Goal: Task Accomplishment & Management: Complete application form

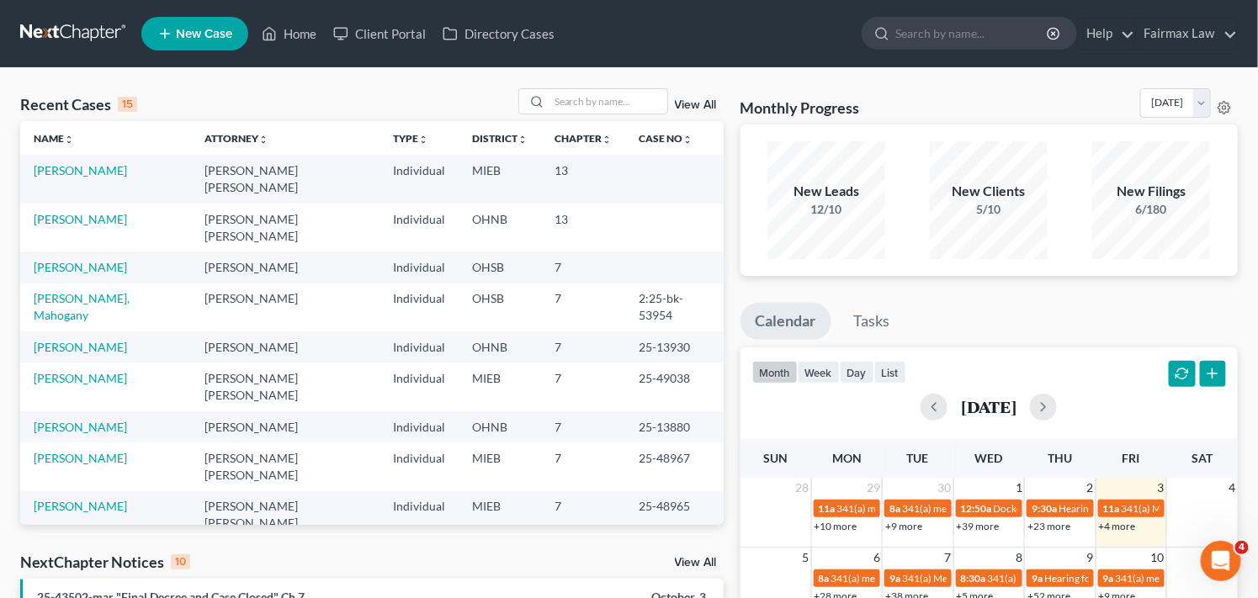
click at [204, 31] on span "New Case" at bounding box center [204, 34] width 56 height 13
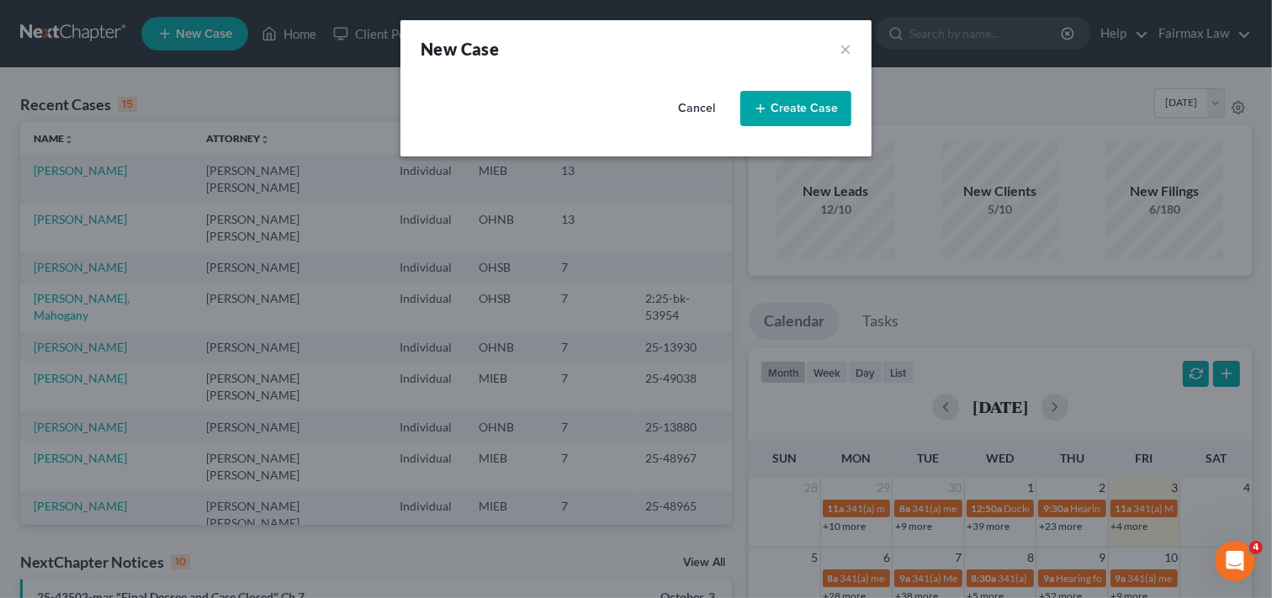
select select "40"
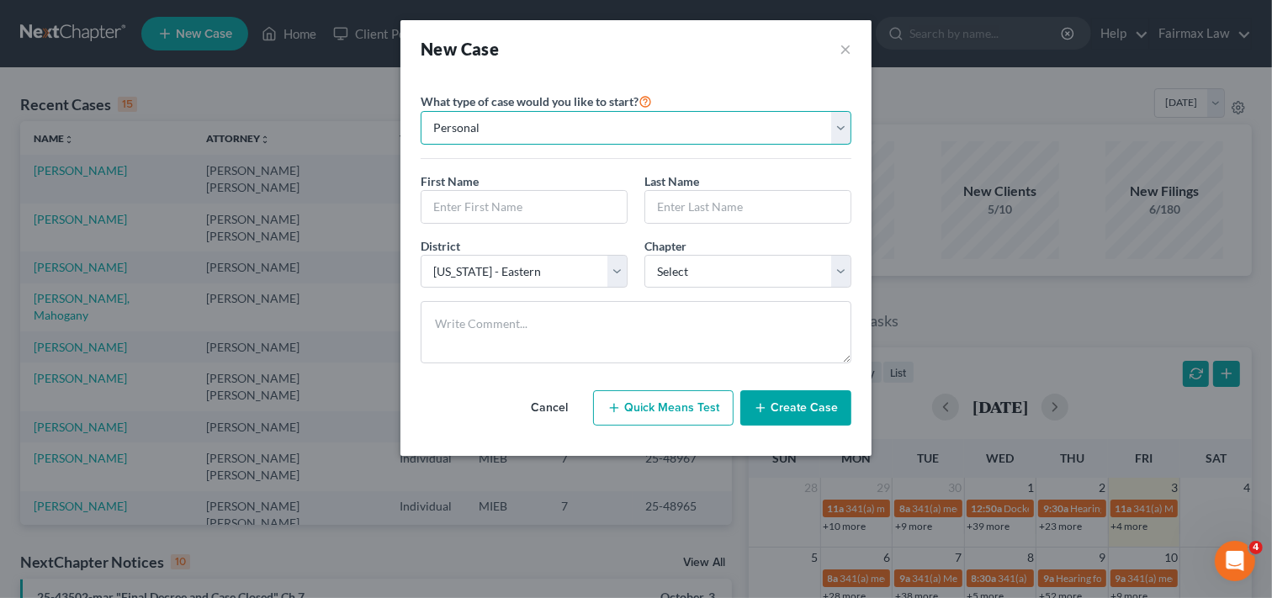
click at [676, 135] on select "Personal Business" at bounding box center [636, 128] width 431 height 34
click at [421, 111] on select "Personal Business" at bounding box center [636, 128] width 431 height 34
click at [547, 204] on input "text" at bounding box center [523, 207] width 205 height 32
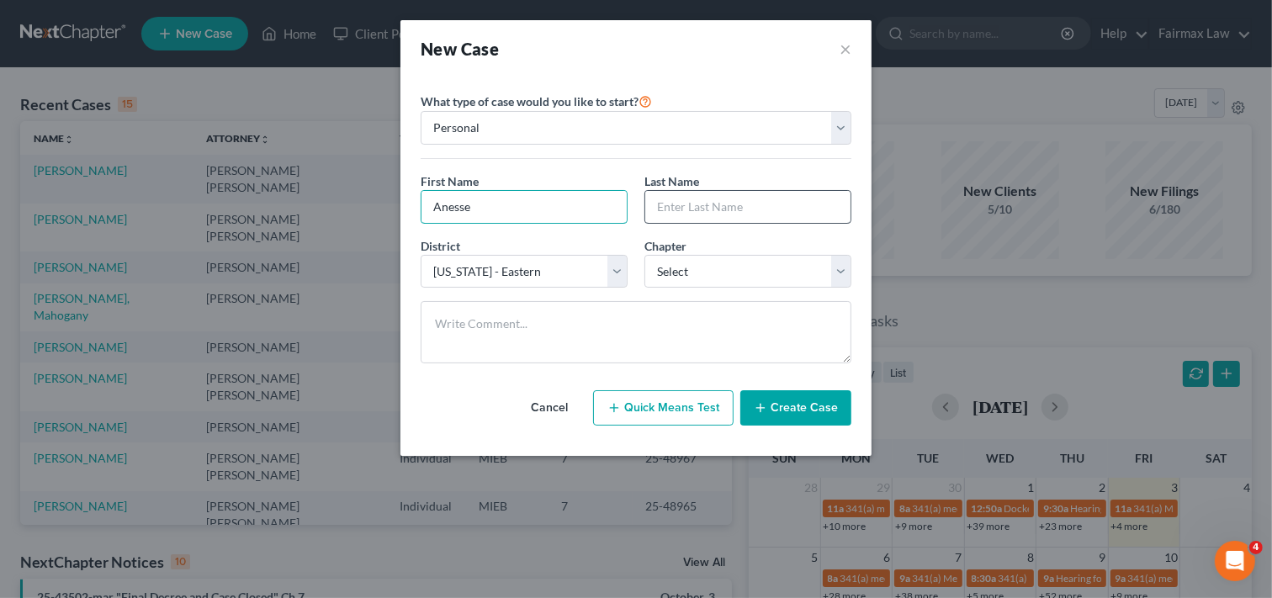
type input "Anesse"
click at [742, 209] on input "text" at bounding box center [747, 207] width 205 height 32
type input "[GEOGRAPHIC_DATA]"
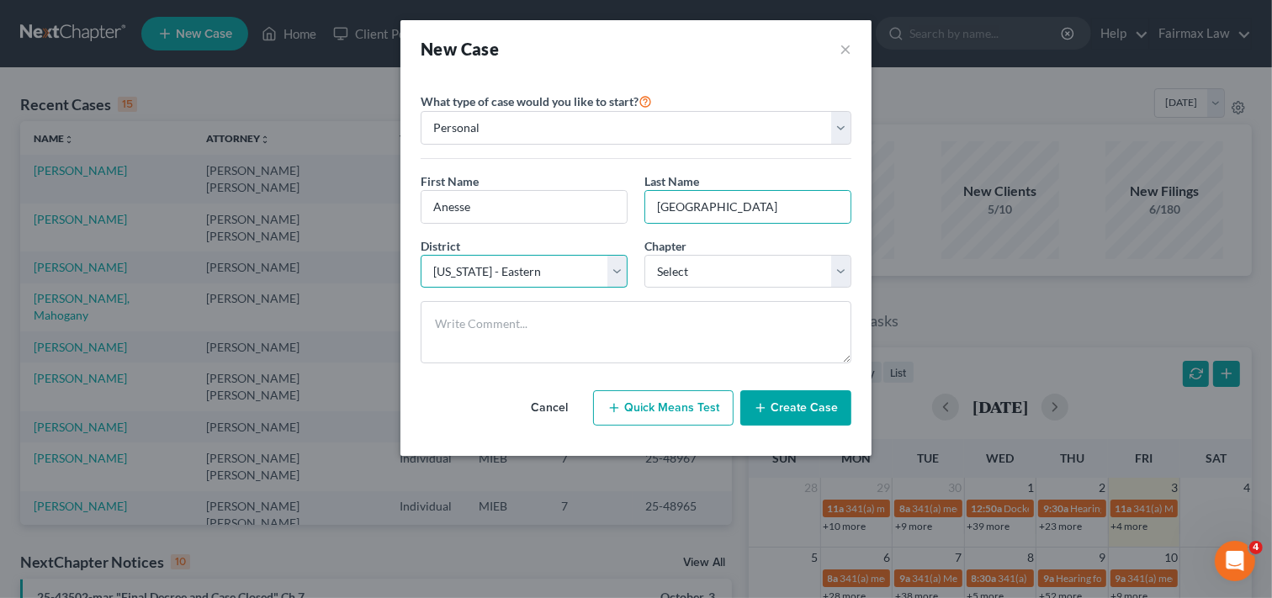
click at [553, 270] on select "Select [US_STATE] - [GEOGRAPHIC_DATA] [US_STATE] - [GEOGRAPHIC_DATA][US_STATE] …" at bounding box center [524, 272] width 207 height 34
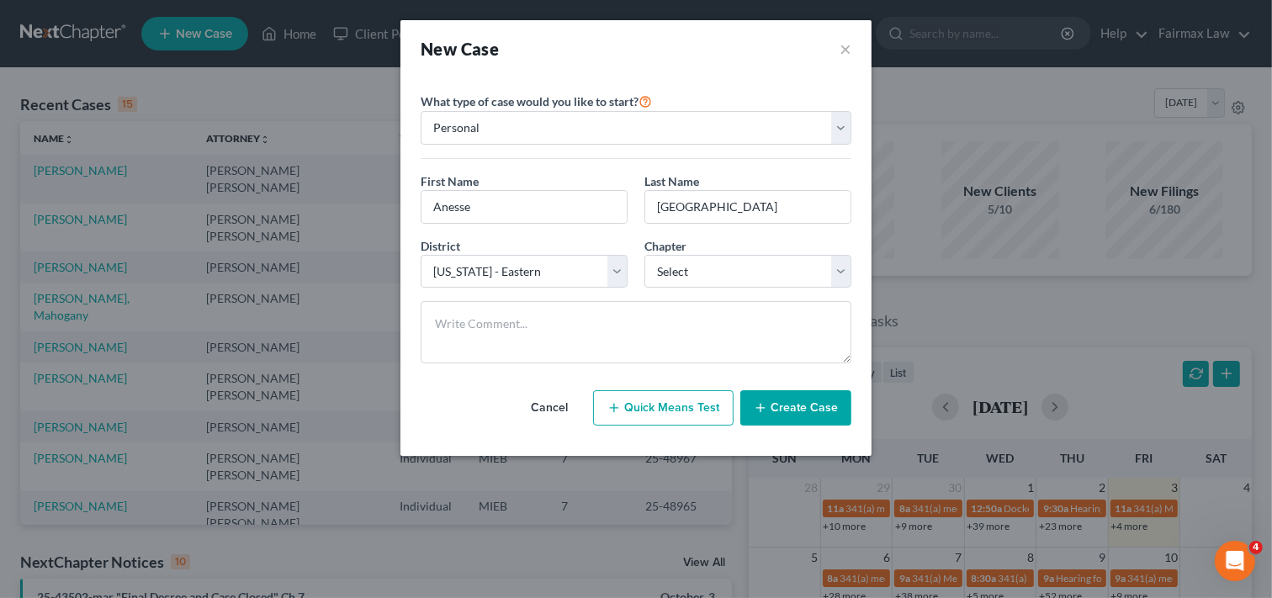
click at [793, 56] on div "New Case ×" at bounding box center [636, 49] width 431 height 24
click at [460, 206] on input "Anesse" at bounding box center [523, 207] width 205 height 32
type input "Aneese"
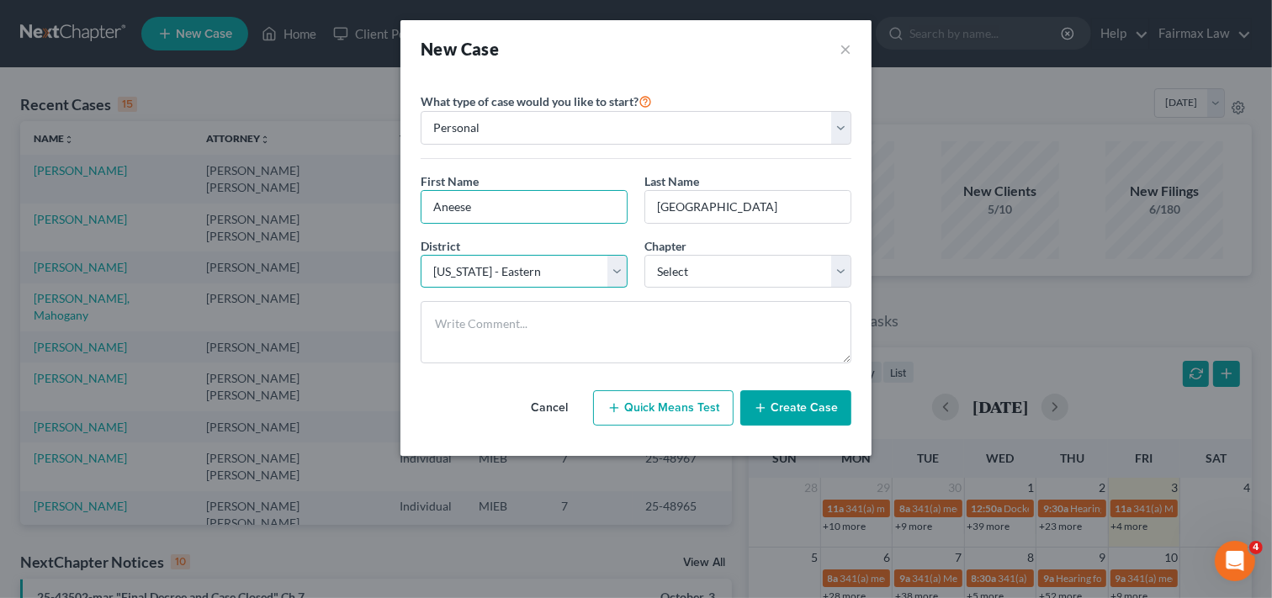
click at [525, 271] on select "Select [US_STATE] - [GEOGRAPHIC_DATA] [US_STATE] - [GEOGRAPHIC_DATA][US_STATE] …" at bounding box center [524, 272] width 207 height 34
select select "61"
click at [421, 255] on select "Select [US_STATE] - [GEOGRAPHIC_DATA] [US_STATE] - [GEOGRAPHIC_DATA][US_STATE] …" at bounding box center [524, 272] width 207 height 34
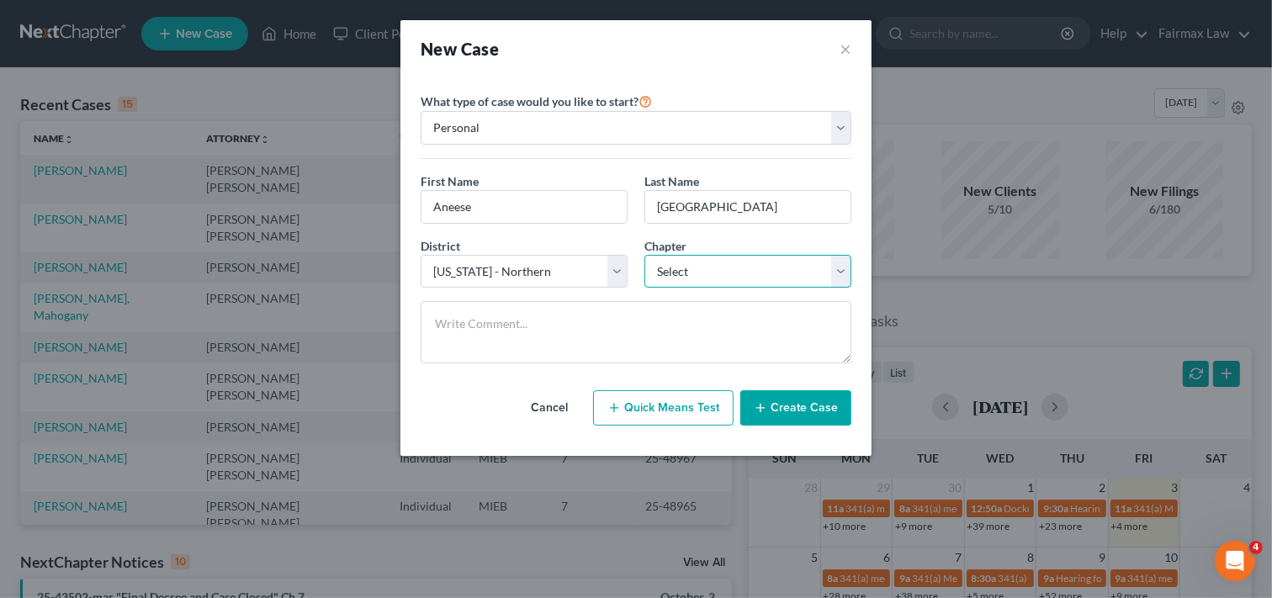
click at [747, 275] on select "Select 7 11 12 13" at bounding box center [747, 272] width 207 height 34
select select "0"
click at [644, 255] on select "Select 7 11 12 13" at bounding box center [747, 272] width 207 height 34
click at [477, 209] on input "Aneese" at bounding box center [523, 207] width 205 height 32
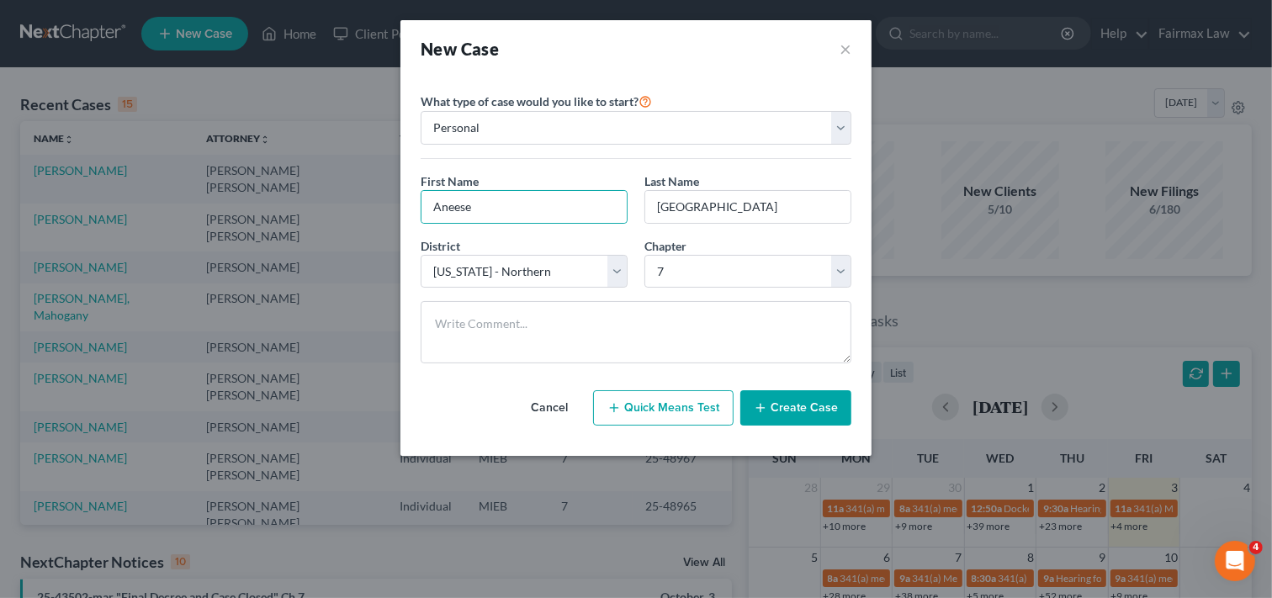
click at [785, 409] on button "Create Case" at bounding box center [795, 407] width 111 height 35
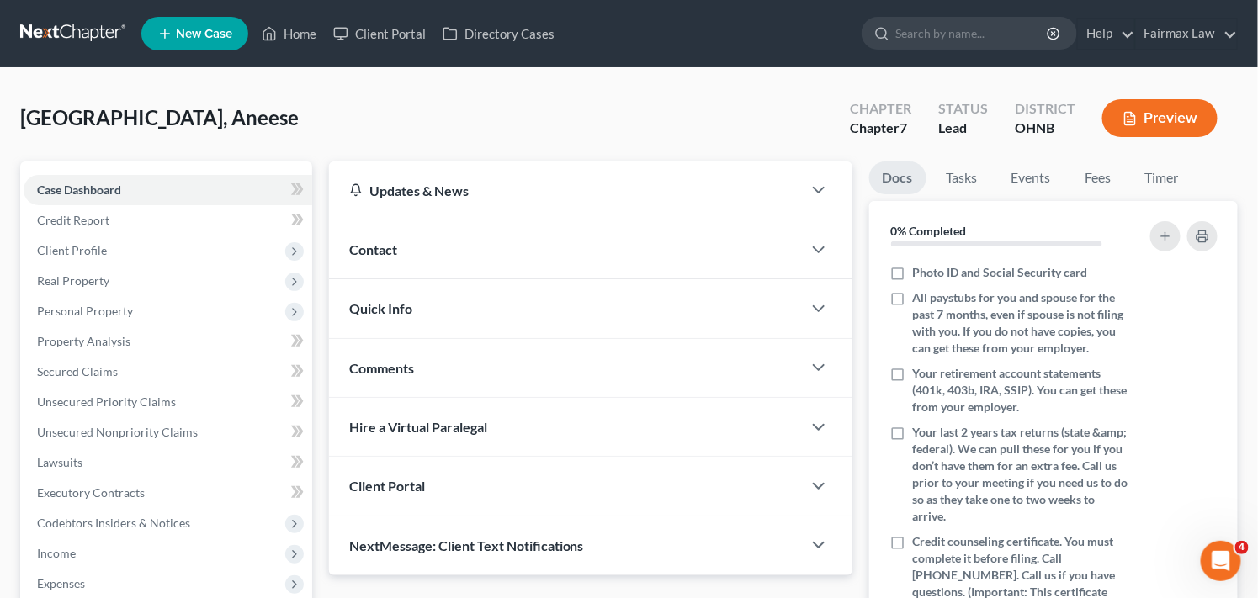
click at [283, 128] on div "[GEOGRAPHIC_DATA], Aneese Upgraded Chapter Chapter 7 Status [GEOGRAPHIC_DATA] […" at bounding box center [628, 124] width 1217 height 73
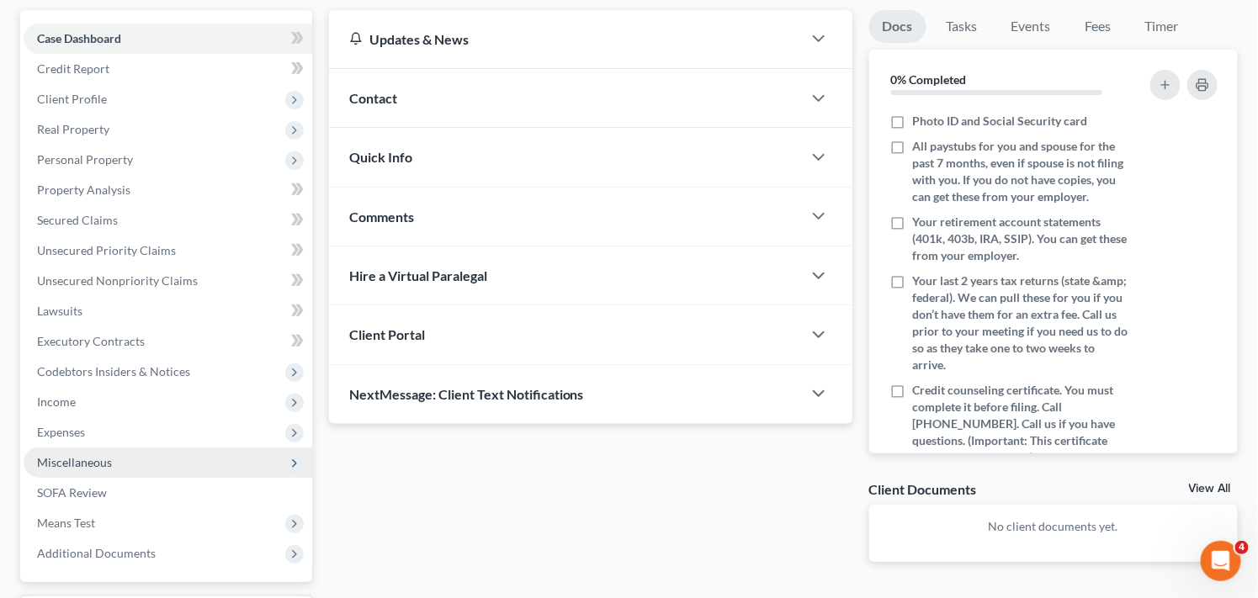
scroll to position [187, 0]
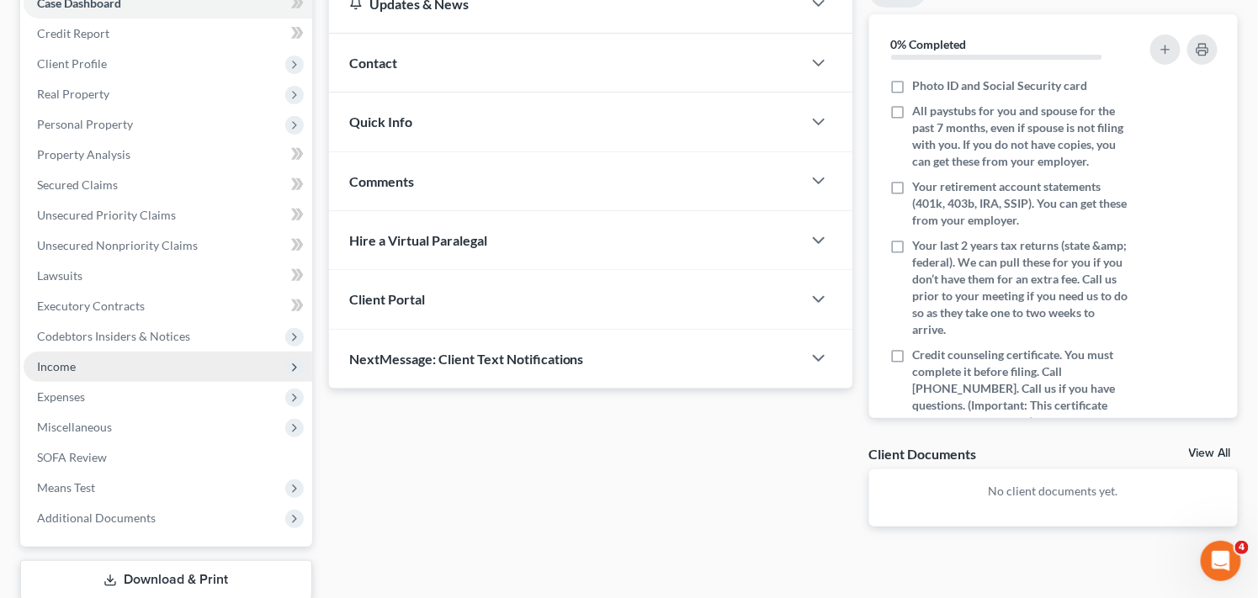
click at [282, 364] on span "Income" at bounding box center [168, 367] width 289 height 30
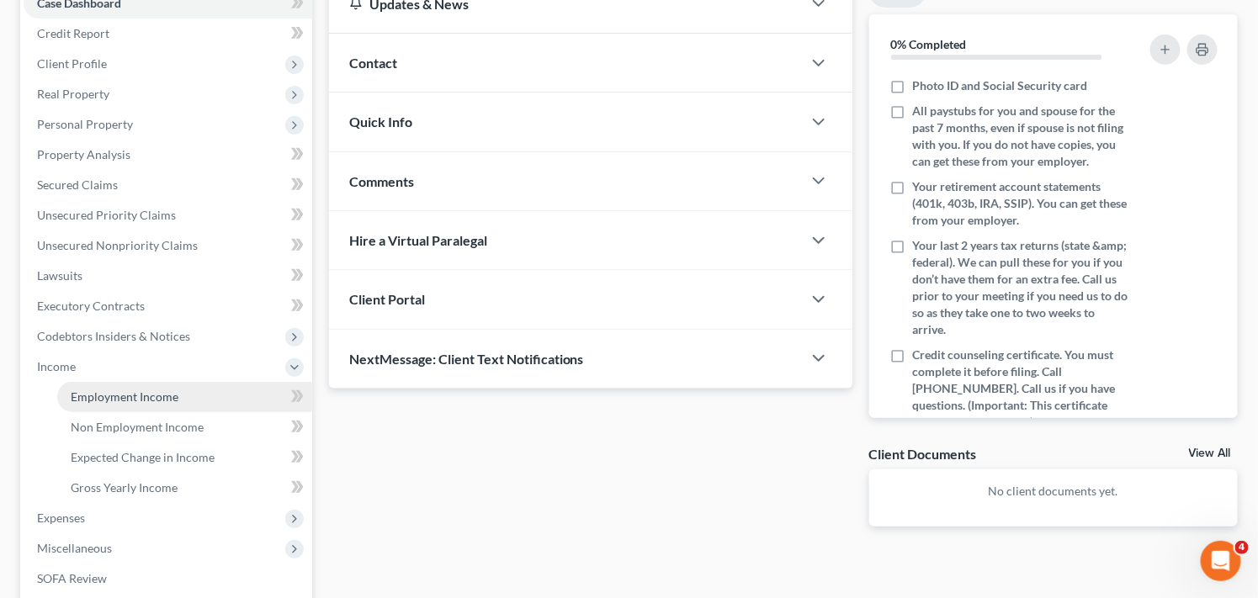
click at [246, 396] on link "Employment Income" at bounding box center [184, 397] width 255 height 30
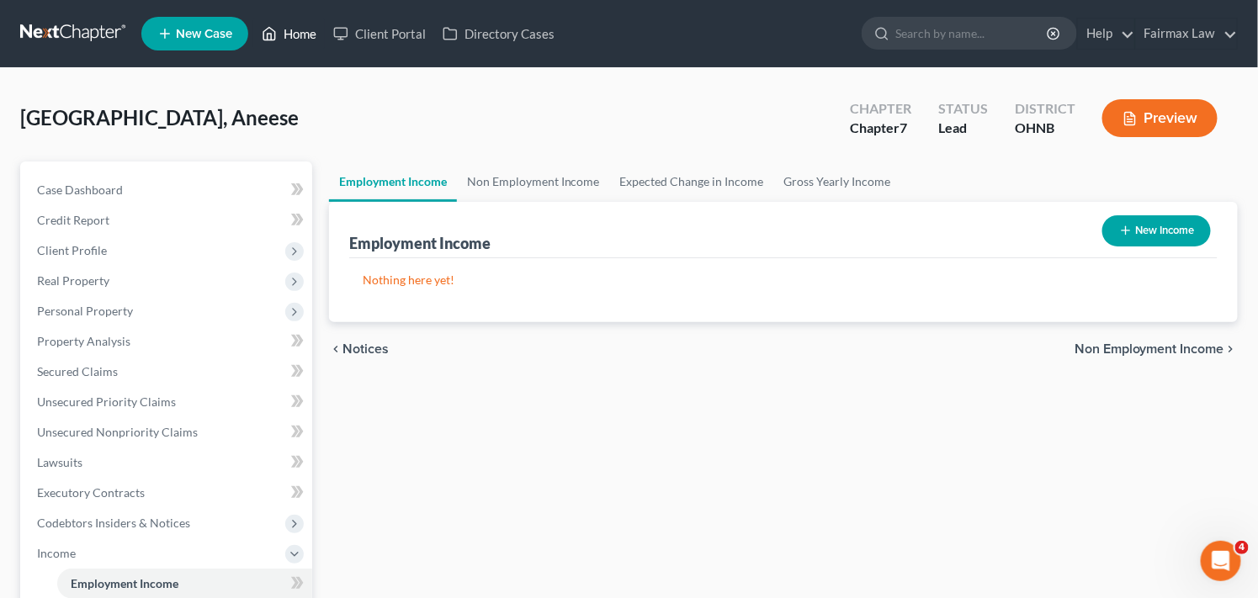
click at [301, 32] on link "Home" at bounding box center [289, 34] width 72 height 30
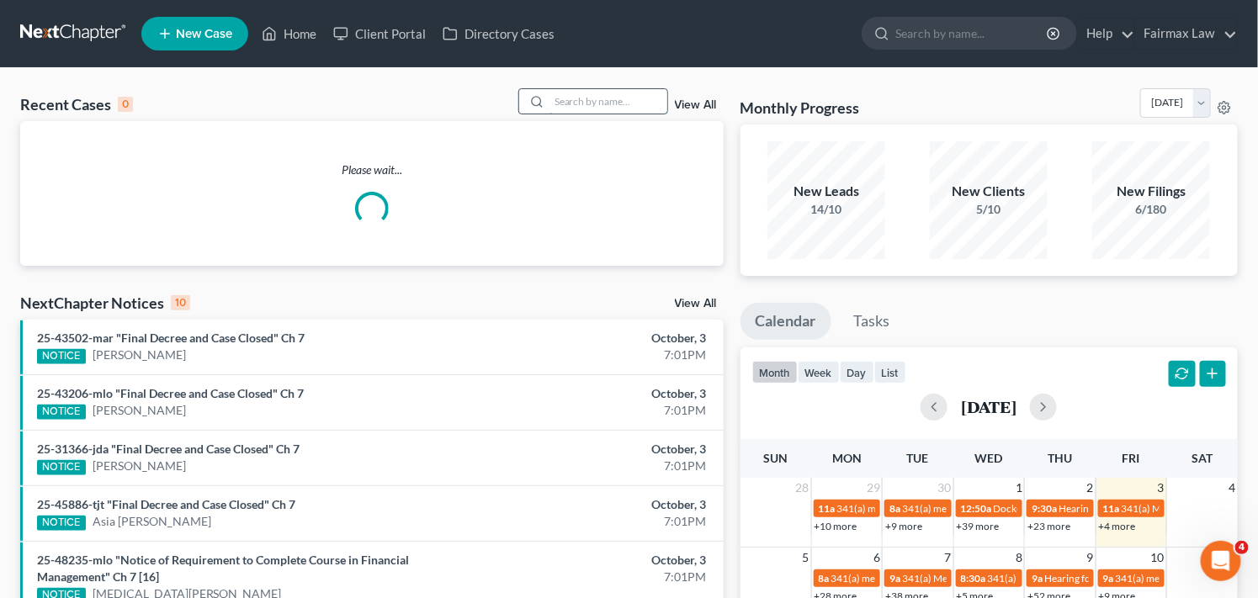
click at [617, 99] on input "search" at bounding box center [608, 101] width 118 height 24
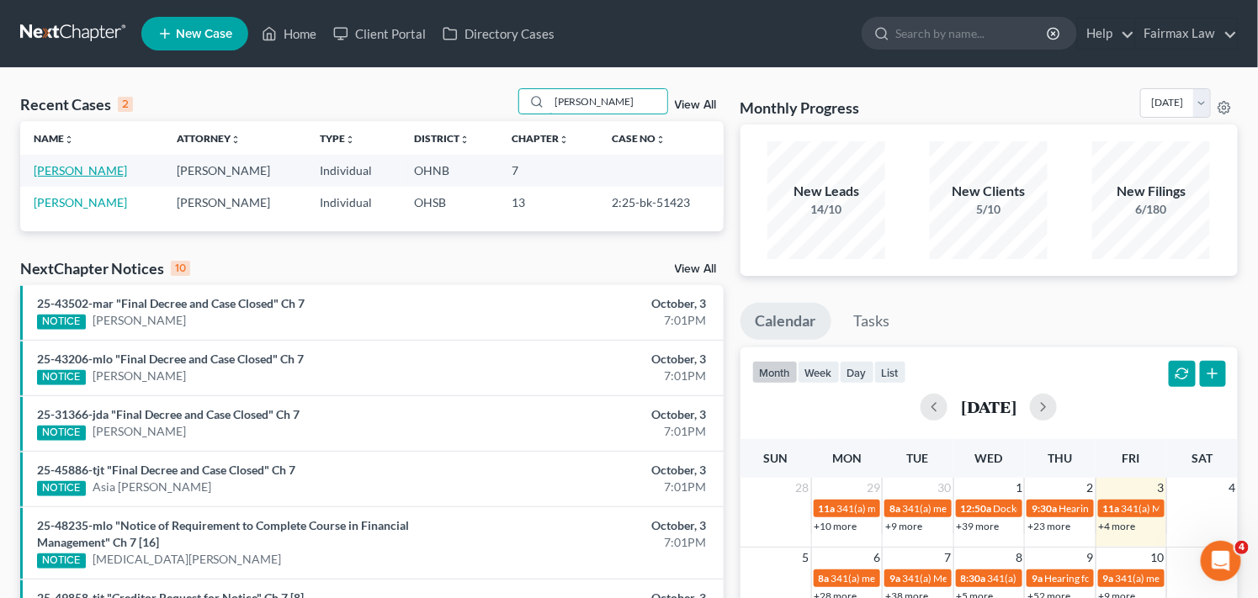
type input "[PERSON_NAME]"
click at [120, 173] on link "[PERSON_NAME]" at bounding box center [80, 170] width 93 height 14
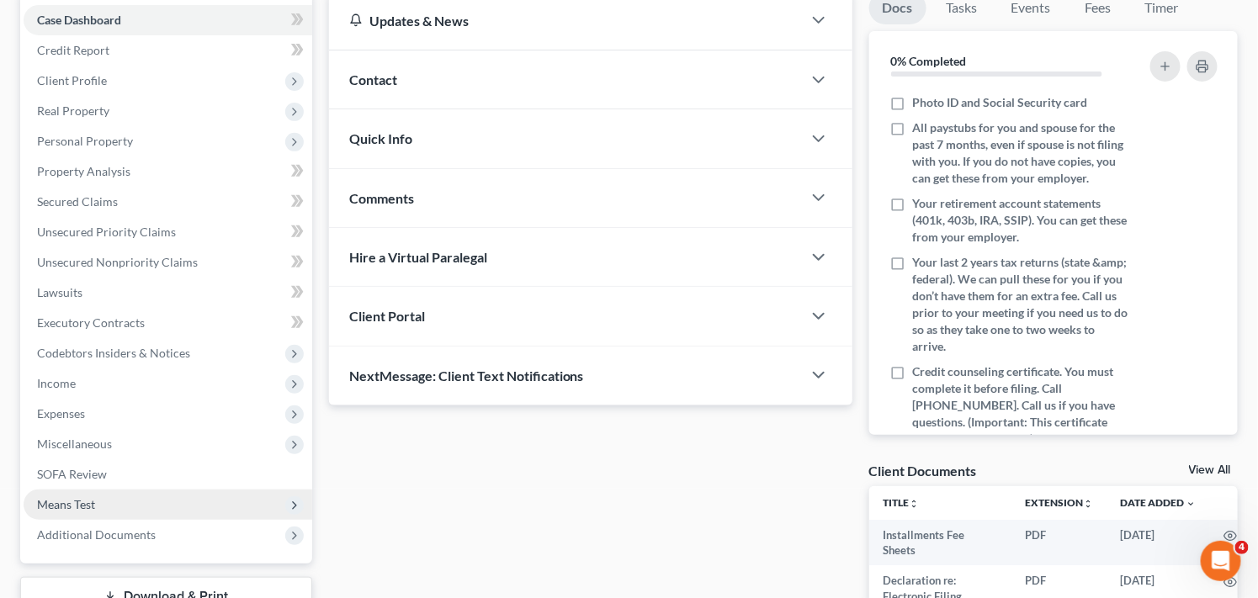
scroll to position [224, 0]
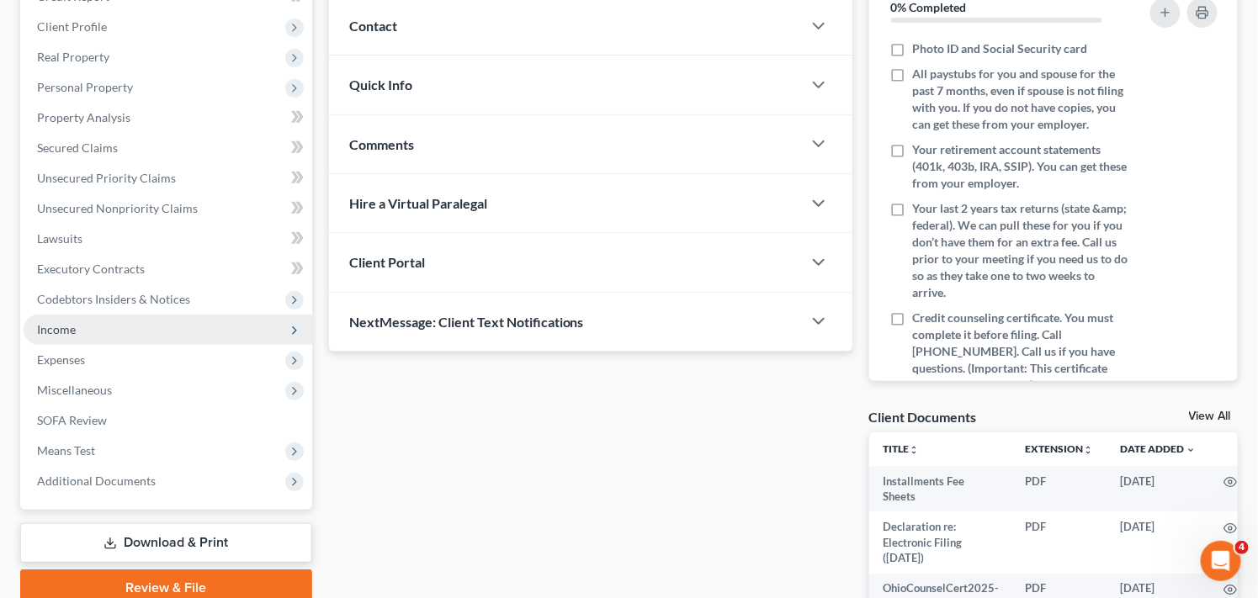
click at [196, 330] on span "Income" at bounding box center [168, 330] width 289 height 30
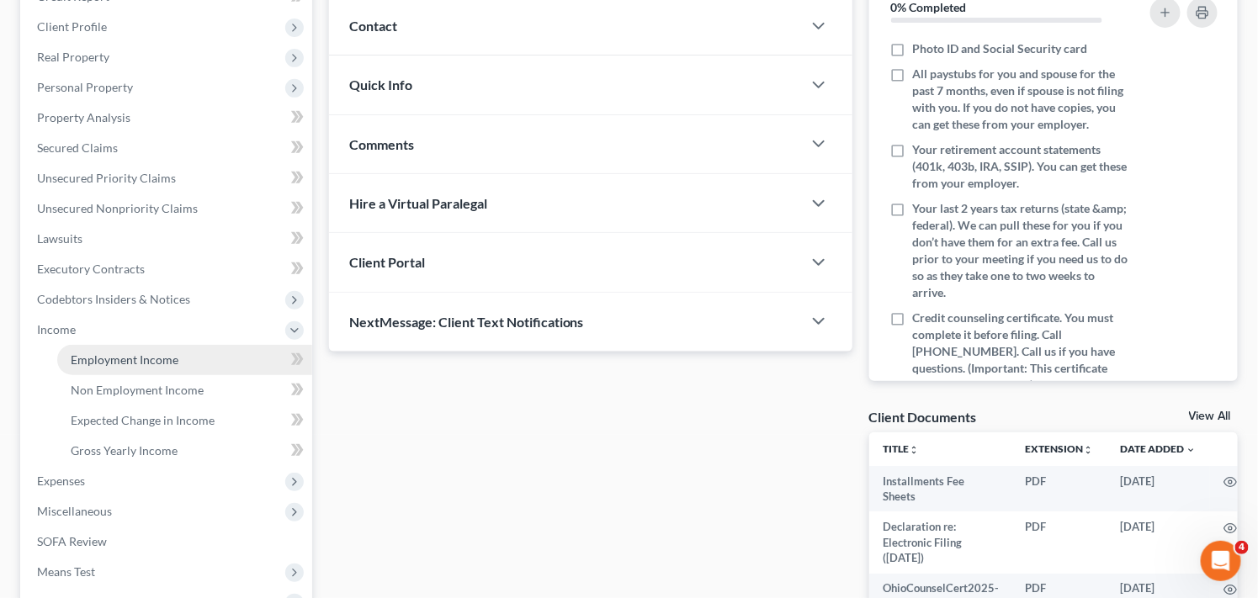
click at [183, 358] on link "Employment Income" at bounding box center [184, 360] width 255 height 30
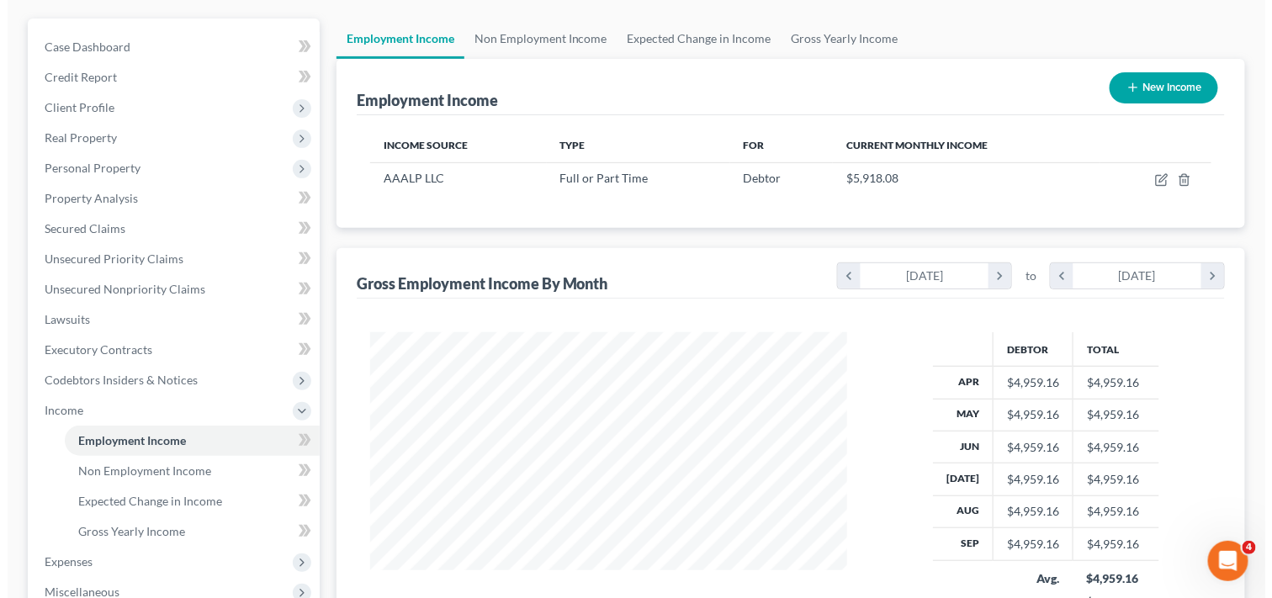
scroll to position [187, 0]
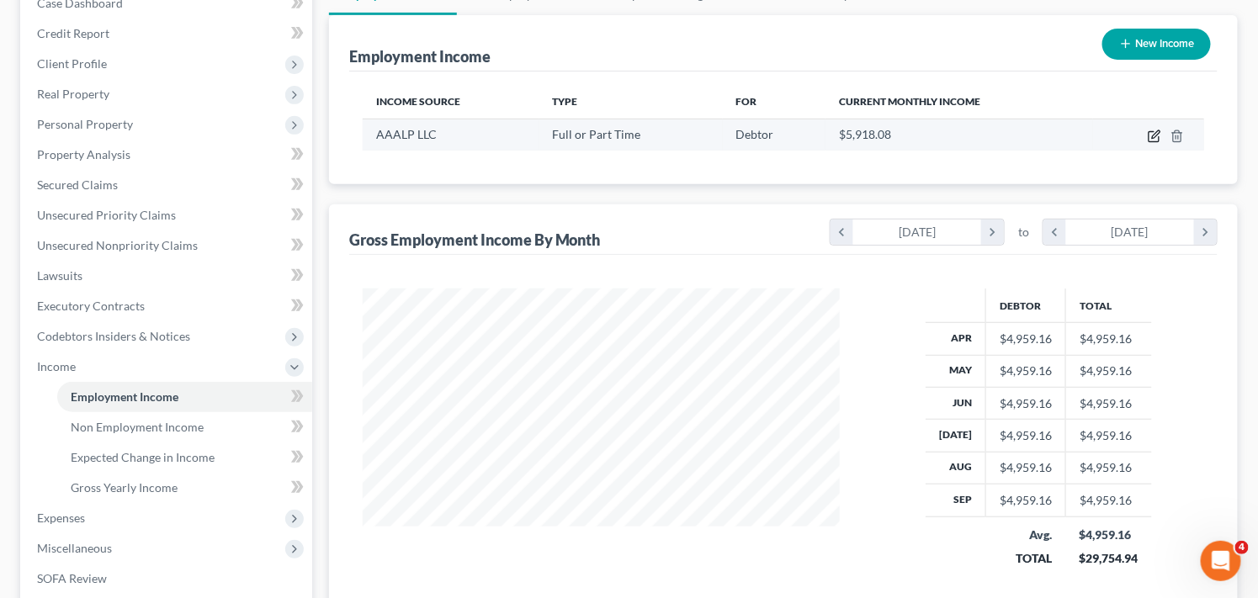
click at [1153, 131] on icon "button" at bounding box center [1153, 136] width 13 height 13
select select "0"
select select "4"
select select "2"
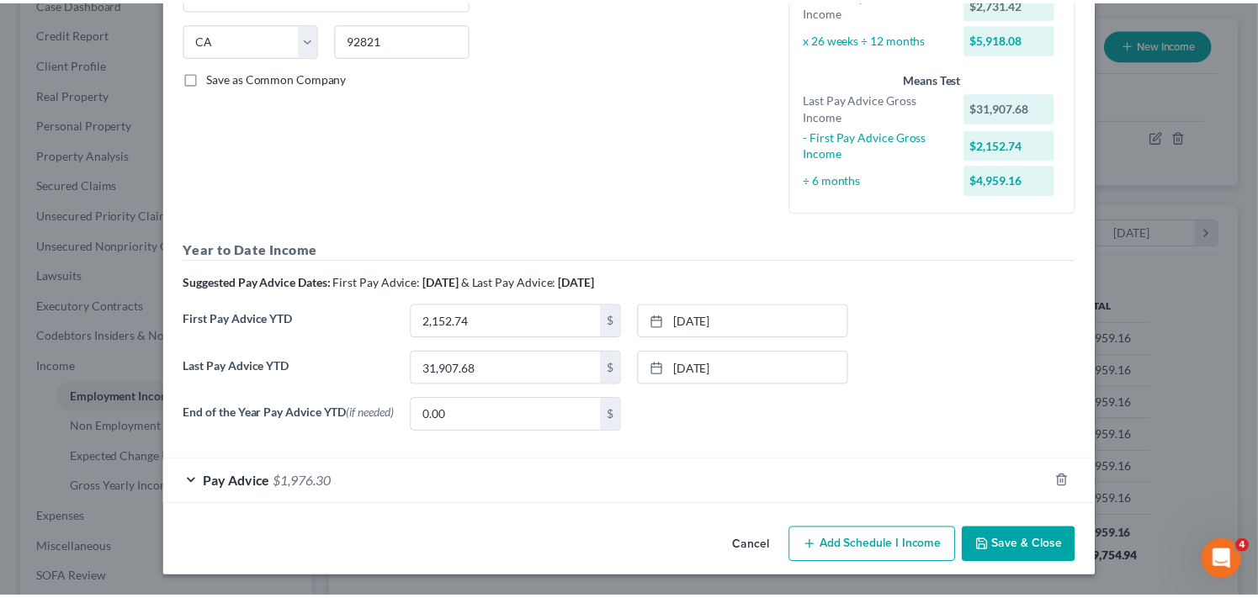
scroll to position [328, 0]
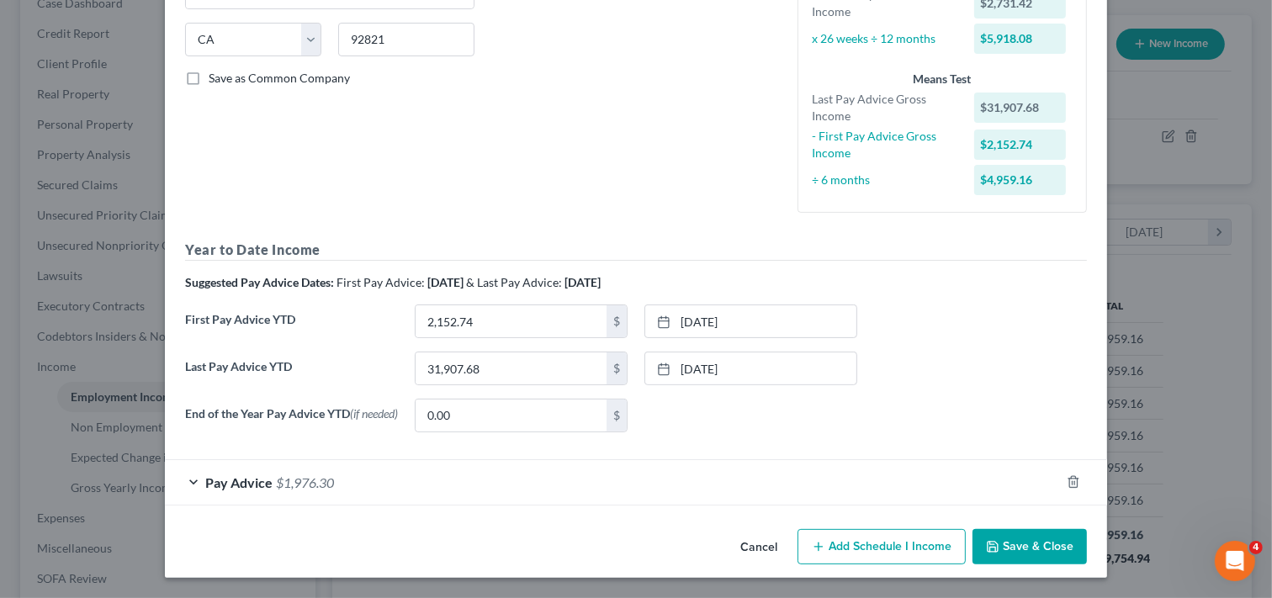
click at [1032, 549] on button "Save & Close" at bounding box center [1029, 546] width 114 height 35
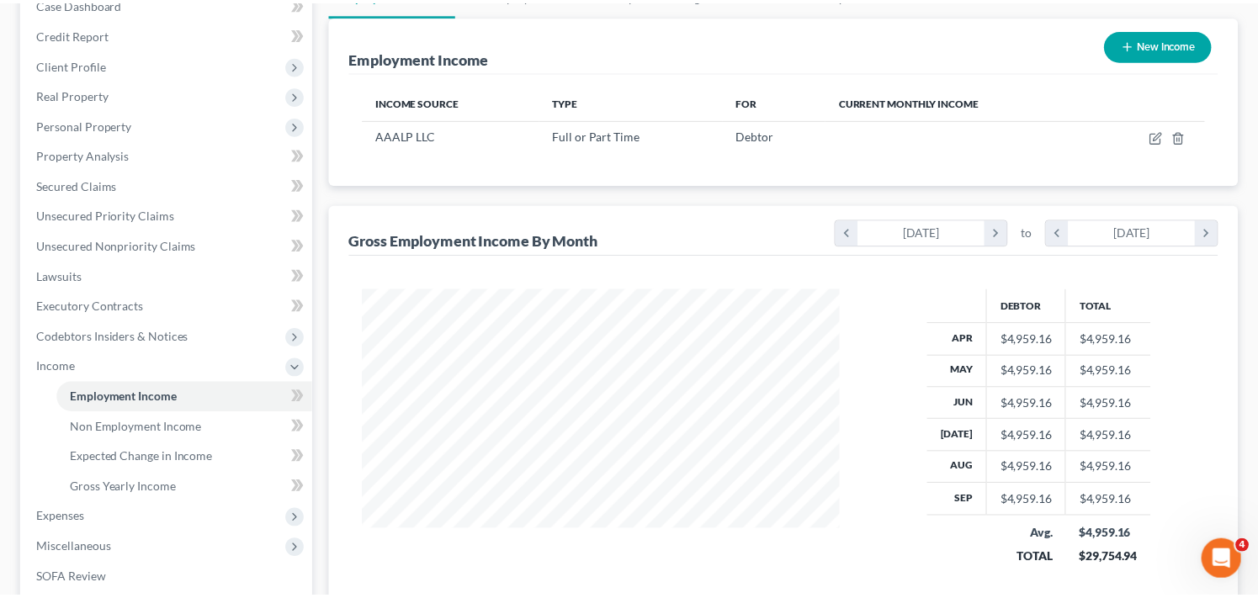
scroll to position [840947, 840739]
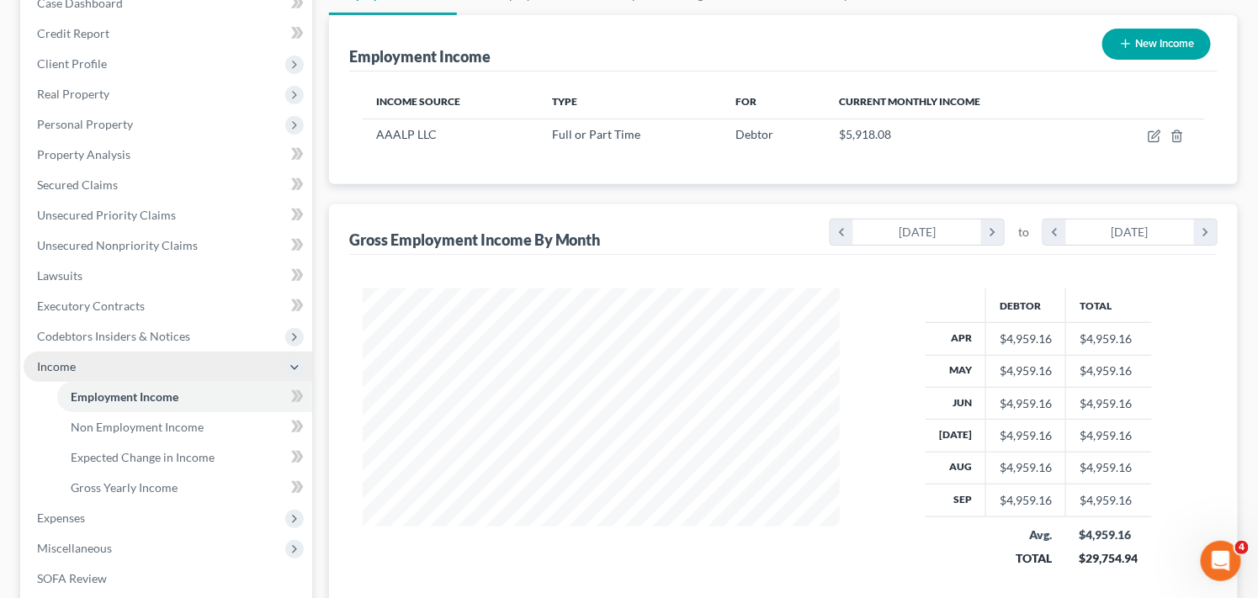
click at [118, 363] on span "Income" at bounding box center [168, 367] width 289 height 30
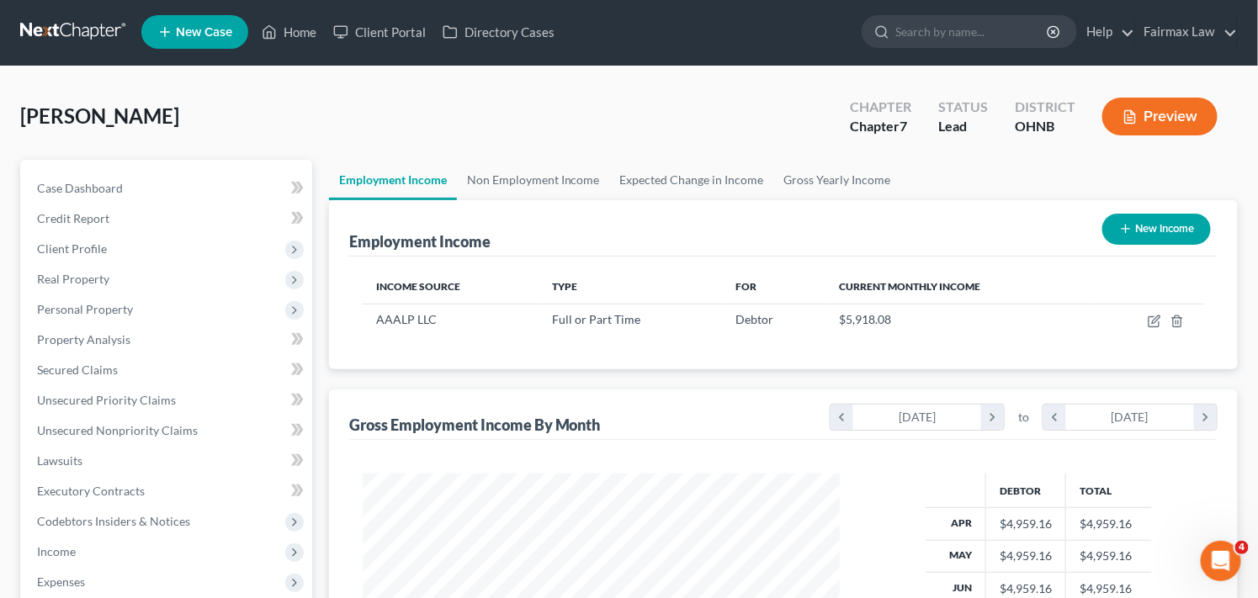
scroll to position [0, 0]
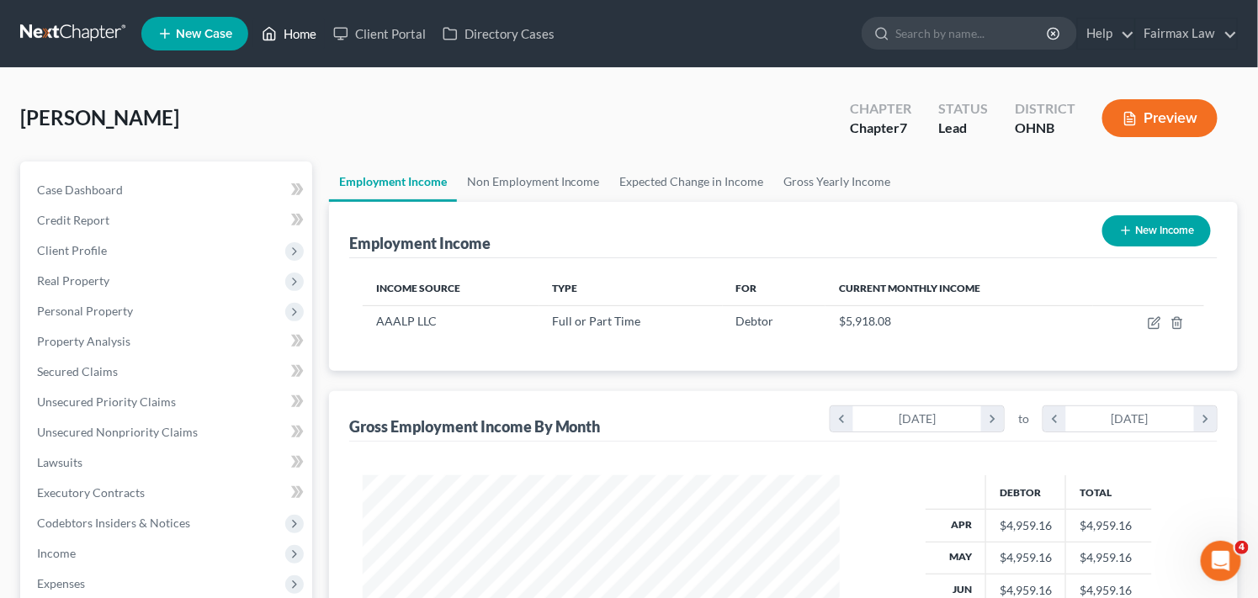
click at [294, 35] on link "Home" at bounding box center [289, 34] width 72 height 30
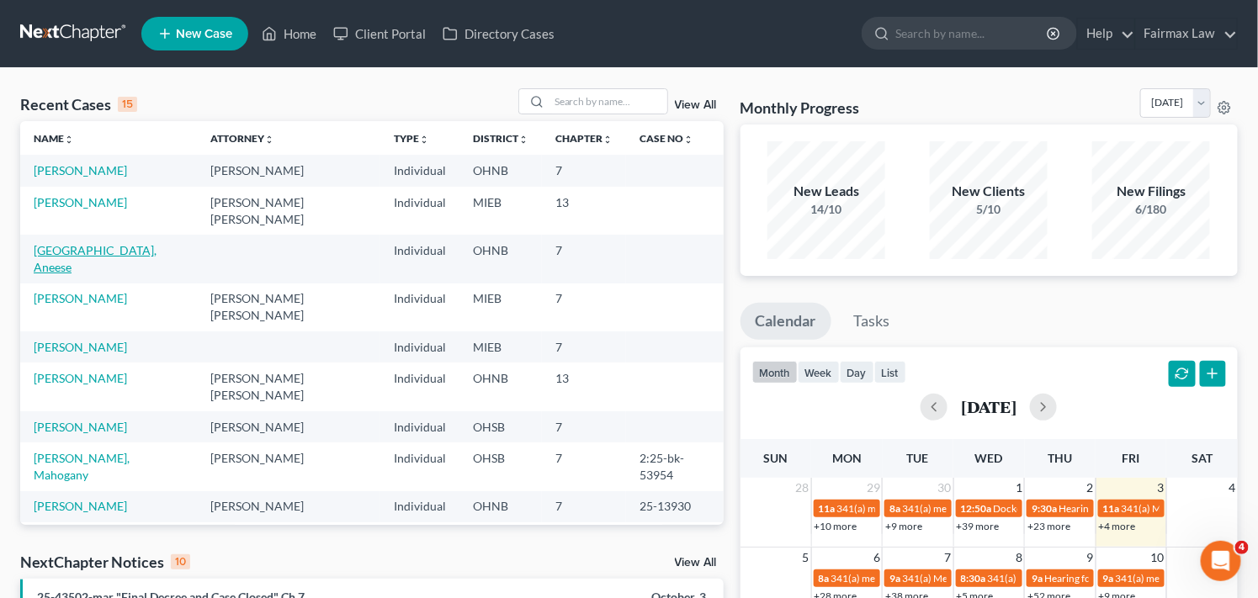
click at [104, 243] on link "[GEOGRAPHIC_DATA], Aneese" at bounding box center [95, 258] width 123 height 31
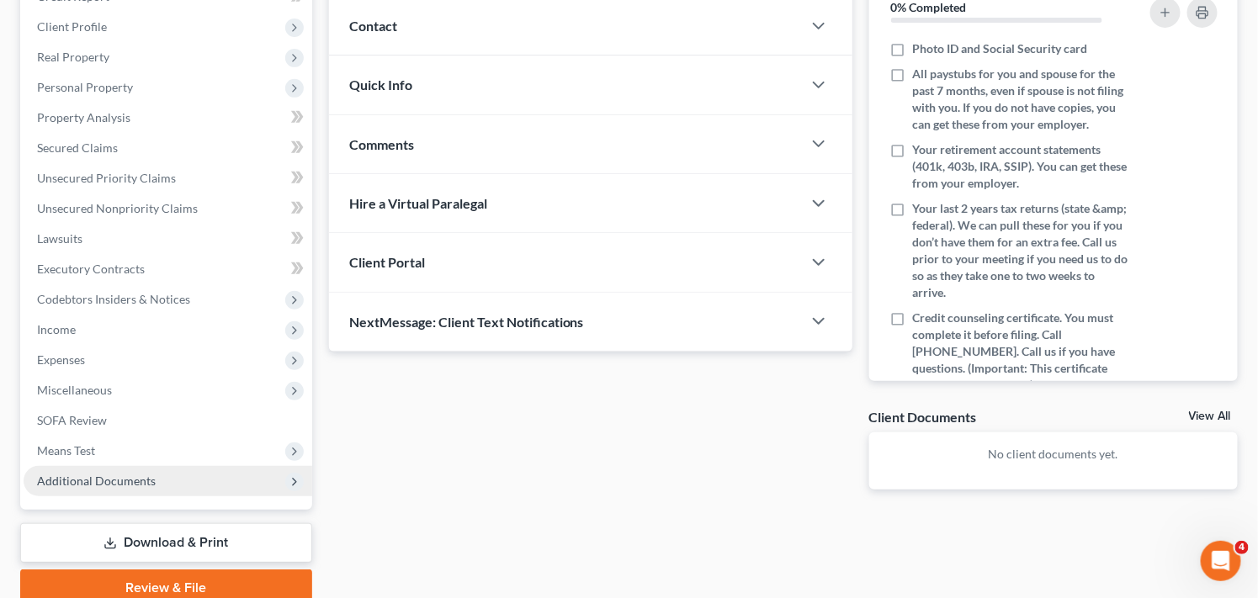
scroll to position [262, 0]
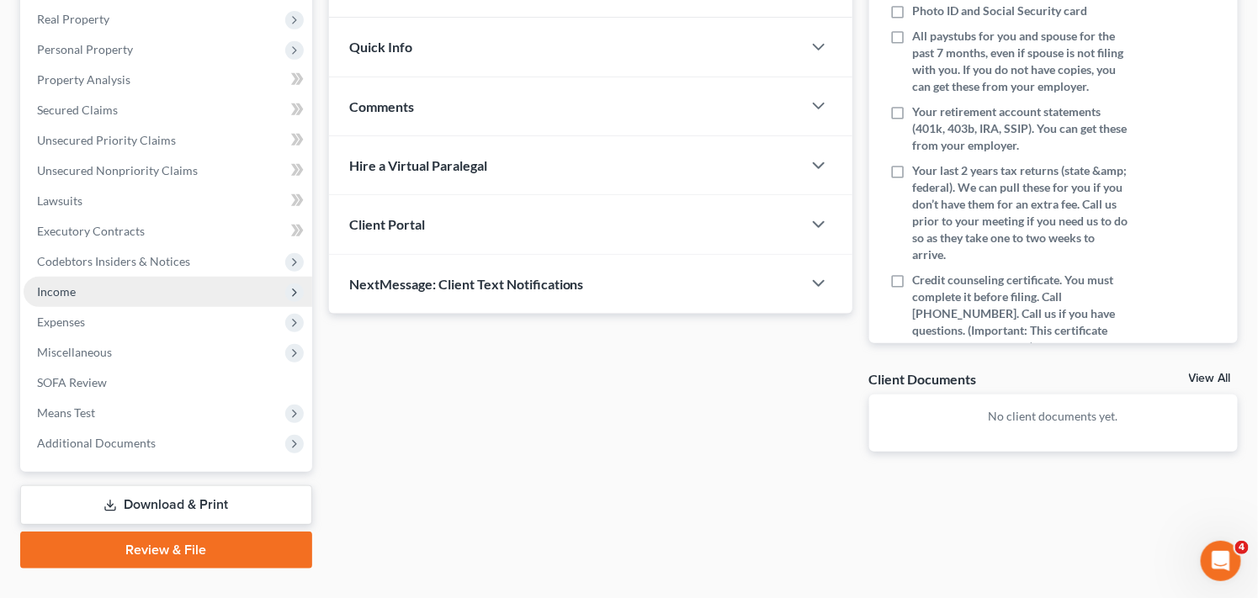
click at [238, 287] on span "Income" at bounding box center [168, 292] width 289 height 30
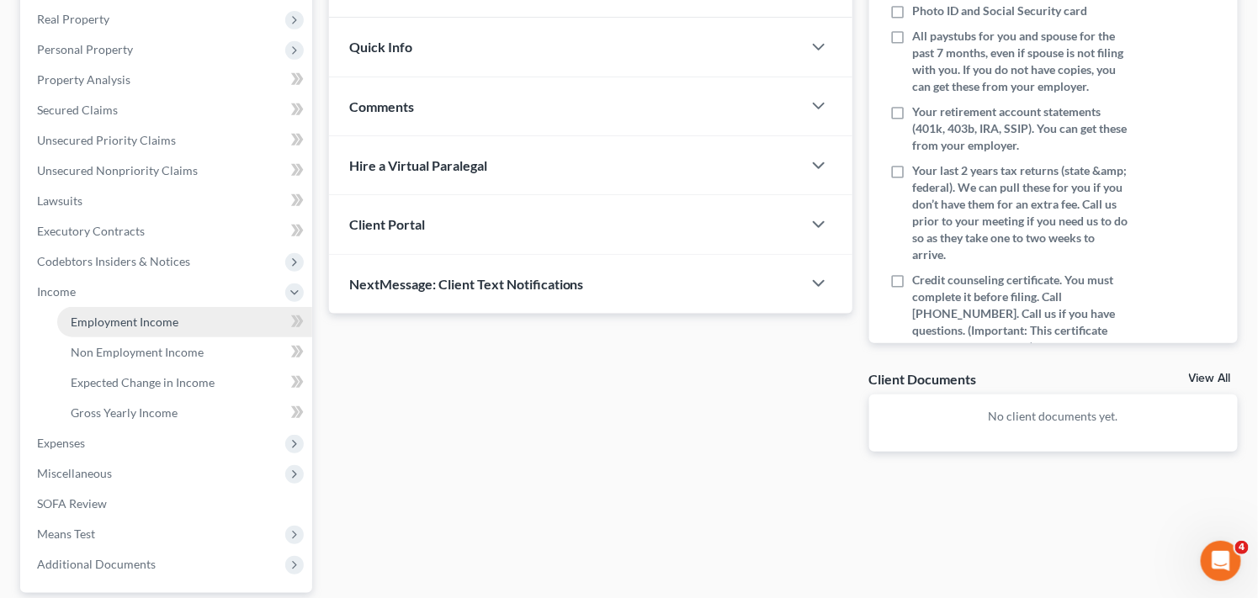
click at [211, 315] on link "Employment Income" at bounding box center [184, 322] width 255 height 30
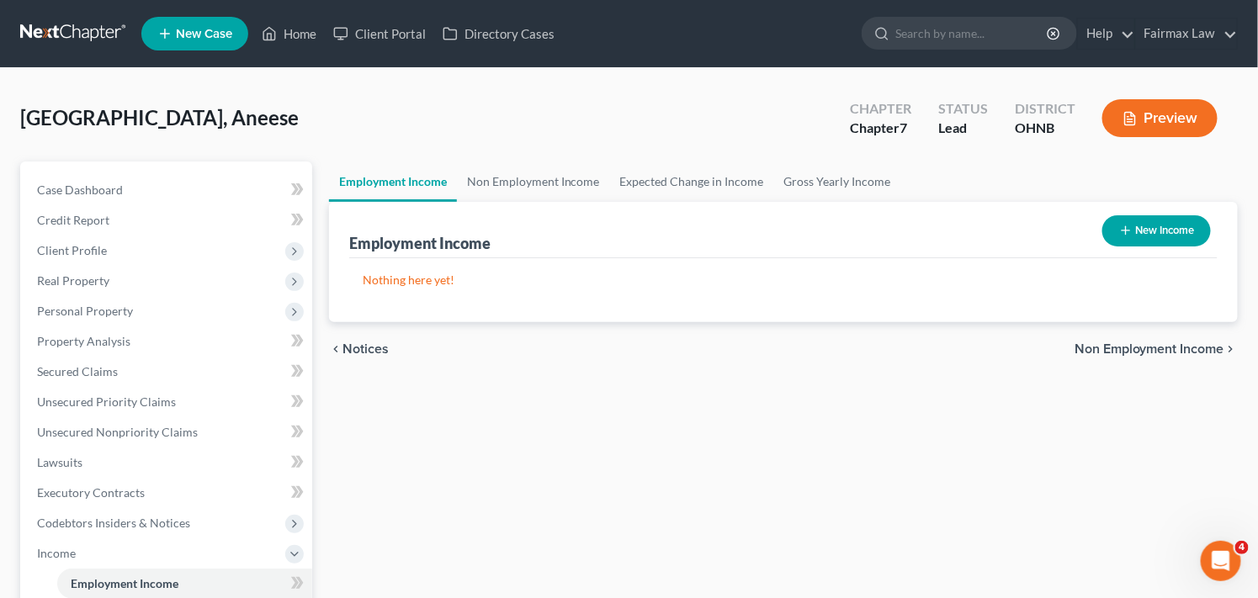
click at [1125, 231] on icon "button" at bounding box center [1125, 230] width 13 height 13
select select "0"
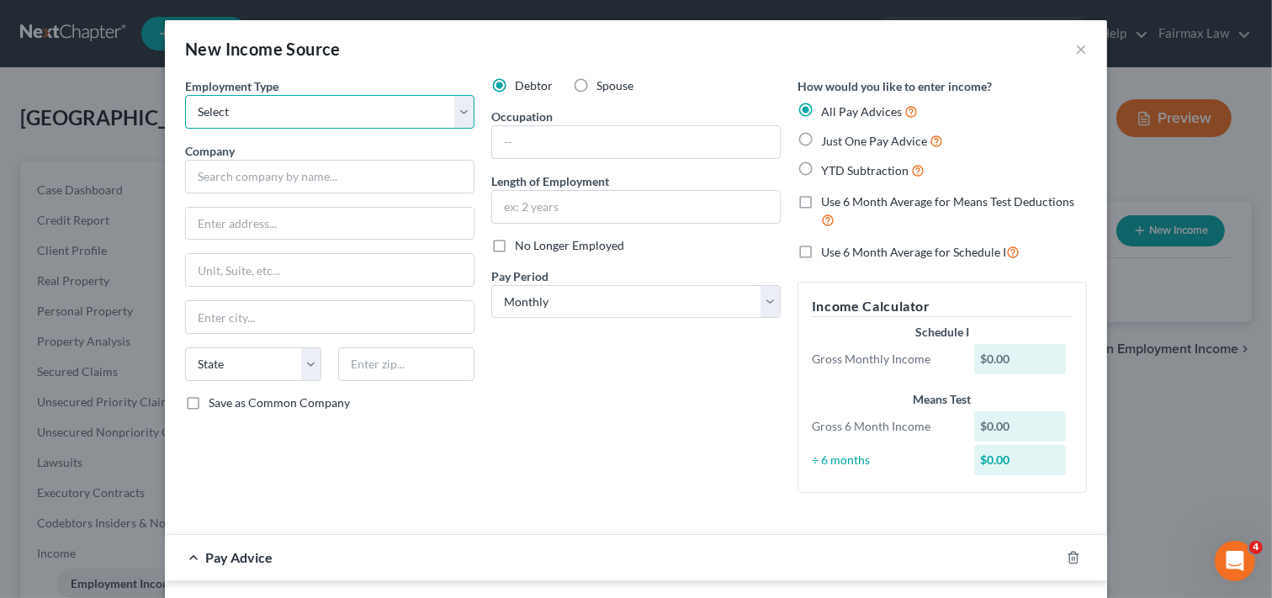
click at [318, 111] on select "Select Full or [DEMOGRAPHIC_DATA] Employment Self Employment" at bounding box center [329, 112] width 289 height 34
click at [431, 64] on div "New Income Source ×" at bounding box center [636, 48] width 942 height 57
click at [405, 112] on select "Select Full or [DEMOGRAPHIC_DATA] Employment Self Employment" at bounding box center [329, 112] width 289 height 34
click at [368, 115] on select "Select Full or [DEMOGRAPHIC_DATA] Employment Self Employment" at bounding box center [329, 112] width 289 height 34
click at [371, 116] on select "Select Full or [DEMOGRAPHIC_DATA] Employment Self Employment" at bounding box center [329, 112] width 289 height 34
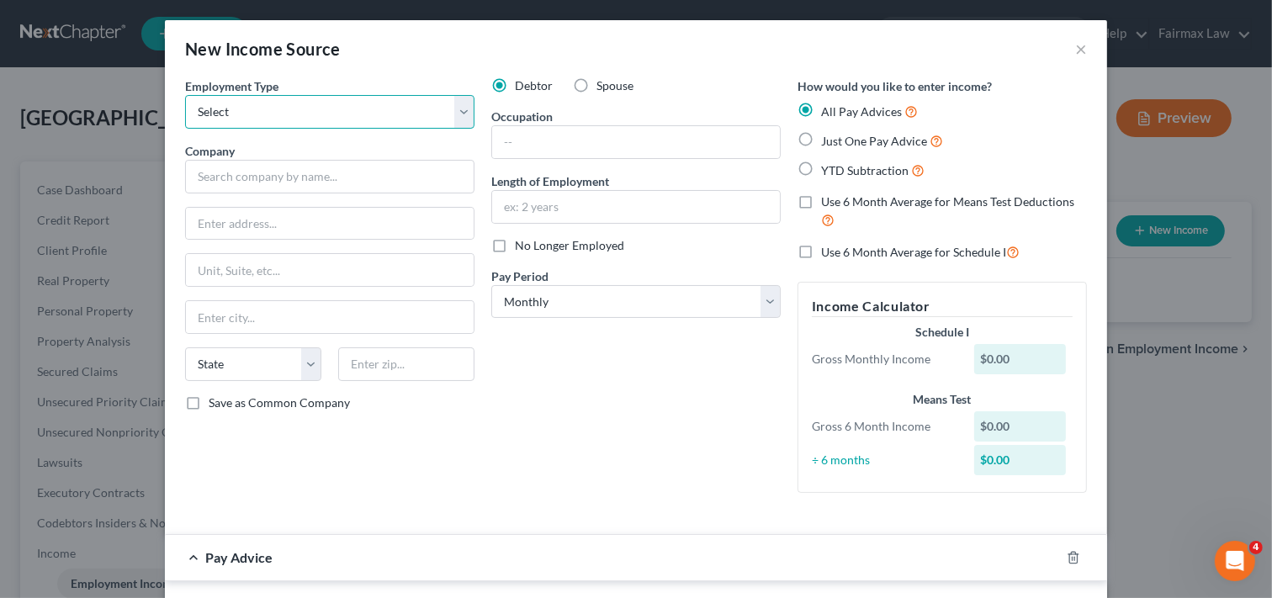
click at [306, 103] on select "Select Full or [DEMOGRAPHIC_DATA] Employment Self Employment" at bounding box center [329, 112] width 289 height 34
select select "0"
click at [185, 95] on select "Select Full or [DEMOGRAPHIC_DATA] Employment Self Employment" at bounding box center [329, 112] width 289 height 34
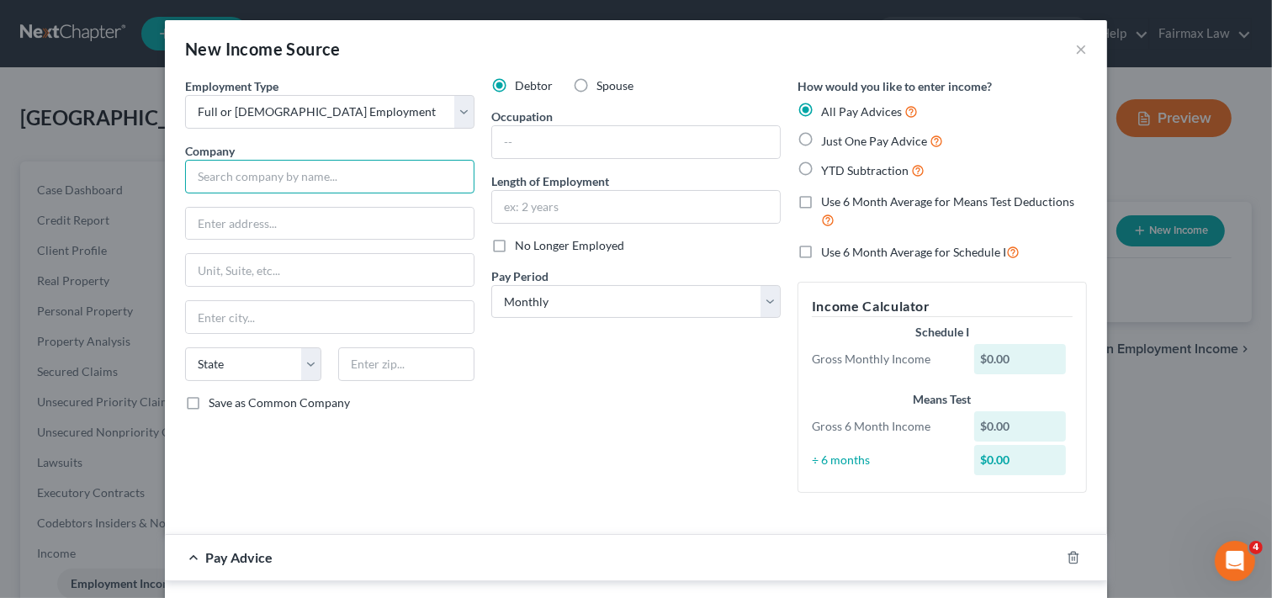
click at [301, 178] on input "text" at bounding box center [329, 177] width 289 height 34
click at [259, 174] on input "text" at bounding box center [329, 177] width 289 height 34
type input "First Energy"
click at [313, 227] on input "text" at bounding box center [330, 224] width 288 height 32
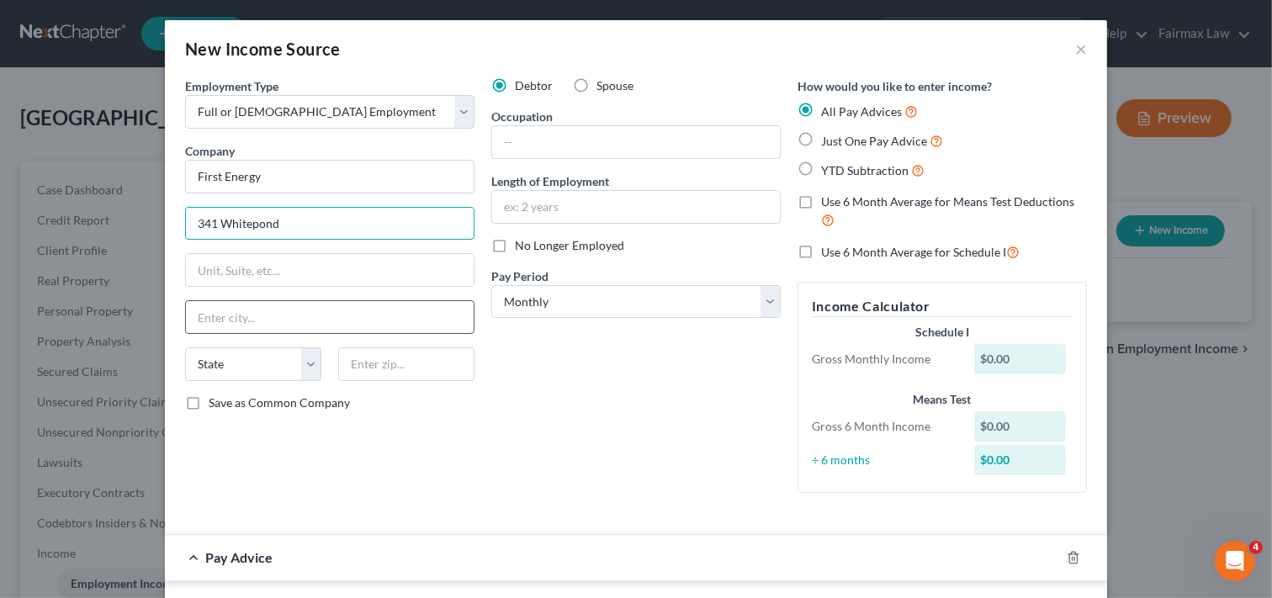
type input "341 Whitepond"
click at [305, 313] on input "text" at bounding box center [330, 317] width 288 height 32
click at [324, 315] on input "text" at bounding box center [330, 317] width 288 height 32
click at [241, 365] on select "State [US_STATE] AK AR AZ CA CO CT DE DC [GEOGRAPHIC_DATA] [GEOGRAPHIC_DATA] GU…" at bounding box center [253, 364] width 136 height 34
click at [368, 363] on input "text" at bounding box center [406, 364] width 136 height 34
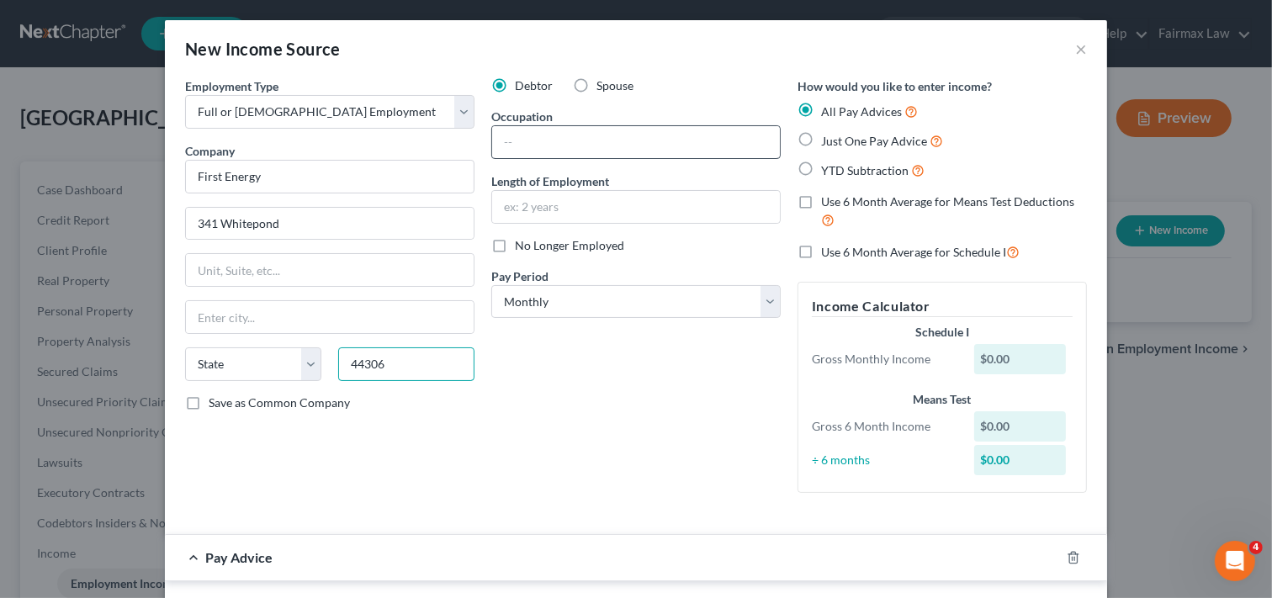
type input "44306"
click at [559, 141] on input "text" at bounding box center [636, 142] width 288 height 32
type input "Akron"
select select "36"
type input "Customer Service Rep"
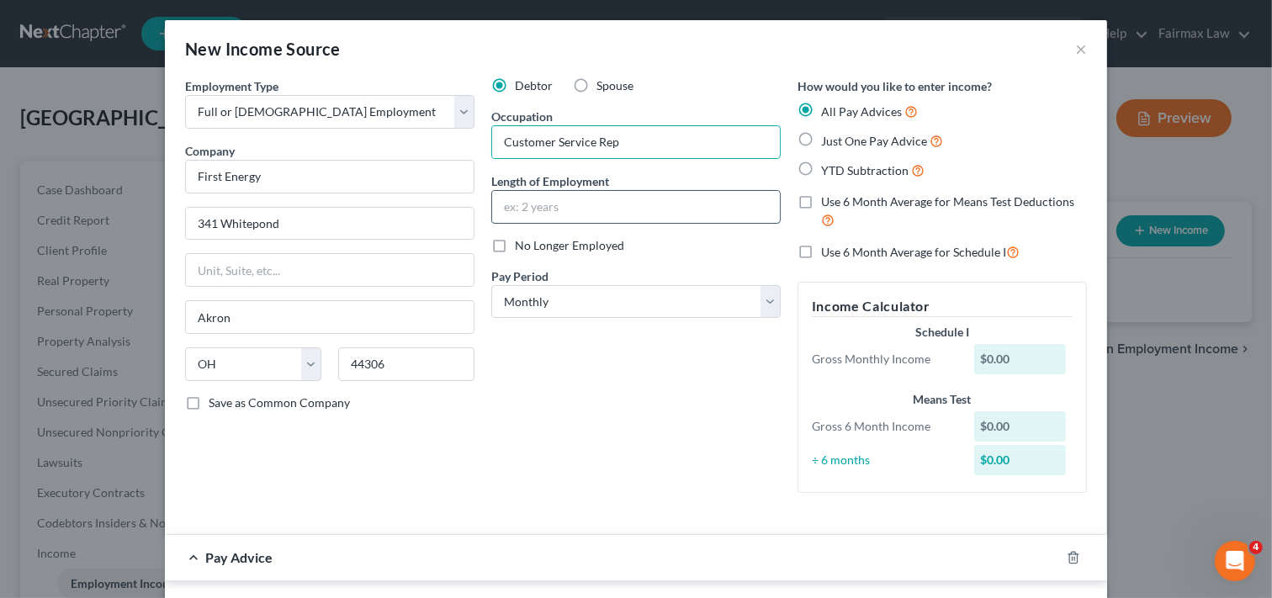
click at [618, 207] on input "text" at bounding box center [636, 207] width 288 height 32
click at [601, 204] on input "Since [DATE]" at bounding box center [636, 207] width 288 height 32
type input "Since [DATE]"
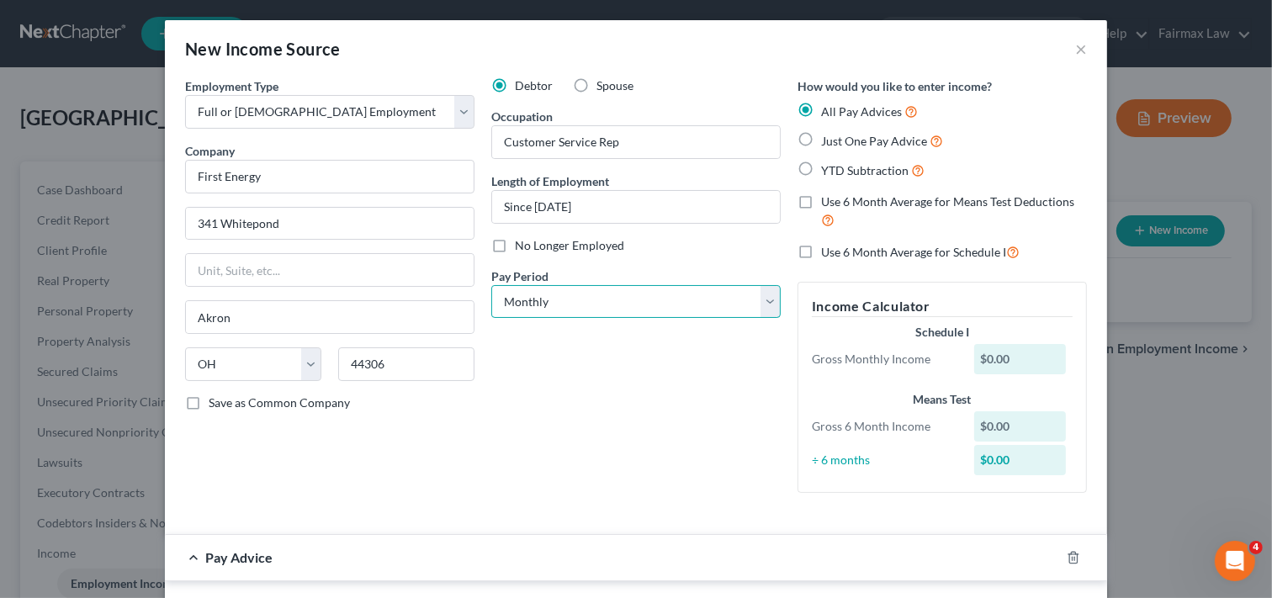
click at [570, 292] on select "Select Monthly Twice Monthly Every Other Week Weekly" at bounding box center [635, 302] width 289 height 34
select select "2"
click at [491, 285] on select "Select Monthly Twice Monthly Every Other Week Weekly" at bounding box center [635, 302] width 289 height 34
click at [821, 171] on label "YTD Subtraction" at bounding box center [872, 170] width 103 height 19
click at [828, 171] on input "YTD Subtraction" at bounding box center [833, 166] width 11 height 11
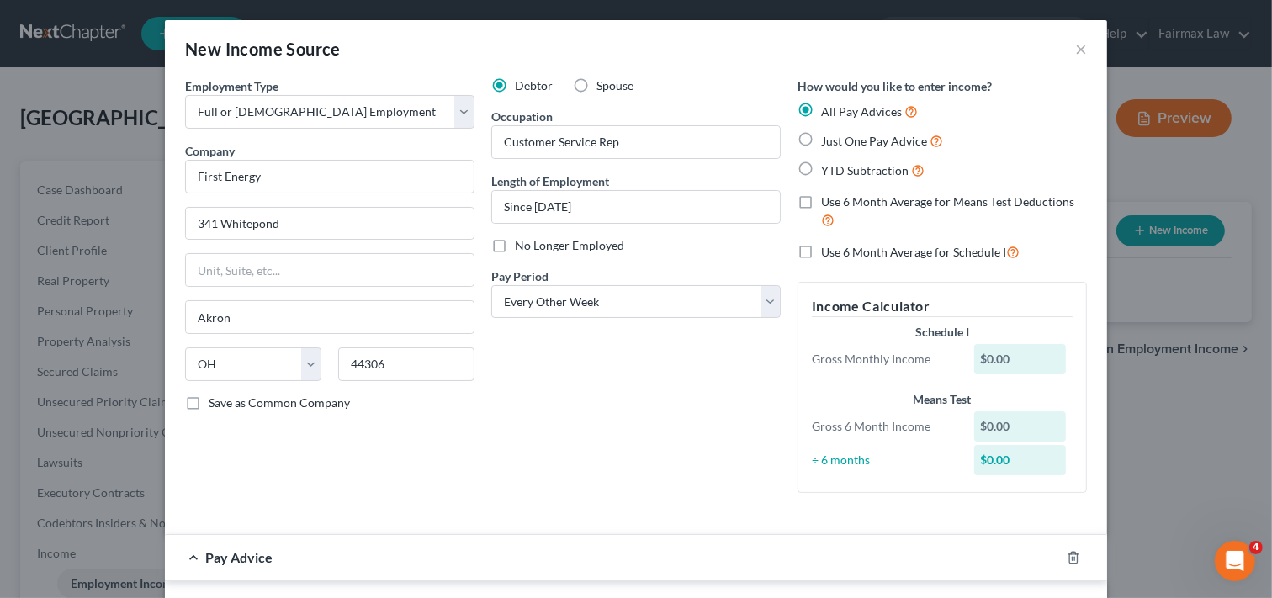
radio input "true"
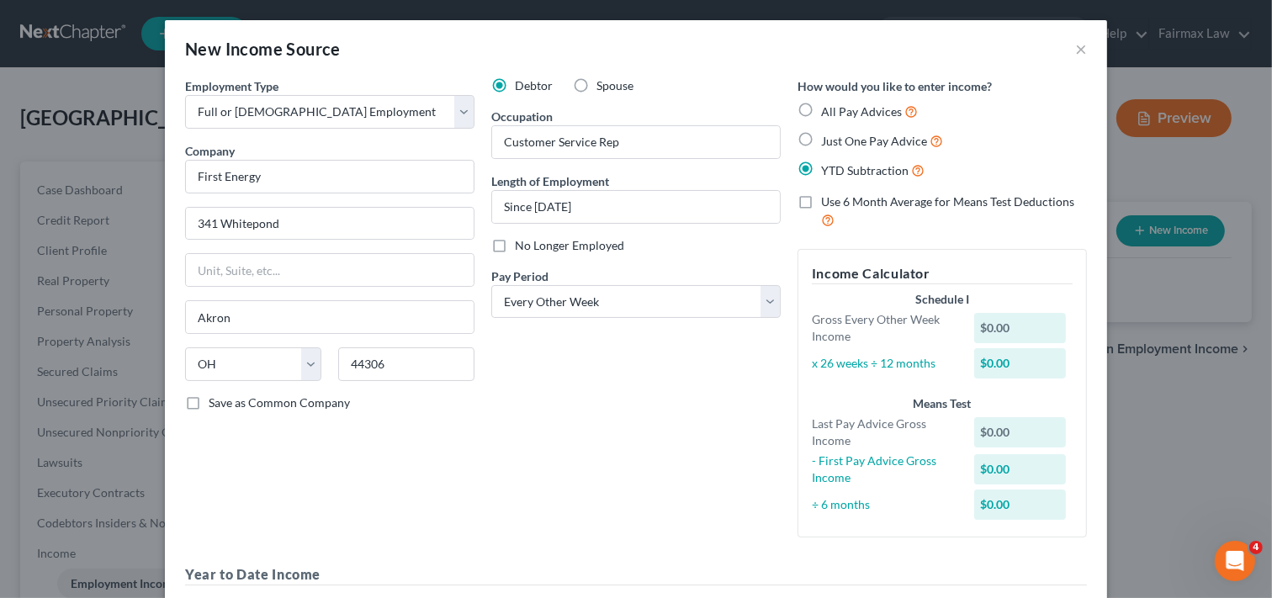
click at [615, 390] on div "Debtor Spouse Occupation Customer Service Rep Length of Employment Since [DATE]…" at bounding box center [636, 314] width 306 height 474
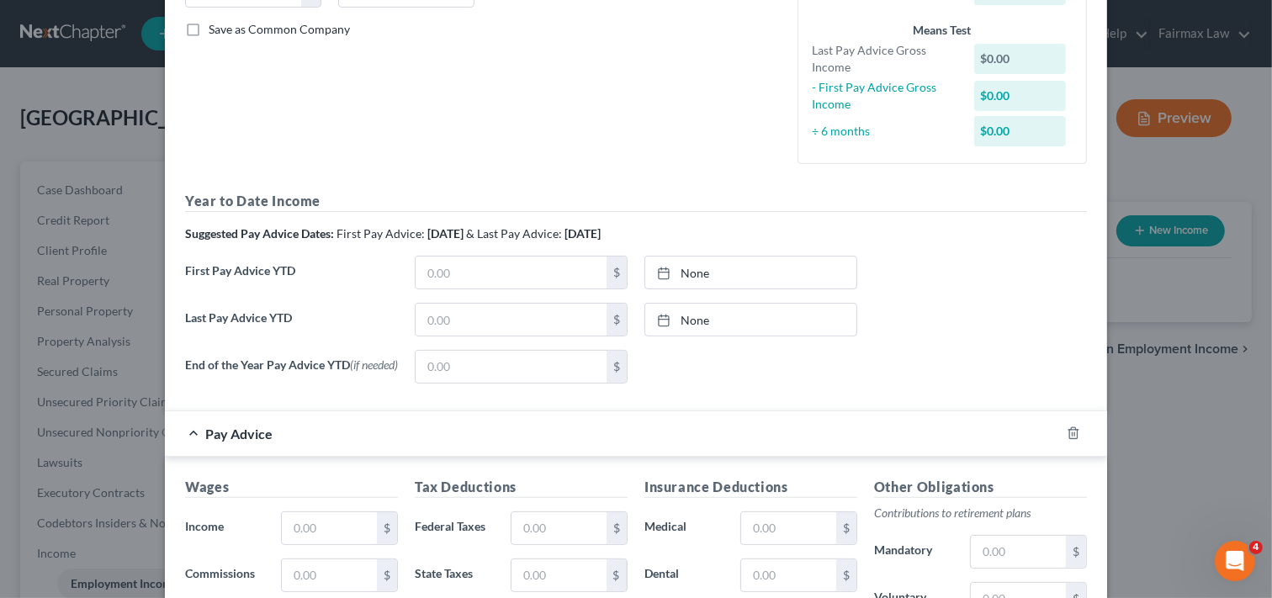
scroll to position [411, 0]
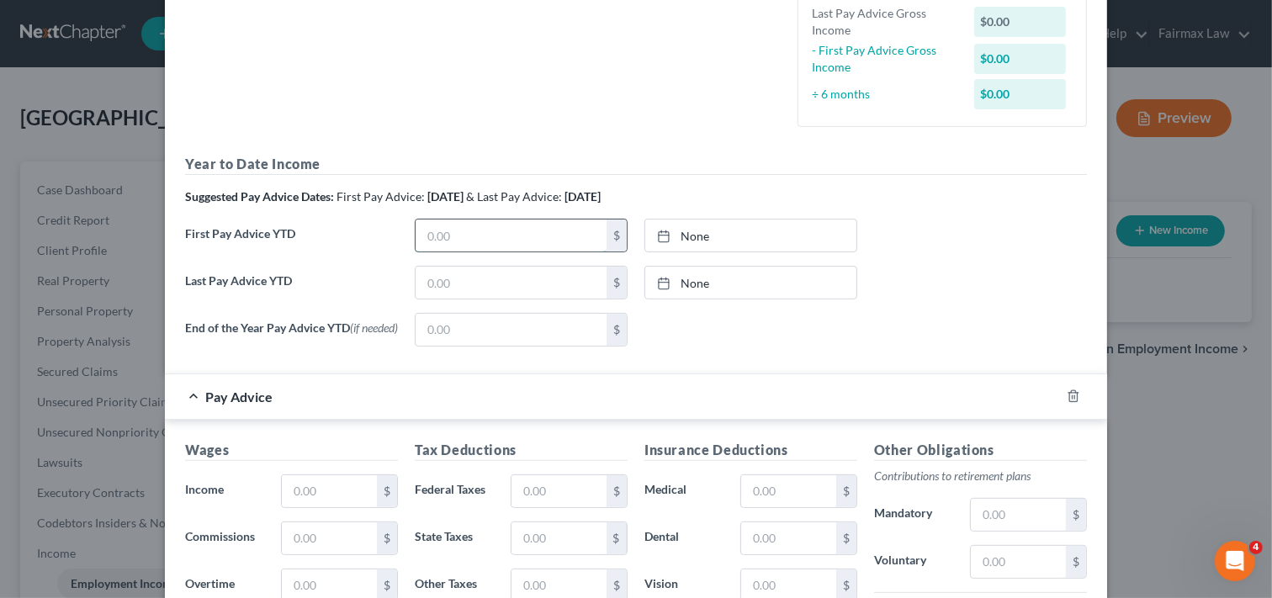
click at [511, 236] on input "text" at bounding box center [511, 236] width 191 height 32
type input "2,231.00"
click at [508, 292] on input "text" at bounding box center [511, 283] width 191 height 32
click at [516, 278] on input "text" at bounding box center [511, 283] width 191 height 32
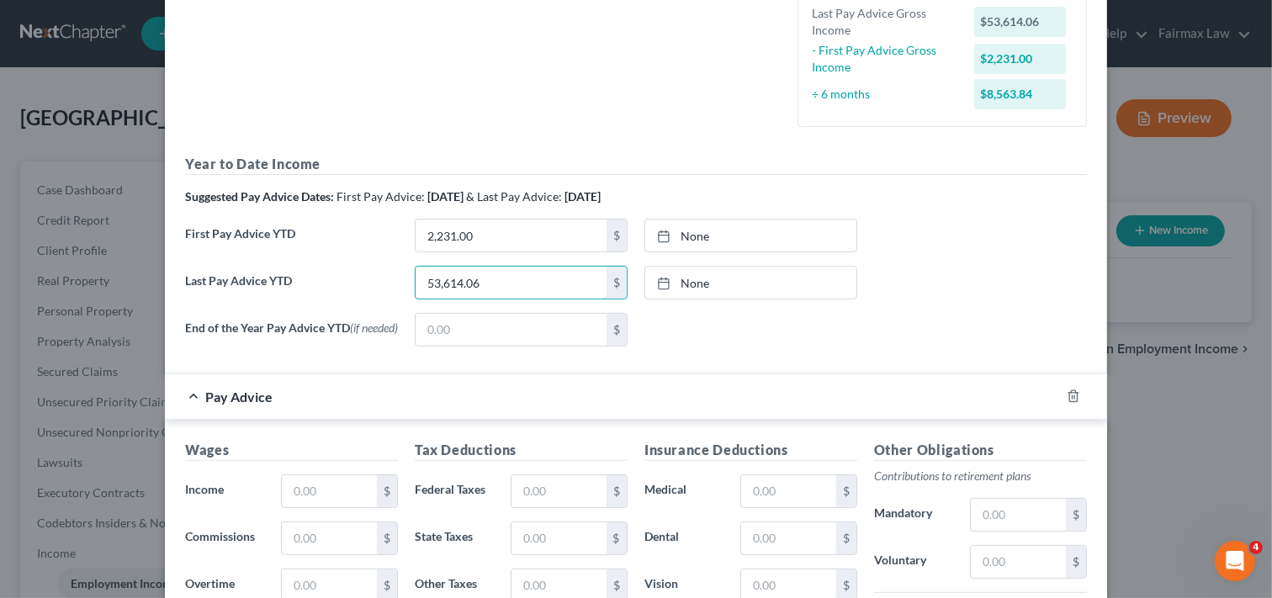
type input "53,614.06"
click at [1057, 323] on div "End of the Year Pay Advice YTD (if needed) $ None close Date Time chevron_left …" at bounding box center [636, 336] width 919 height 47
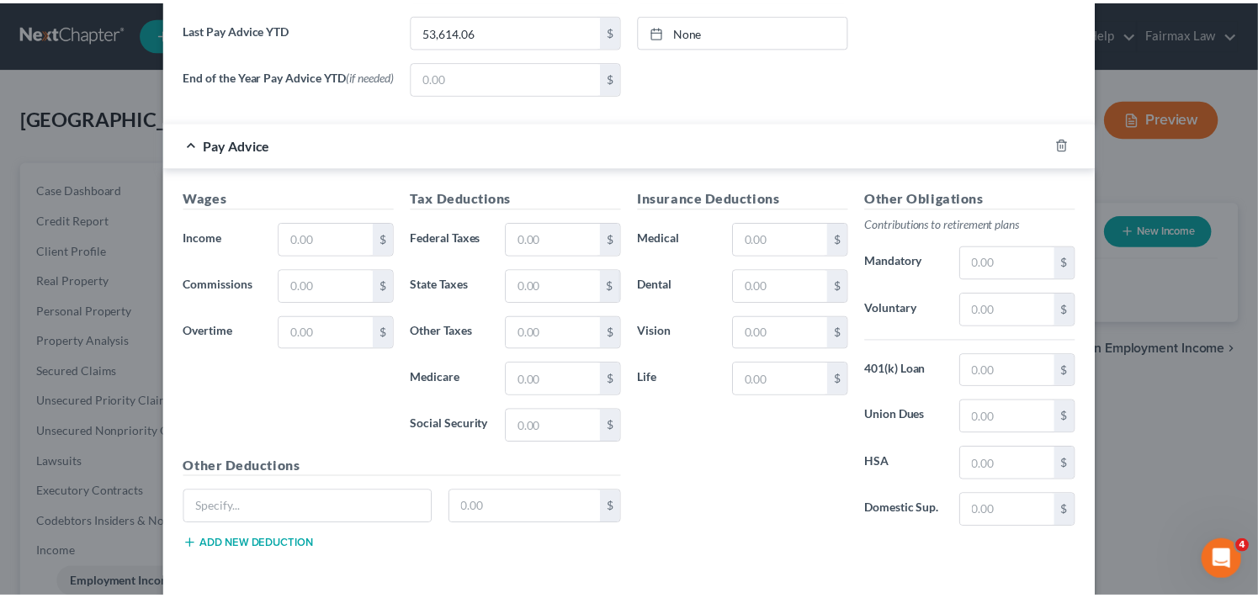
scroll to position [740, 0]
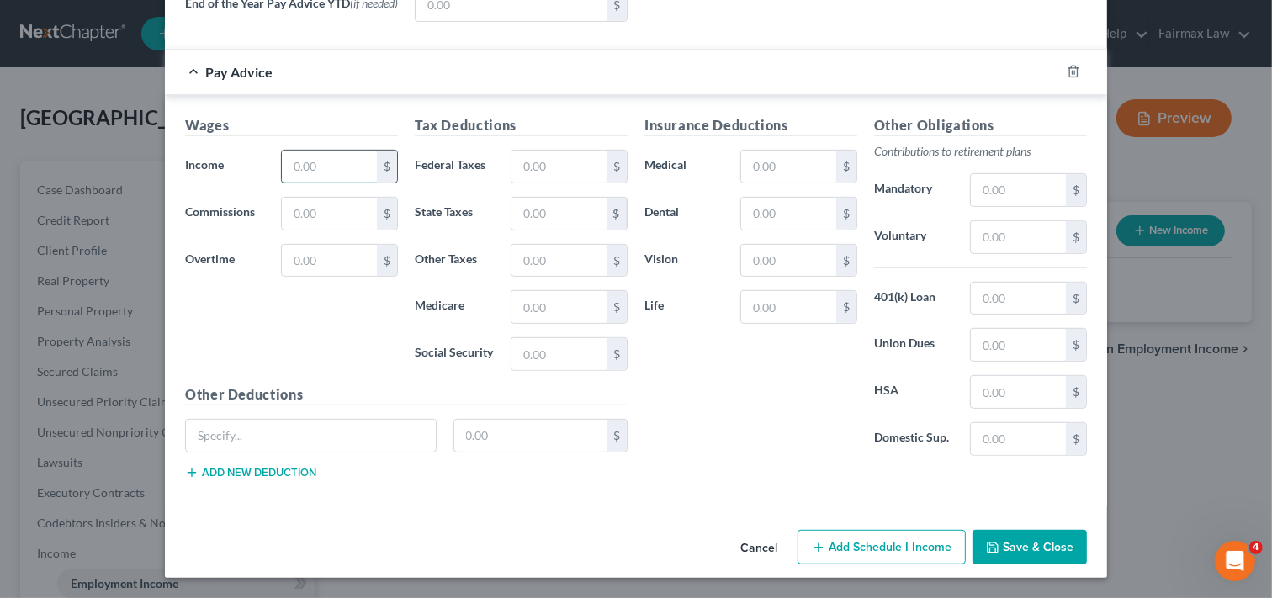
click at [331, 164] on input "text" at bounding box center [329, 167] width 95 height 32
type input "2,558.36"
click at [325, 257] on input "text" at bounding box center [329, 261] width 95 height 32
click at [550, 162] on input "text" at bounding box center [558, 167] width 95 height 32
click at [585, 162] on input "text" at bounding box center [558, 167] width 95 height 32
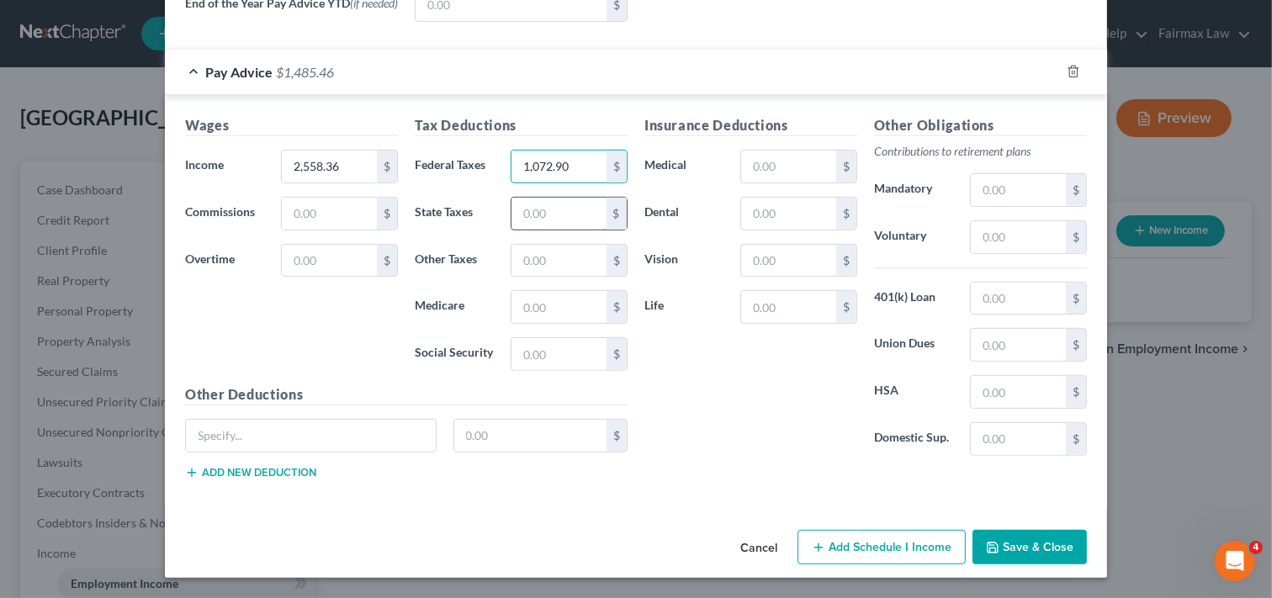
type input "1,072.90"
click at [547, 216] on input "text" at bounding box center [558, 214] width 95 height 32
click at [514, 304] on input "text" at bounding box center [558, 307] width 95 height 32
click at [560, 308] on input "text" at bounding box center [558, 307] width 95 height 32
click at [551, 307] on input "text" at bounding box center [558, 307] width 95 height 32
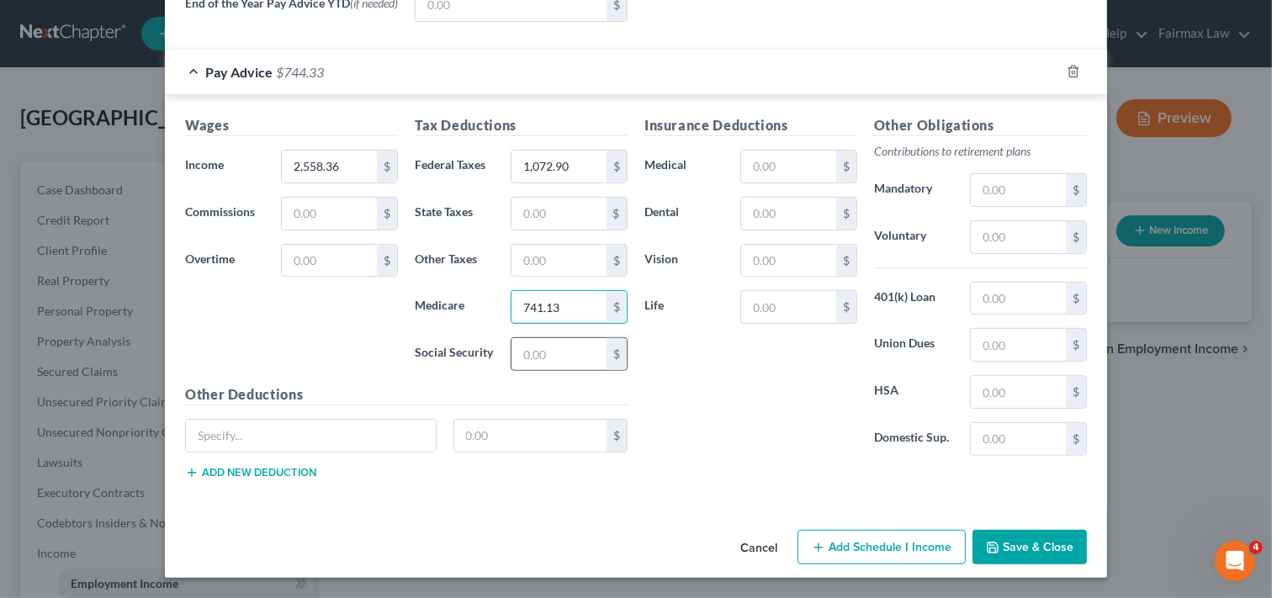
type input "741.13"
click at [576, 357] on input "text" at bounding box center [558, 354] width 95 height 32
type input "3,168.96"
click at [781, 163] on input "text" at bounding box center [788, 167] width 95 height 32
type input "400.00"
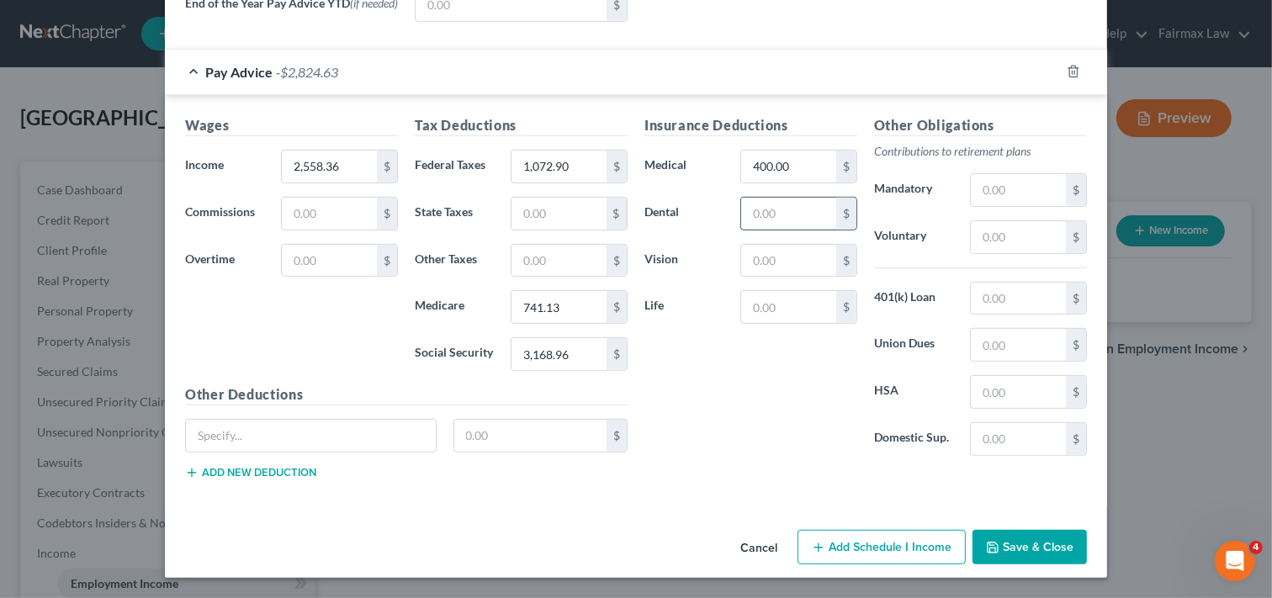
click at [793, 209] on input "text" at bounding box center [788, 214] width 95 height 32
type input "400.00"
click at [795, 303] on input "text" at bounding box center [788, 307] width 95 height 32
type input "10.00"
click at [797, 165] on input "400.00" at bounding box center [788, 167] width 95 height 32
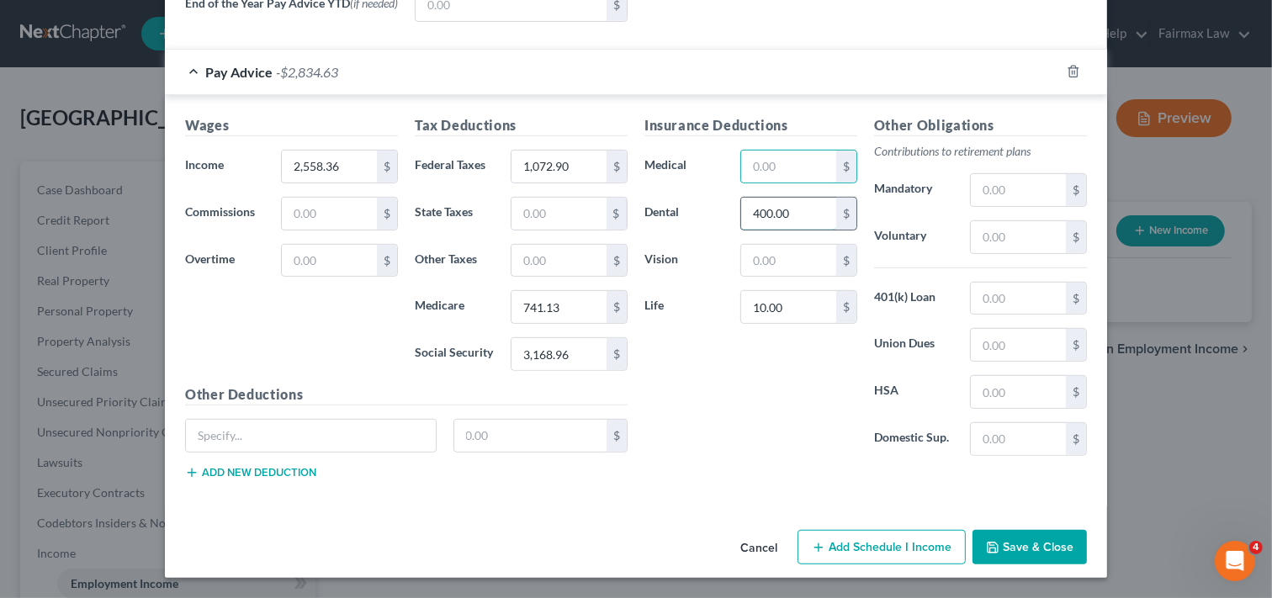
click at [783, 213] on input "400.00" at bounding box center [788, 214] width 95 height 32
click at [550, 258] on input "text" at bounding box center [558, 261] width 95 height 32
click at [542, 213] on input "text" at bounding box center [558, 214] width 95 height 32
click at [544, 222] on input "text" at bounding box center [558, 214] width 95 height 32
click at [523, 208] on input "text" at bounding box center [558, 214] width 95 height 32
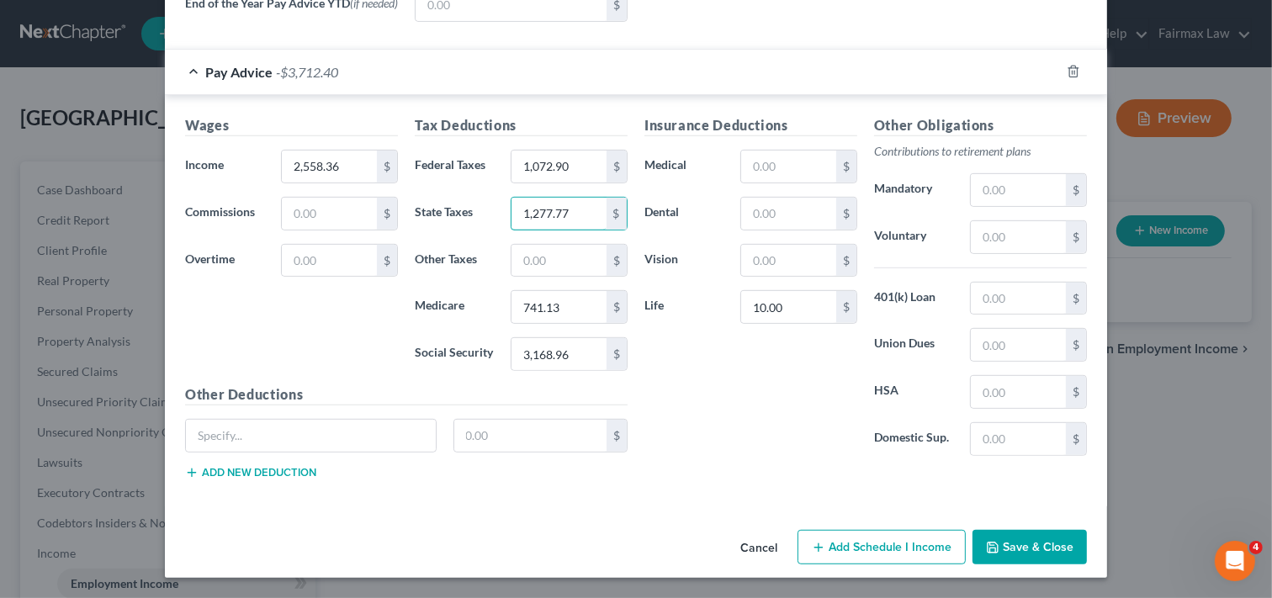
type input "1,277.77"
click at [746, 460] on div "Insurance Deductions Medical $ Dental $ Vision $ Life 10.00 $" at bounding box center [751, 292] width 230 height 354
click at [1006, 540] on button "Save & Close" at bounding box center [1029, 547] width 114 height 35
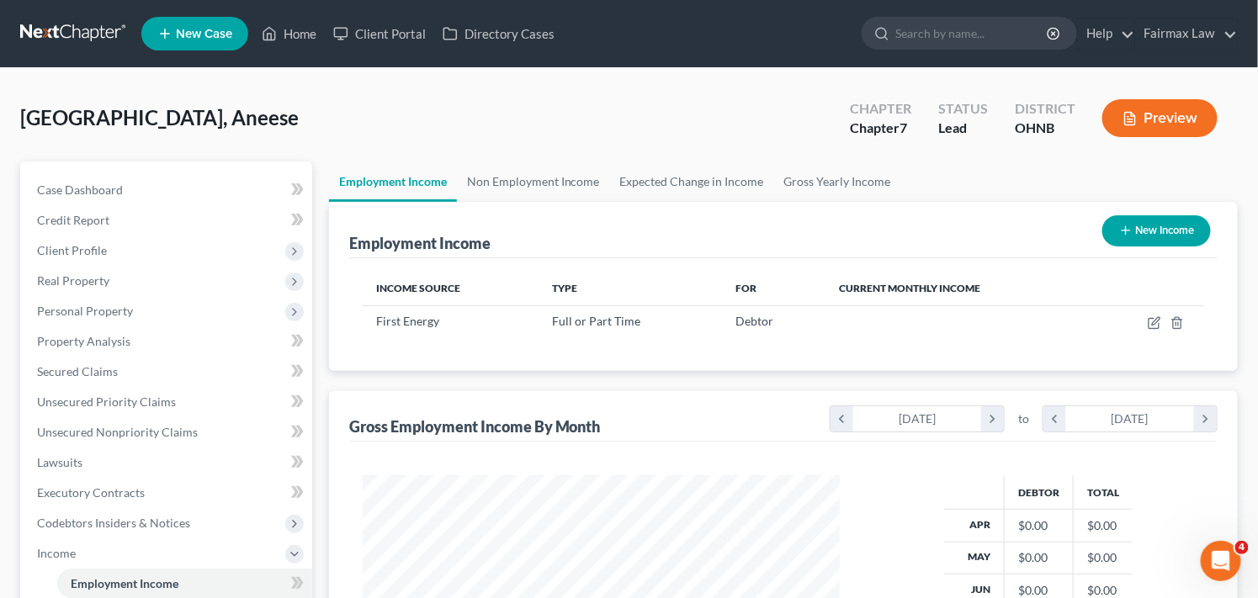
scroll to position [301, 511]
click at [754, 375] on div "Employment Income New Income Income Source Type For Current Monthly Income Firs…" at bounding box center [783, 510] width 909 height 616
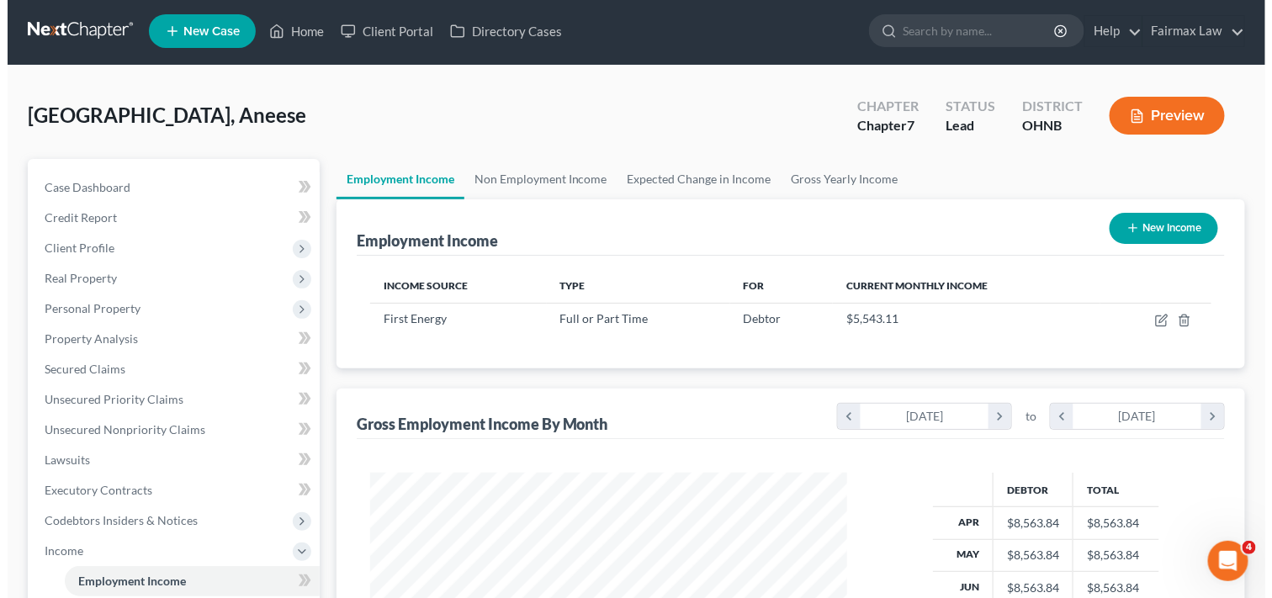
scroll to position [0, 0]
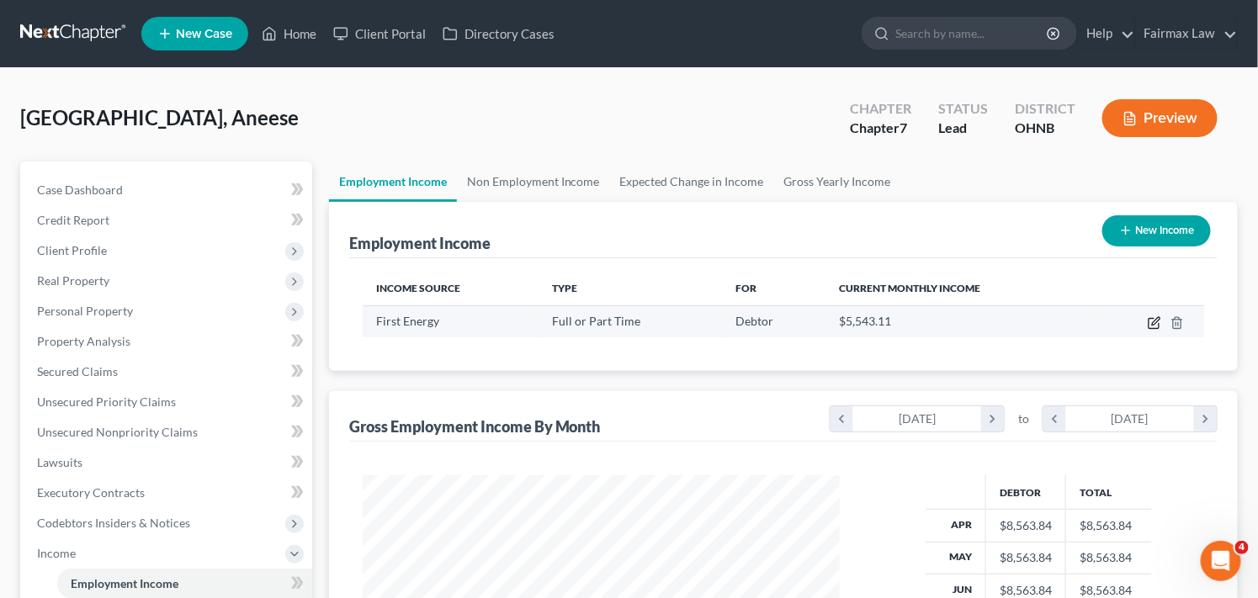
click at [1154, 317] on icon "button" at bounding box center [1153, 322] width 13 height 13
select select "0"
select select "36"
select select "2"
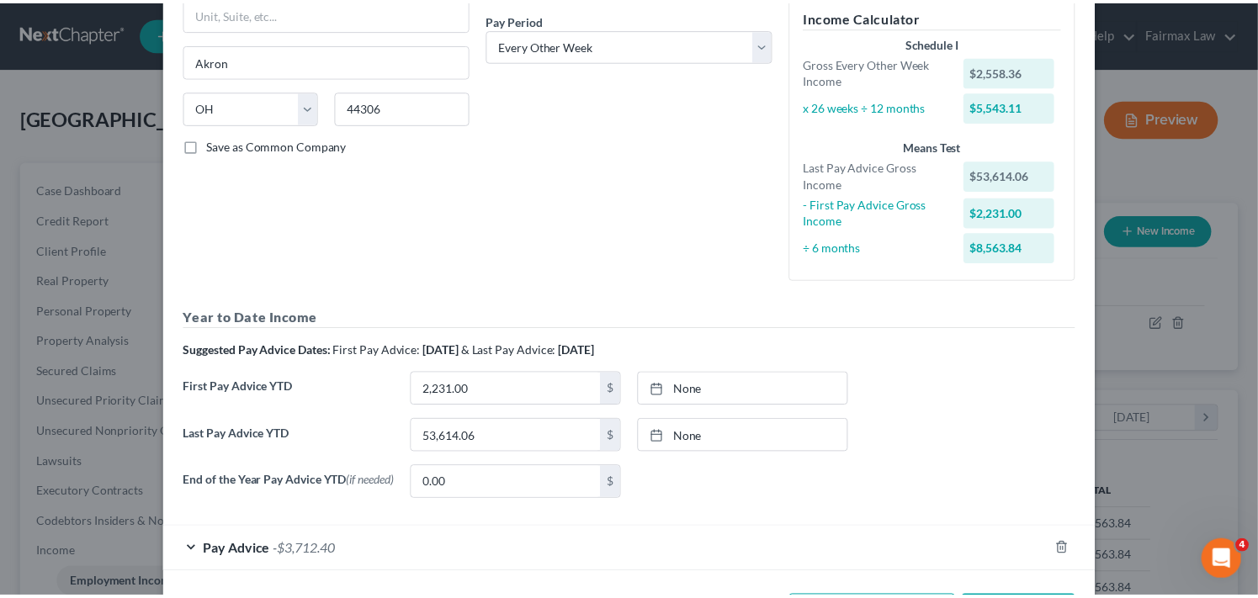
scroll to position [328, 0]
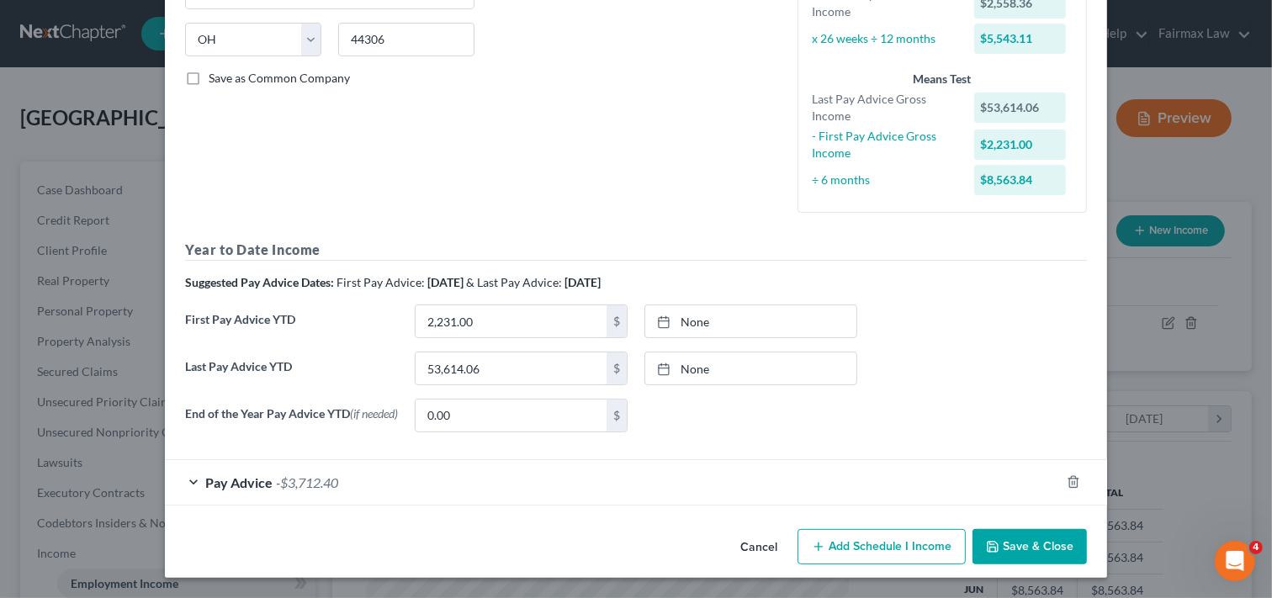
click at [1023, 544] on button "Save & Close" at bounding box center [1029, 546] width 114 height 35
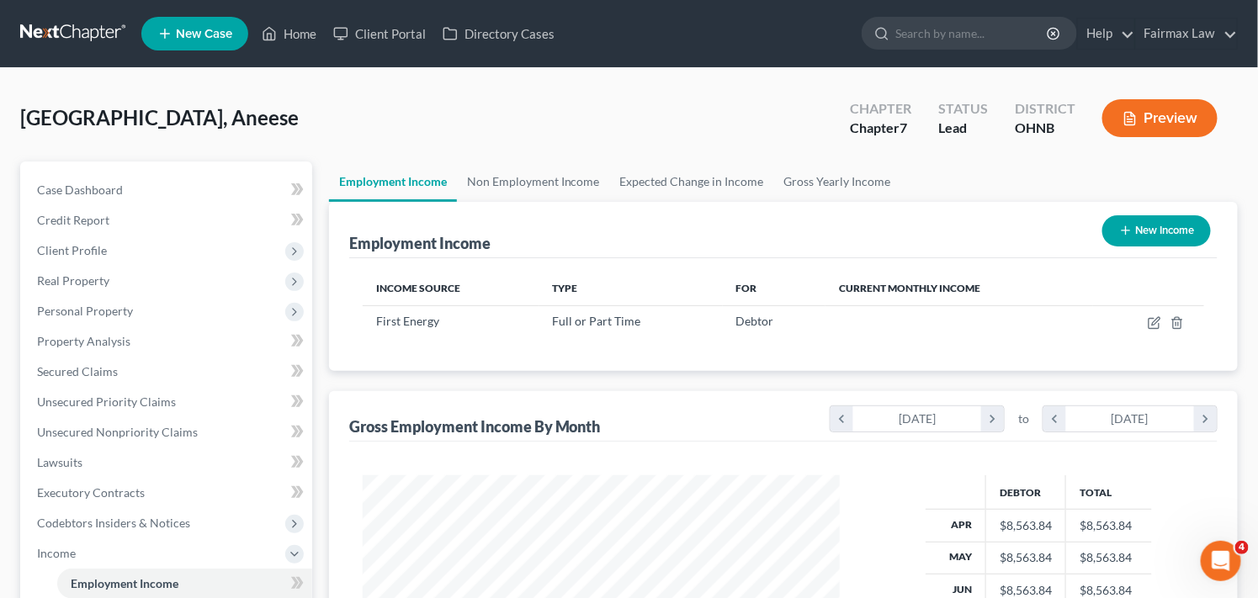
scroll to position [840947, 840739]
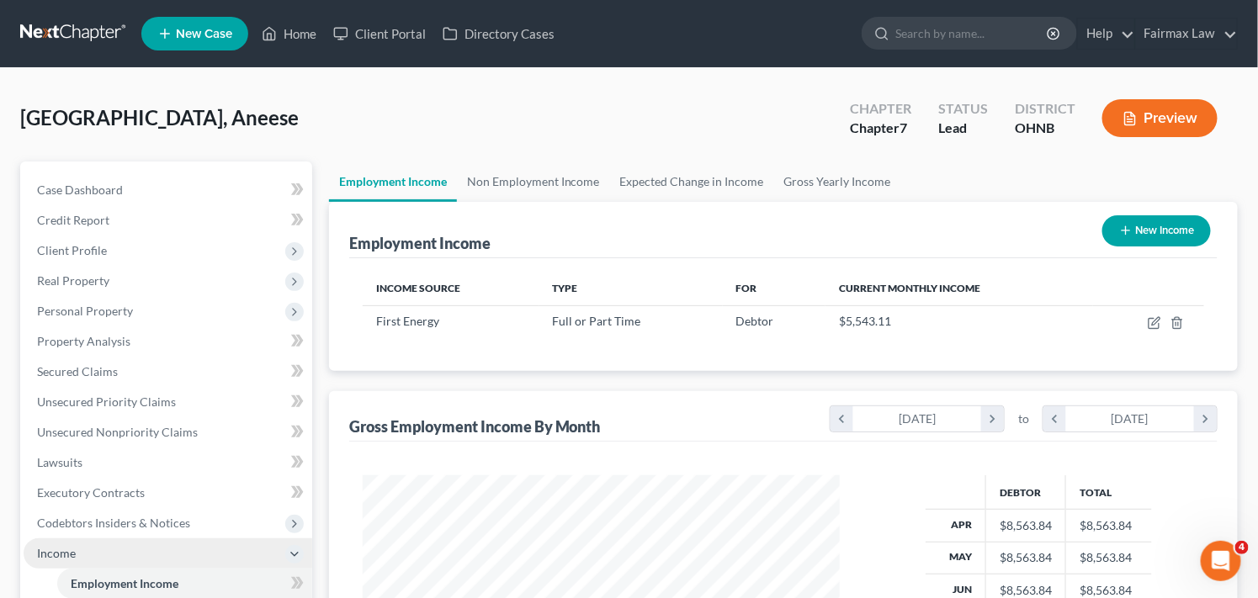
click at [152, 545] on span "Income" at bounding box center [168, 553] width 289 height 30
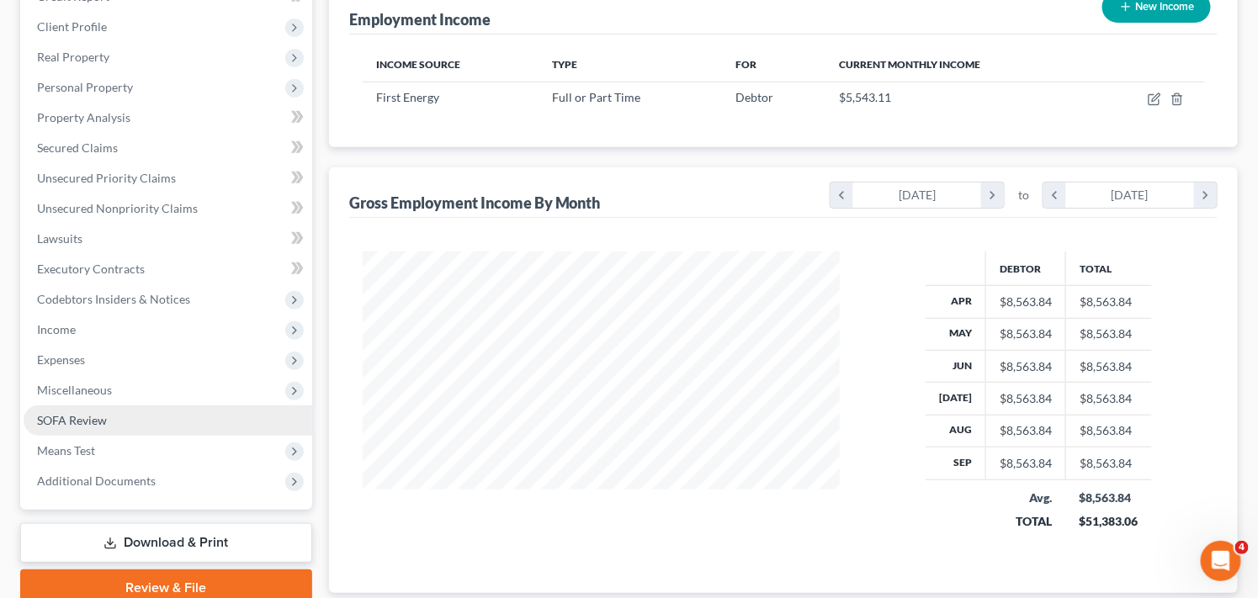
scroll to position [262, 0]
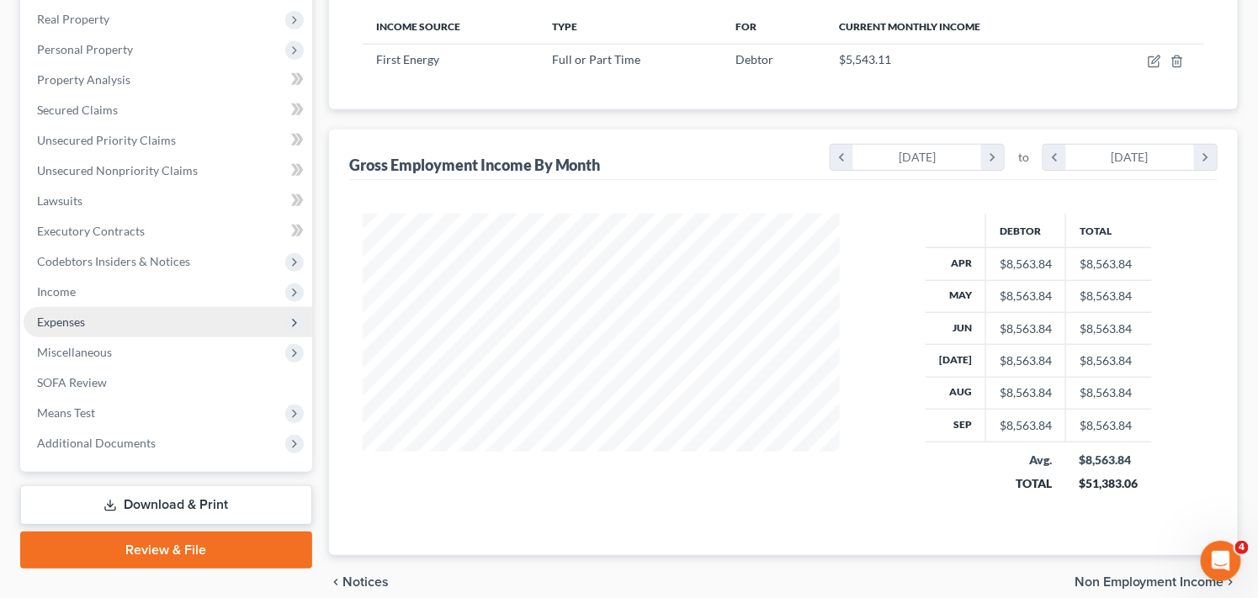
click at [291, 326] on icon at bounding box center [294, 322] width 13 height 13
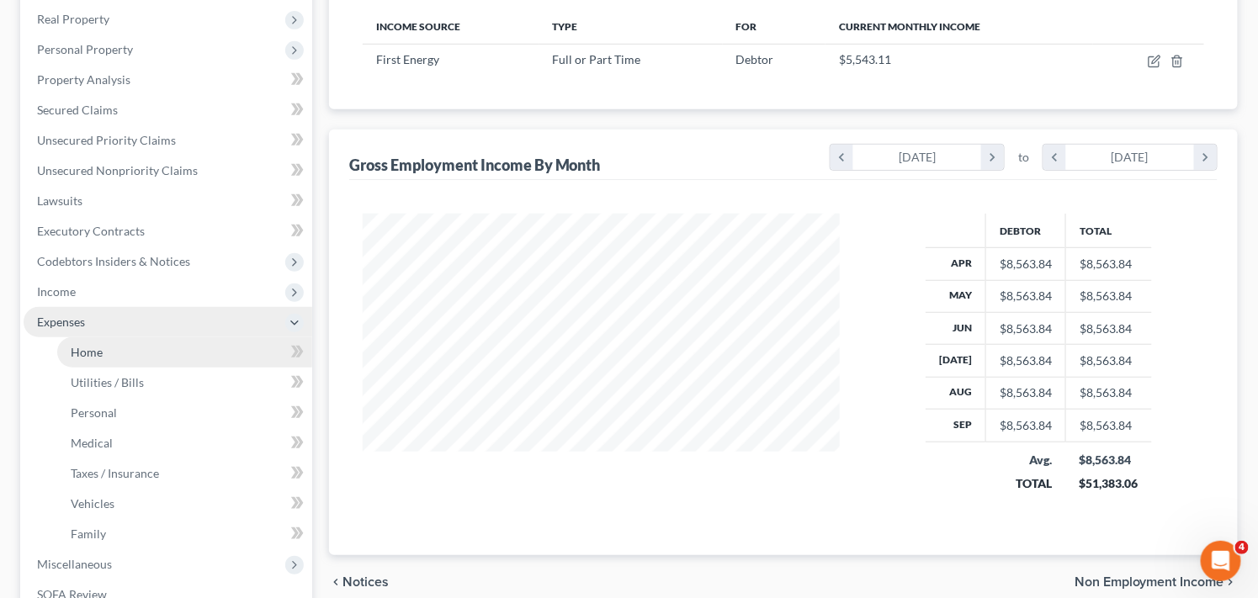
click at [102, 352] on span "Home" at bounding box center [87, 352] width 32 height 14
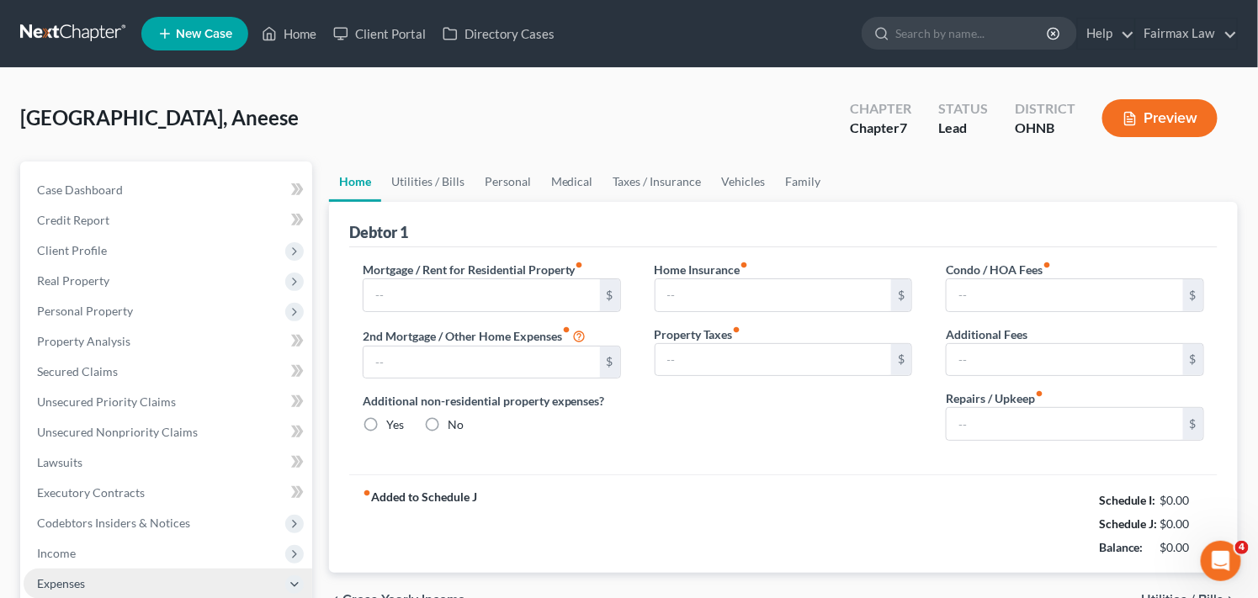
type input "0.00"
radio input "true"
type input "0.00"
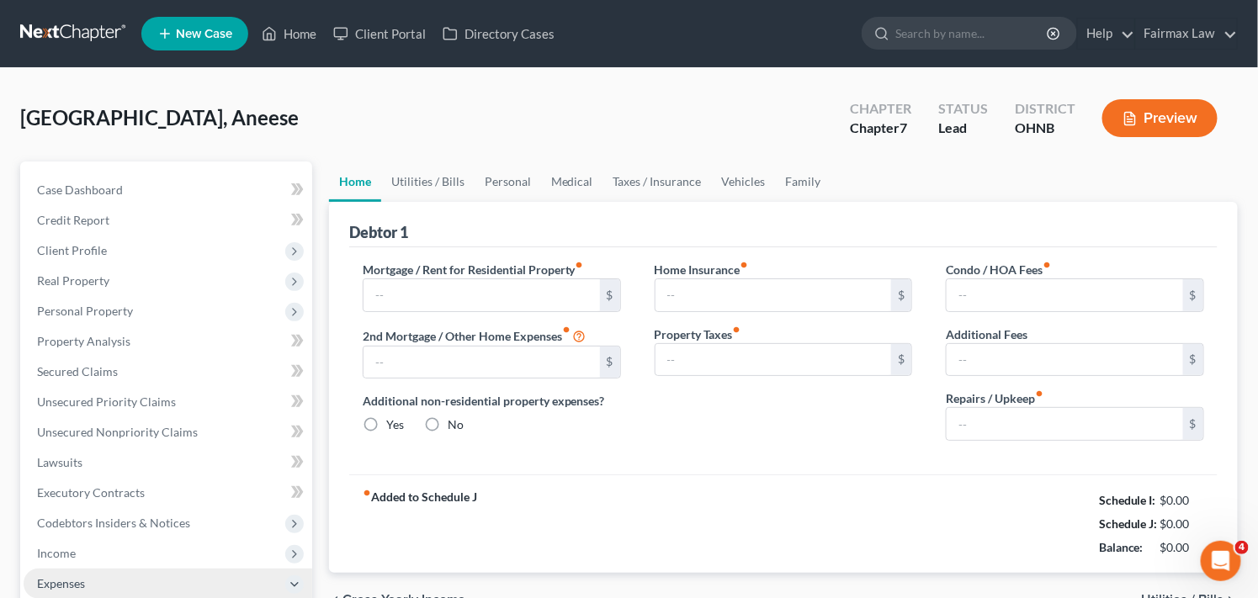
type input "0.00"
click at [485, 290] on input "text" at bounding box center [481, 295] width 236 height 32
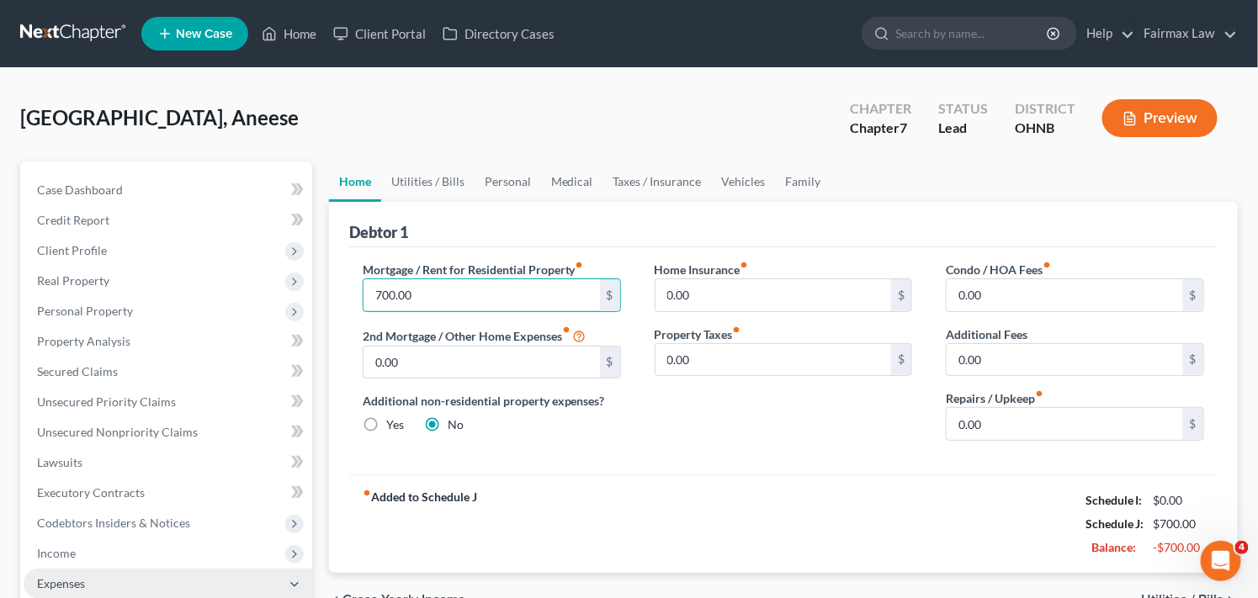
type input "700.00"
click at [668, 457] on div "Mortgage / Rent for Residential Property fiber_manual_record 700.00 $ 2nd Mortg…" at bounding box center [783, 360] width 868 height 227
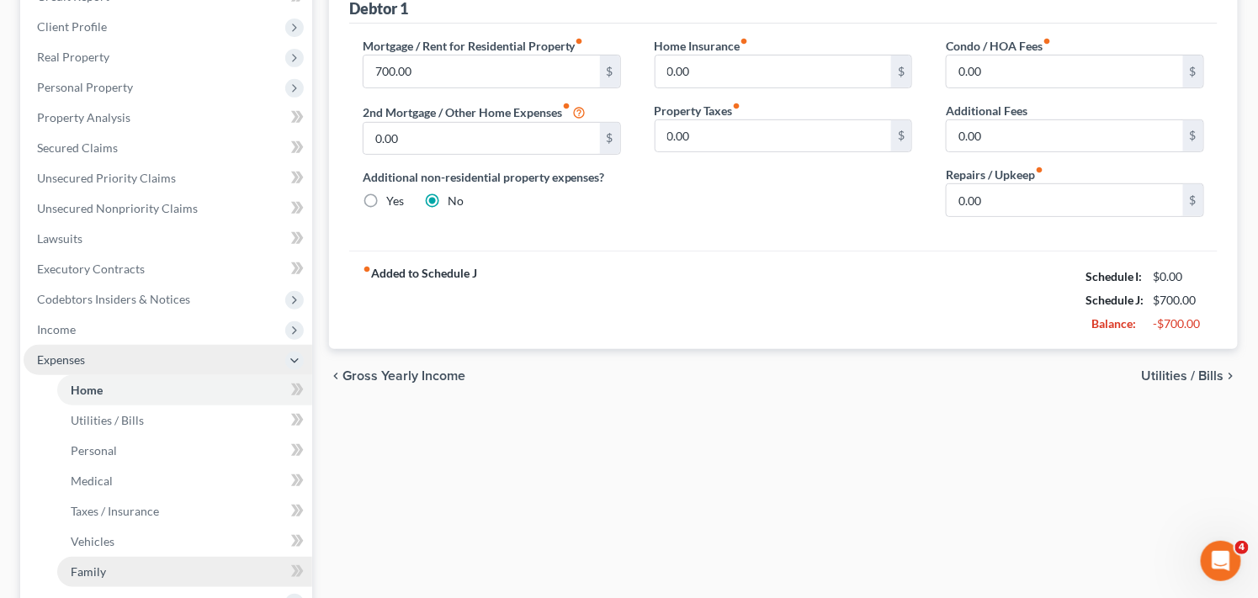
scroll to position [374, 0]
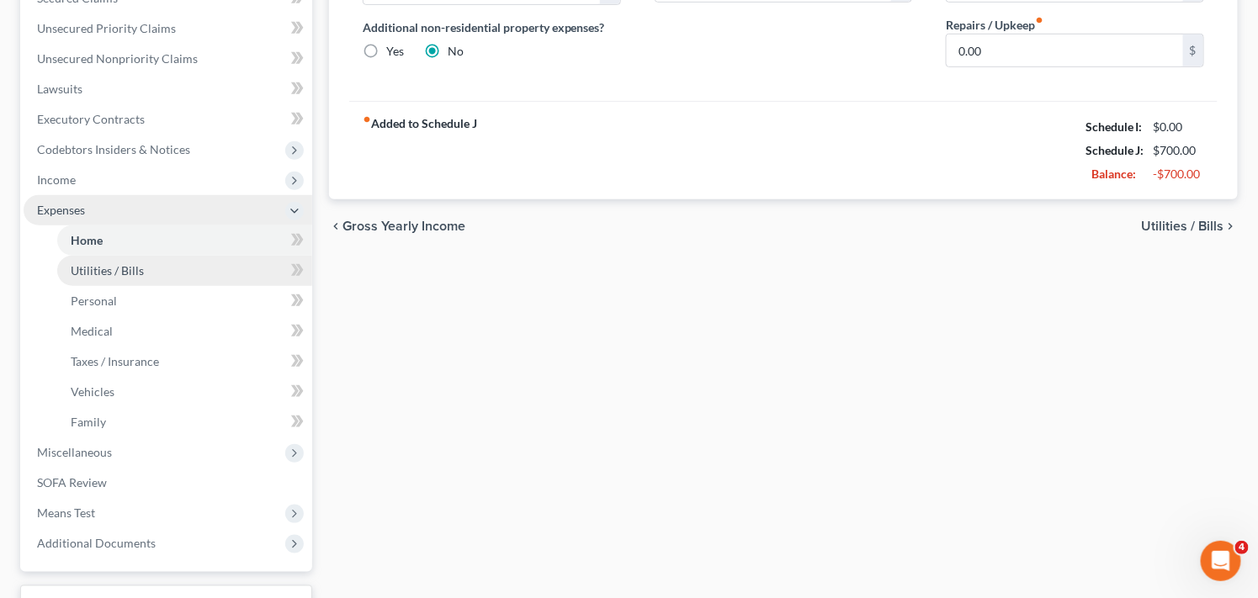
click at [190, 268] on link "Utilities / Bills" at bounding box center [184, 271] width 255 height 30
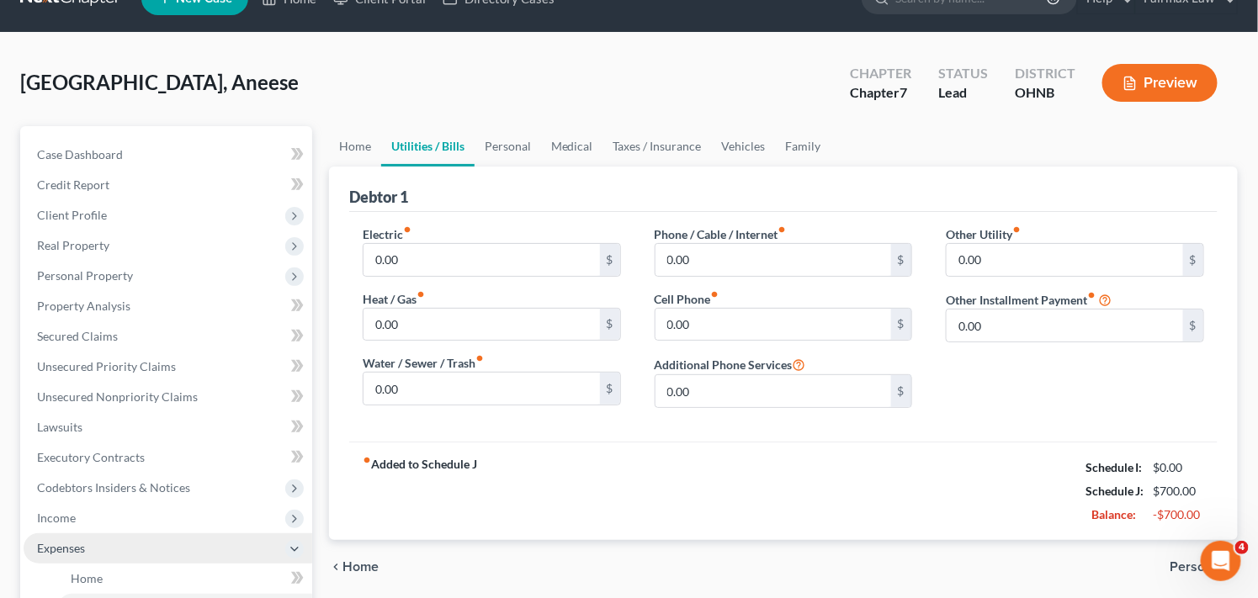
scroll to position [37, 0]
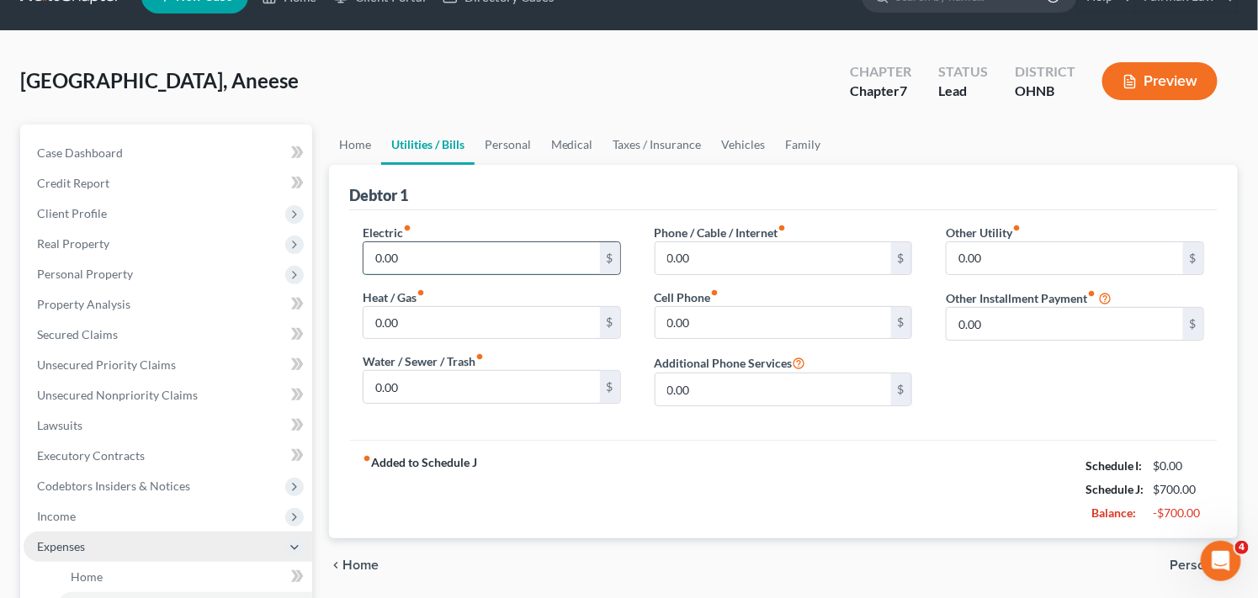
click at [448, 255] on input "0.00" at bounding box center [481, 258] width 236 height 32
type input "0.00"
click at [509, 257] on input "0.00" at bounding box center [481, 258] width 236 height 32
click at [510, 382] on input "0.00" at bounding box center [481, 387] width 236 height 32
type input "70.00"
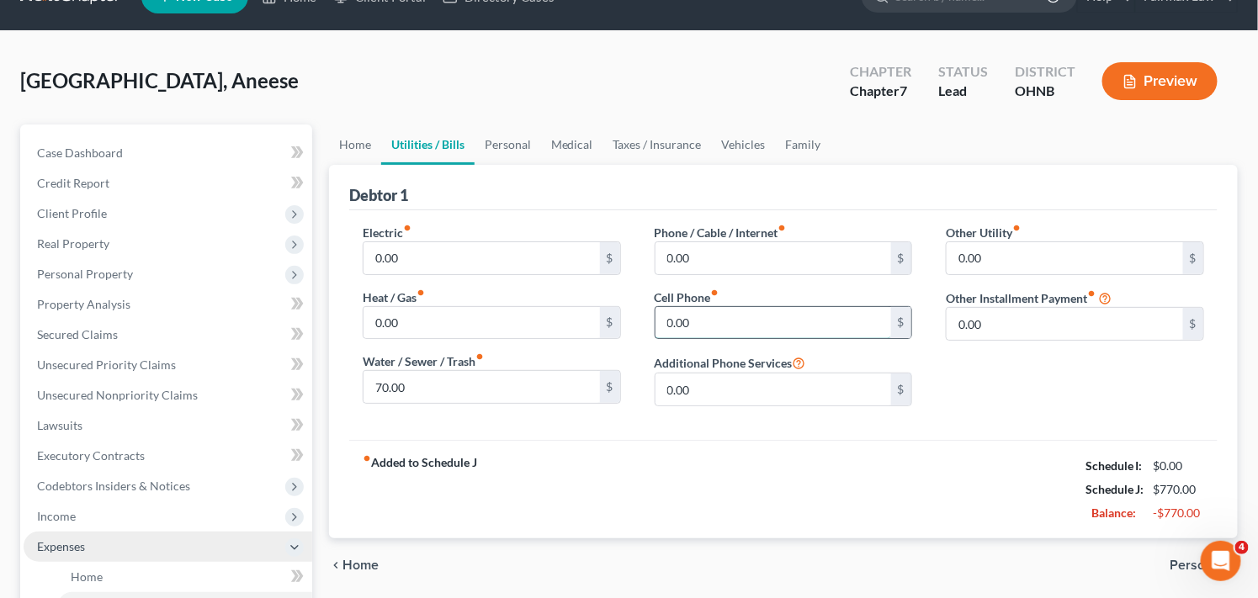
click at [710, 317] on input "0.00" at bounding box center [773, 323] width 236 height 32
type input "110.00"
click at [730, 253] on input "0.00" at bounding box center [773, 258] width 236 height 32
type input "123.00"
click at [515, 146] on link "Personal" at bounding box center [507, 145] width 66 height 40
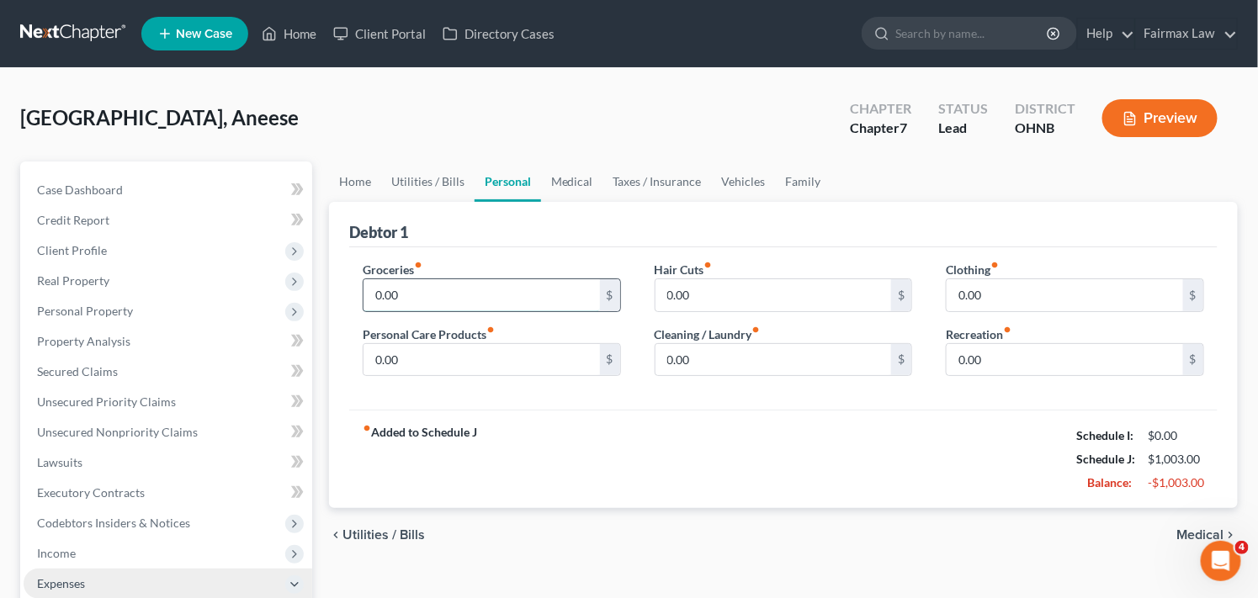
click at [517, 297] on input "0.00" at bounding box center [481, 295] width 236 height 32
type input "400.00"
click at [997, 290] on input "0.00" at bounding box center [1064, 295] width 236 height 32
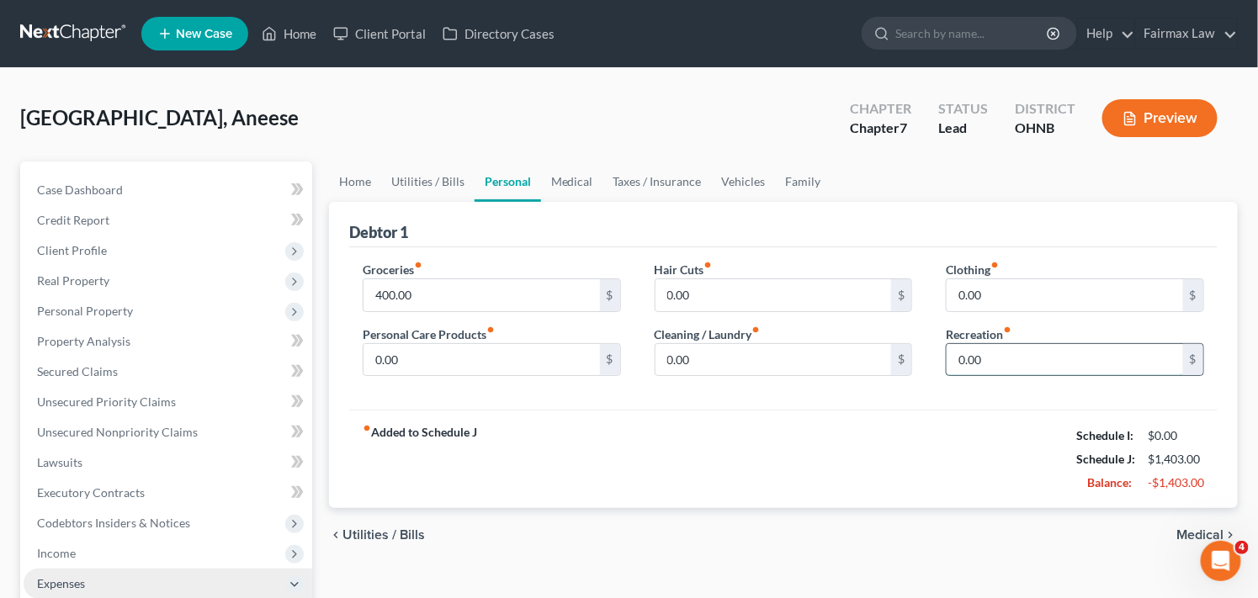
click at [1011, 353] on input "0.00" at bounding box center [1064, 360] width 236 height 32
type input "53.00"
click at [758, 362] on input "0.00" at bounding box center [773, 360] width 236 height 32
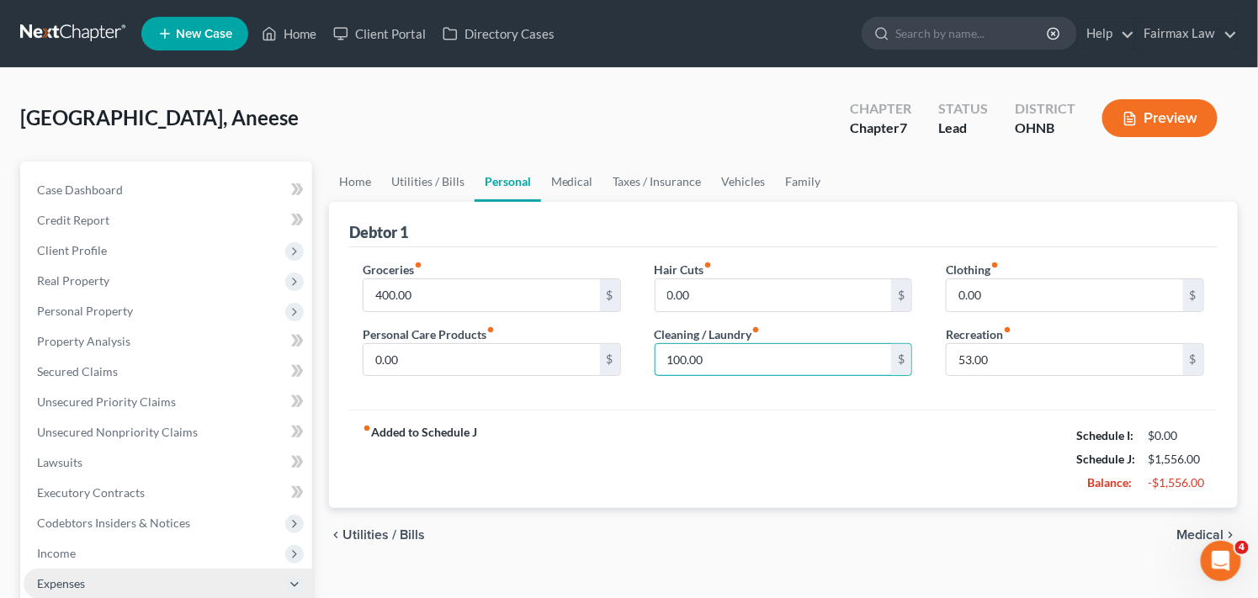
type input "100.00"
click at [576, 178] on link "Medical" at bounding box center [572, 182] width 62 height 40
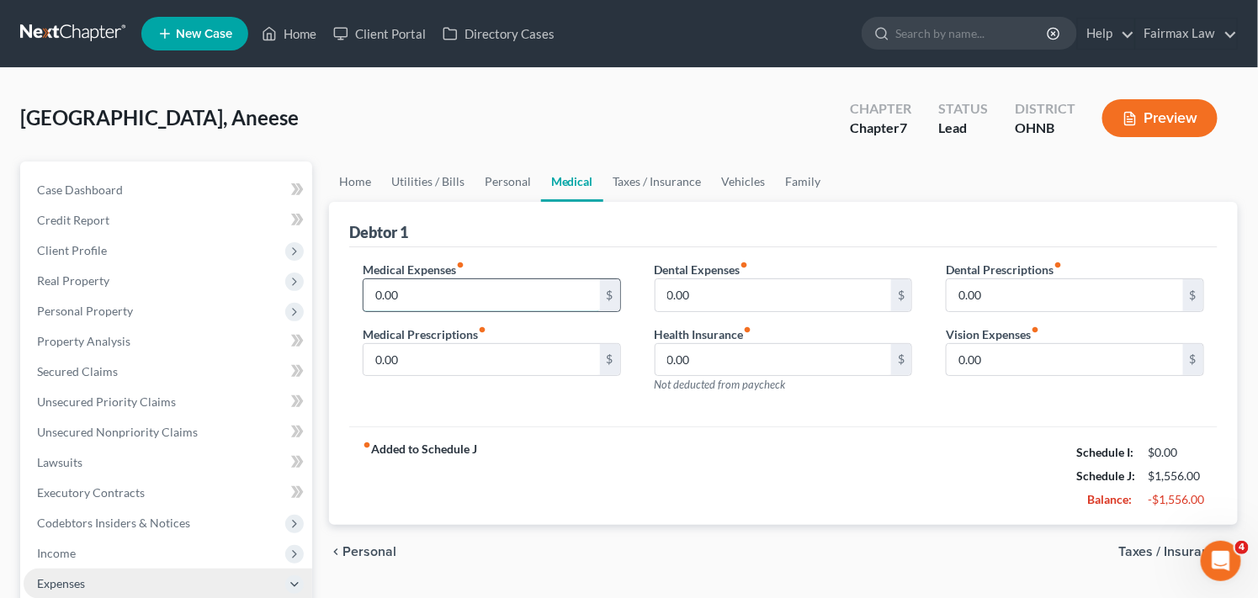
click at [439, 296] on input "0.00" at bounding box center [481, 295] width 236 height 32
type input "400.00"
click at [719, 291] on input "0.00" at bounding box center [773, 295] width 236 height 32
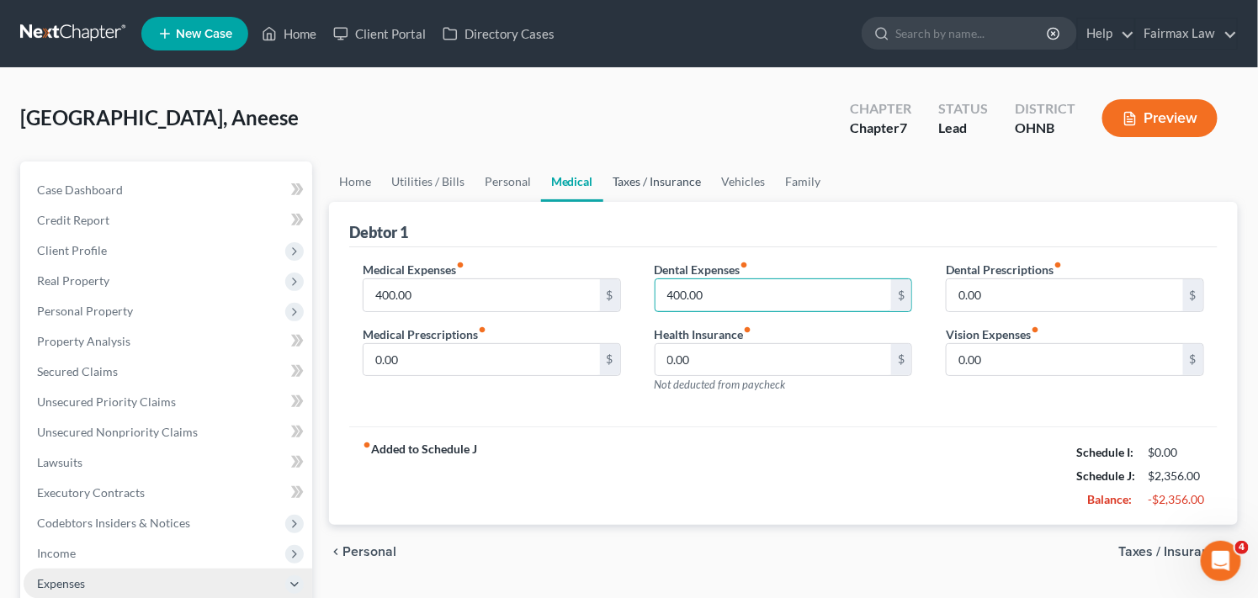
type input "400.00"
click at [633, 180] on link "Taxes / Insurance" at bounding box center [657, 182] width 109 height 40
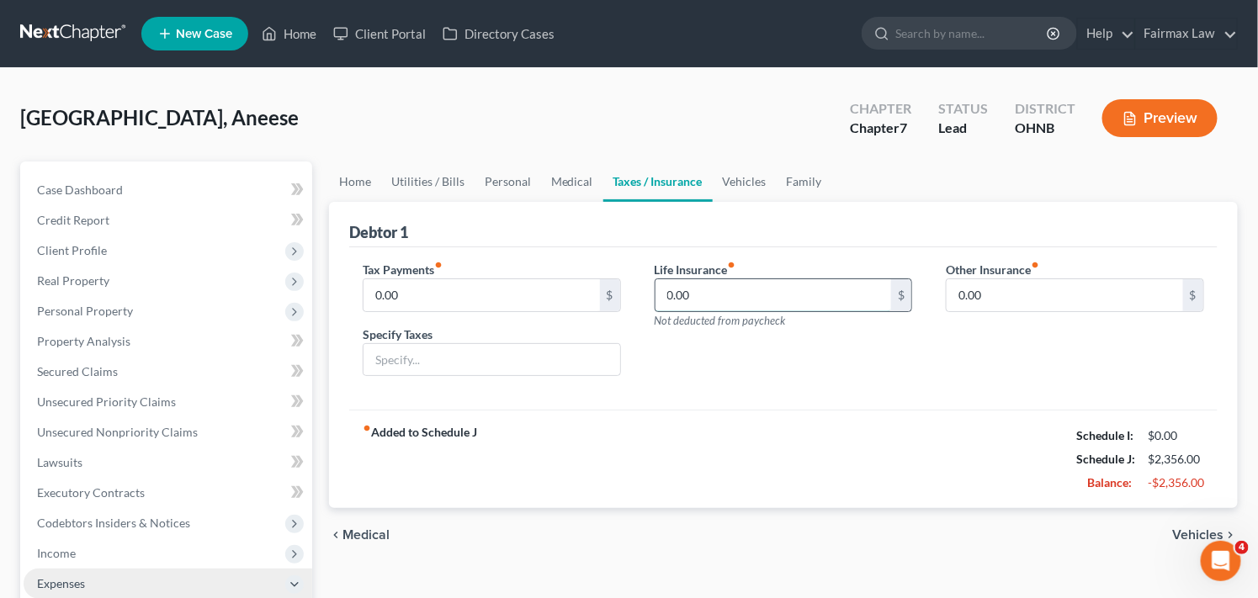
click at [761, 288] on input "0.00" at bounding box center [773, 295] width 236 height 32
type input "10.00"
click at [745, 183] on link "Vehicles" at bounding box center [745, 182] width 64 height 40
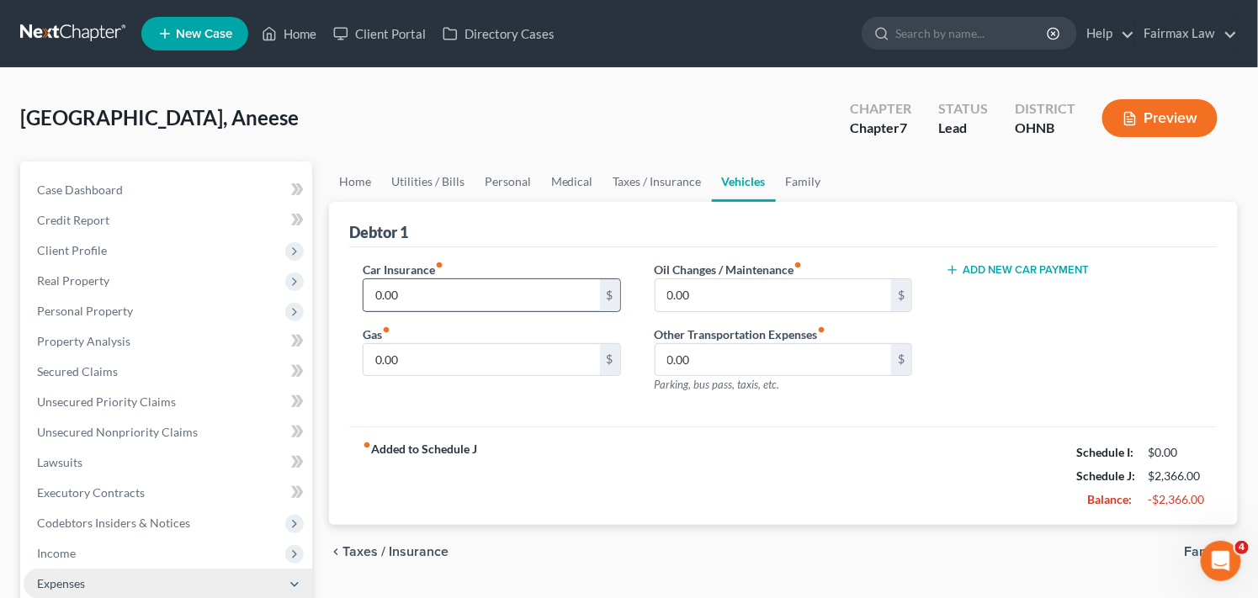
click at [433, 288] on input "0.00" at bounding box center [481, 295] width 236 height 32
type input "153.00"
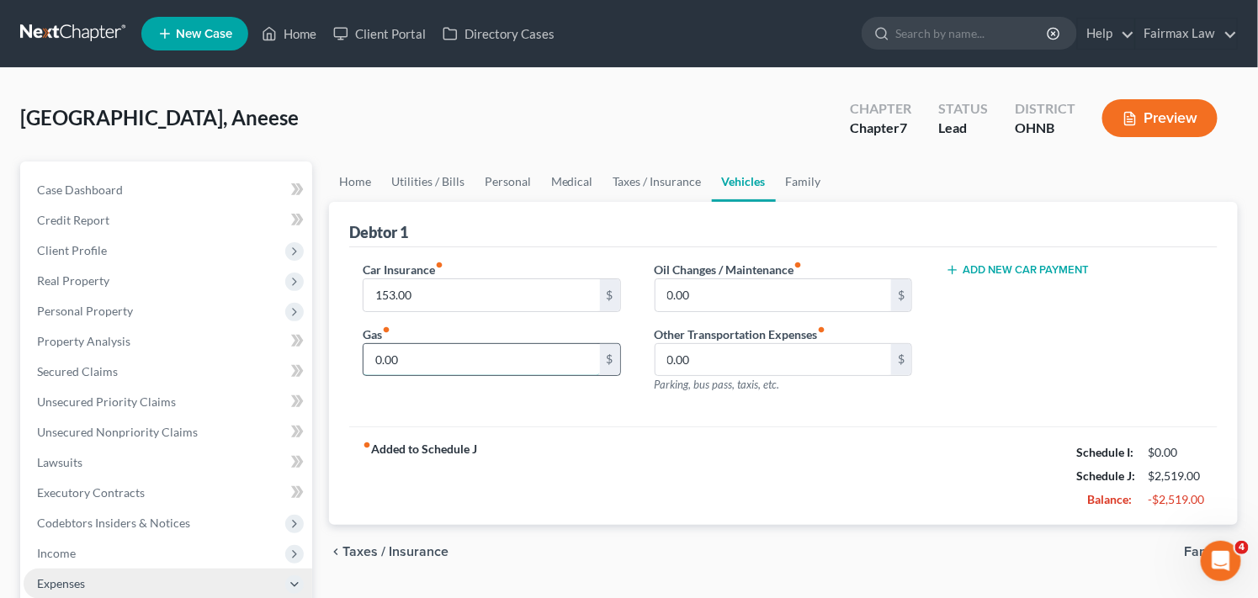
click at [474, 356] on input "0.00" at bounding box center [481, 360] width 236 height 32
type input "5"
type input "200.00"
click at [791, 180] on link "Family" at bounding box center [804, 182] width 56 height 40
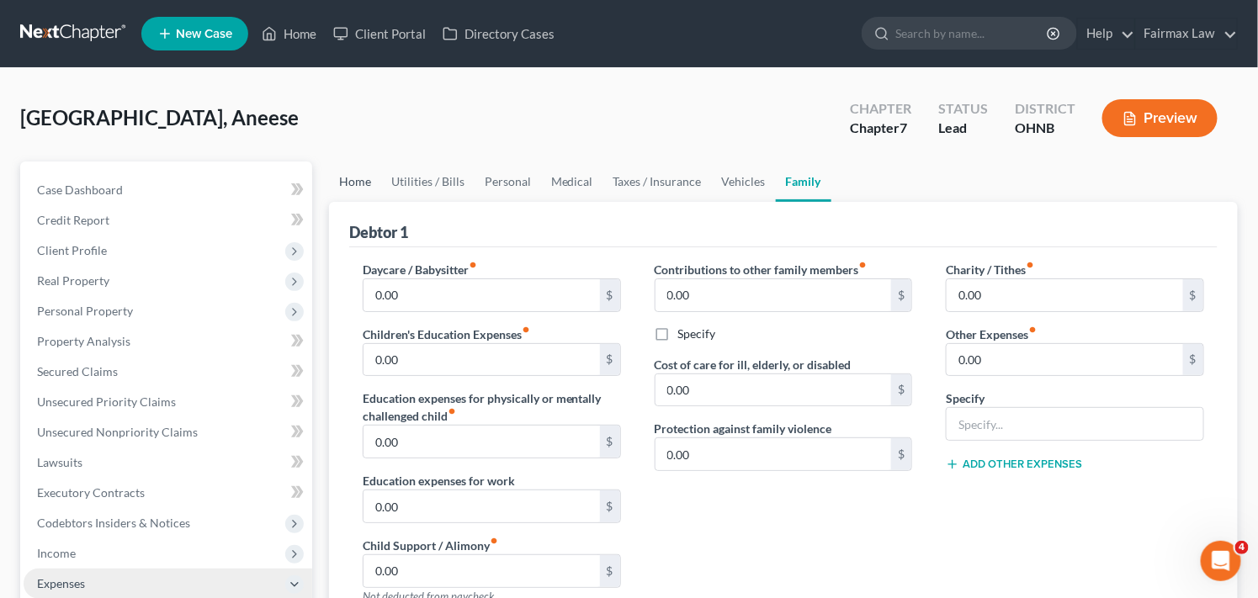
click at [349, 182] on link "Home" at bounding box center [355, 182] width 52 height 40
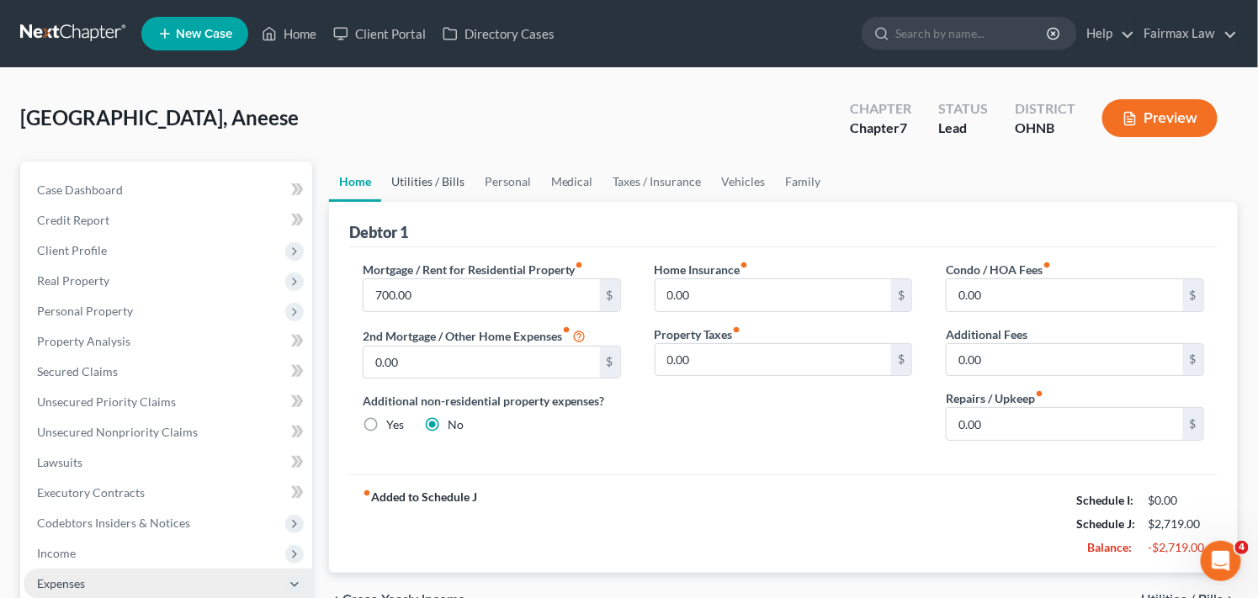
click at [411, 172] on link "Utilities / Bills" at bounding box center [427, 182] width 93 height 40
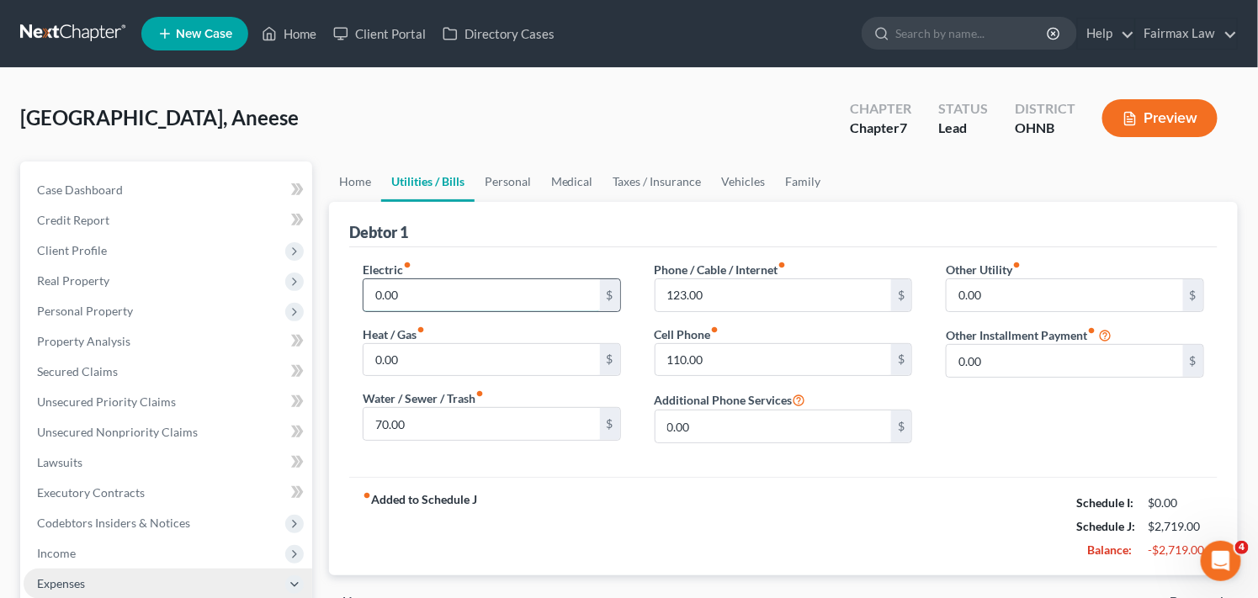
click at [438, 293] on input "0.00" at bounding box center [481, 295] width 236 height 32
type input "350.00"
click at [539, 360] on input "0.00" at bounding box center [481, 360] width 236 height 32
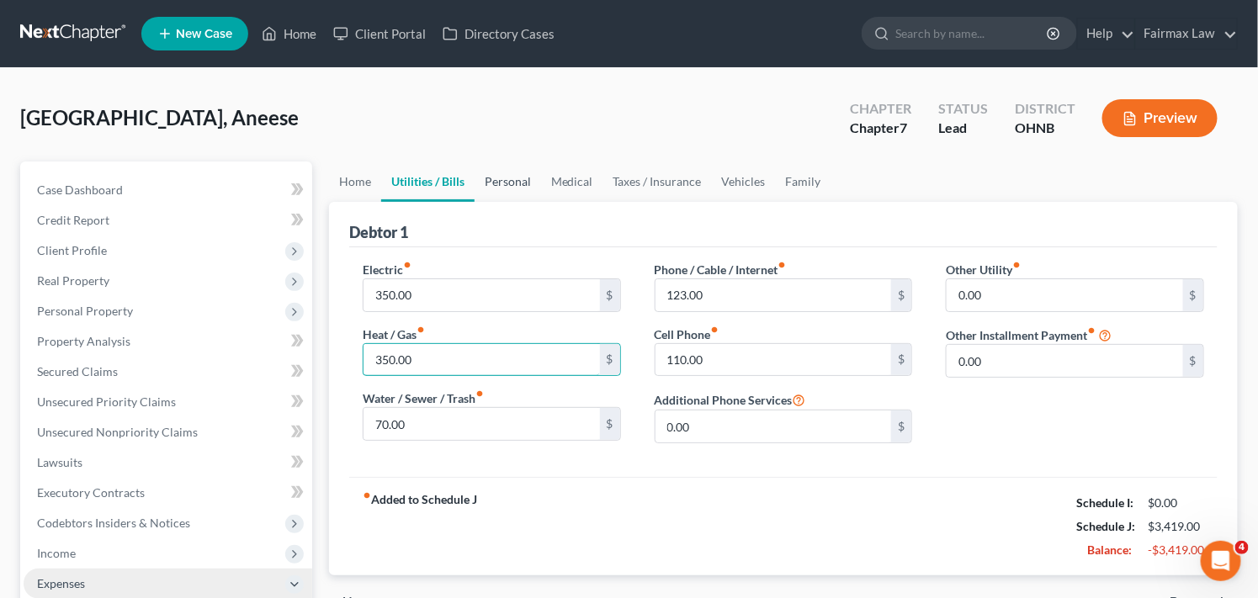
type input "350.00"
click at [520, 178] on link "Personal" at bounding box center [507, 182] width 66 height 40
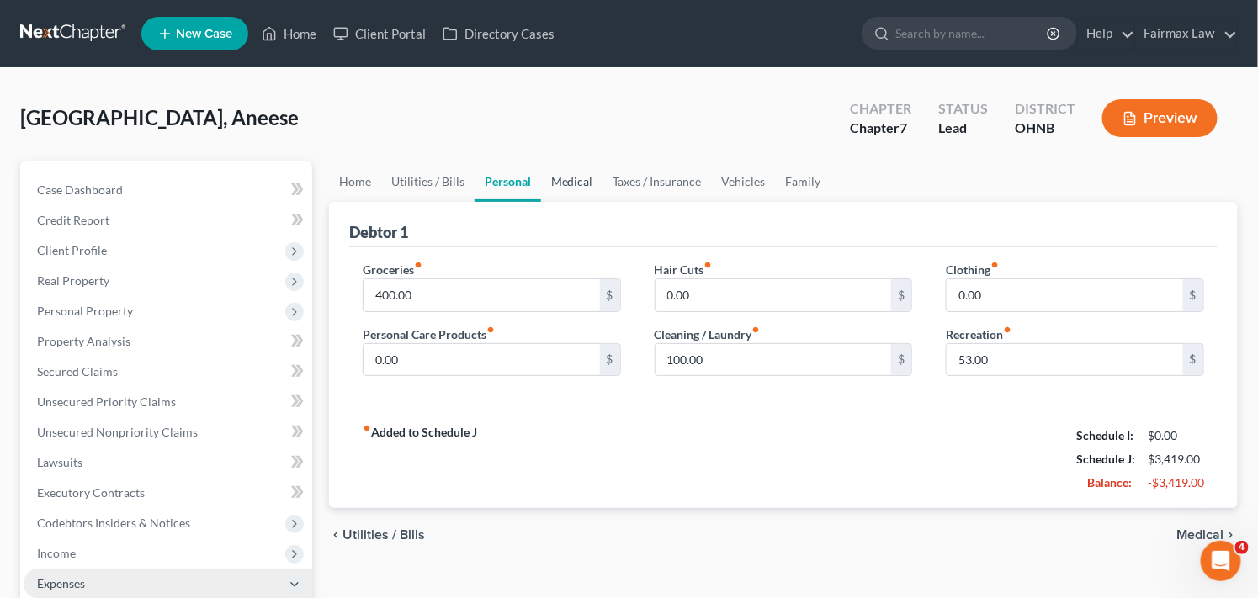
click at [570, 183] on link "Medical" at bounding box center [572, 182] width 62 height 40
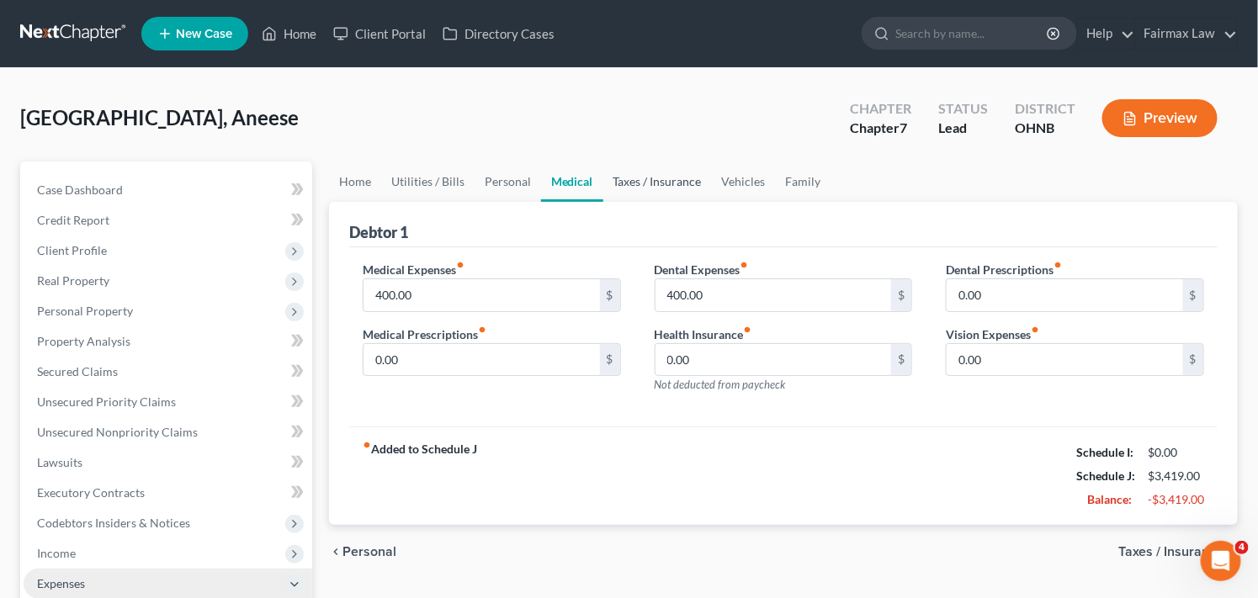
click at [682, 183] on link "Taxes / Insurance" at bounding box center [657, 182] width 109 height 40
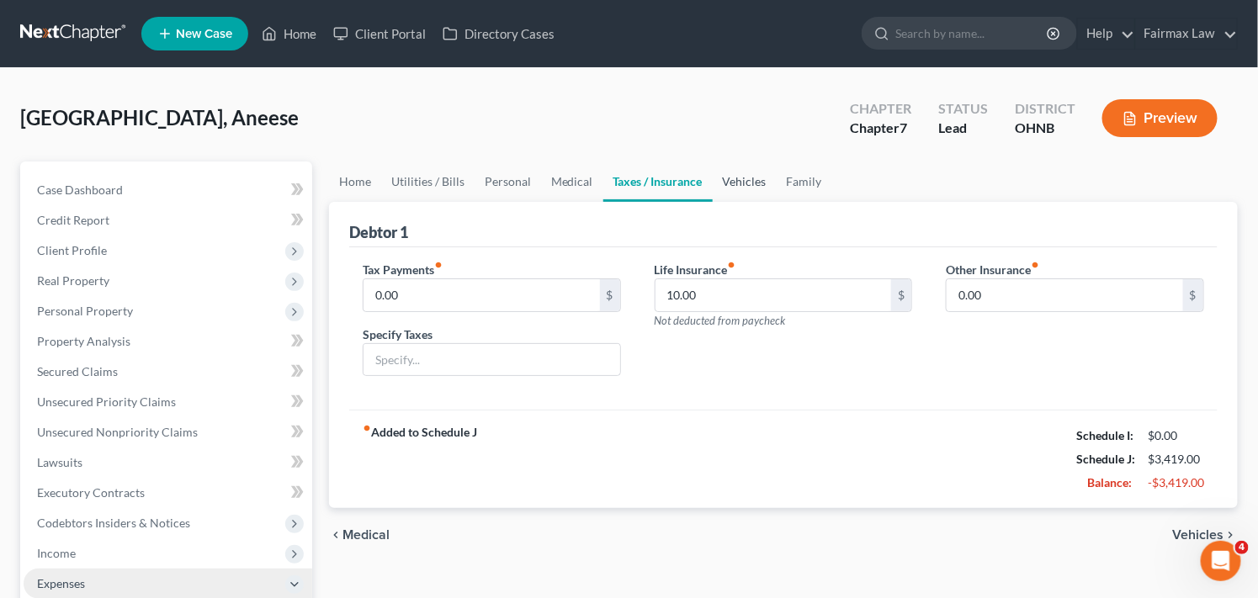
click at [735, 185] on link "Vehicles" at bounding box center [745, 182] width 64 height 40
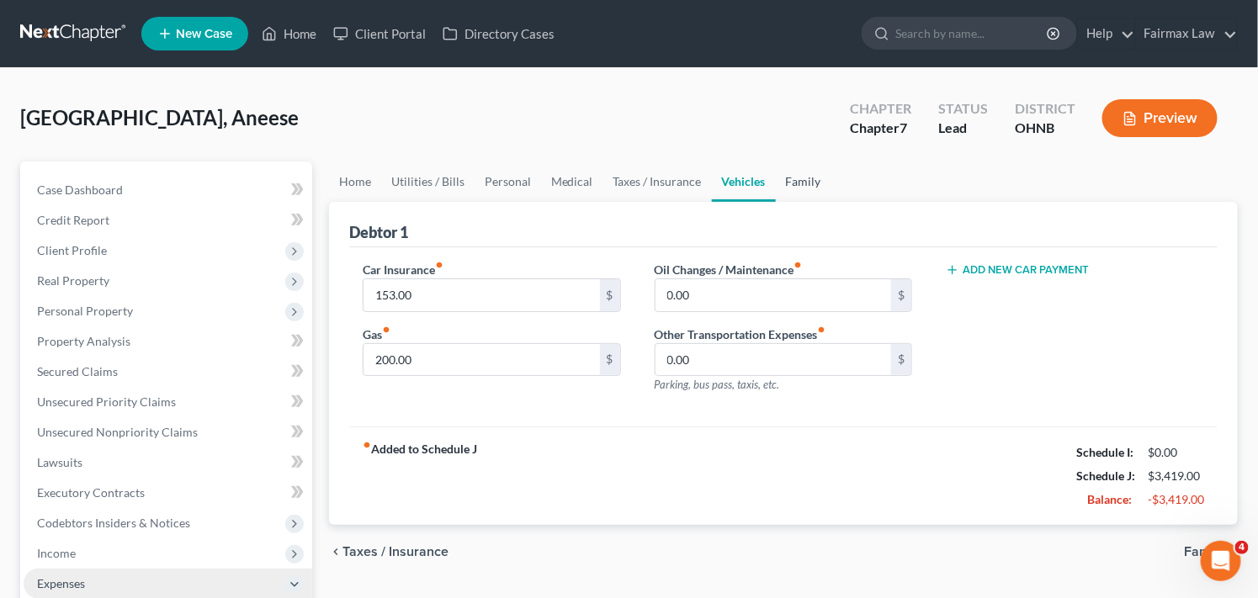
click at [801, 180] on link "Family" at bounding box center [804, 182] width 56 height 40
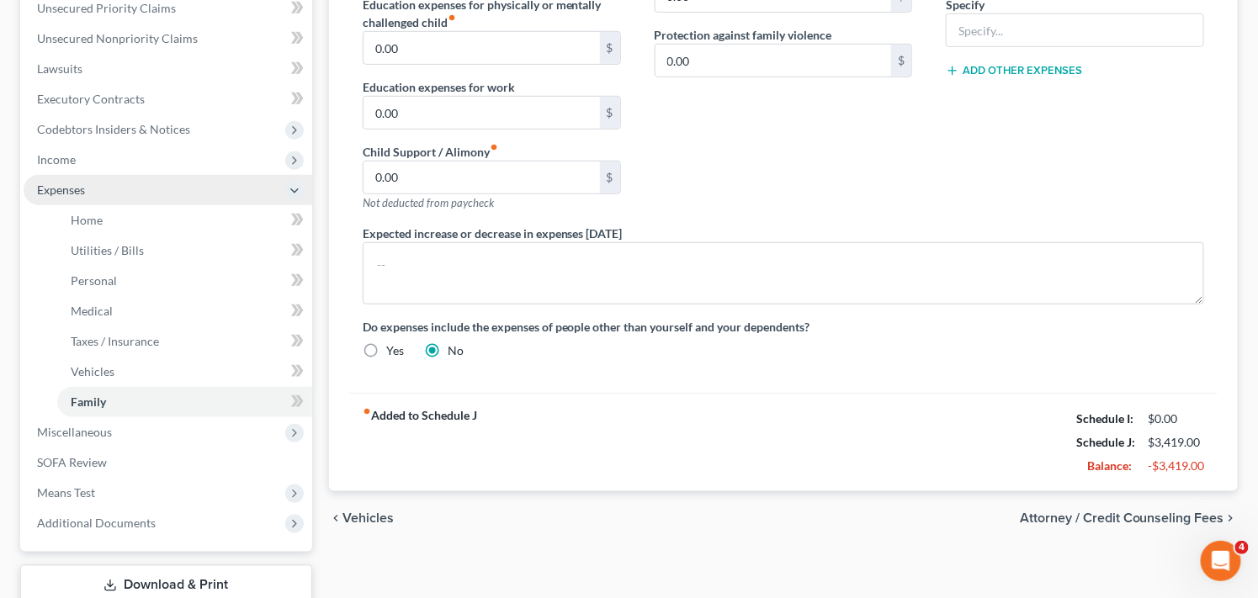
scroll to position [282, 0]
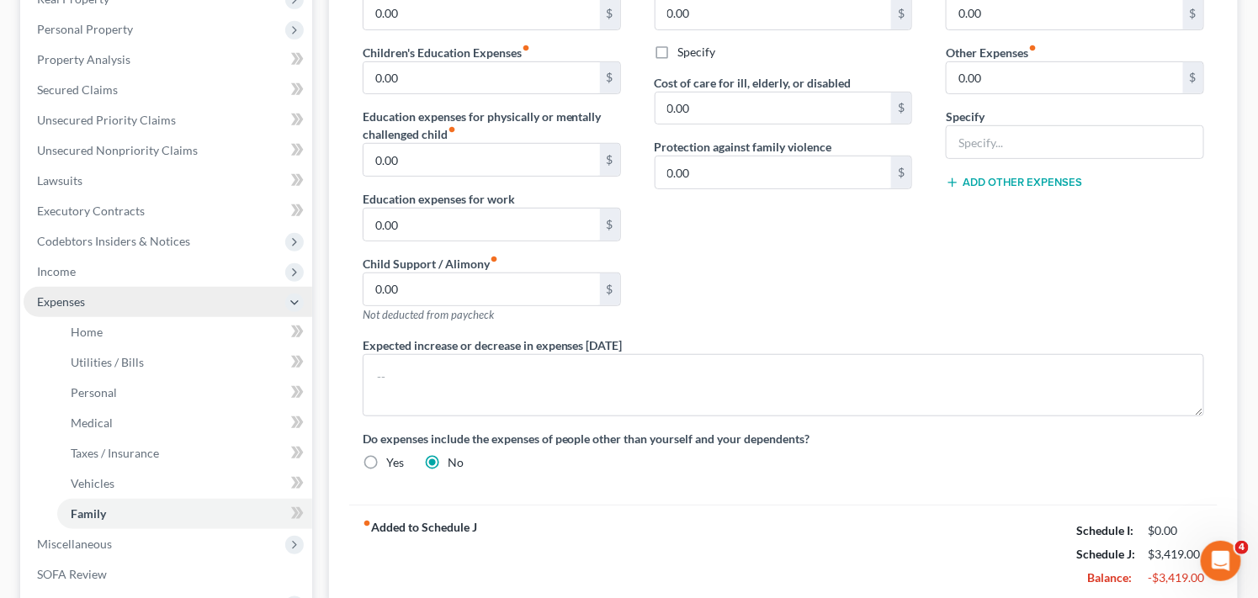
click at [155, 305] on span "Expenses" at bounding box center [168, 302] width 289 height 30
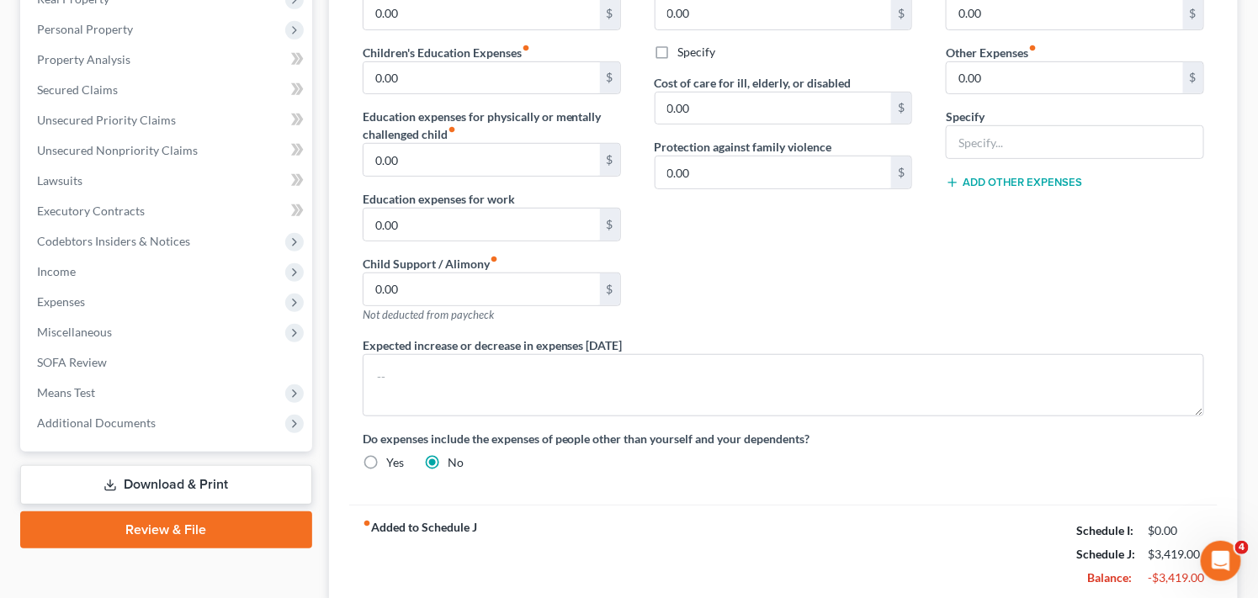
click at [744, 314] on div "Contributions to other family members fiber_manual_record 0.00 $ Specify Cost o…" at bounding box center [784, 158] width 292 height 358
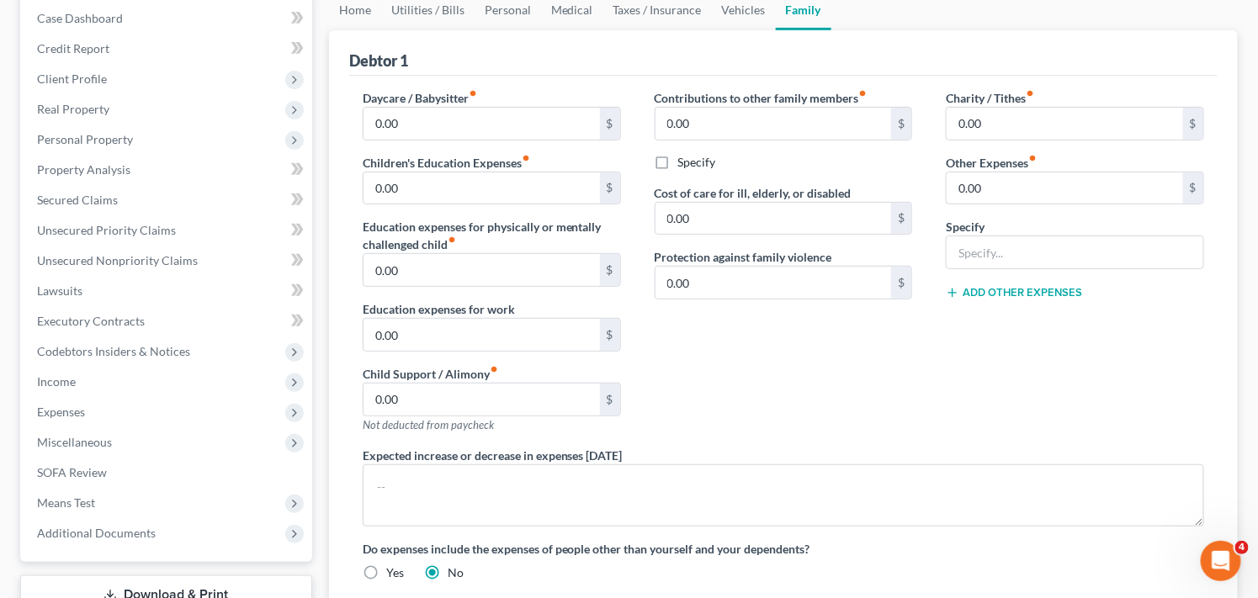
scroll to position [207, 0]
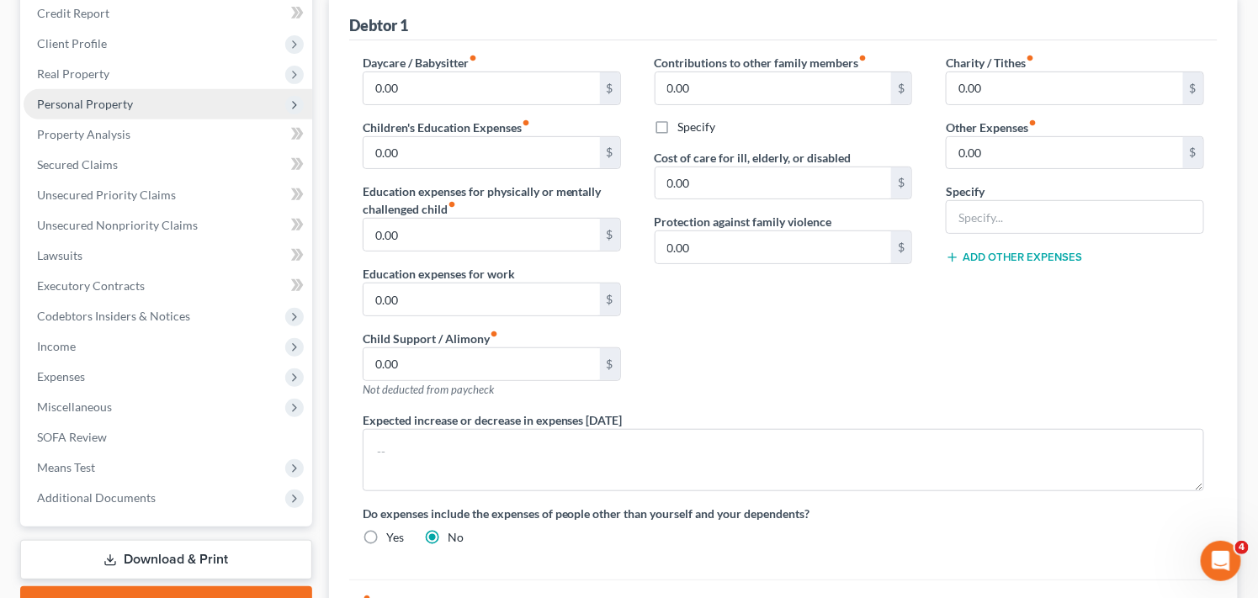
click at [110, 102] on span "Personal Property" at bounding box center [85, 104] width 96 height 14
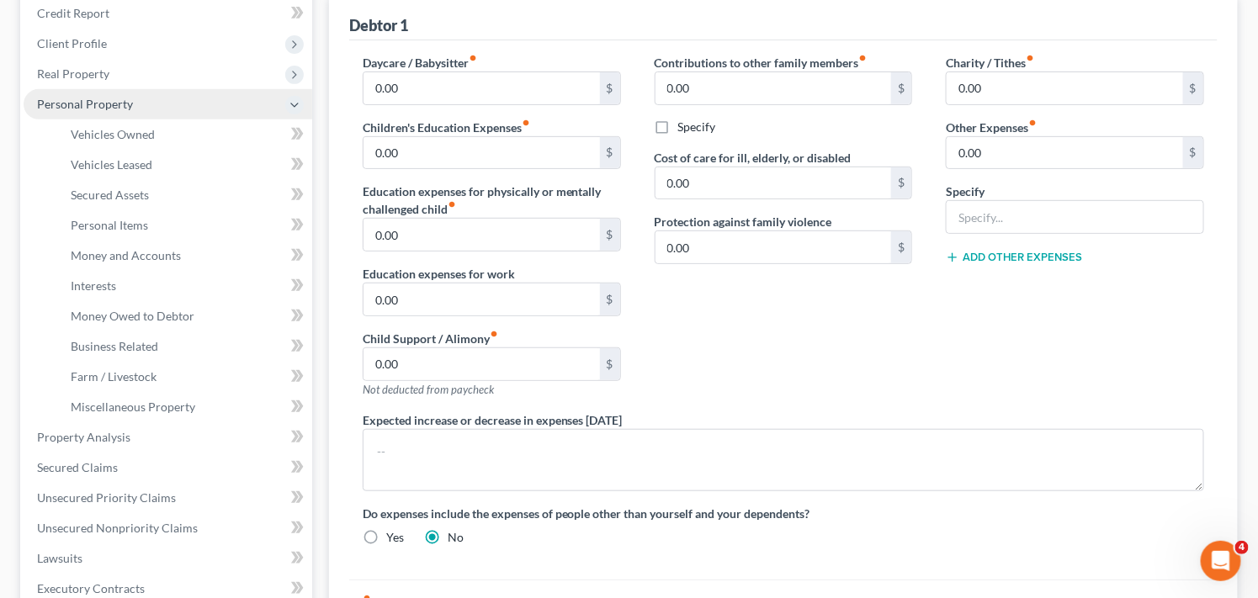
click at [133, 102] on span "Personal Property" at bounding box center [168, 104] width 289 height 30
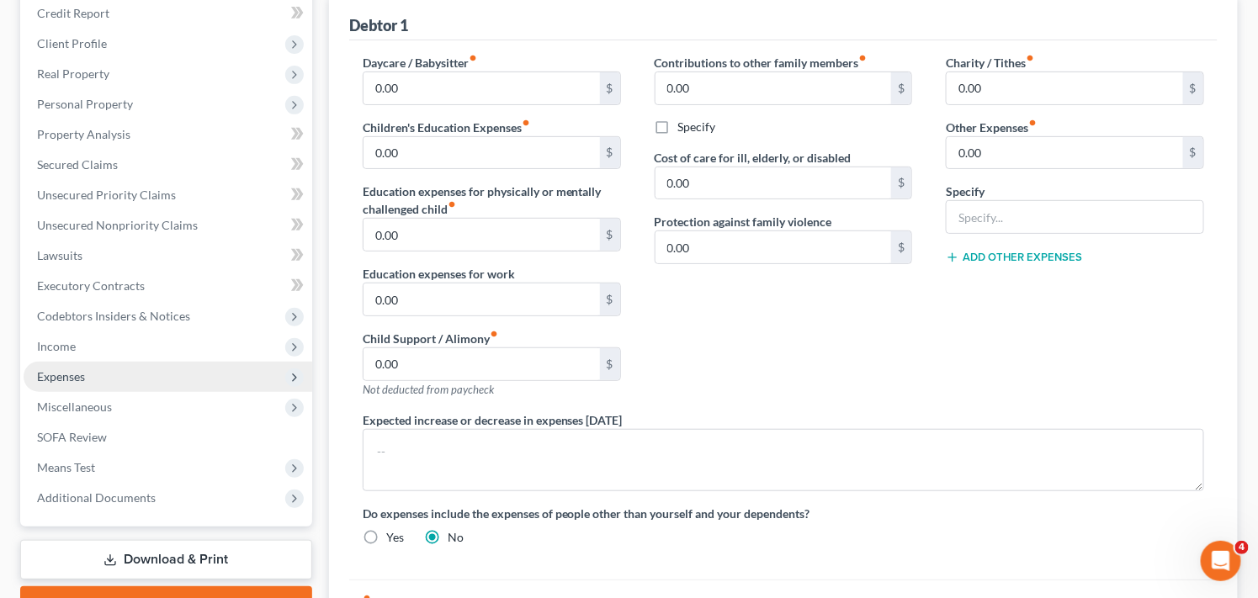
click at [148, 375] on span "Expenses" at bounding box center [168, 377] width 289 height 30
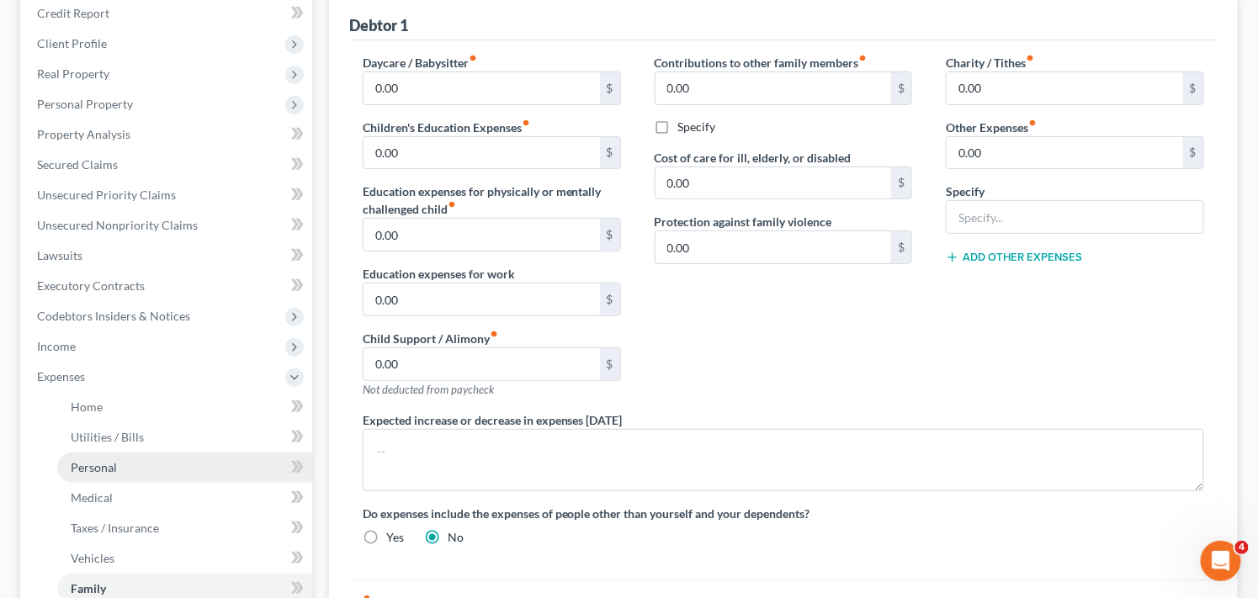
click at [146, 460] on link "Personal" at bounding box center [184, 468] width 255 height 30
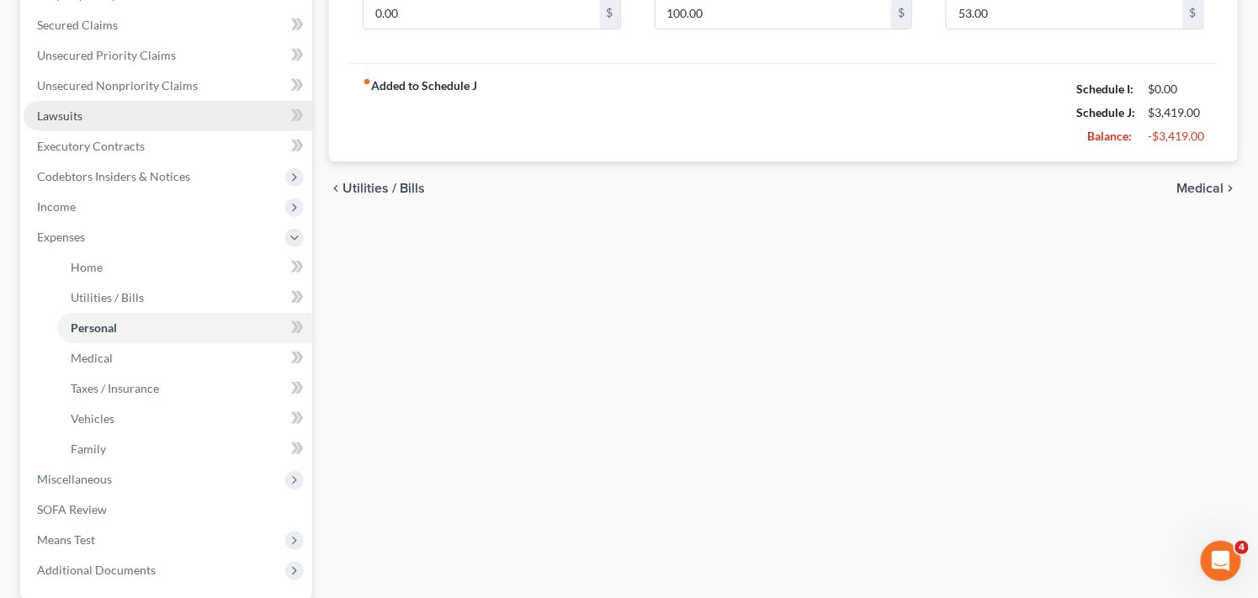
scroll to position [374, 0]
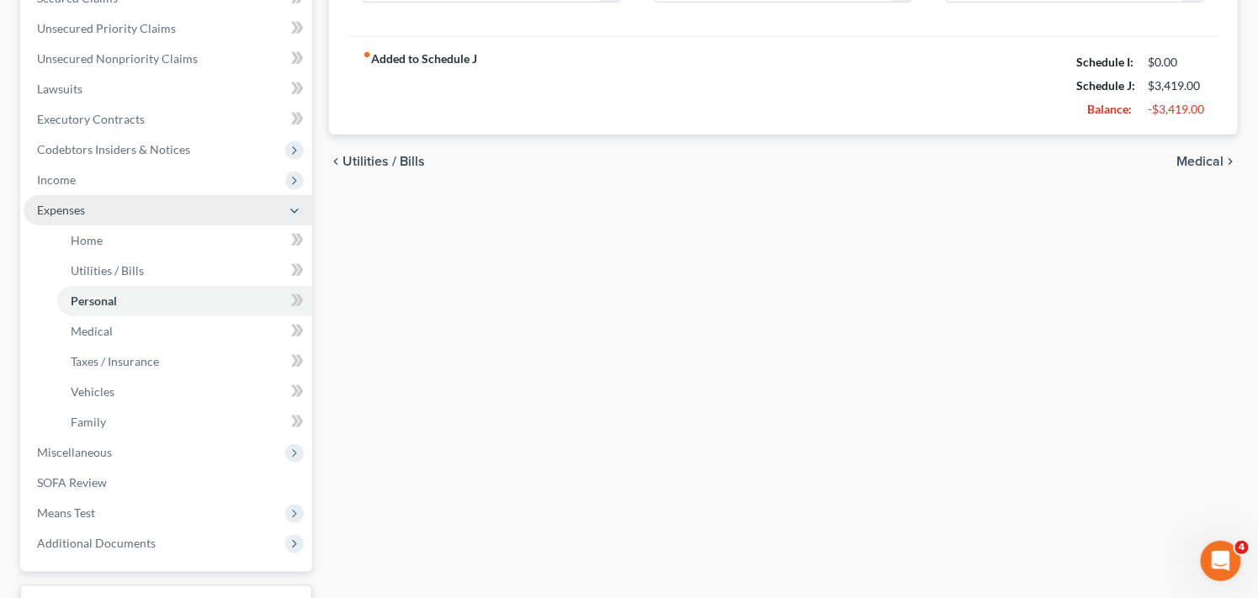
click at [220, 207] on span "Expenses" at bounding box center [168, 210] width 289 height 30
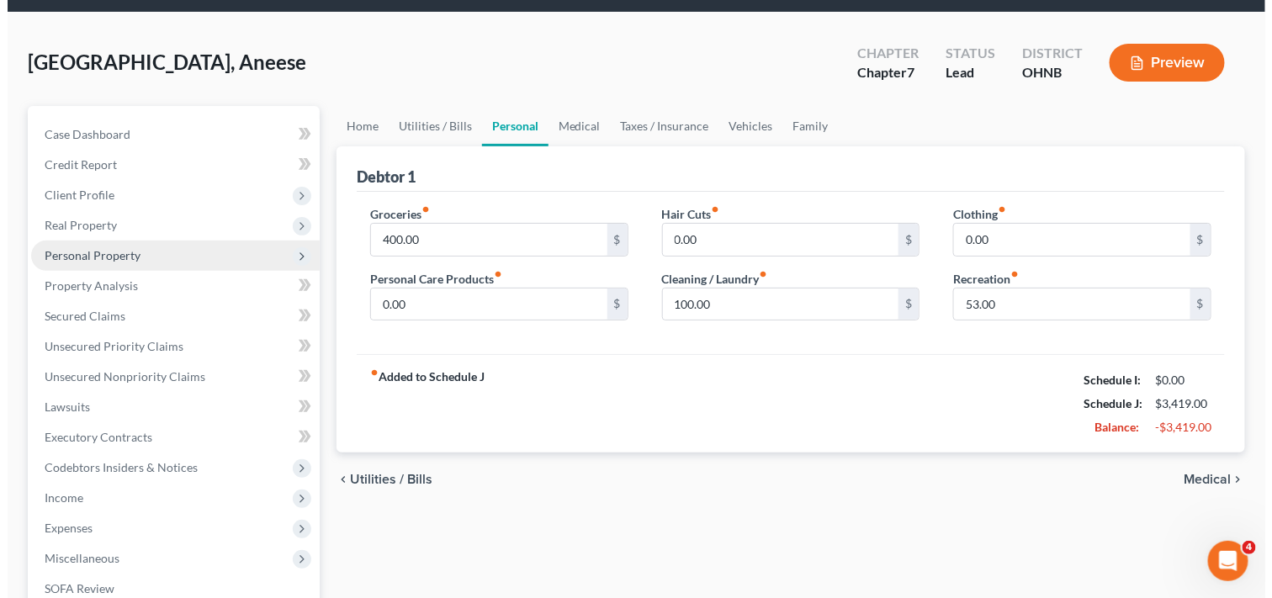
scroll to position [0, 0]
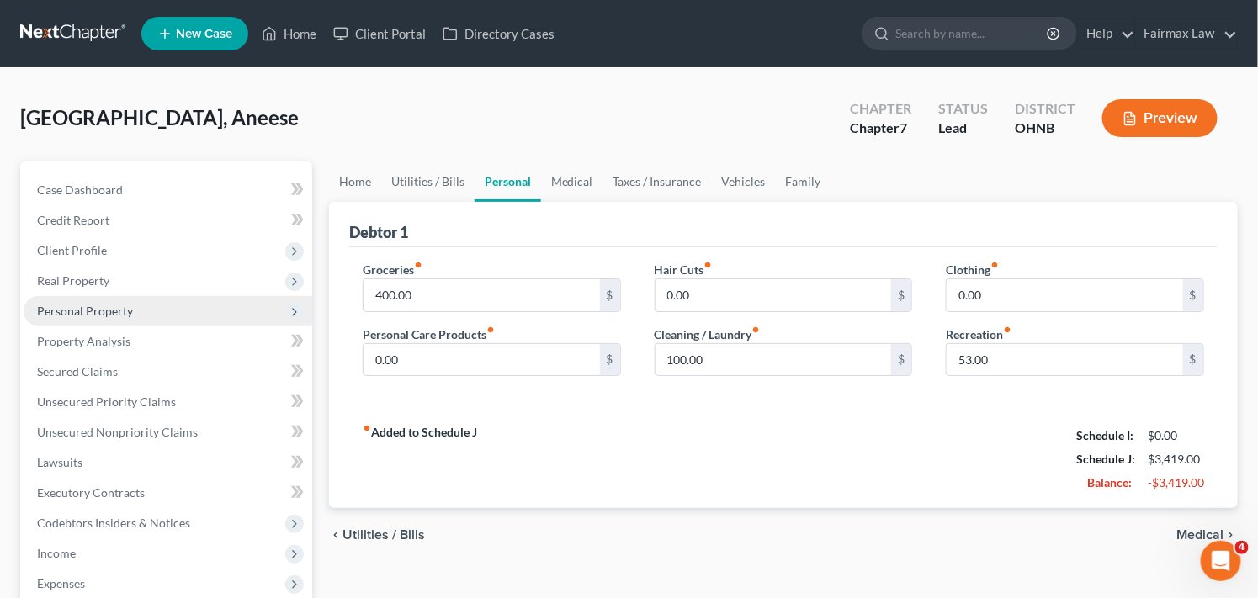
click at [211, 307] on span "Personal Property" at bounding box center [168, 311] width 289 height 30
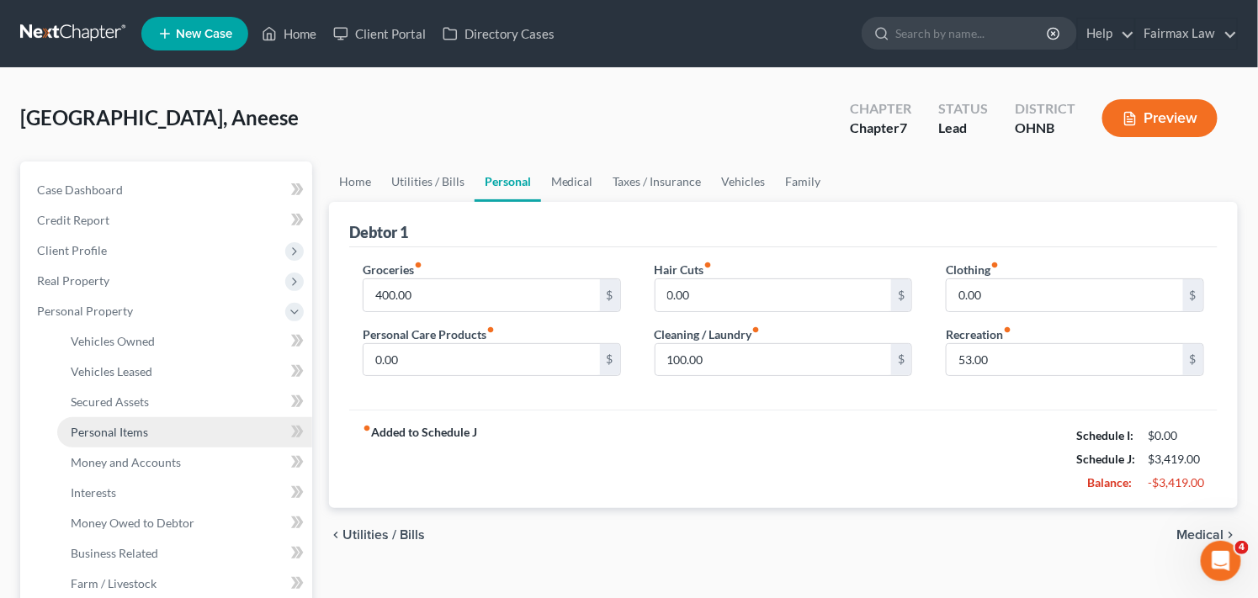
click at [225, 435] on link "Personal Items" at bounding box center [184, 432] width 255 height 30
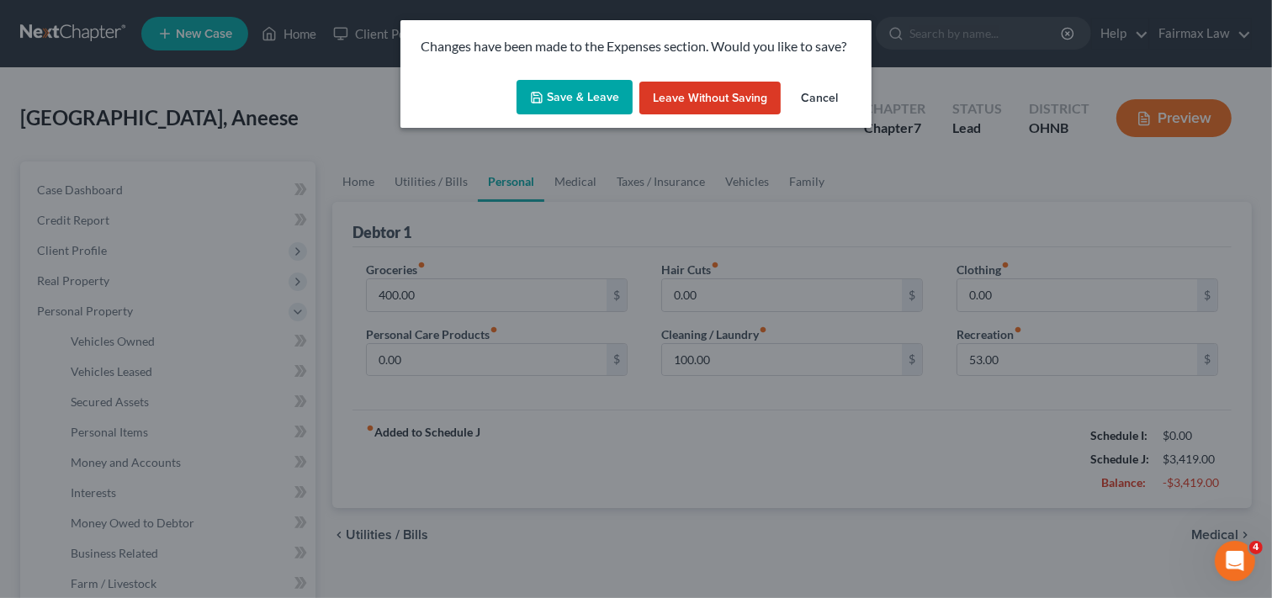
click at [572, 93] on button "Save & Leave" at bounding box center [575, 97] width 116 height 35
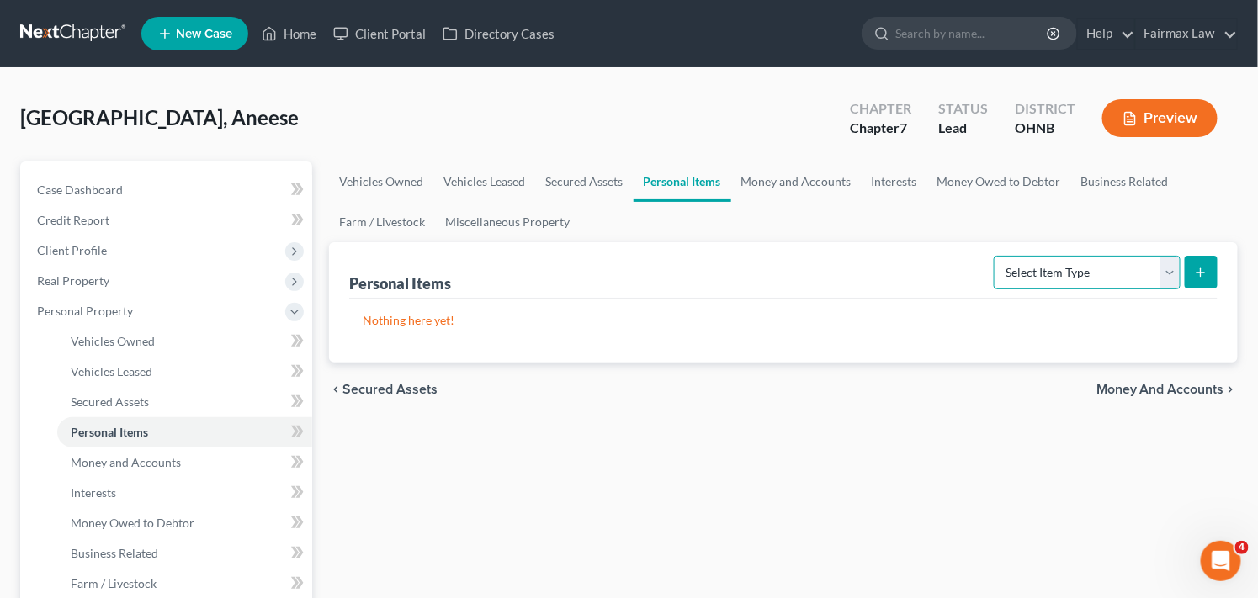
click at [1140, 269] on select "Select Item Type Clothing Collectibles Of Value Electronics Firearms Household …" at bounding box center [1087, 273] width 187 height 34
click at [995, 256] on select "Select Item Type Clothing Collectibles Of Value Electronics Firearms Household …" at bounding box center [1087, 273] width 187 height 34
click at [1196, 269] on icon "submit" at bounding box center [1200, 272] width 13 height 13
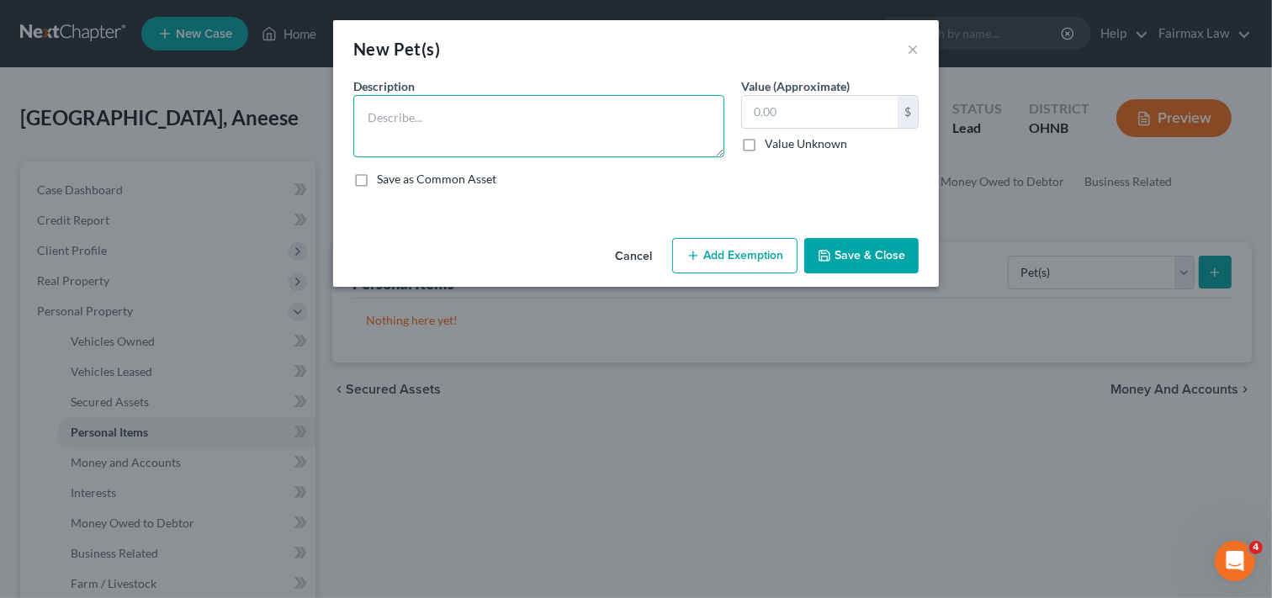
click at [448, 116] on textarea at bounding box center [538, 126] width 371 height 62
click at [639, 255] on button "Cancel" at bounding box center [633, 257] width 64 height 34
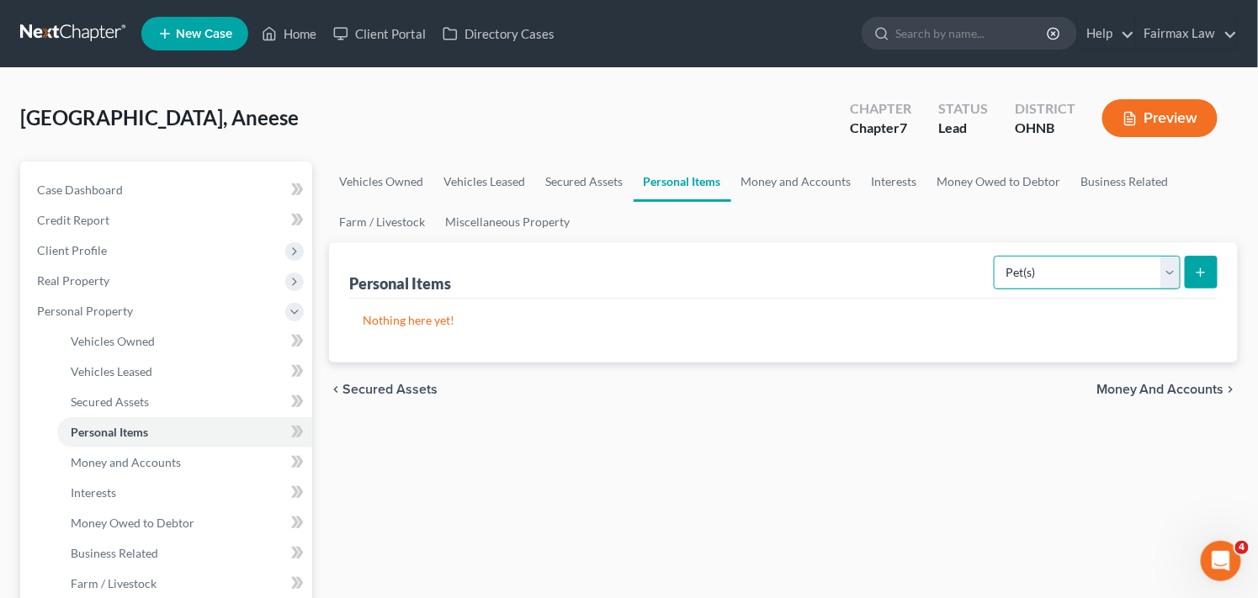
click at [1062, 262] on select "Select Item Type Clothing Collectibles Of Value Electronics Firearms Household …" at bounding box center [1087, 273] width 187 height 34
click at [995, 256] on select "Select Item Type Clothing Collectibles Of Value Electronics Firearms Household …" at bounding box center [1087, 273] width 187 height 34
click at [1170, 273] on select "Select Item Type Clothing Collectibles Of Value Electronics Firearms Household …" at bounding box center [1087, 273] width 187 height 34
click at [1168, 270] on select "Select Item Type Clothing Collectibles Of Value Electronics Firearms Household …" at bounding box center [1087, 273] width 187 height 34
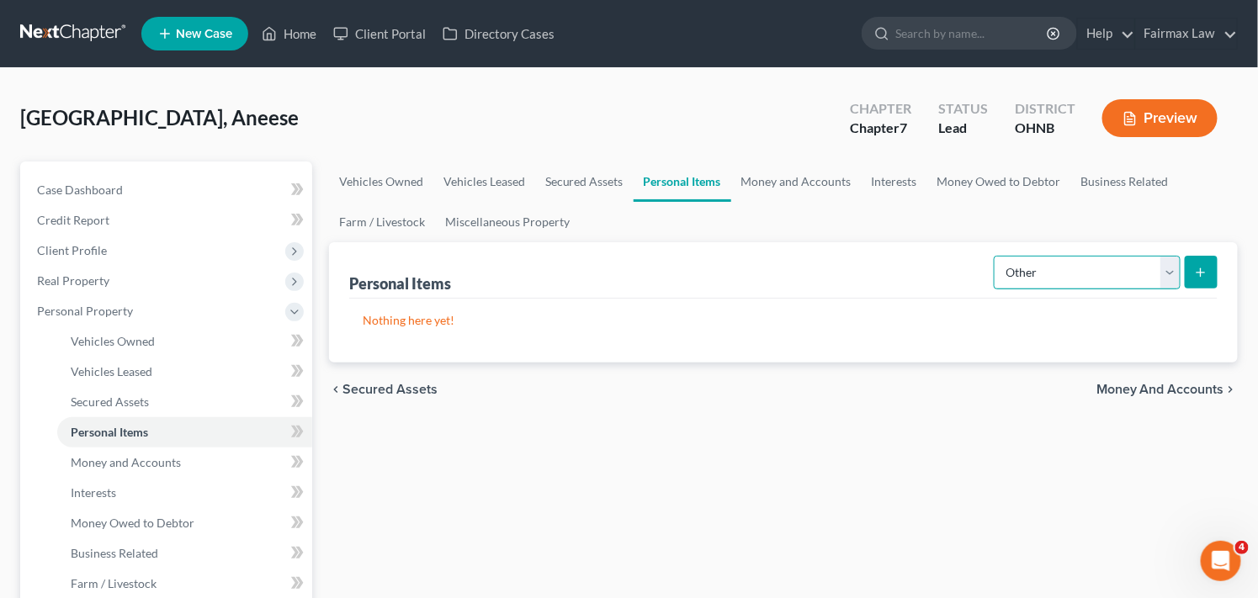
click at [995, 256] on select "Select Item Type Clothing Collectibles Of Value Electronics Firearms Household …" at bounding box center [1087, 273] width 187 height 34
click at [1195, 269] on icon "submit" at bounding box center [1200, 272] width 13 height 13
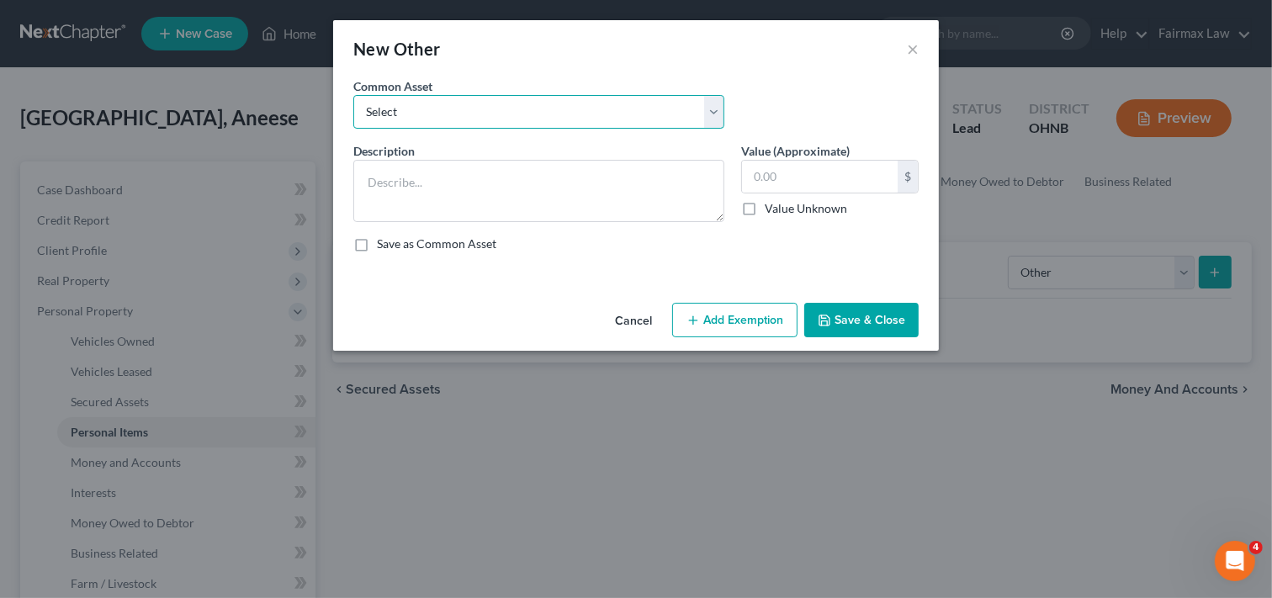
click at [594, 120] on select "Select Home health aids-Eyeglasses Personal health aids" at bounding box center [538, 112] width 371 height 34
click at [656, 318] on button "Cancel" at bounding box center [633, 322] width 64 height 34
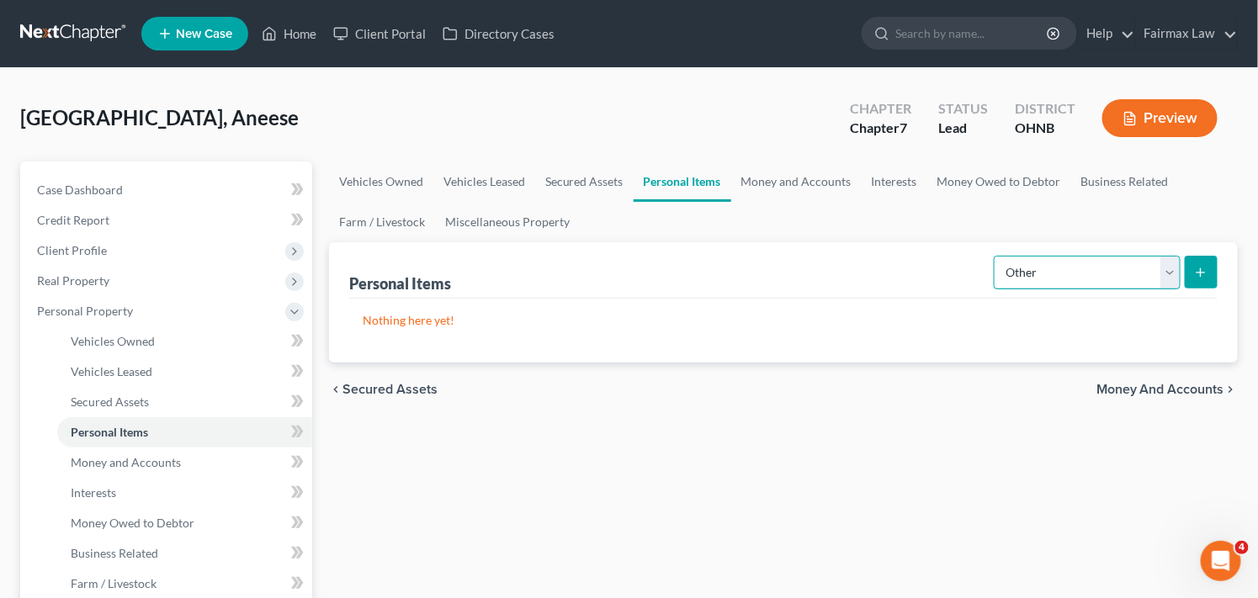
click at [1116, 272] on select "Select Item Type Clothing Collectibles Of Value Electronics Firearms Household …" at bounding box center [1087, 273] width 187 height 34
select select "pets"
click at [995, 256] on select "Select Item Type Clothing Collectibles Of Value Electronics Firearms Household …" at bounding box center [1087, 273] width 187 height 34
click at [1203, 273] on icon "submit" at bounding box center [1200, 272] width 13 height 13
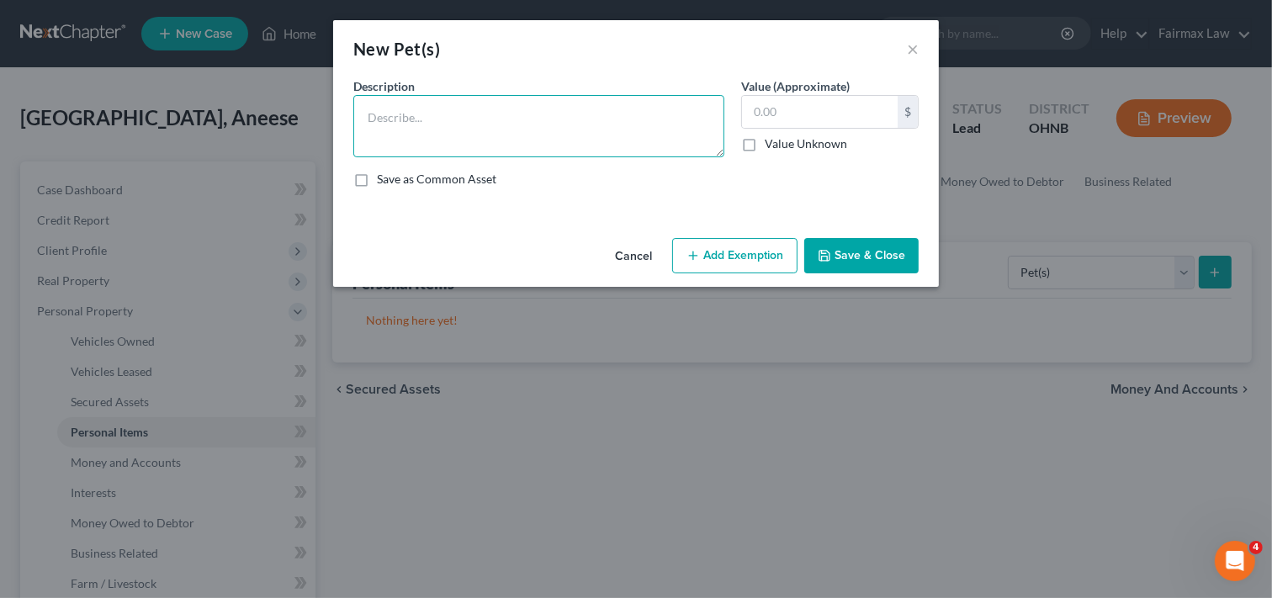
click at [551, 116] on textarea at bounding box center [538, 126] width 371 height 62
click at [637, 252] on button "Cancel" at bounding box center [633, 257] width 64 height 34
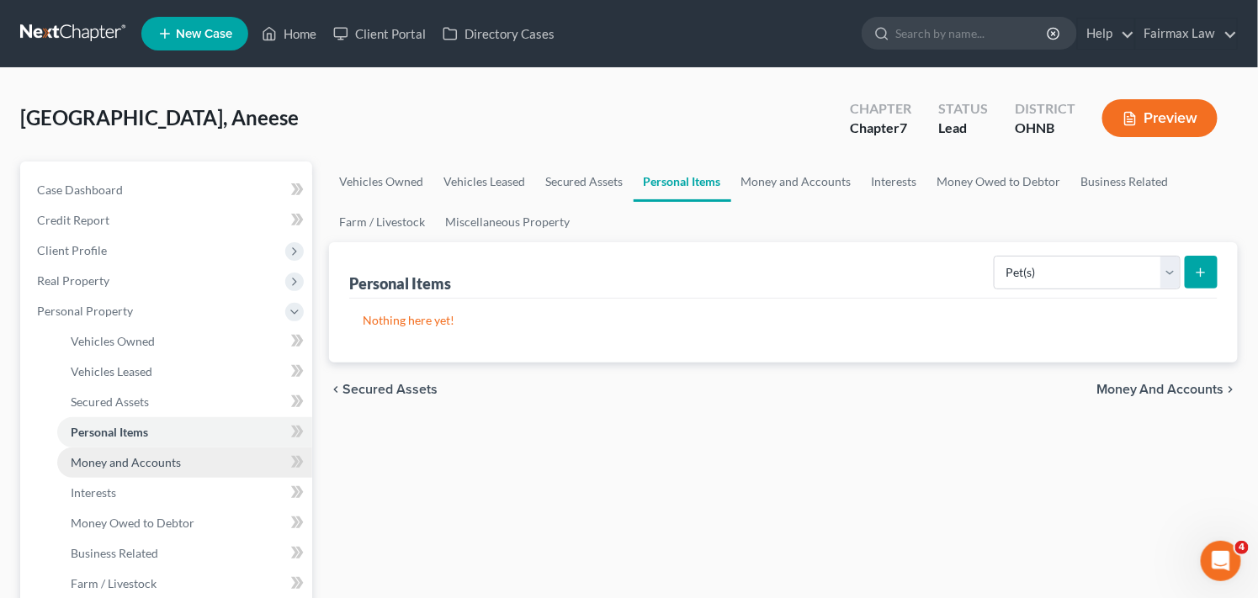
click at [217, 457] on link "Money and Accounts" at bounding box center [184, 463] width 255 height 30
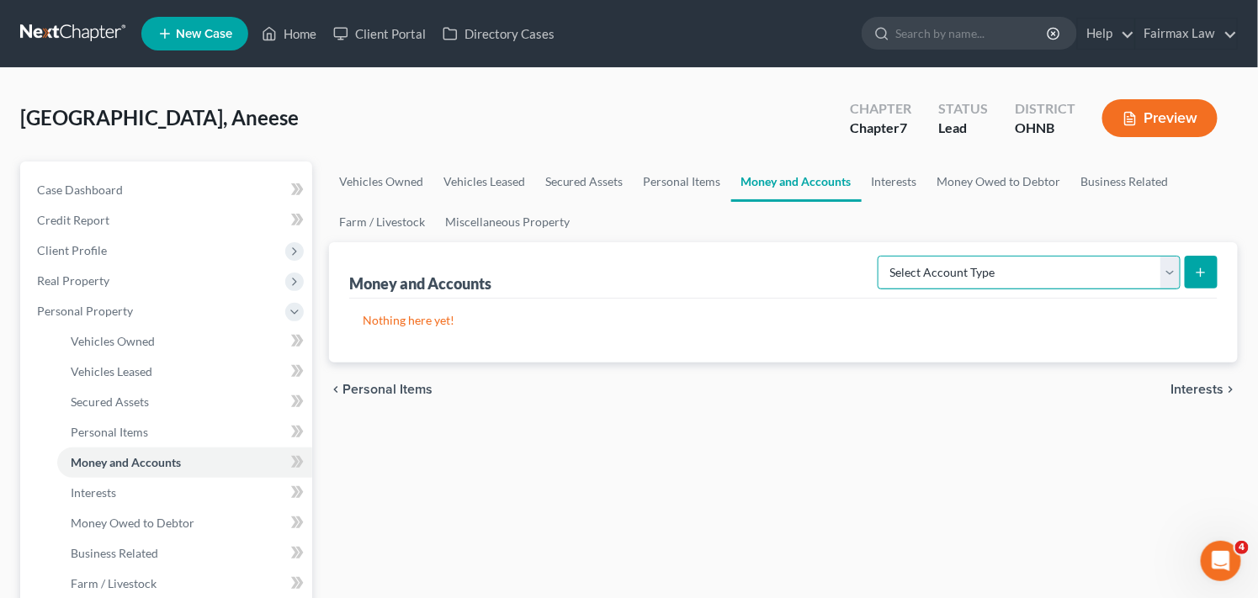
click at [1035, 269] on select "Select Account Type Brokerage Cash on Hand Certificates of Deposit Checking Acc…" at bounding box center [1028, 273] width 303 height 34
select select "cash_on_hand"
click at [881, 256] on select "Select Account Type Brokerage Cash on Hand Certificates of Deposit Checking Acc…" at bounding box center [1028, 273] width 303 height 34
click at [1205, 266] on icon "submit" at bounding box center [1200, 272] width 13 height 13
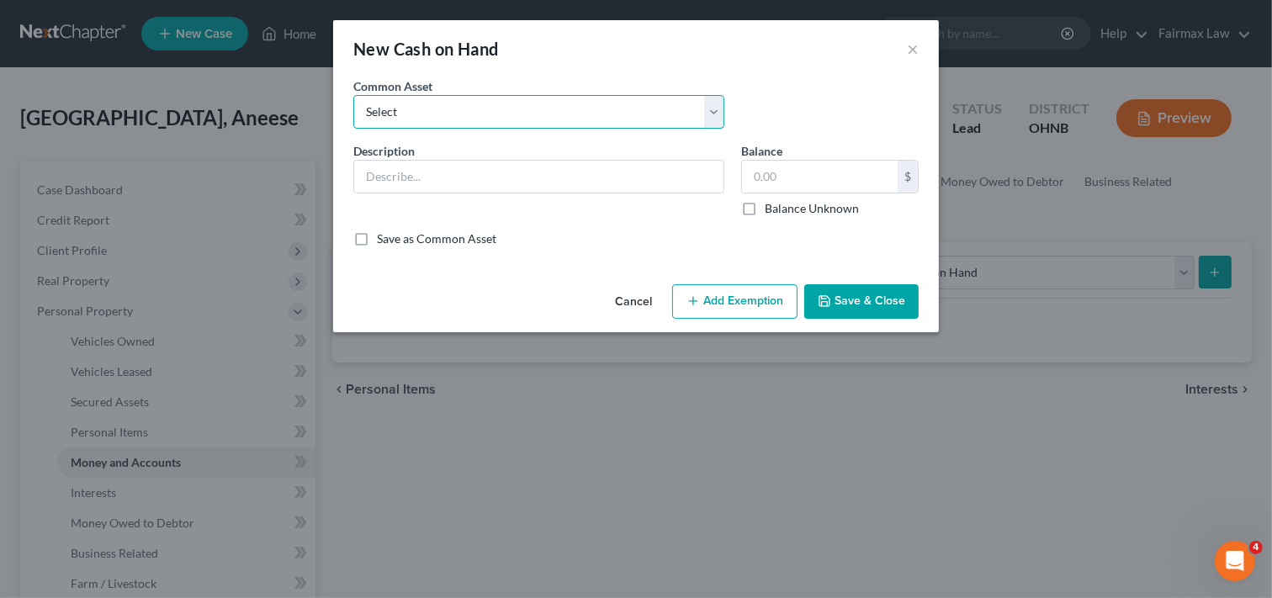
click at [662, 114] on select "Select Cash on Hand Cash Cash on hand on date of filing Cash on Hand" at bounding box center [538, 112] width 371 height 34
select select "0"
click at [353, 95] on select "Select Cash on Hand Cash Cash on hand on date of filing Cash on Hand" at bounding box center [538, 112] width 371 height 34
type input "Cash on Hand"
type input "10.00"
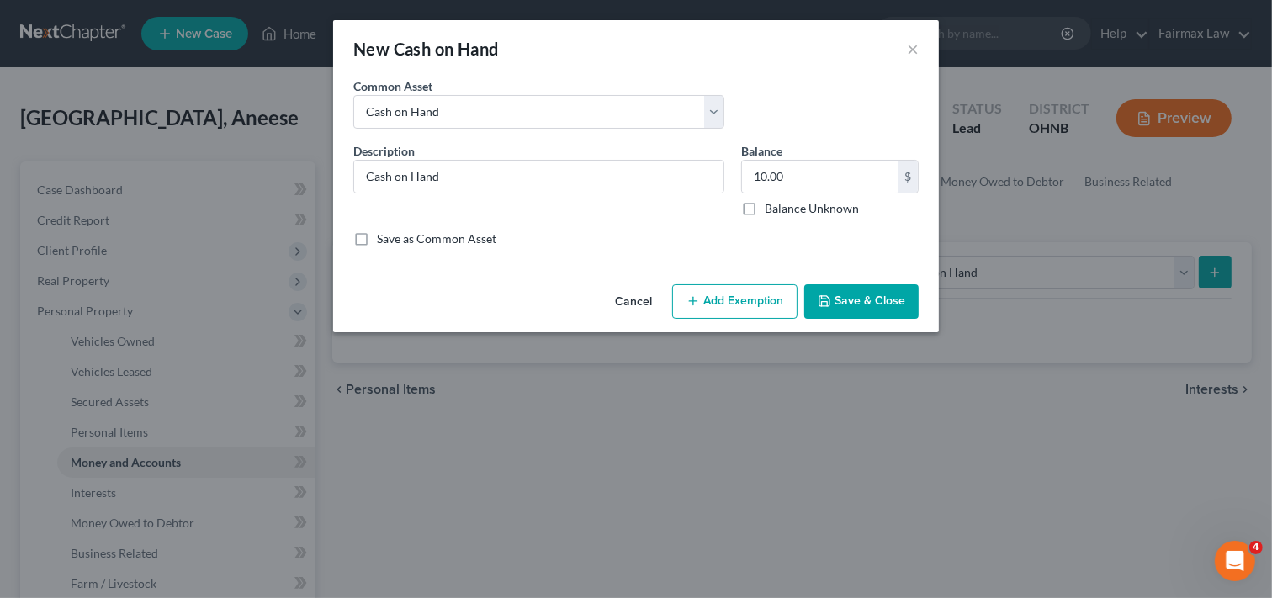
click at [750, 299] on button "Add Exemption" at bounding box center [734, 301] width 125 height 35
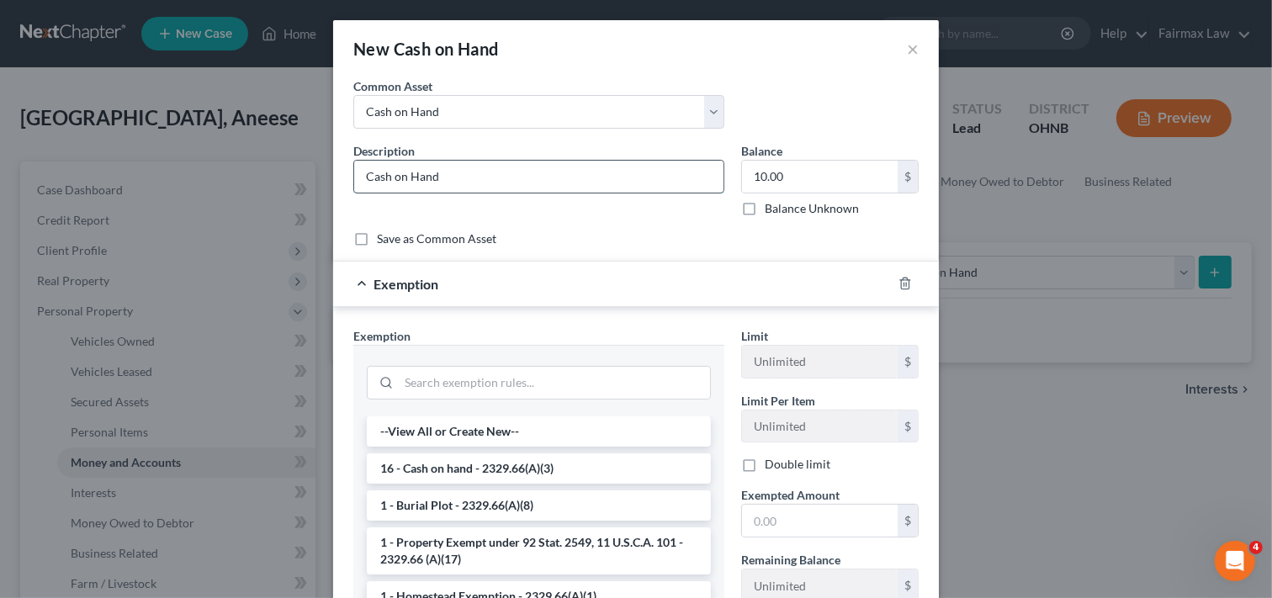
click at [497, 173] on input "Cash on Hand" at bounding box center [538, 177] width 369 height 32
click at [909, 51] on button "×" at bounding box center [913, 49] width 12 height 20
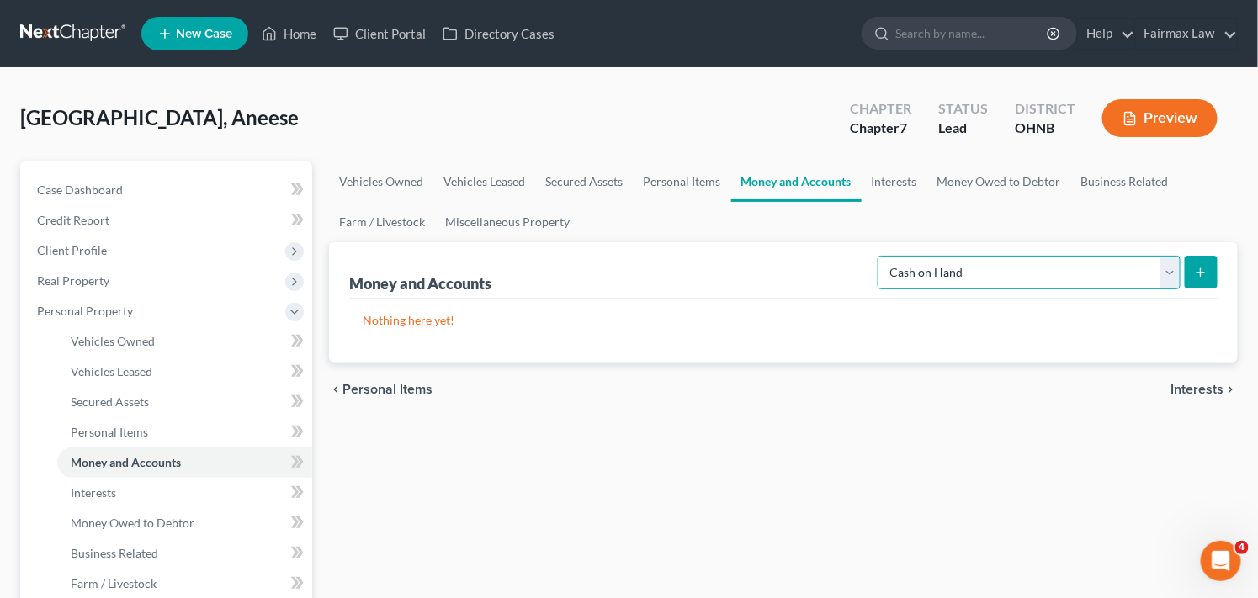
click at [1169, 269] on select "Select Account Type Brokerage Cash on Hand Certificates of Deposit Checking Acc…" at bounding box center [1028, 273] width 303 height 34
select select "checking"
click at [881, 256] on select "Select Account Type Brokerage Cash on Hand Certificates of Deposit Checking Acc…" at bounding box center [1028, 273] width 303 height 34
click at [1199, 273] on icon "submit" at bounding box center [1200, 272] width 13 height 13
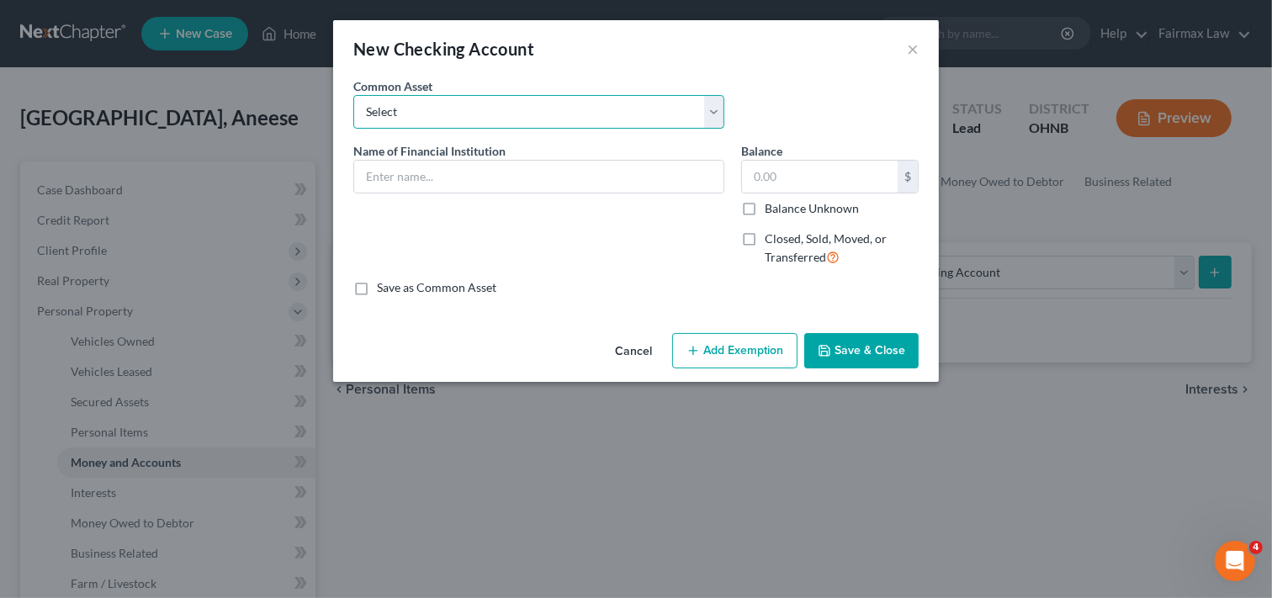
click at [654, 111] on select "Select Day Air FCU Daily Pay So-Fi Adventure Credit Union So-Fi Mountain Credit…" at bounding box center [538, 112] width 371 height 34
select select "16"
click at [353, 95] on select "Select Day Air FCU Daily Pay So-Fi Adventure Credit Union So-Fi Mountain Credit…" at bounding box center [538, 112] width 371 height 34
type input "Chase Bank"
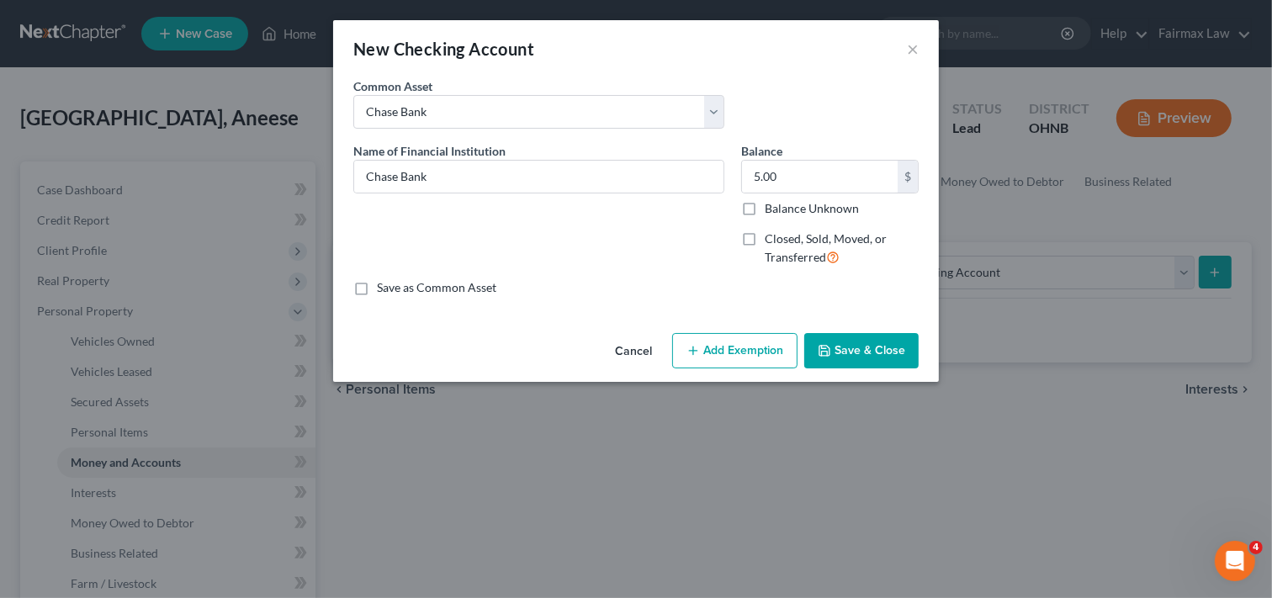
click at [740, 355] on button "Add Exemption" at bounding box center [734, 350] width 125 height 35
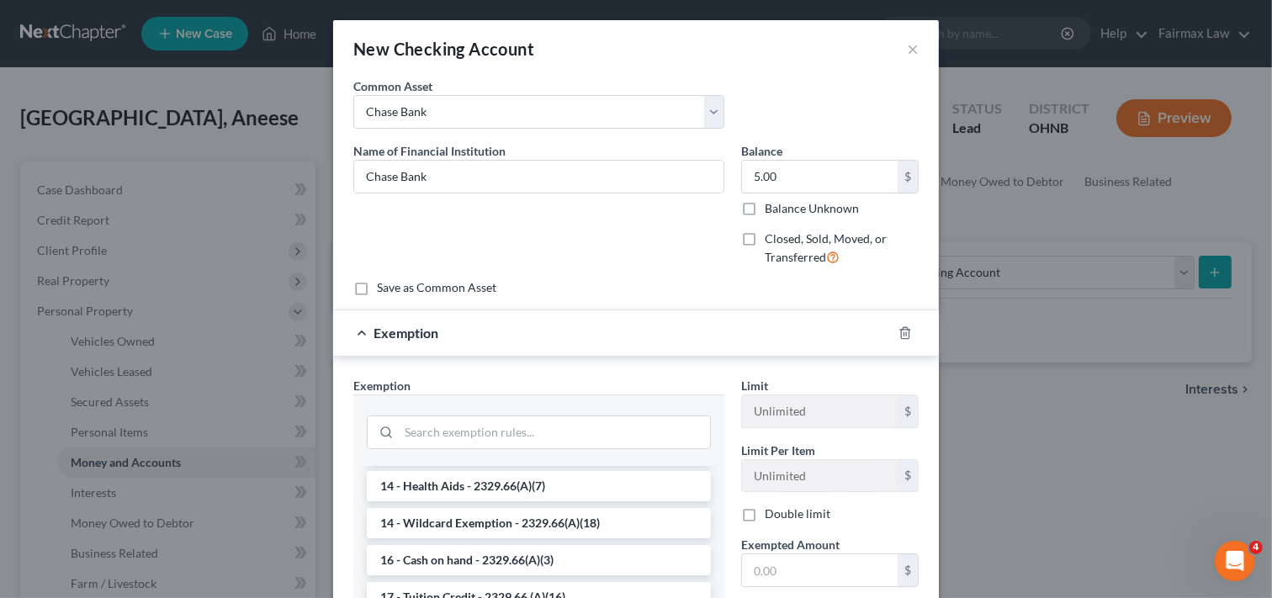
scroll to position [326, 0]
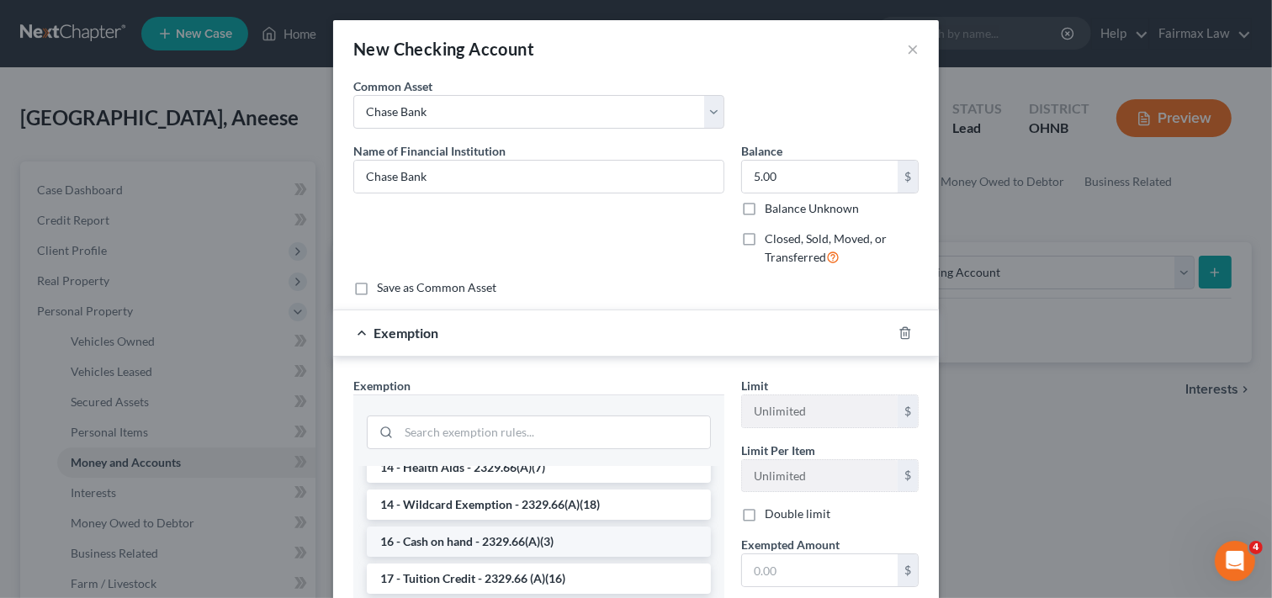
click at [507, 544] on li "16 - Cash on hand - 2329.66(A)(3)" at bounding box center [539, 542] width 344 height 30
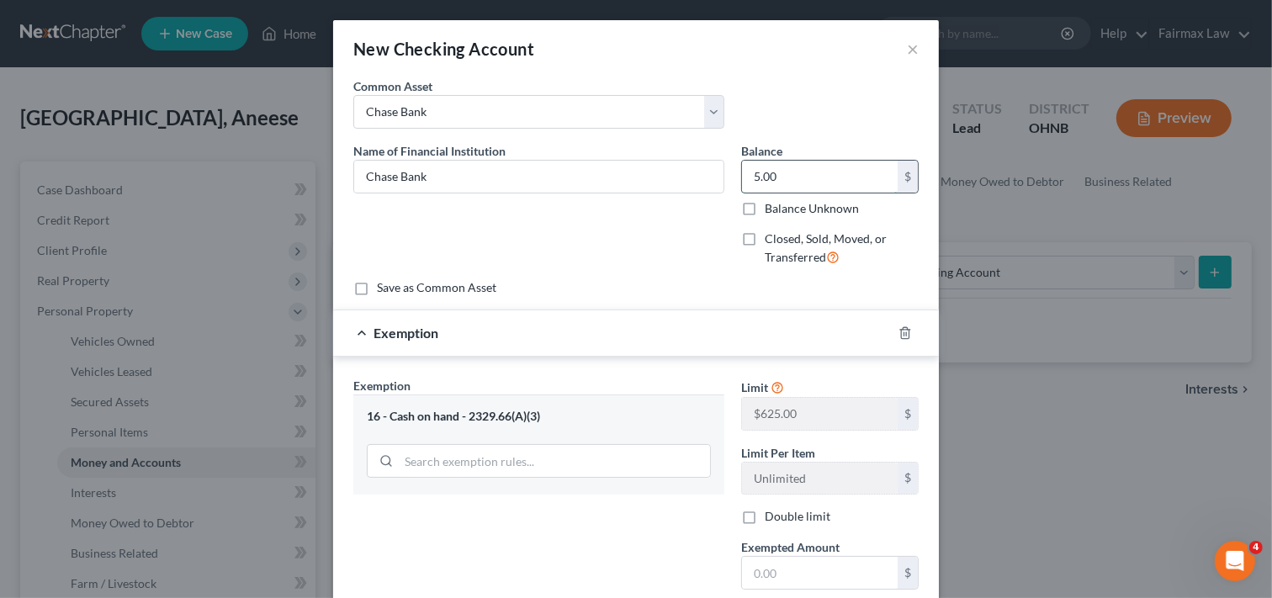
click at [783, 171] on input "5.00" at bounding box center [820, 177] width 156 height 32
click at [821, 171] on input "5.00" at bounding box center [820, 177] width 156 height 32
type input "5"
type input "1.00"
click at [686, 511] on div "Exemption Set must be selected for CA. Exemption * 16 - Cash on hand - 2329.66(…" at bounding box center [539, 522] width 388 height 291
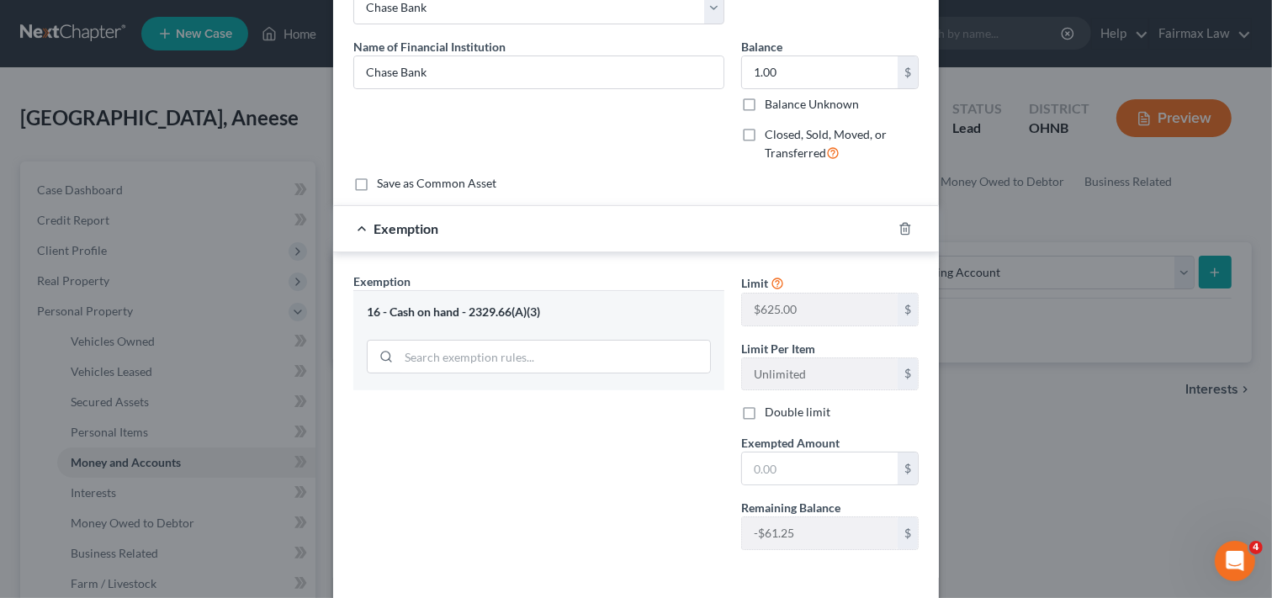
scroll to position [178, 0]
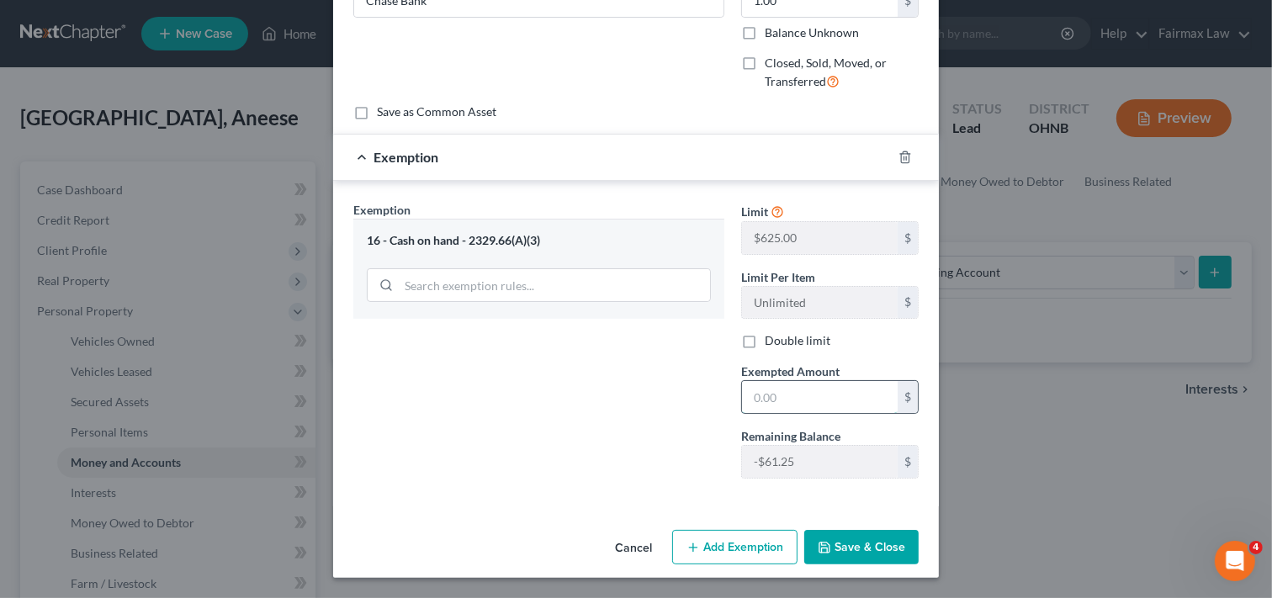
click at [798, 396] on input "text" at bounding box center [820, 397] width 156 height 32
type input "1.00"
click at [851, 540] on button "Save & Close" at bounding box center [861, 547] width 114 height 35
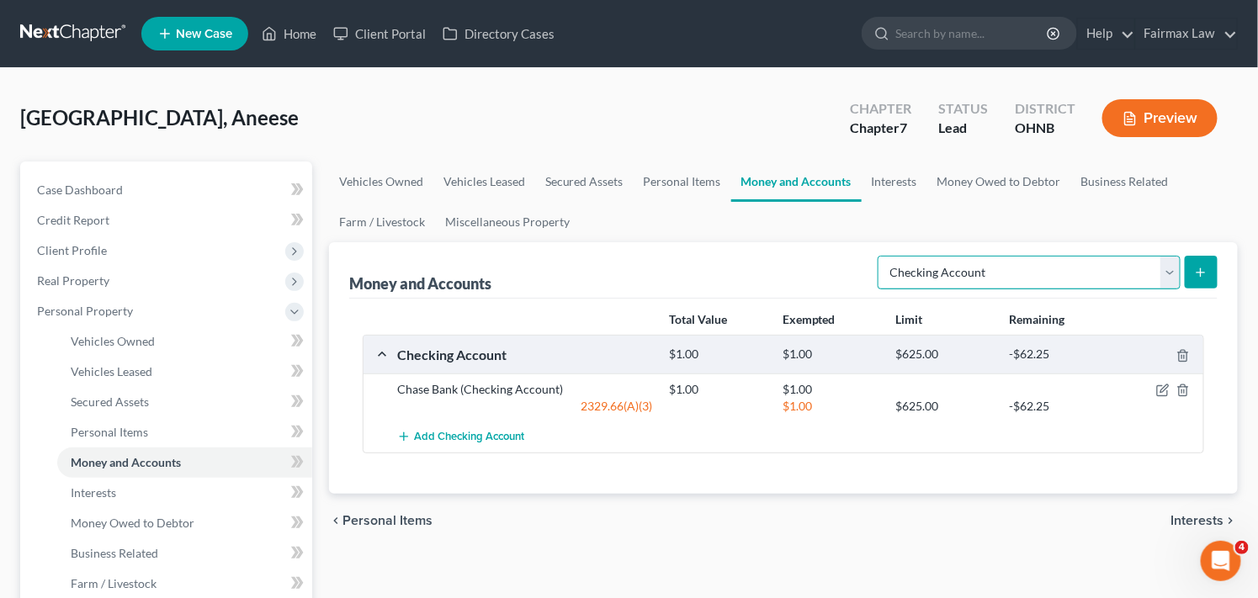
click at [1155, 271] on select "Select Account Type Brokerage Cash on Hand Certificates of Deposit Checking Acc…" at bounding box center [1028, 273] width 303 height 34
click at [1166, 271] on select "Select Account Type Brokerage Cash on Hand Certificates of Deposit Checking Acc…" at bounding box center [1028, 273] width 303 height 34
click at [1162, 272] on select "Select Account Type Brokerage Cash on Hand Certificates of Deposit Checking Acc…" at bounding box center [1028, 273] width 303 height 34
select select "cash_on_hand"
click at [881, 256] on select "Select Account Type Brokerage Cash on Hand Certificates of Deposit Checking Acc…" at bounding box center [1028, 273] width 303 height 34
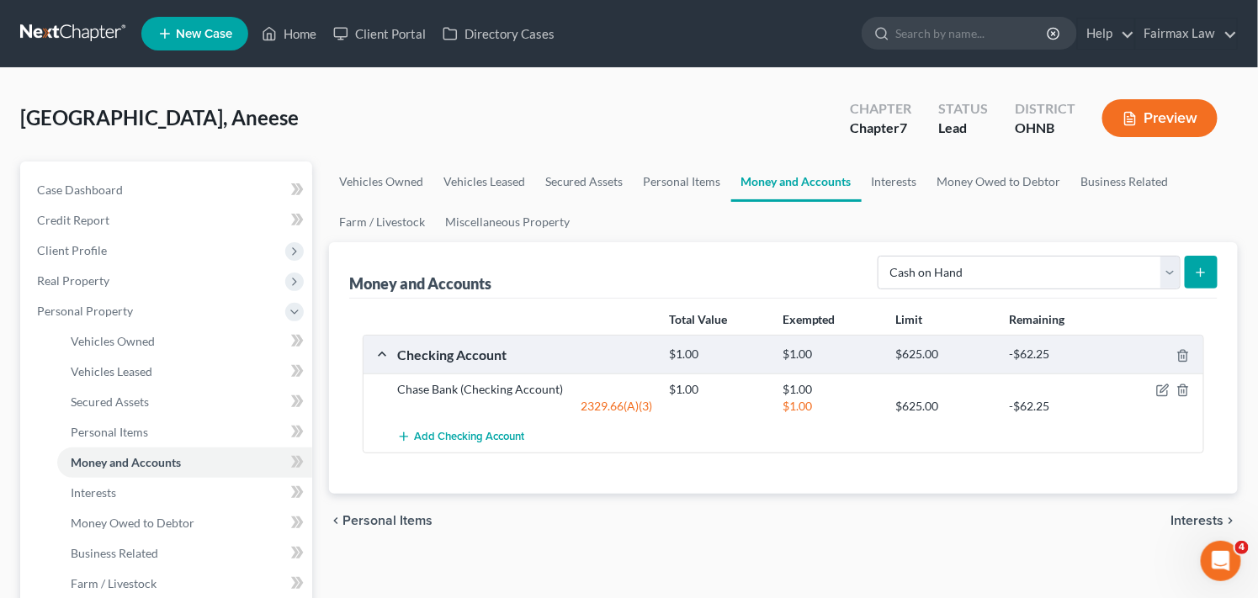
click at [1201, 269] on icon "submit" at bounding box center [1200, 272] width 13 height 13
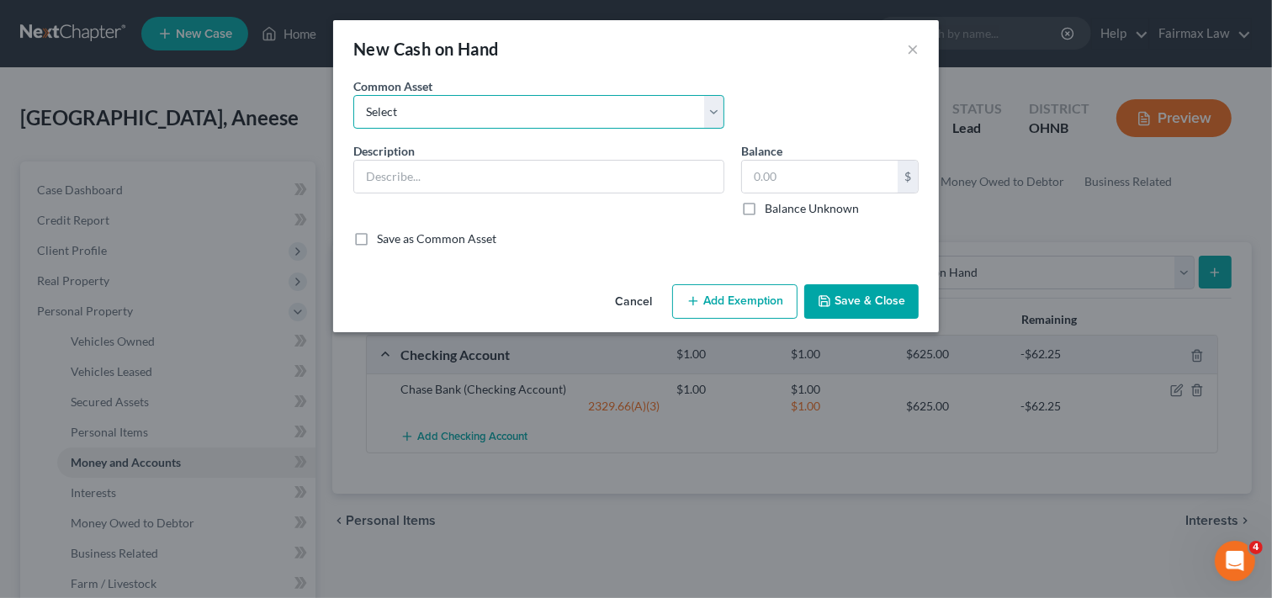
click at [556, 106] on select "Select Cash on Hand Cash Cash on hand on date of filing Cash on Hand" at bounding box center [538, 112] width 371 height 34
select select "0"
click at [353, 95] on select "Select Cash on Hand Cash Cash on hand on date of filing Cash on Hand" at bounding box center [538, 112] width 371 height 34
type input "Cash on Hand"
type input "10.00"
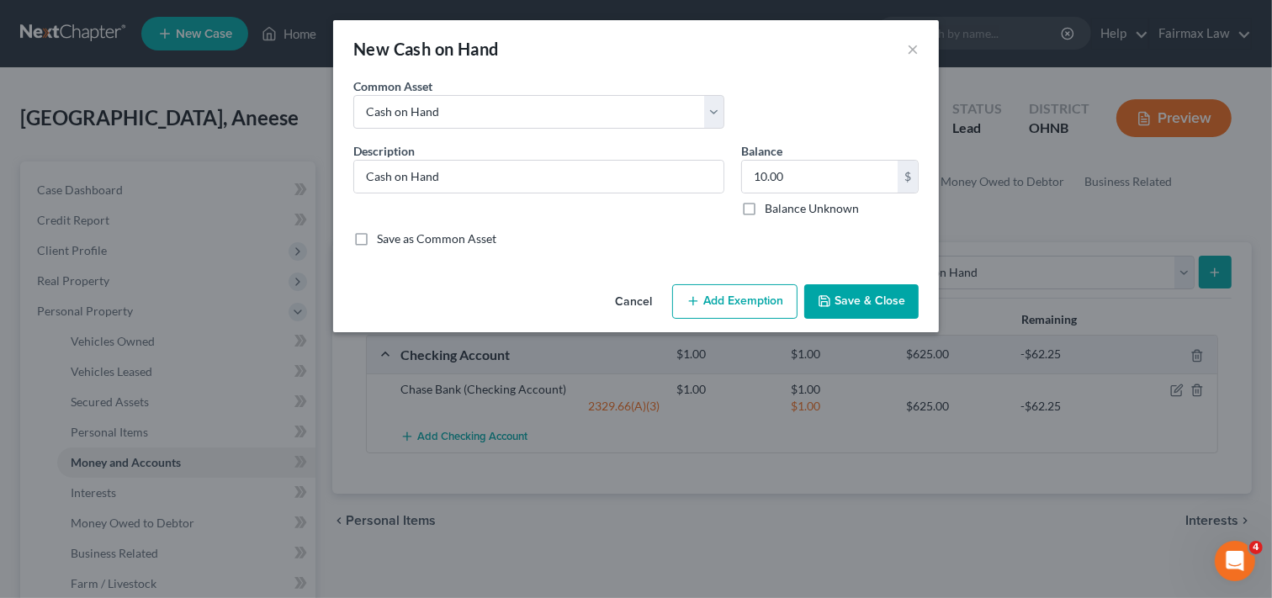
click at [637, 299] on button "Cancel" at bounding box center [633, 303] width 64 height 34
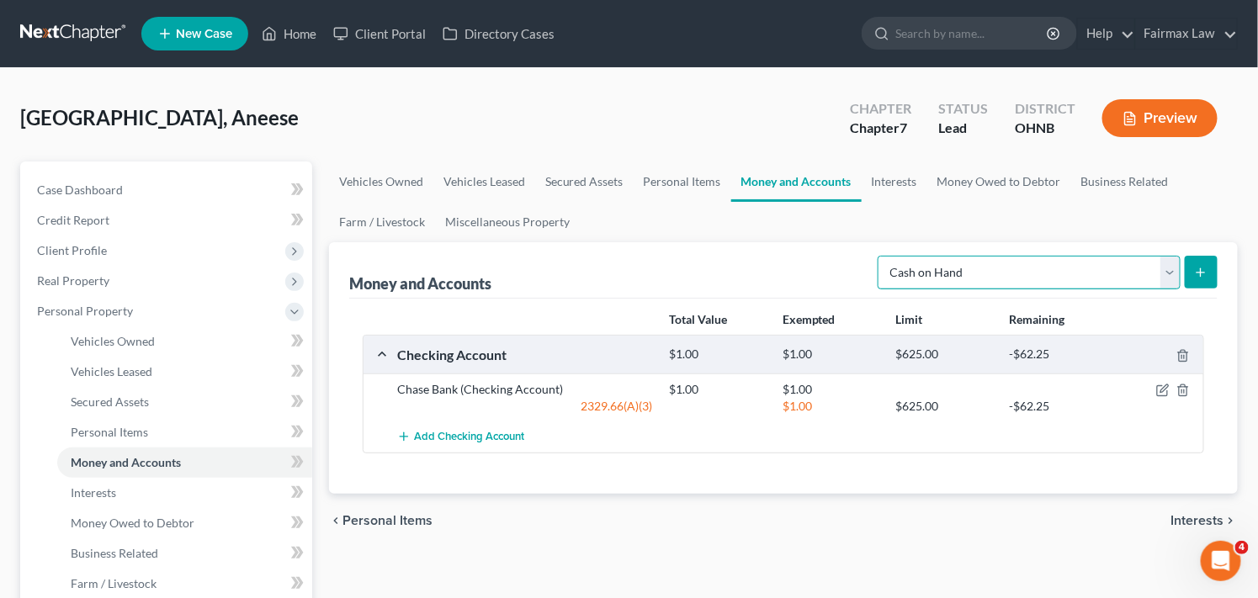
click at [1134, 265] on select "Select Account Type Brokerage Cash on Hand Certificates of Deposit Checking Acc…" at bounding box center [1028, 273] width 303 height 34
click at [881, 256] on select "Select Account Type Brokerage Cash on Hand Certificates of Deposit Checking Acc…" at bounding box center [1028, 273] width 303 height 34
click at [1189, 268] on button "submit" at bounding box center [1200, 272] width 33 height 33
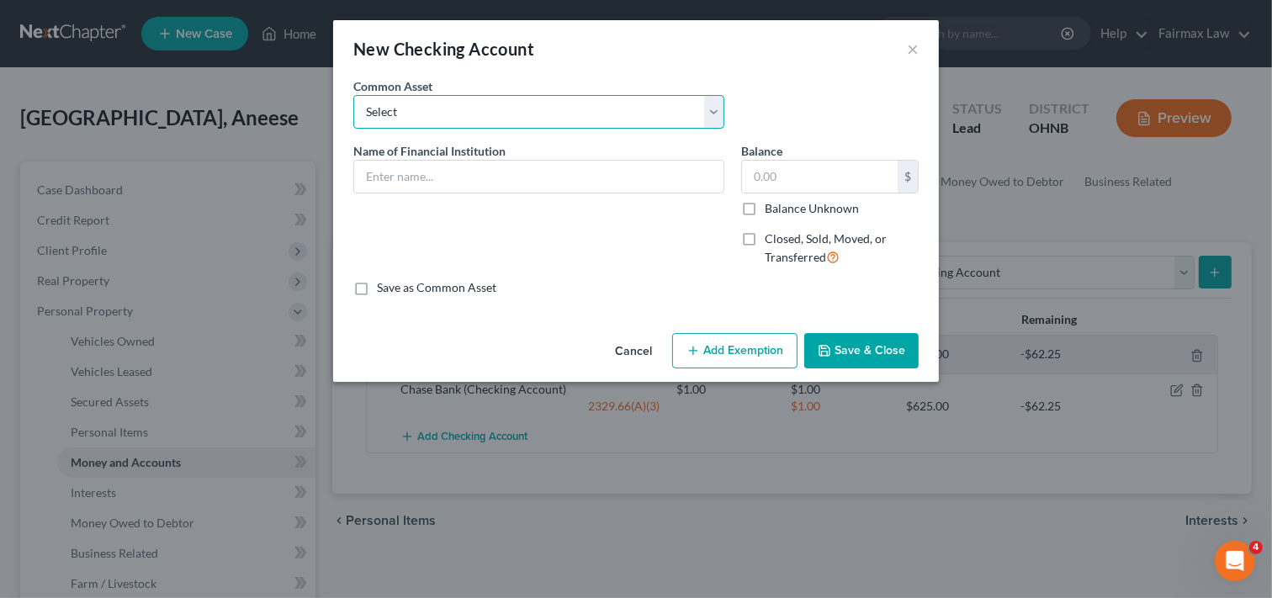
click at [570, 114] on select "Select Day Air FCU Daily Pay So-Fi Adventure Credit Union So-Fi Mountain Credit…" at bounding box center [538, 112] width 371 height 34
click at [644, 98] on select "Select Day Air FCU Daily Pay So-Fi Adventure Credit Union So-Fi Mountain Credit…" at bounding box center [538, 112] width 371 height 34
click at [628, 346] on button "Cancel" at bounding box center [633, 352] width 64 height 34
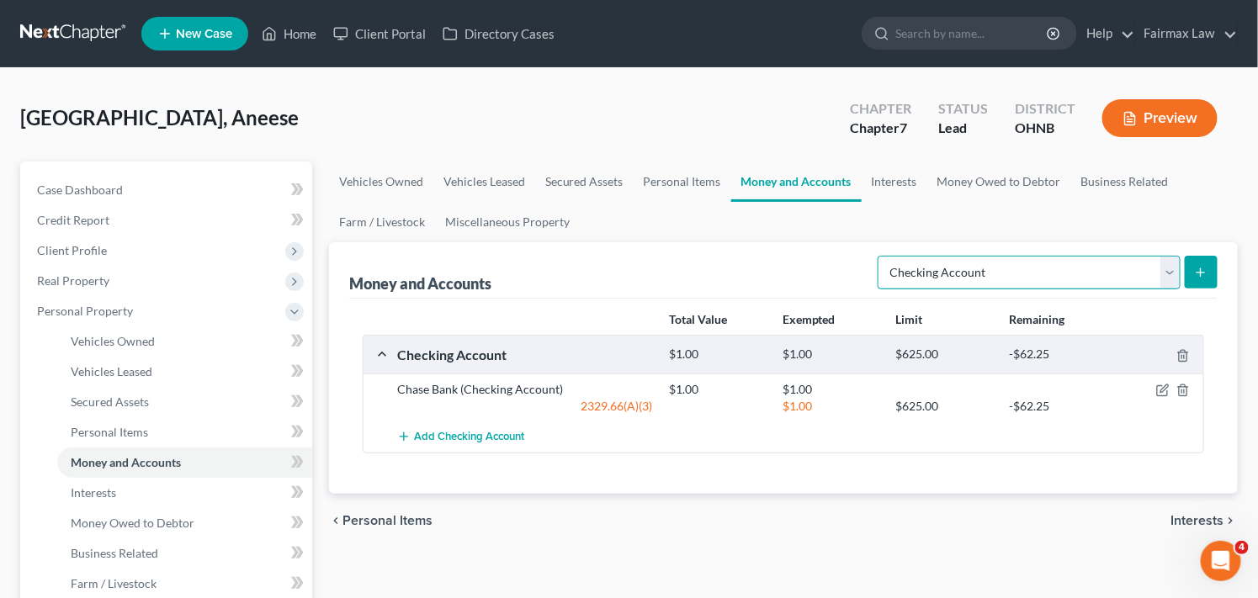
click at [1108, 267] on select "Select Account Type Brokerage Cash on Hand Certificates of Deposit Checking Acc…" at bounding box center [1028, 273] width 303 height 34
select select "other"
click at [881, 256] on select "Select Account Type Brokerage Cash on Hand Certificates of Deposit Checking Acc…" at bounding box center [1028, 273] width 303 height 34
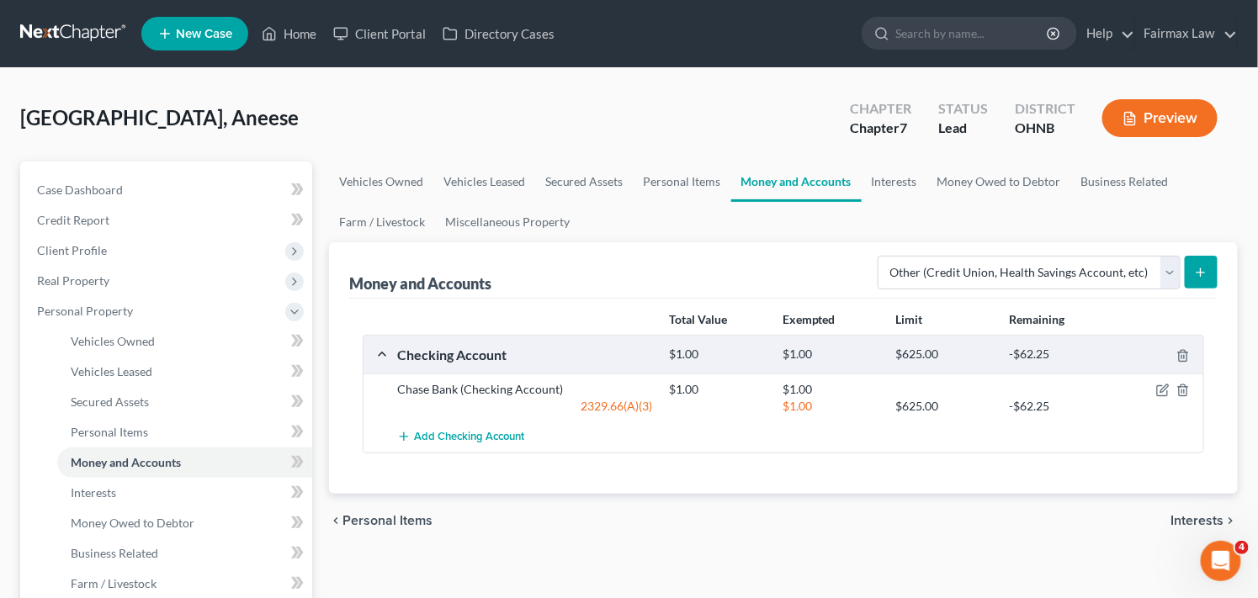
click at [1198, 273] on line "submit" at bounding box center [1201, 273] width 8 height 0
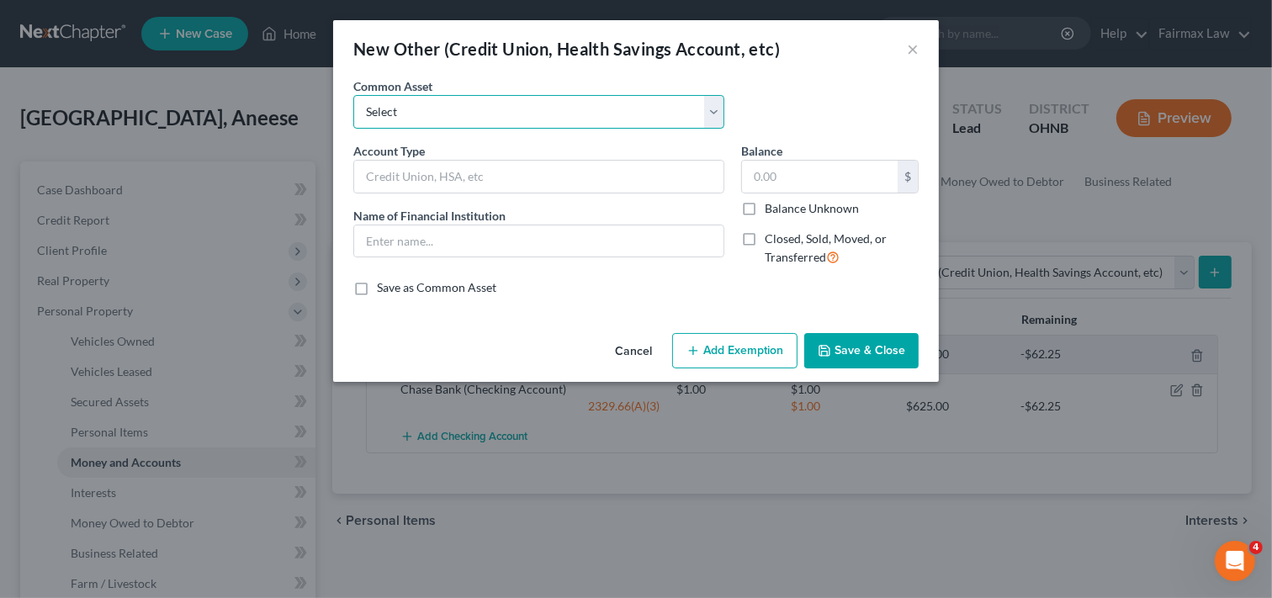
click at [539, 103] on select "Select Prepaid Debit Card - Chime Credit Builder Way2Go Prepaid Debit Card - Ne…" at bounding box center [538, 112] width 371 height 34
select select "10"
click at [353, 95] on select "Select Prepaid Debit Card - Chime Credit Builder Way2Go Prepaid Debit Card - Ne…" at bounding box center [538, 112] width 371 height 34
type input "Apple Pay"
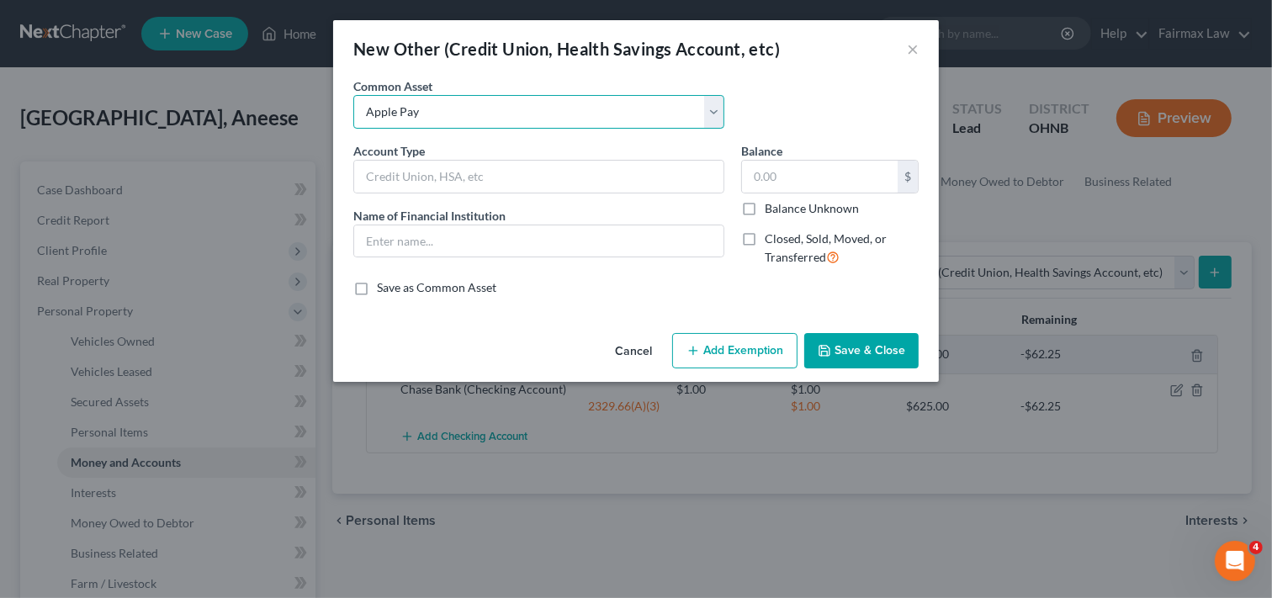
type input "0"
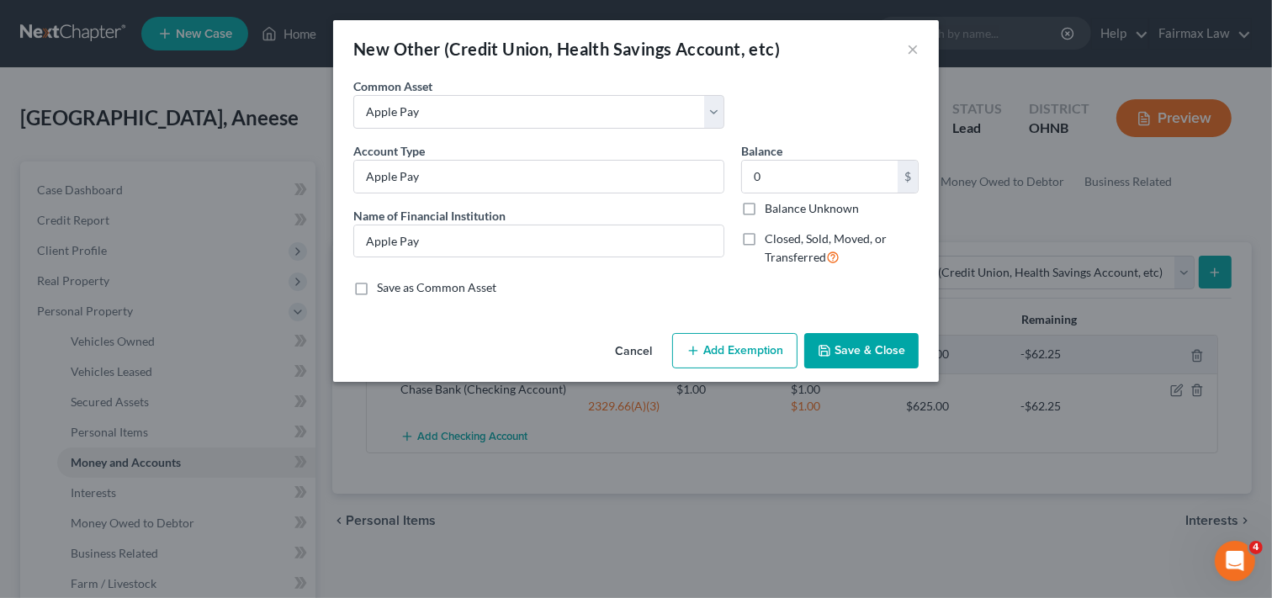
click at [712, 347] on button "Add Exemption" at bounding box center [734, 350] width 125 height 35
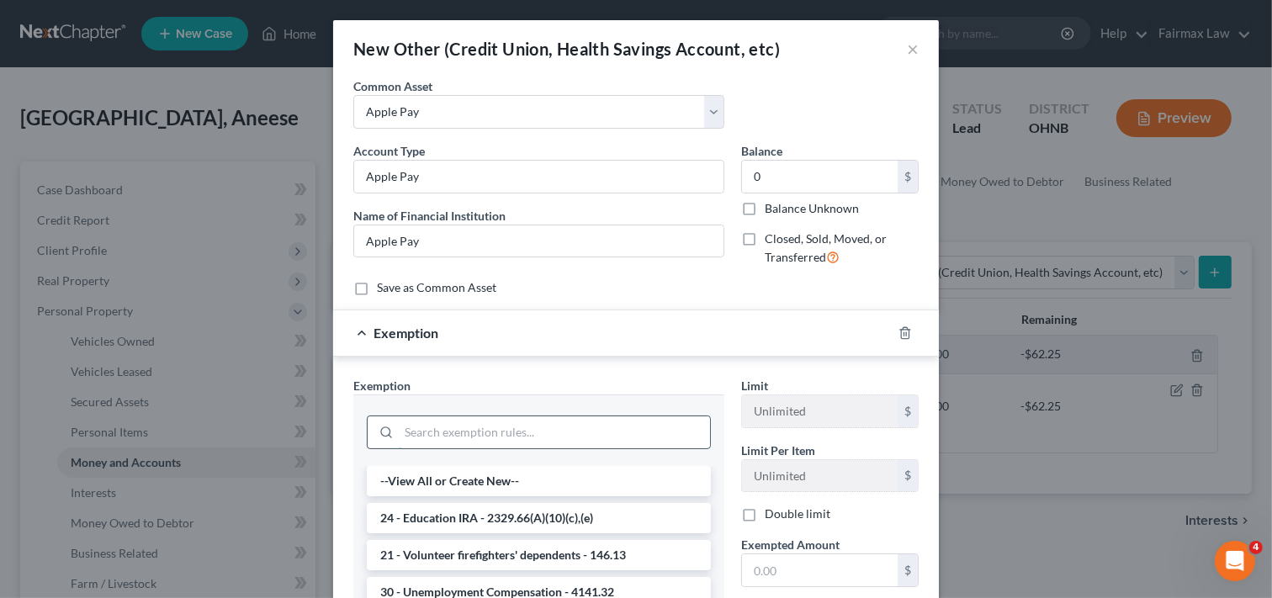
click at [679, 438] on input "search" at bounding box center [554, 432] width 311 height 32
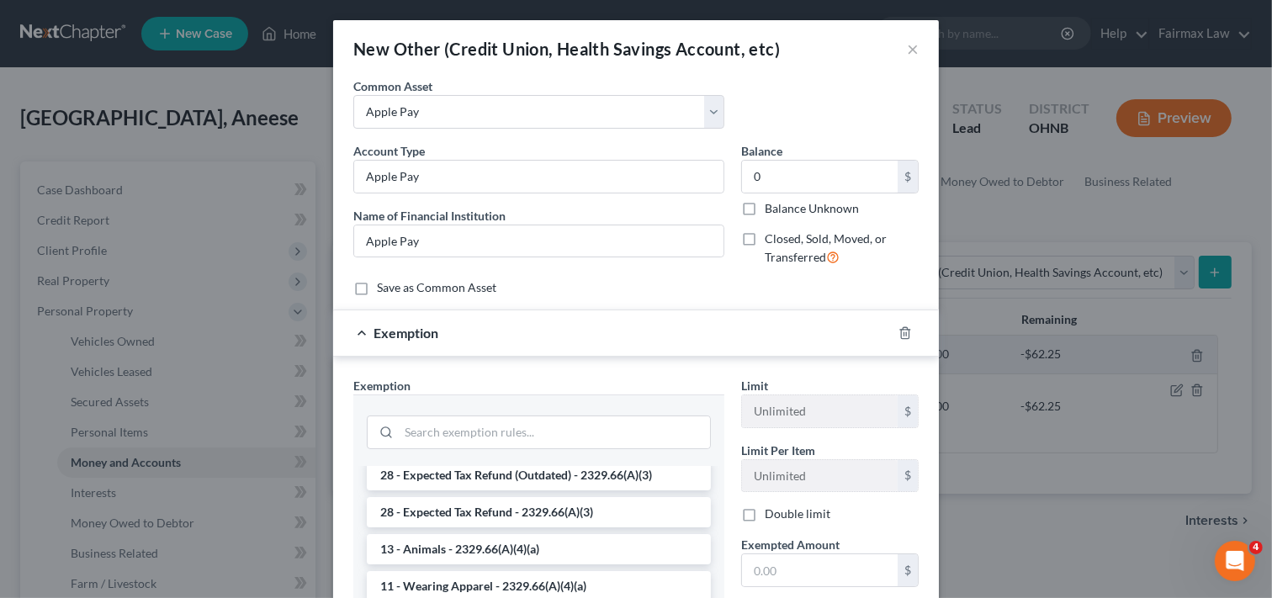
scroll to position [972, 0]
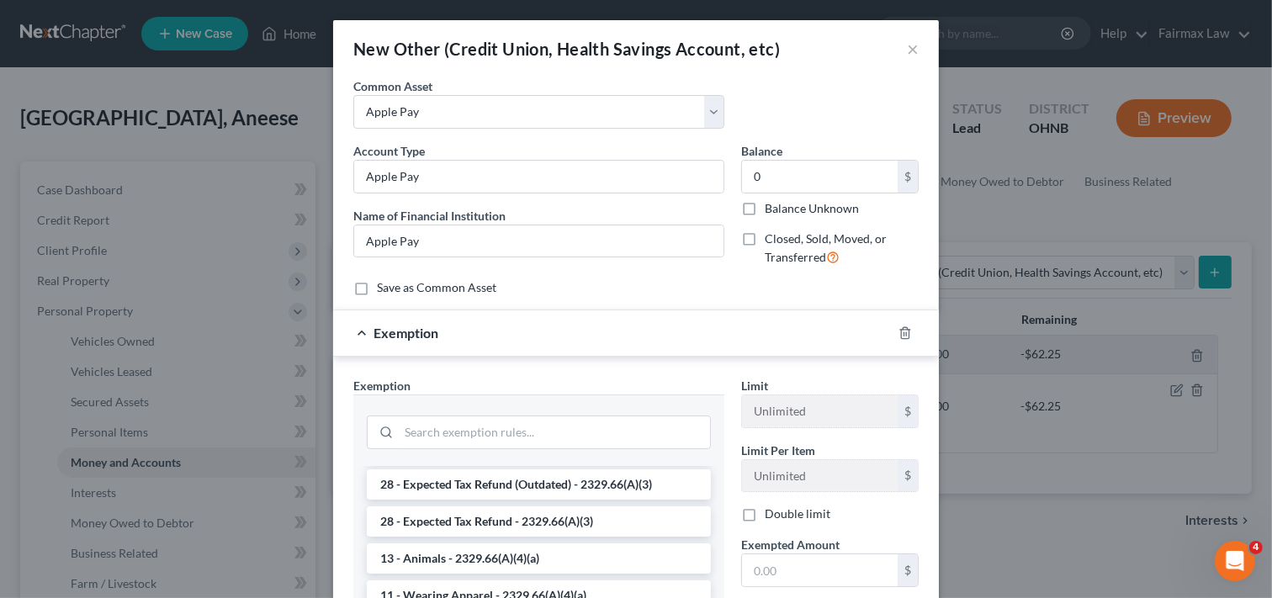
drag, startPoint x: 814, startPoint y: 43, endPoint x: 804, endPoint y: 9, distance: 35.1
click at [804, 9] on div "New Other (Credit Union, Health Savings Account, etc) × An exemption set must f…" at bounding box center [636, 299] width 1272 height 598
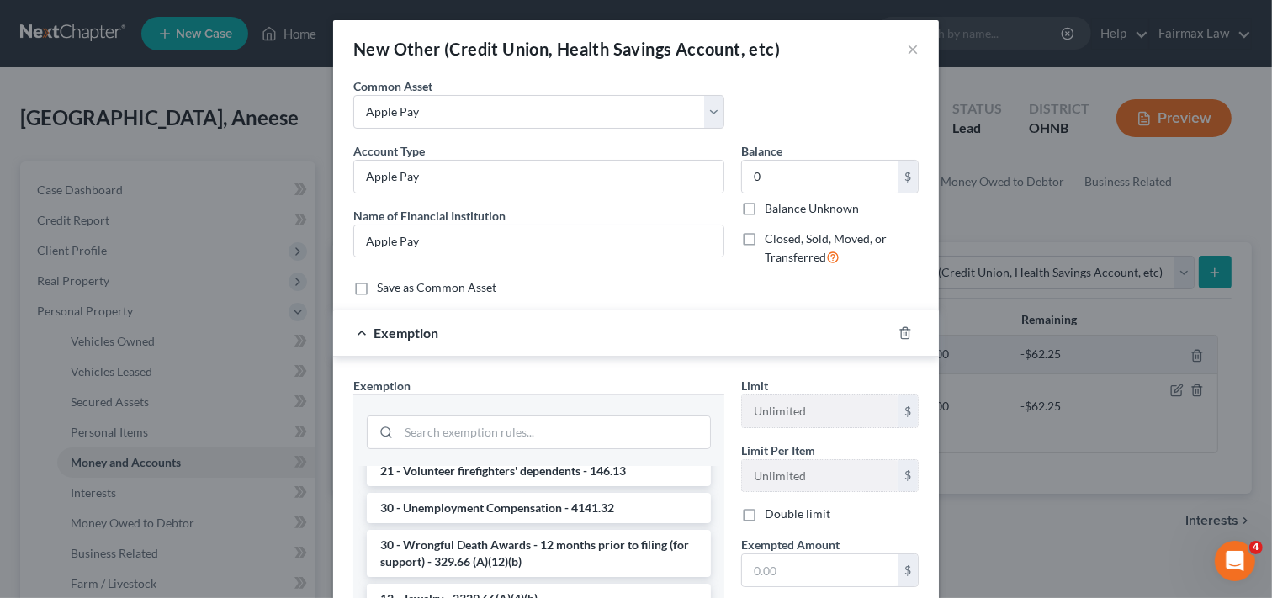
scroll to position [0, 0]
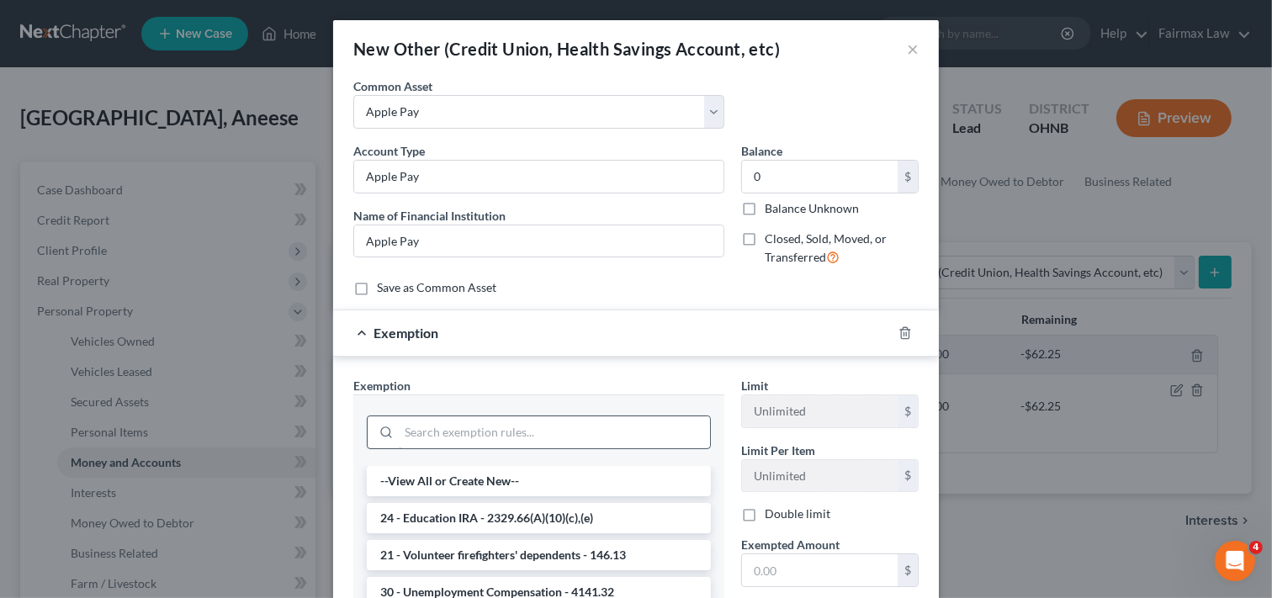
click at [503, 438] on input "search" at bounding box center [554, 432] width 311 height 32
type input "c"
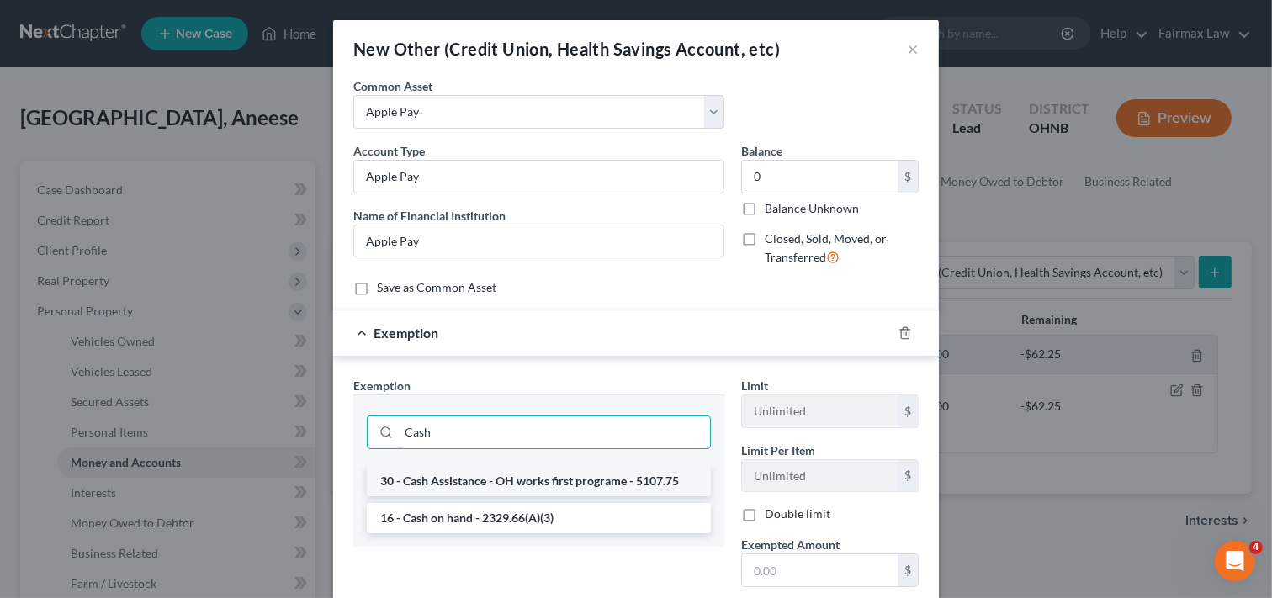
type input "Cash"
click at [536, 485] on li "30 - Cash Assistance - OH works first programe - 5107.75" at bounding box center [539, 481] width 344 height 30
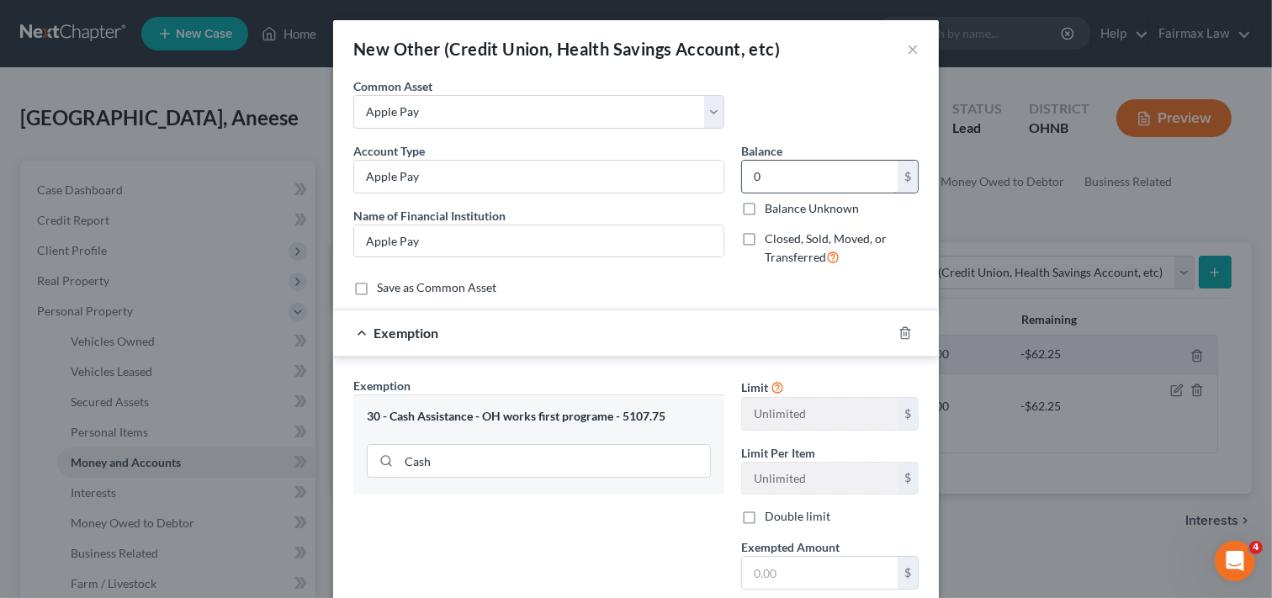
click at [777, 173] on input "0" at bounding box center [820, 177] width 156 height 32
type input "0.00"
click at [665, 535] on div "Exemption Set must be selected for CA. Exemption * 30 - Cash Assistance - OH wo…" at bounding box center [539, 522] width 388 height 291
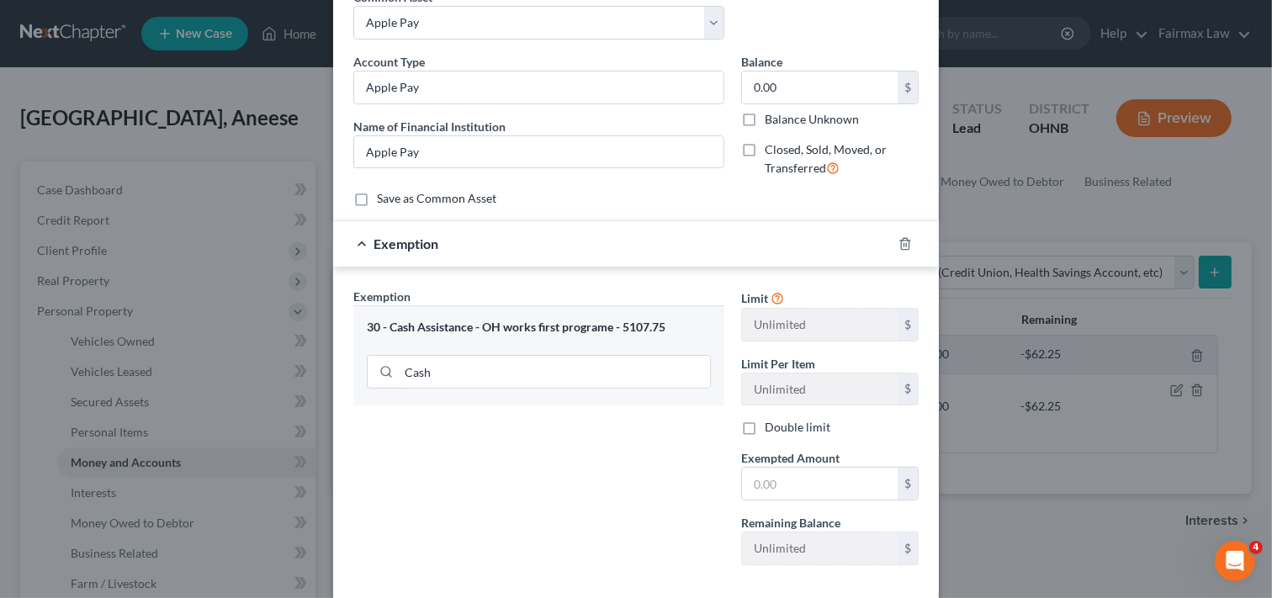
scroll to position [178, 0]
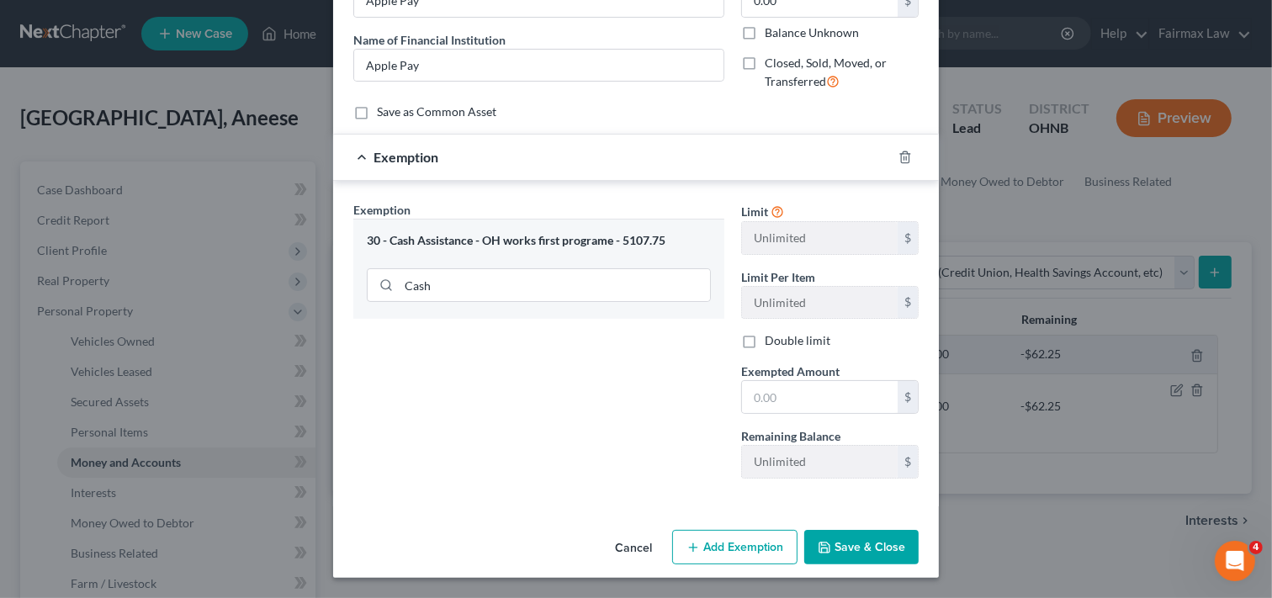
click at [544, 237] on div "30 - Cash Assistance - OH works first programe - 5107.75" at bounding box center [539, 241] width 344 height 16
click at [513, 281] on input "Cash" at bounding box center [554, 285] width 311 height 32
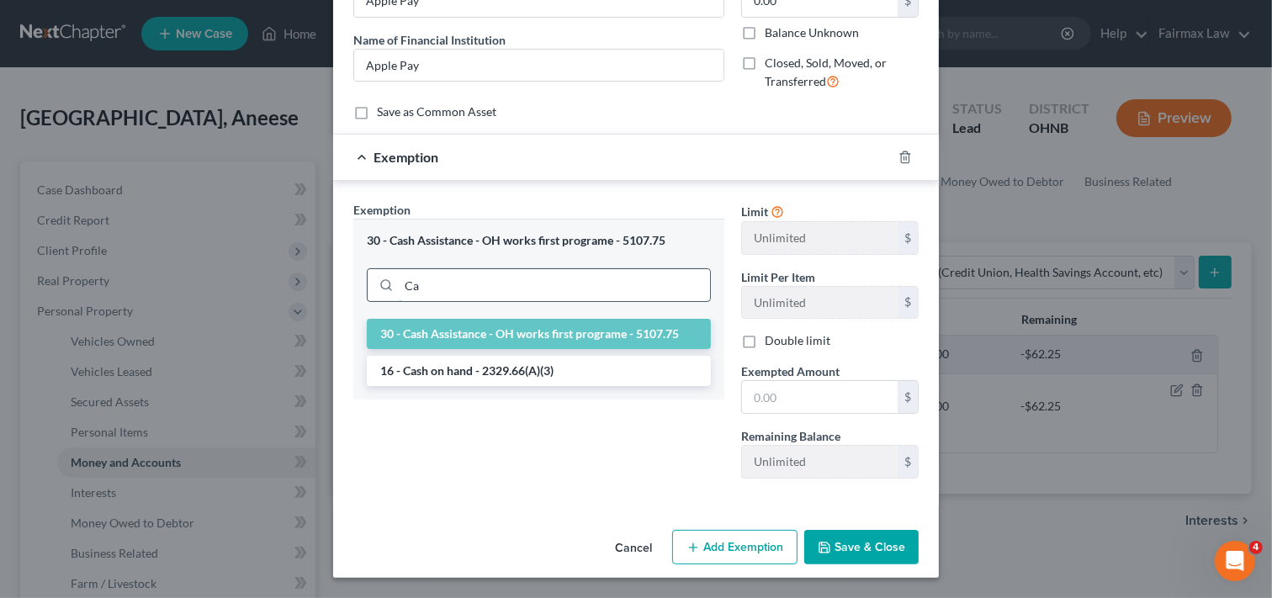
type input "C"
type input "cas"
click at [518, 371] on li "16 - Cash on hand - 2329.66(A)(3)" at bounding box center [539, 371] width 344 height 30
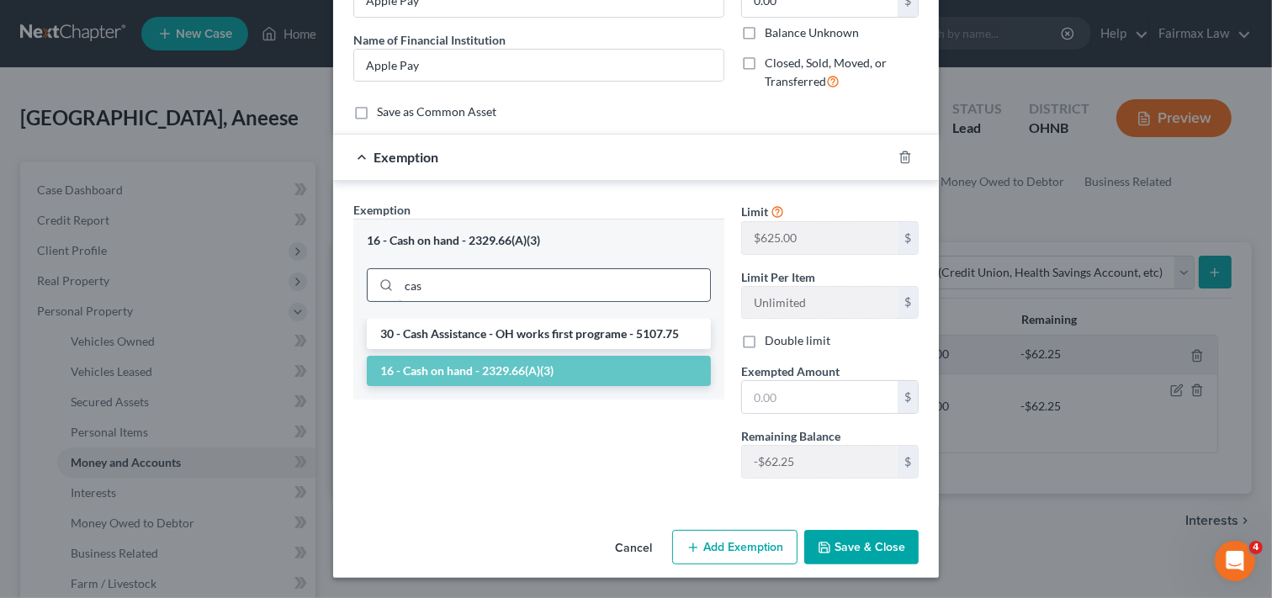
drag, startPoint x: 550, startPoint y: 281, endPoint x: 368, endPoint y: 291, distance: 182.8
click at [368, 291] on div "cas" at bounding box center [539, 285] width 344 height 34
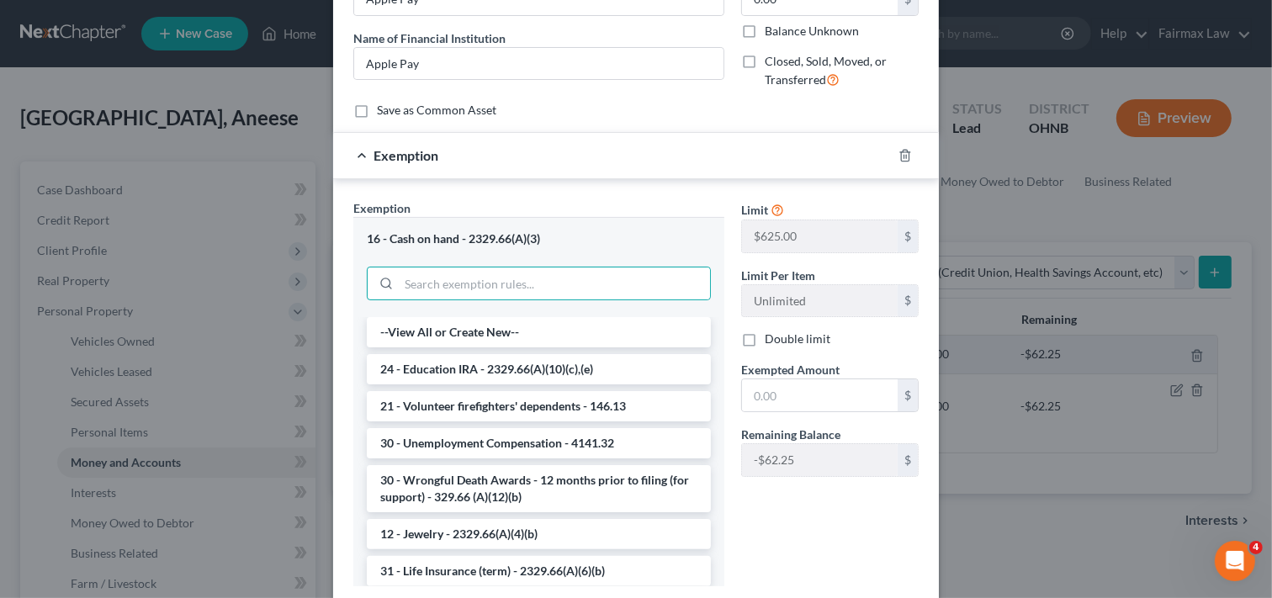
click at [719, 391] on div "Exemption Set must be selected for CA. Exemption * 16 - Cash on hand - 2329.66(…" at bounding box center [539, 399] width 388 height 400
click at [799, 400] on input "text" at bounding box center [820, 395] width 156 height 32
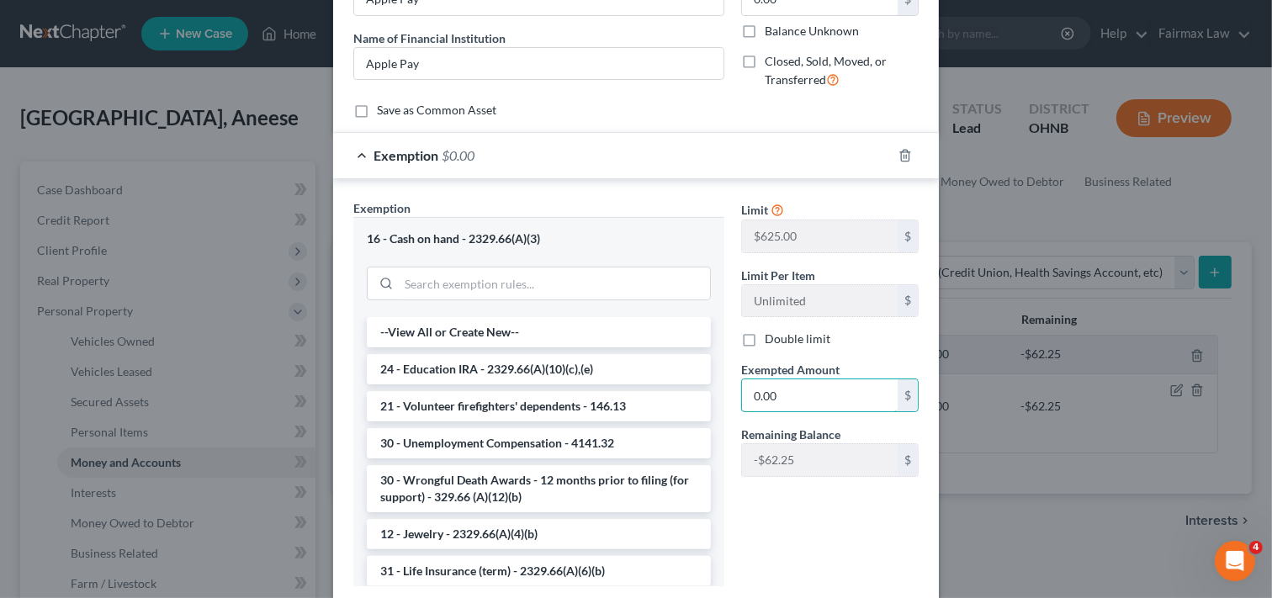
type input "0.00"
click at [835, 554] on div "Limit $625.00 $ Limit Per Item Unlimited $ Double limit Exempted Amount * 0.00 …" at bounding box center [830, 399] width 194 height 400
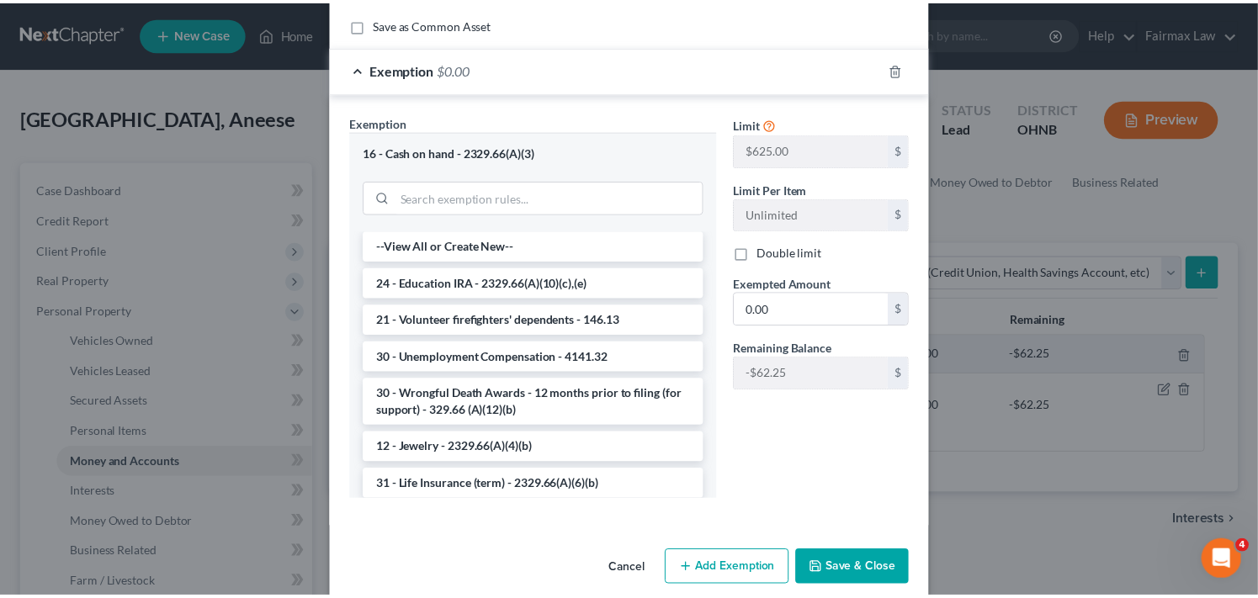
scroll to position [286, 0]
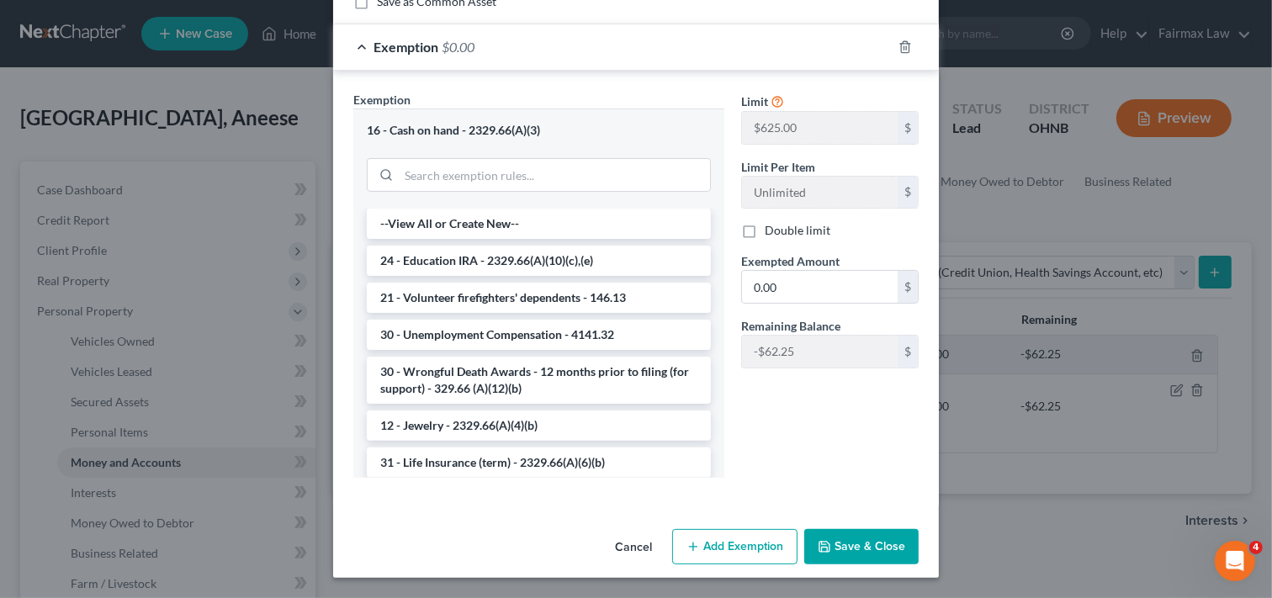
click at [844, 544] on button "Save & Close" at bounding box center [861, 546] width 114 height 35
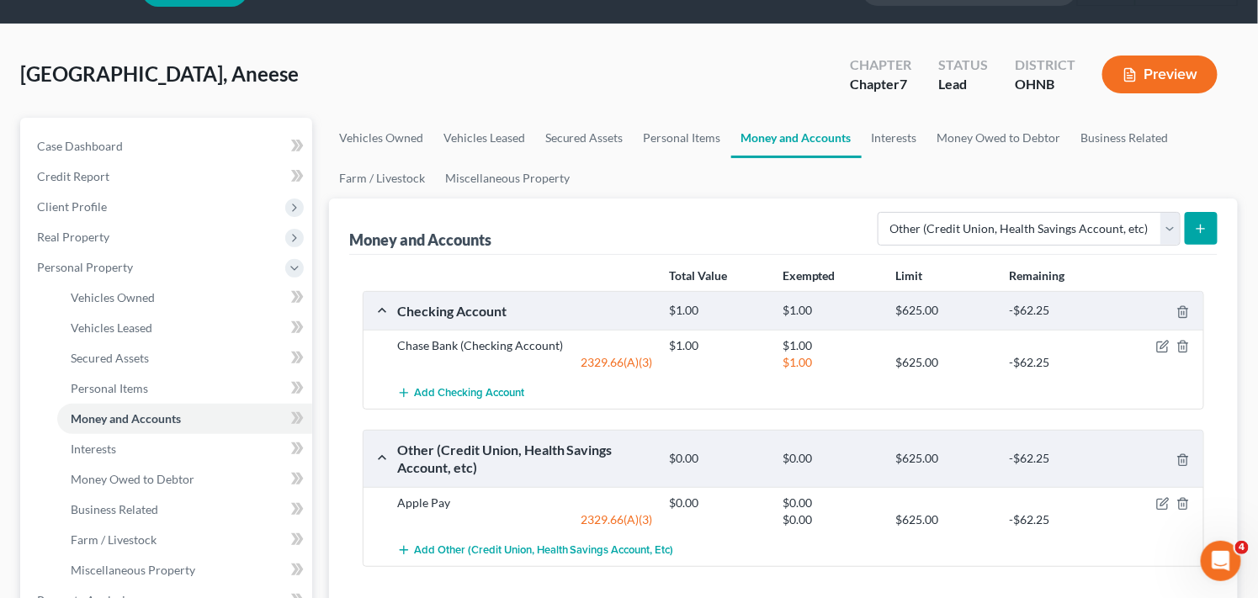
scroll to position [0, 0]
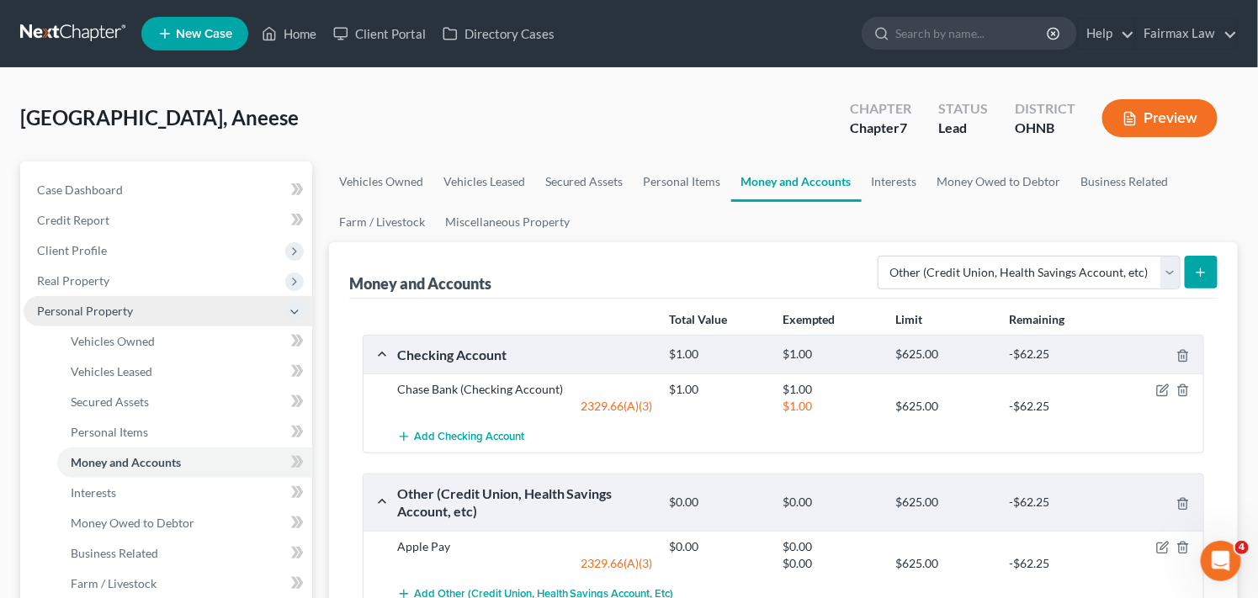
click at [143, 308] on span "Personal Property" at bounding box center [168, 311] width 289 height 30
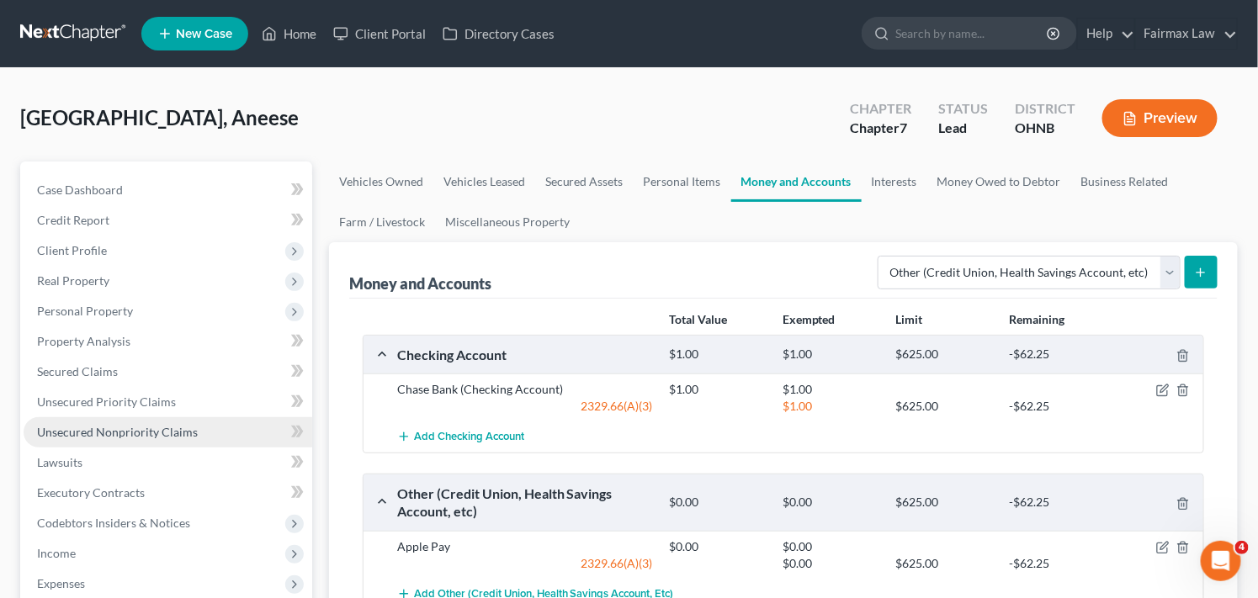
click at [182, 425] on span "Unsecured Nonpriority Claims" at bounding box center [117, 432] width 161 height 14
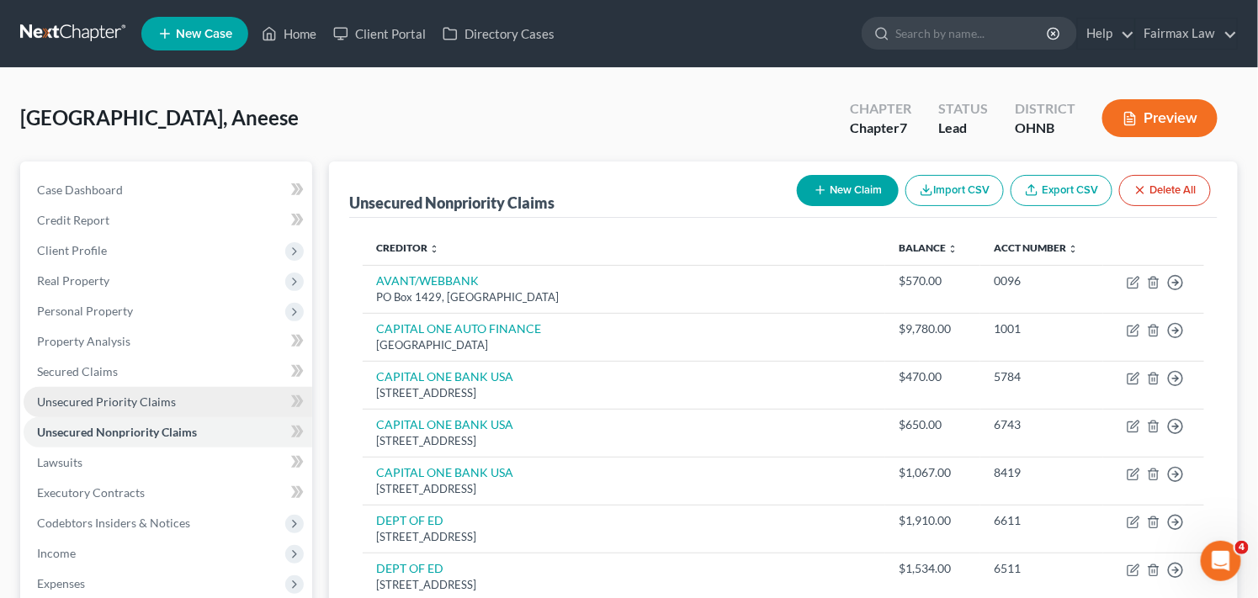
click at [157, 401] on span "Unsecured Priority Claims" at bounding box center [106, 402] width 139 height 14
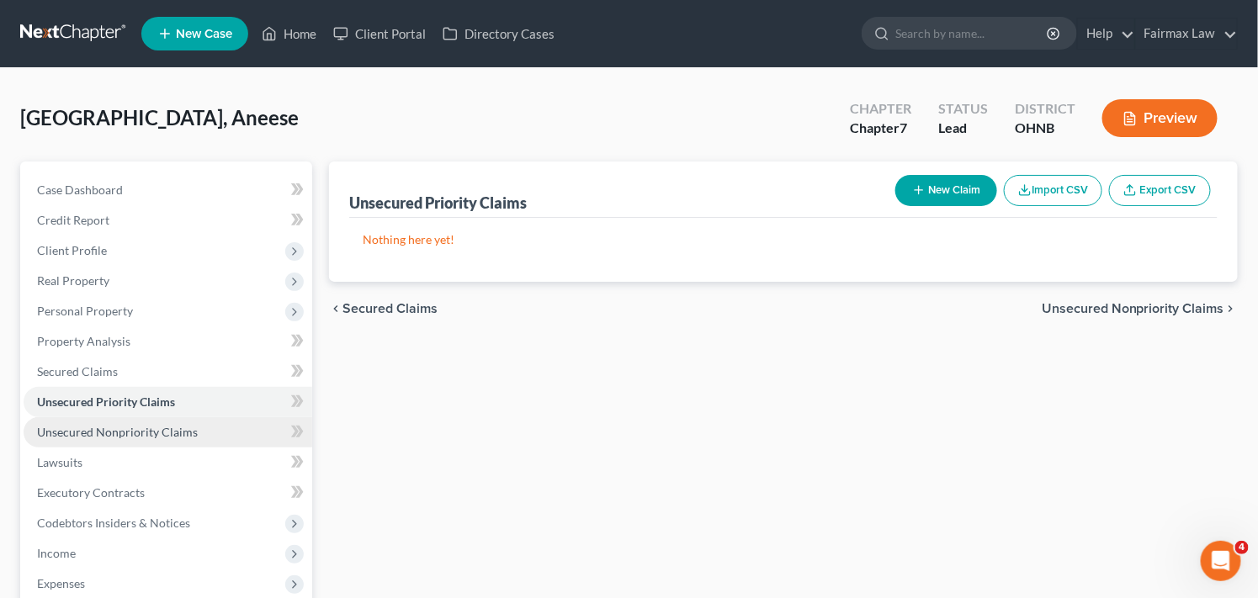
click at [164, 427] on span "Unsecured Nonpriority Claims" at bounding box center [117, 432] width 161 height 14
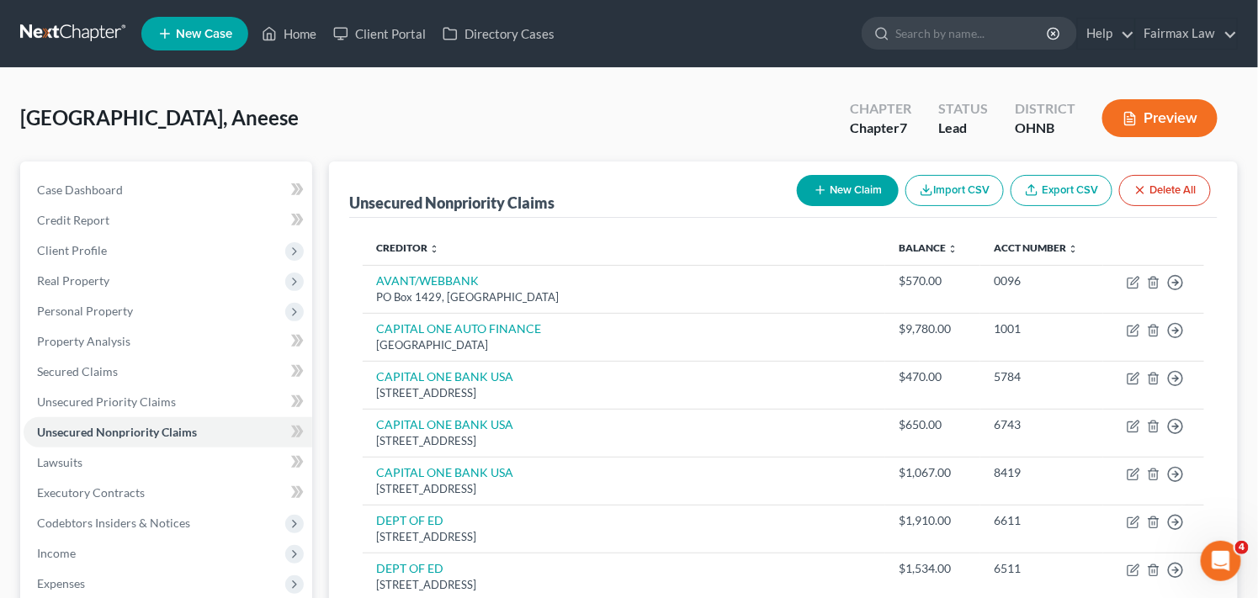
click at [654, 121] on div "[GEOGRAPHIC_DATA], Aneese Upgraded Chapter Chapter 7 Status [GEOGRAPHIC_DATA] […" at bounding box center [628, 124] width 1217 height 73
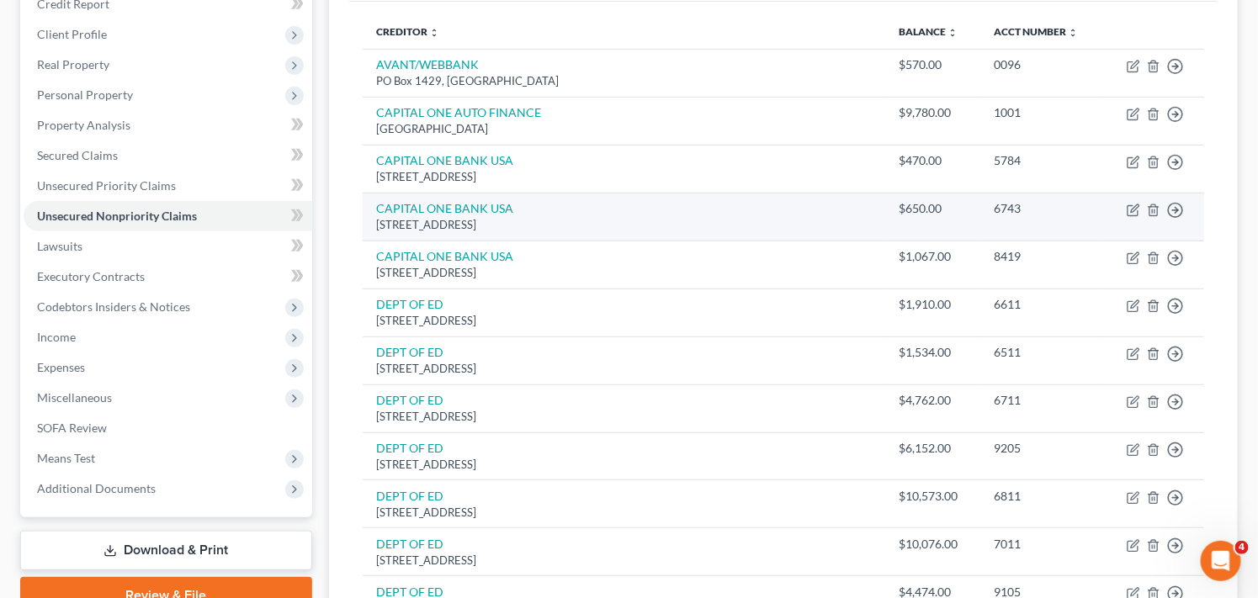
scroll to position [224, 0]
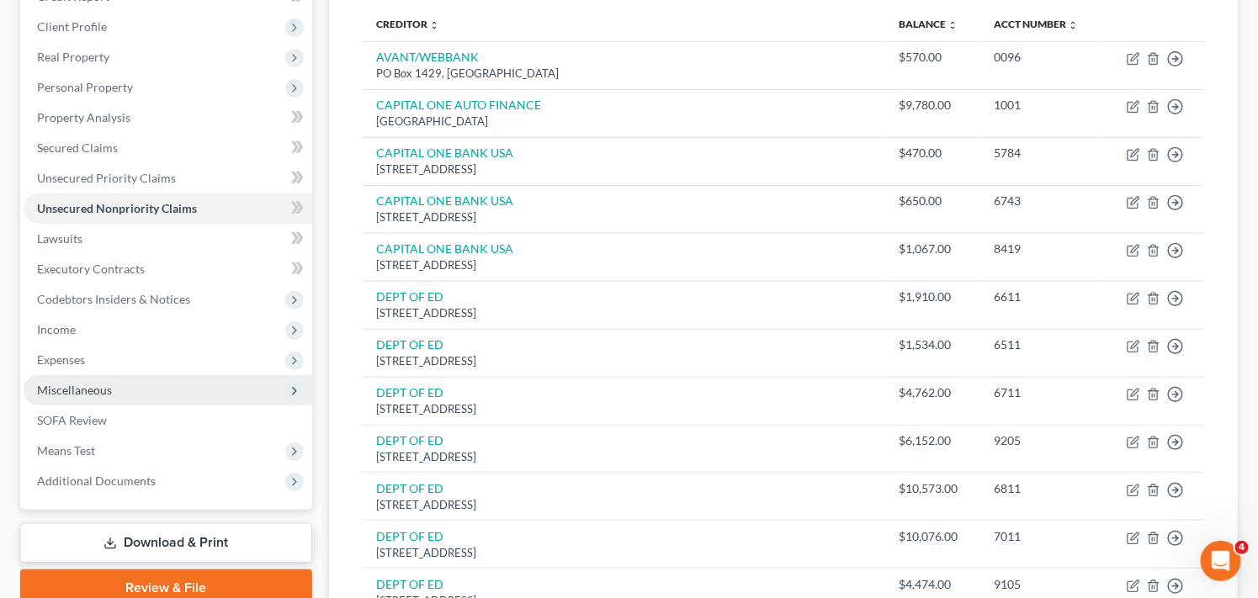
click at [127, 389] on span "Miscellaneous" at bounding box center [168, 390] width 289 height 30
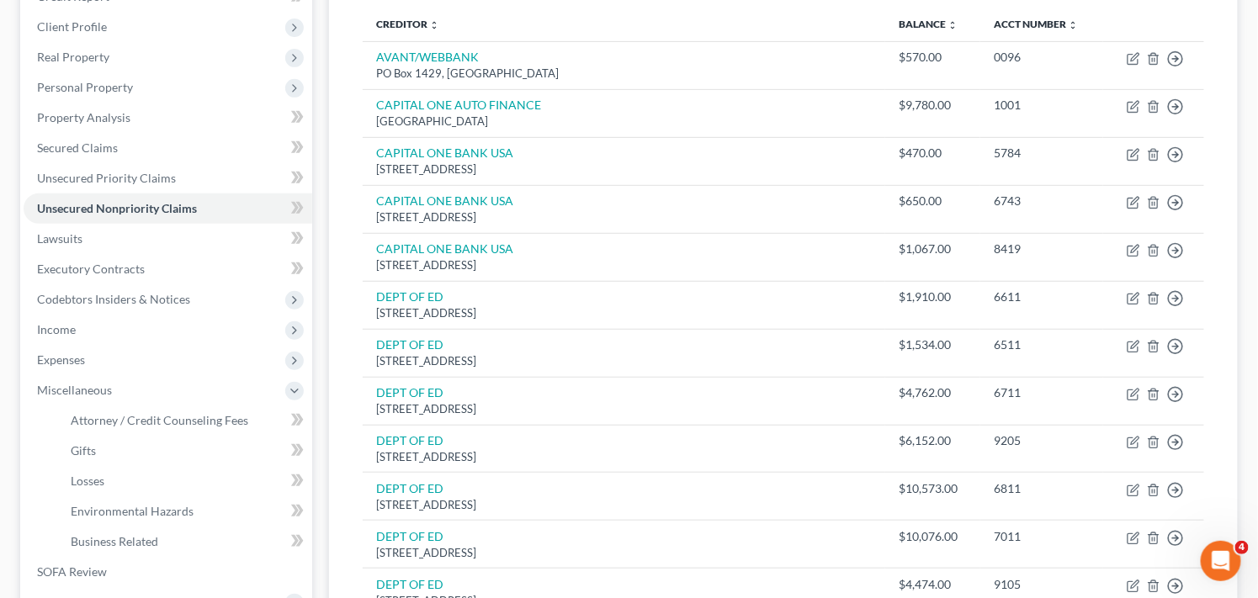
click at [726, 27] on th "Creditor expand_more expand_less unfold_more" at bounding box center [624, 25] width 522 height 34
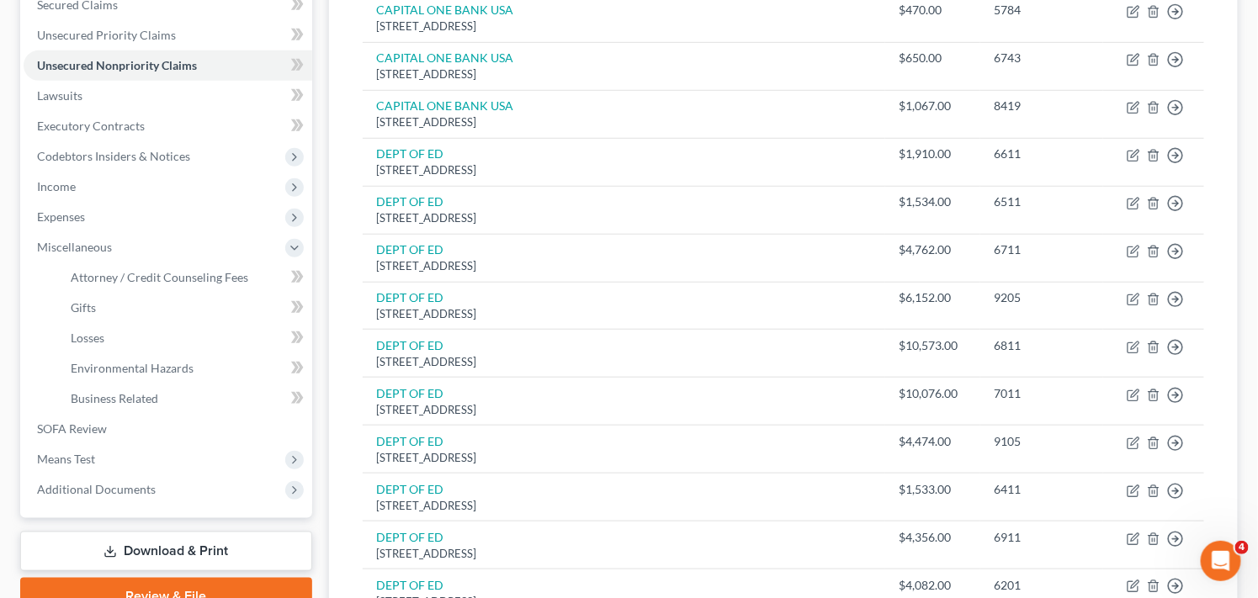
scroll to position [374, 0]
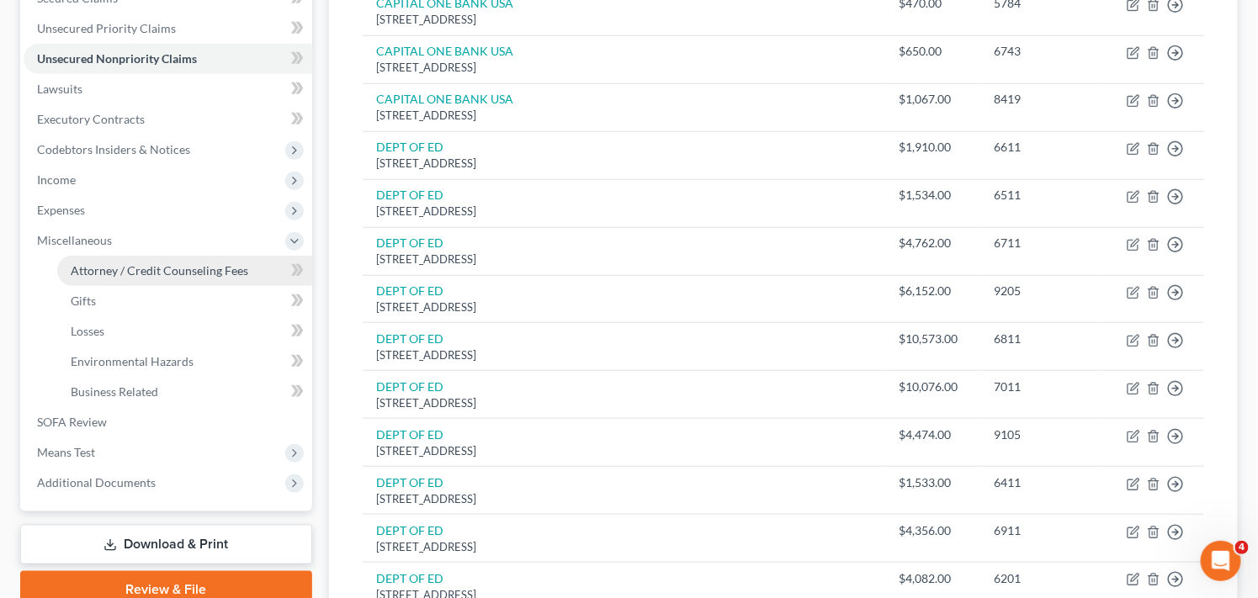
click at [195, 265] on span "Attorney / Credit Counseling Fees" at bounding box center [160, 270] width 178 height 14
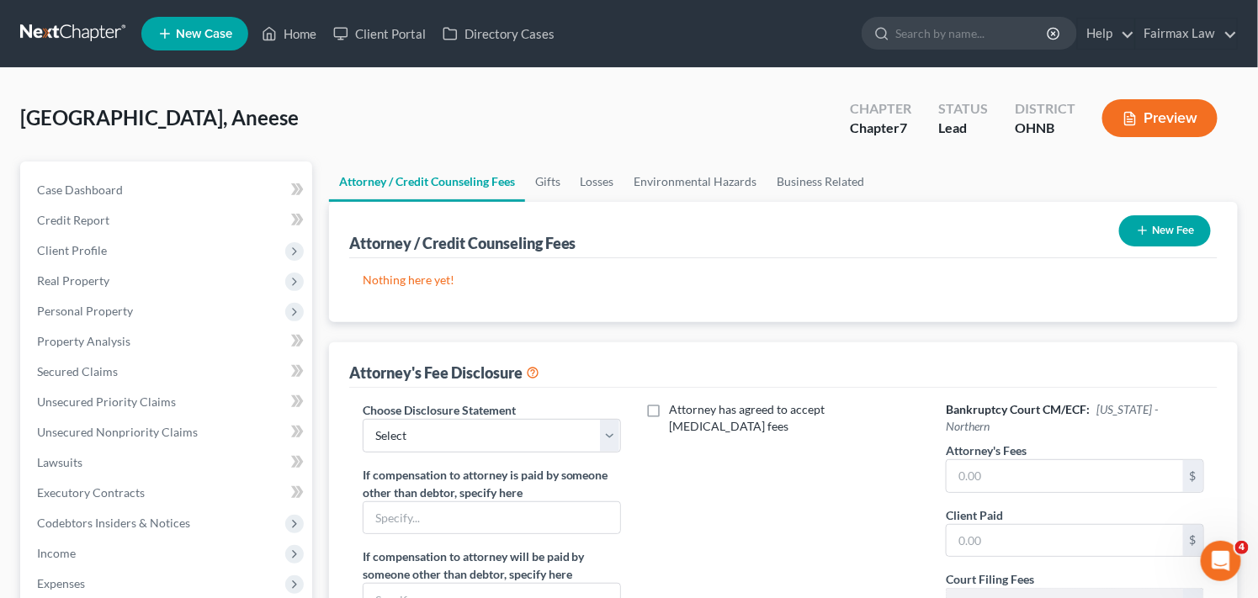
click at [1174, 224] on button "New Fee" at bounding box center [1165, 230] width 92 height 31
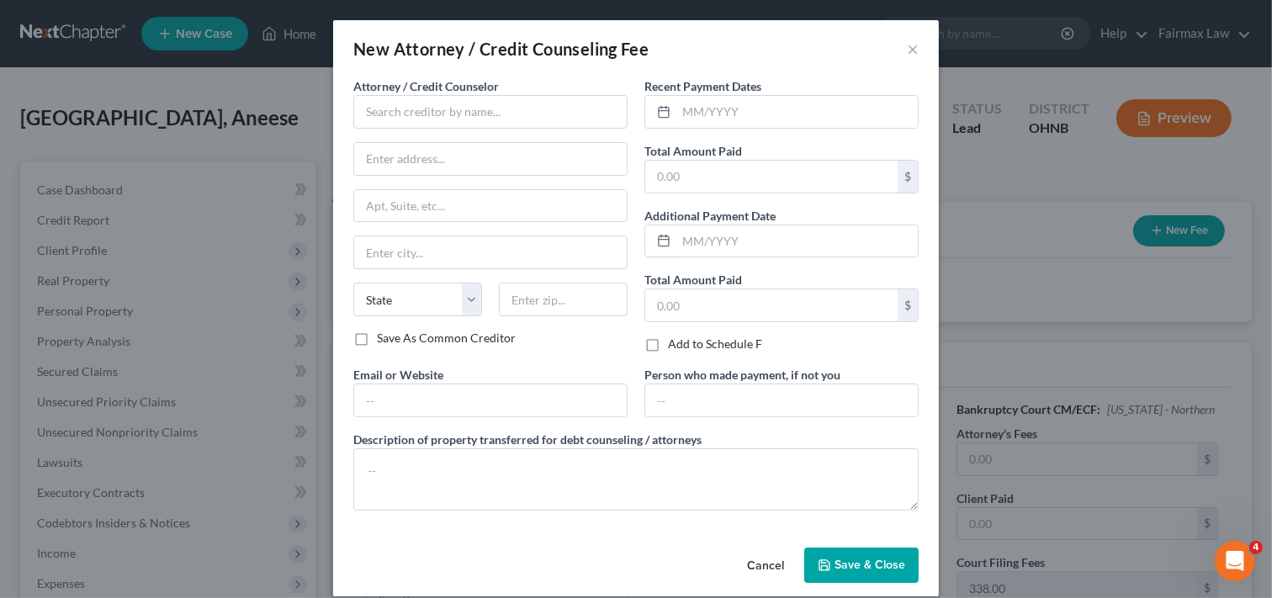
click at [757, 561] on button "Cancel" at bounding box center [766, 566] width 64 height 34
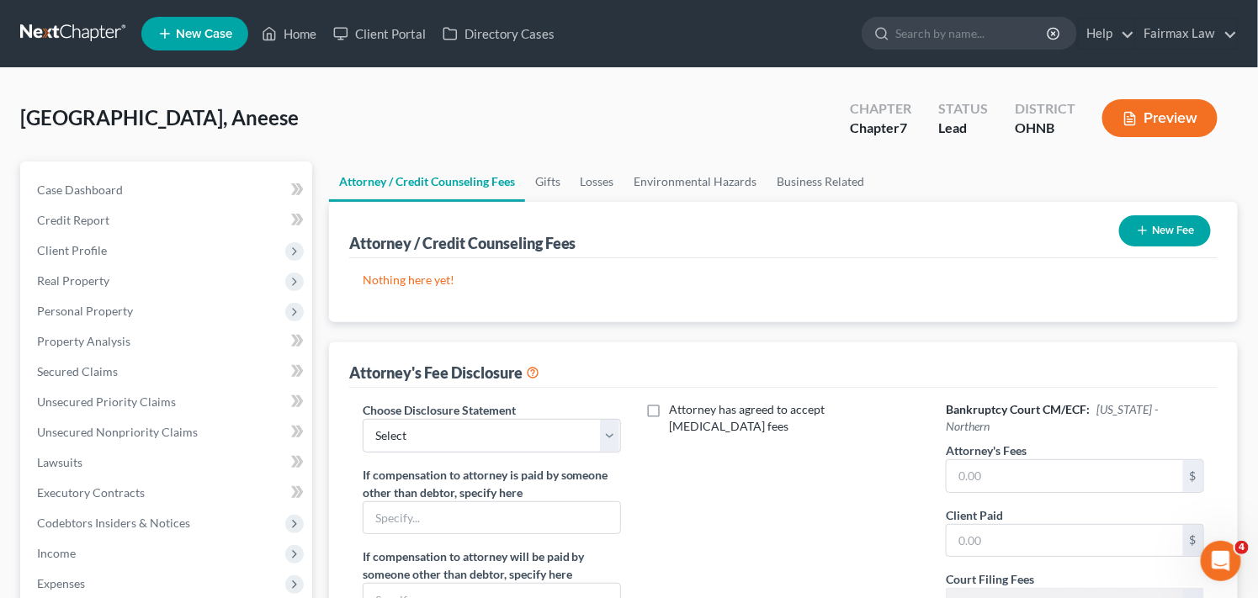
click at [1156, 230] on button "New Fee" at bounding box center [1165, 230] width 92 height 31
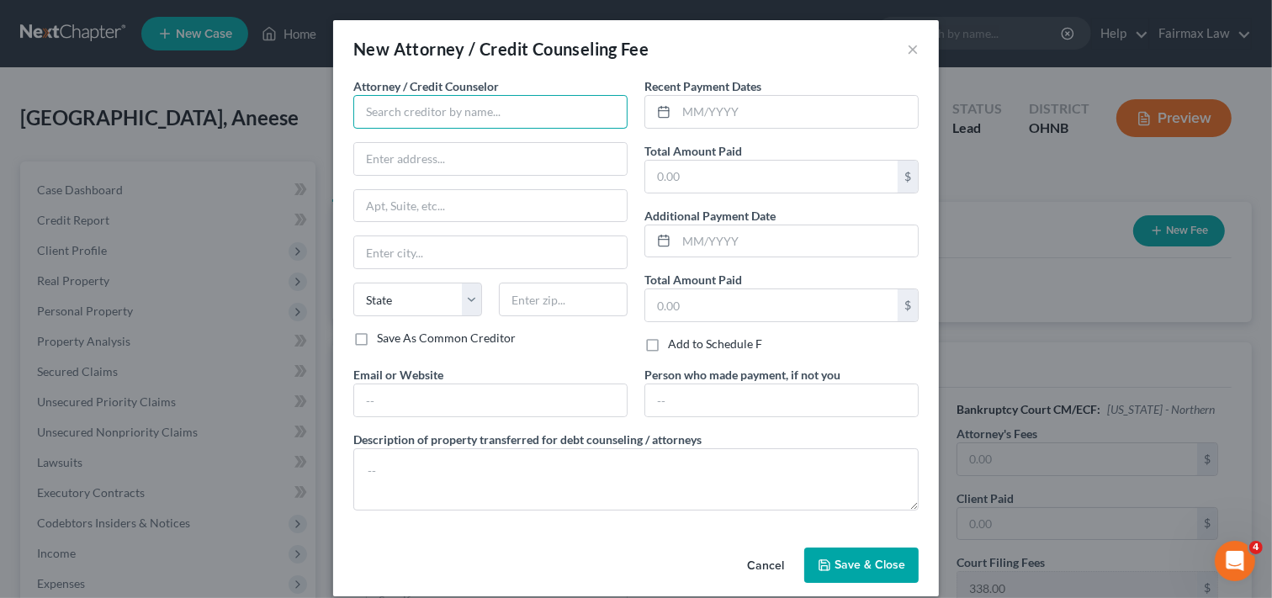
click at [548, 102] on input "text" at bounding box center [490, 112] width 274 height 34
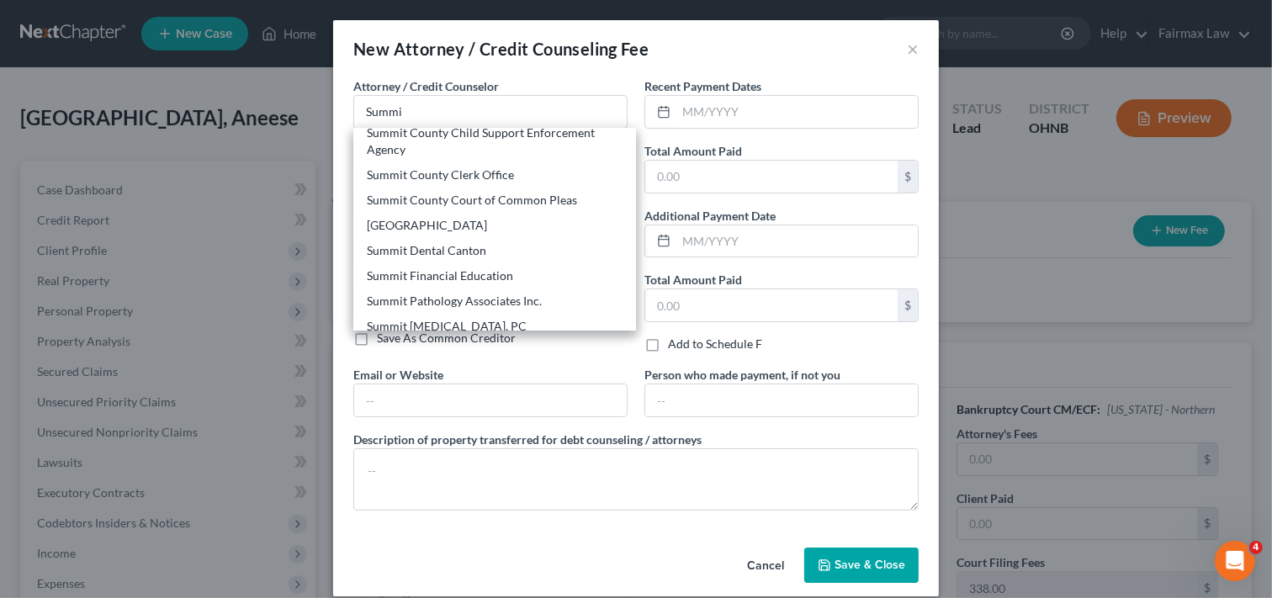
scroll to position [155, 0]
click at [464, 273] on div "Summit Financial Education" at bounding box center [495, 272] width 256 height 17
type input "Summit Financial Education"
type input "Attn: Customer Service"
type input "[STREET_ADDRESS]"
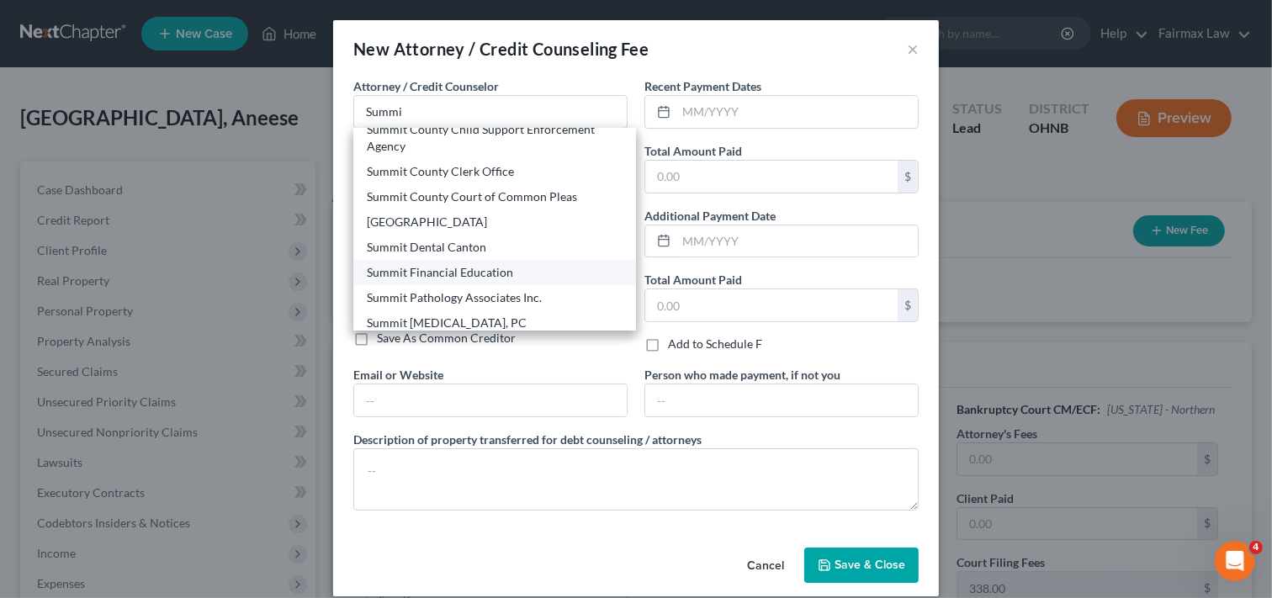
type input "[GEOGRAPHIC_DATA]"
select select "3"
type input "85712"
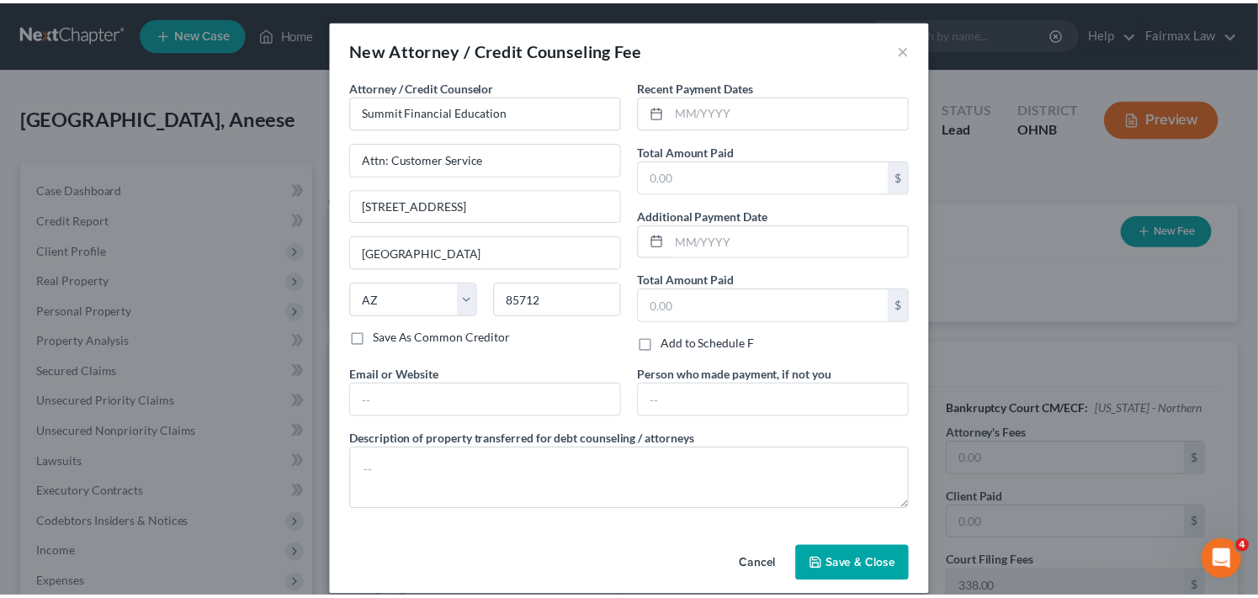
scroll to position [0, 0]
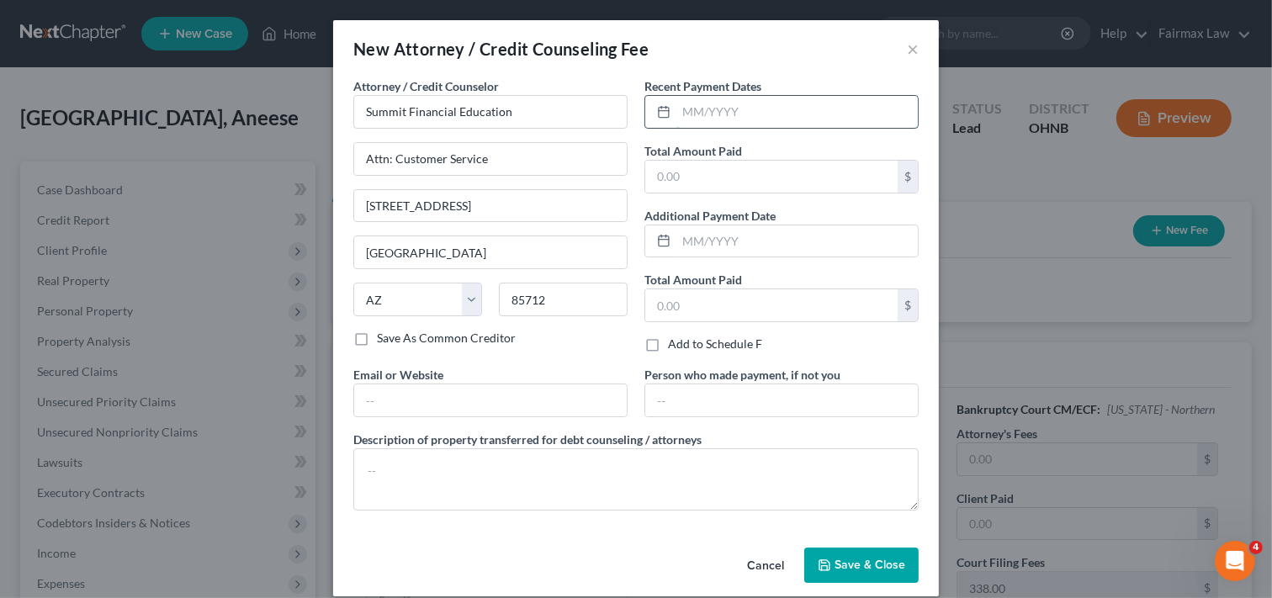
click at [789, 112] on input "text" at bounding box center [796, 112] width 241 height 32
type input "[DATE]"
click at [716, 180] on input "text" at bounding box center [771, 177] width 252 height 32
type input "14.95"
click at [550, 482] on textarea at bounding box center [635, 479] width 565 height 62
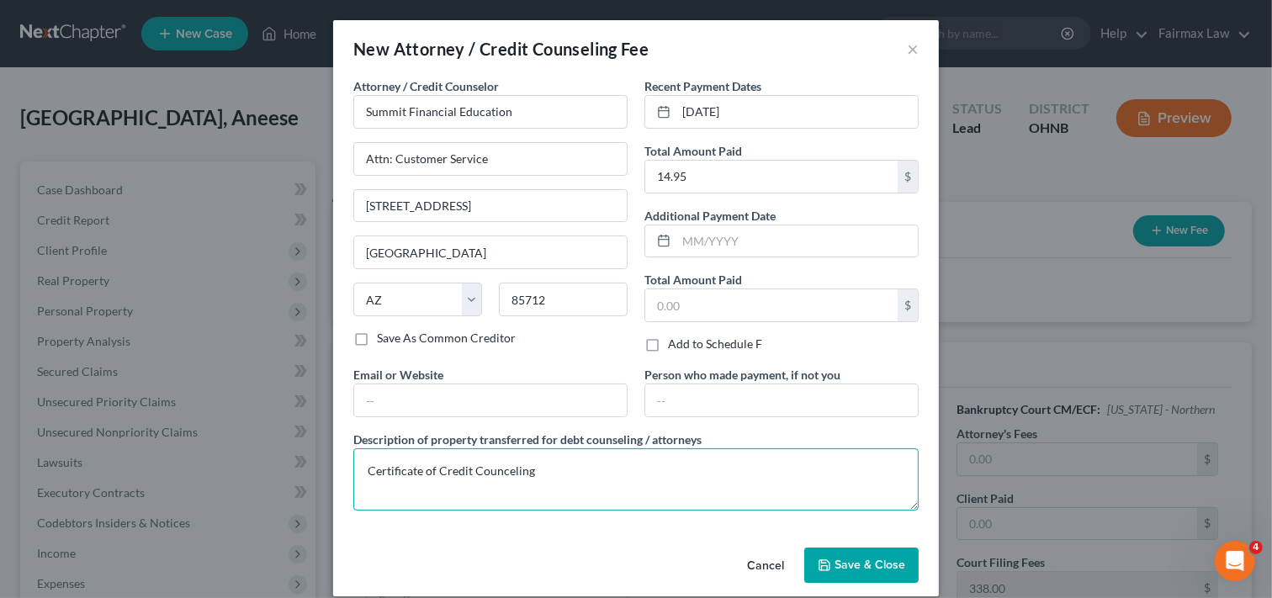
type textarea "Certificate of Credit Counceling"
click at [848, 562] on span "Save & Close" at bounding box center [870, 565] width 71 height 14
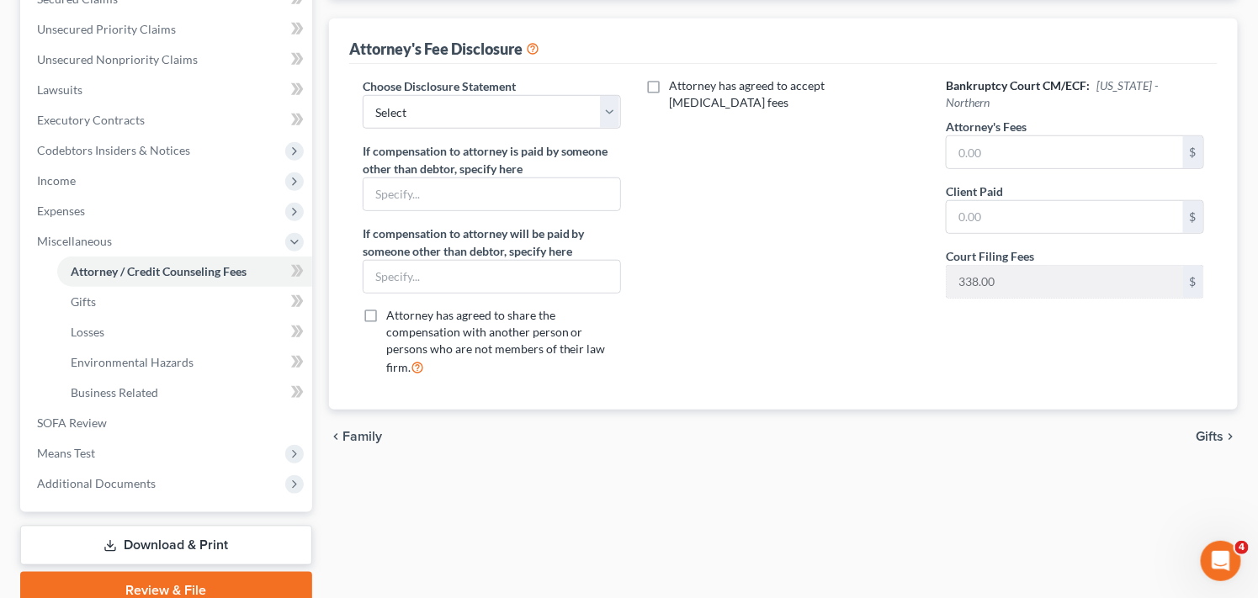
scroll to position [374, 0]
click at [552, 113] on select "Select WDMI - Chapter 13 - Disclosure of Attorney Compensation OHNB & MIWB Disc…" at bounding box center [492, 111] width 258 height 34
click at [829, 491] on div "Attorney / Credit Counseling Fees Gifts Losses Environmental Hazards Business R…" at bounding box center [783, 198] width 925 height 820
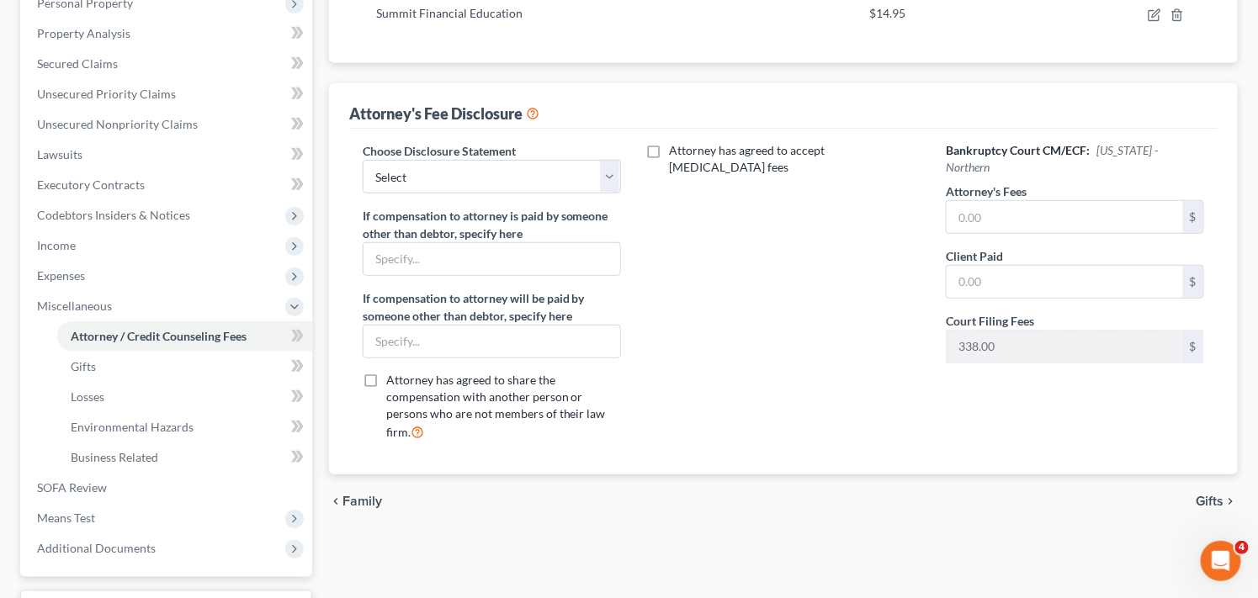
scroll to position [333, 0]
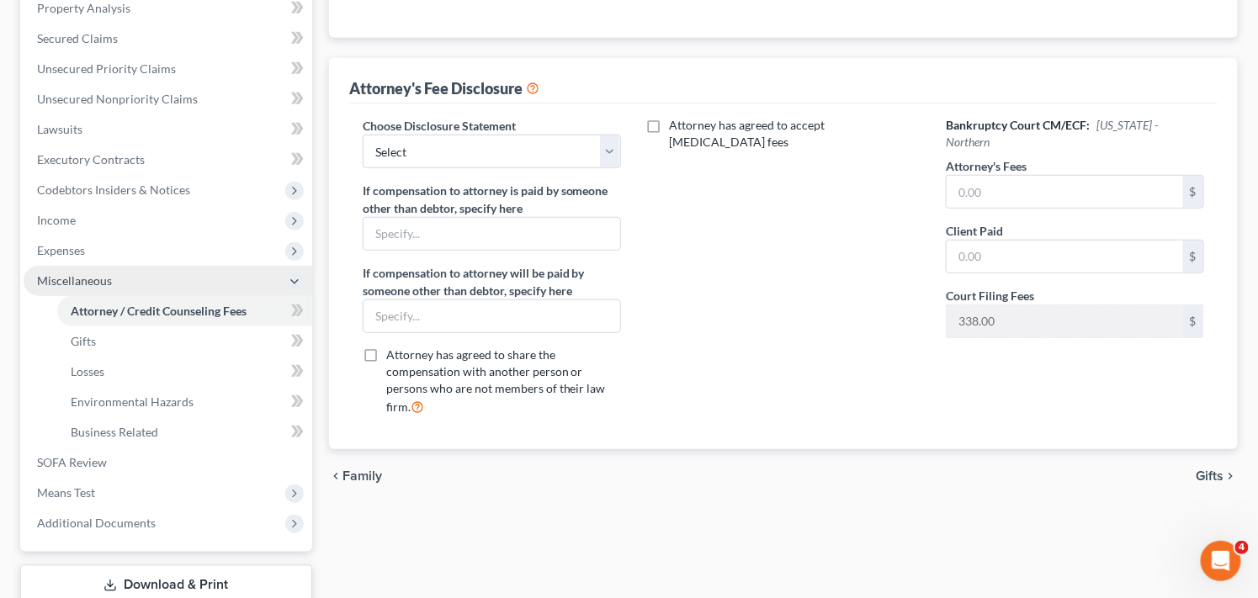
click at [178, 279] on span "Miscellaneous" at bounding box center [168, 281] width 289 height 30
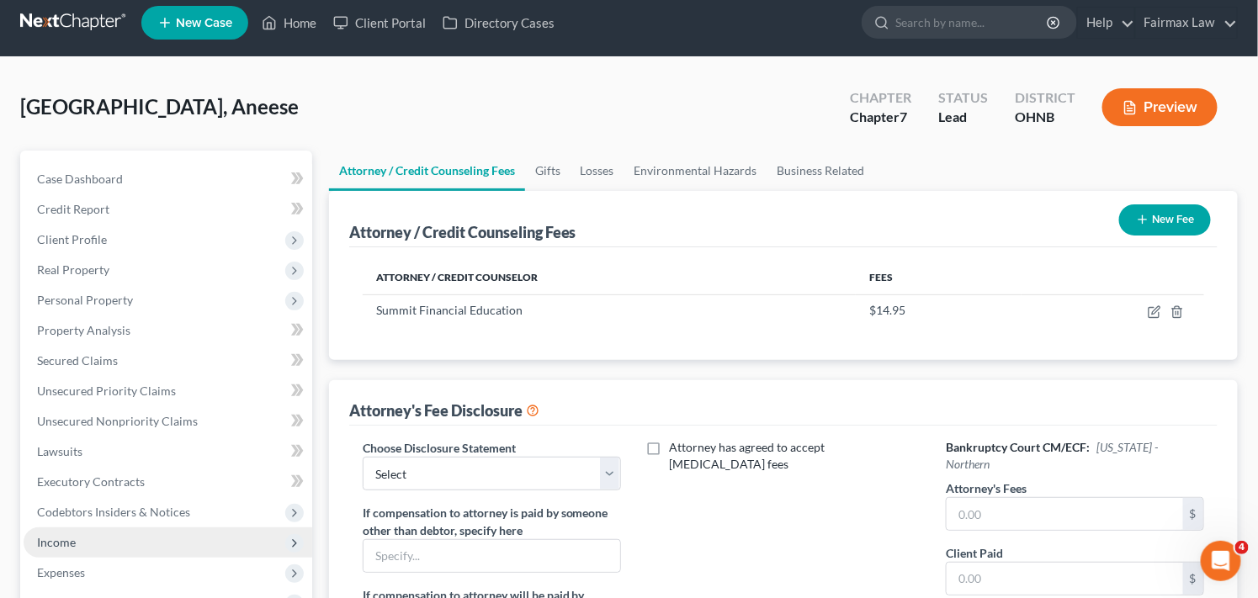
scroll to position [0, 0]
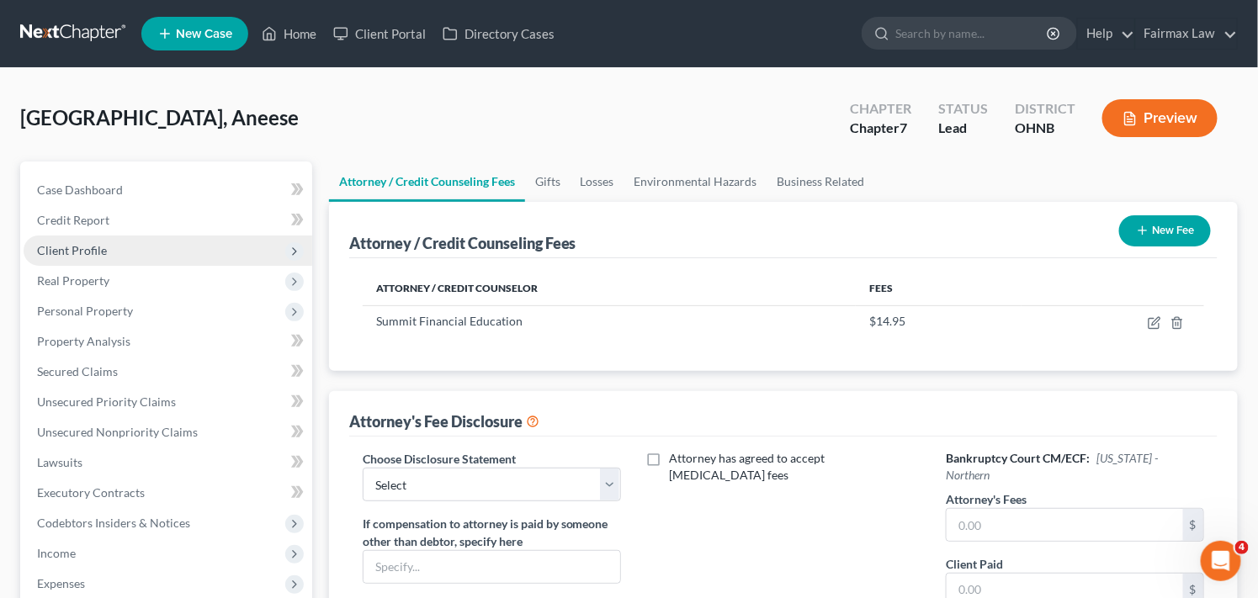
click at [227, 247] on span "Client Profile" at bounding box center [168, 251] width 289 height 30
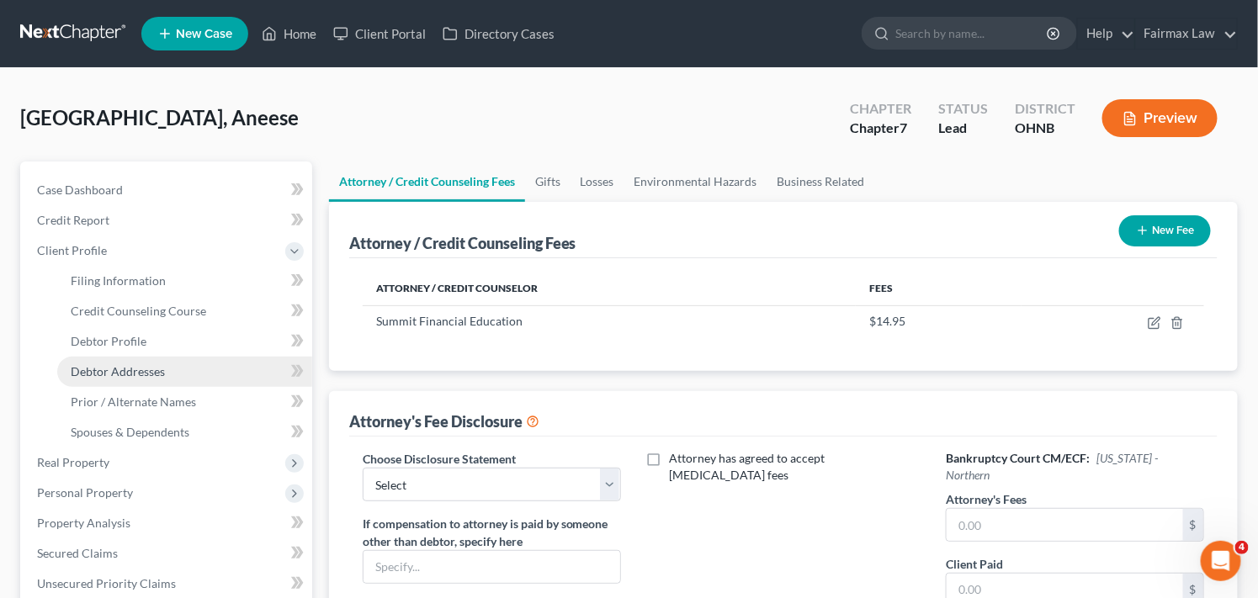
click at [185, 375] on link "Debtor Addresses" at bounding box center [184, 372] width 255 height 30
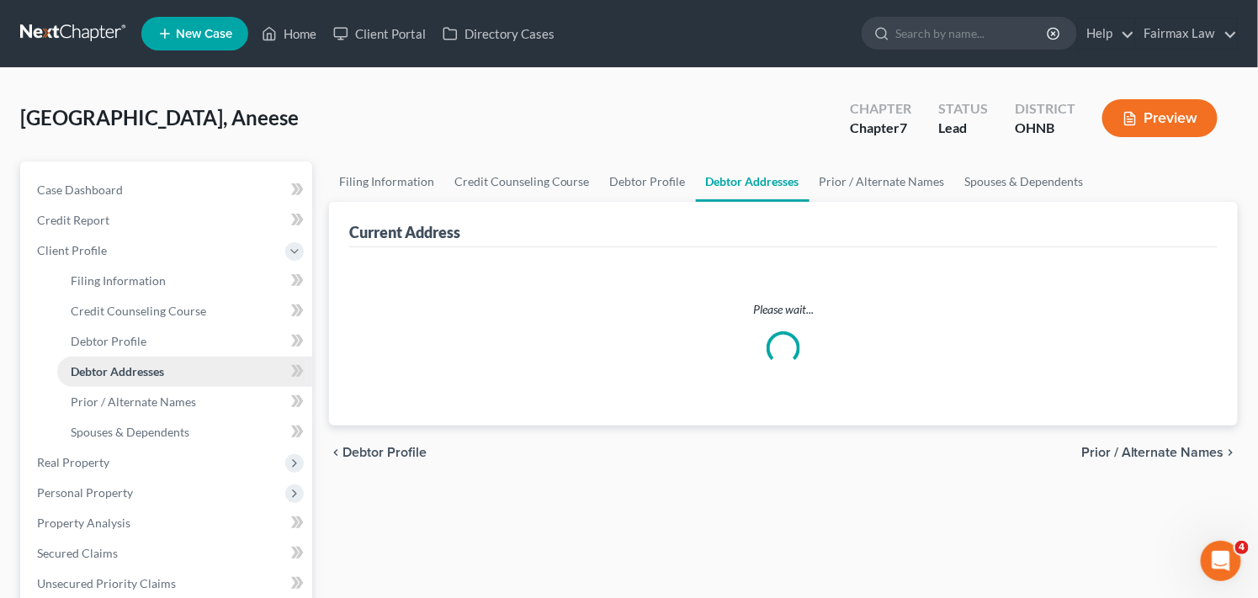
select select "0"
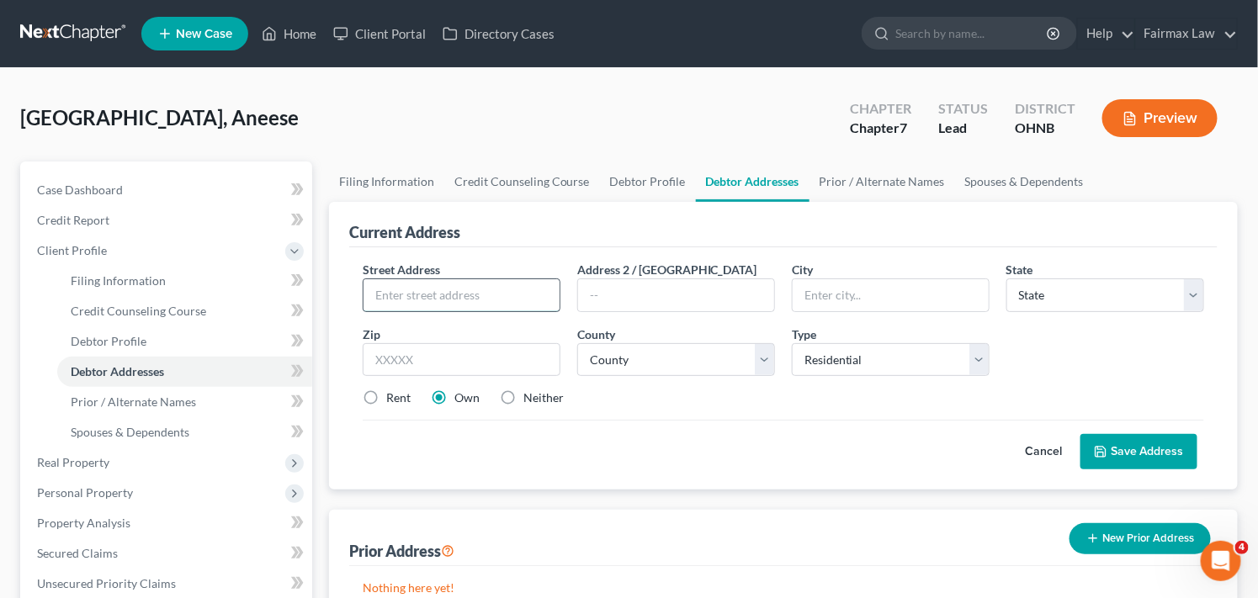
click at [463, 301] on input "text" at bounding box center [461, 295] width 196 height 32
type input "[STREET_ADDRESS][PERSON_NAME]"
click at [472, 352] on input "text" at bounding box center [462, 360] width 198 height 34
type input "44306"
click at [386, 394] on label "Rent" at bounding box center [398, 397] width 24 height 17
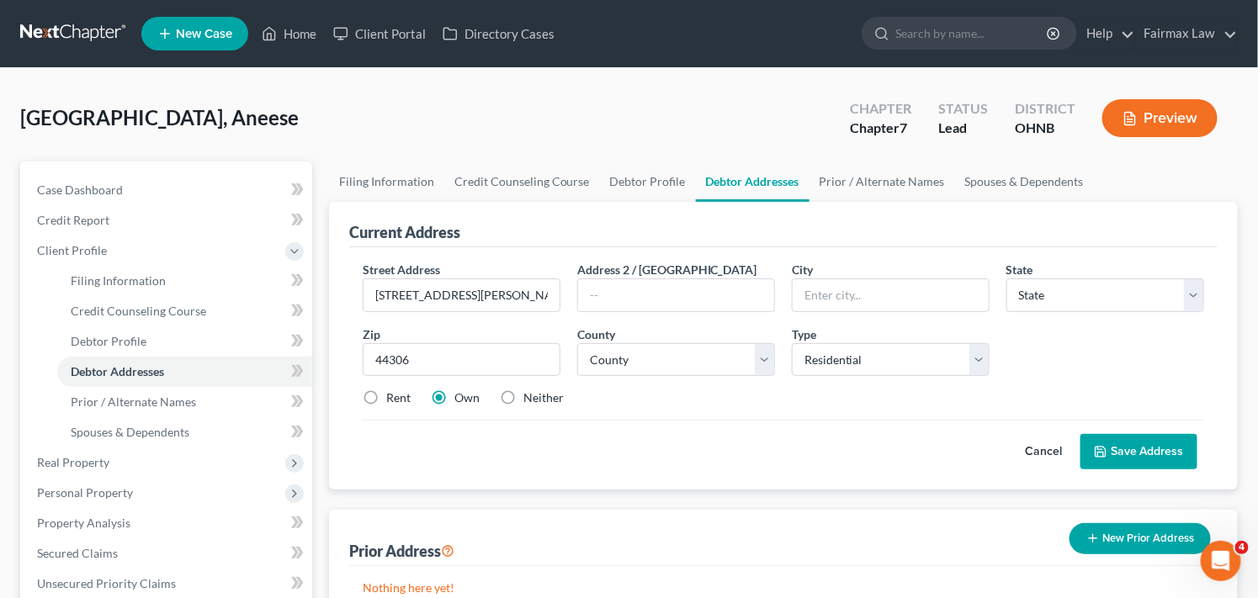
click at [393, 394] on input "Rent" at bounding box center [398, 394] width 11 height 11
radio input "true"
type input "Akron"
select select "36"
click at [1137, 452] on button "Save Address" at bounding box center [1138, 451] width 117 height 35
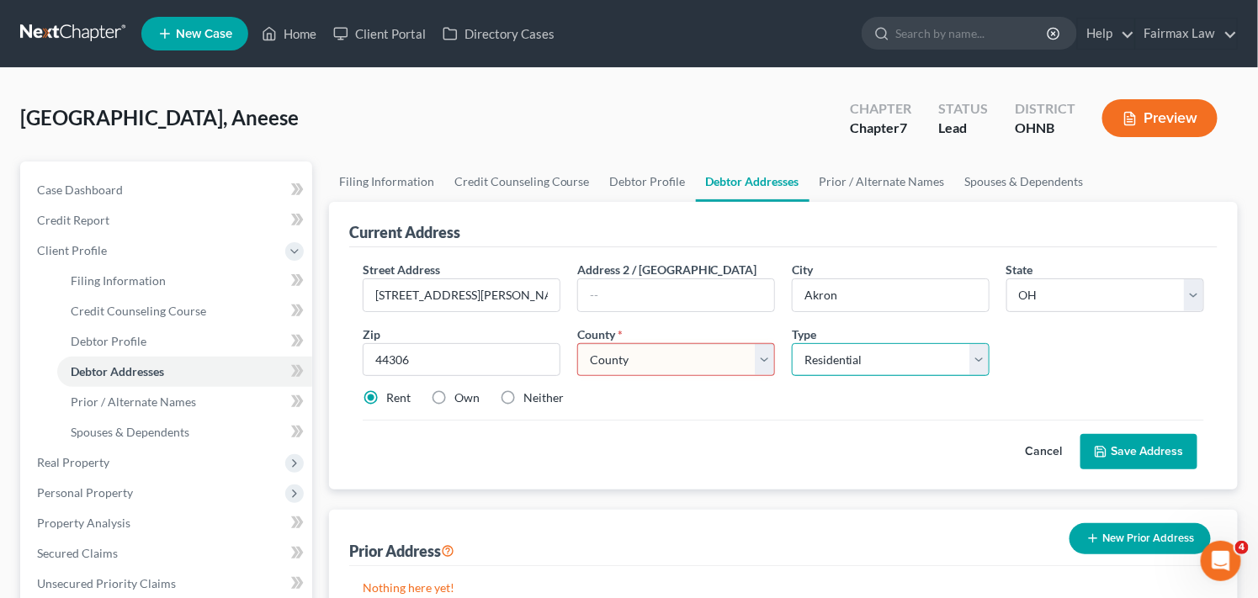
click at [878, 356] on select "Select Residential Mailing Rental Business" at bounding box center [891, 360] width 198 height 34
select select "2"
click at [792, 343] on select "Select Residential Mailing Rental Business" at bounding box center [891, 360] width 198 height 34
click at [1128, 452] on button "Save Address" at bounding box center [1138, 451] width 117 height 35
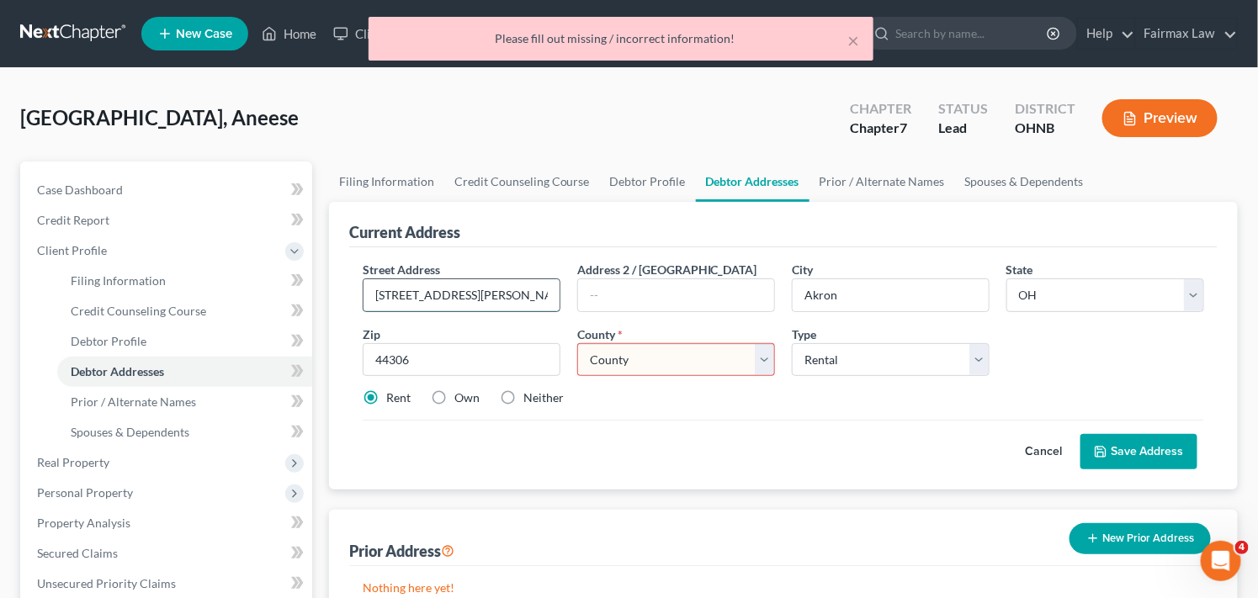
click at [485, 292] on input "[STREET_ADDRESS][PERSON_NAME]" at bounding box center [461, 295] width 196 height 32
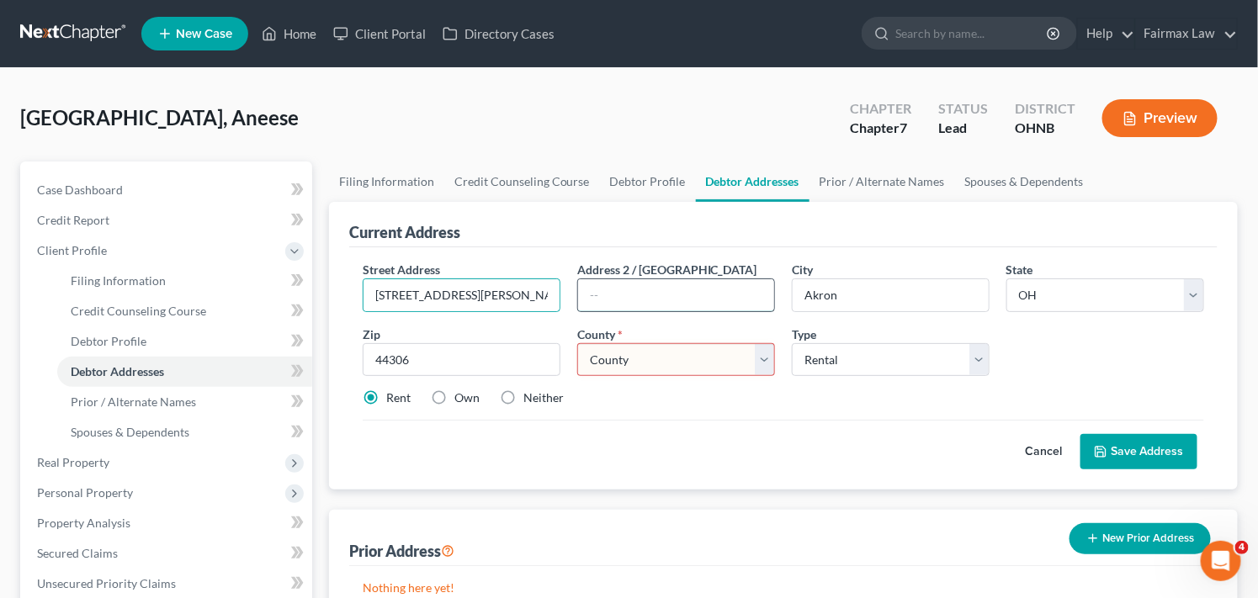
click at [601, 291] on input "text" at bounding box center [676, 295] width 196 height 32
click at [484, 292] on input "[STREET_ADDRESS][PERSON_NAME]" at bounding box center [461, 295] width 196 height 32
type input "[STREET_ADDRESS][PERSON_NAME]"
click at [697, 363] on select "County [GEOGRAPHIC_DATA] [GEOGRAPHIC_DATA] [GEOGRAPHIC_DATA] [GEOGRAPHIC_DATA] …" at bounding box center [676, 360] width 198 height 34
click at [728, 425] on div "Cancel Save Address" at bounding box center [783, 445] width 841 height 50
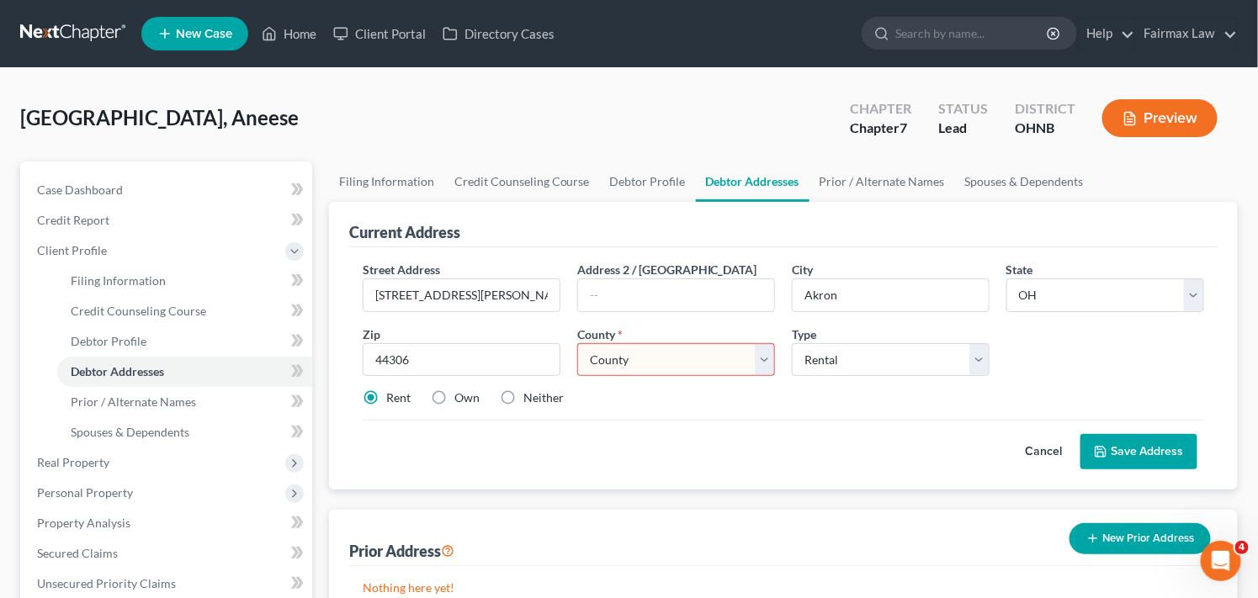
click at [716, 358] on select "County [GEOGRAPHIC_DATA] [GEOGRAPHIC_DATA] [GEOGRAPHIC_DATA] [GEOGRAPHIC_DATA] …" at bounding box center [676, 360] width 198 height 34
select select "76"
click at [577, 343] on select "County [GEOGRAPHIC_DATA] [GEOGRAPHIC_DATA] [GEOGRAPHIC_DATA] [GEOGRAPHIC_DATA] …" at bounding box center [676, 360] width 198 height 34
click at [1128, 449] on button "Save Address" at bounding box center [1138, 451] width 117 height 35
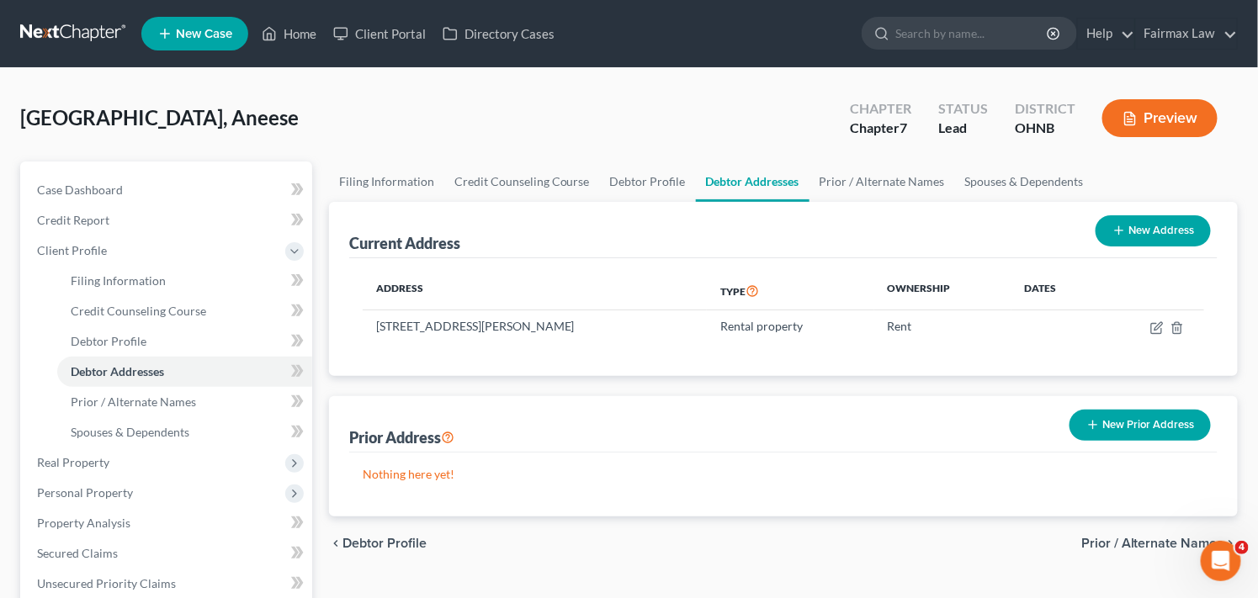
click at [946, 551] on div "chevron_left Debtor Profile Prior / Alternate Names chevron_right" at bounding box center [783, 544] width 909 height 54
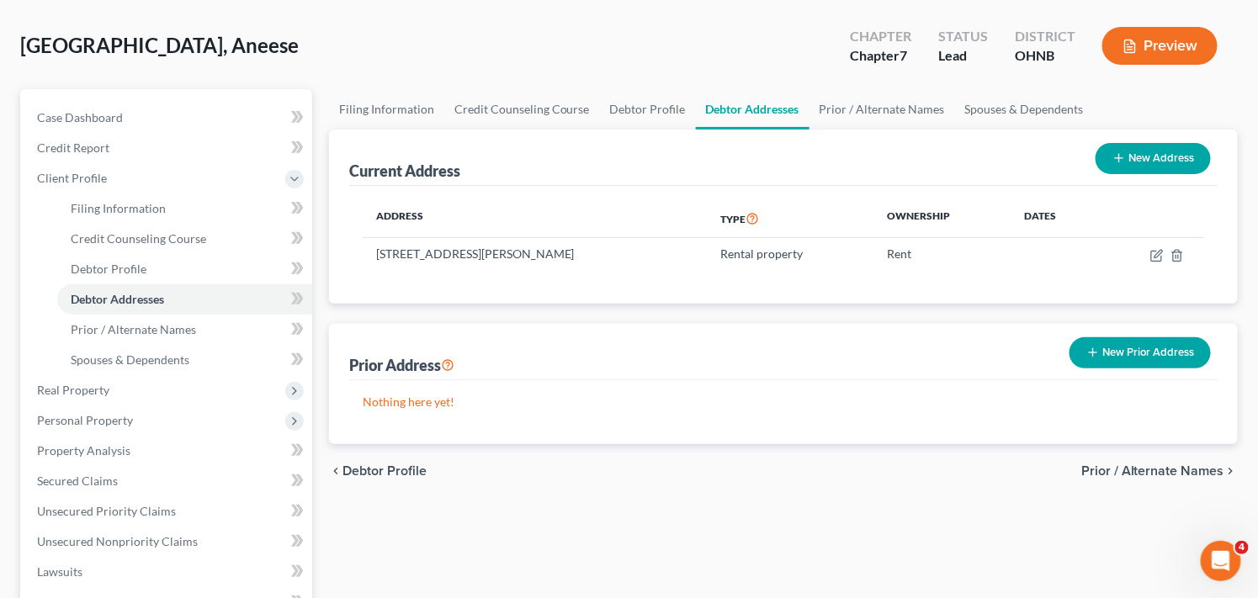
scroll to position [74, 0]
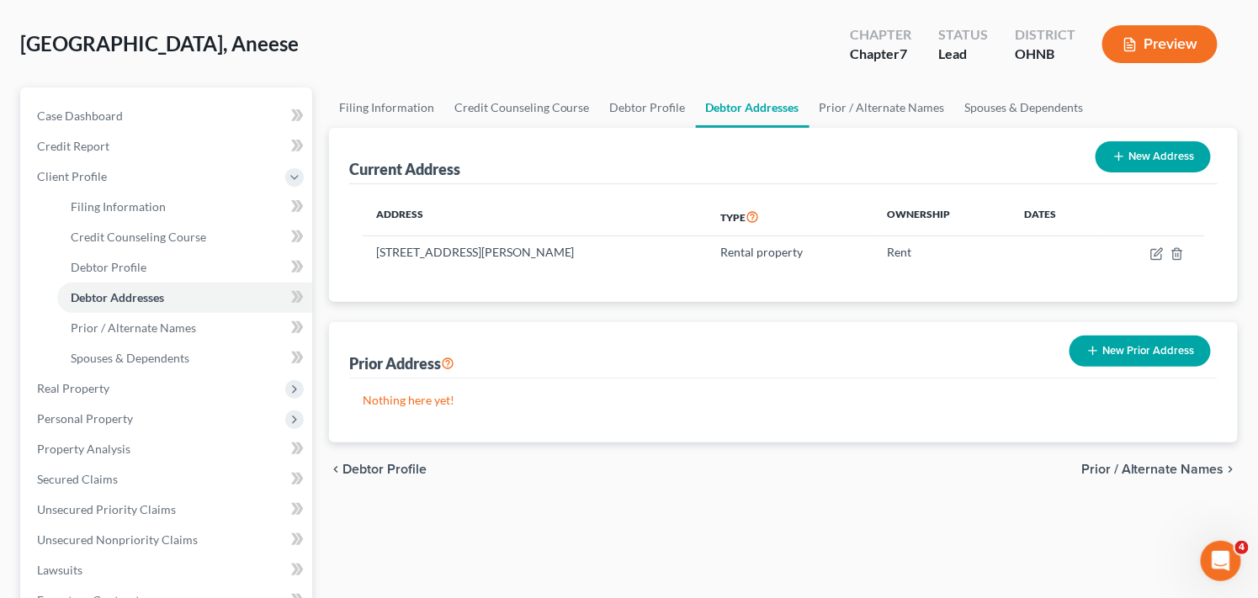
click at [1130, 349] on button "New Prior Address" at bounding box center [1139, 351] width 141 height 31
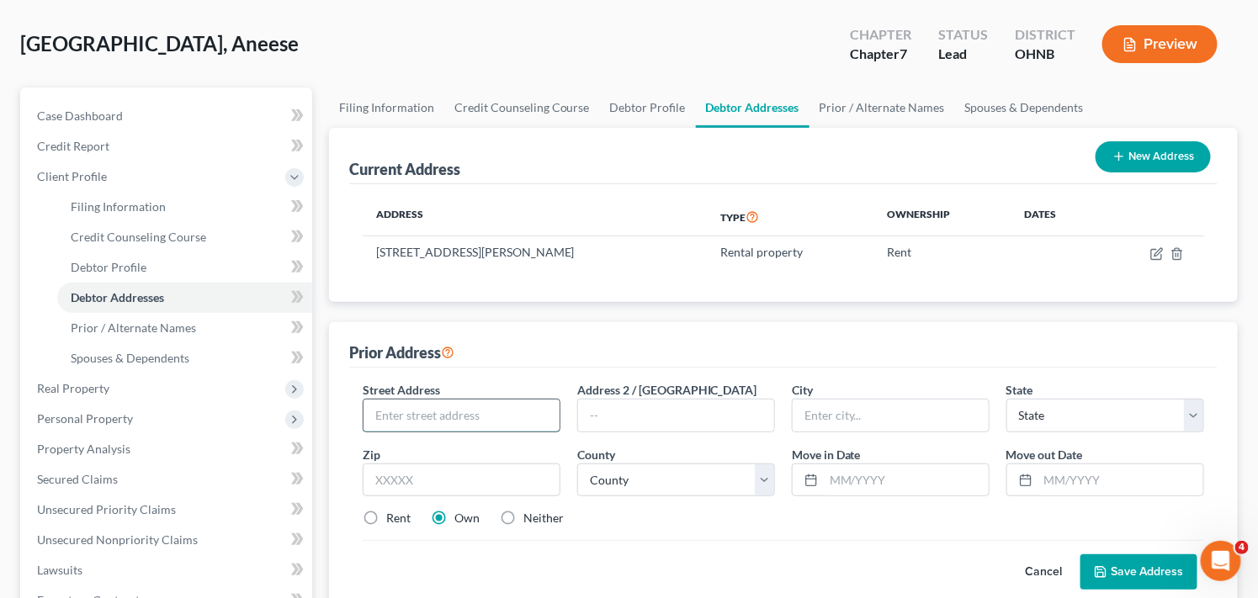
click at [431, 416] on input "text" at bounding box center [461, 416] width 196 height 32
type input "[STREET_ADDRESS]"
click at [469, 481] on input "text" at bounding box center [462, 481] width 198 height 34
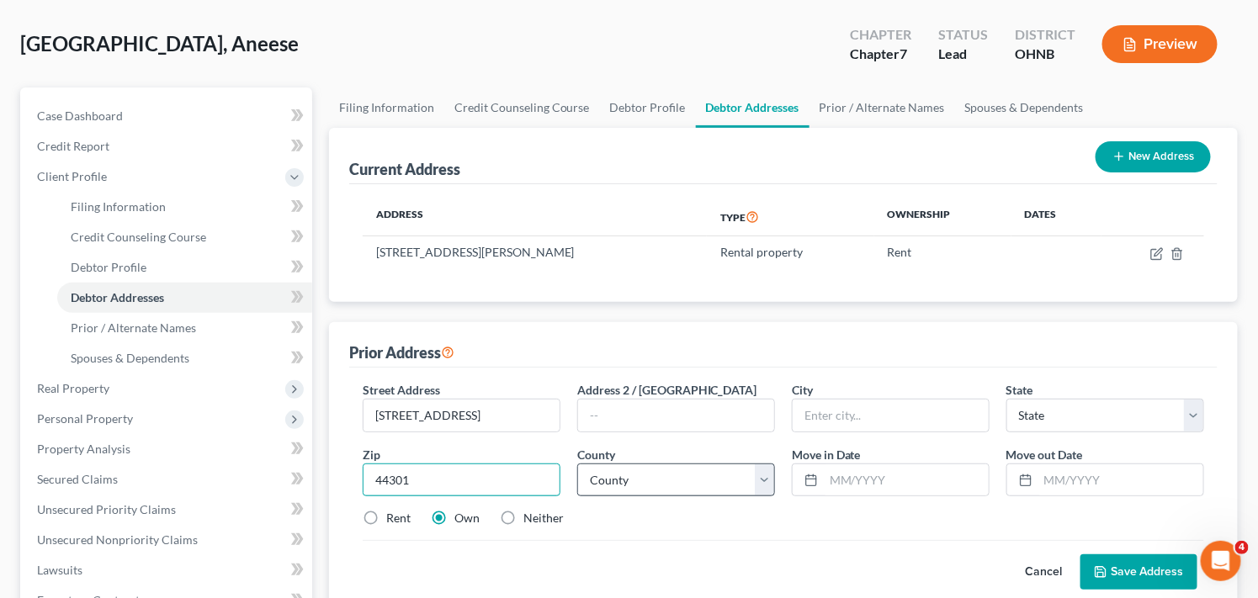
type input "44301"
click at [669, 475] on select "County" at bounding box center [676, 481] width 198 height 34
type input "Akron"
select select "36"
click at [628, 481] on select "County [GEOGRAPHIC_DATA] [GEOGRAPHIC_DATA] [GEOGRAPHIC_DATA] [GEOGRAPHIC_DATA] …" at bounding box center [676, 481] width 198 height 34
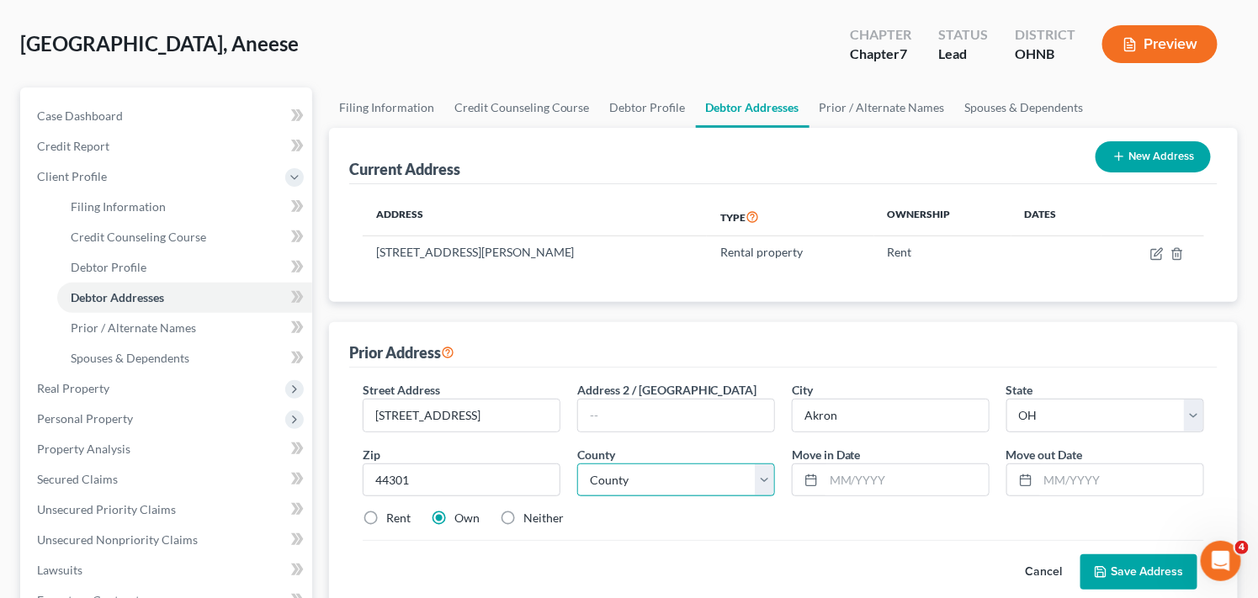
select select "76"
click at [577, 464] on select "County [GEOGRAPHIC_DATA] [GEOGRAPHIC_DATA] [GEOGRAPHIC_DATA] [GEOGRAPHIC_DATA] …" at bounding box center [676, 481] width 198 height 34
click at [867, 482] on input "text" at bounding box center [906, 480] width 165 height 32
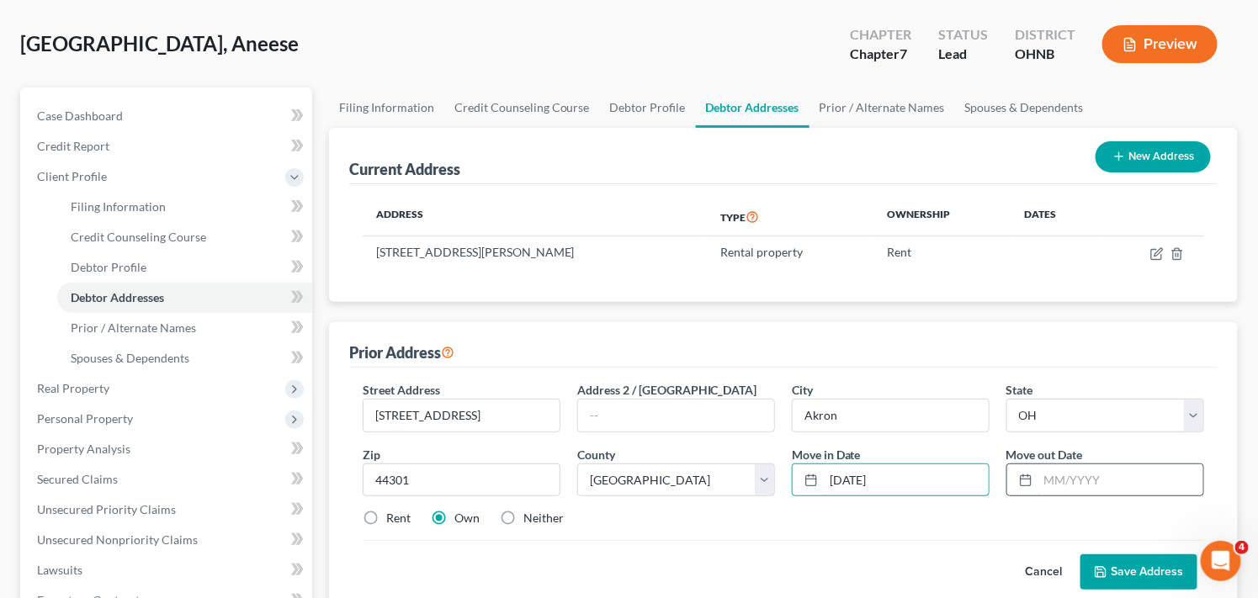
type input "[DATE]"
click at [1111, 474] on input "text" at bounding box center [1120, 480] width 165 height 32
type input "[DATE]"
click at [386, 516] on label "Rent" at bounding box center [398, 518] width 24 height 17
click at [393, 516] on input "Rent" at bounding box center [398, 515] width 11 height 11
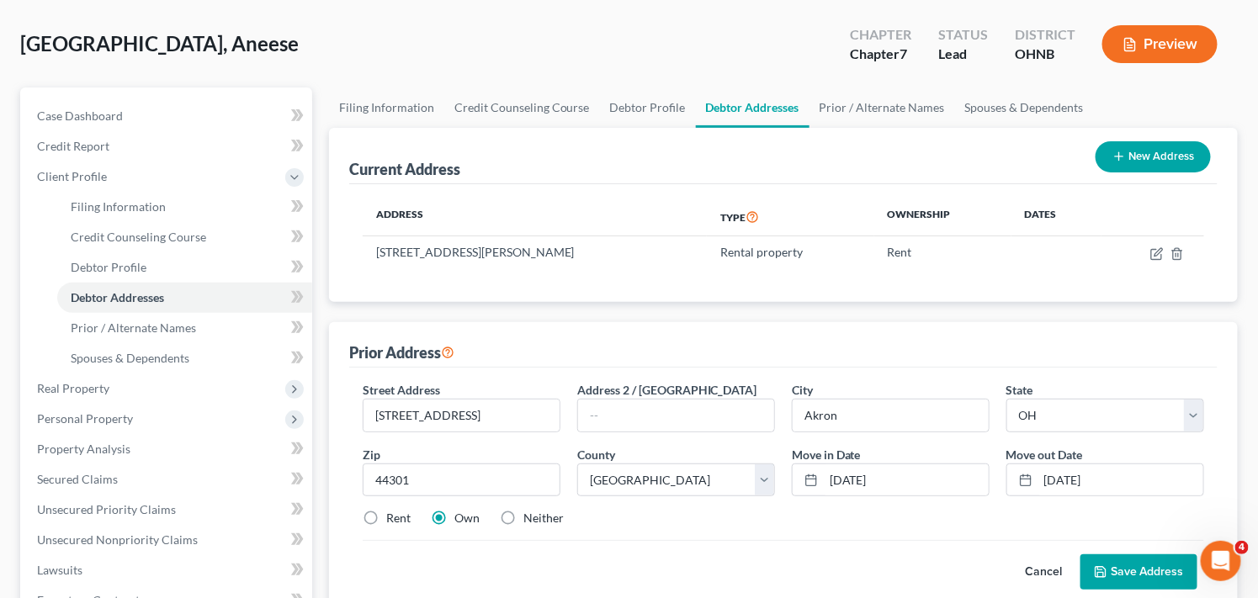
radio input "true"
click at [464, 510] on label "Own" at bounding box center [466, 518] width 25 height 17
click at [464, 510] on input "Own" at bounding box center [466, 515] width 11 height 11
radio input "true"
click at [530, 510] on input "Neither" at bounding box center [535, 515] width 11 height 11
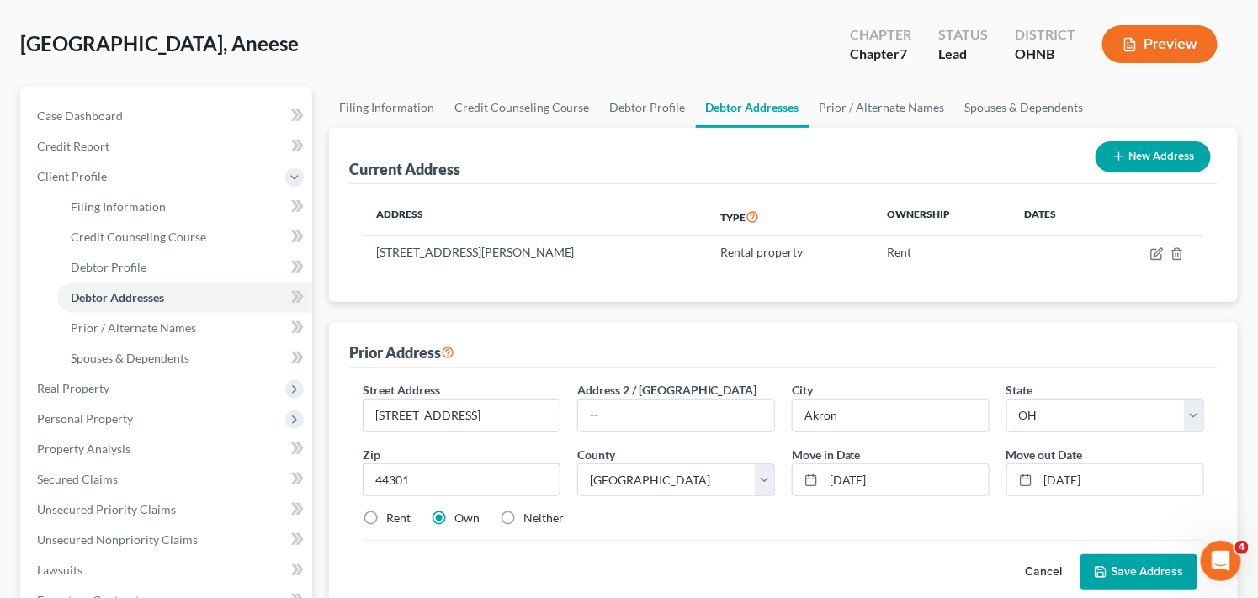
radio input "true"
click at [393, 510] on input "Rent" at bounding box center [398, 515] width 11 height 11
radio input "true"
click at [461, 510] on input "Own" at bounding box center [466, 515] width 11 height 11
radio input "true"
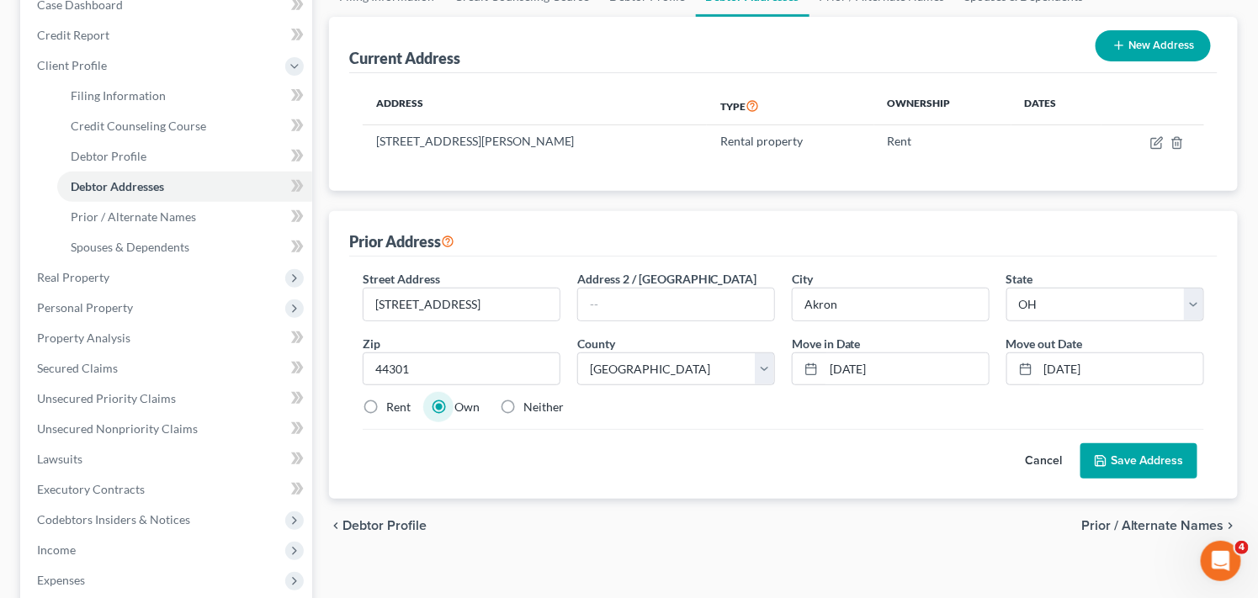
scroll to position [169, 0]
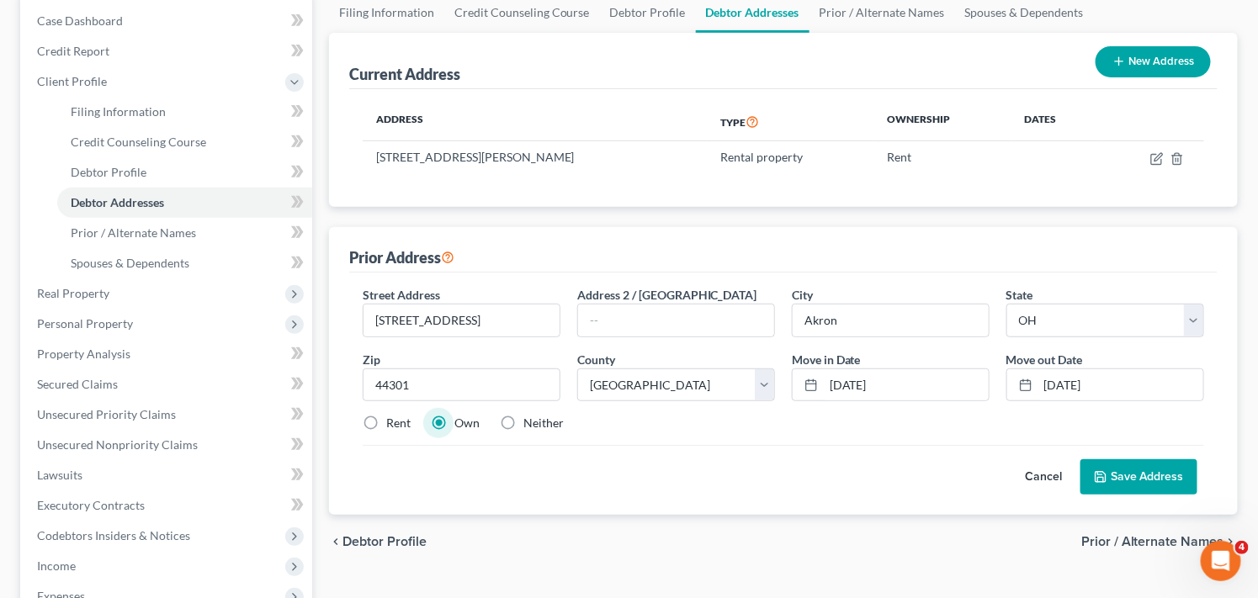
click at [1158, 474] on button "Save Address" at bounding box center [1138, 476] width 117 height 35
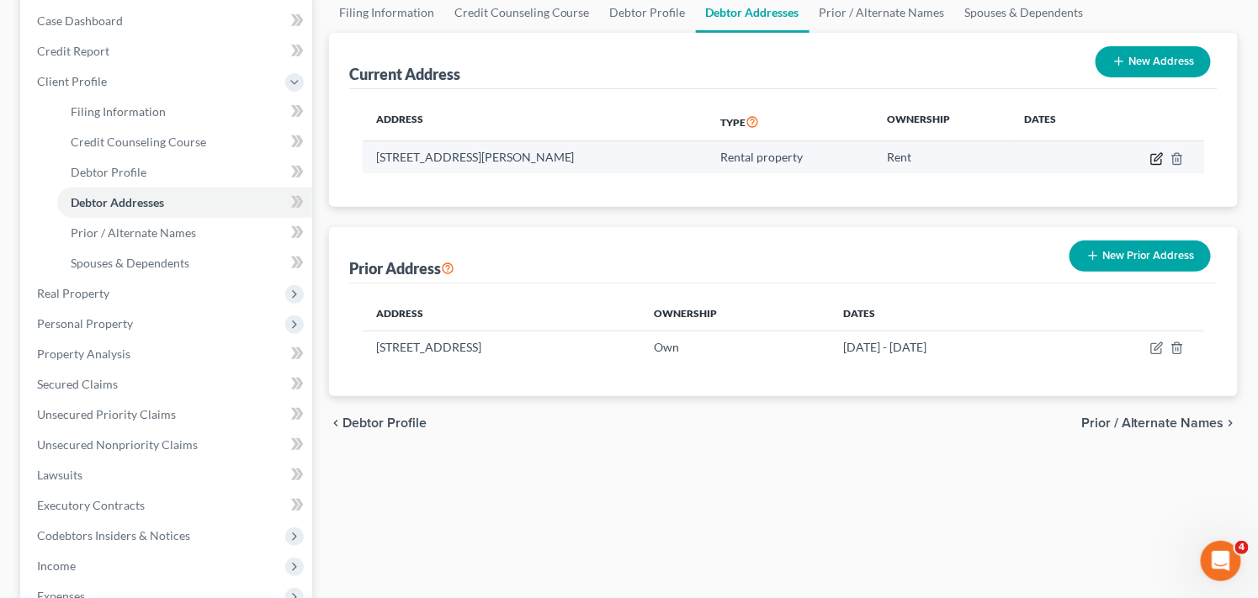
click at [1156, 156] on icon "button" at bounding box center [1156, 158] width 13 height 13
select select "36"
select select "76"
select select "2"
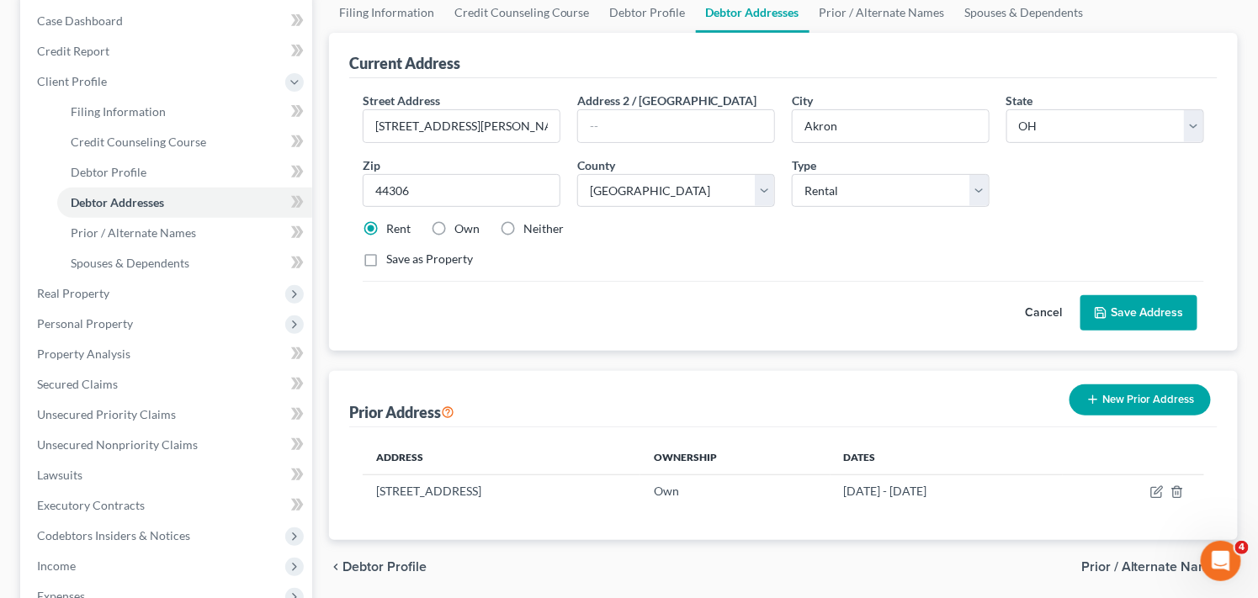
click at [1125, 310] on button "Save Address" at bounding box center [1138, 312] width 117 height 35
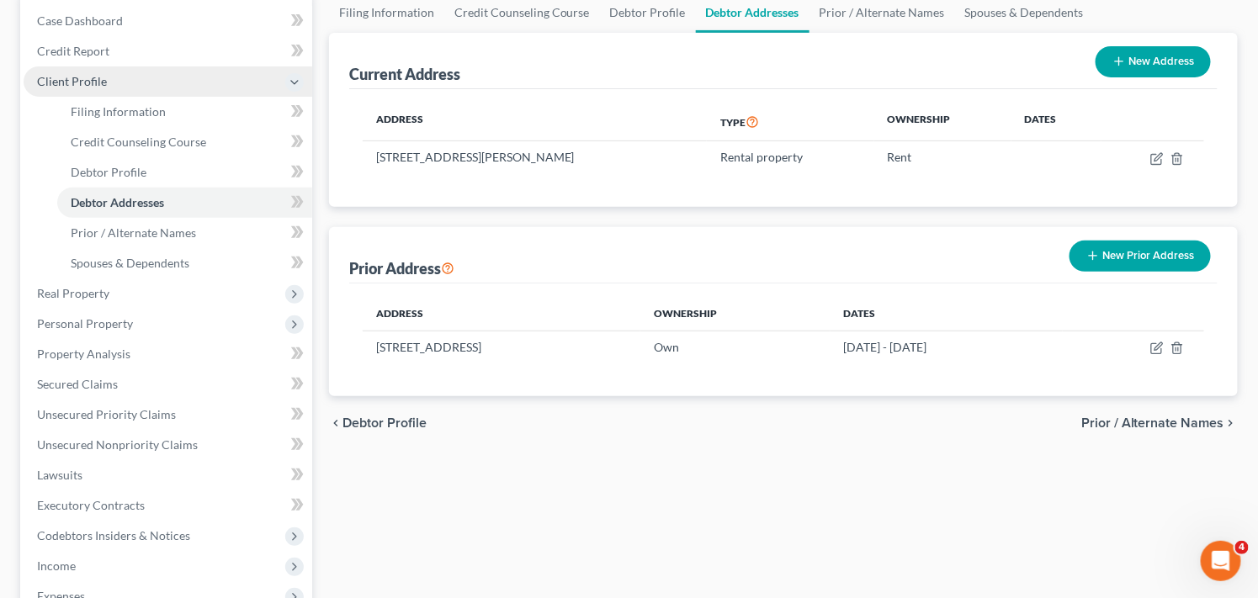
click at [200, 74] on span "Client Profile" at bounding box center [168, 81] width 289 height 30
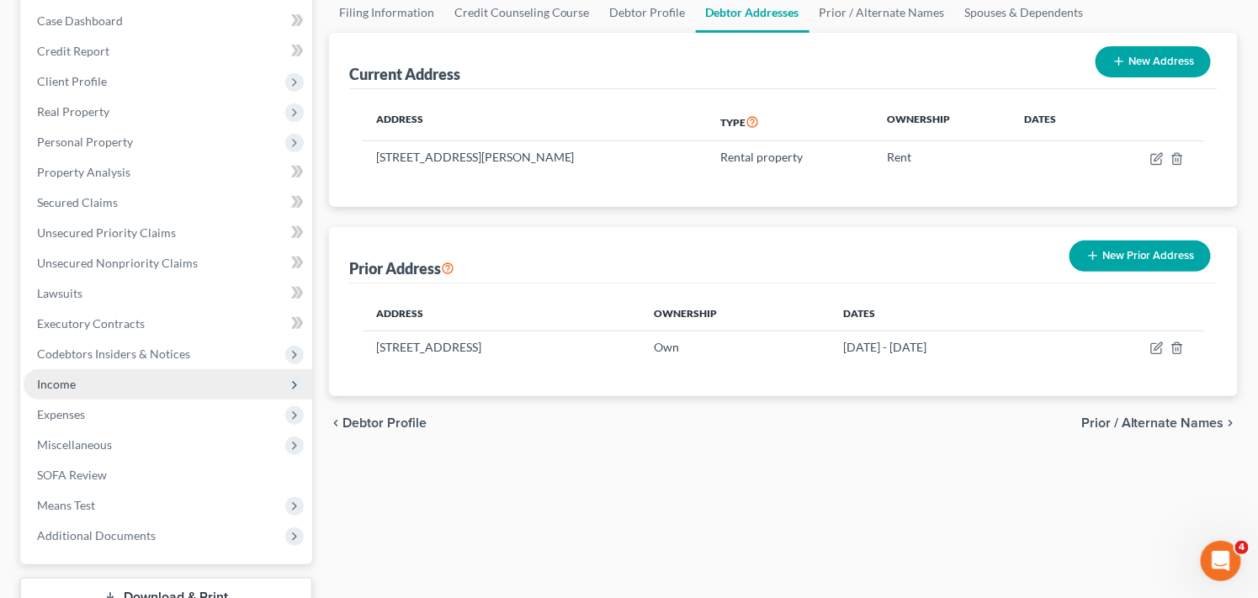
click at [161, 382] on span "Income" at bounding box center [168, 384] width 289 height 30
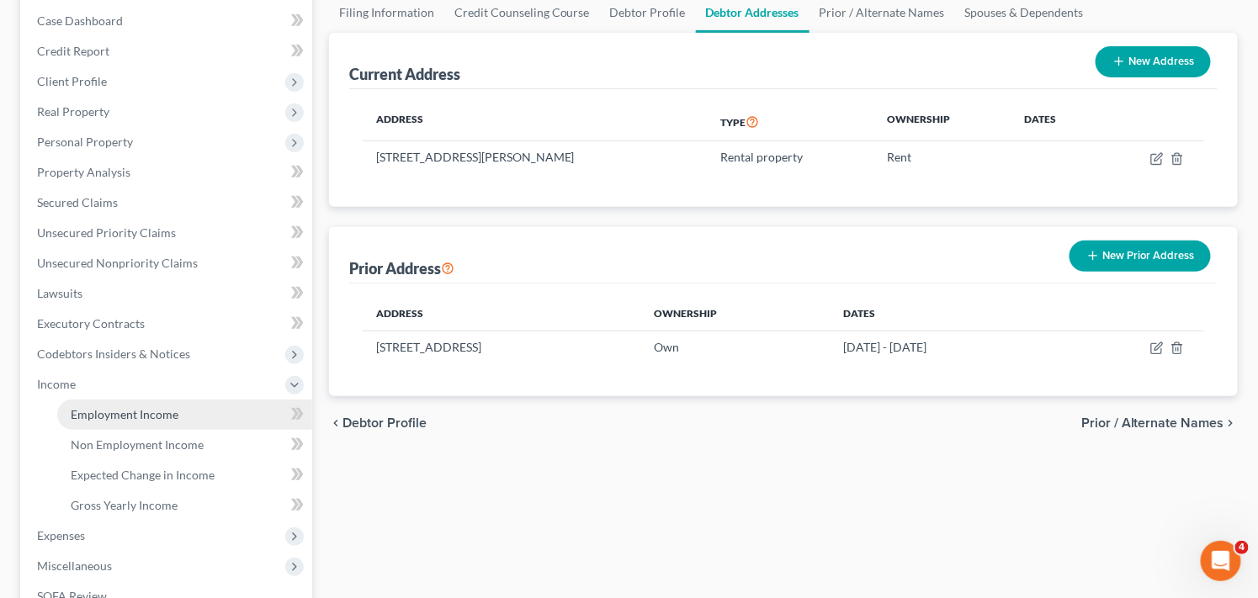
click at [177, 411] on link "Employment Income" at bounding box center [184, 415] width 255 height 30
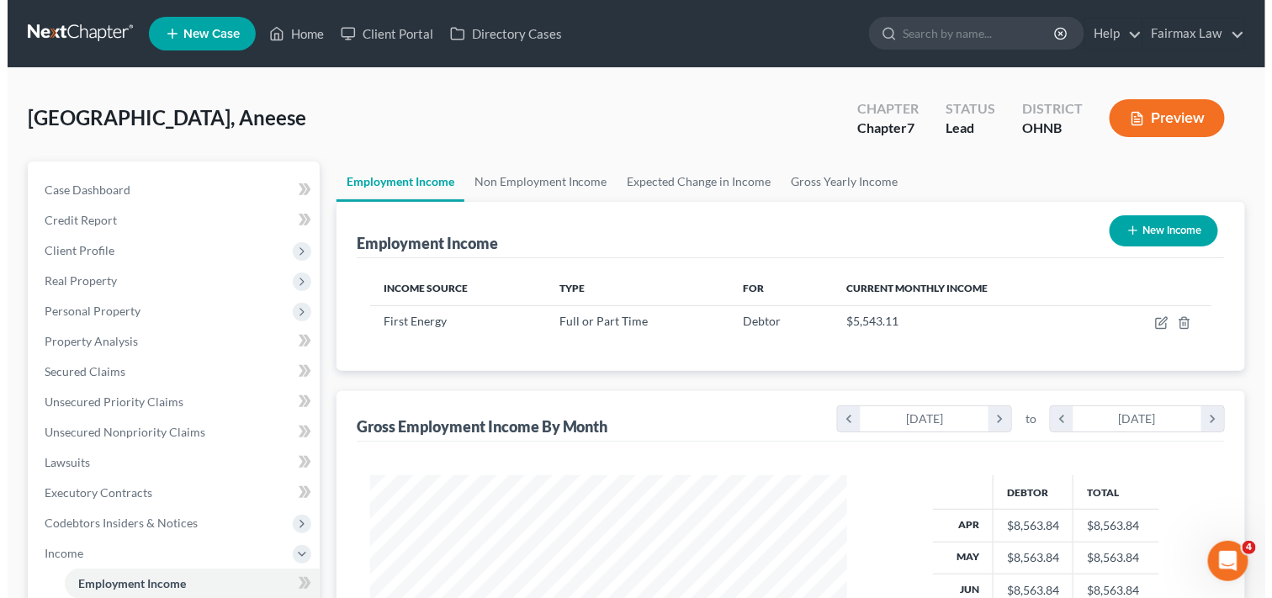
scroll to position [301, 511]
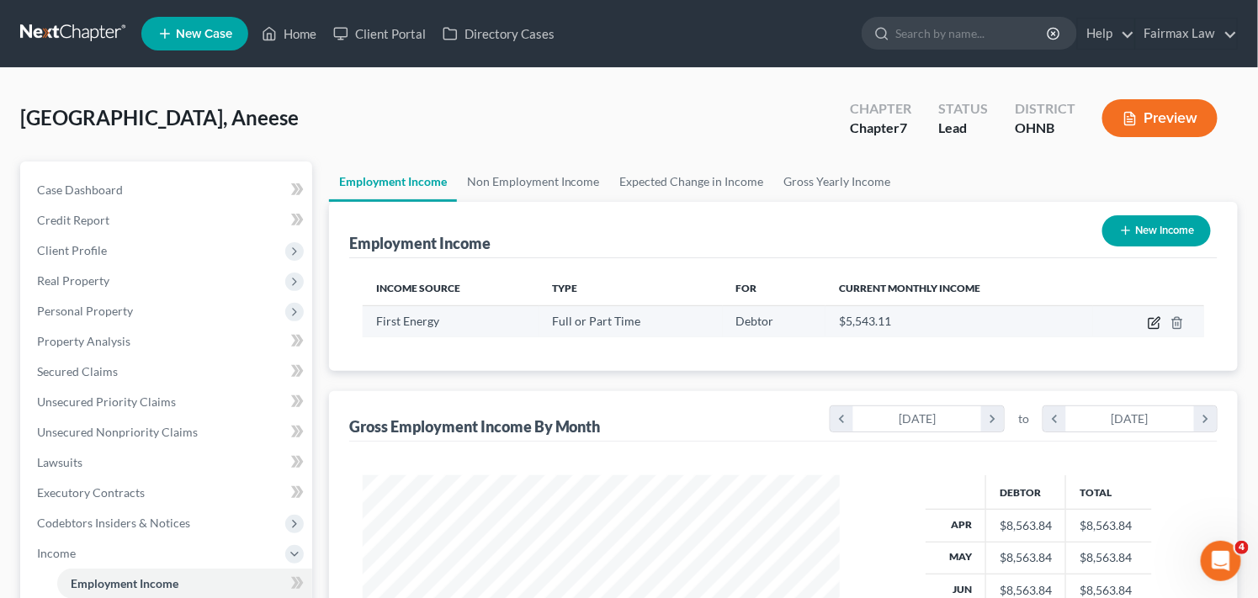
click at [1156, 321] on icon "button" at bounding box center [1153, 322] width 13 height 13
select select "0"
select select "36"
select select "2"
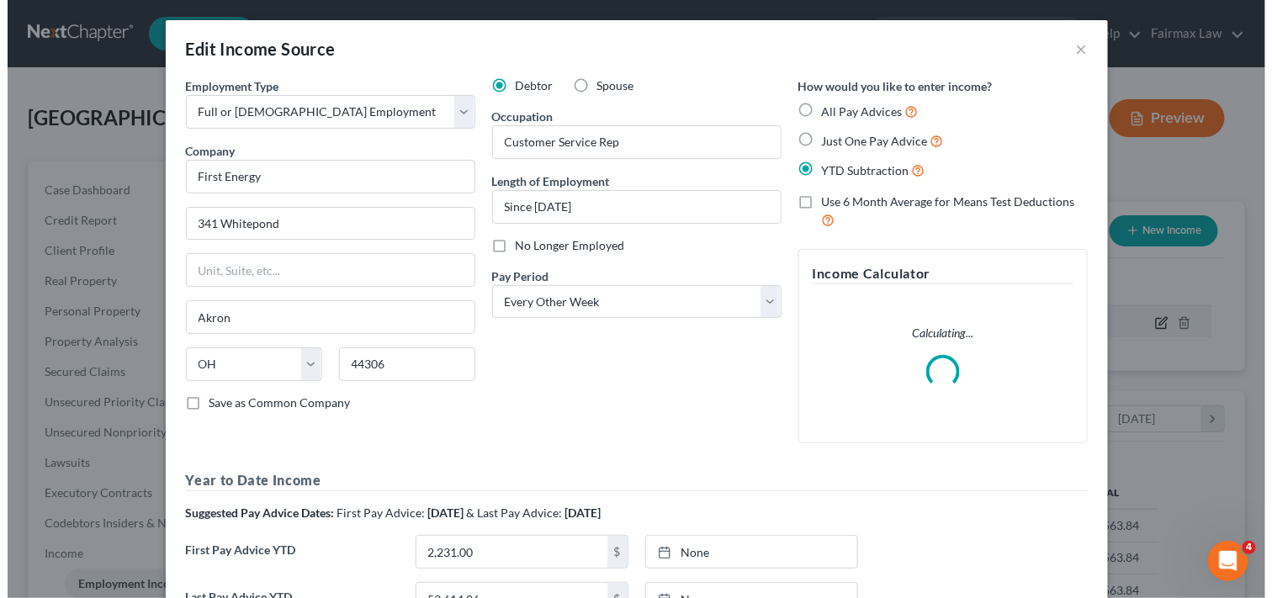
scroll to position [301, 517]
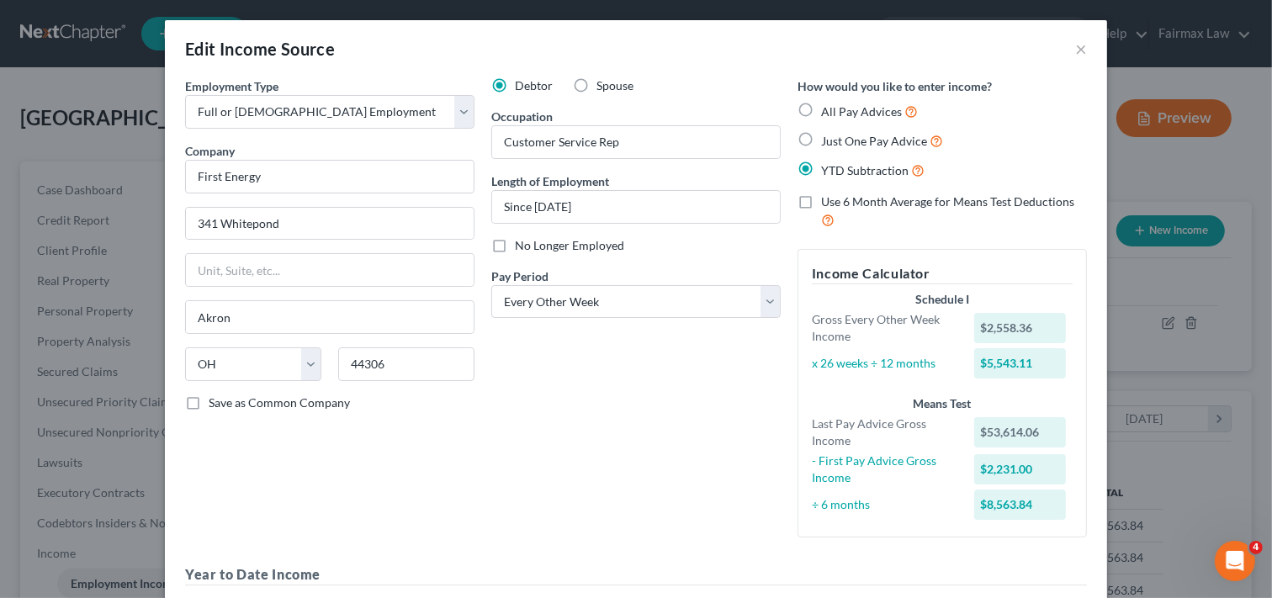
click at [1087, 448] on div "How would you like to enter income? All Pay Advices Just One Pay Advice YTD Sub…" at bounding box center [942, 314] width 306 height 474
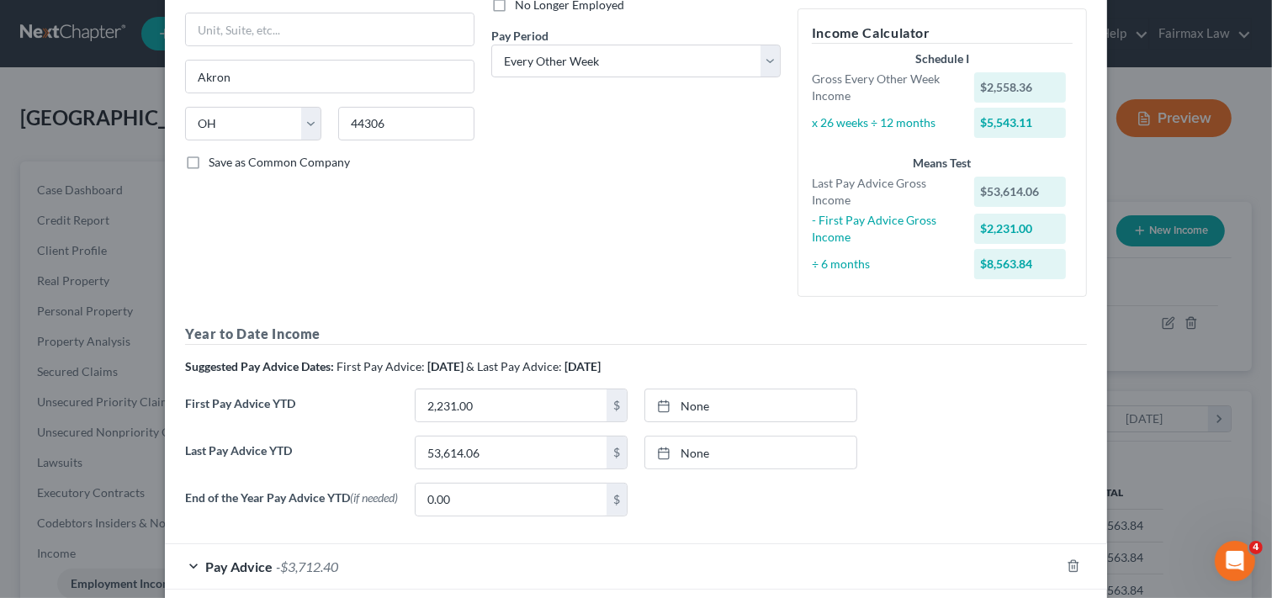
scroll to position [328, 0]
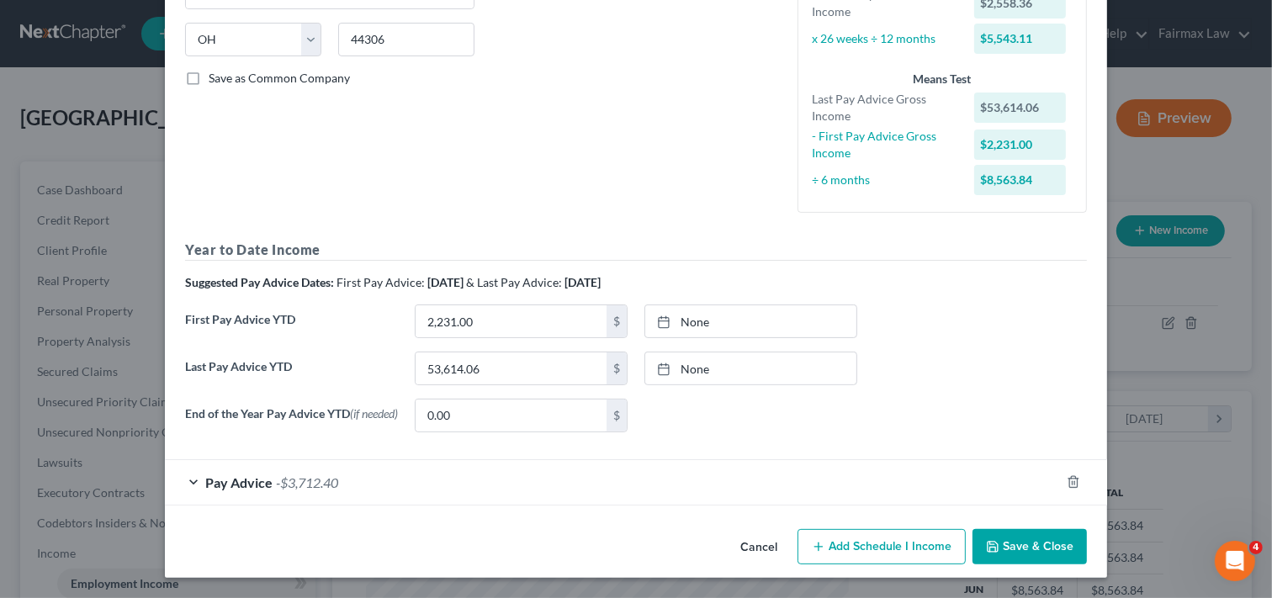
click at [1088, 345] on div "First Pay Advice YTD 2,231.00 $ None close Date Time chevron_left [DATE] chevro…" at bounding box center [636, 328] width 919 height 47
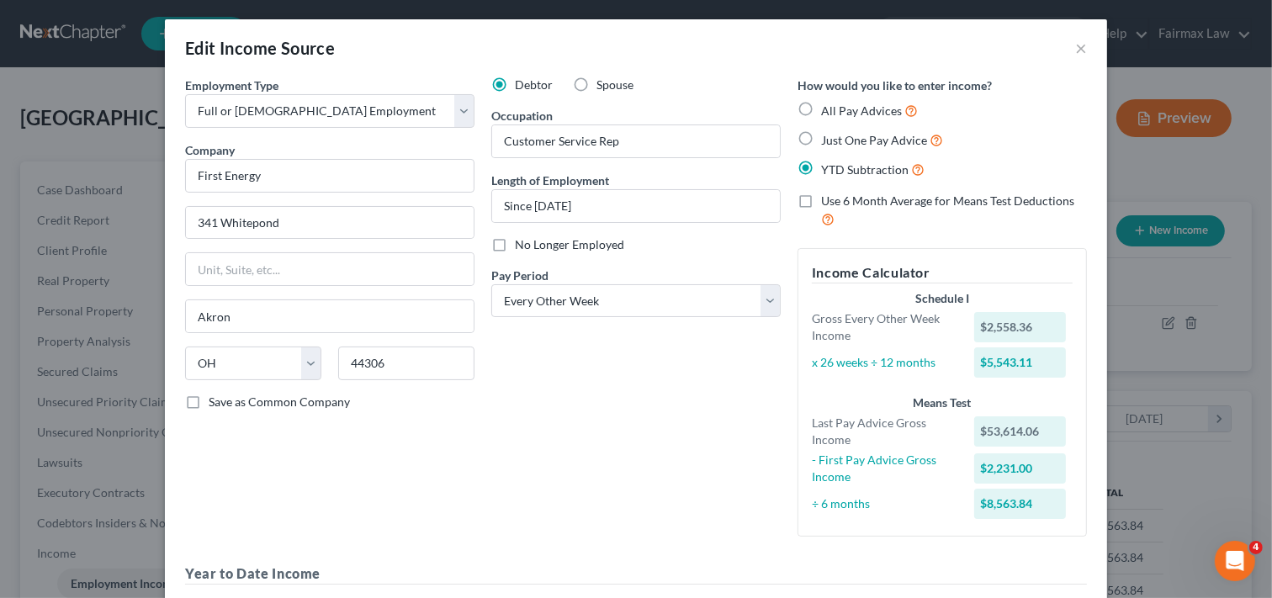
scroll to position [0, 0]
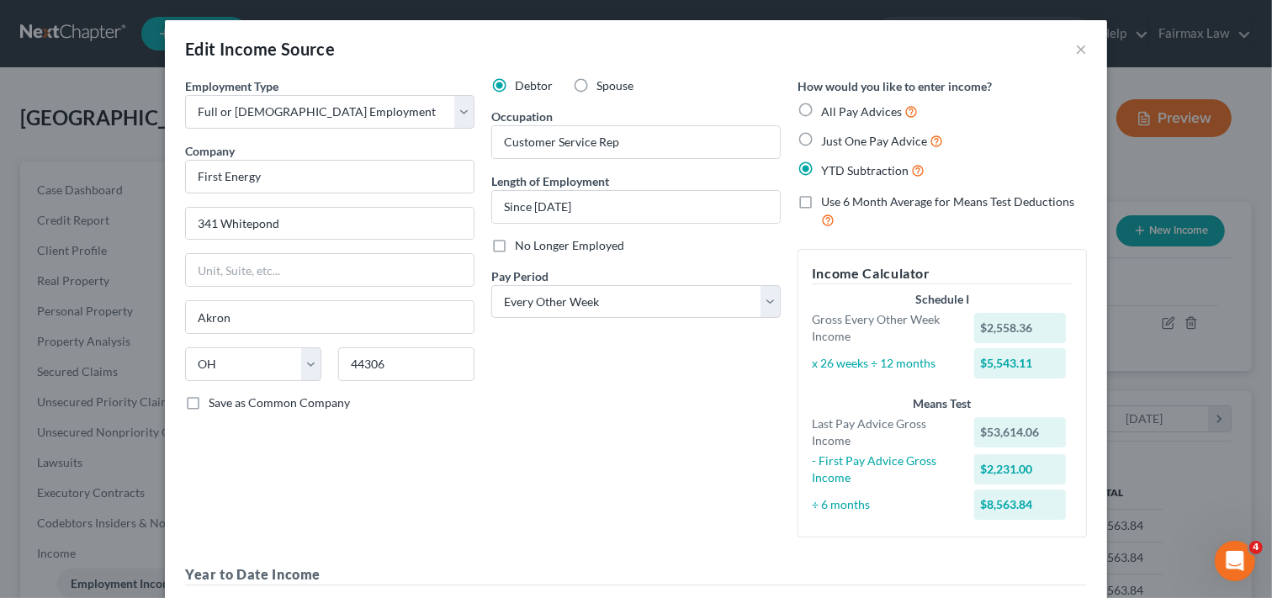
click at [1089, 247] on div "Employment Type * Select Full or [DEMOGRAPHIC_DATA] Employment Self Employment …" at bounding box center [636, 462] width 942 height 770
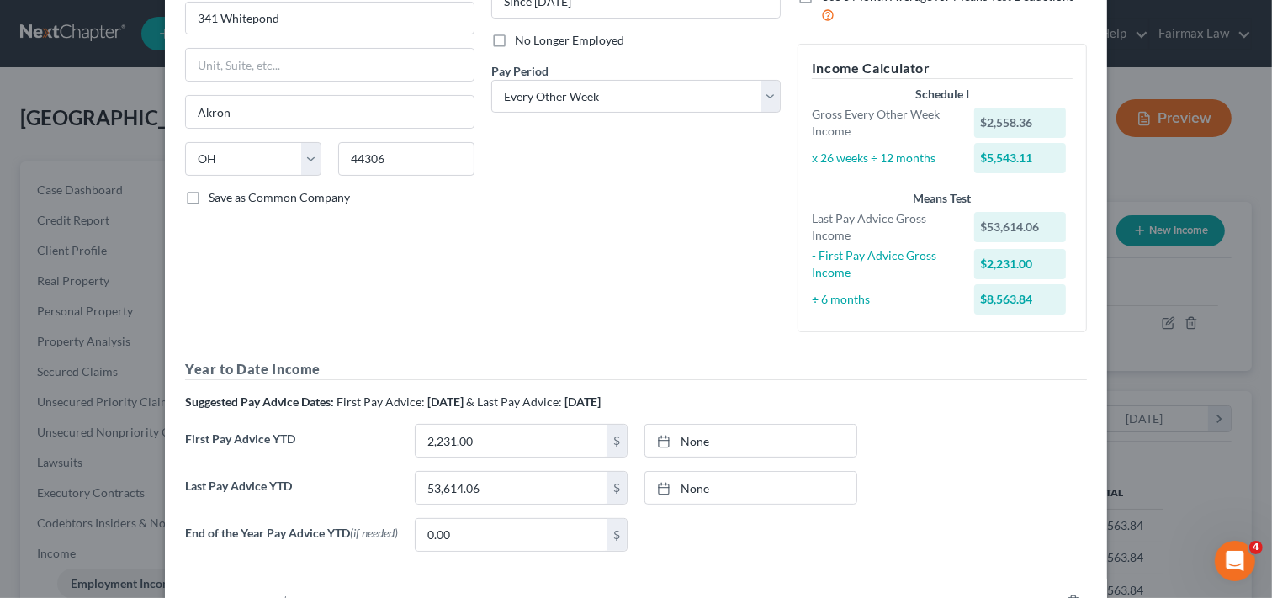
scroll to position [112, 0]
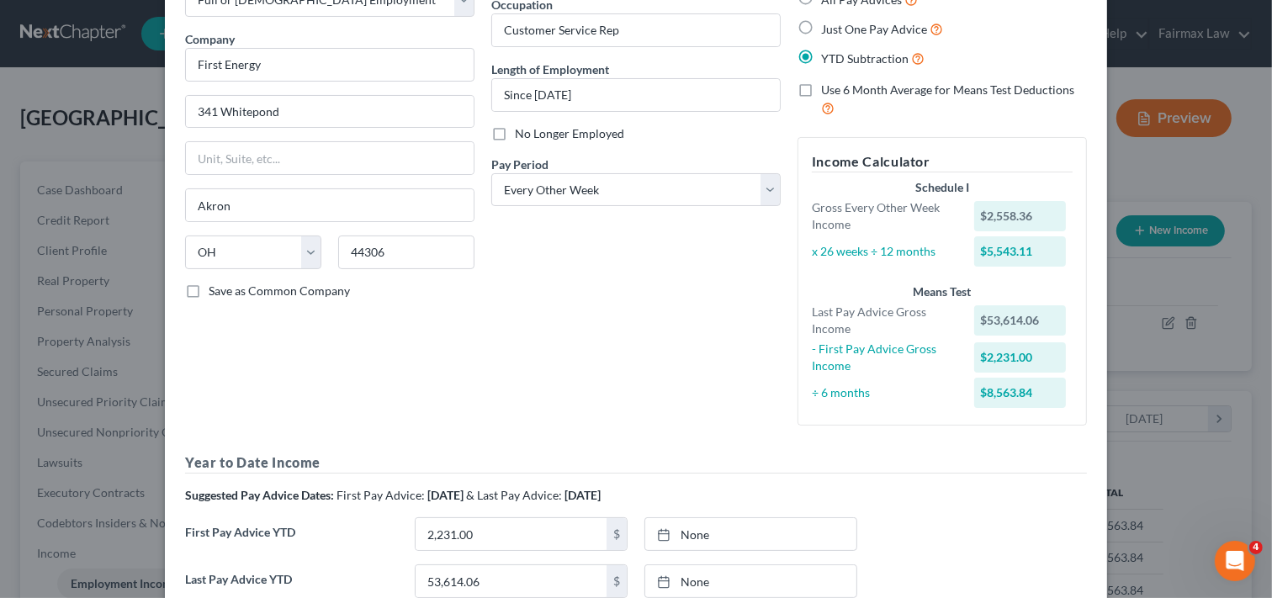
click at [1083, 77] on div "How would you like to enter income? All Pay Advices Just One Pay Advice YTD Sub…" at bounding box center [942, 203] width 306 height 474
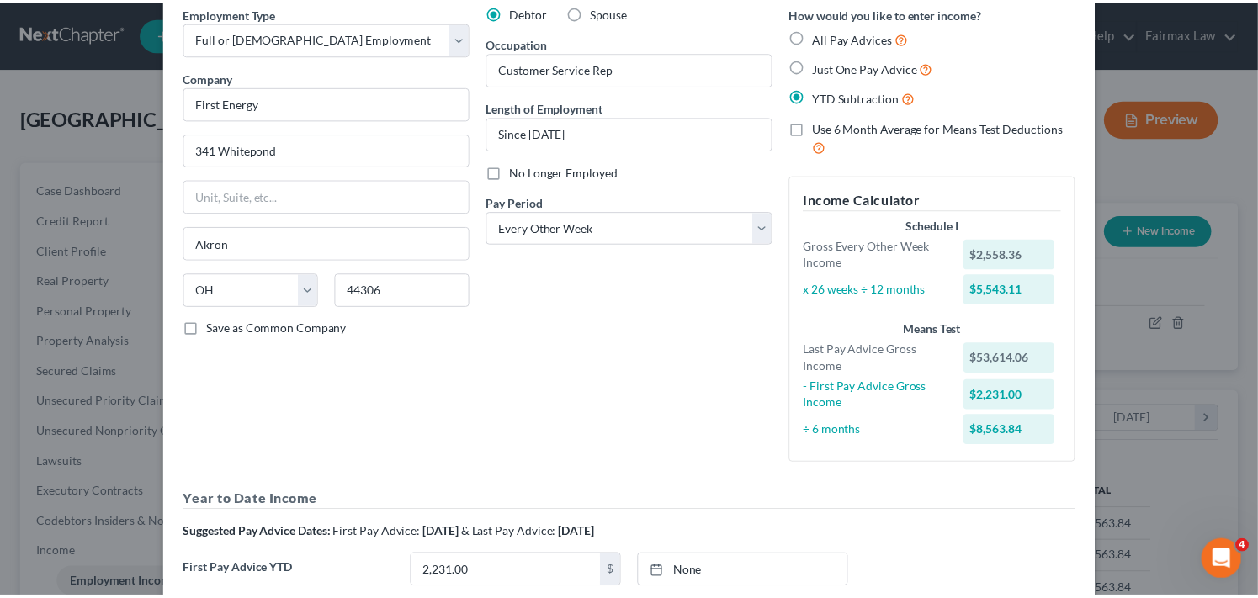
scroll to position [0, 0]
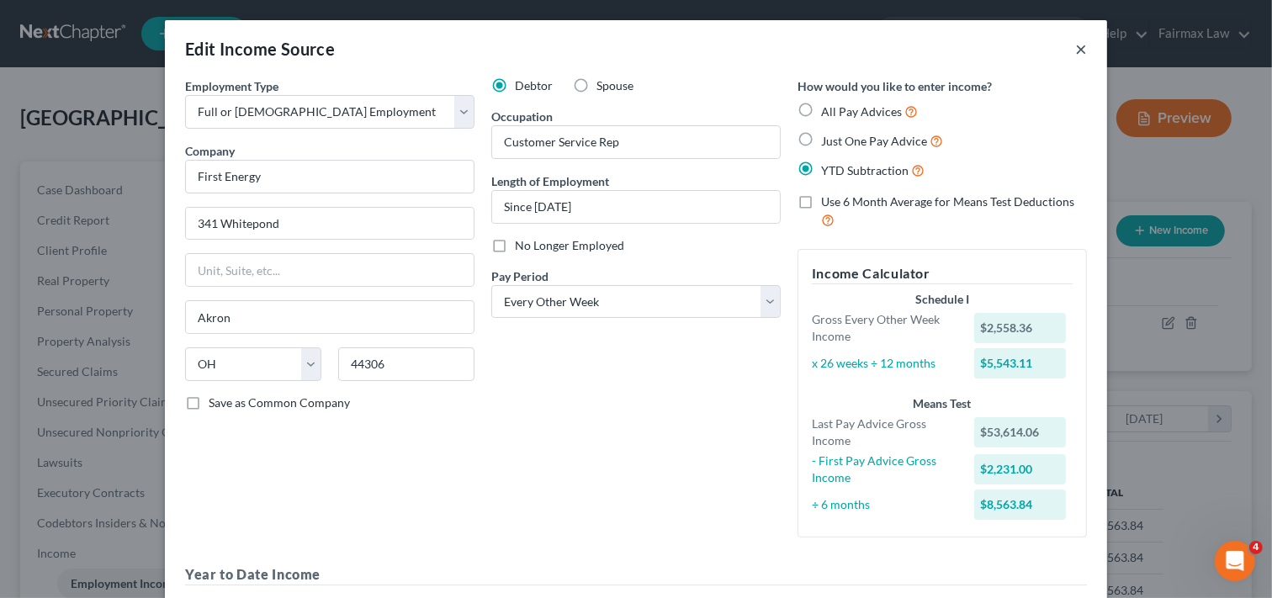
click at [1075, 45] on button "×" at bounding box center [1081, 49] width 12 height 20
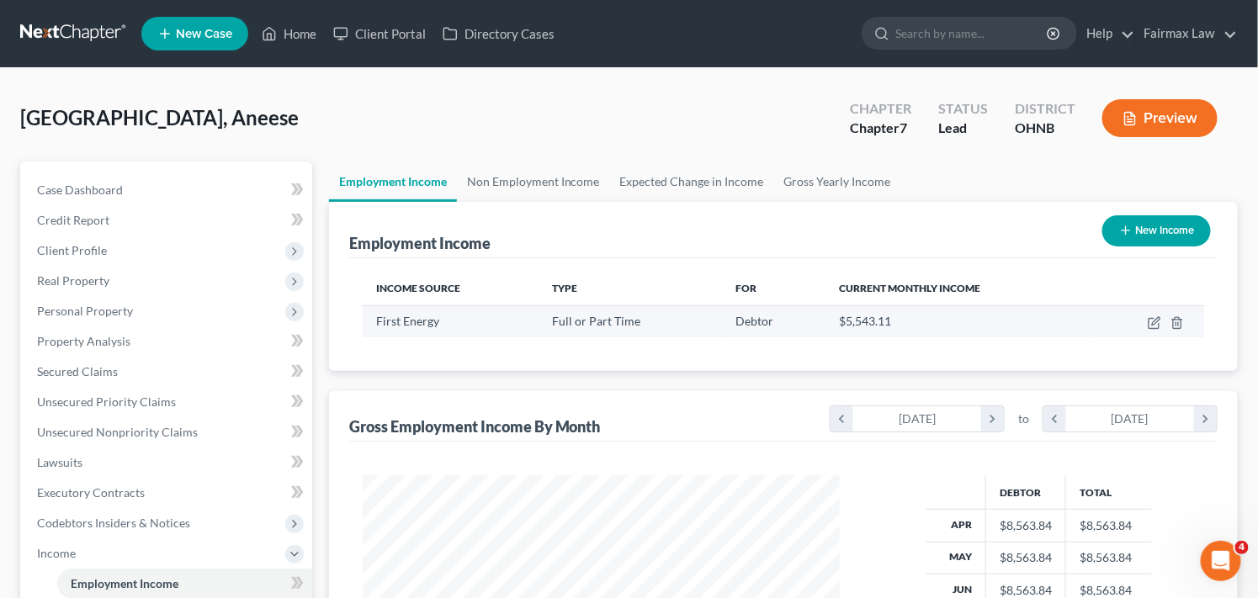
click at [665, 326] on div "Full or Part Time" at bounding box center [631, 321] width 156 height 17
click at [1154, 318] on icon "button" at bounding box center [1153, 322] width 13 height 13
select select "0"
select select "36"
select select "2"
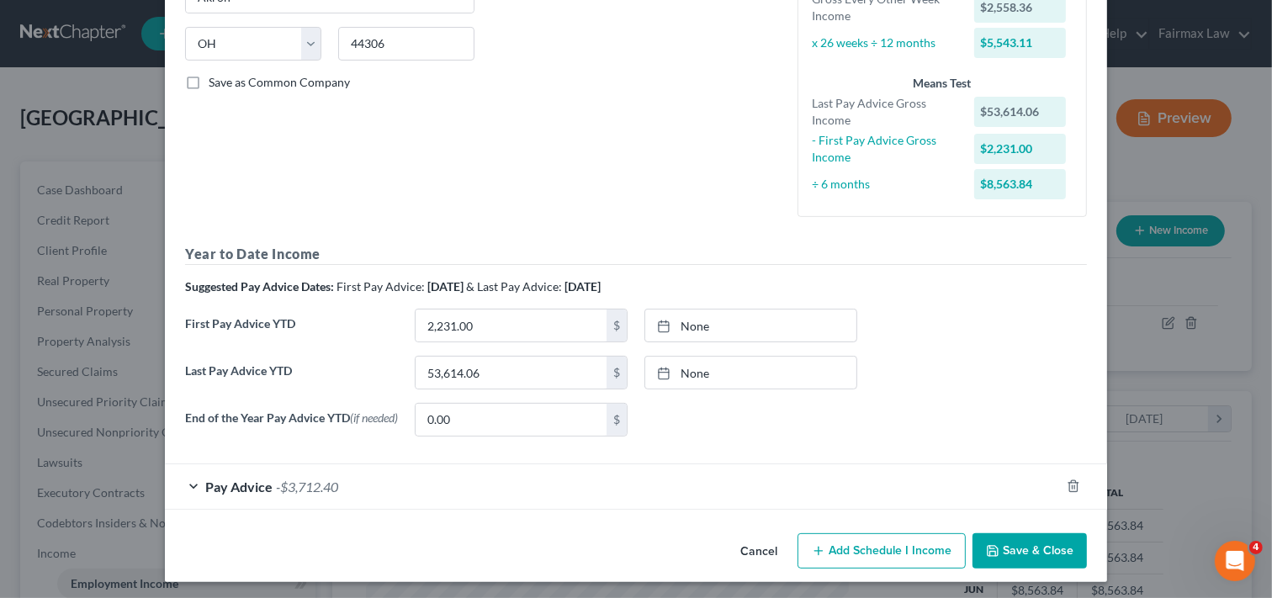
scroll to position [328, 0]
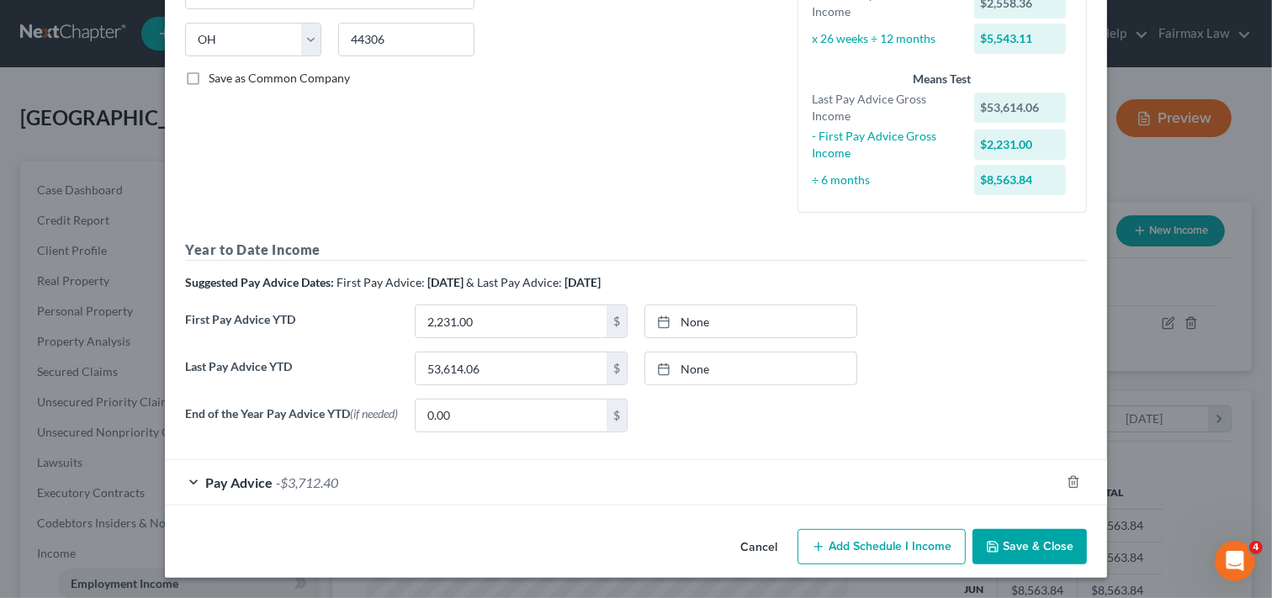
click at [1074, 309] on div "First Pay Advice YTD 2,231.00 $ None close Date Time chevron_left [DATE] chevro…" at bounding box center [636, 328] width 919 height 47
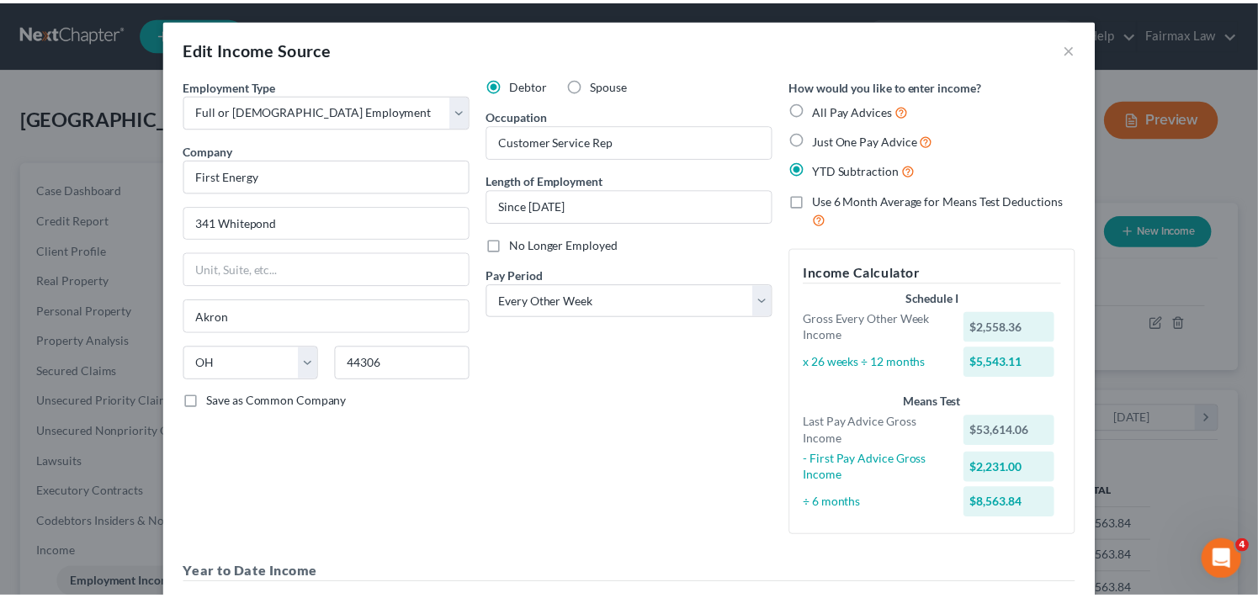
scroll to position [0, 0]
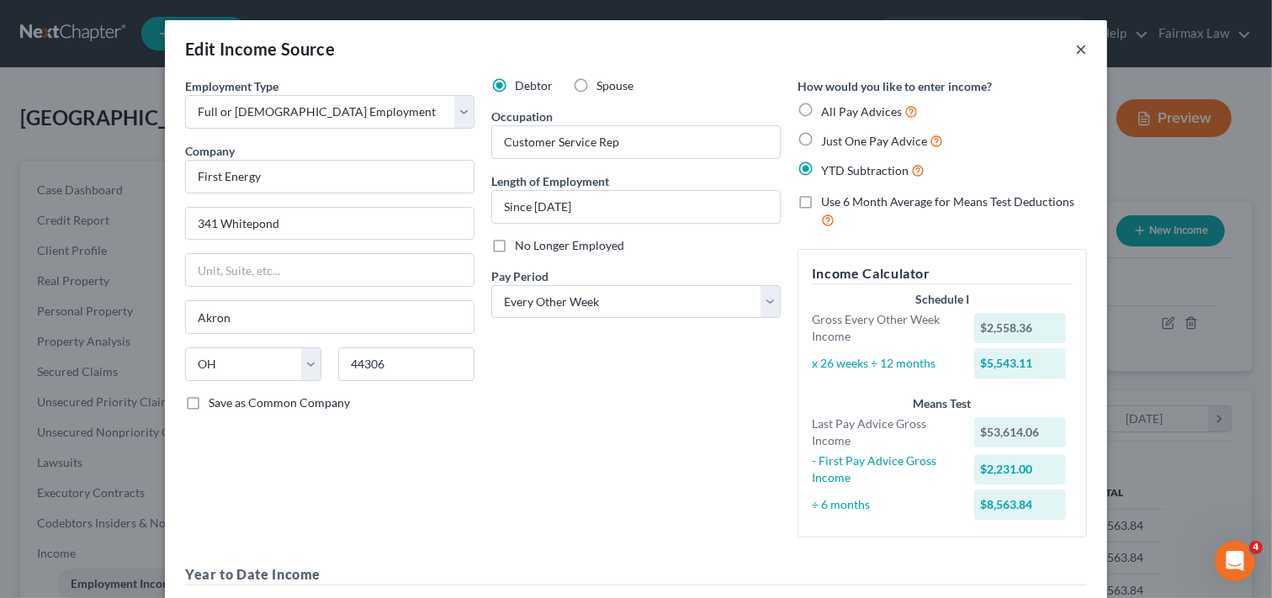
click at [1077, 49] on button "×" at bounding box center [1081, 49] width 12 height 20
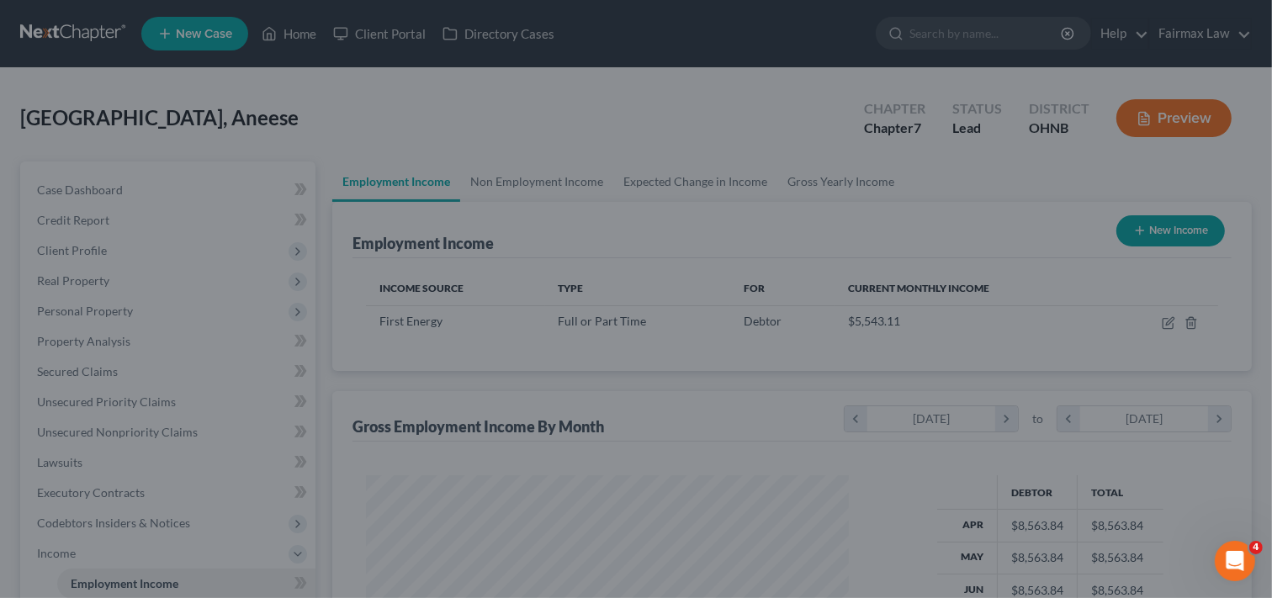
scroll to position [840947, 840739]
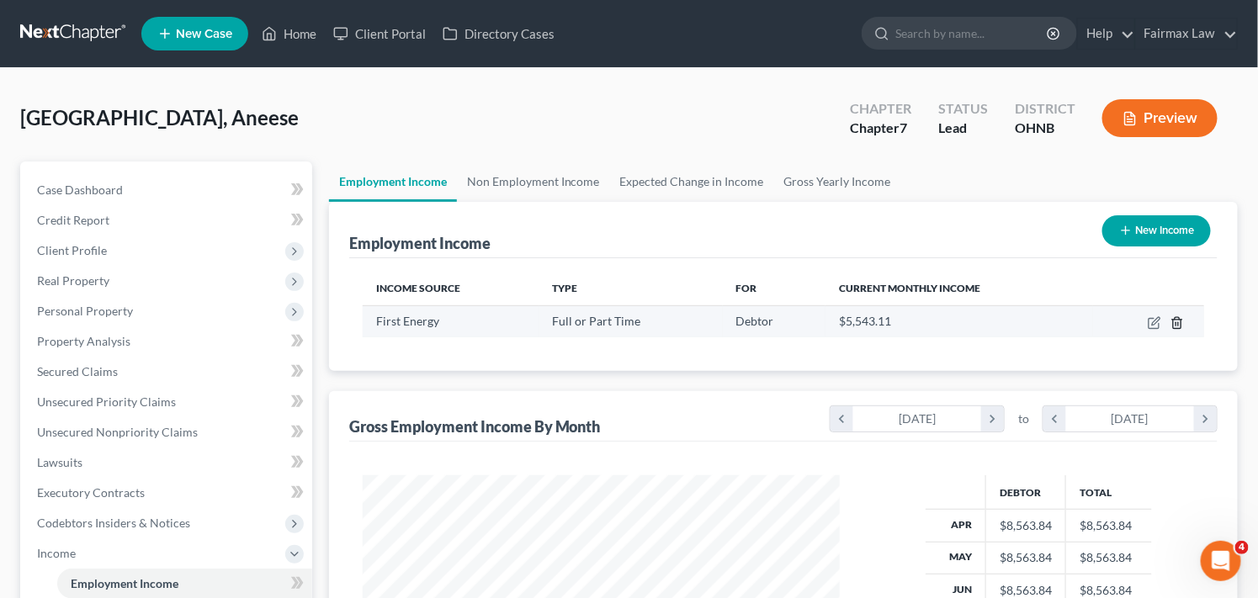
click at [1178, 320] on icon "button" at bounding box center [1176, 322] width 13 height 13
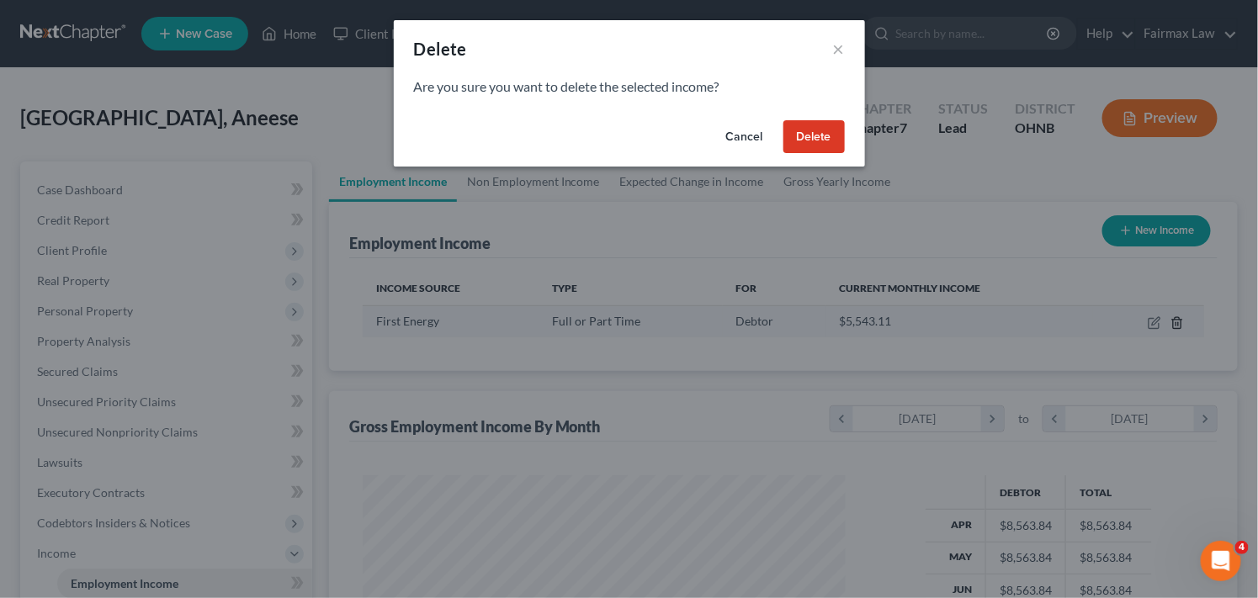
scroll to position [301, 517]
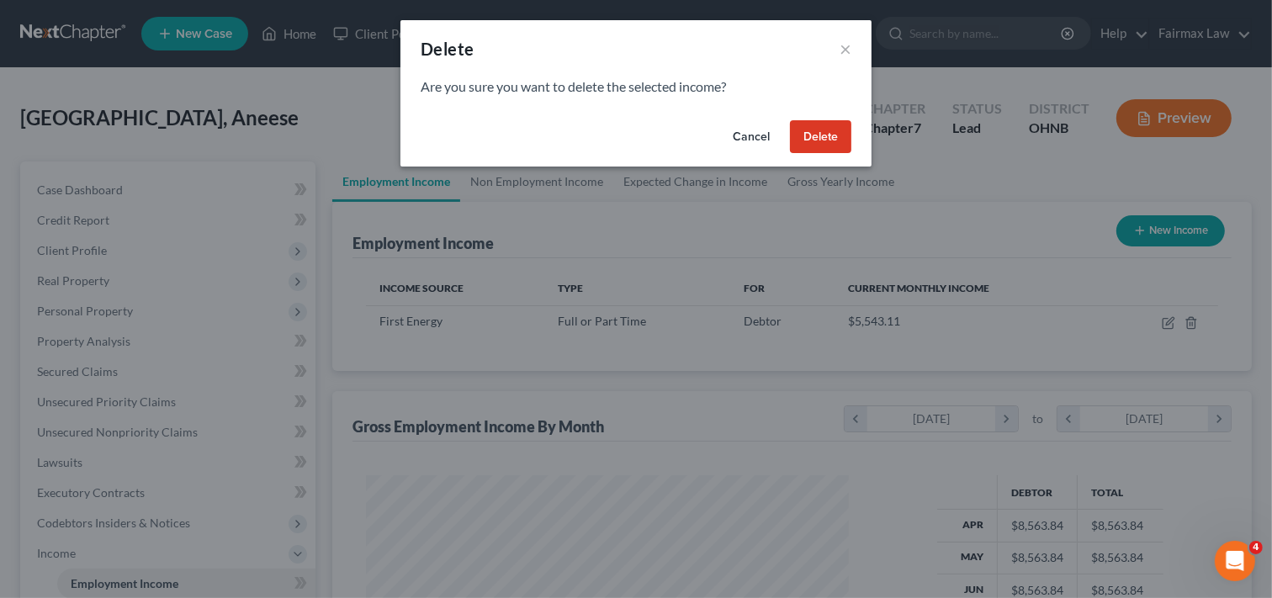
click at [821, 137] on button "Delete" at bounding box center [820, 137] width 61 height 34
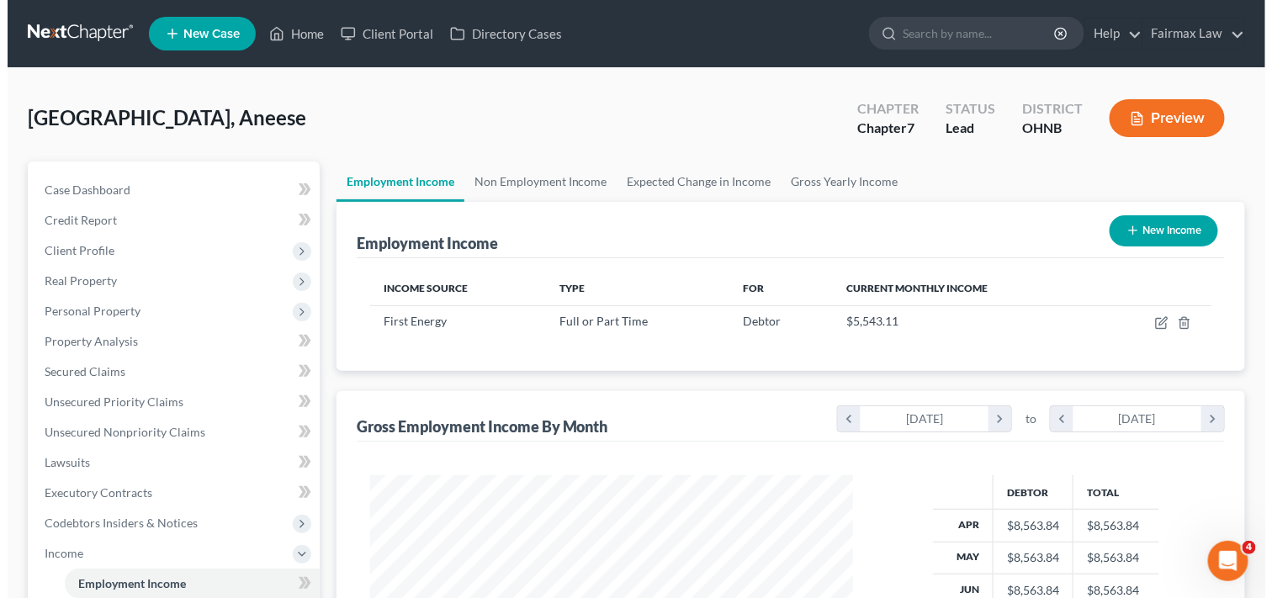
scroll to position [840947, 840739]
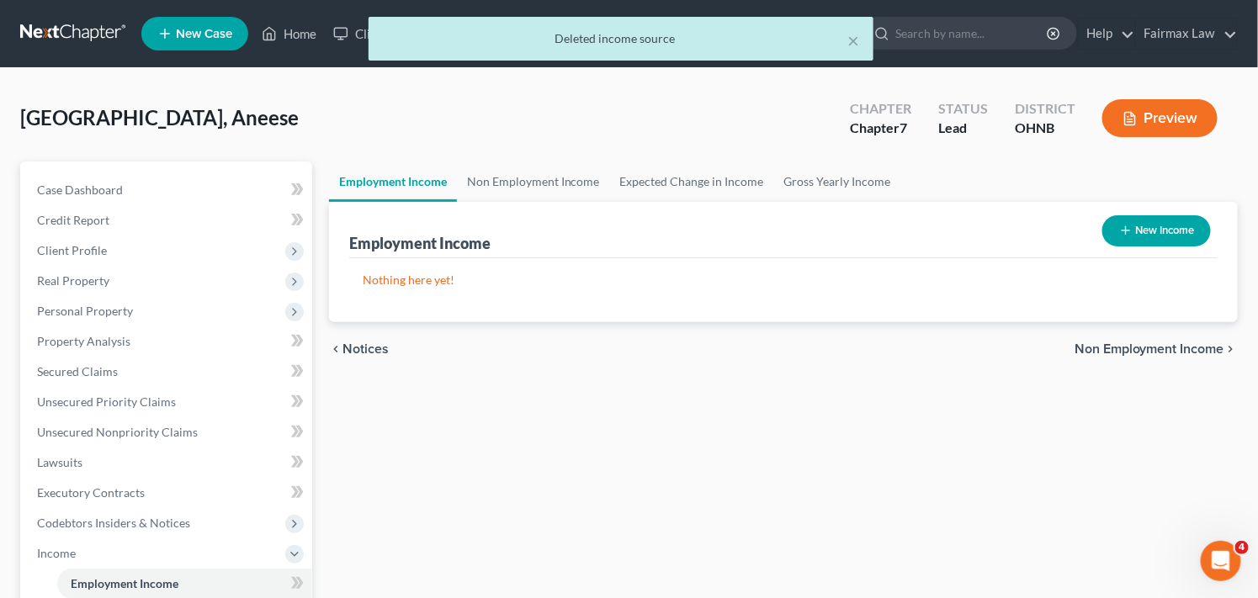
click at [1149, 232] on button "New Income" at bounding box center [1156, 230] width 109 height 31
select select "0"
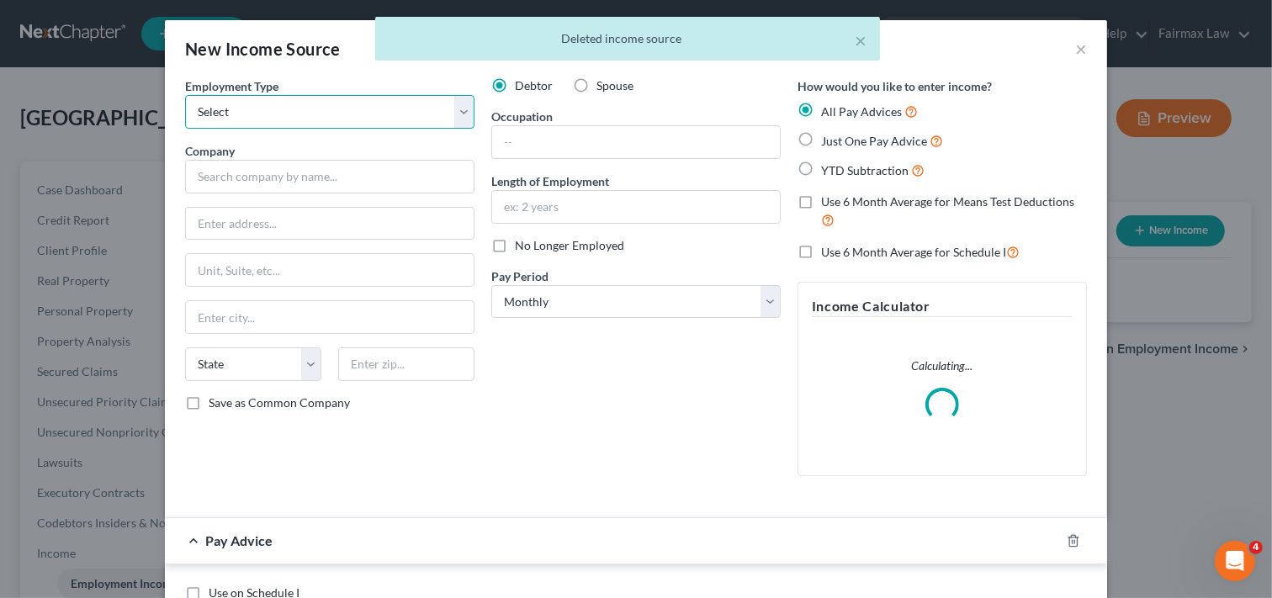
drag, startPoint x: 381, startPoint y: 105, endPoint x: 375, endPoint y: 128, distance: 23.5
click at [381, 105] on select "Select Full or [DEMOGRAPHIC_DATA] Employment Self Employment" at bounding box center [329, 112] width 289 height 34
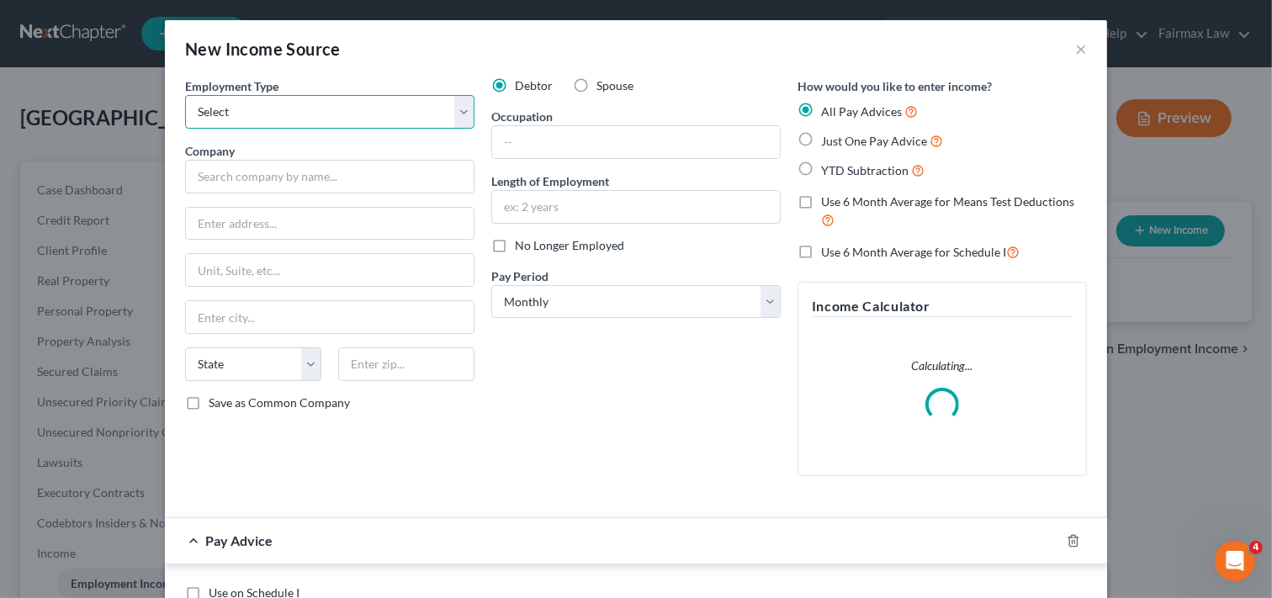
select select "0"
click at [185, 95] on select "Select Full or [DEMOGRAPHIC_DATA] Employment Self Employment" at bounding box center [329, 112] width 289 height 34
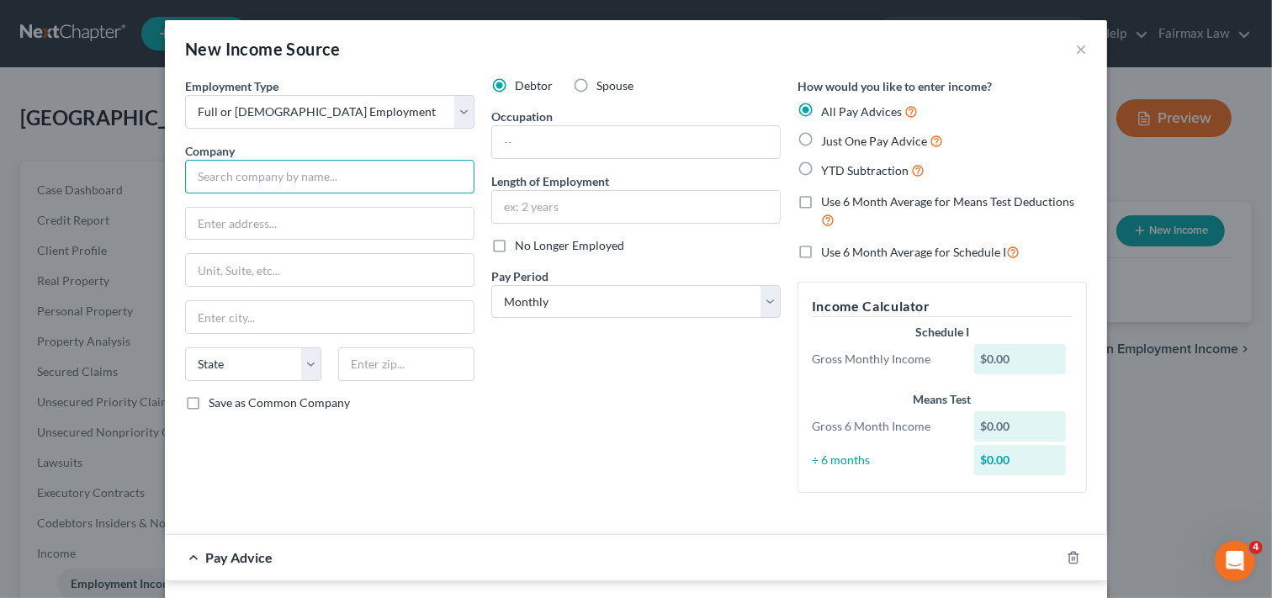
click at [343, 175] on input "text" at bounding box center [329, 177] width 289 height 34
click at [382, 169] on input "text" at bounding box center [329, 177] width 289 height 34
click at [355, 173] on input "text" at bounding box center [329, 177] width 289 height 34
type input "First Energy Service"
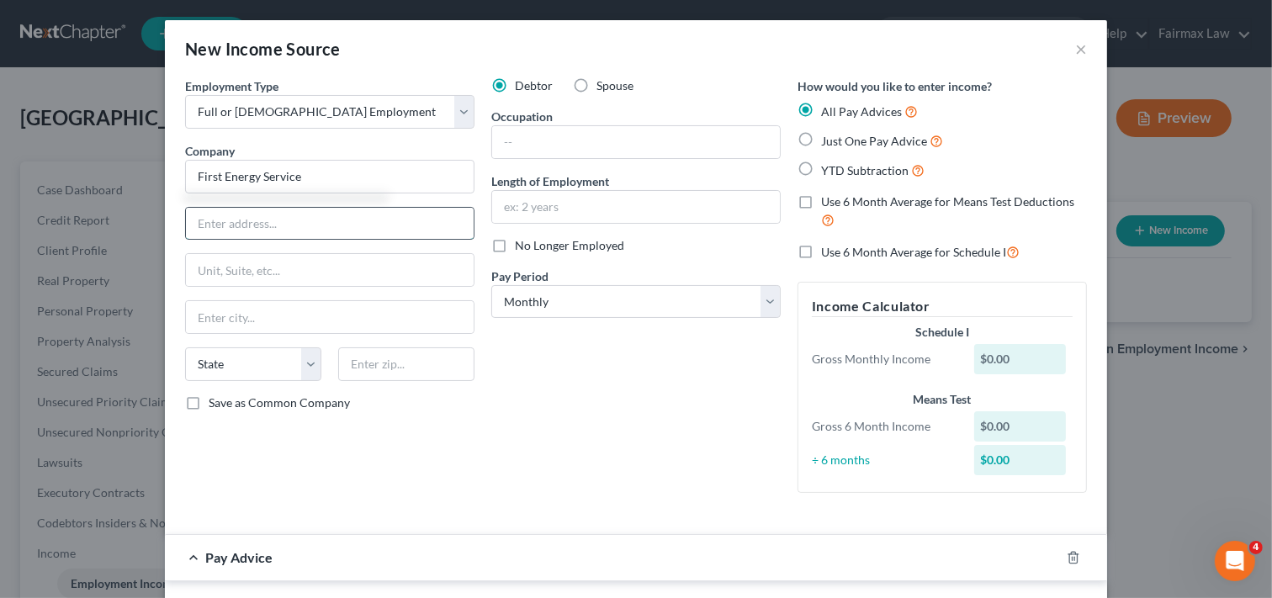
click at [391, 225] on input "text" at bounding box center [330, 224] width 288 height 32
type input "341 Whitepond"
click at [354, 308] on input "text" at bounding box center [330, 317] width 288 height 32
click at [246, 360] on select "State [US_STATE] AK AR AZ CA CO CT DE DC [GEOGRAPHIC_DATA] [GEOGRAPHIC_DATA] GU…" at bounding box center [253, 364] width 136 height 34
click at [358, 367] on input "text" at bounding box center [406, 364] width 136 height 34
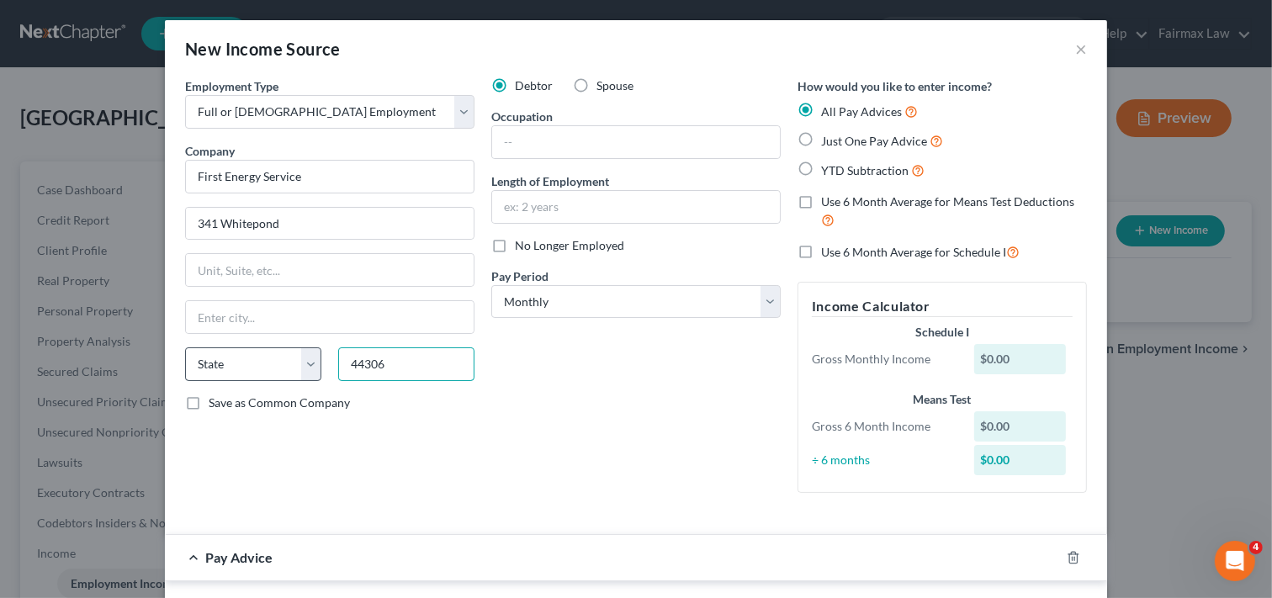
type input "44306"
click at [305, 363] on select "State [US_STATE] AK AR AZ CA CO CT DE DC [GEOGRAPHIC_DATA] [GEOGRAPHIC_DATA] GU…" at bounding box center [253, 364] width 136 height 34
type input "Akron"
select select "36"
click at [564, 370] on div "Debtor Spouse Occupation Length of Employment No Longer Employed Pay Period * S…" at bounding box center [636, 291] width 306 height 429
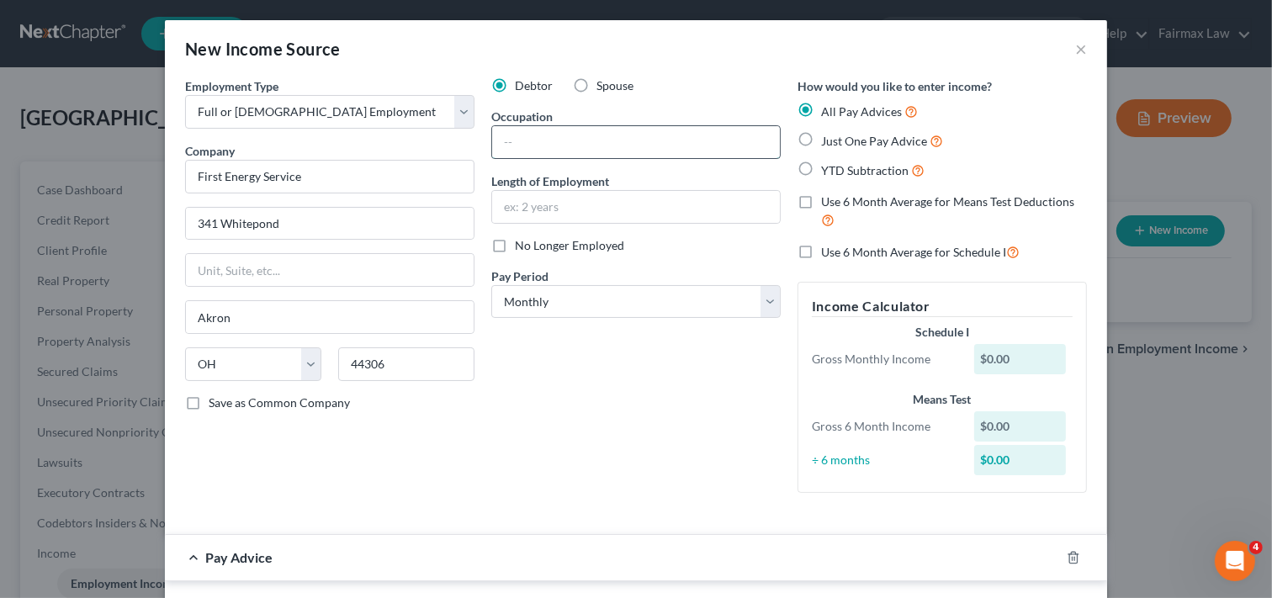
click at [642, 140] on input "text" at bounding box center [636, 142] width 288 height 32
type input "School bus driver"
drag, startPoint x: 615, startPoint y: 146, endPoint x: 437, endPoint y: 151, distance: 177.6
click at [437, 151] on div "Employment Type * Select Full or [DEMOGRAPHIC_DATA] Employment Self Employment …" at bounding box center [636, 298] width 919 height 443
click at [509, 141] on input "text" at bounding box center [636, 142] width 288 height 32
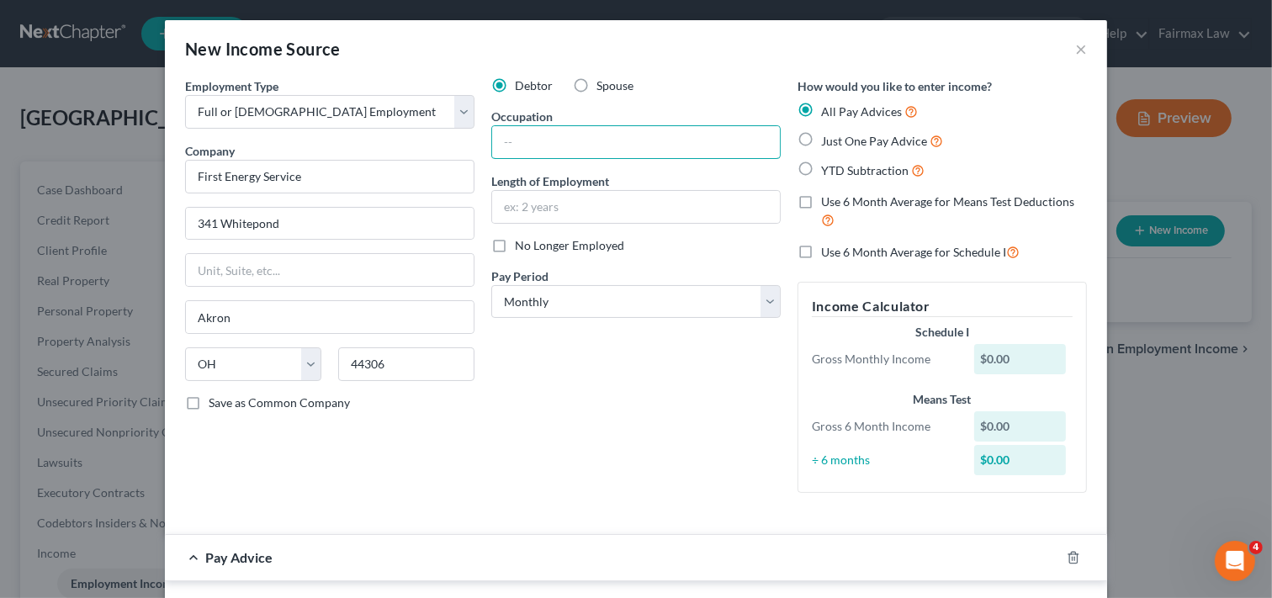
type input "Customer Service Rep"
click at [581, 212] on input "text" at bounding box center [636, 207] width 288 height 32
type input "Since [DATE]"
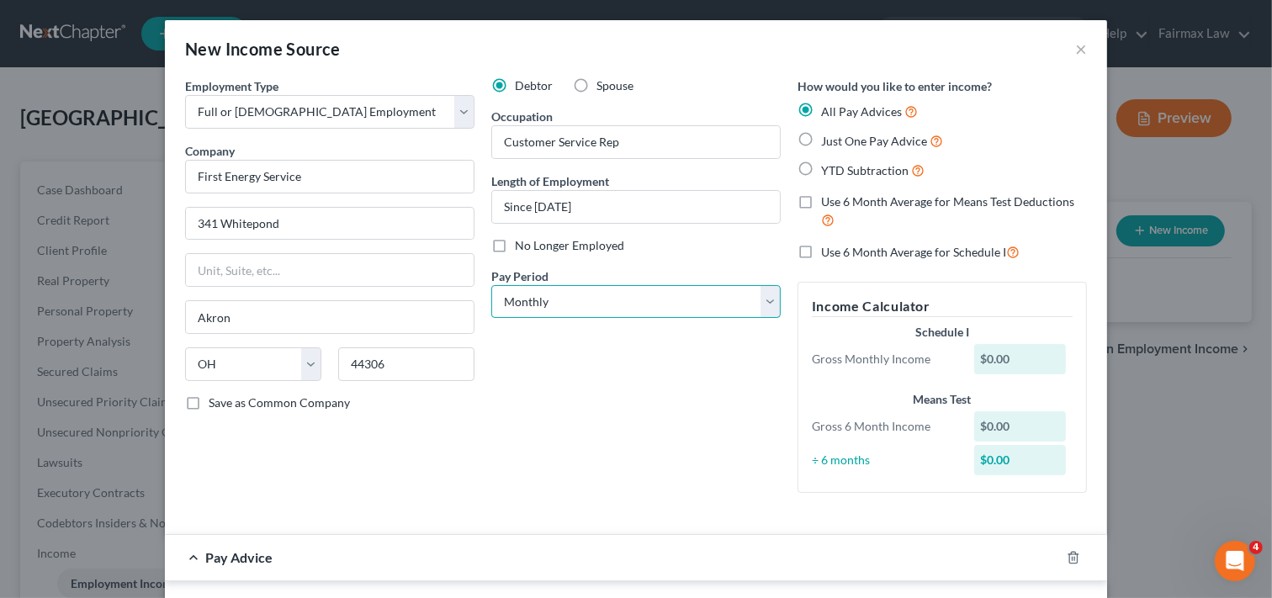
click at [620, 301] on select "Select Monthly Twice Monthly Every Other Week Weekly" at bounding box center [635, 302] width 289 height 34
select select "2"
click at [491, 285] on select "Select Monthly Twice Monthly Every Other Week Weekly" at bounding box center [635, 302] width 289 height 34
click at [821, 168] on label "YTD Subtraction" at bounding box center [872, 170] width 103 height 19
click at [828, 168] on input "YTD Subtraction" at bounding box center [833, 166] width 11 height 11
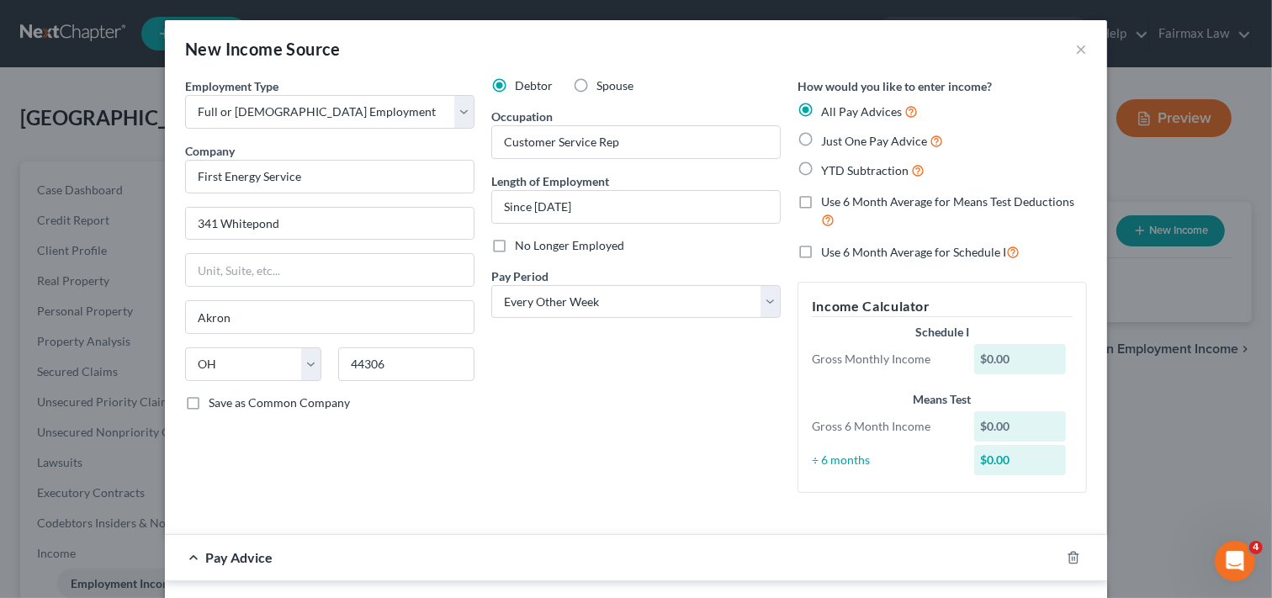
radio input "true"
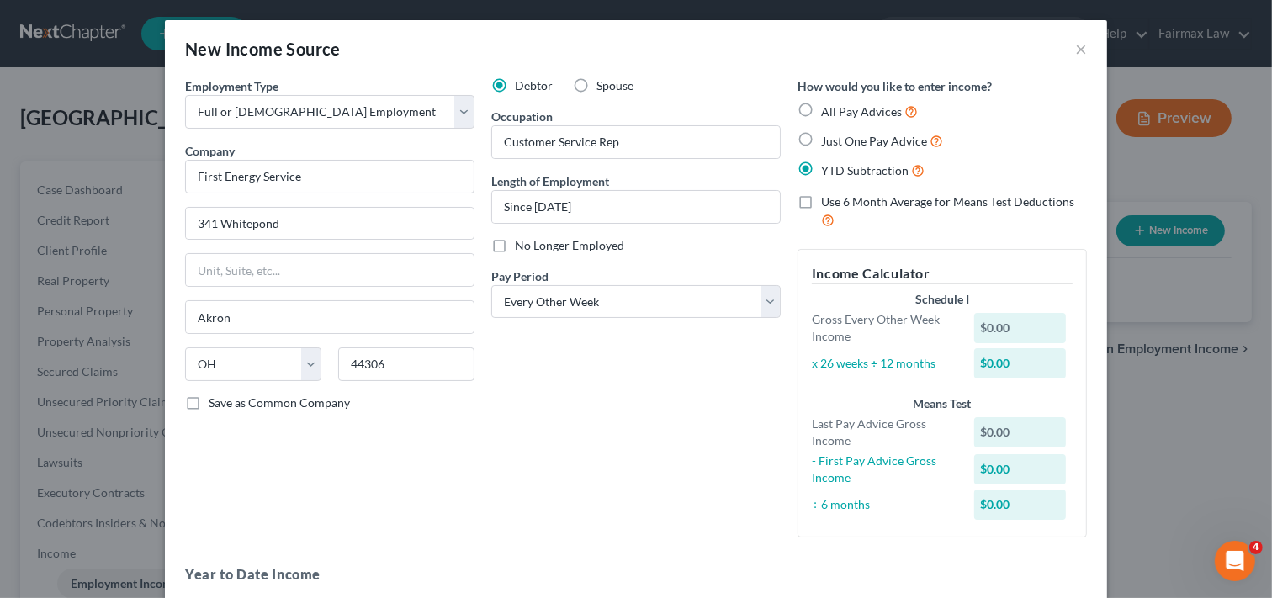
click at [828, 102] on input "All Pay Advices" at bounding box center [833, 107] width 11 height 11
radio input "true"
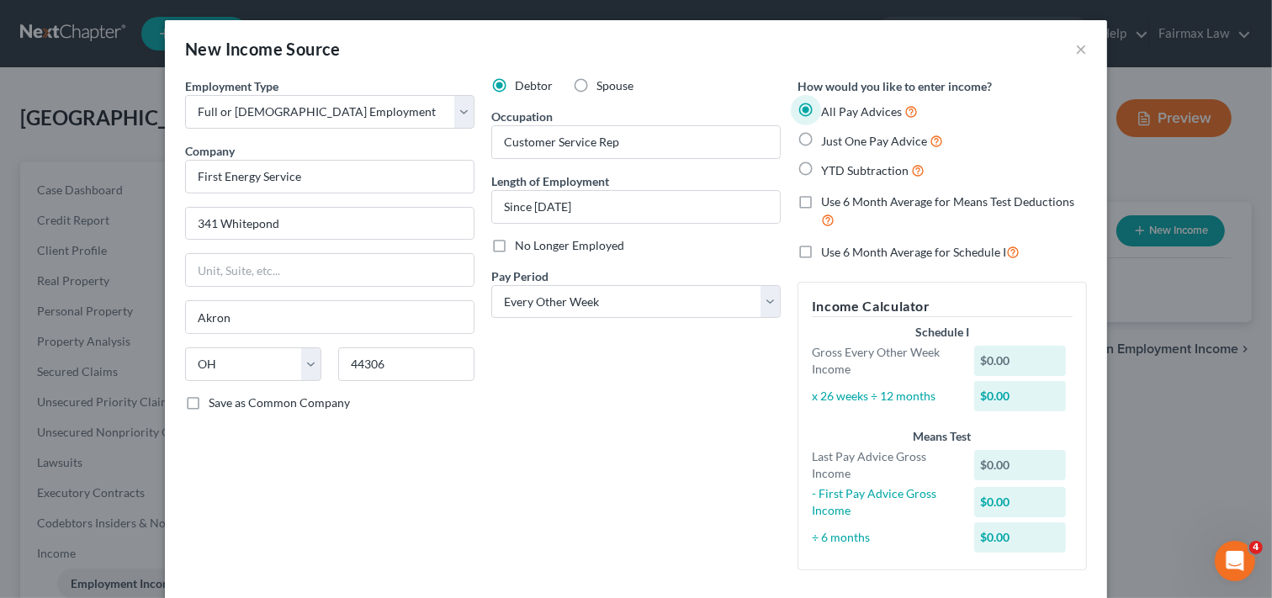
click at [828, 131] on input "Just One Pay Advice" at bounding box center [833, 136] width 11 height 11
radio input "true"
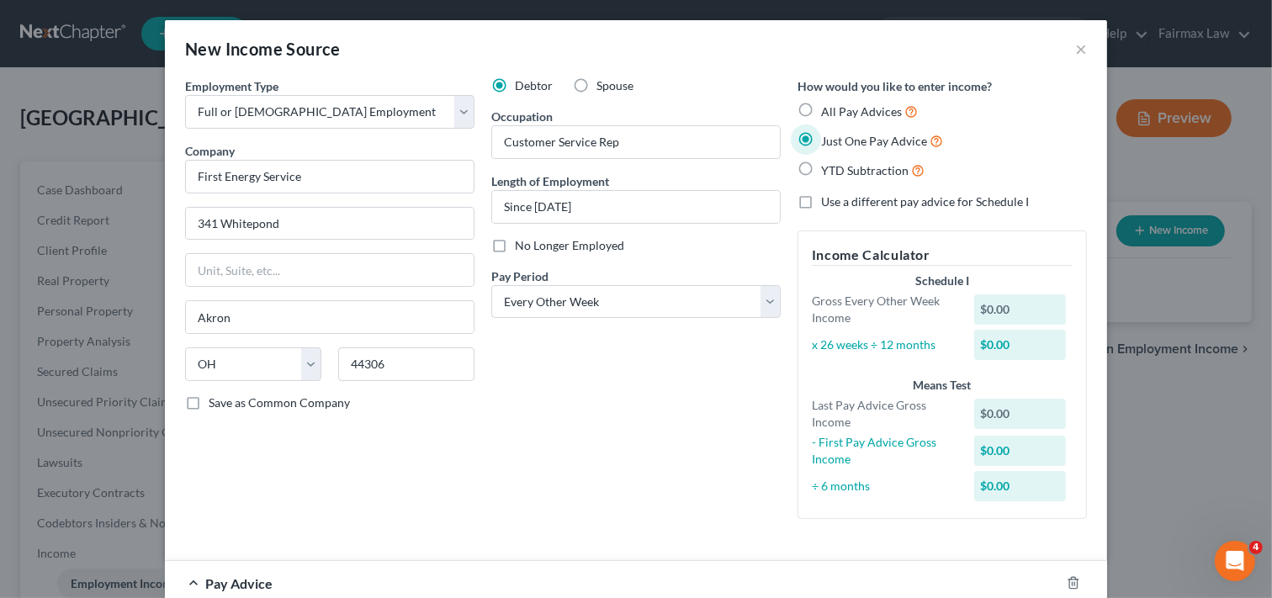
click at [828, 161] on input "YTD Subtraction" at bounding box center [833, 166] width 11 height 11
radio input "true"
click at [828, 102] on input "All Pay Advices" at bounding box center [833, 107] width 11 height 11
radio input "true"
click at [828, 131] on input "Just One Pay Advice" at bounding box center [833, 136] width 11 height 11
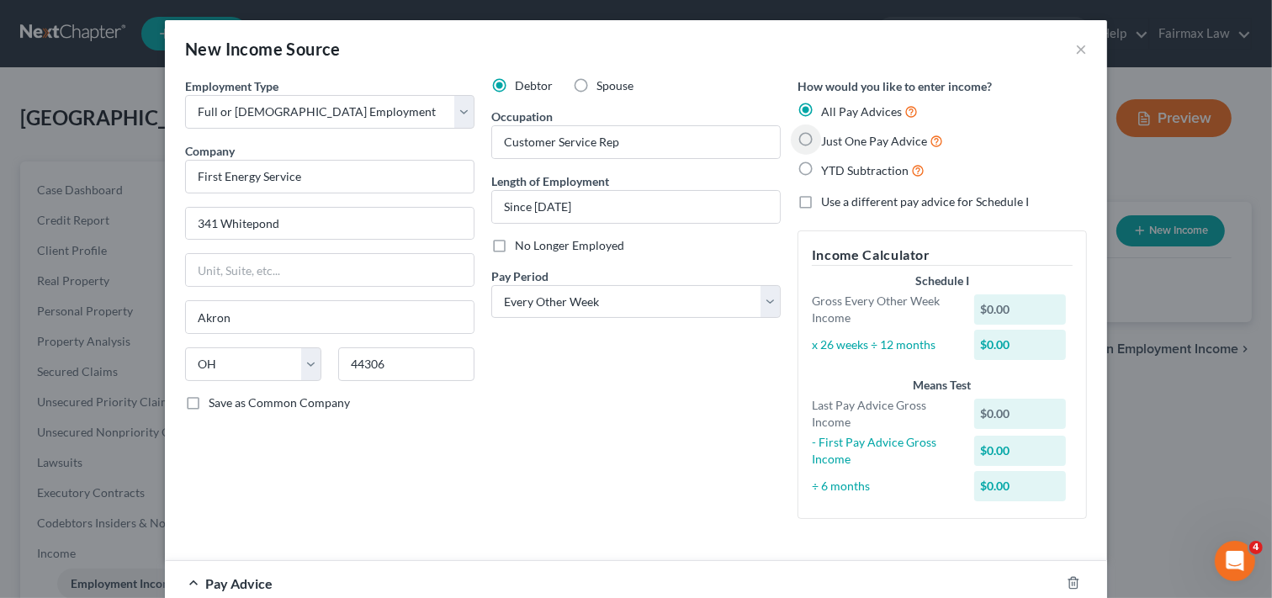
radio input "true"
click at [828, 161] on input "YTD Subtraction" at bounding box center [833, 166] width 11 height 11
radio input "true"
click at [828, 102] on input "All Pay Advices" at bounding box center [833, 107] width 11 height 11
radio input "true"
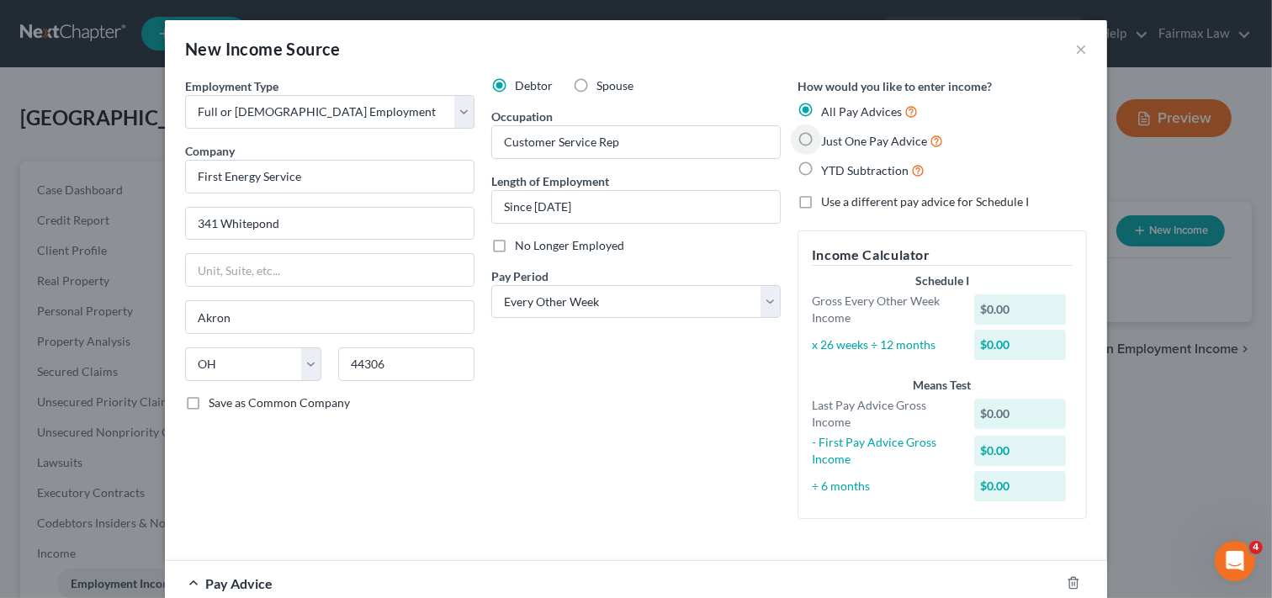
click at [828, 131] on input "Just One Pay Advice" at bounding box center [833, 136] width 11 height 11
radio input "true"
click at [828, 161] on input "YTD Subtraction" at bounding box center [833, 166] width 11 height 11
radio input "true"
click at [828, 102] on input "All Pay Advices" at bounding box center [833, 107] width 11 height 11
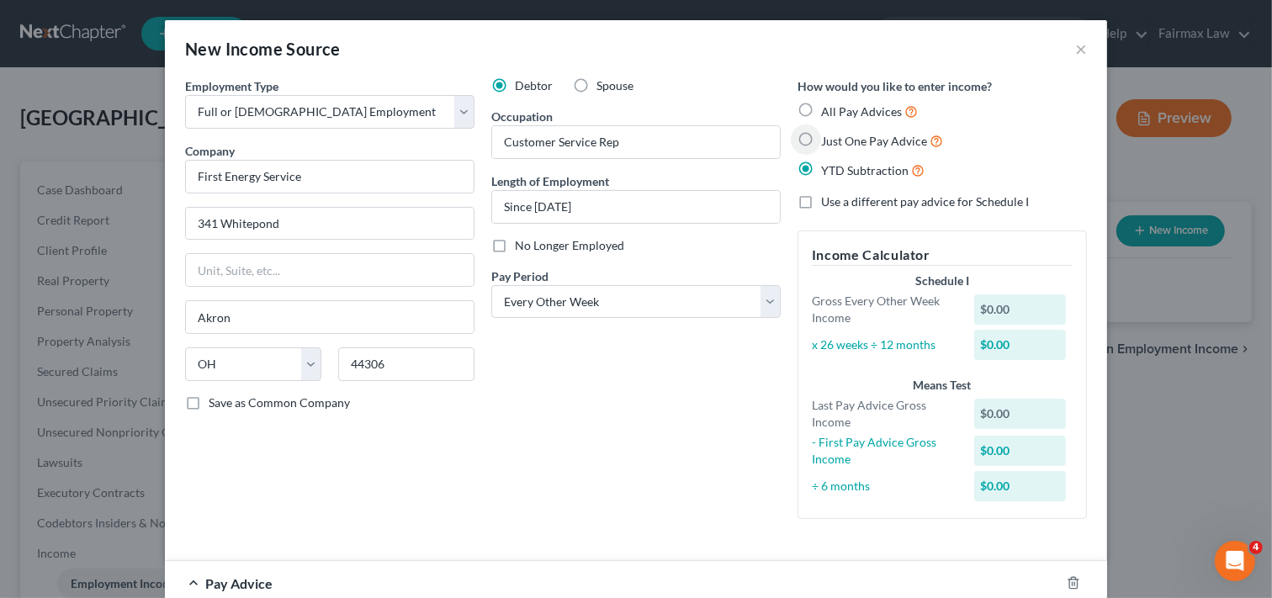
radio input "true"
click at [828, 131] on input "Just One Pay Advice" at bounding box center [833, 136] width 11 height 11
radio input "true"
click at [828, 161] on input "YTD Subtraction" at bounding box center [833, 166] width 11 height 11
radio input "true"
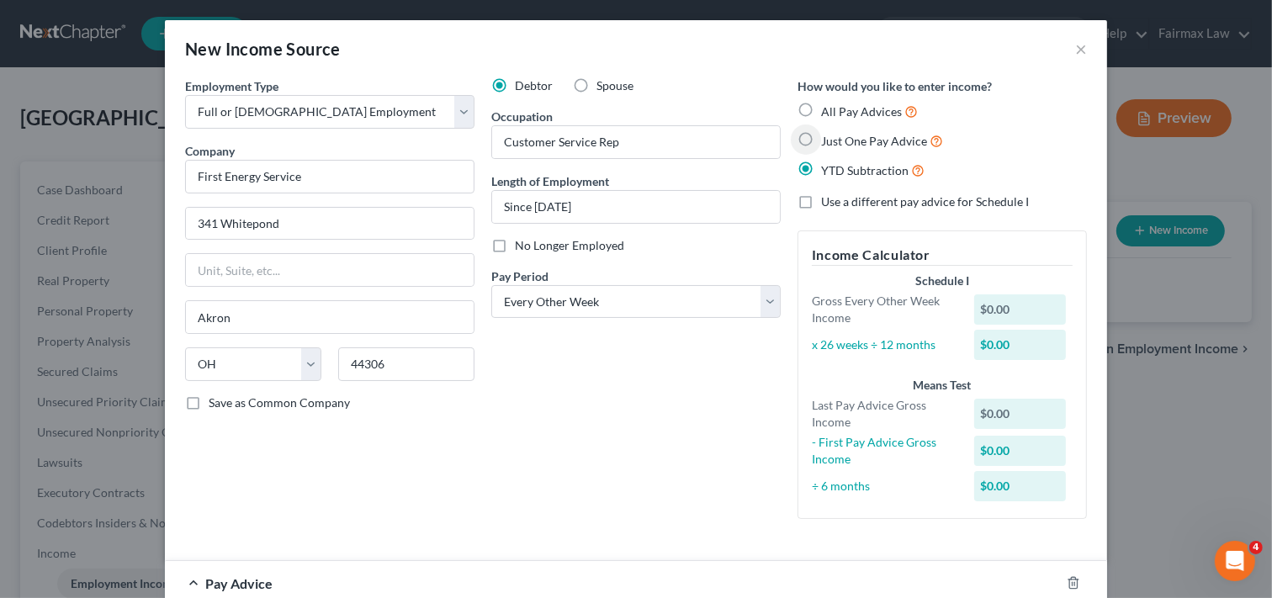
click at [828, 102] on input "All Pay Advices" at bounding box center [833, 107] width 11 height 11
radio input "true"
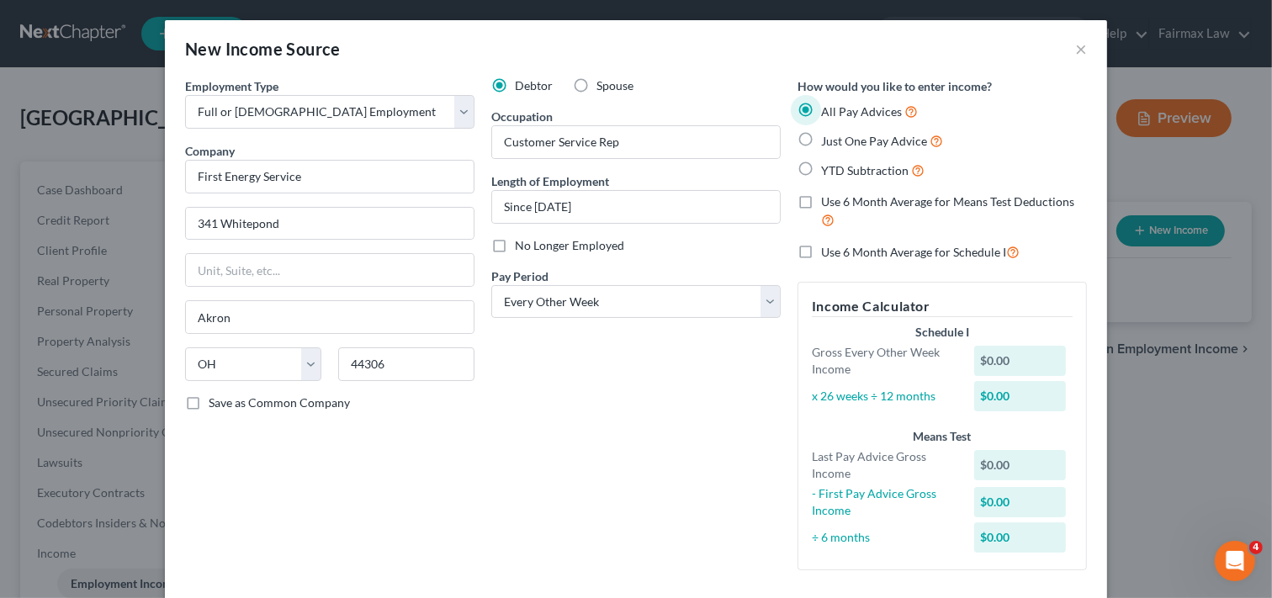
click at [828, 131] on input "Just One Pay Advice" at bounding box center [833, 136] width 11 height 11
radio input "true"
click at [828, 161] on input "YTD Subtraction" at bounding box center [833, 166] width 11 height 11
radio input "true"
click at [828, 102] on input "All Pay Advices" at bounding box center [833, 107] width 11 height 11
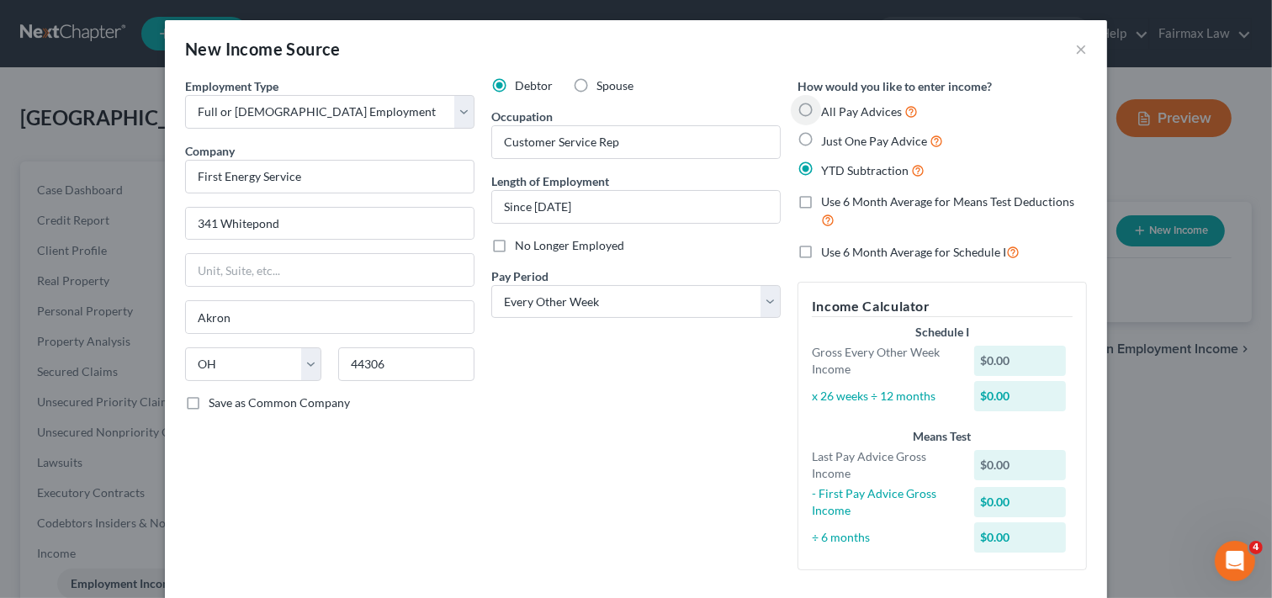
radio input "true"
click at [828, 131] on input "Just One Pay Advice" at bounding box center [833, 136] width 11 height 11
radio input "true"
click at [828, 161] on input "YTD Subtraction" at bounding box center [833, 166] width 11 height 11
radio input "true"
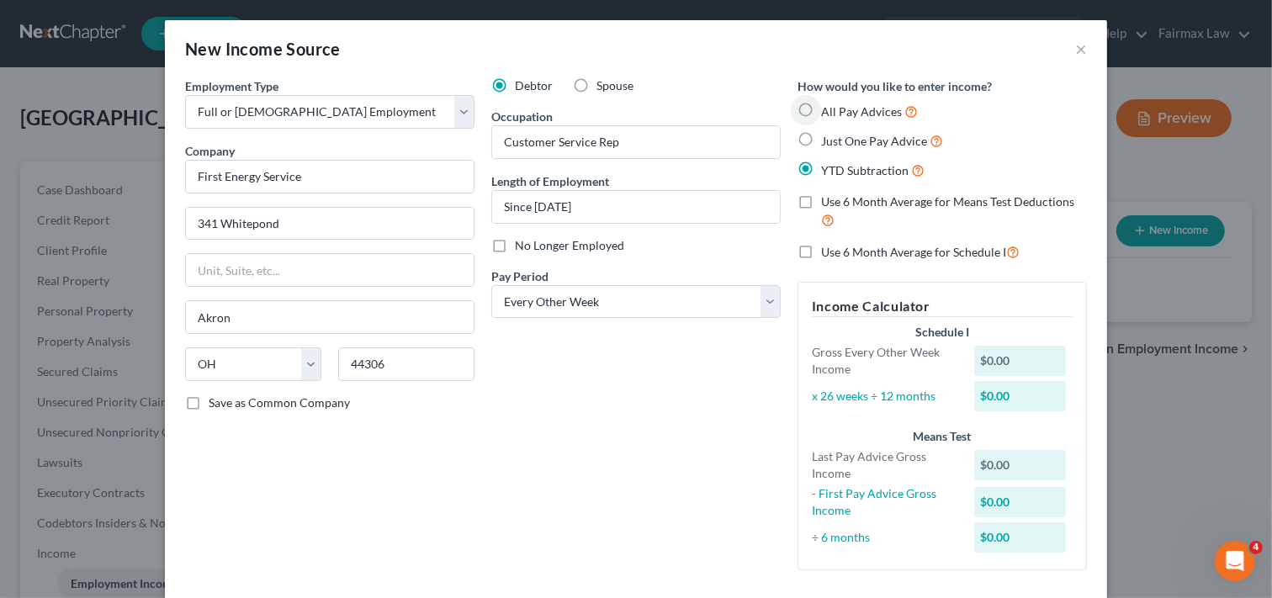
click at [828, 102] on input "All Pay Advices" at bounding box center [833, 107] width 11 height 11
radio input "true"
click at [828, 131] on input "Just One Pay Advice" at bounding box center [833, 136] width 11 height 11
radio input "true"
click at [828, 161] on input "YTD Subtraction" at bounding box center [833, 166] width 11 height 11
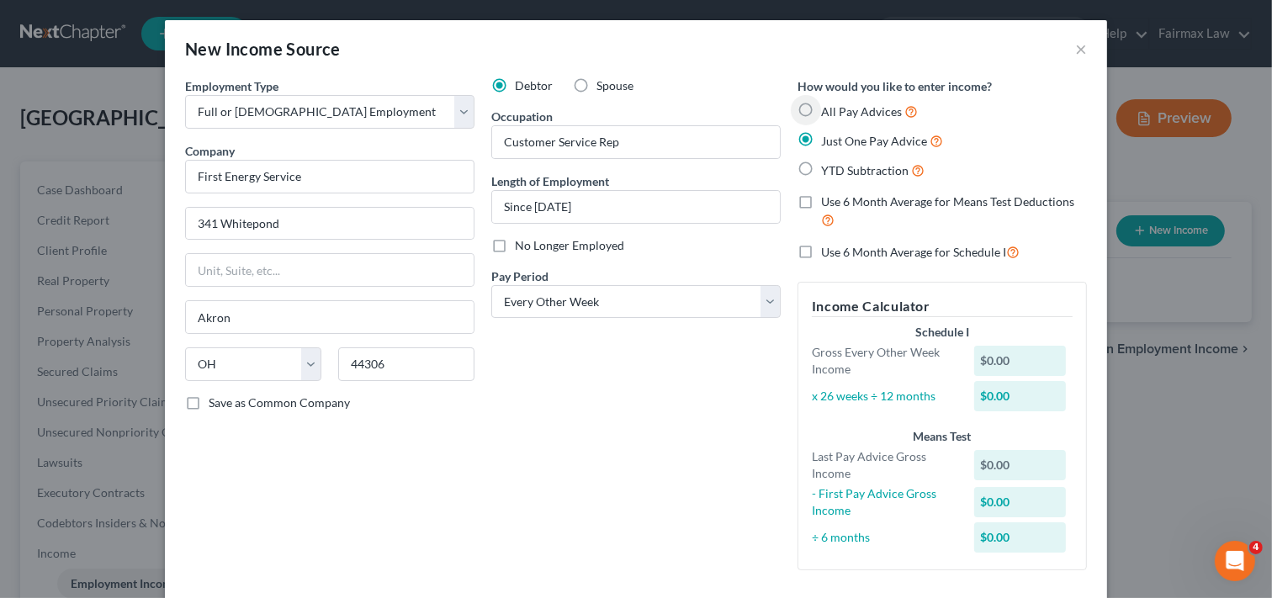
radio input "true"
click at [828, 102] on input "All Pay Advices" at bounding box center [833, 107] width 11 height 11
radio input "true"
click at [828, 131] on input "Just One Pay Advice" at bounding box center [833, 136] width 11 height 11
radio input "true"
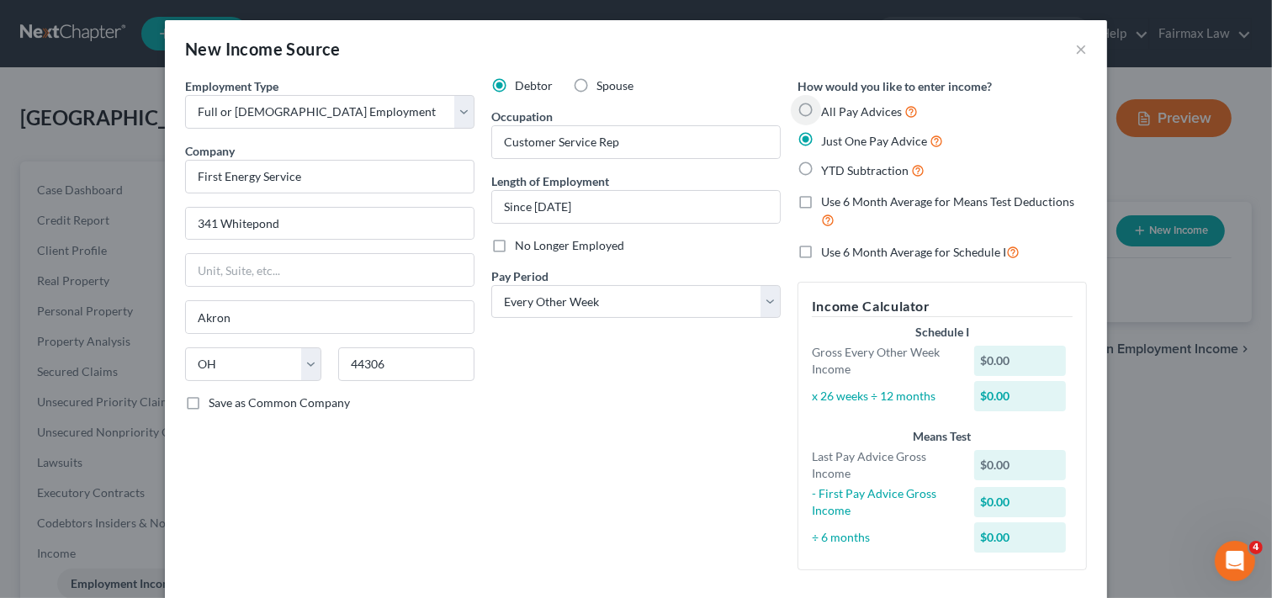
click at [828, 161] on input "YTD Subtraction" at bounding box center [833, 166] width 11 height 11
radio input "true"
click at [828, 102] on input "All Pay Advices" at bounding box center [833, 107] width 11 height 11
radio input "true"
click at [828, 131] on input "Just One Pay Advice" at bounding box center [833, 136] width 11 height 11
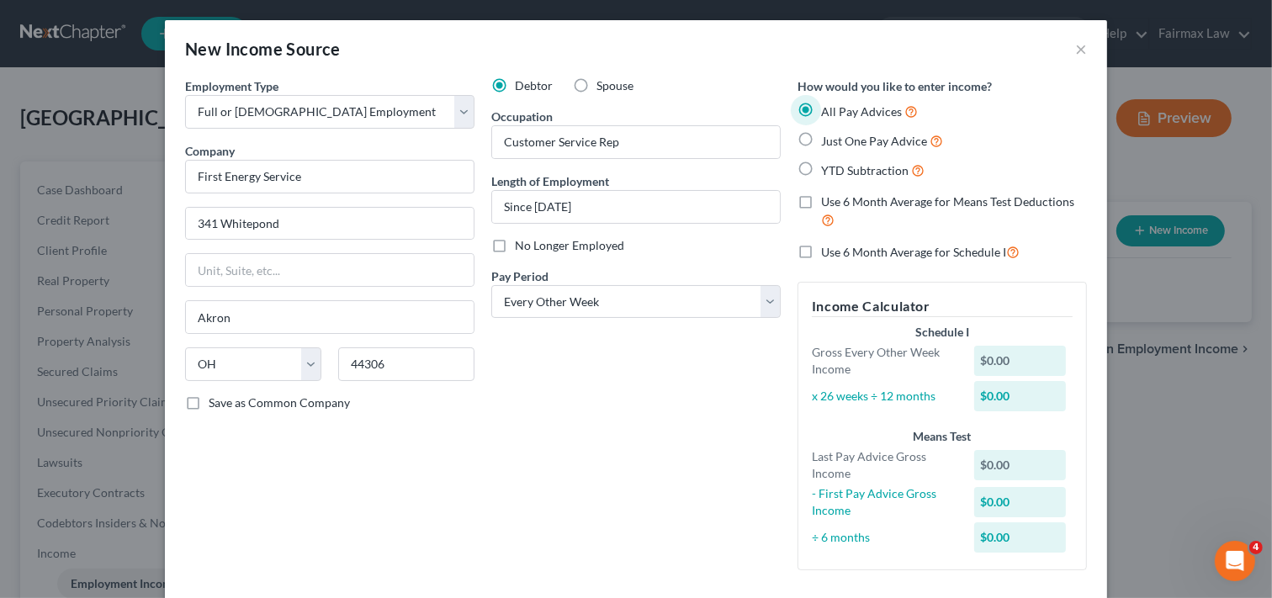
radio input "true"
click at [828, 161] on input "YTD Subtraction" at bounding box center [833, 166] width 11 height 11
radio input "true"
click at [828, 102] on input "All Pay Advices" at bounding box center [833, 107] width 11 height 11
radio input "true"
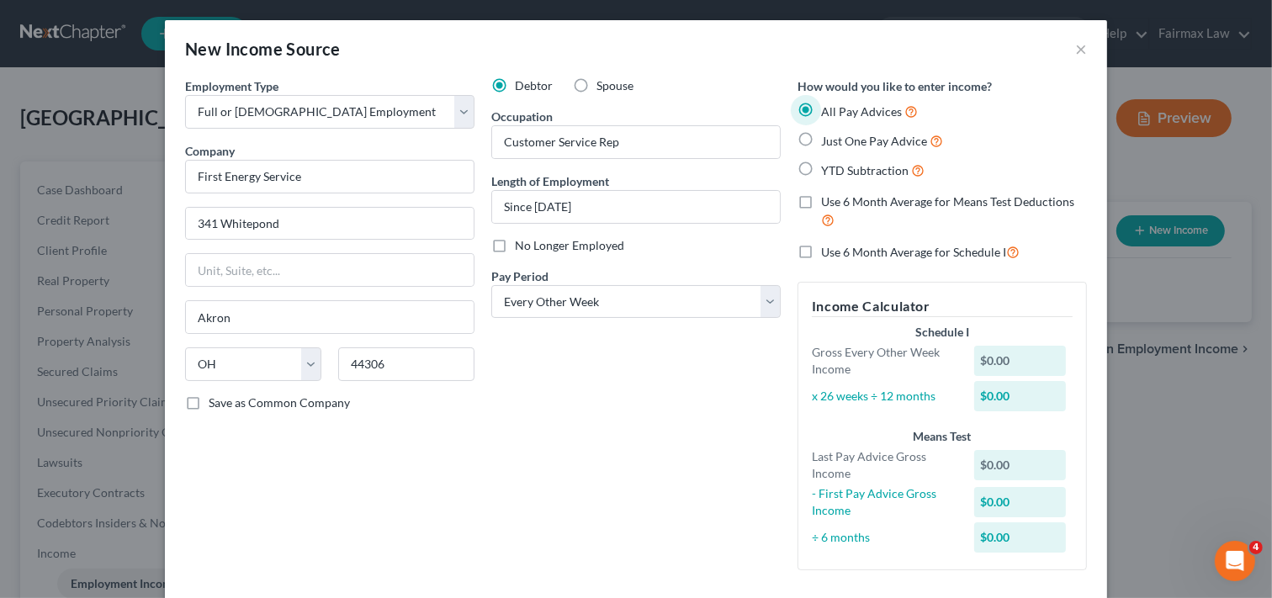
click at [828, 131] on input "Just One Pay Advice" at bounding box center [833, 136] width 11 height 11
radio input "true"
click at [828, 161] on input "YTD Subtraction" at bounding box center [833, 166] width 11 height 11
radio input "true"
click at [828, 102] on input "All Pay Advices" at bounding box center [833, 107] width 11 height 11
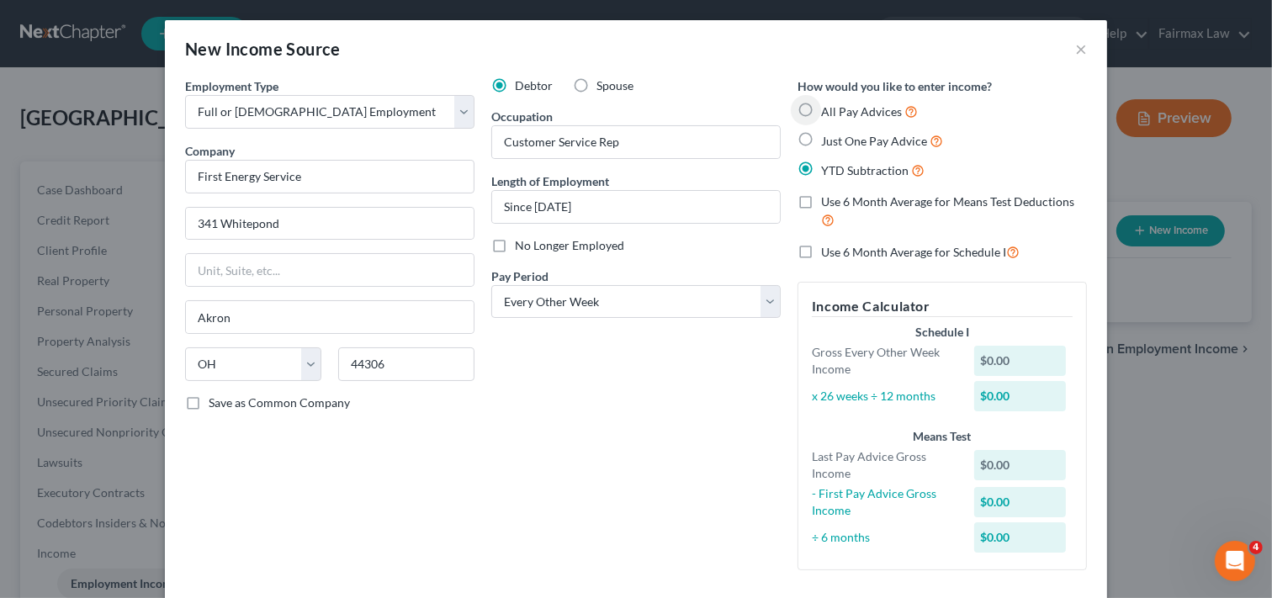
radio input "true"
click at [828, 131] on input "Just One Pay Advice" at bounding box center [833, 136] width 11 height 11
radio input "true"
click at [828, 161] on input "YTD Subtraction" at bounding box center [833, 166] width 11 height 11
radio input "true"
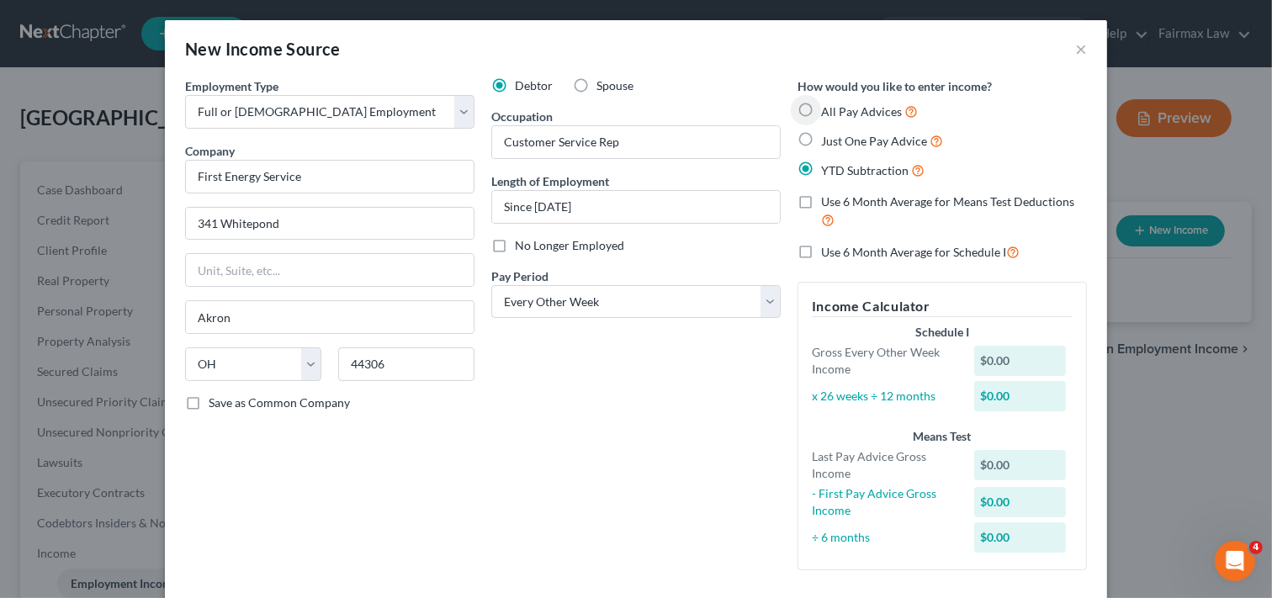
click at [828, 102] on input "All Pay Advices" at bounding box center [833, 107] width 11 height 11
radio input "true"
click at [828, 131] on input "Just One Pay Advice" at bounding box center [833, 136] width 11 height 11
radio input "true"
click at [828, 161] on input "YTD Subtraction" at bounding box center [833, 166] width 11 height 11
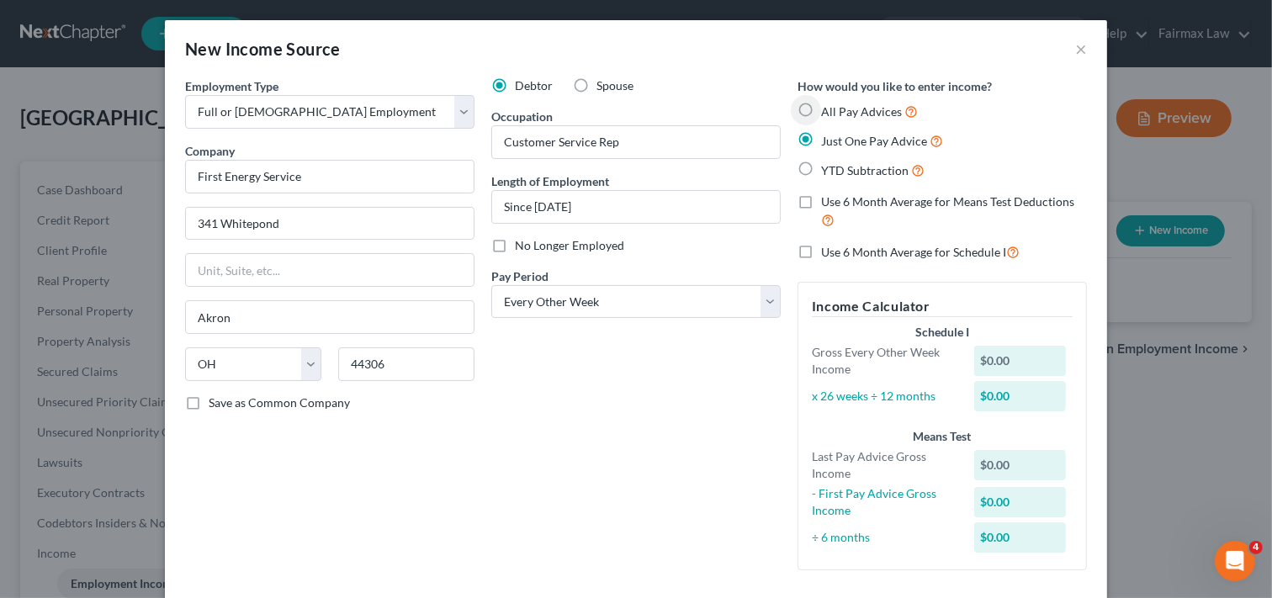
radio input "true"
click at [828, 102] on input "All Pay Advices" at bounding box center [833, 107] width 11 height 11
radio input "true"
click at [828, 131] on input "Just One Pay Advice" at bounding box center [833, 136] width 11 height 11
radio input "true"
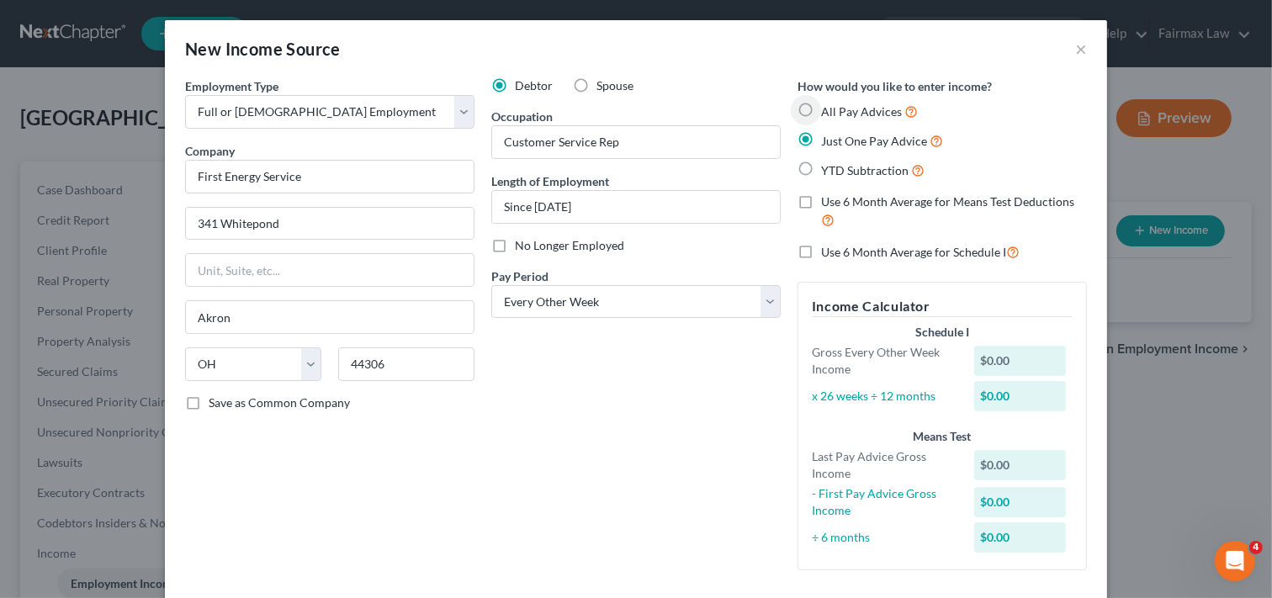
click at [828, 161] on input "YTD Subtraction" at bounding box center [833, 166] width 11 height 11
radio input "true"
click at [828, 102] on input "All Pay Advices" at bounding box center [833, 107] width 11 height 11
radio input "true"
click at [828, 131] on input "Just One Pay Advice" at bounding box center [833, 136] width 11 height 11
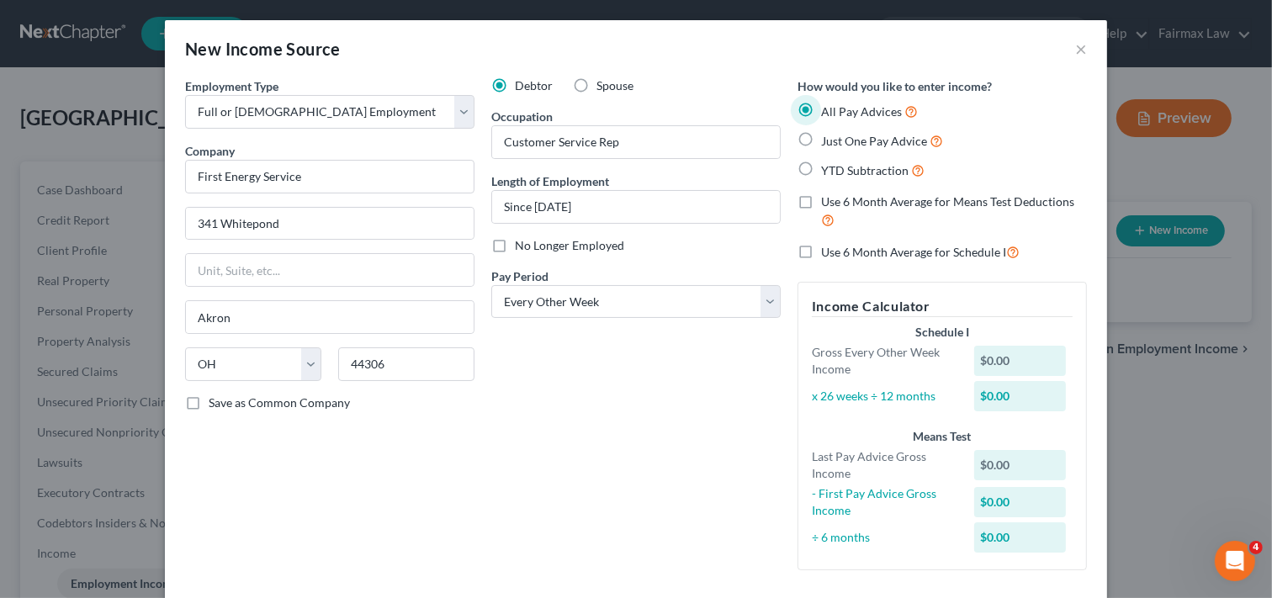
radio input "true"
click at [828, 161] on input "YTD Subtraction" at bounding box center [833, 166] width 11 height 11
radio input "true"
click at [828, 102] on input "All Pay Advices" at bounding box center [833, 107] width 11 height 11
radio input "true"
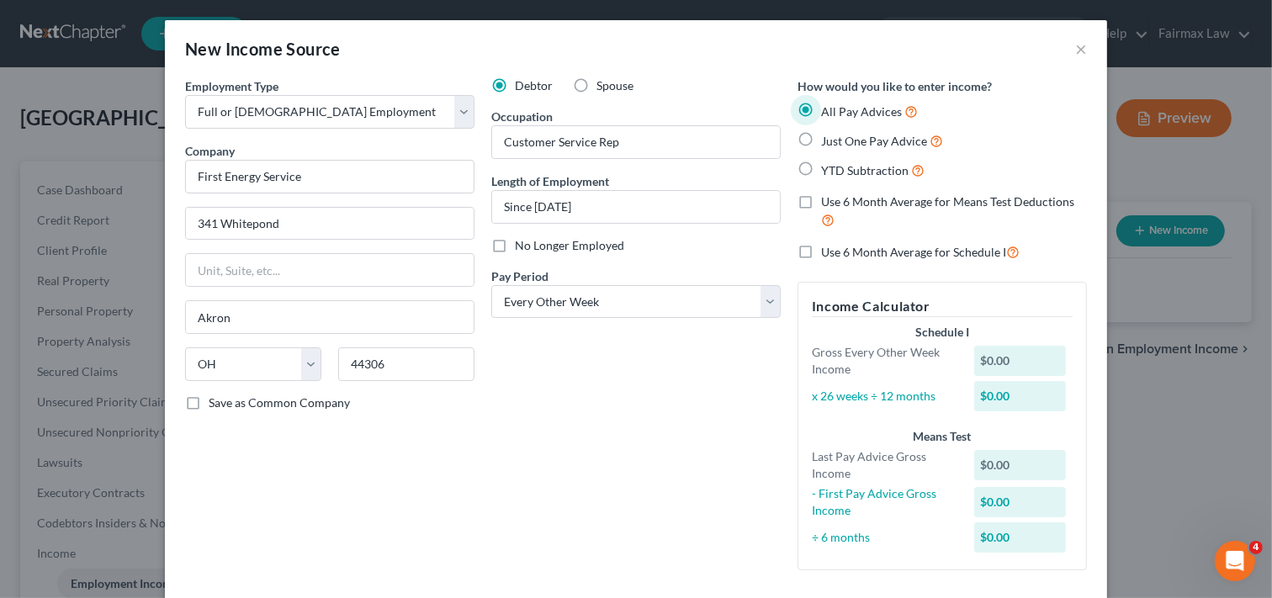
click at [828, 131] on input "Just One Pay Advice" at bounding box center [833, 136] width 11 height 11
radio input "true"
click at [828, 161] on input "YTD Subtraction" at bounding box center [833, 166] width 11 height 11
radio input "true"
click at [828, 102] on input "All Pay Advices" at bounding box center [833, 107] width 11 height 11
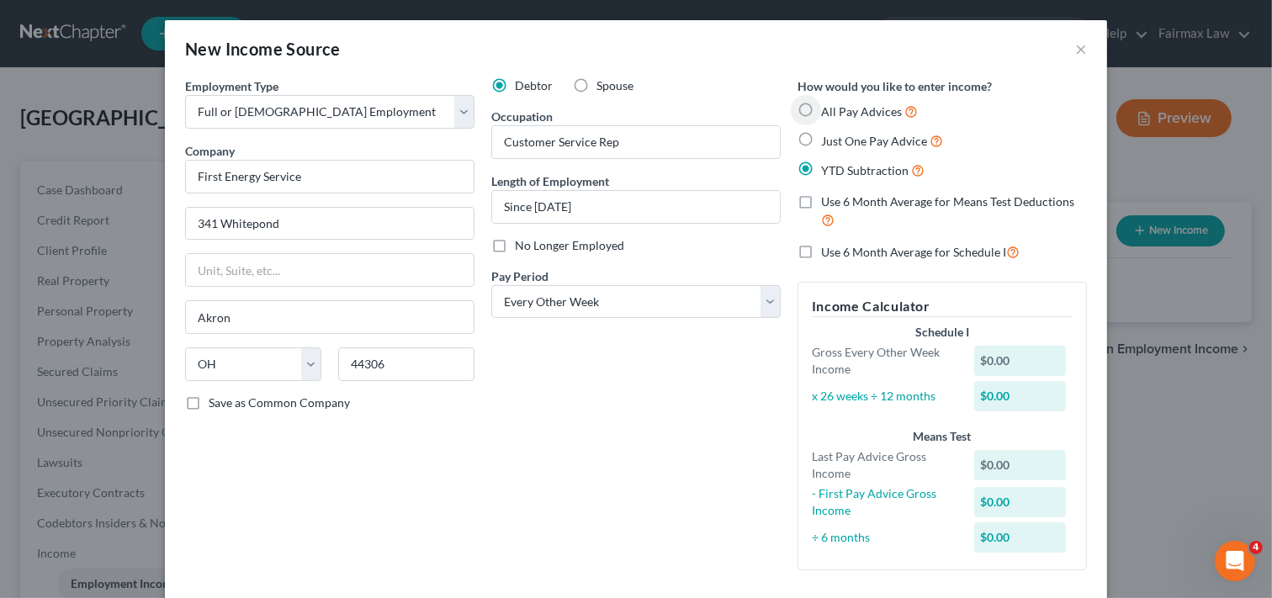
radio input "true"
click at [828, 131] on input "Just One Pay Advice" at bounding box center [833, 136] width 11 height 11
radio input "true"
click at [828, 161] on input "YTD Subtraction" at bounding box center [833, 166] width 11 height 11
radio input "true"
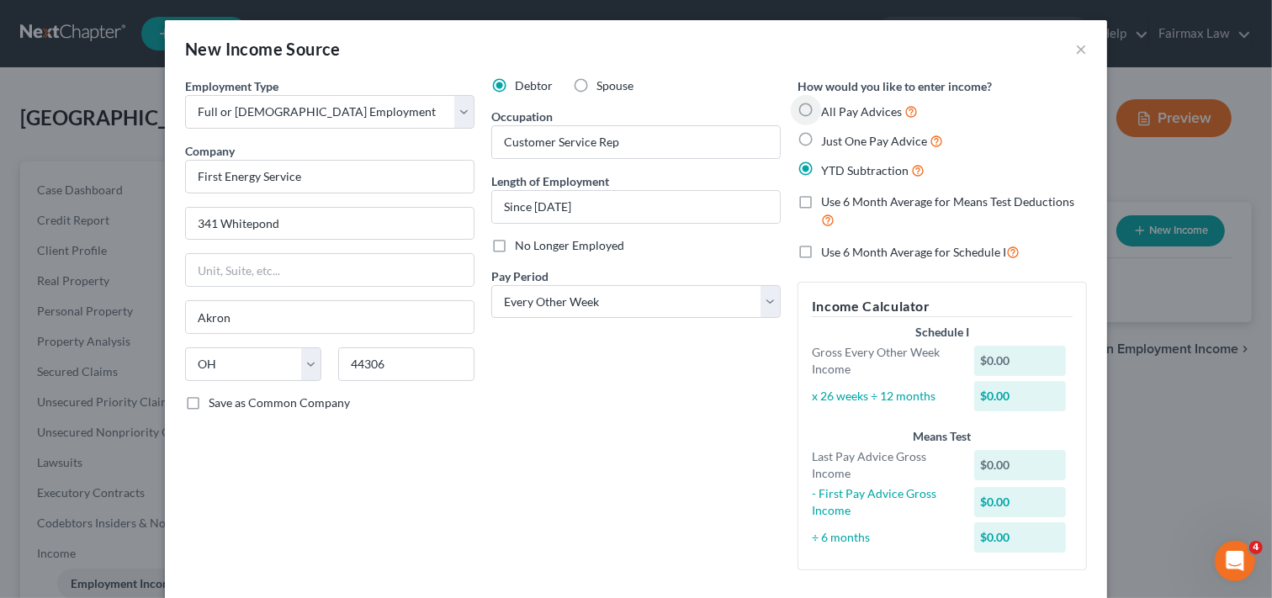
click at [828, 102] on input "All Pay Advices" at bounding box center [833, 107] width 11 height 11
radio input "true"
click at [828, 131] on input "Just One Pay Advice" at bounding box center [833, 136] width 11 height 11
radio input "true"
click at [828, 161] on input "YTD Subtraction" at bounding box center [833, 166] width 11 height 11
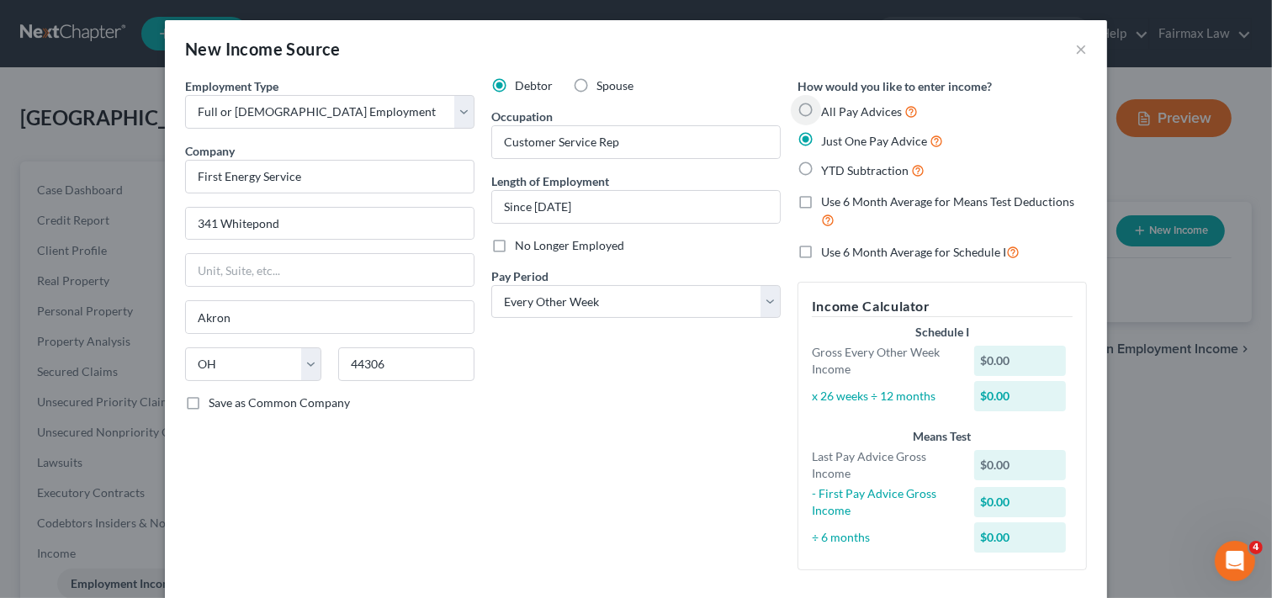
radio input "true"
click at [828, 102] on input "All Pay Advices" at bounding box center [833, 107] width 11 height 11
radio input "true"
click at [828, 131] on input "Just One Pay Advice" at bounding box center [833, 136] width 11 height 11
radio input "true"
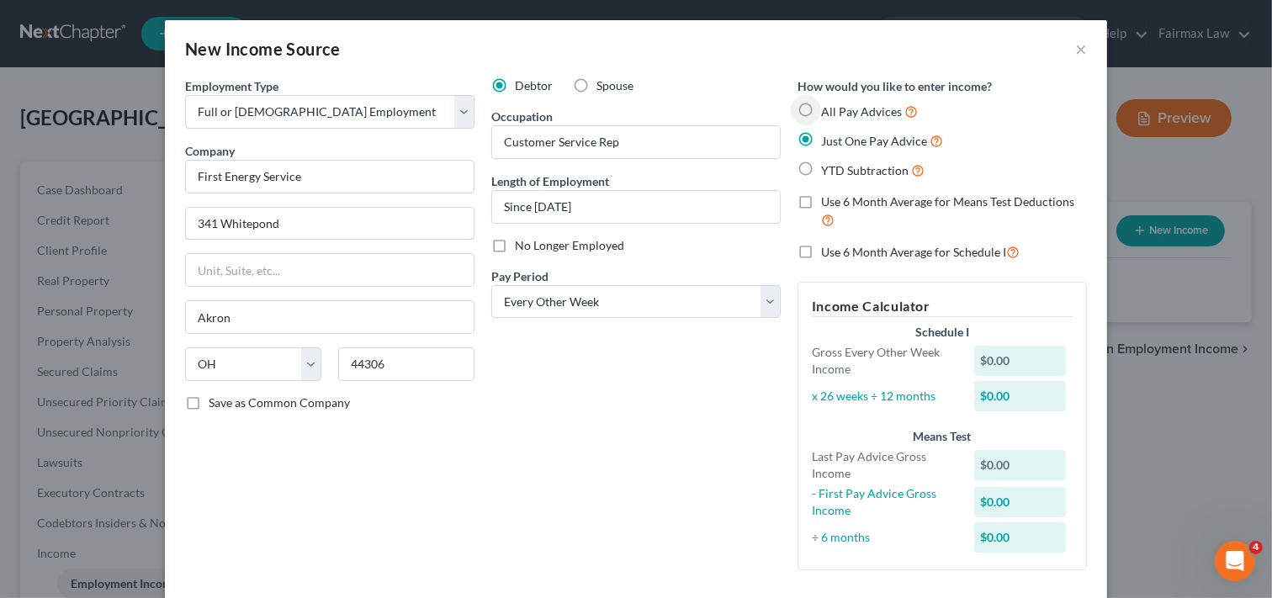
click at [328, 213] on input "341 Whitepond" at bounding box center [330, 224] width 288 height 32
click at [329, 214] on input "341 Whitepond" at bounding box center [330, 224] width 288 height 32
click at [926, 124] on div "All Pay Advices Just One Pay Advice YTD Subtraction" at bounding box center [942, 141] width 289 height 78
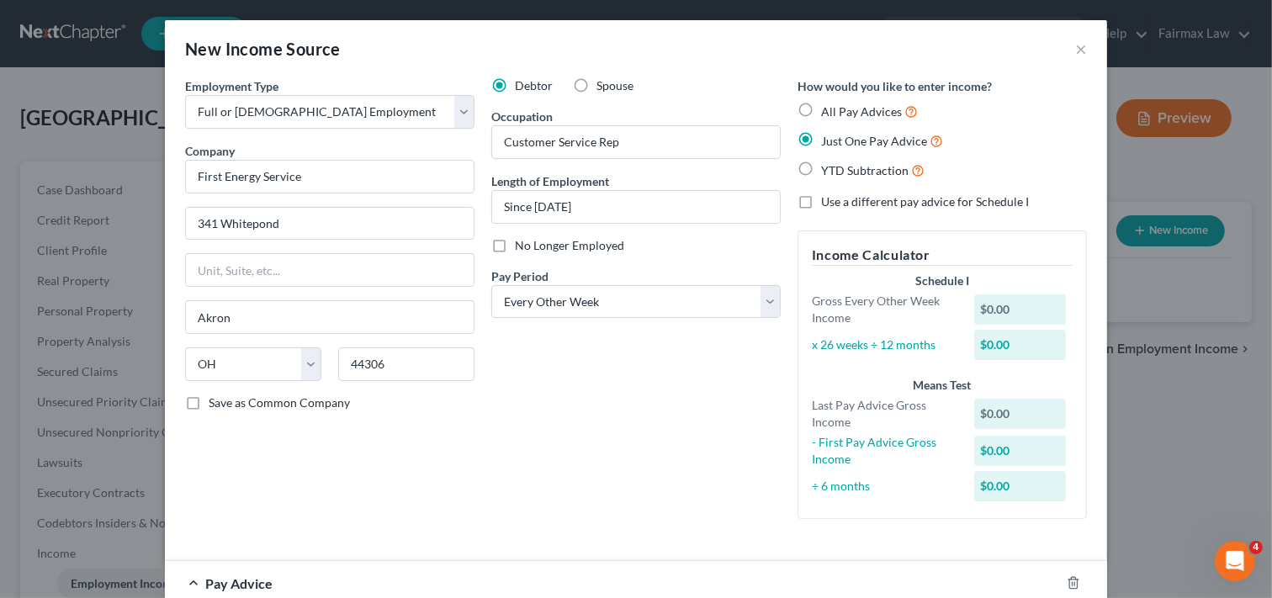
scroll to position [513, 0]
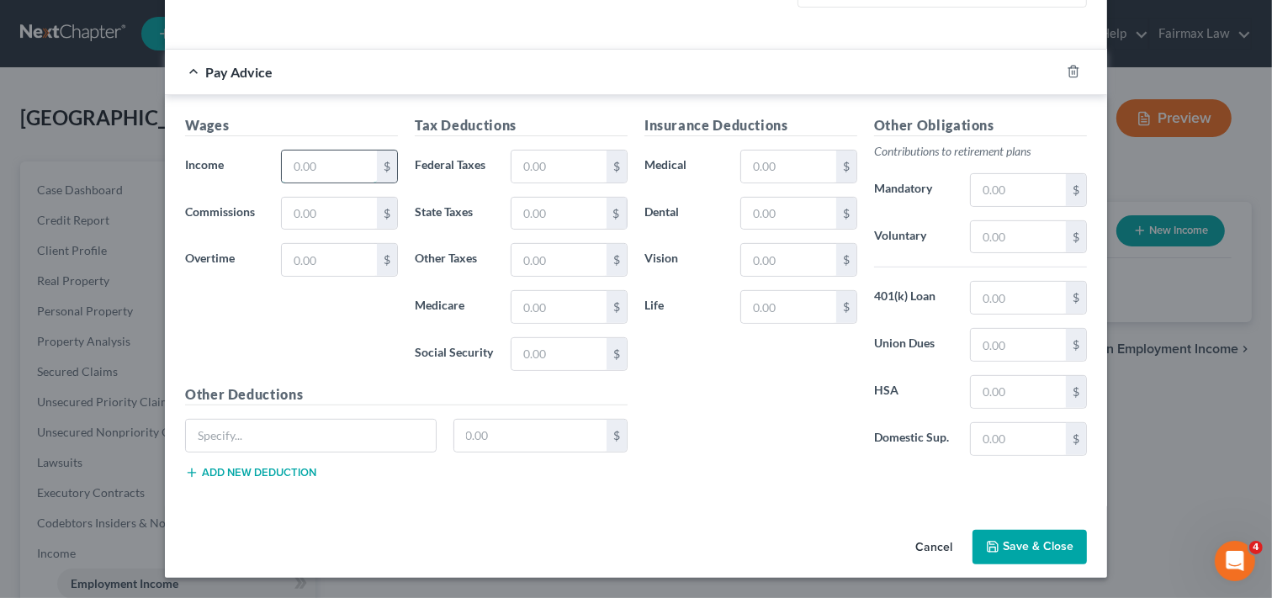
click at [325, 170] on input "text" at bounding box center [329, 167] width 95 height 32
click at [329, 168] on input "text" at bounding box center [329, 167] width 95 height 32
type input "2,231.00"
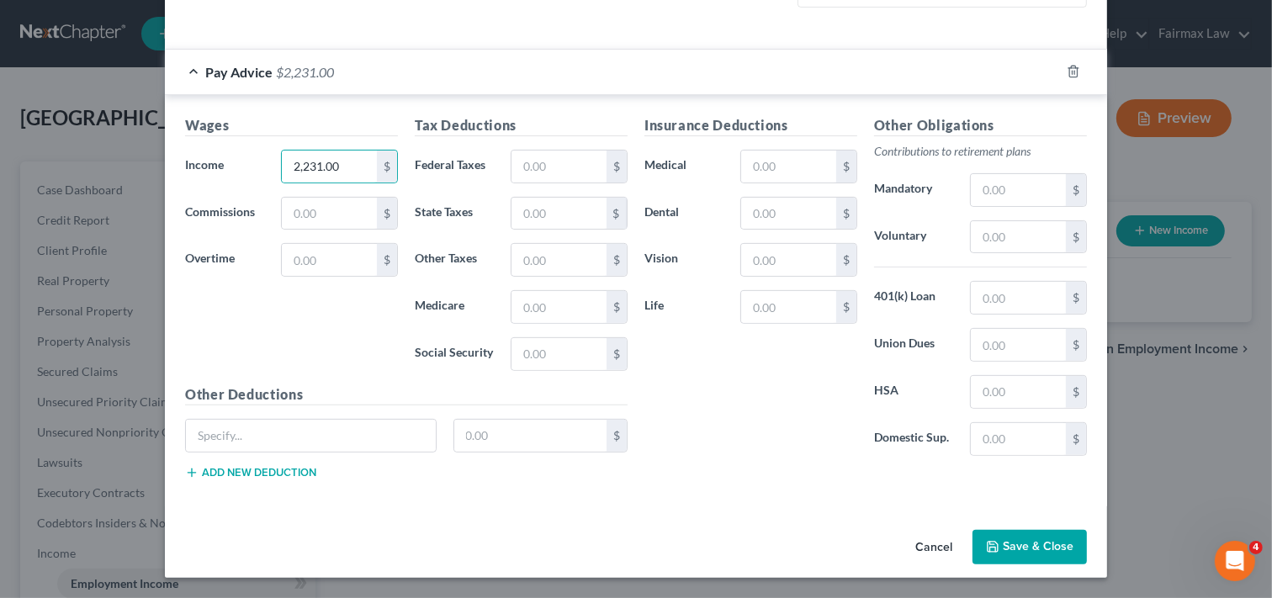
click at [813, 73] on div "Pay Advice $2,231.00" at bounding box center [612, 72] width 895 height 45
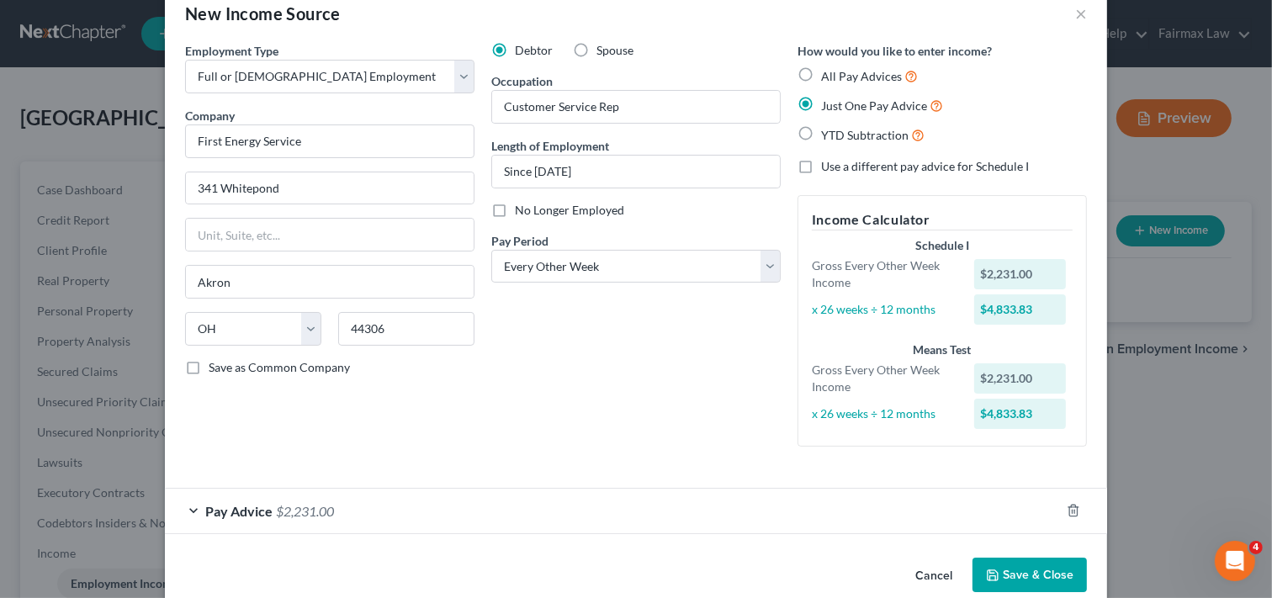
scroll to position [37, 0]
click at [697, 348] on div "Debtor Spouse Occupation Customer Service Rep Length of Employment Since [DATE]…" at bounding box center [636, 249] width 306 height 418
click at [821, 132] on label "YTD Subtraction" at bounding box center [872, 133] width 103 height 19
click at [828, 132] on input "YTD Subtraction" at bounding box center [833, 129] width 11 height 11
radio input "true"
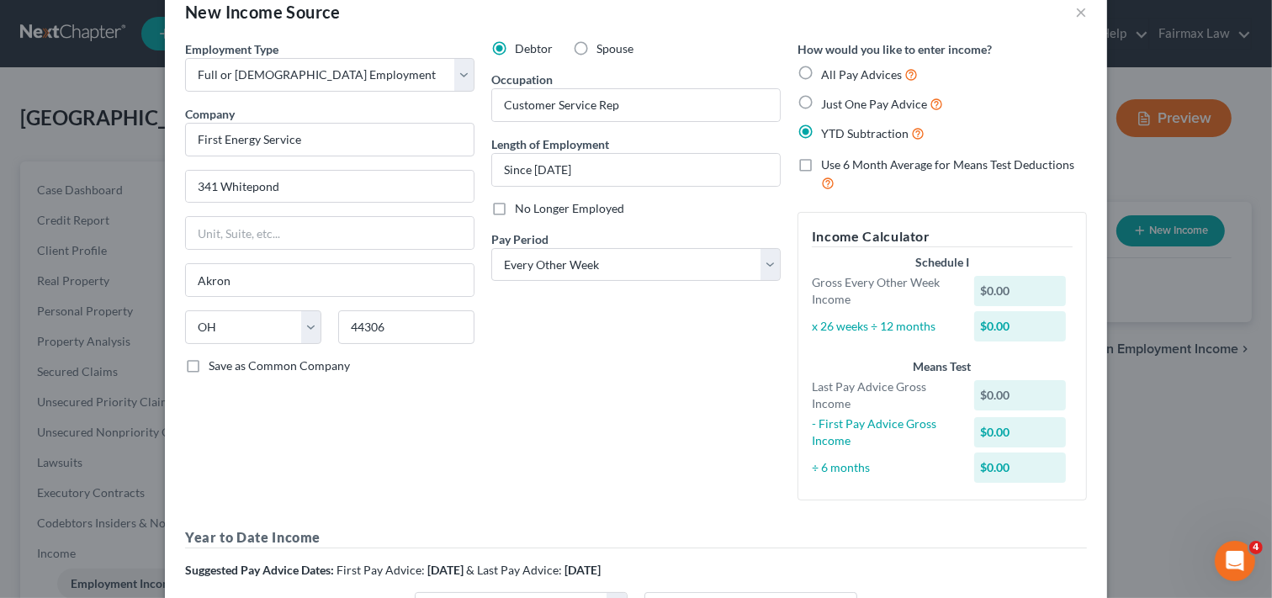
click at [828, 65] on input "All Pay Advices" at bounding box center [833, 70] width 11 height 11
radio input "true"
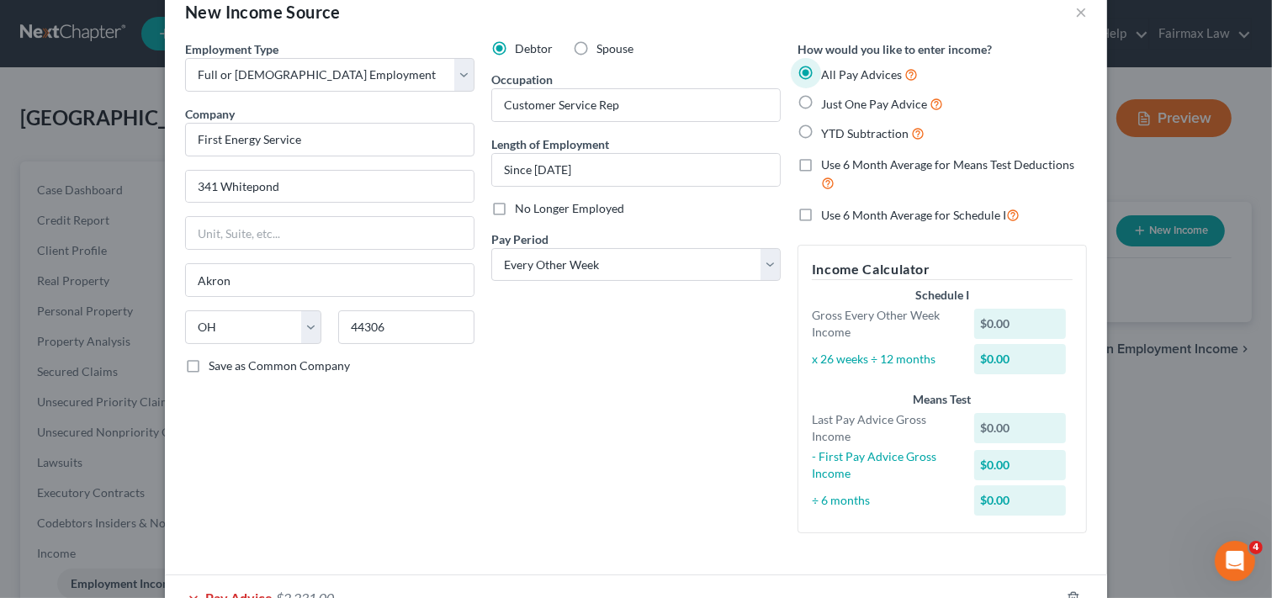
click at [828, 94] on input "Just One Pay Advice" at bounding box center [833, 99] width 11 height 11
radio input "true"
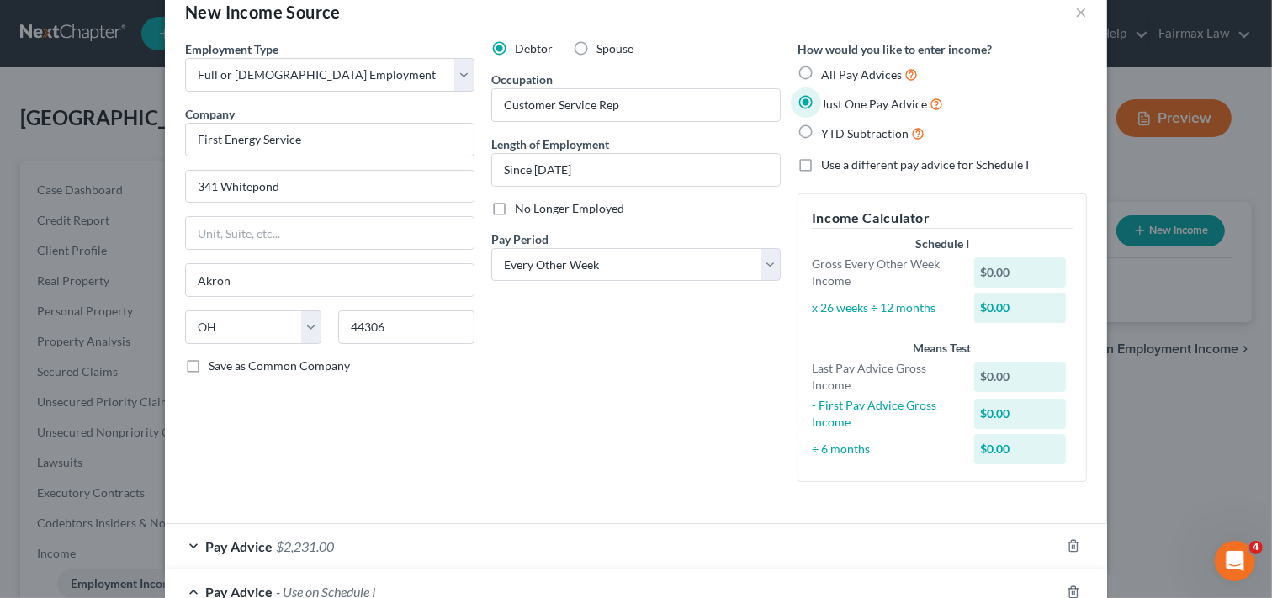
click at [828, 124] on input "YTD Subtraction" at bounding box center [833, 129] width 11 height 11
radio input "true"
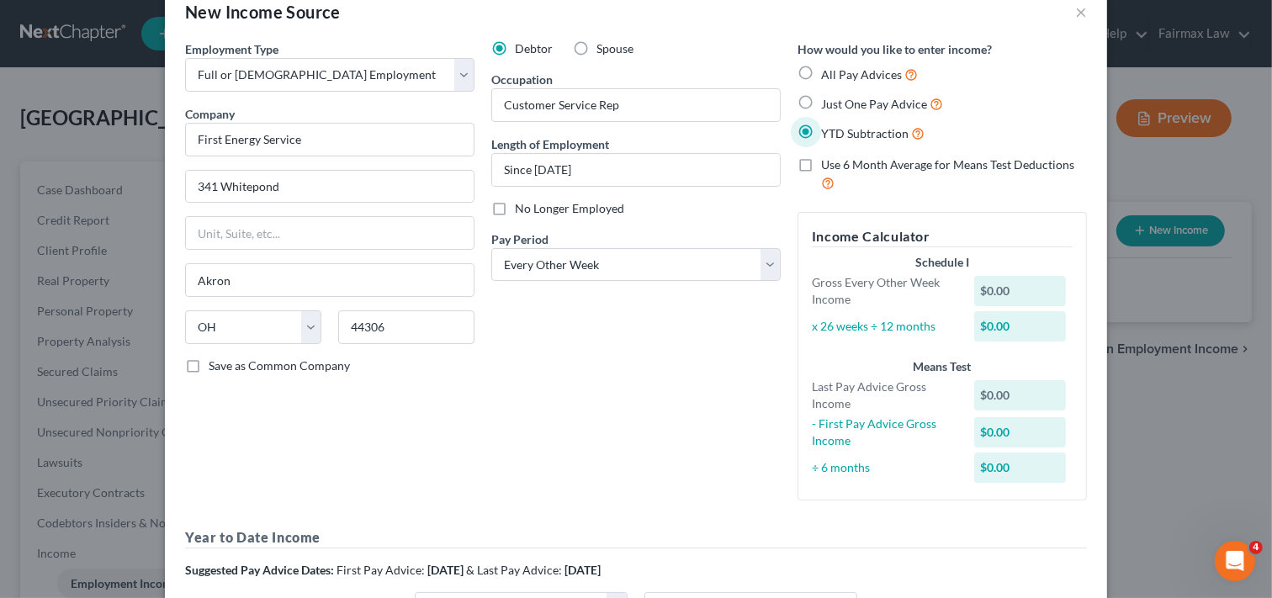
click at [828, 94] on input "Just One Pay Advice" at bounding box center [833, 99] width 11 height 11
radio input "true"
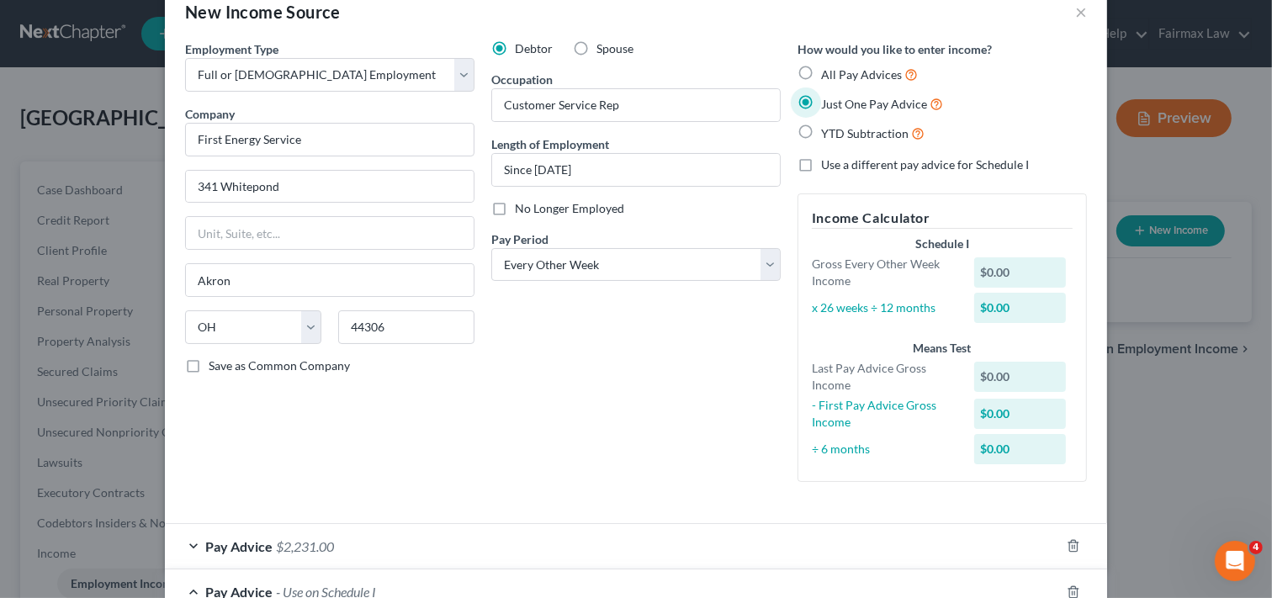
click at [828, 65] on input "All Pay Advices" at bounding box center [833, 70] width 11 height 11
radio input "true"
click at [828, 124] on input "YTD Subtraction" at bounding box center [833, 129] width 11 height 11
radio input "true"
click at [828, 94] on input "Just One Pay Advice" at bounding box center [833, 99] width 11 height 11
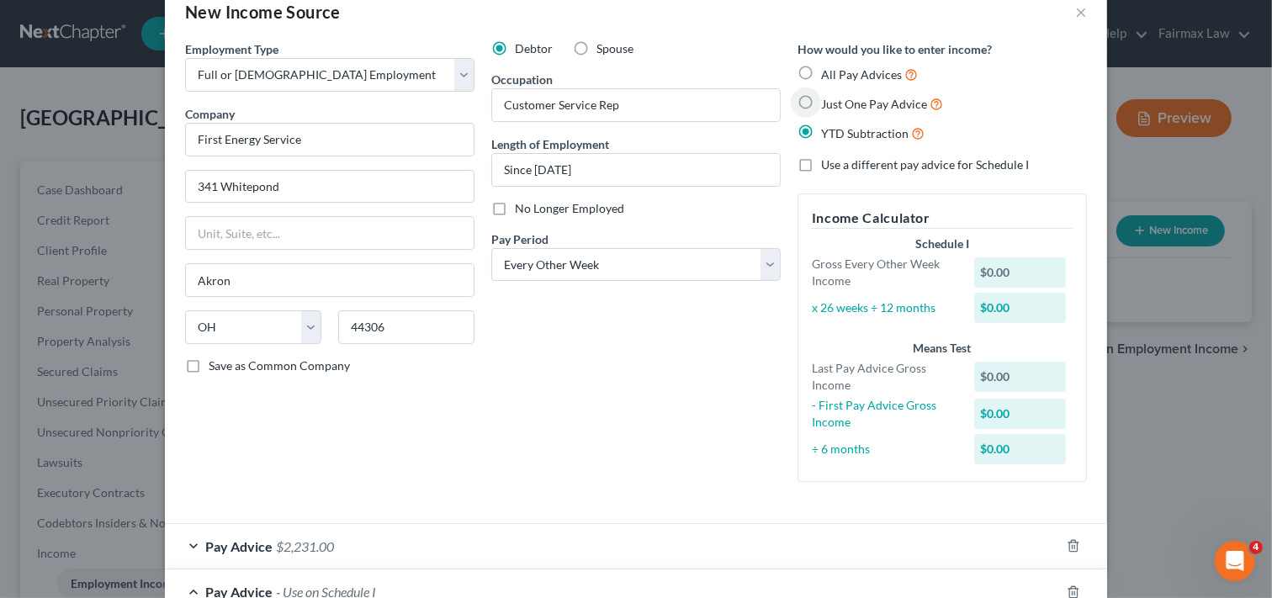
radio input "true"
click at [828, 65] on input "All Pay Advices" at bounding box center [833, 70] width 11 height 11
radio input "true"
click at [828, 124] on input "YTD Subtraction" at bounding box center [833, 129] width 11 height 11
click at [828, 94] on input "Just One Pay Advice" at bounding box center [833, 99] width 11 height 11
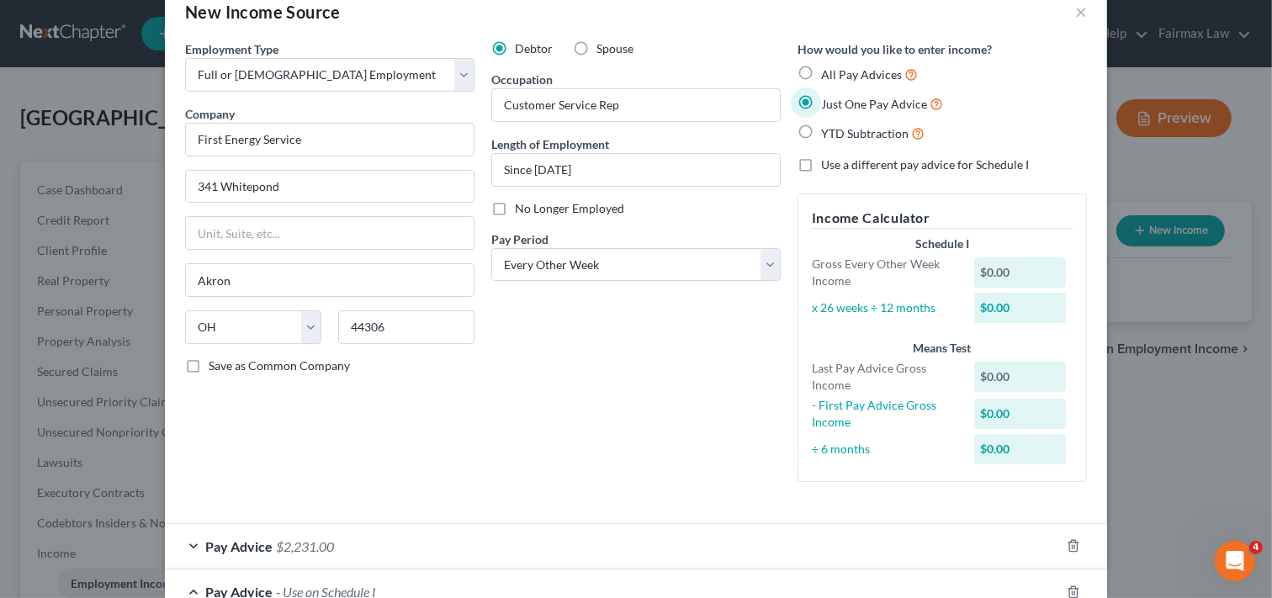
click at [828, 65] on input "All Pay Advices" at bounding box center [833, 70] width 11 height 11
click at [828, 124] on input "YTD Subtraction" at bounding box center [833, 129] width 11 height 11
click at [821, 130] on label "YTD Subtraction" at bounding box center [872, 133] width 103 height 19
click at [828, 130] on input "YTD Subtraction" at bounding box center [833, 129] width 11 height 11
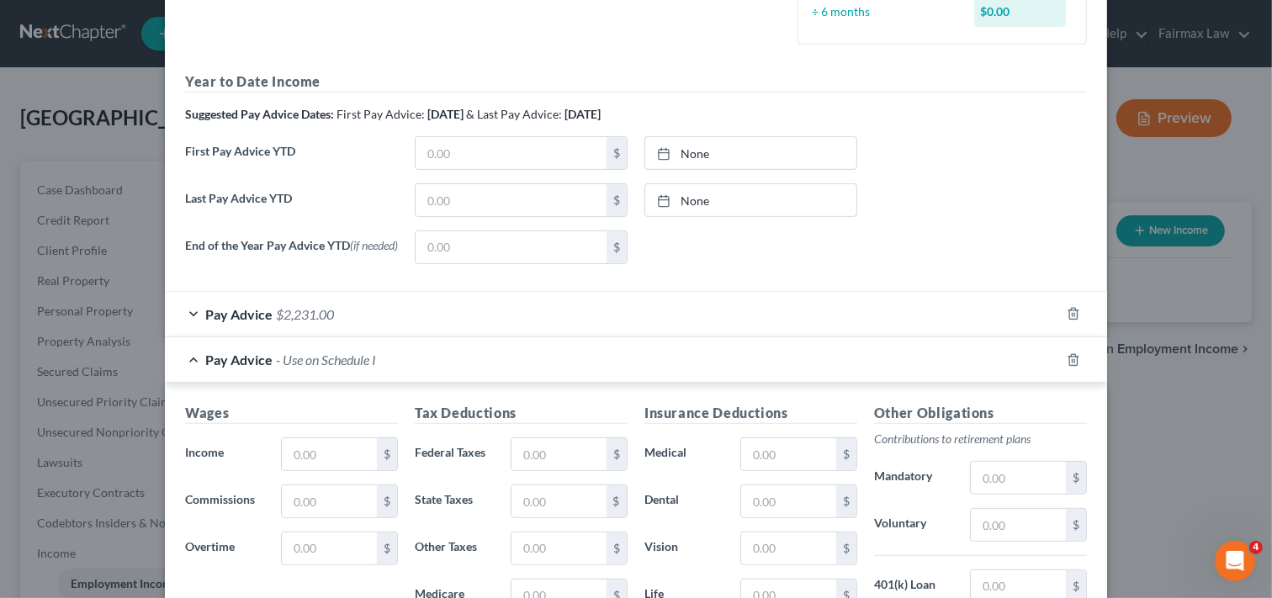
scroll to position [495, 0]
click at [518, 146] on input "text" at bounding box center [511, 151] width 191 height 32
click at [489, 199] on input "text" at bounding box center [511, 199] width 191 height 32
click at [326, 464] on input "text" at bounding box center [329, 453] width 95 height 32
click at [575, 458] on input "text" at bounding box center [558, 453] width 95 height 32
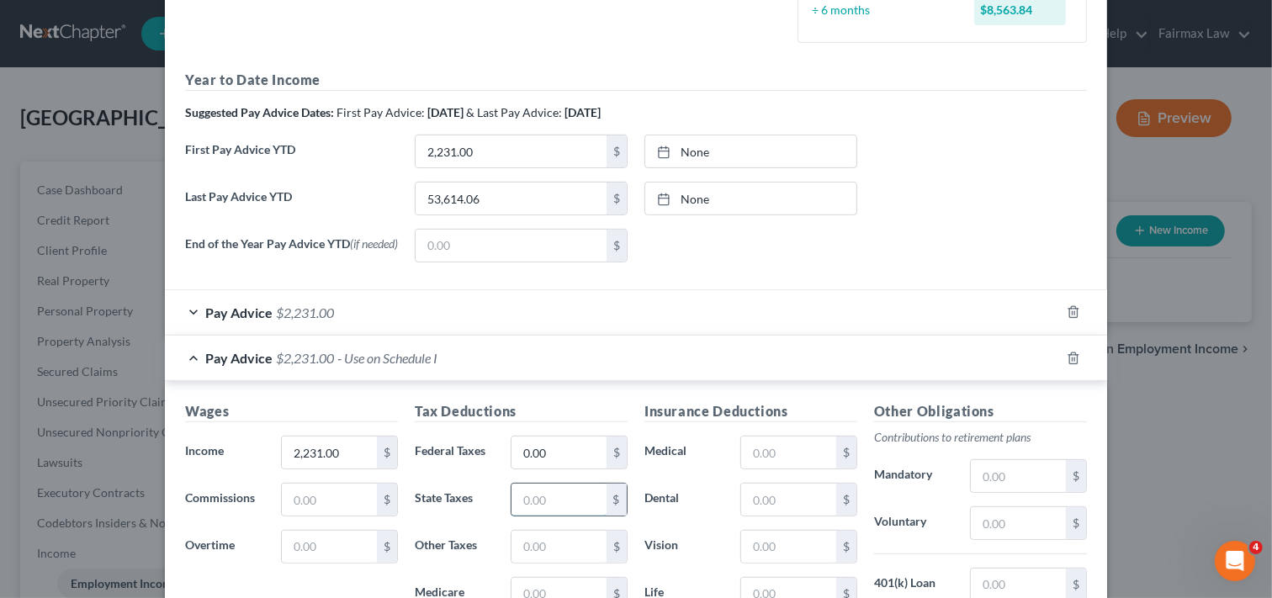
click at [549, 507] on input "text" at bounding box center [558, 500] width 95 height 32
drag, startPoint x: 538, startPoint y: 503, endPoint x: 549, endPoint y: 491, distance: 16.1
click at [538, 503] on input "text" at bounding box center [558, 500] width 95 height 32
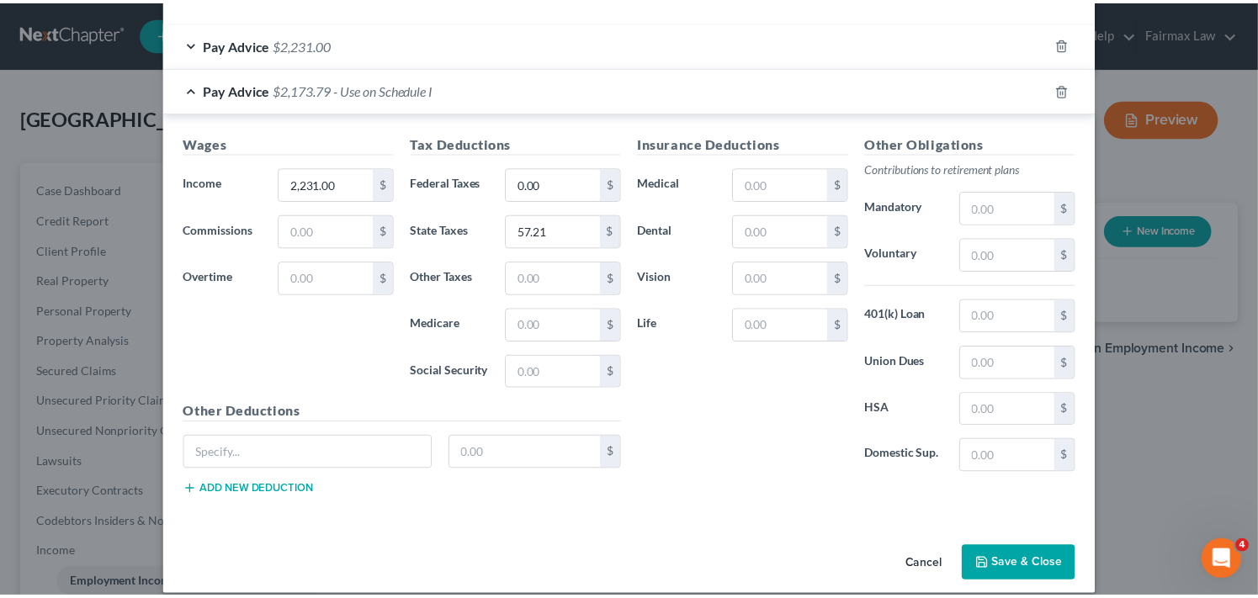
scroll to position [768, 0]
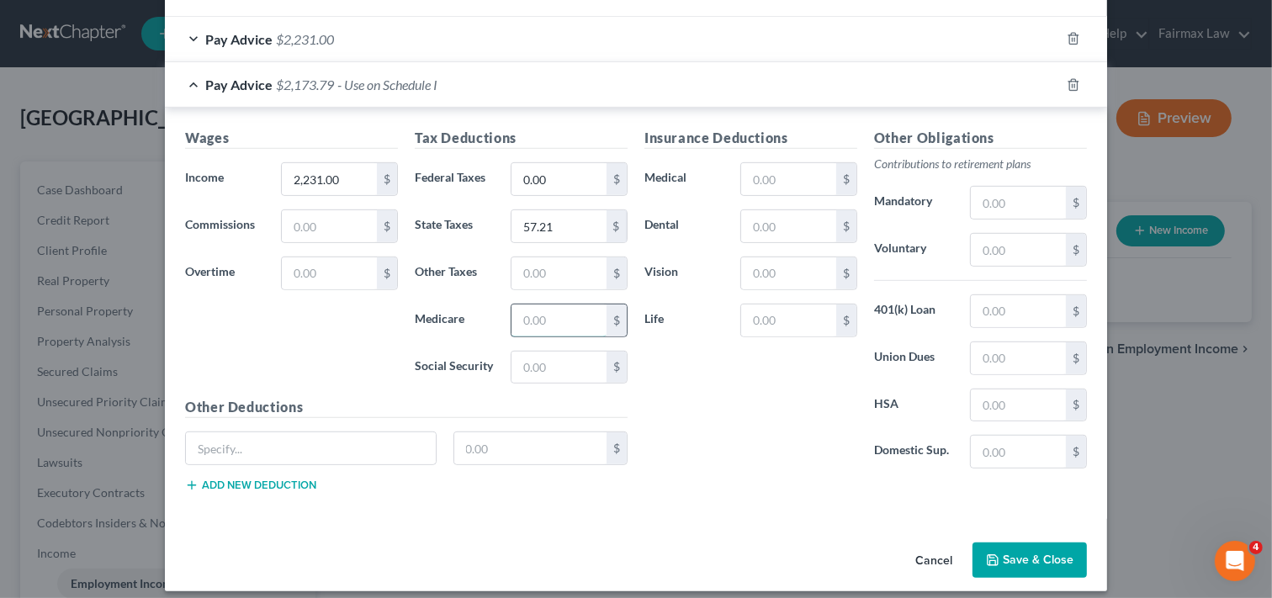
click at [539, 325] on input "text" at bounding box center [558, 321] width 95 height 32
click at [559, 325] on input "text" at bounding box center [558, 321] width 95 height 32
click at [554, 372] on input "text" at bounding box center [558, 368] width 95 height 32
click at [1005, 557] on button "Save & Close" at bounding box center [1029, 560] width 114 height 35
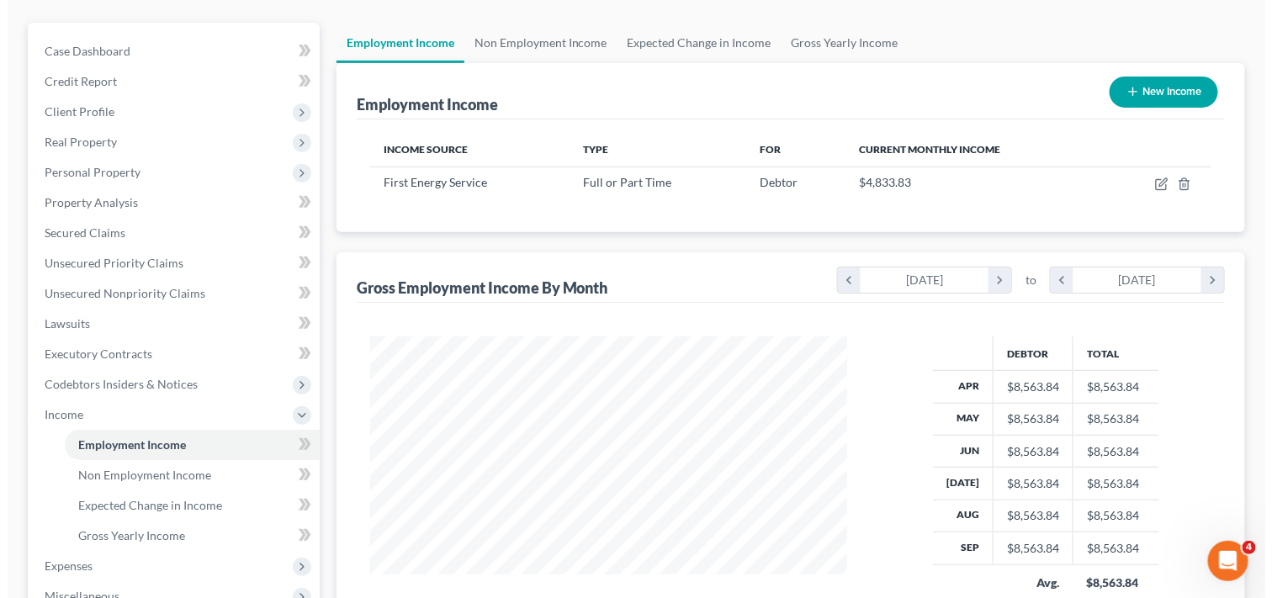
scroll to position [0, 0]
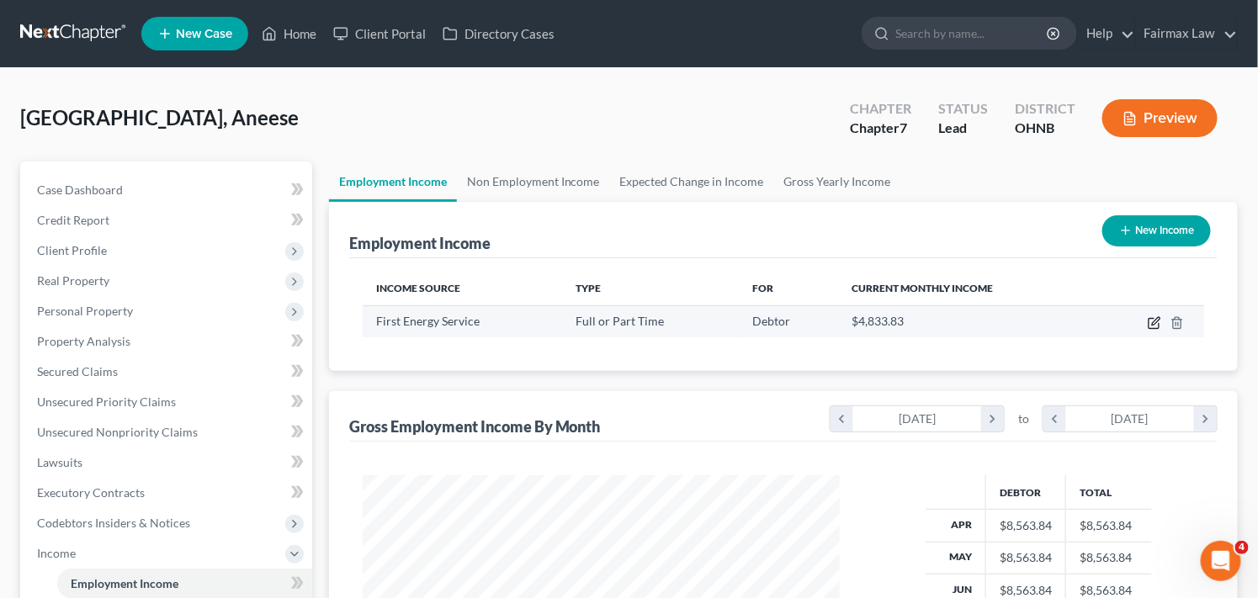
click at [1153, 318] on icon "button" at bounding box center [1153, 322] width 13 height 13
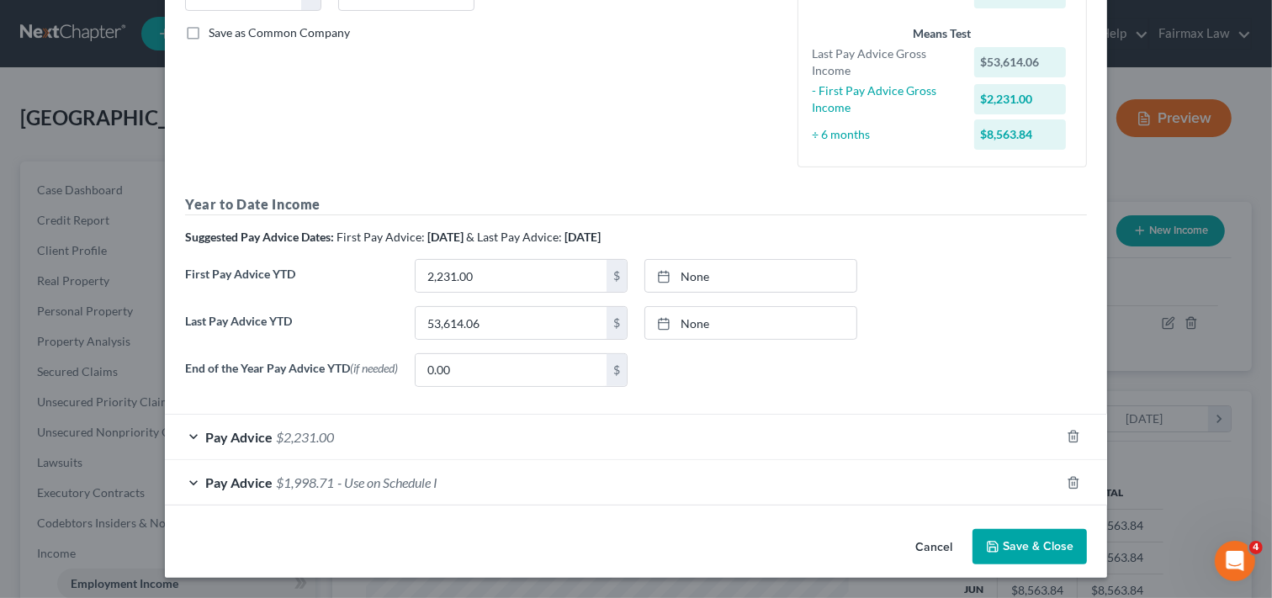
scroll to position [374, 0]
click at [185, 441] on div "Pay Advice $2,231.00" at bounding box center [612, 437] width 895 height 45
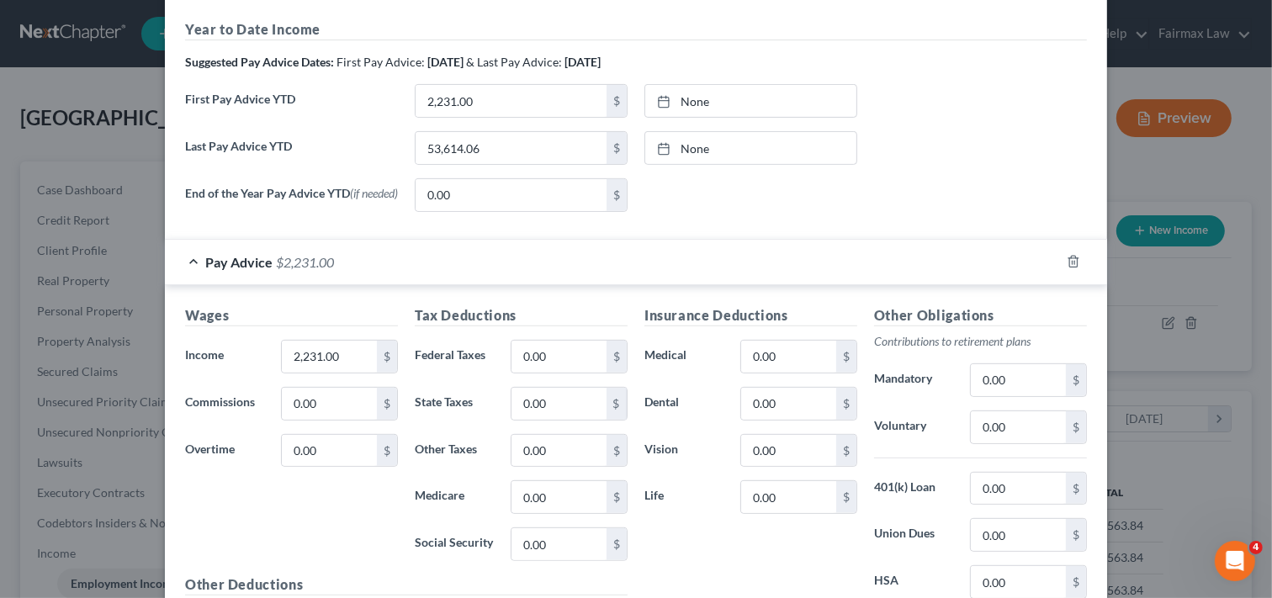
scroll to position [338, 0]
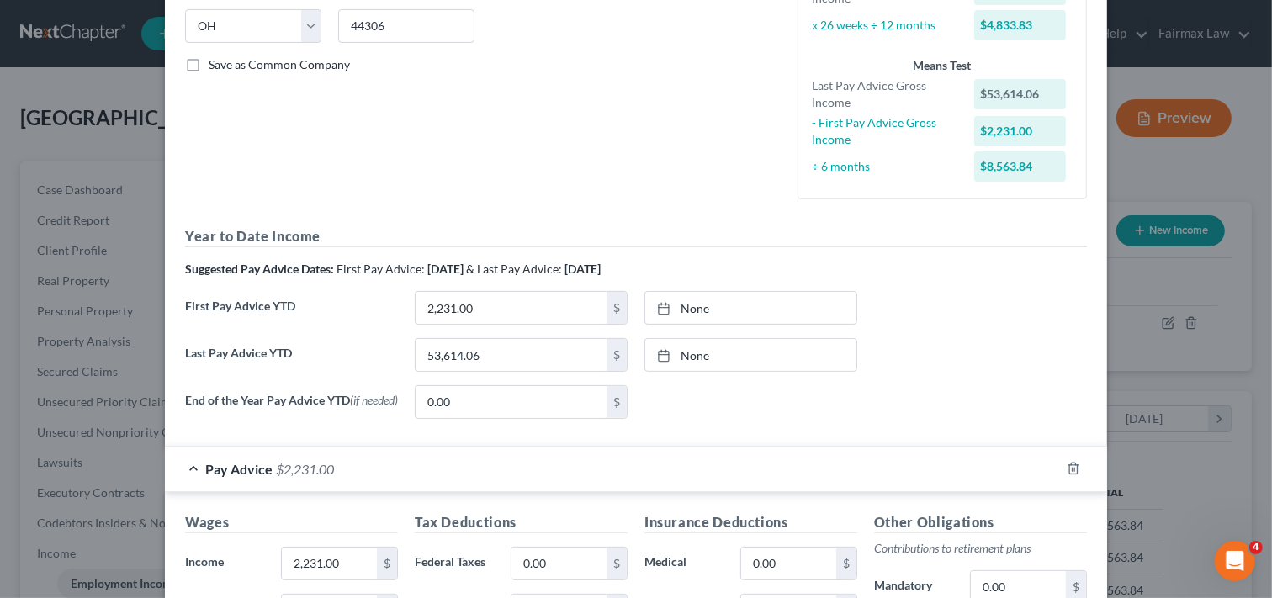
click at [188, 473] on div "Pay Advice $2,231.00" at bounding box center [612, 469] width 895 height 45
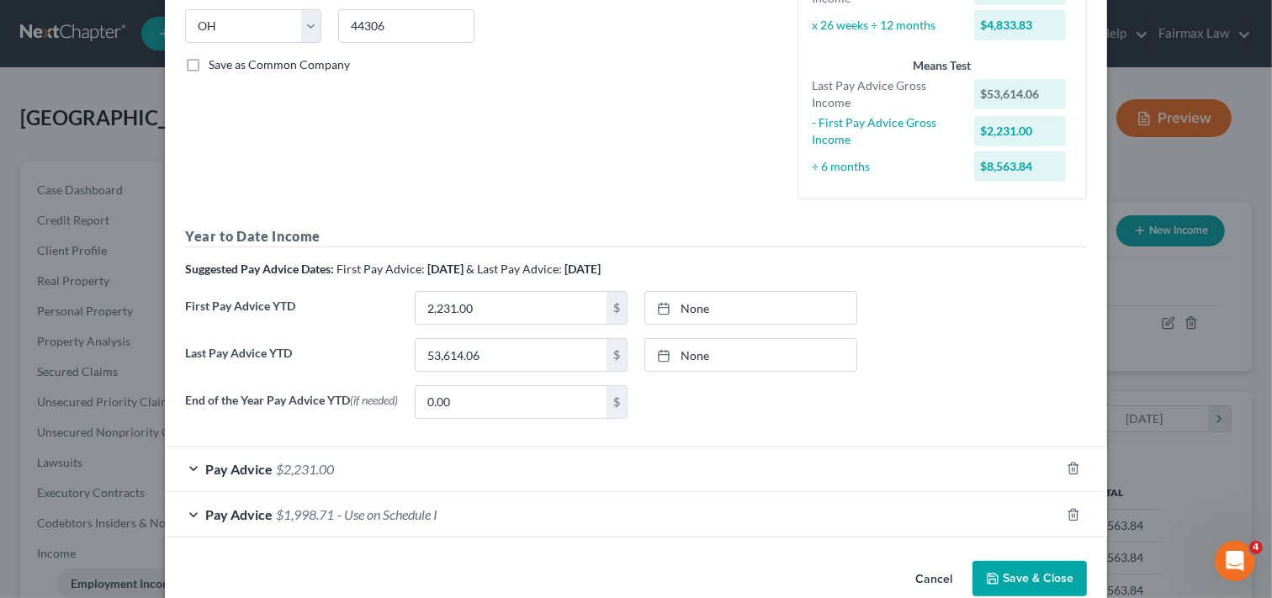
click at [187, 518] on div "Pay Advice $1,998.71 - Use on Schedule I" at bounding box center [612, 514] width 895 height 45
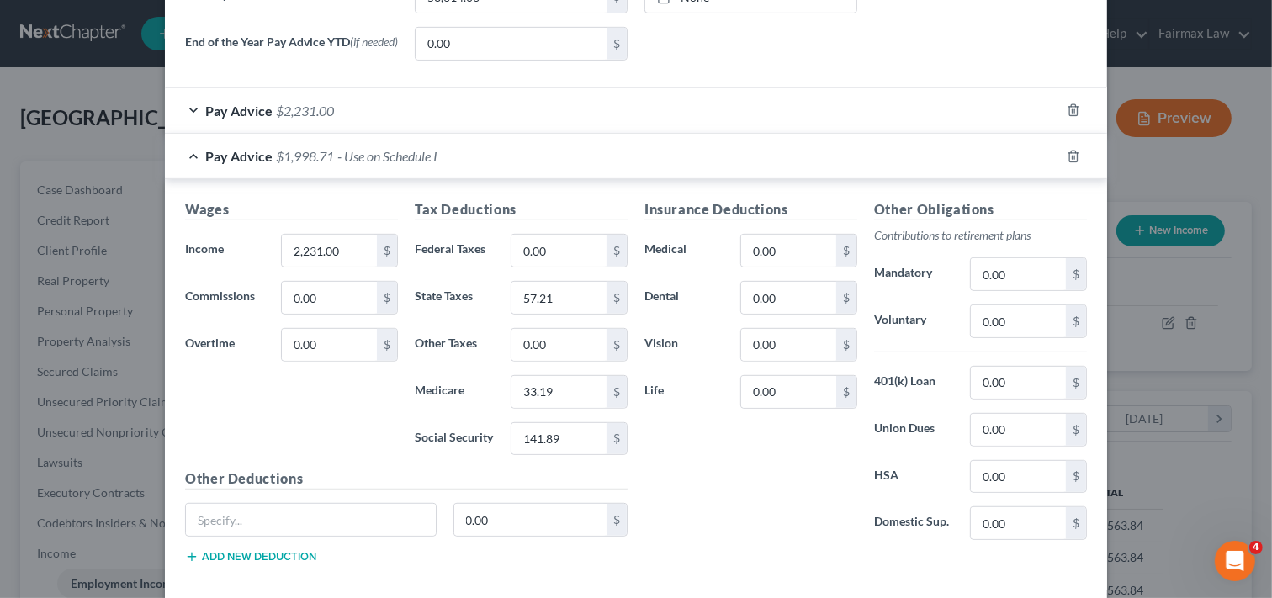
scroll to position [786, 0]
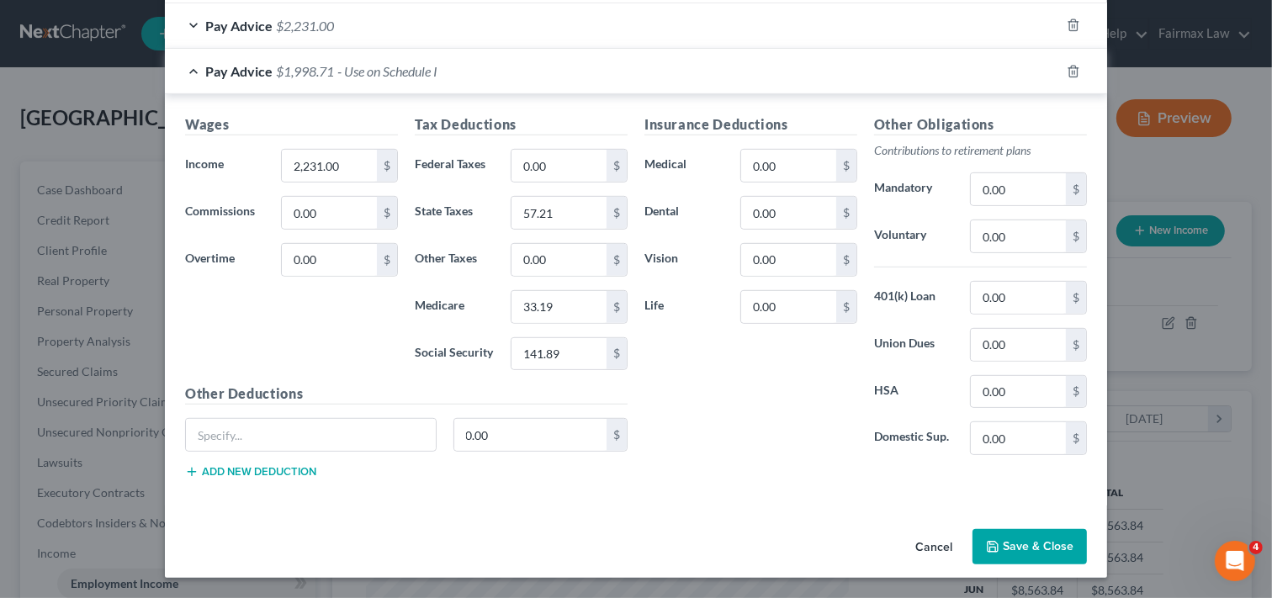
click at [190, 77] on div "Pay Advice $1,998.71 - Use on Schedule I" at bounding box center [612, 71] width 895 height 45
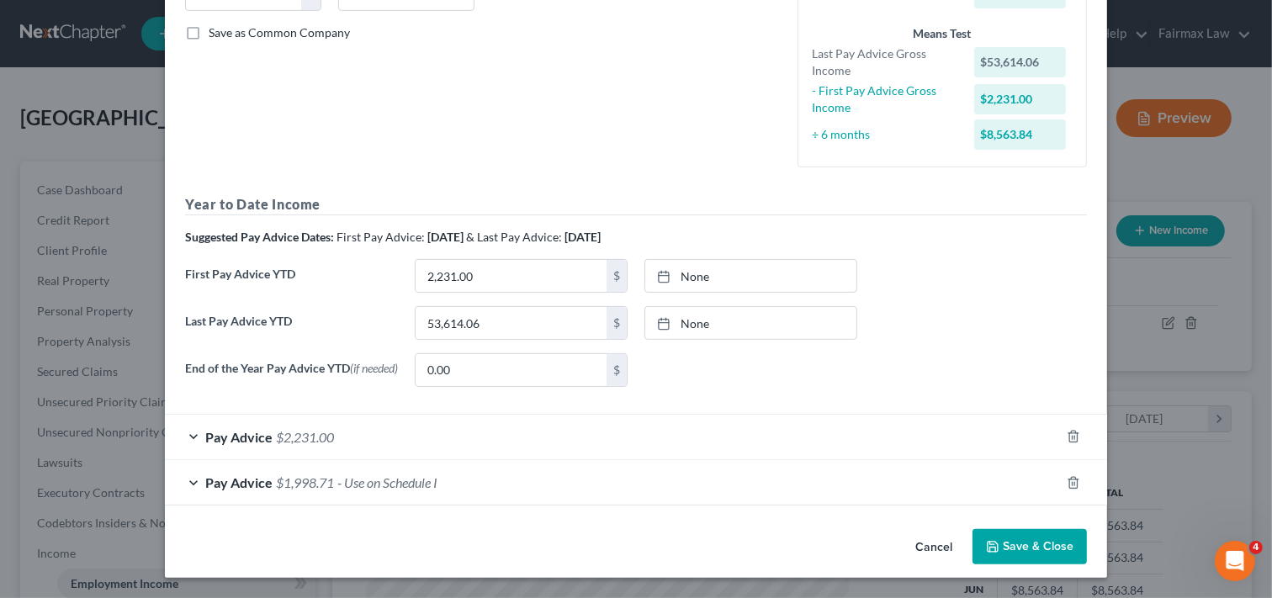
scroll to position [374, 0]
click at [192, 433] on div "Pay Advice $2,231.00" at bounding box center [612, 437] width 895 height 45
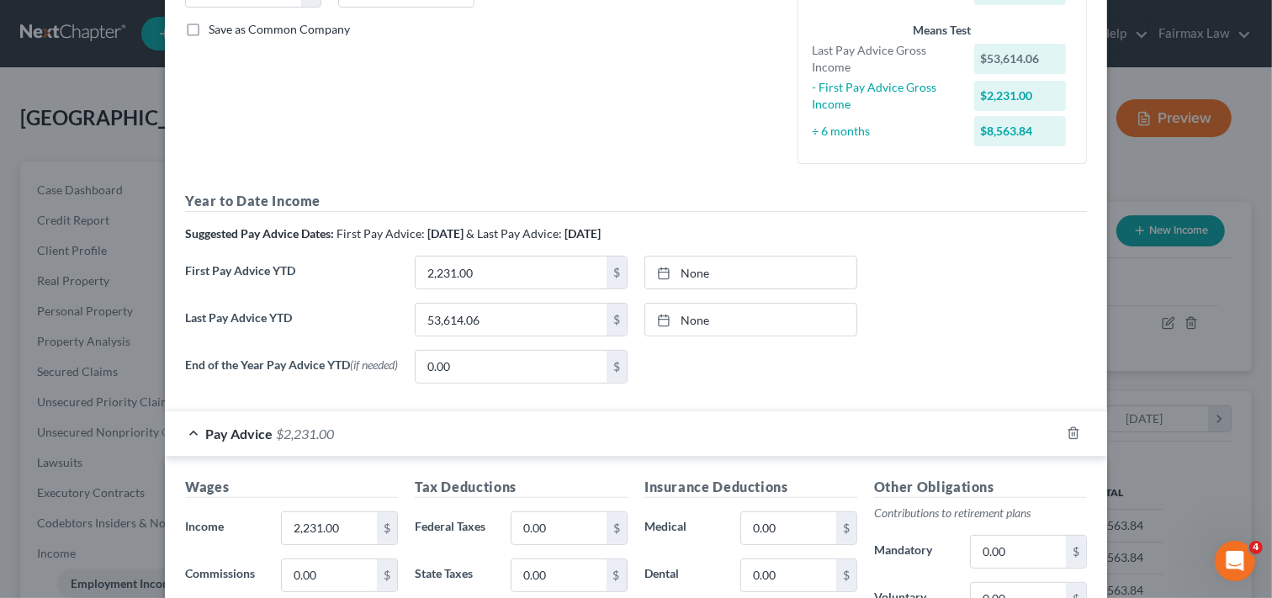
scroll to position [786, 0]
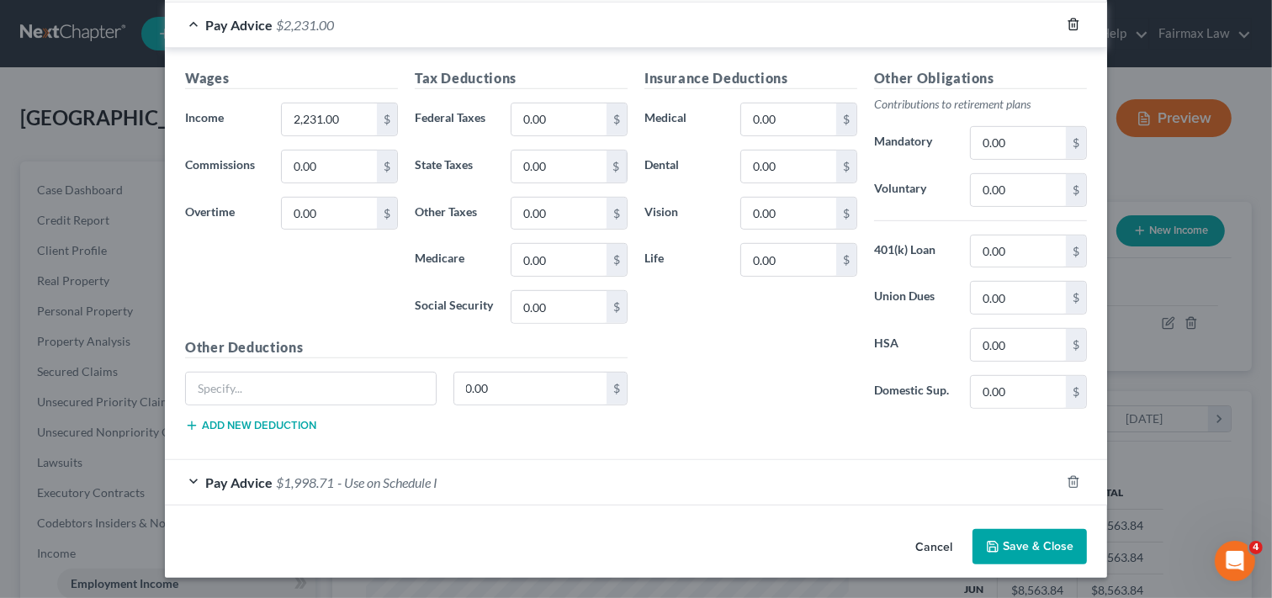
click at [1067, 26] on icon "button" at bounding box center [1073, 24] width 13 height 13
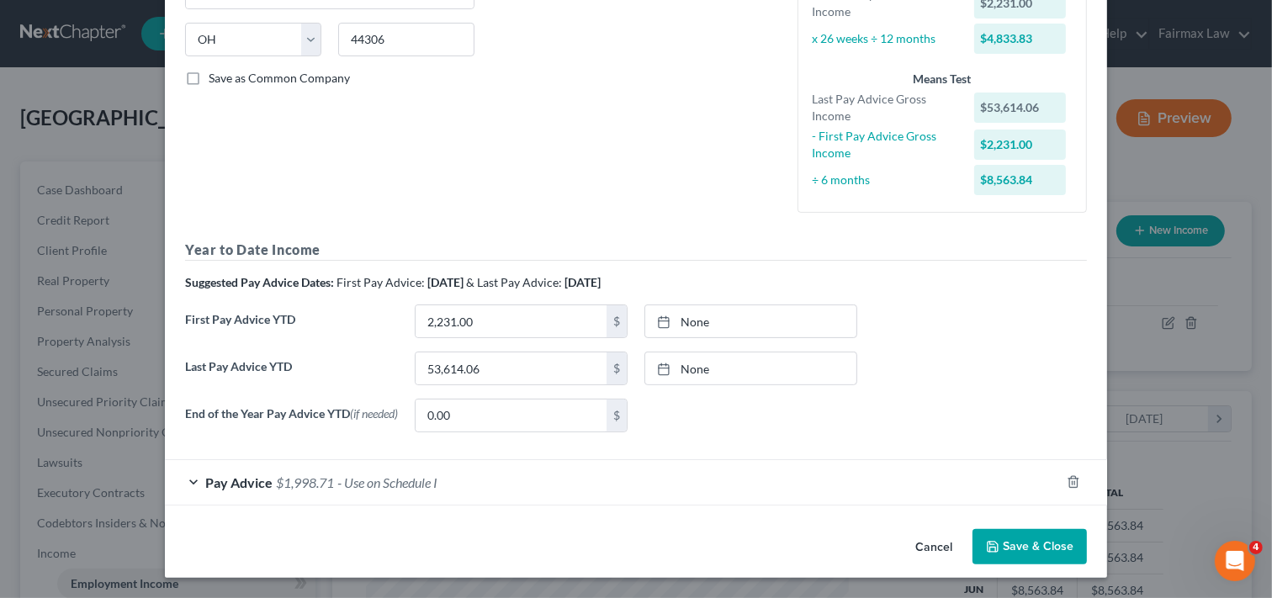
scroll to position [328, 0]
click at [190, 477] on div "Pay Advice $1,998.71 - Use on Schedule I" at bounding box center [612, 482] width 895 height 45
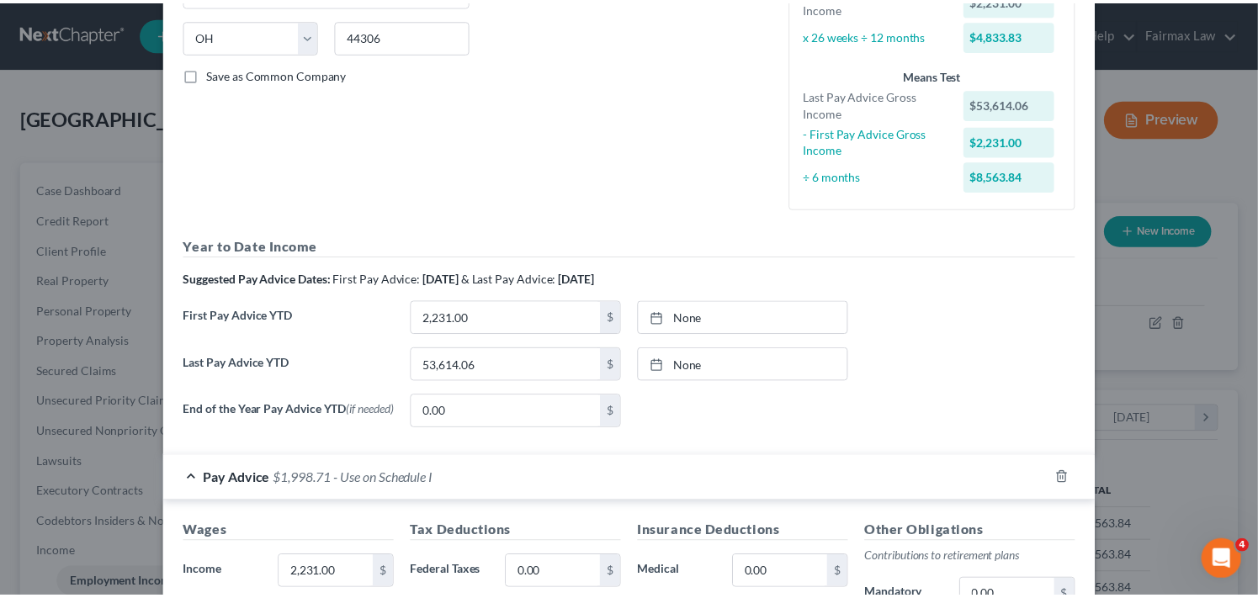
scroll to position [740, 0]
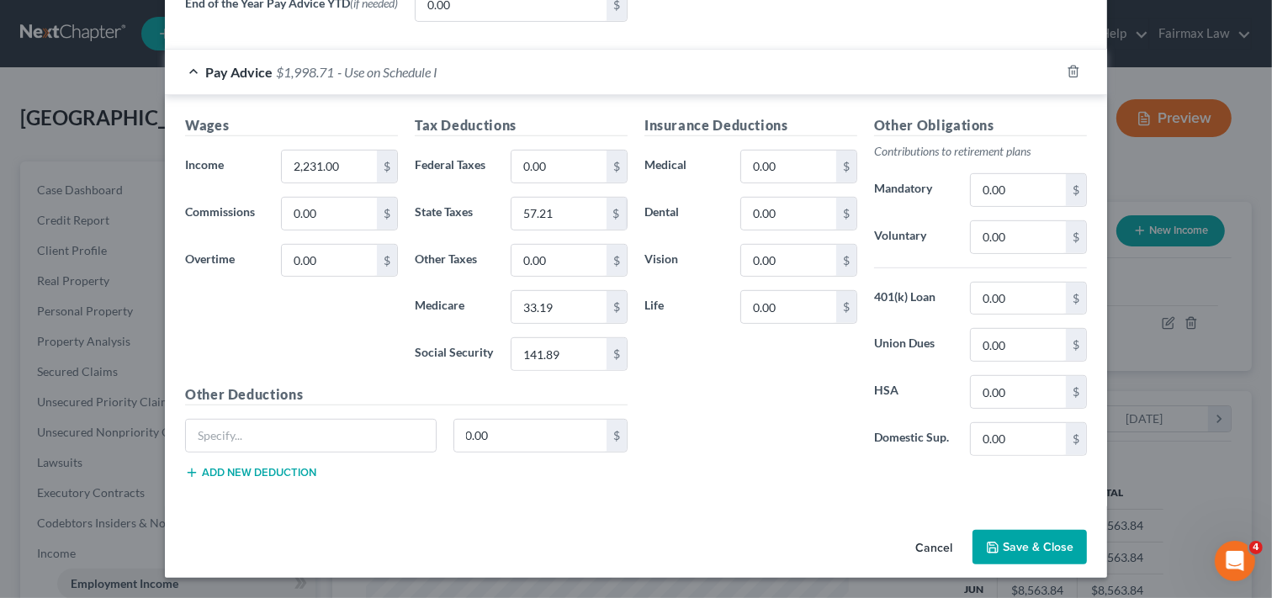
click at [1039, 548] on button "Save & Close" at bounding box center [1029, 547] width 114 height 35
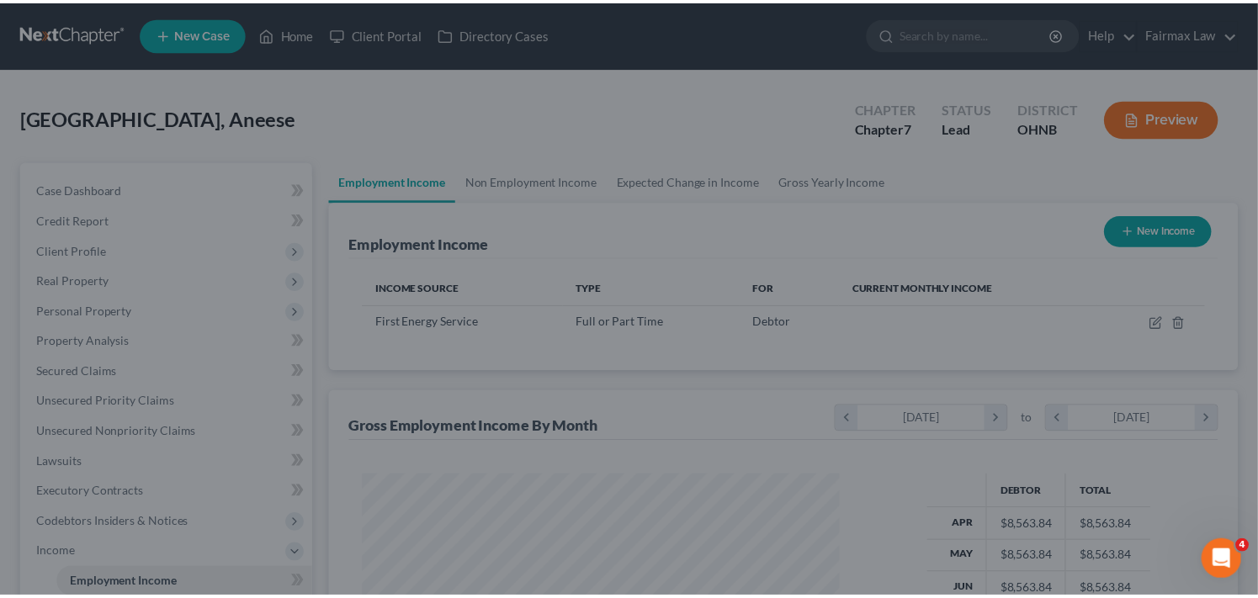
scroll to position [840947, 840739]
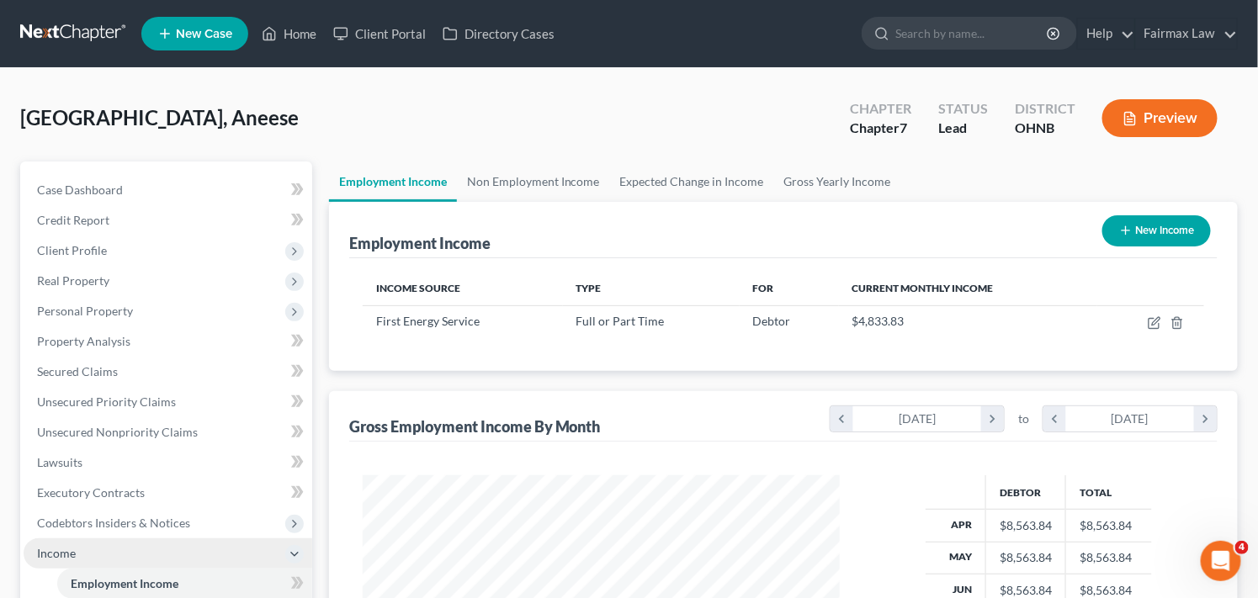
click at [165, 551] on span "Income" at bounding box center [168, 553] width 289 height 30
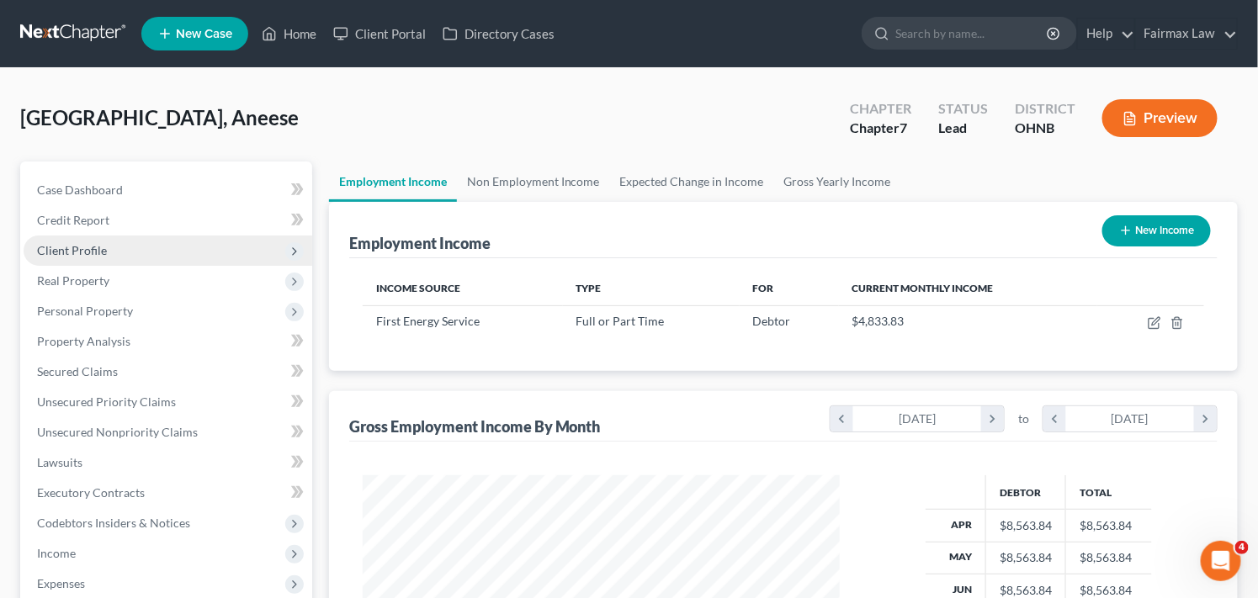
click at [104, 256] on span "Client Profile" at bounding box center [72, 250] width 70 height 14
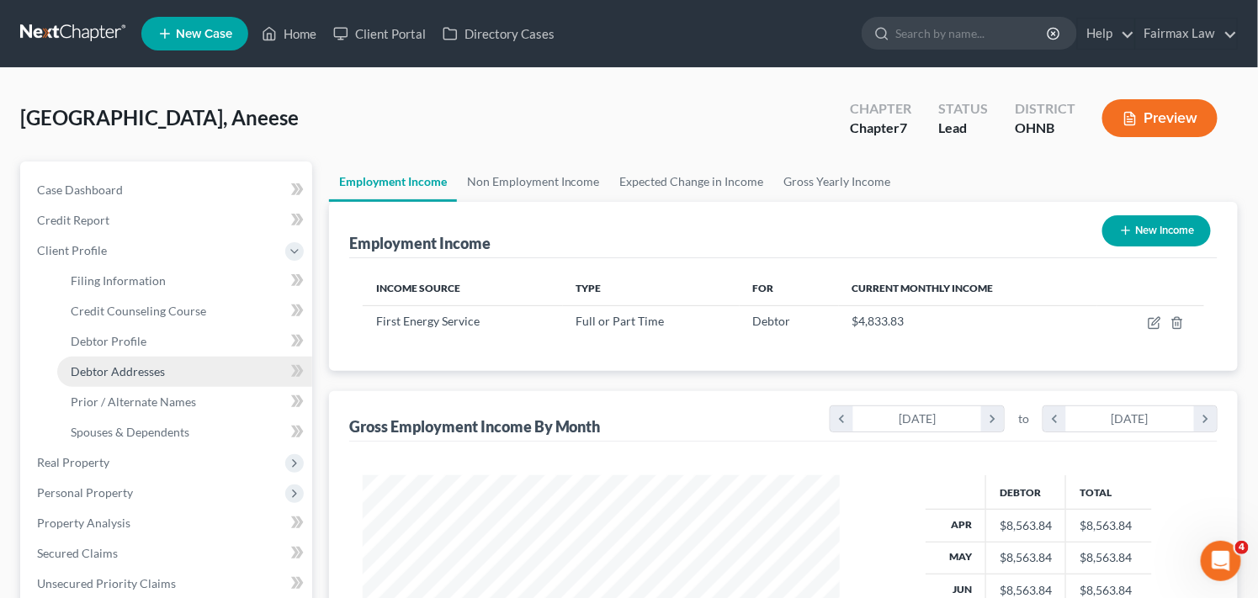
click at [165, 368] on link "Debtor Addresses" at bounding box center [184, 372] width 255 height 30
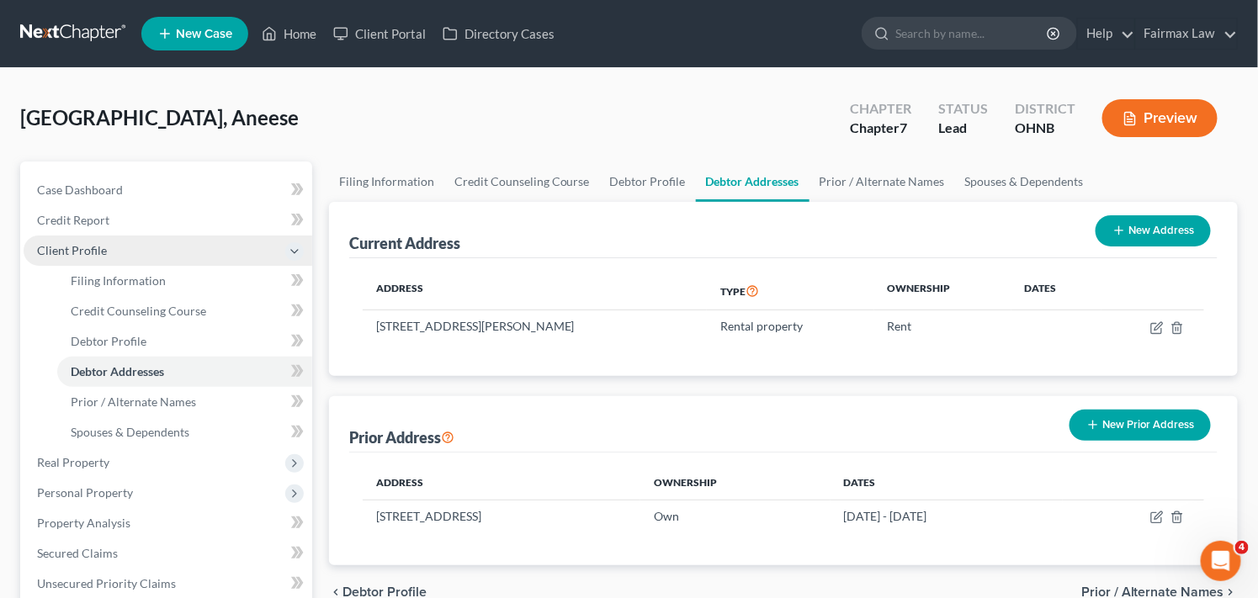
click at [103, 246] on span "Client Profile" at bounding box center [72, 250] width 70 height 14
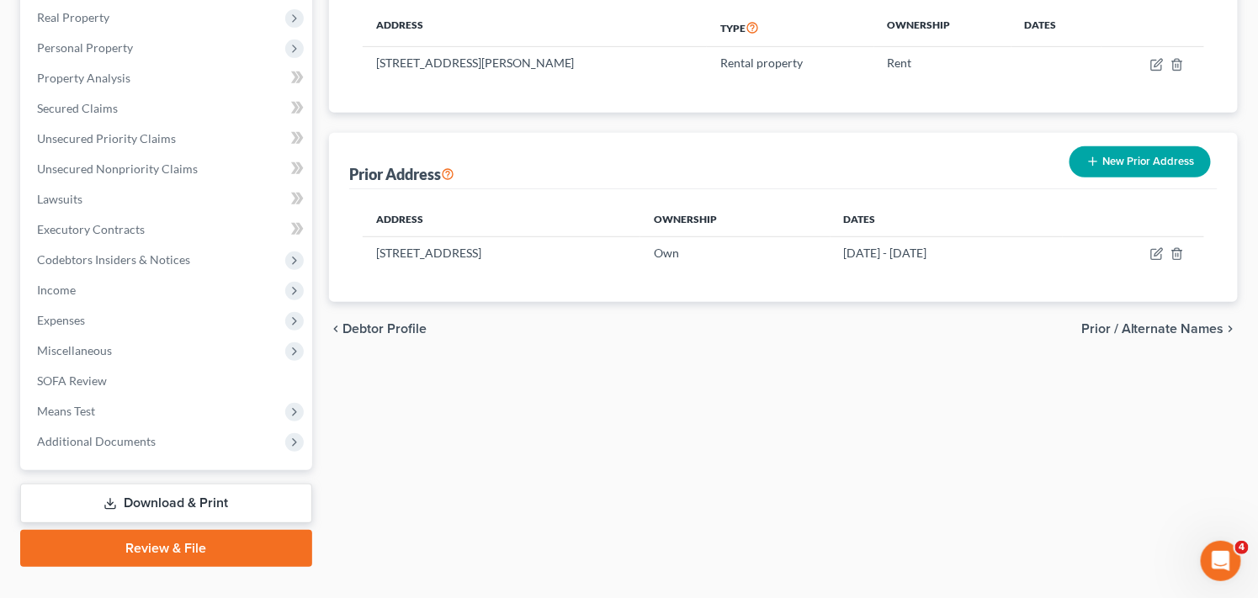
scroll to position [294, 0]
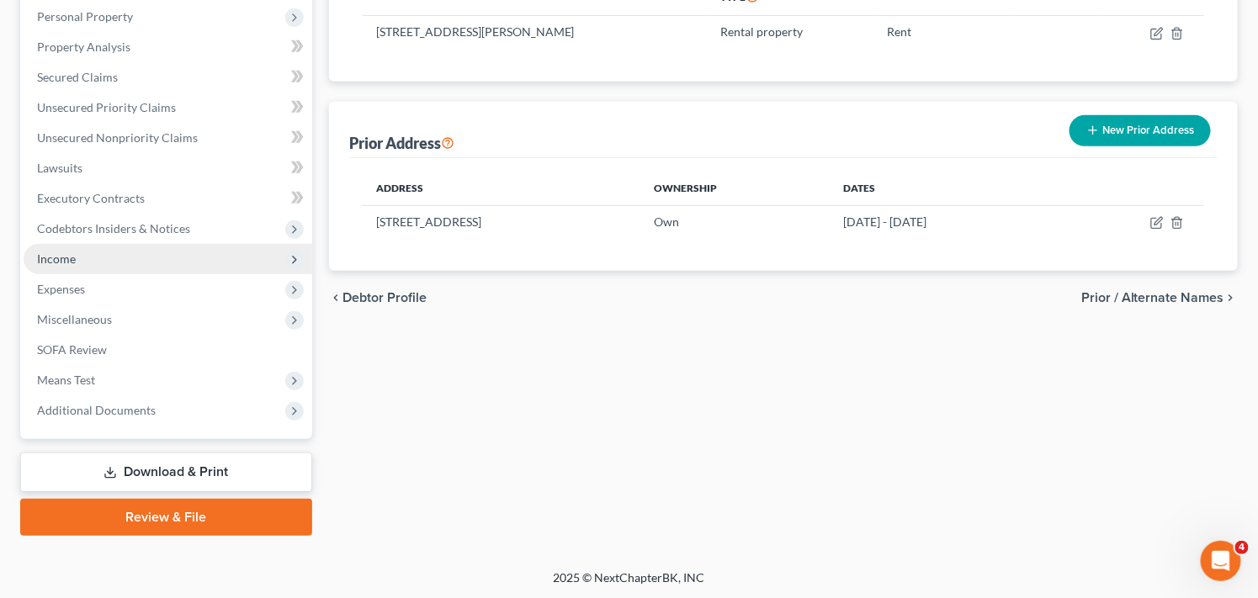
click at [223, 262] on span "Income" at bounding box center [168, 259] width 289 height 30
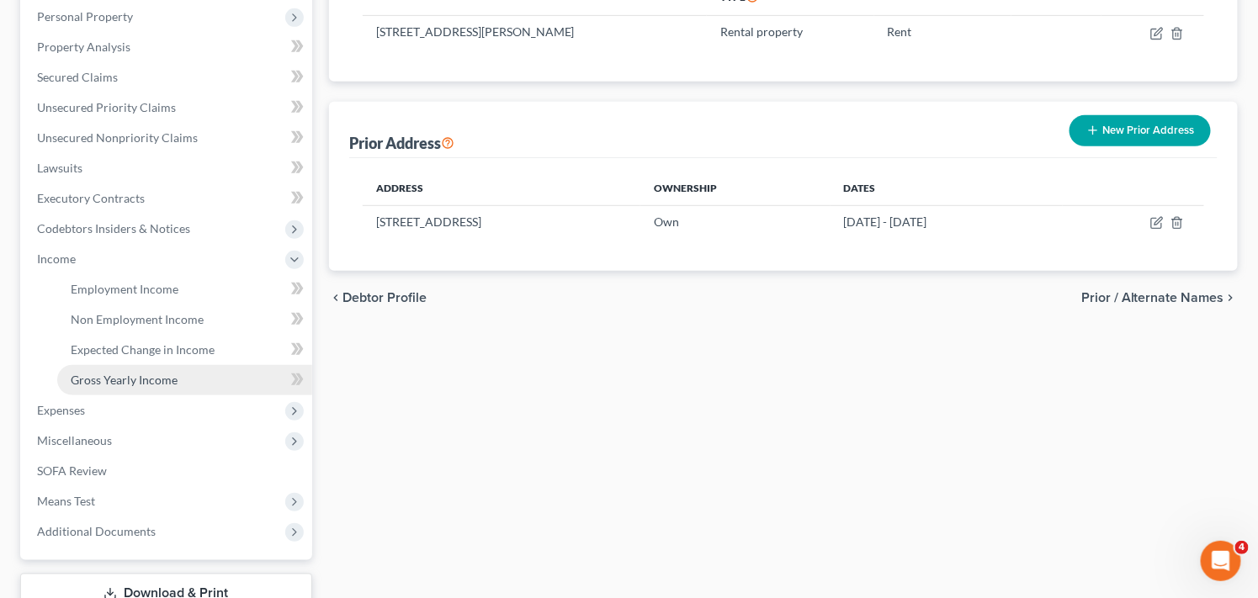
click at [172, 381] on span "Gross Yearly Income" at bounding box center [124, 380] width 107 height 14
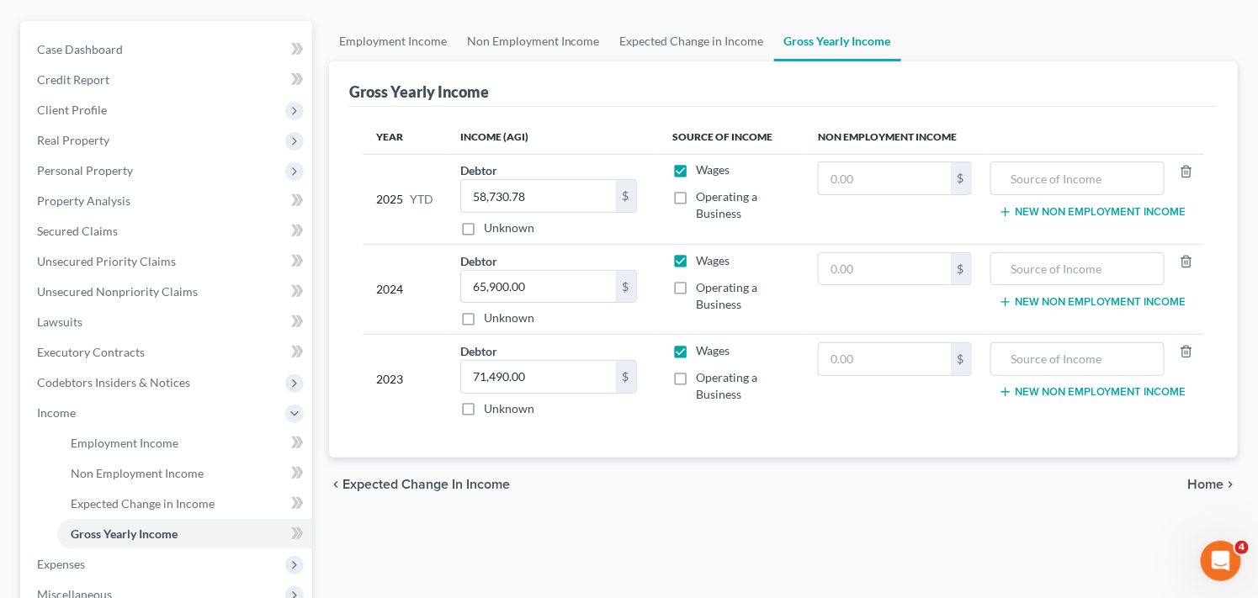
scroll to position [143, 0]
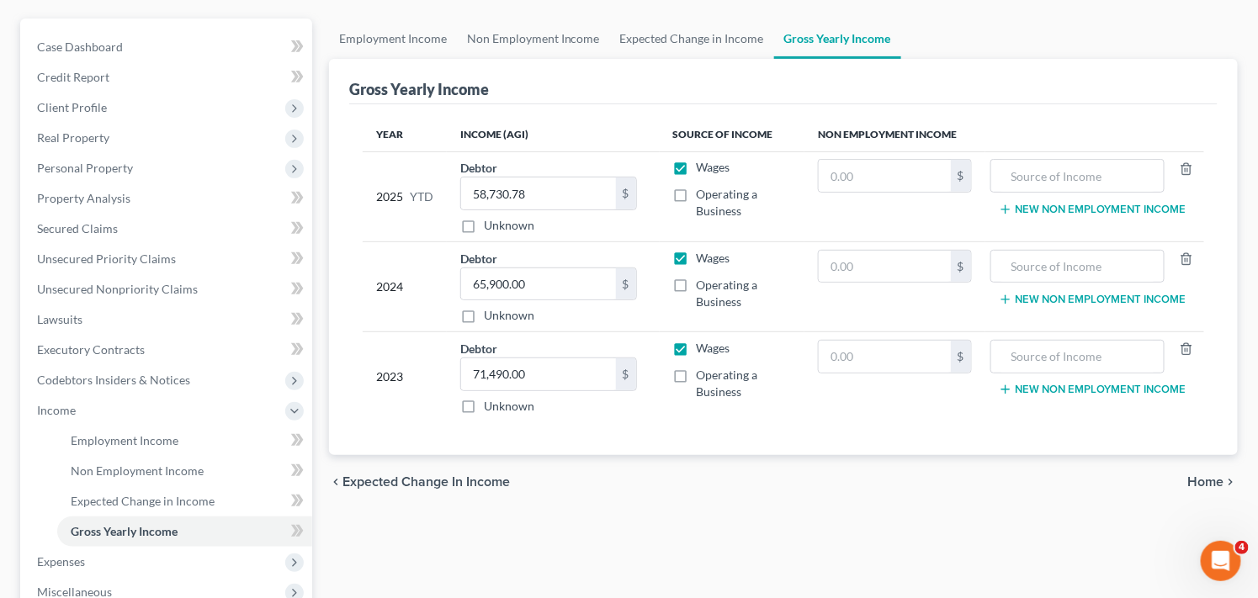
click at [995, 488] on div "chevron_left Expected Change in Income Home chevron_right" at bounding box center [783, 482] width 909 height 54
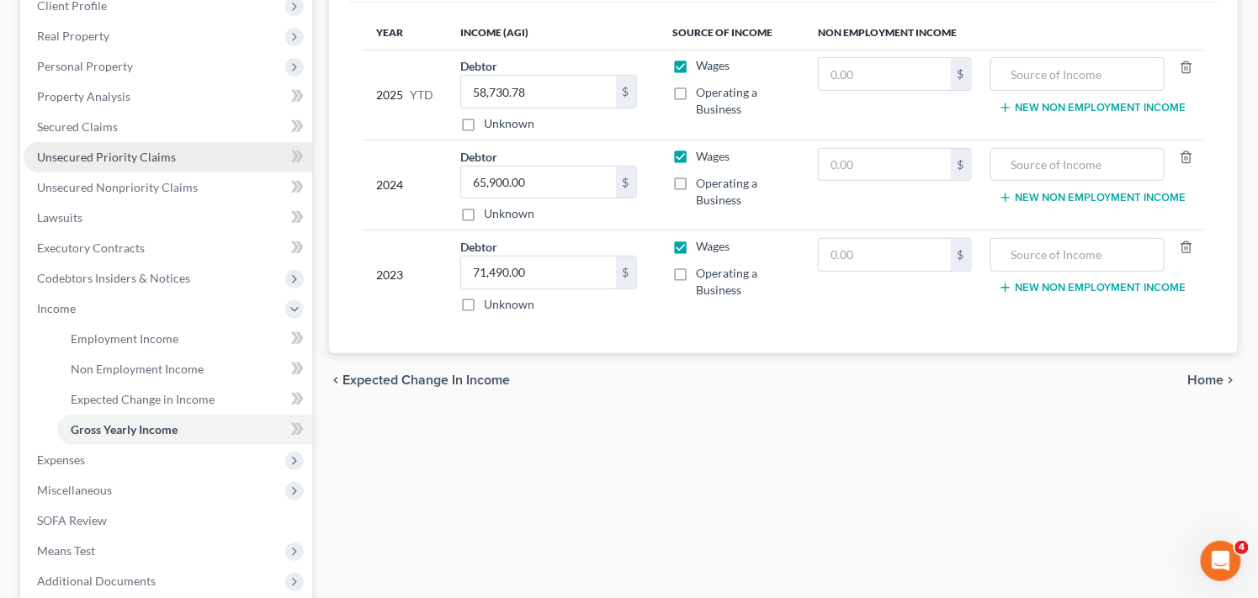
scroll to position [299, 0]
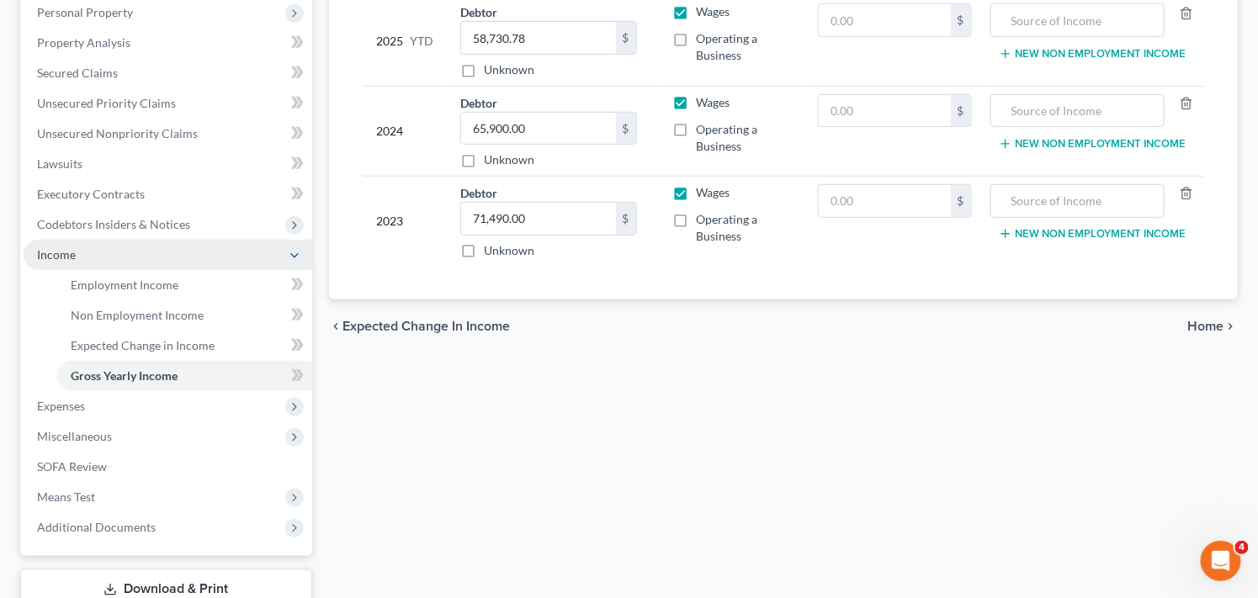
click at [172, 256] on span "Income" at bounding box center [168, 255] width 289 height 30
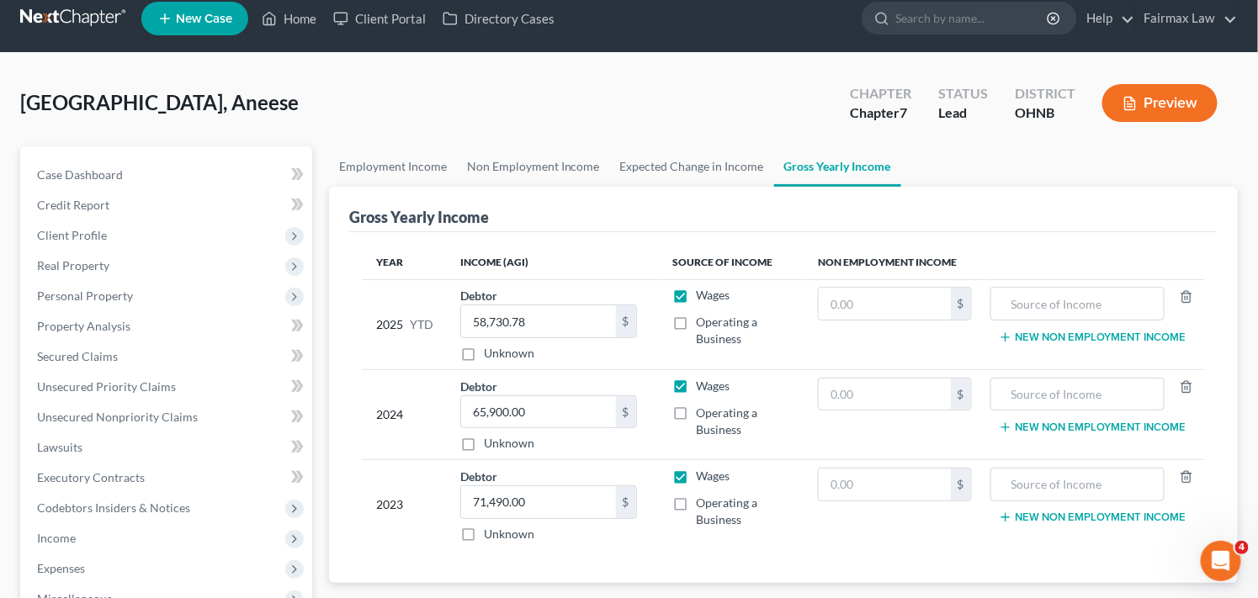
scroll to position [0, 0]
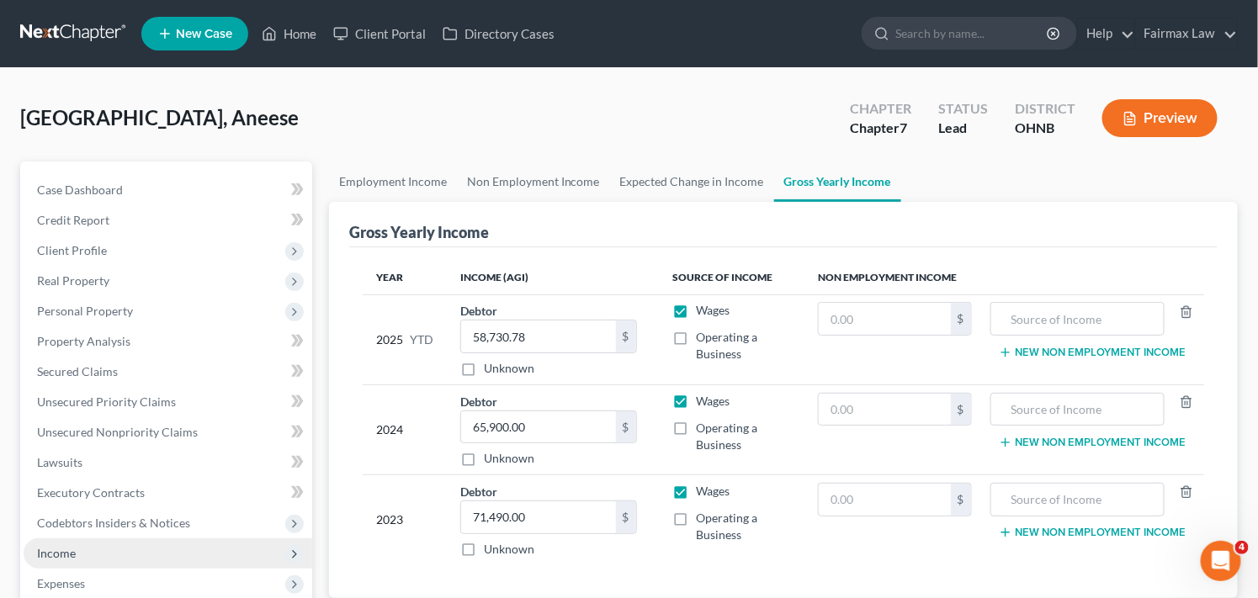
click at [125, 559] on span "Income" at bounding box center [168, 553] width 289 height 30
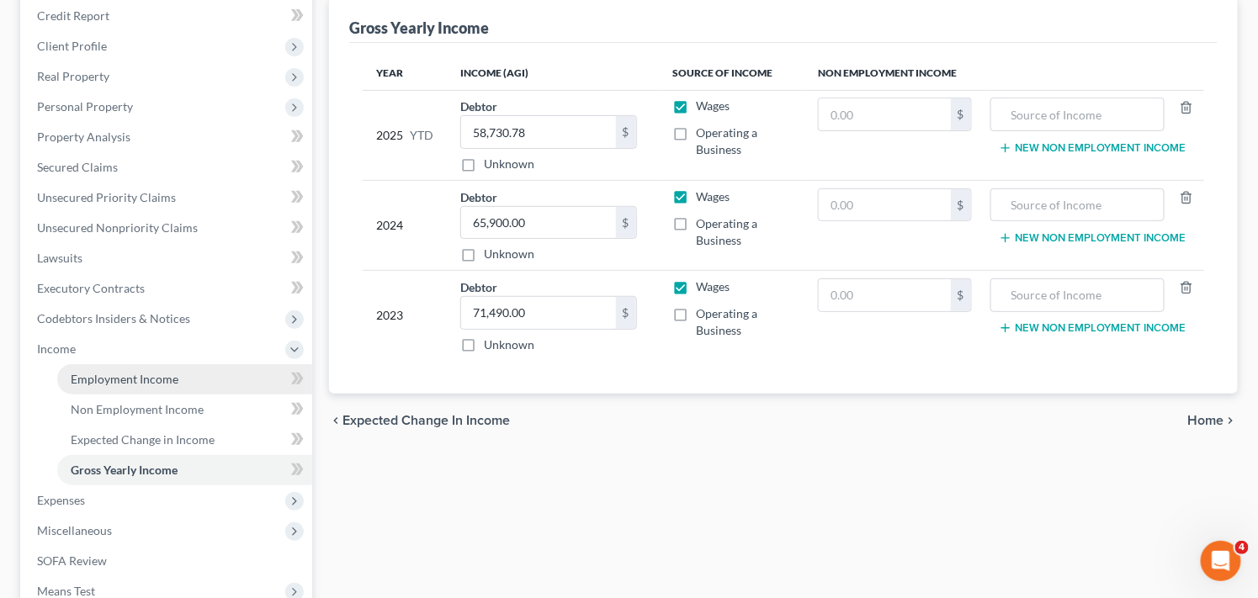
scroll to position [262, 0]
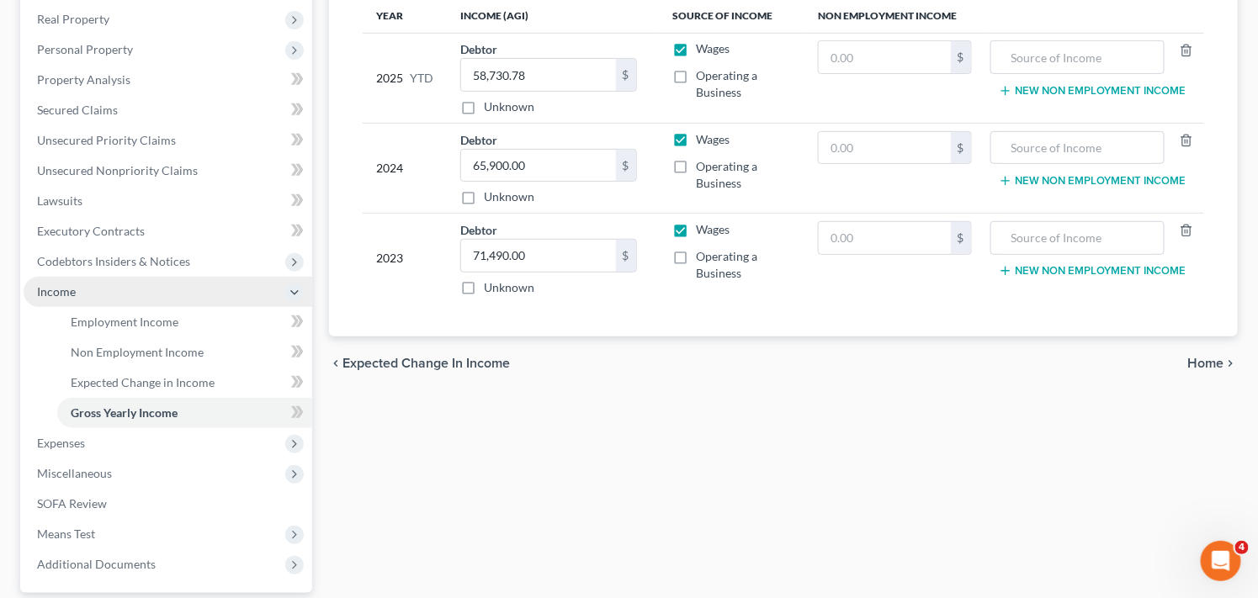
click at [239, 292] on span "Income" at bounding box center [168, 292] width 289 height 30
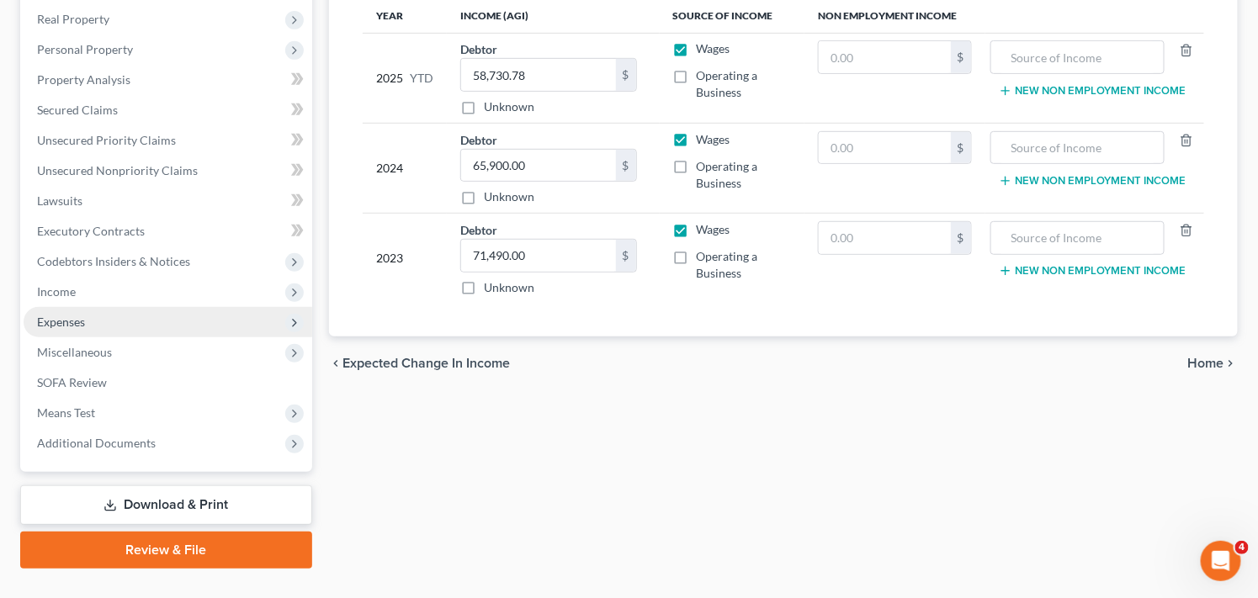
click at [241, 314] on span "Expenses" at bounding box center [168, 322] width 289 height 30
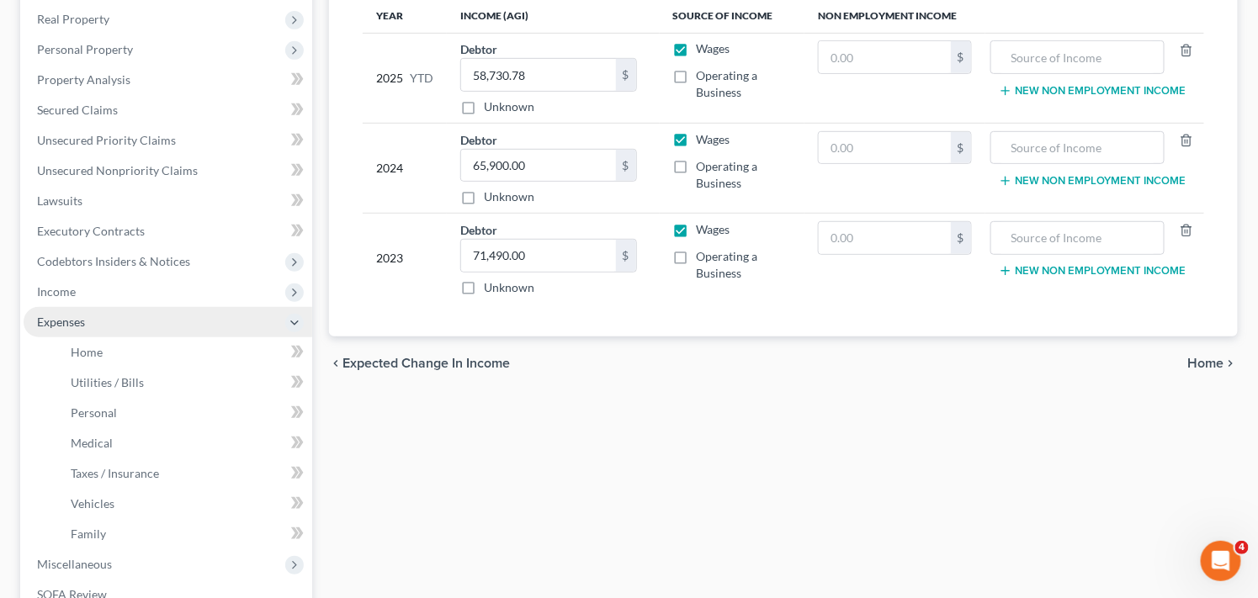
click at [209, 324] on span "Expenses" at bounding box center [168, 322] width 289 height 30
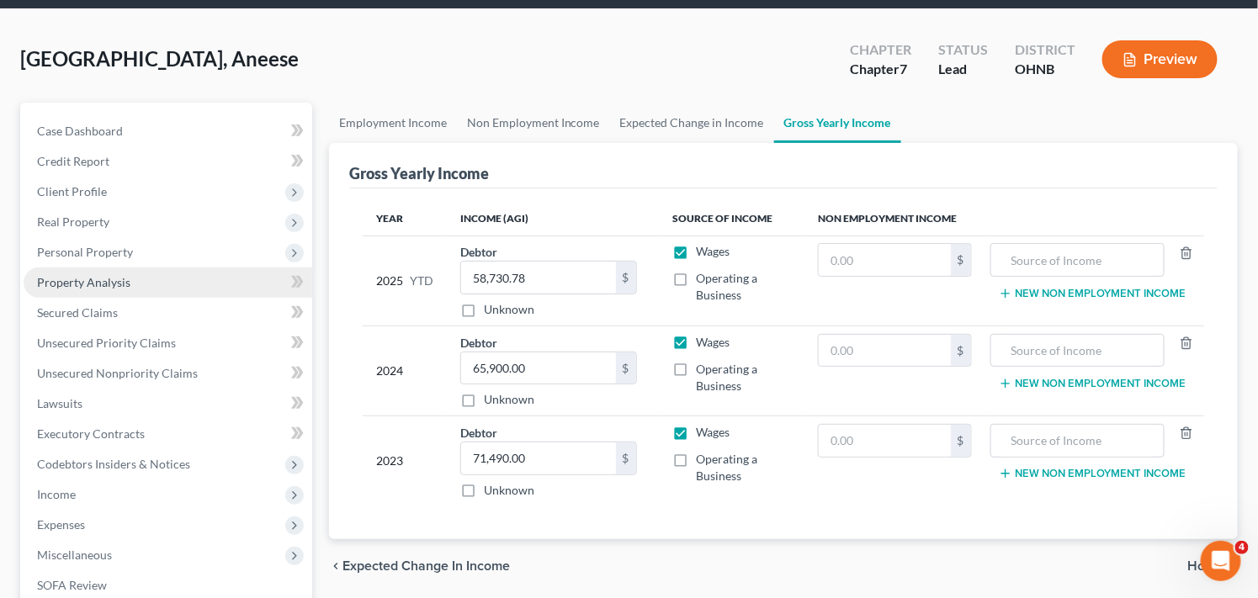
scroll to position [0, 0]
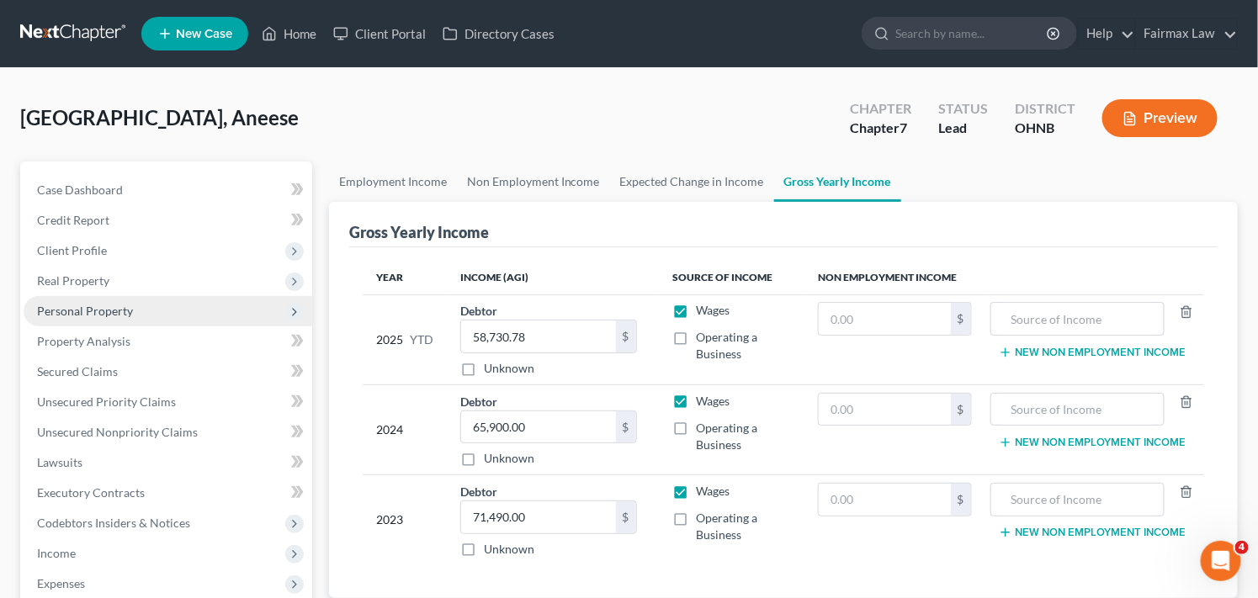
click at [180, 313] on span "Personal Property" at bounding box center [168, 311] width 289 height 30
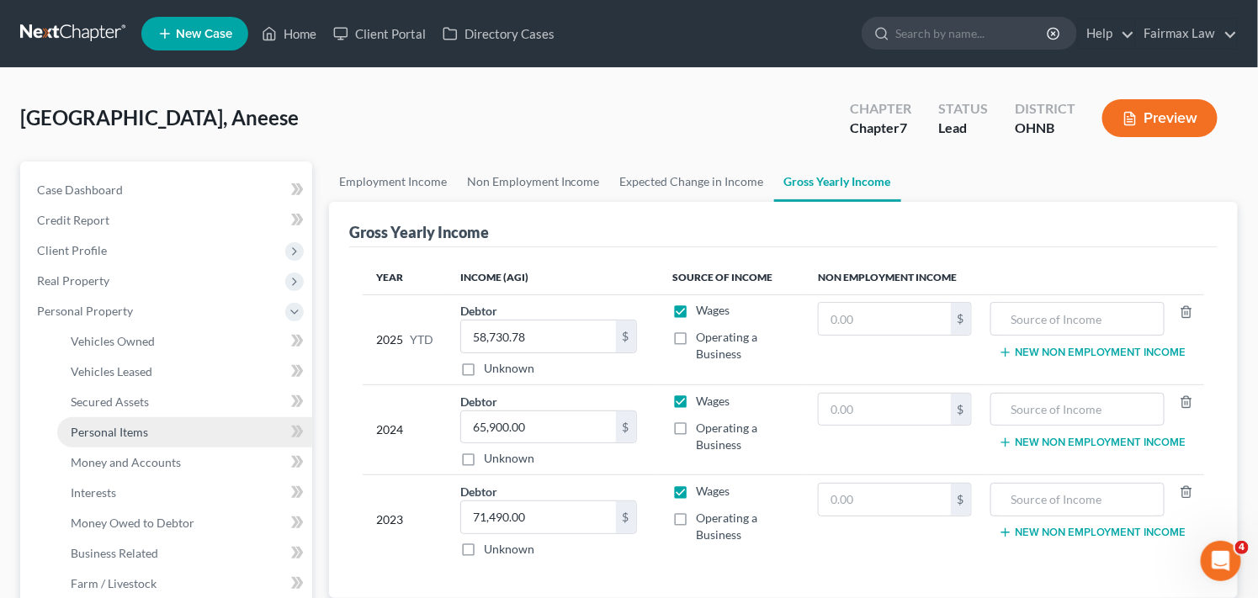
click at [169, 430] on link "Personal Items" at bounding box center [184, 432] width 255 height 30
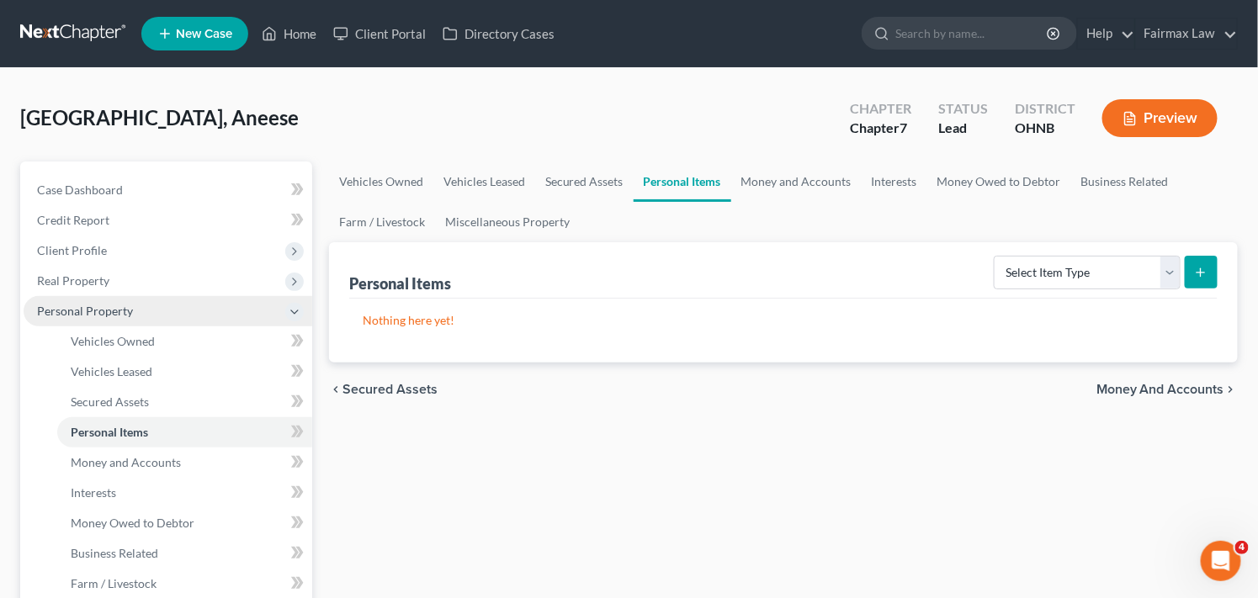
click at [144, 309] on span "Personal Property" at bounding box center [168, 311] width 289 height 30
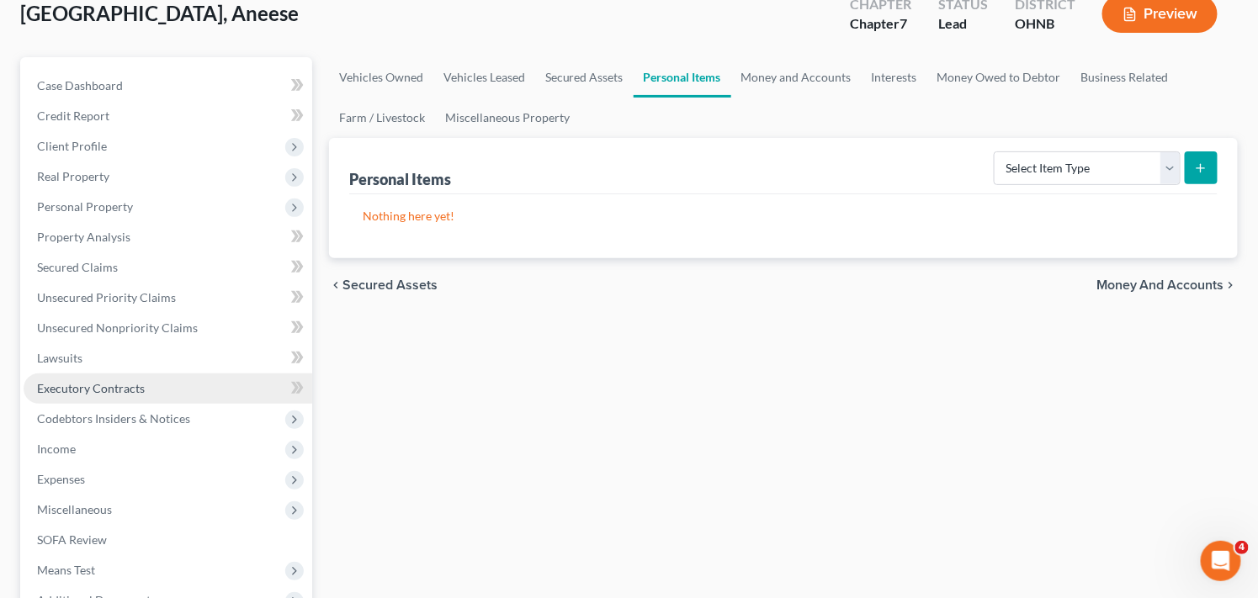
scroll to position [187, 0]
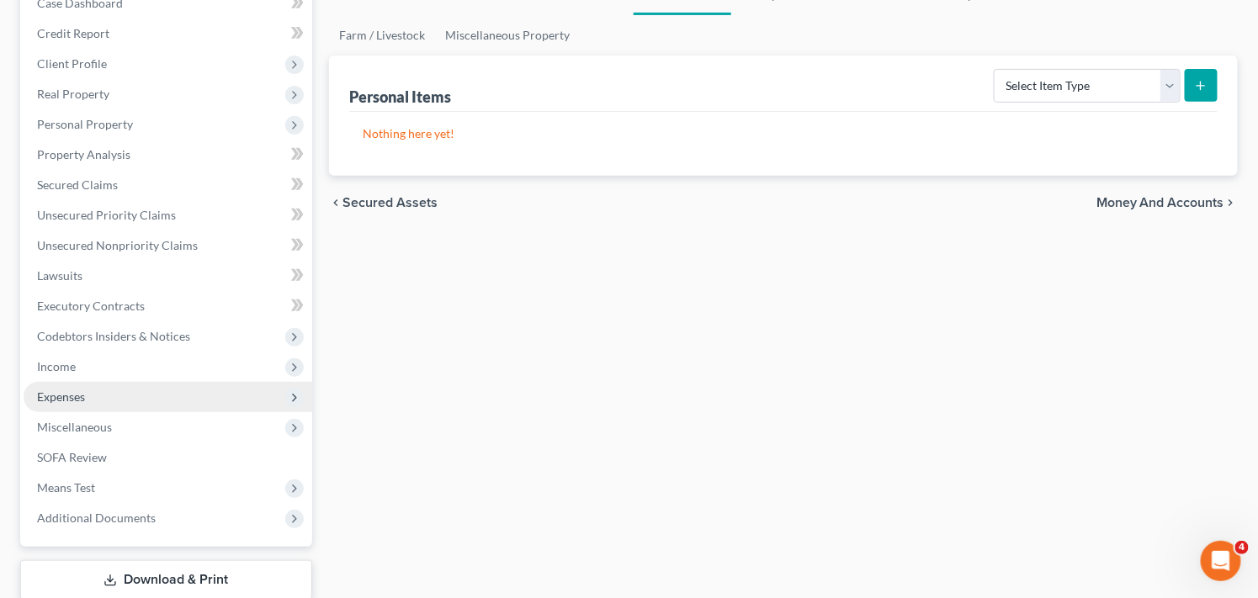
click at [216, 395] on span "Expenses" at bounding box center [168, 397] width 289 height 30
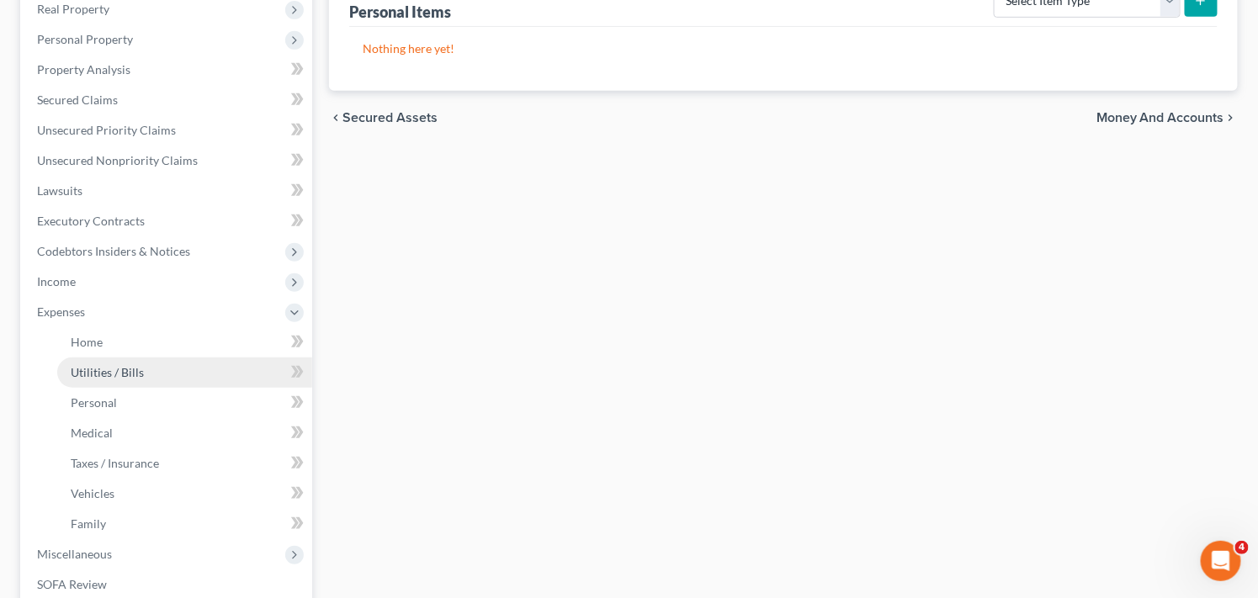
scroll to position [299, 0]
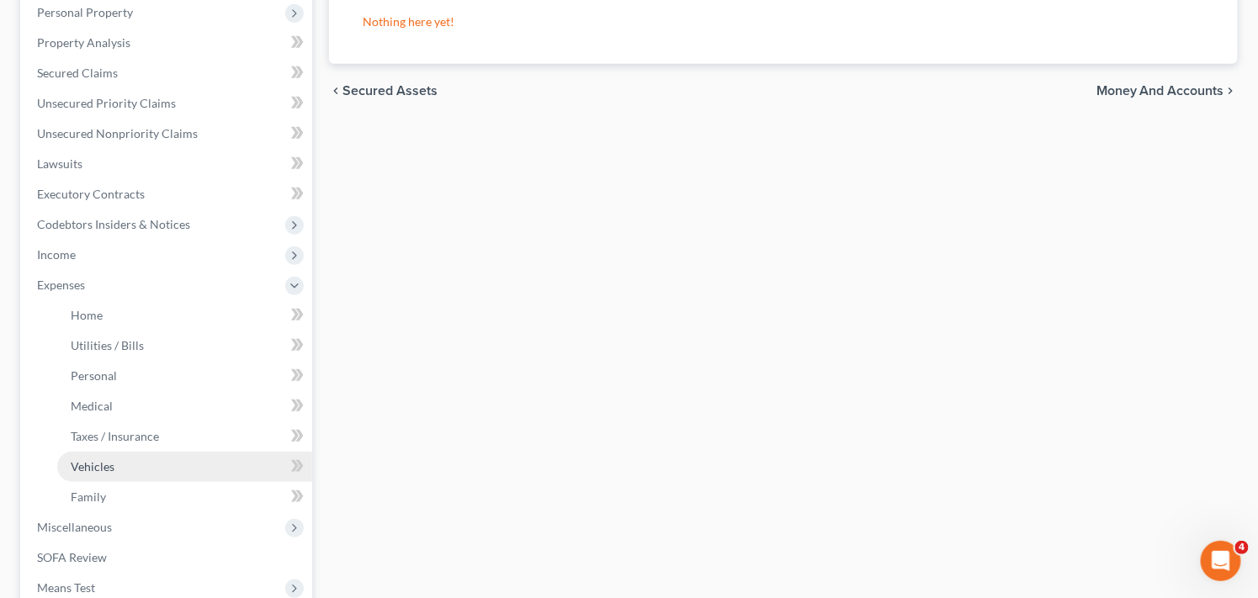
click at [217, 468] on link "Vehicles" at bounding box center [184, 467] width 255 height 30
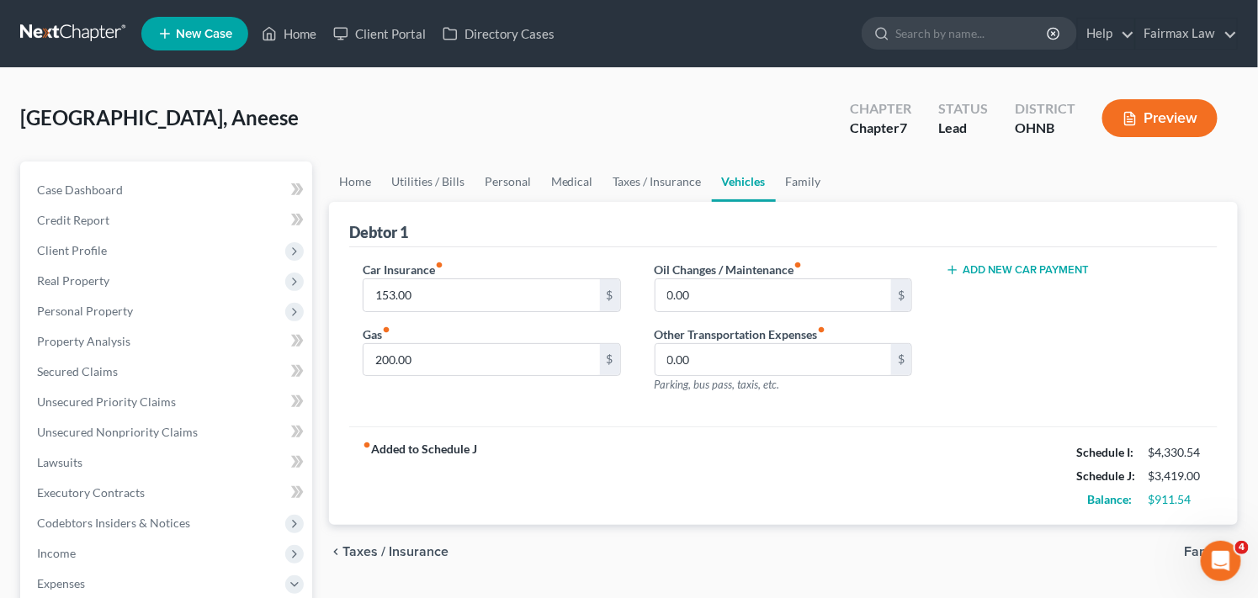
click at [1047, 400] on div "Add New Car Payment" at bounding box center [1075, 334] width 292 height 146
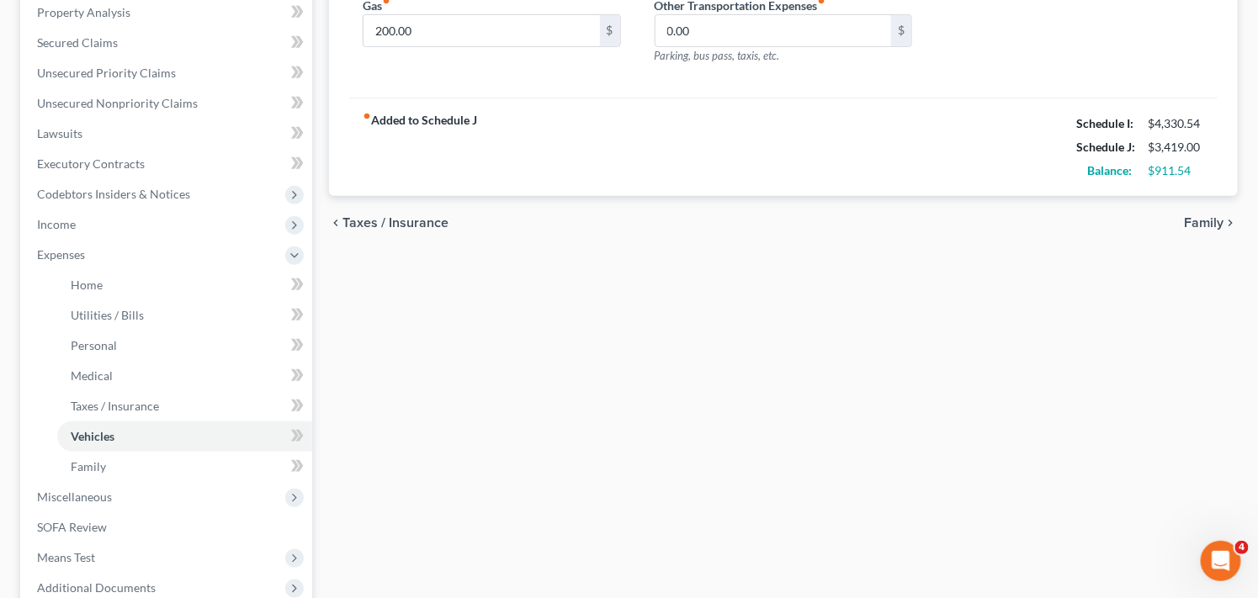
scroll to position [336, 0]
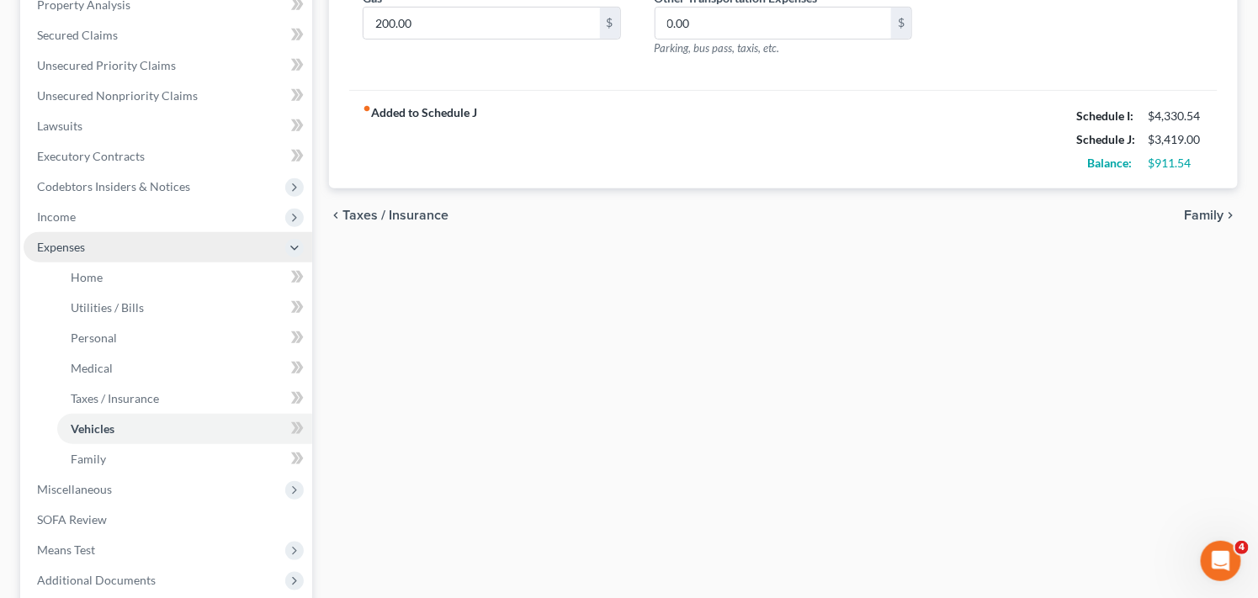
click at [178, 237] on span "Expenses" at bounding box center [168, 247] width 289 height 30
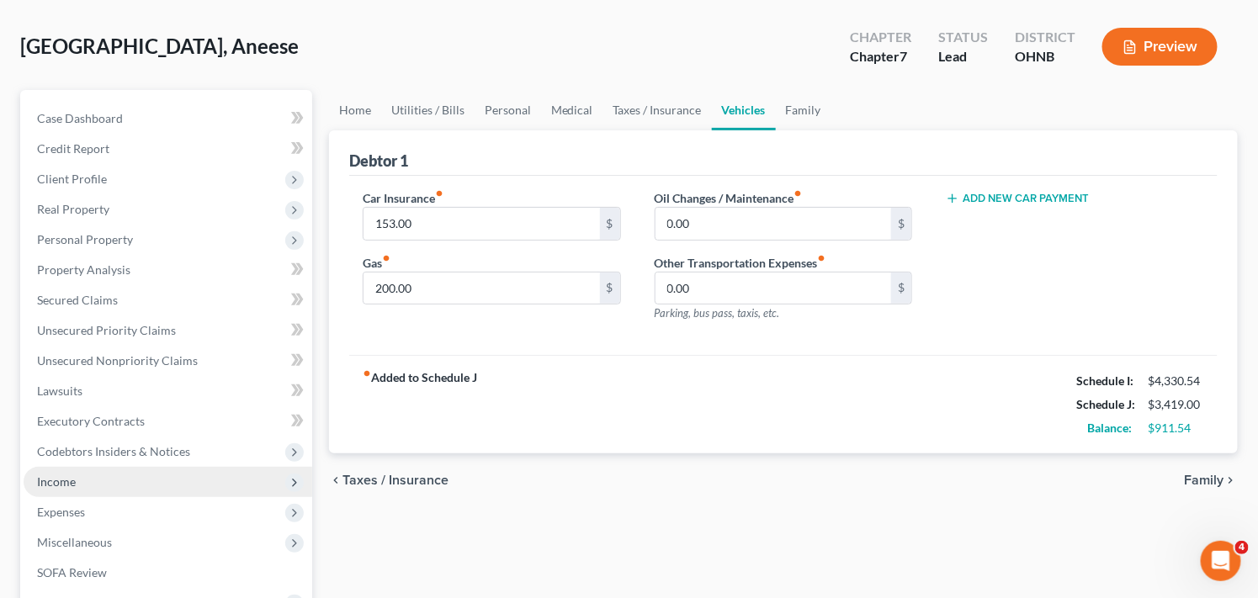
scroll to position [0, 0]
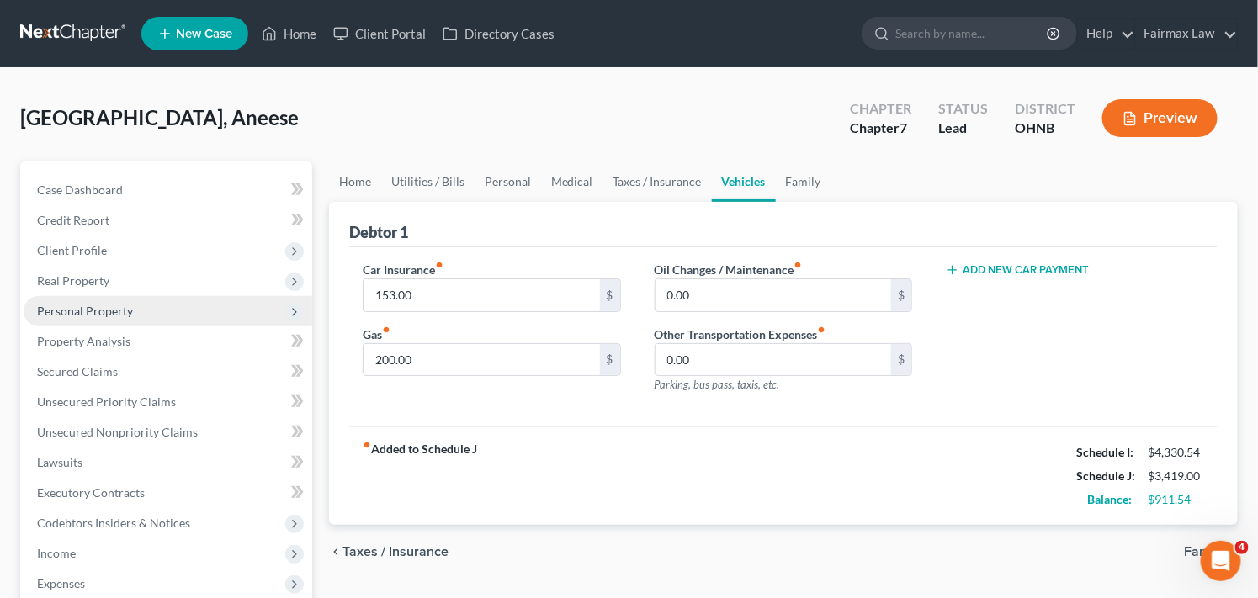
click at [147, 312] on span "Personal Property" at bounding box center [168, 311] width 289 height 30
click at [255, 314] on span "Personal Property" at bounding box center [168, 311] width 289 height 30
click at [352, 178] on link "Home" at bounding box center [355, 182] width 52 height 40
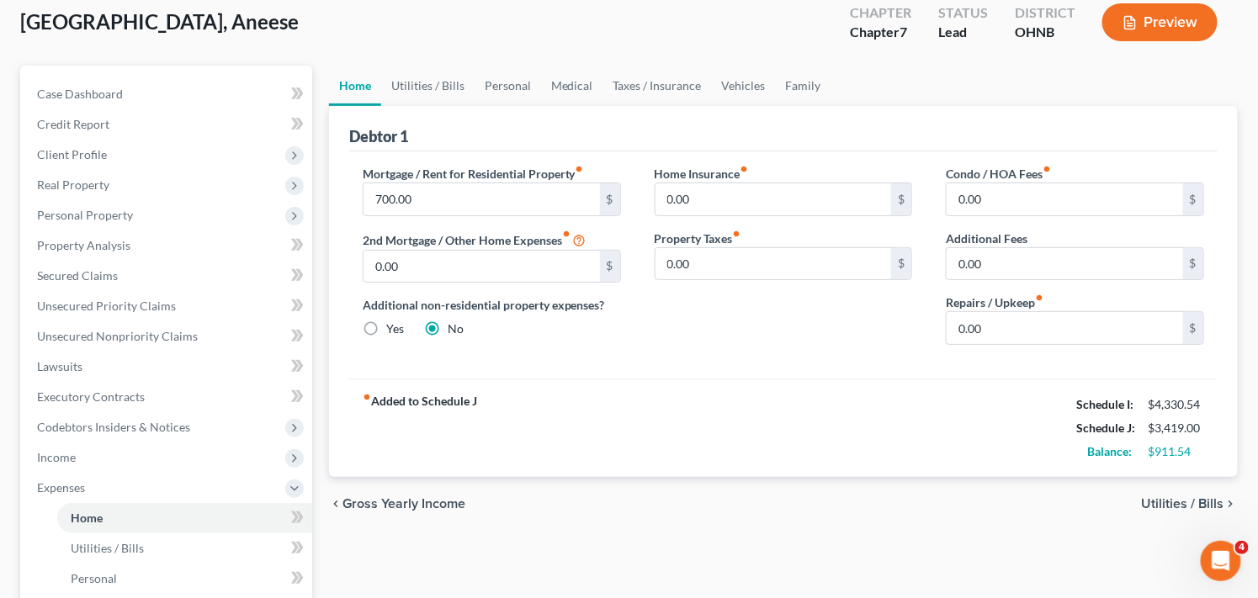
scroll to position [224, 0]
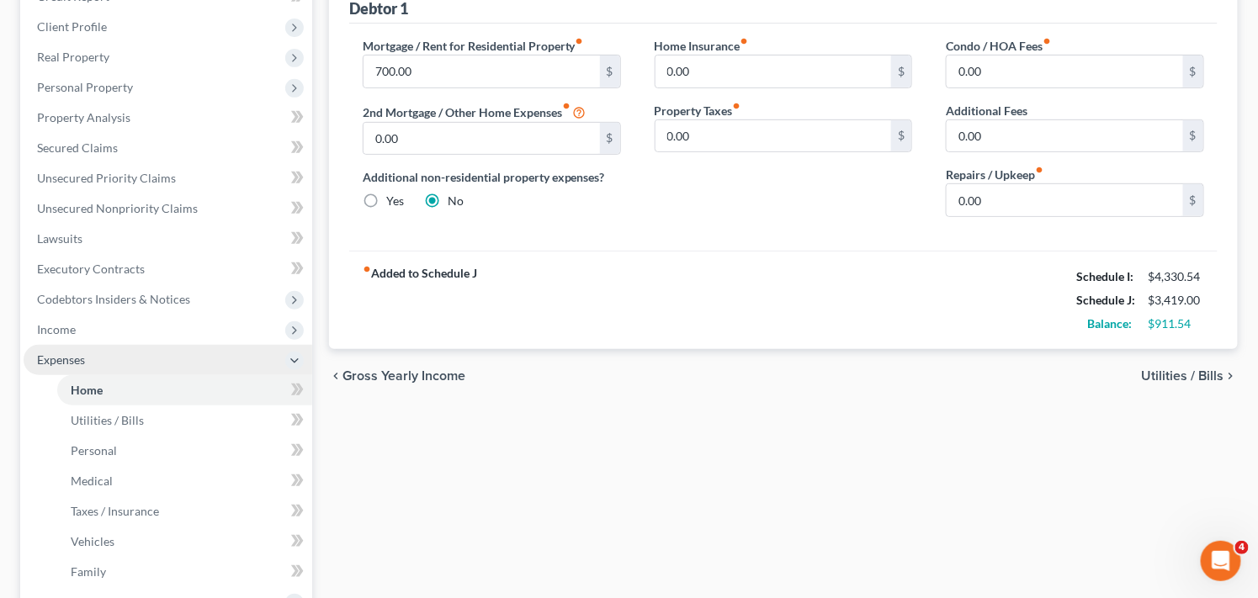
click at [215, 354] on span "Expenses" at bounding box center [168, 360] width 289 height 30
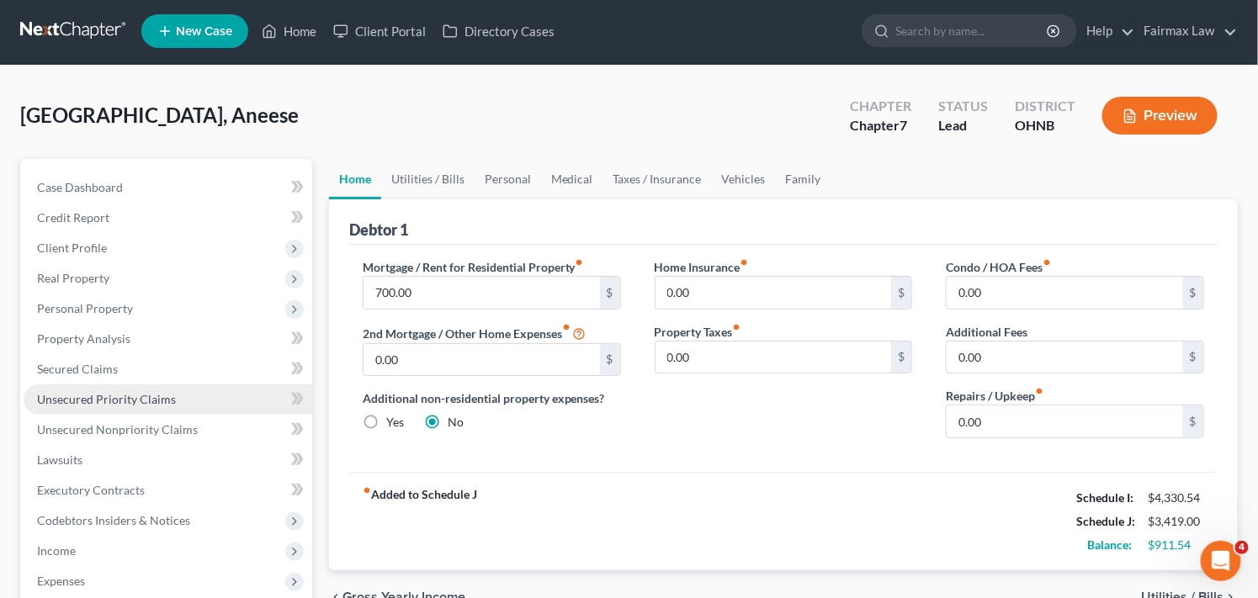
scroll to position [0, 0]
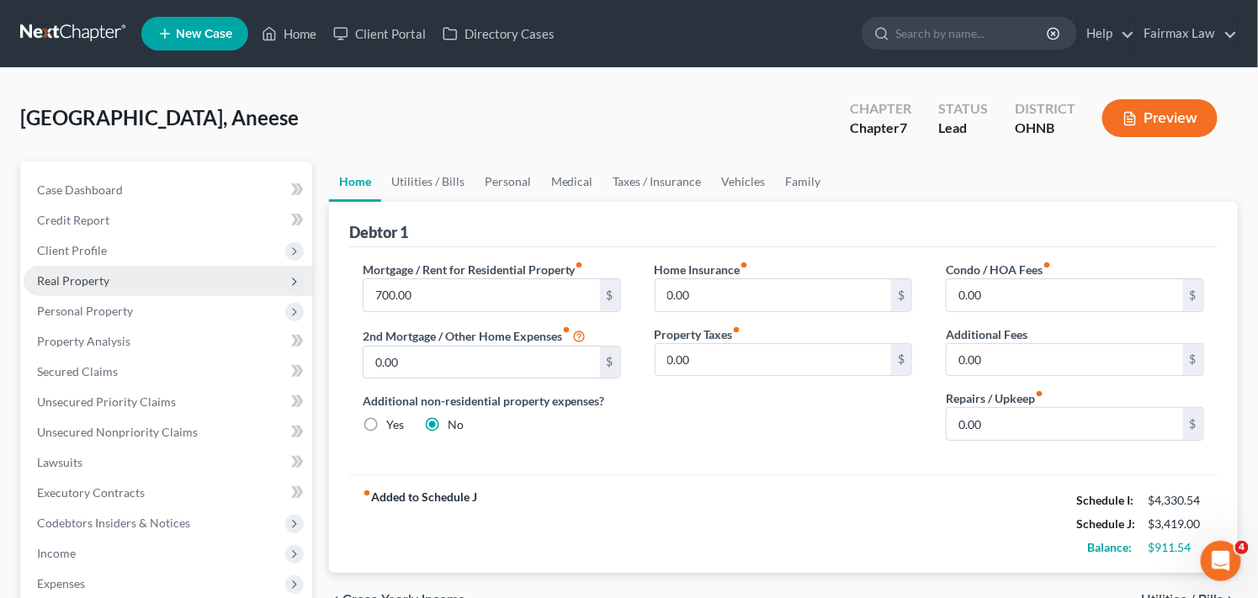
click at [179, 280] on span "Real Property" at bounding box center [168, 281] width 289 height 30
click at [416, 115] on div "[GEOGRAPHIC_DATA], Aneese Upgraded Chapter Chapter 7 Status [GEOGRAPHIC_DATA] […" at bounding box center [628, 124] width 1217 height 73
click at [811, 442] on div "Home Insurance fiber_manual_record 0.00 $ Property Taxes fiber_manual_record 0.…" at bounding box center [784, 357] width 292 height 193
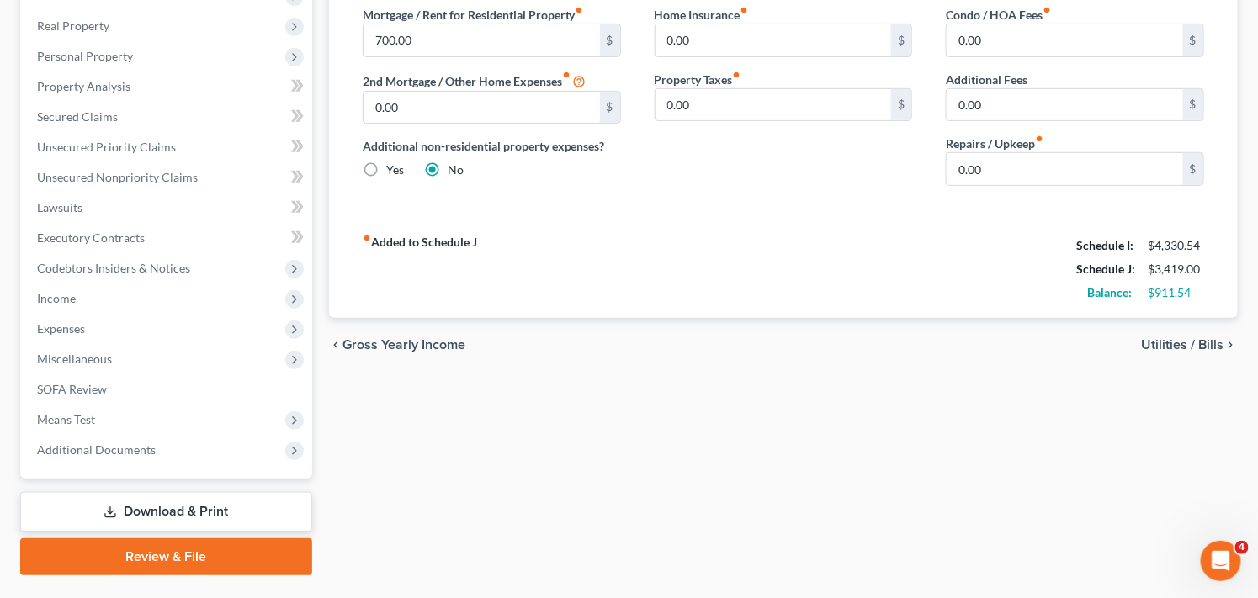
scroll to position [294, 0]
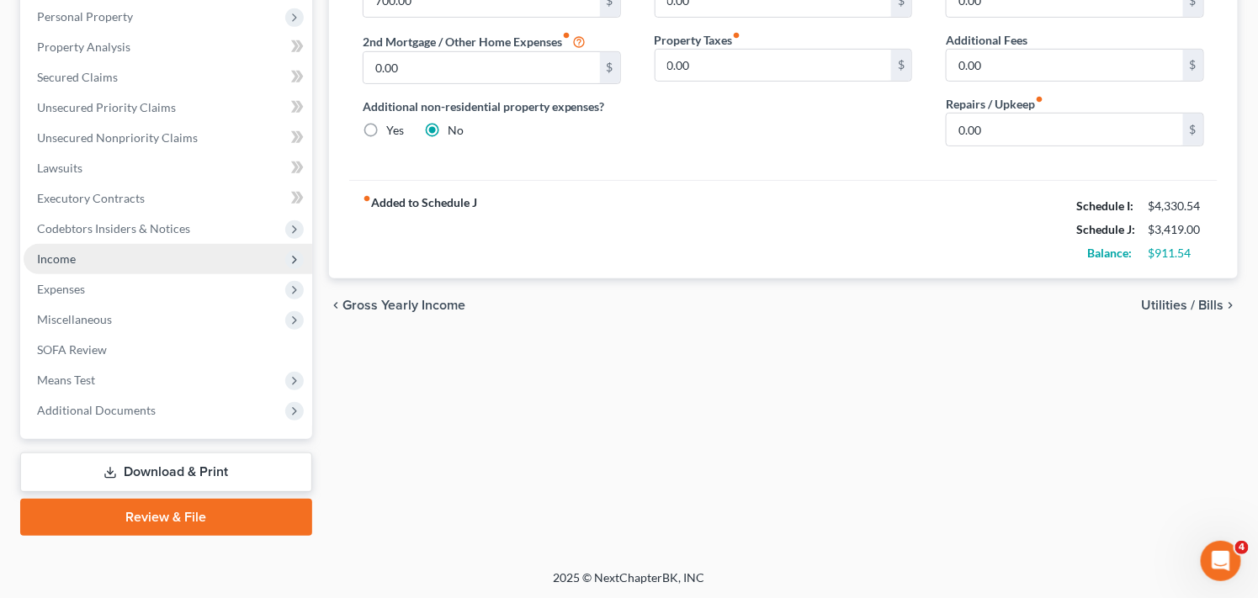
click at [259, 257] on span "Income" at bounding box center [168, 259] width 289 height 30
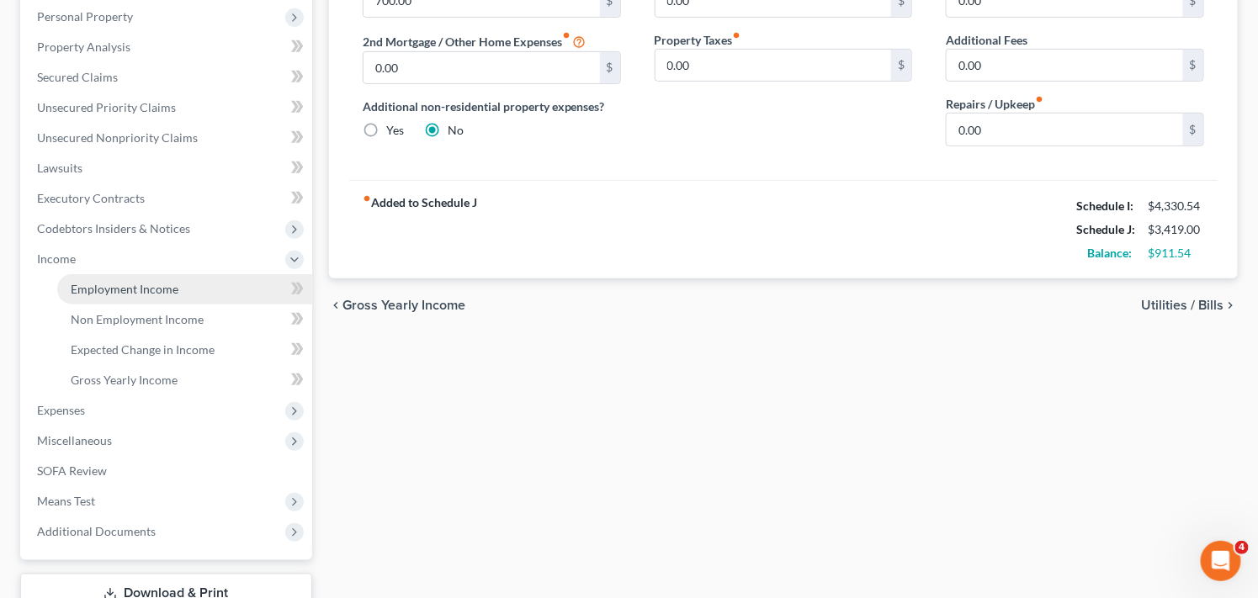
click at [207, 284] on link "Employment Income" at bounding box center [184, 289] width 255 height 30
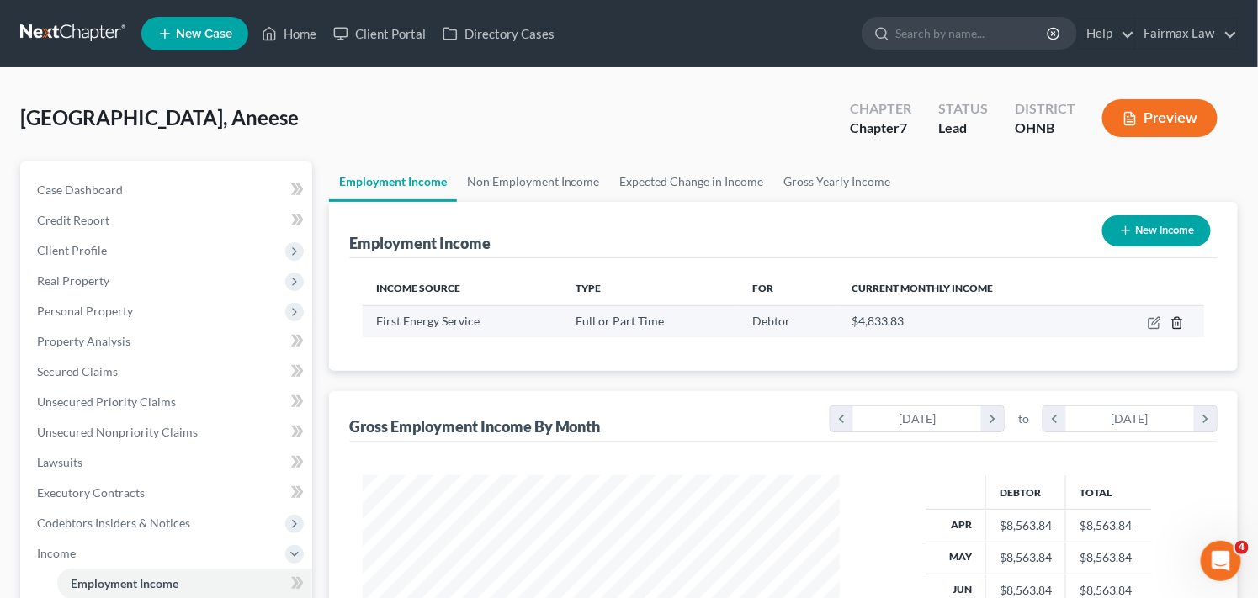
click at [1179, 320] on polyline "button" at bounding box center [1177, 320] width 10 height 0
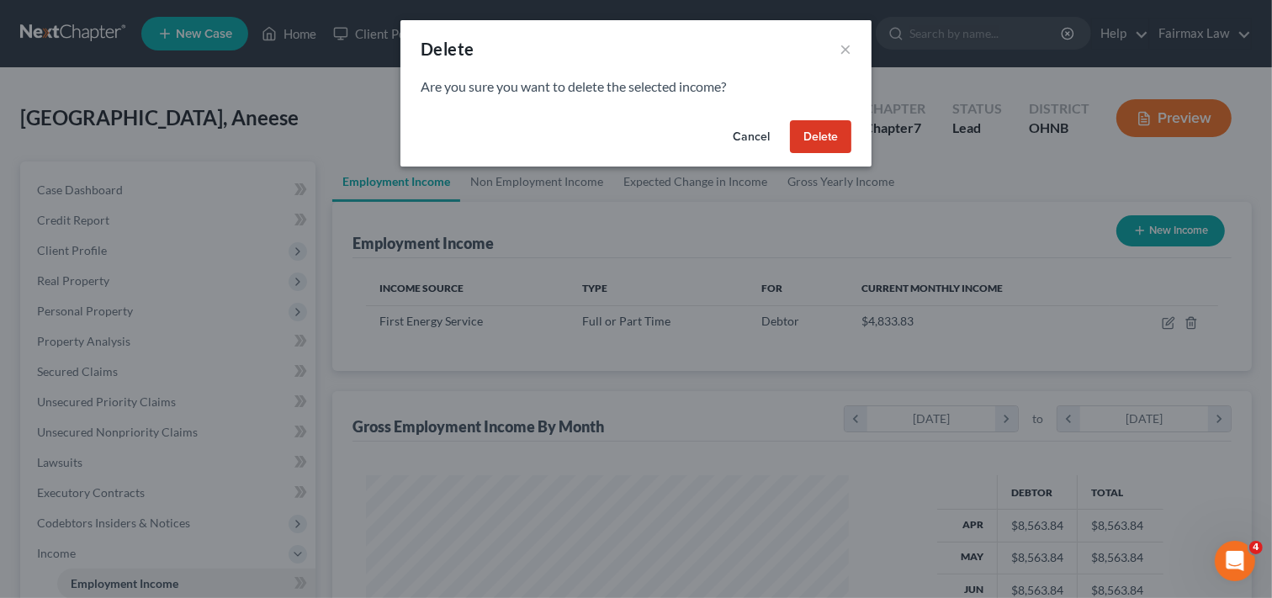
click at [826, 140] on button "Delete" at bounding box center [820, 137] width 61 height 34
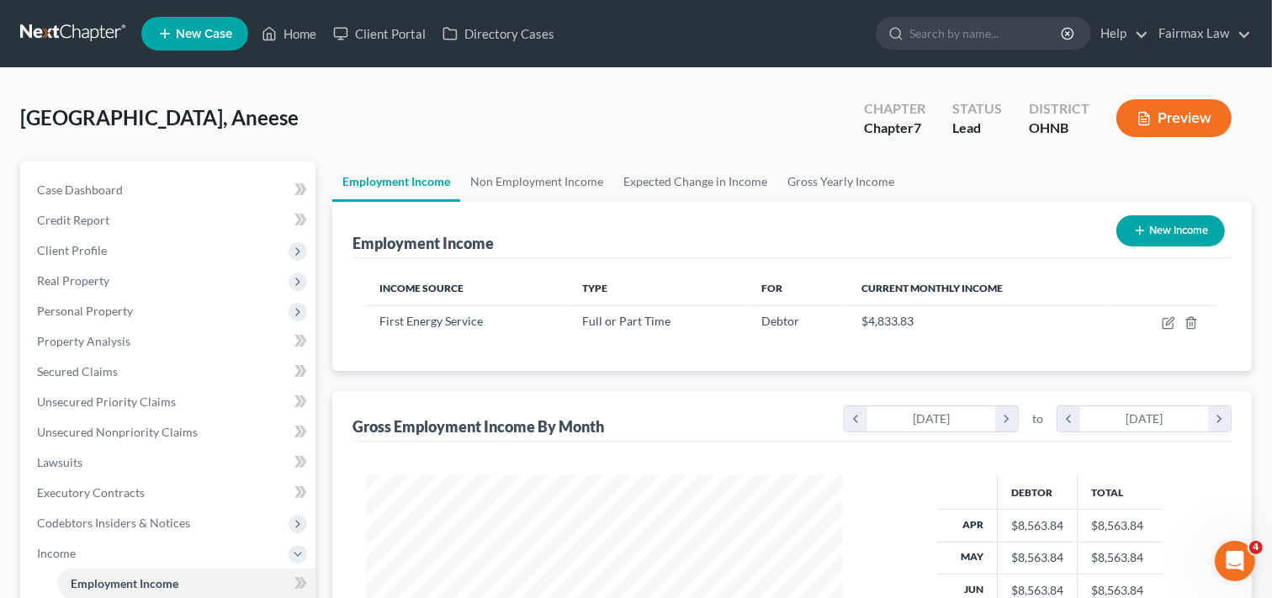
scroll to position [840947, 840739]
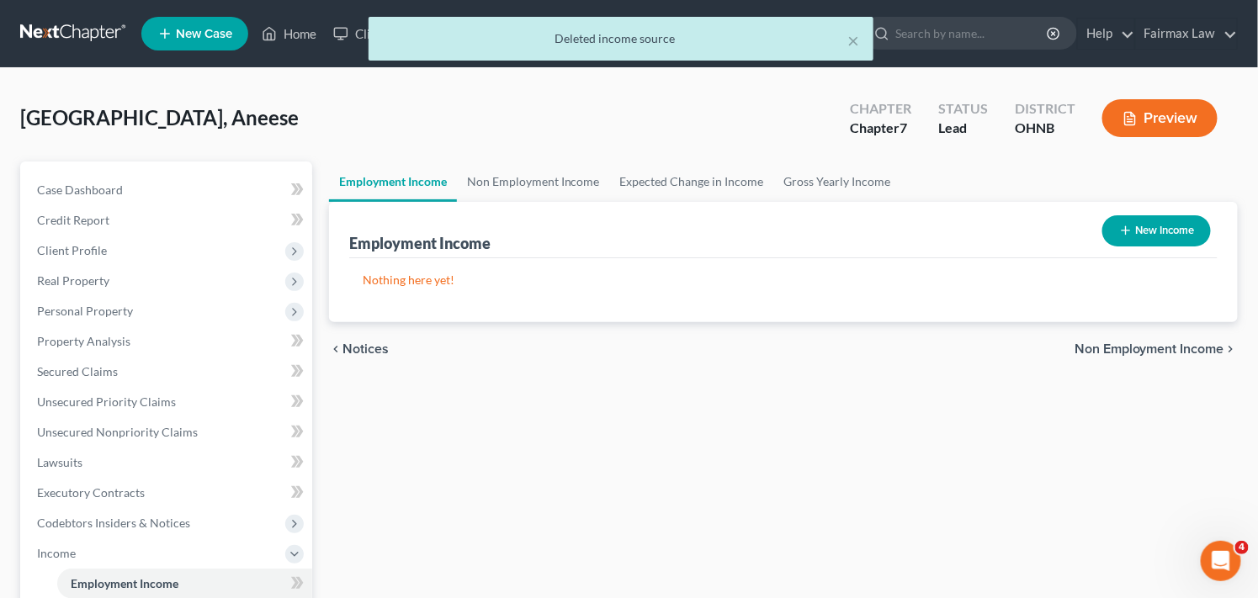
click at [1134, 231] on button "New Income" at bounding box center [1156, 230] width 109 height 31
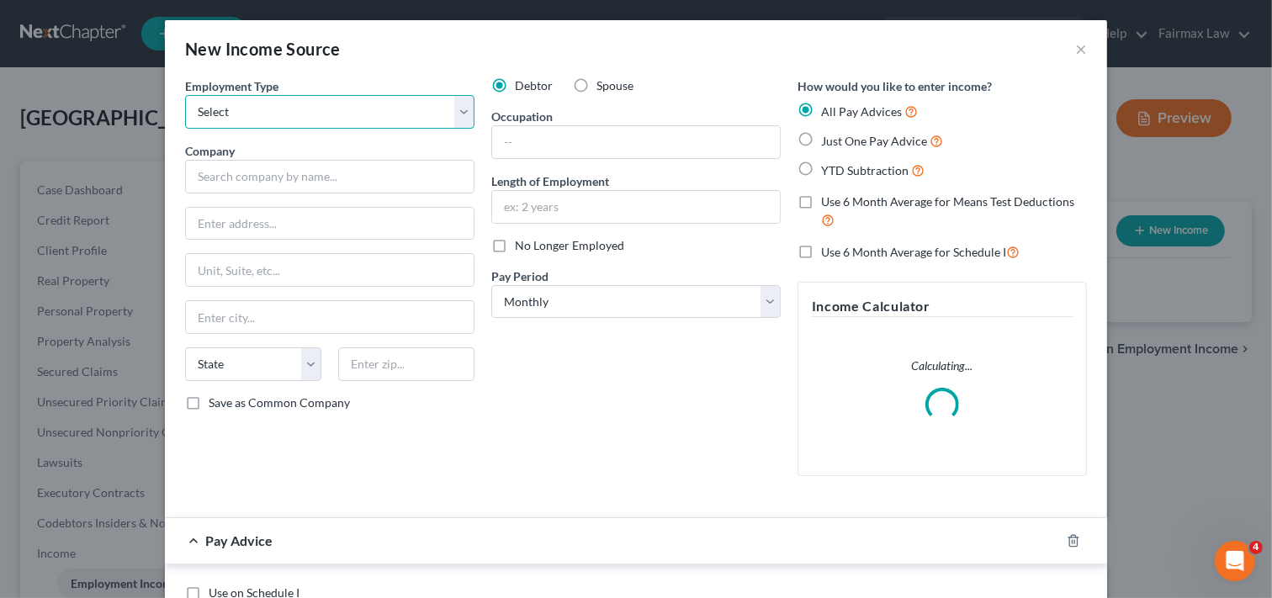
click at [363, 109] on select "Select Full or [DEMOGRAPHIC_DATA] Employment Self Employment" at bounding box center [329, 112] width 289 height 34
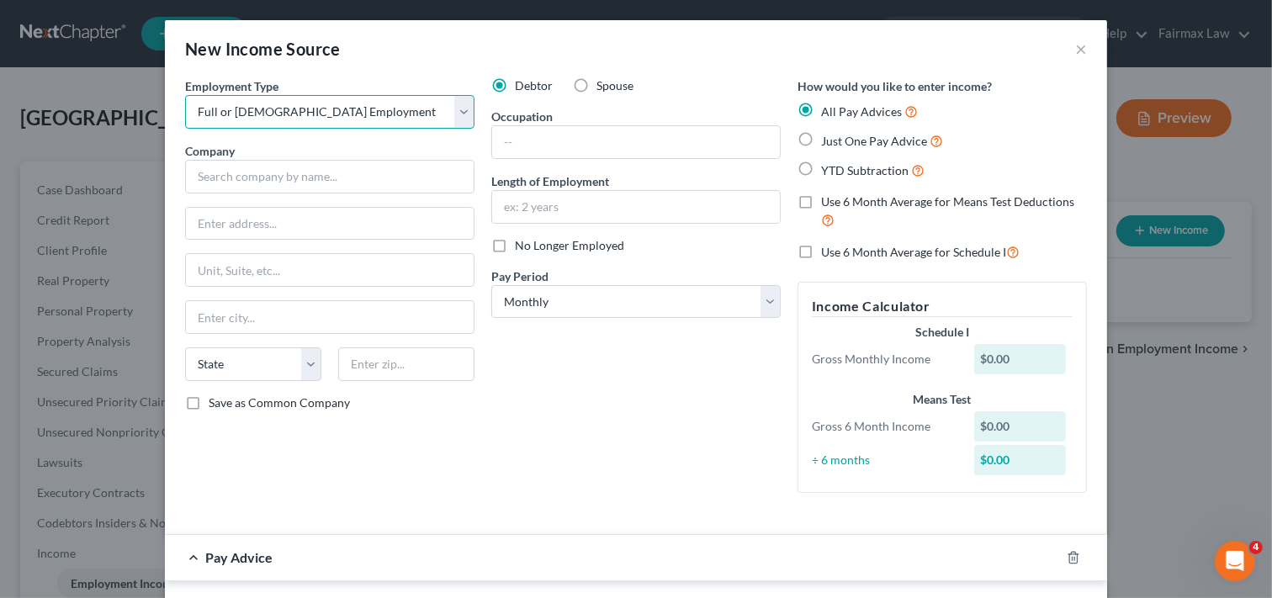
click at [185, 95] on select "Select Full or [DEMOGRAPHIC_DATA] Employment Self Employment" at bounding box center [329, 112] width 289 height 34
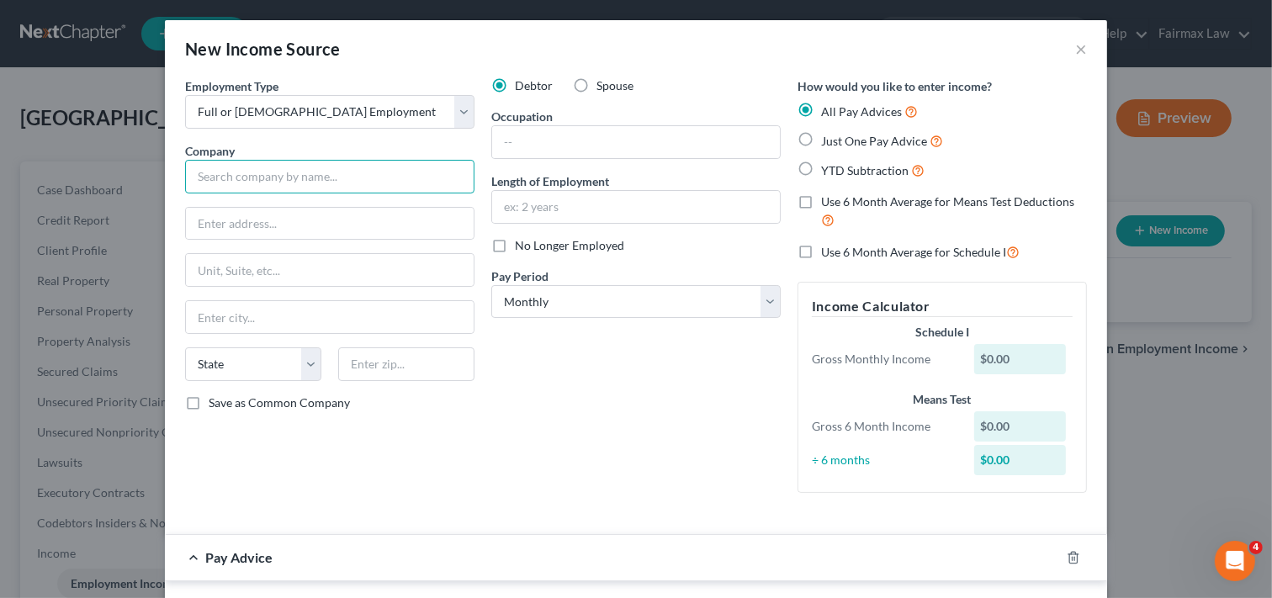
click at [335, 174] on input "text" at bounding box center [329, 177] width 289 height 34
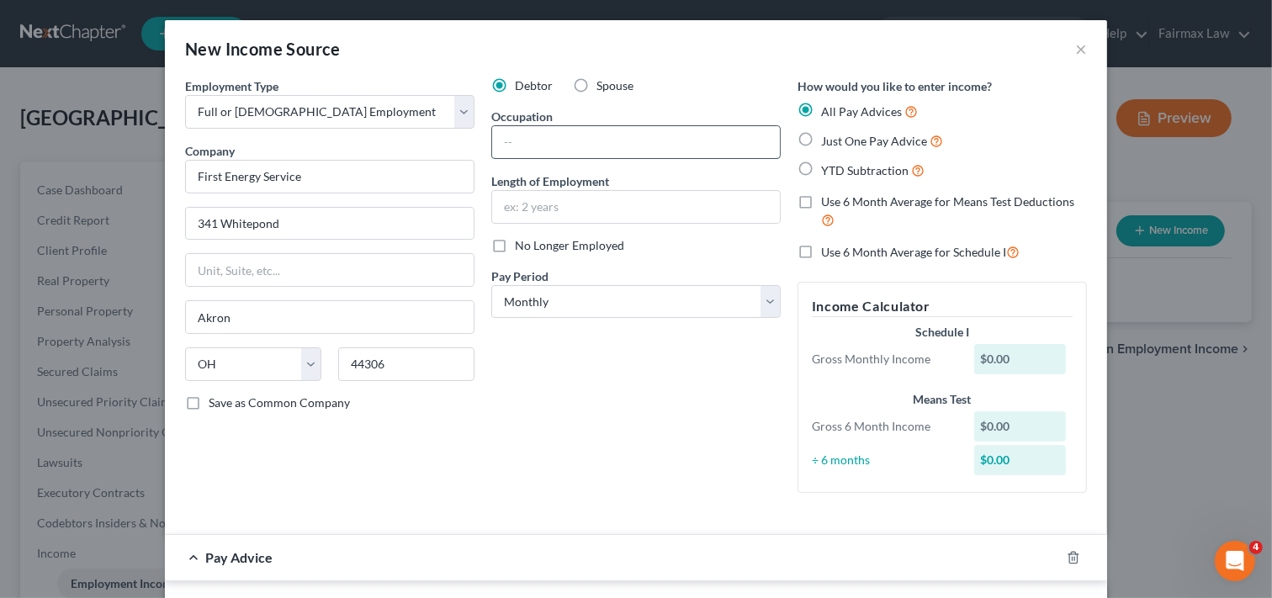
click at [692, 153] on input "text" at bounding box center [636, 142] width 288 height 32
click at [623, 211] on input "text" at bounding box center [636, 207] width 288 height 32
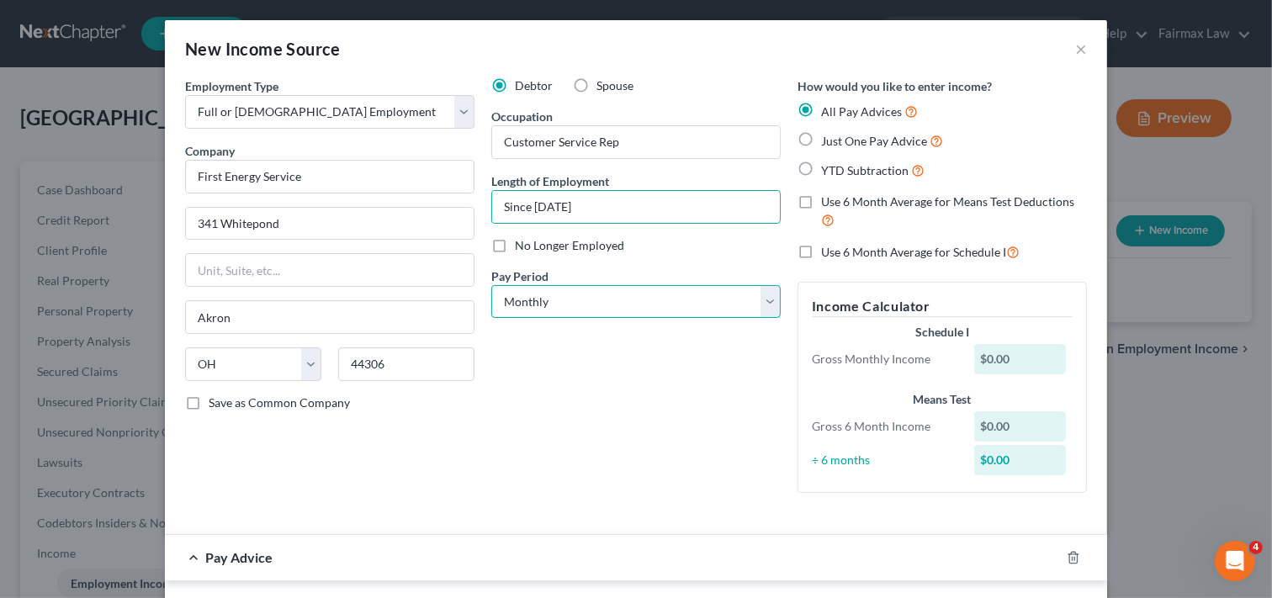
click at [650, 297] on select "Select Monthly Twice Monthly Every Other Week Weekly" at bounding box center [635, 302] width 289 height 34
click at [491, 285] on select "Select Monthly Twice Monthly Every Other Week Weekly" at bounding box center [635, 302] width 289 height 34
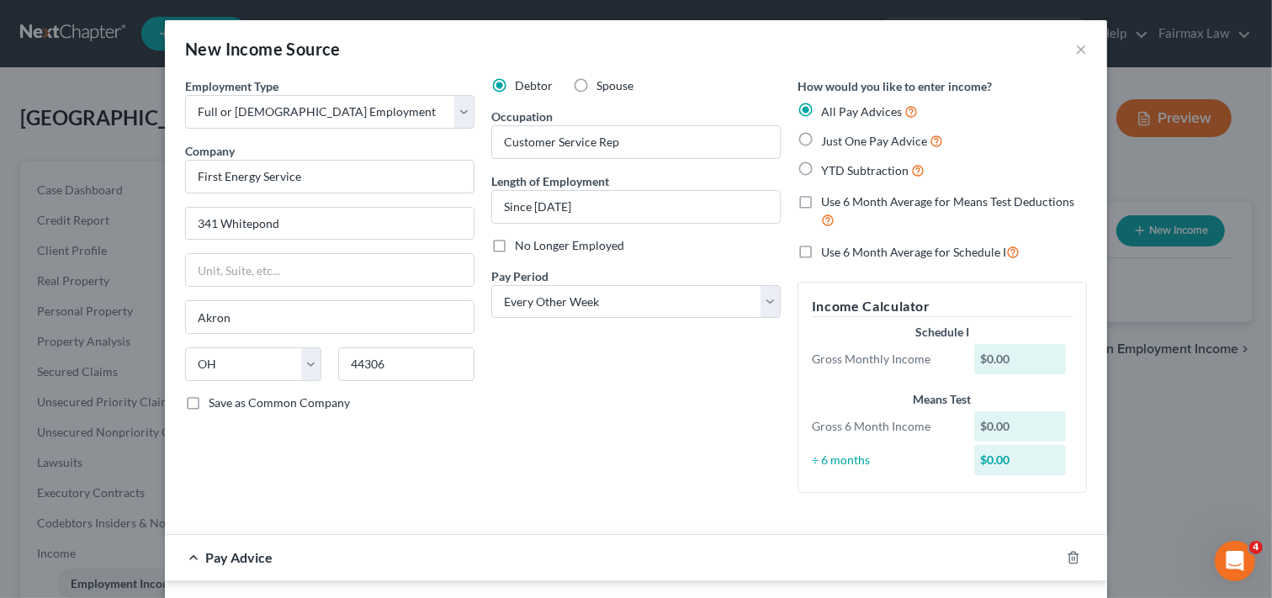
click at [821, 172] on label "YTD Subtraction" at bounding box center [872, 170] width 103 height 19
click at [828, 172] on input "YTD Subtraction" at bounding box center [833, 166] width 11 height 11
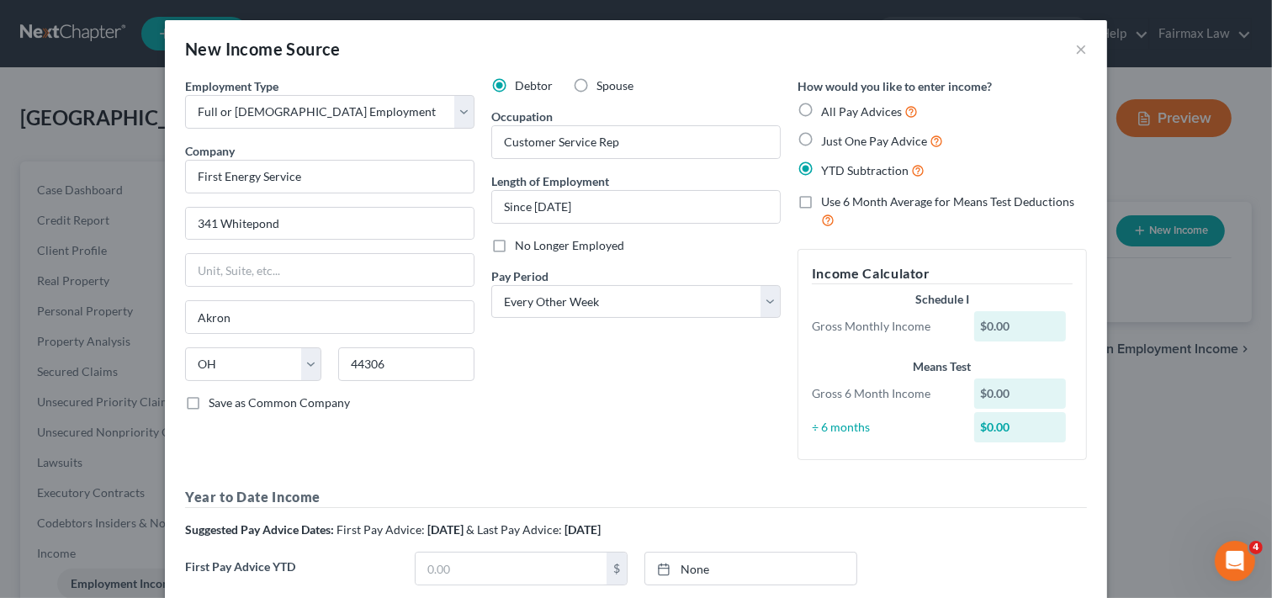
click at [828, 102] on input "All Pay Advices" at bounding box center [833, 107] width 11 height 11
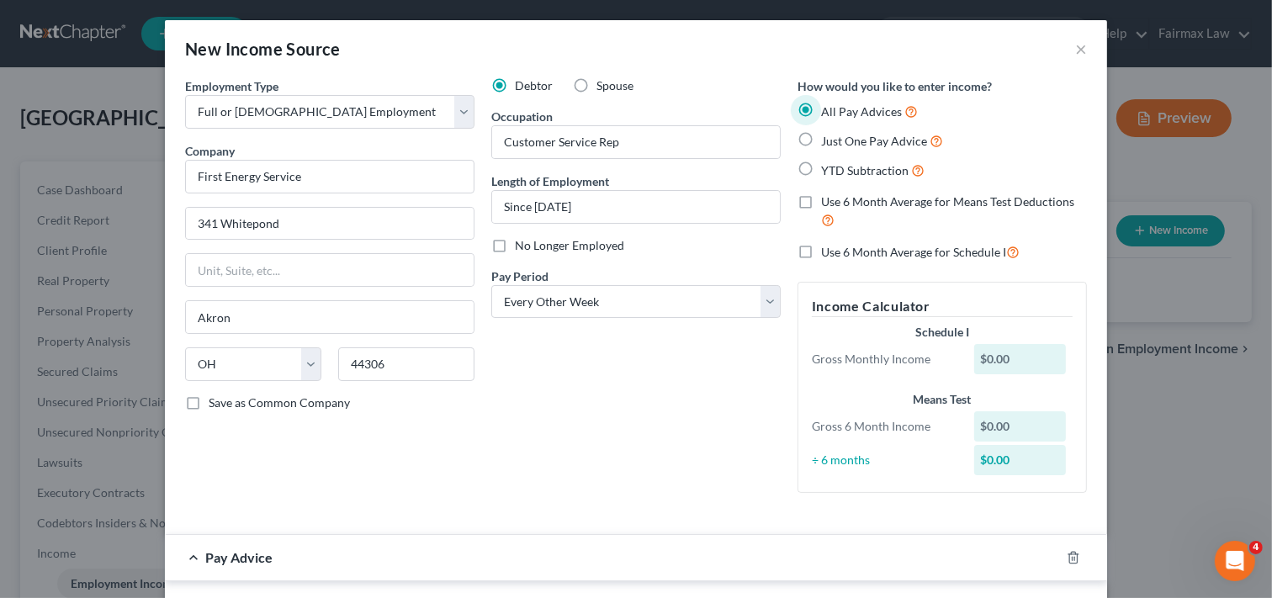
click at [828, 131] on input "Just One Pay Advice" at bounding box center [833, 136] width 11 height 11
click at [828, 161] on input "YTD Subtraction" at bounding box center [833, 166] width 11 height 11
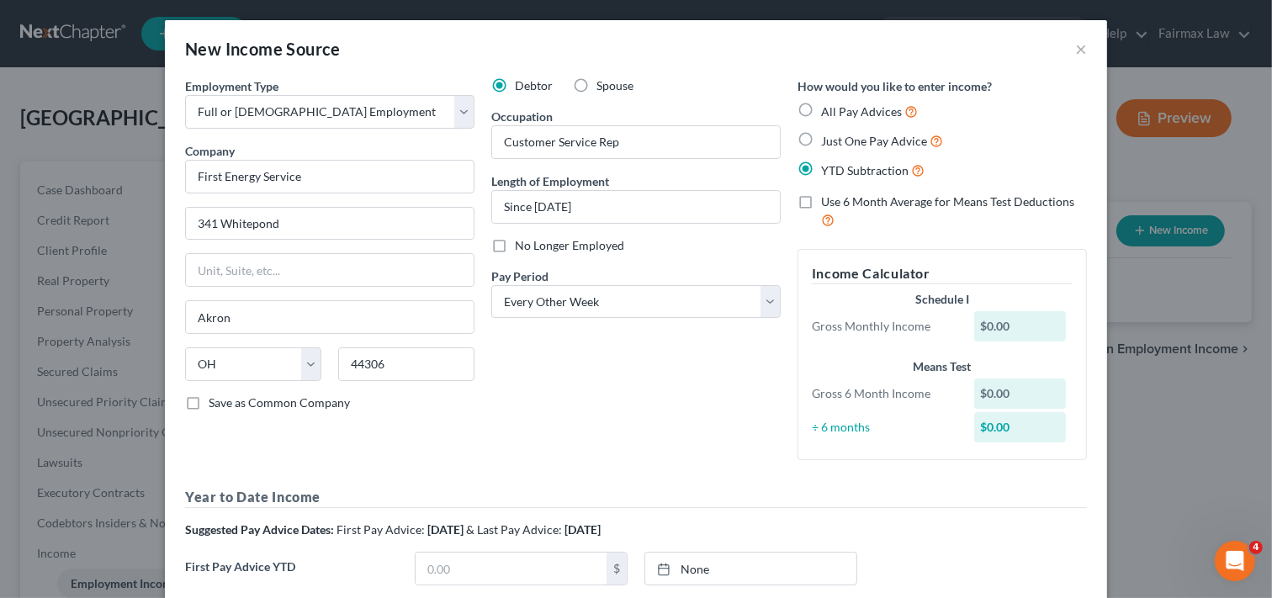
click at [821, 168] on label "YTD Subtraction" at bounding box center [872, 170] width 103 height 19
click at [828, 168] on input "YTD Subtraction" at bounding box center [833, 166] width 11 height 11
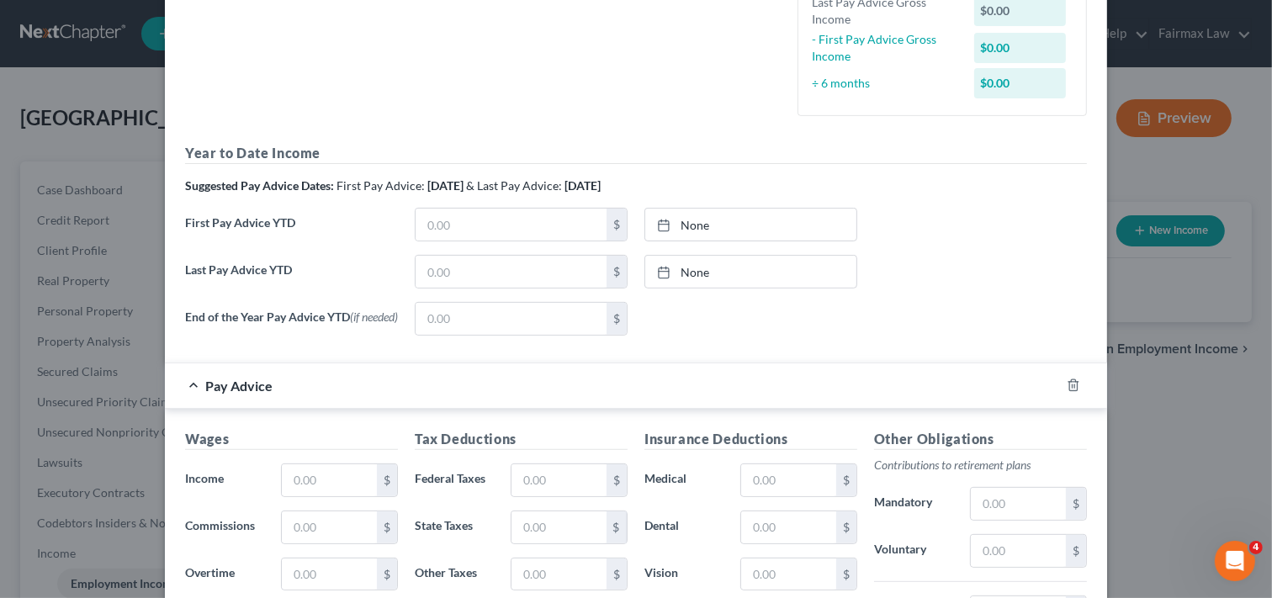
scroll to position [452, 0]
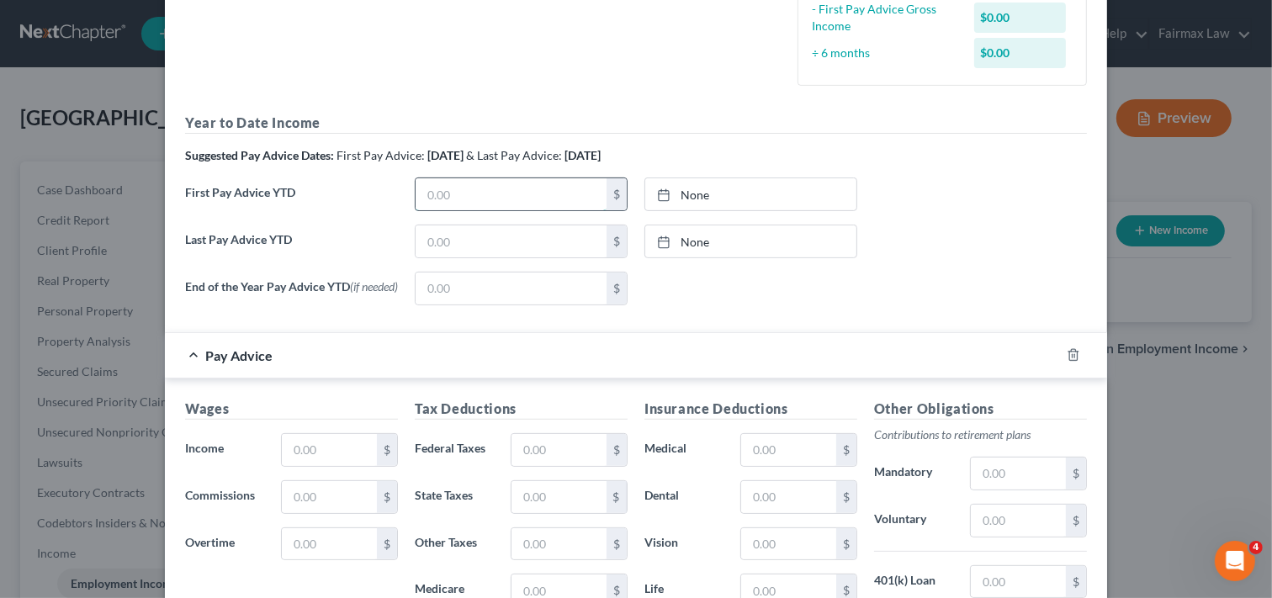
click at [544, 197] on input "text" at bounding box center [511, 194] width 191 height 32
click at [448, 190] on input "text" at bounding box center [511, 194] width 191 height 32
click at [430, 241] on input "text" at bounding box center [511, 241] width 191 height 32
drag, startPoint x: 476, startPoint y: 247, endPoint x: 473, endPoint y: 236, distance: 12.2
click at [476, 247] on input "text" at bounding box center [511, 241] width 191 height 32
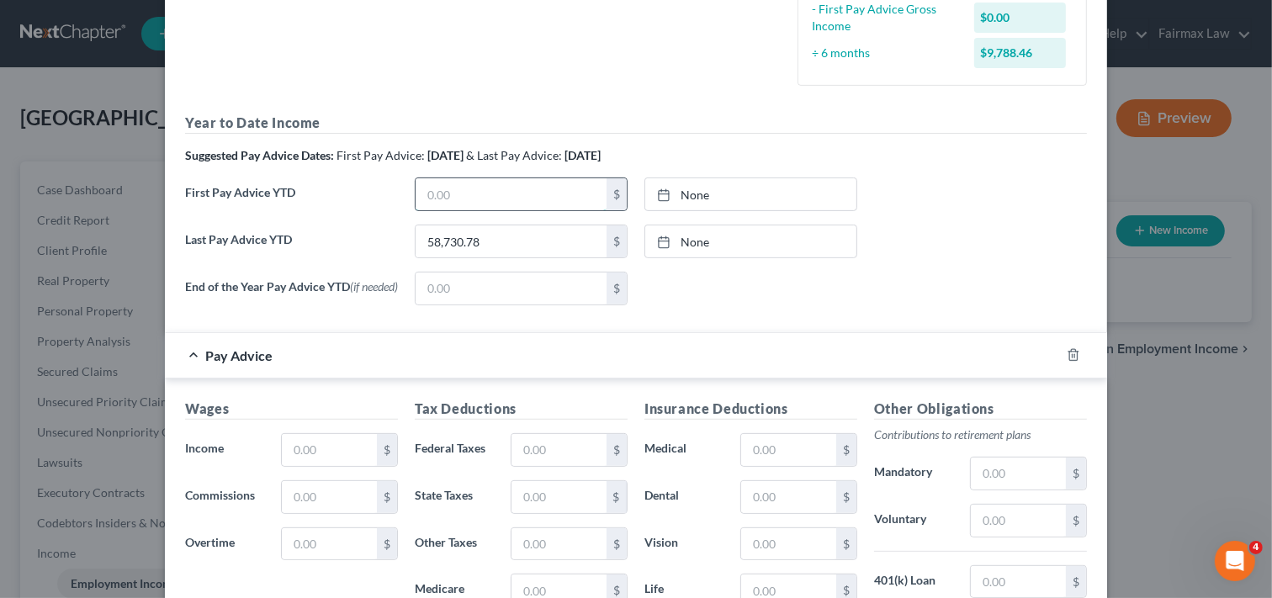
click at [490, 195] on input "text" at bounding box center [511, 194] width 191 height 32
click at [490, 196] on input "text" at bounding box center [511, 194] width 191 height 32
drag, startPoint x: 502, startPoint y: 185, endPoint x: 472, endPoint y: 205, distance: 36.4
click at [502, 185] on input "text" at bounding box center [511, 194] width 191 height 32
click at [1015, 315] on div "End of the Year Pay Advice YTD (if needed) $ None close Date Time chevron_left …" at bounding box center [636, 295] width 919 height 47
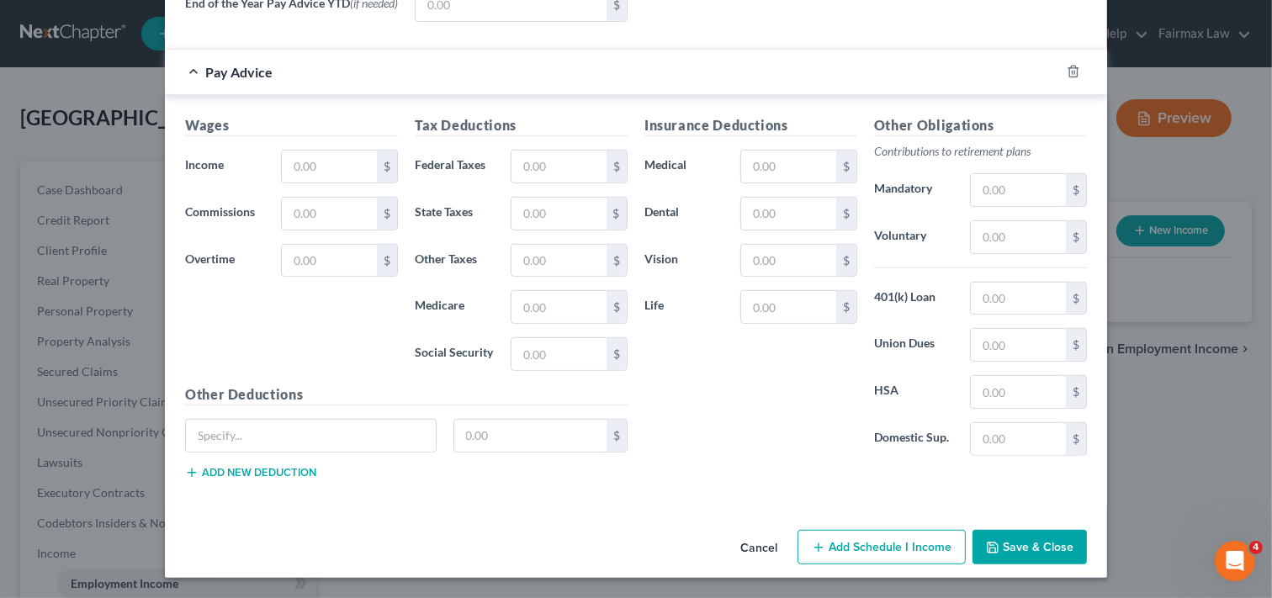
scroll to position [740, 0]
click at [315, 167] on input "text" at bounding box center [329, 167] width 95 height 32
click at [325, 164] on input "text" at bounding box center [329, 167] width 95 height 32
click at [553, 169] on input "text" at bounding box center [558, 167] width 95 height 32
click at [528, 212] on input "text" at bounding box center [558, 214] width 95 height 32
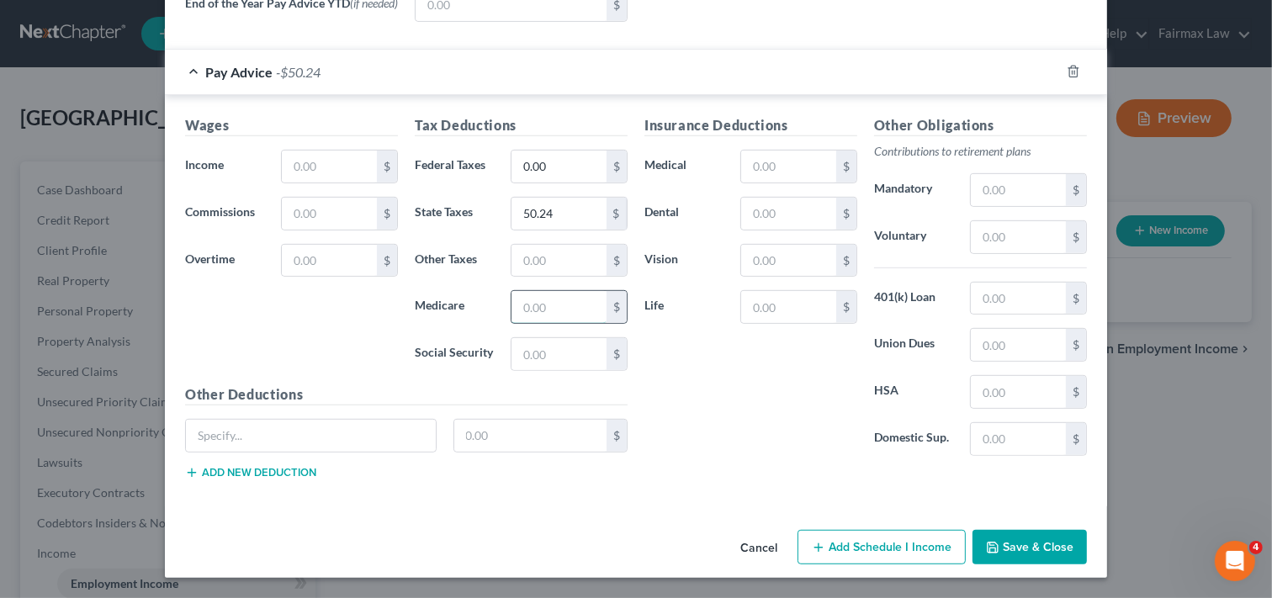
click at [541, 305] on input "text" at bounding box center [558, 307] width 95 height 32
click at [568, 354] on input "text" at bounding box center [558, 354] width 95 height 32
click at [774, 151] on input "text" at bounding box center [788, 167] width 95 height 32
drag, startPoint x: 753, startPoint y: 206, endPoint x: 739, endPoint y: 211, distance: 15.2
click at [754, 206] on input "text" at bounding box center [788, 214] width 95 height 32
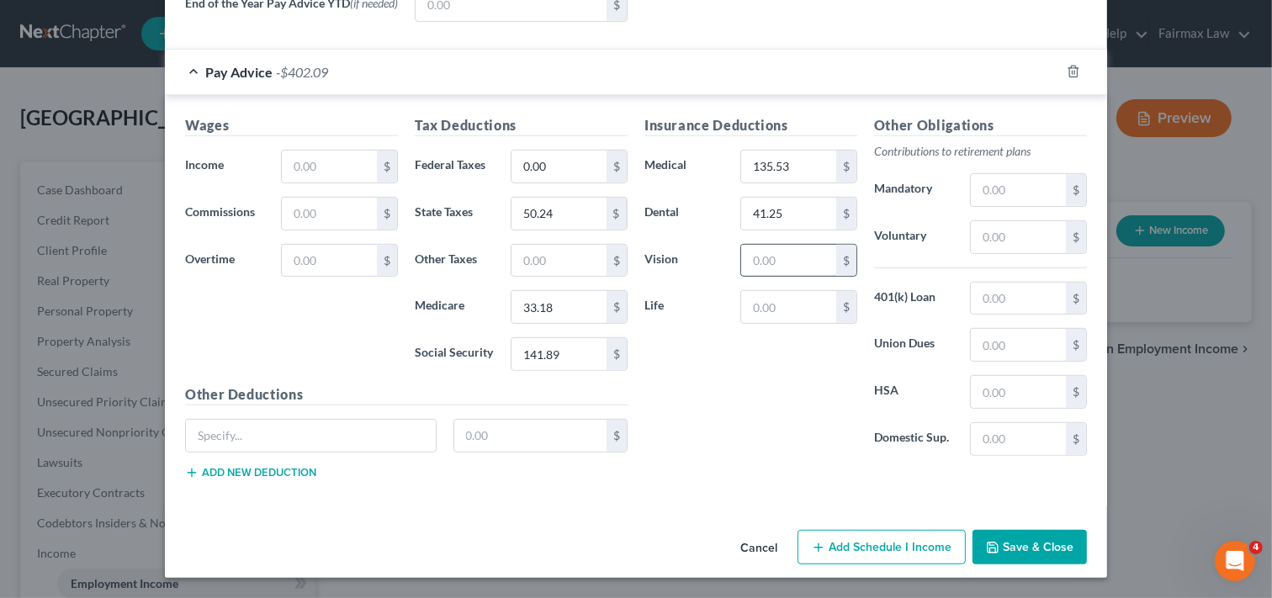
click at [777, 261] on input "text" at bounding box center [788, 261] width 95 height 32
click at [342, 169] on input "text" at bounding box center [329, 167] width 95 height 32
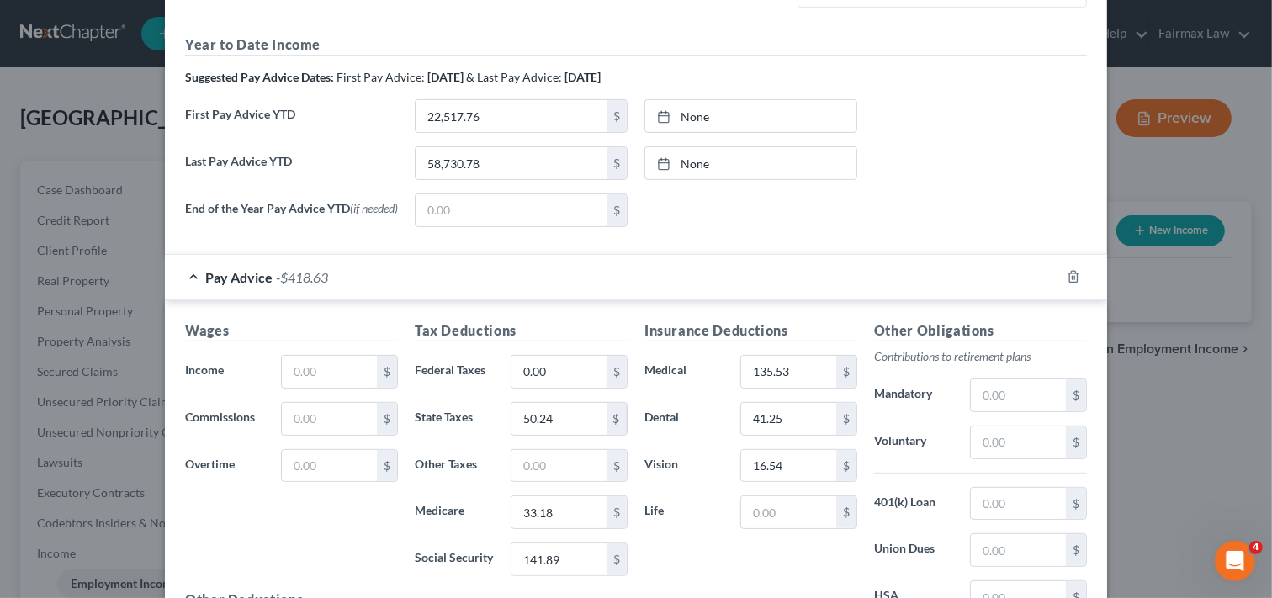
scroll to position [536, 0]
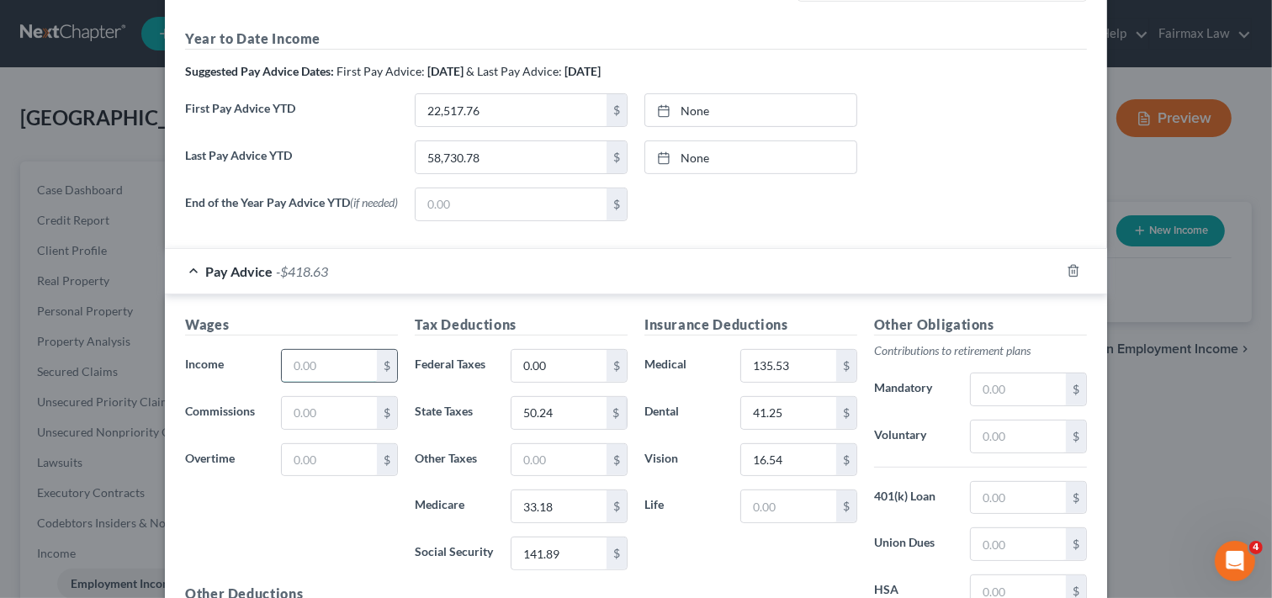
click at [351, 373] on input "text" at bounding box center [329, 366] width 95 height 32
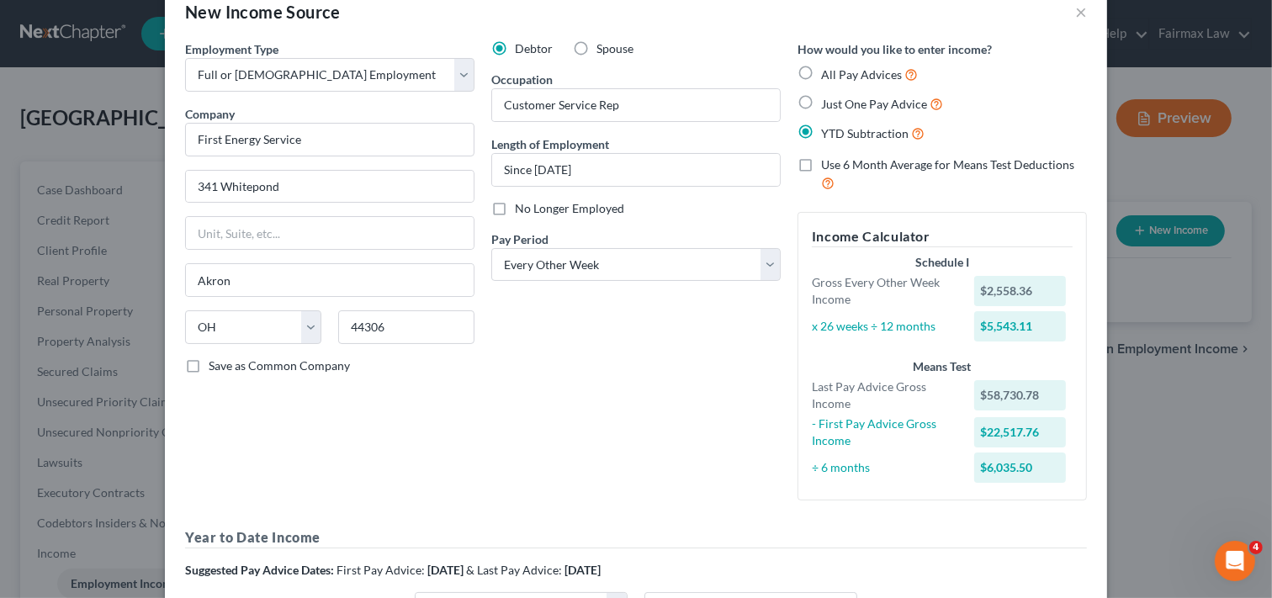
scroll to position [0, 0]
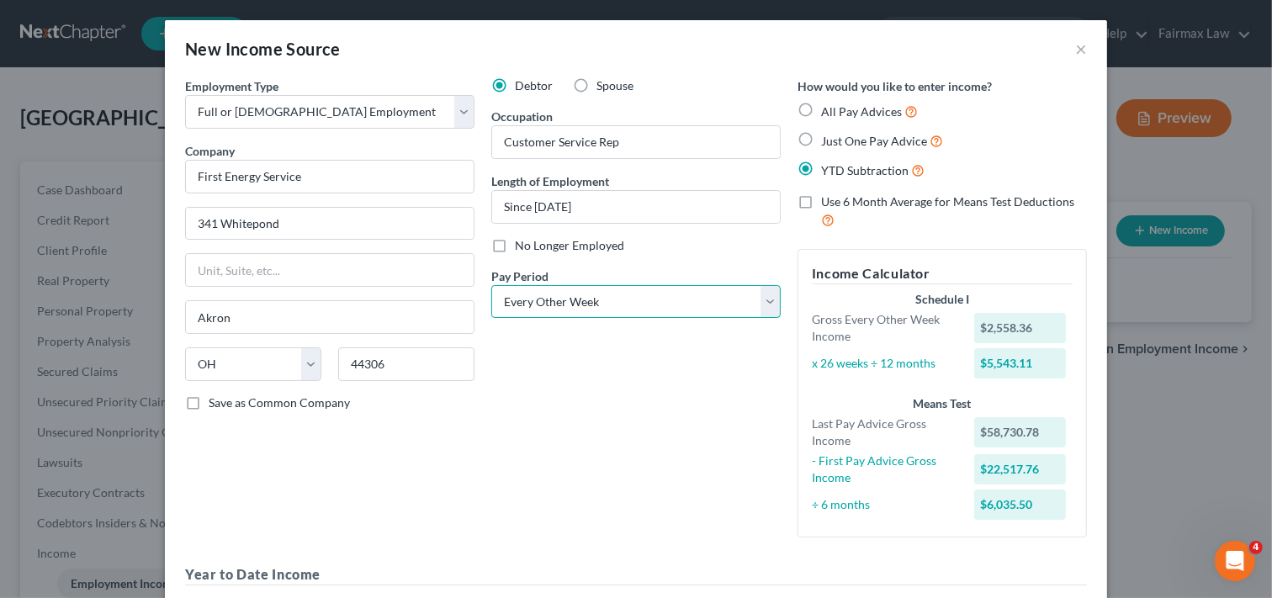
click at [559, 300] on select "Select Monthly Twice Monthly Every Other Week Weekly" at bounding box center [635, 302] width 289 height 34
click at [617, 303] on select "Select Monthly Twice Monthly Every Other Week Weekly" at bounding box center [635, 302] width 289 height 34
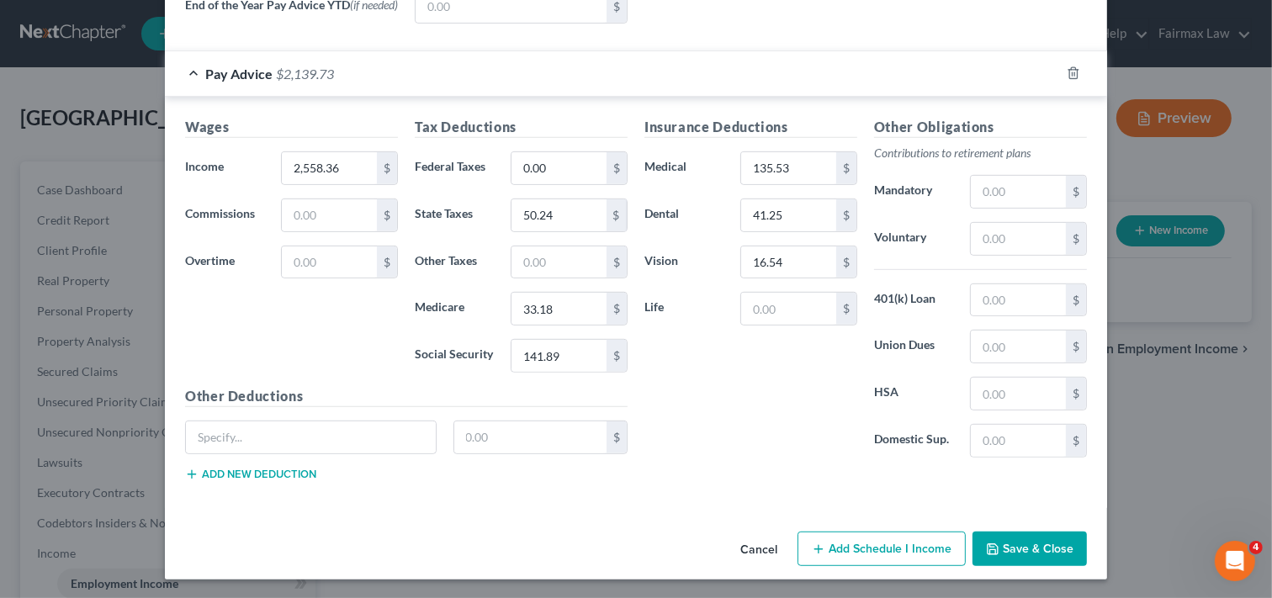
scroll to position [737, 0]
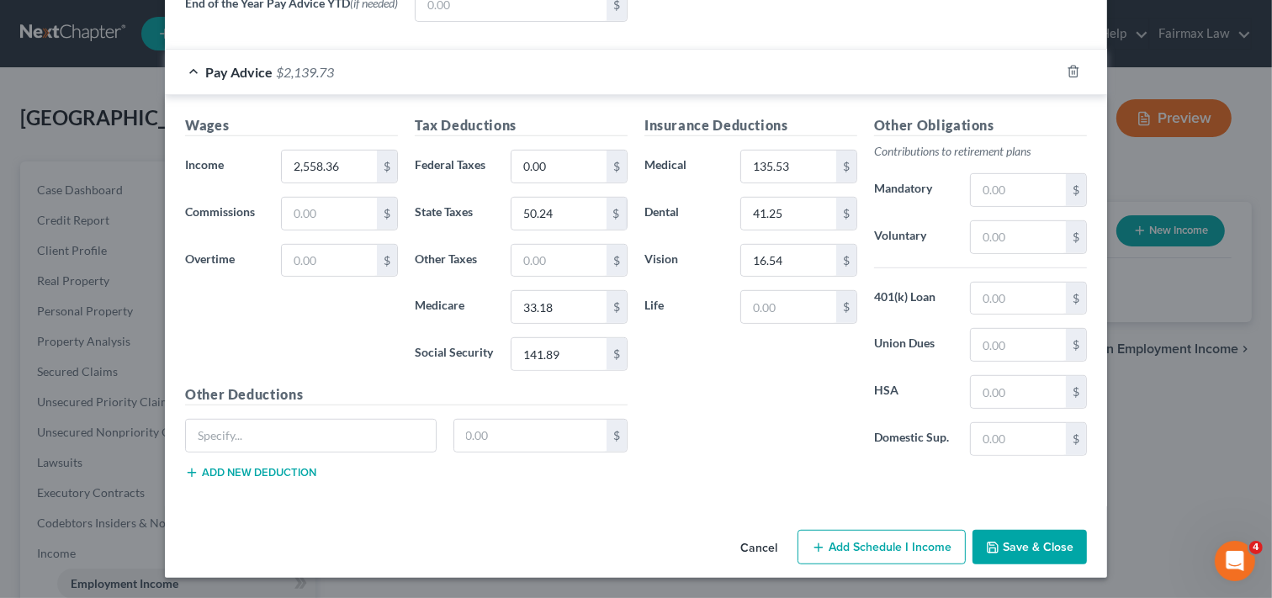
click at [1025, 541] on button "Save & Close" at bounding box center [1029, 547] width 114 height 35
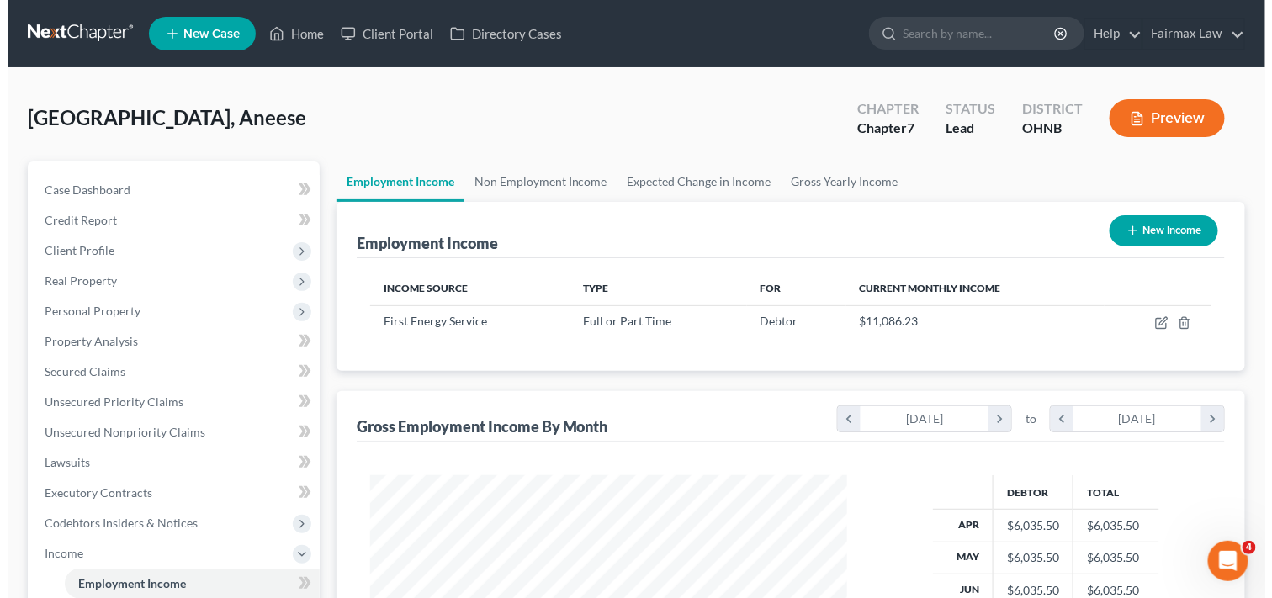
scroll to position [10, 0]
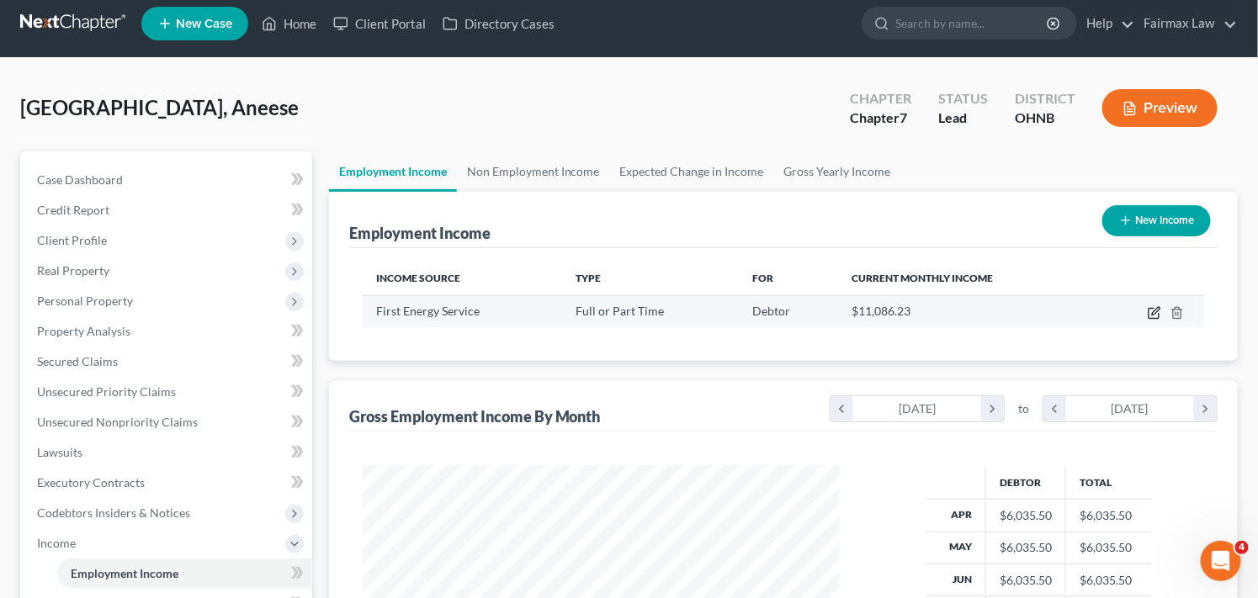
click at [1158, 310] on icon "button" at bounding box center [1156, 311] width 8 height 8
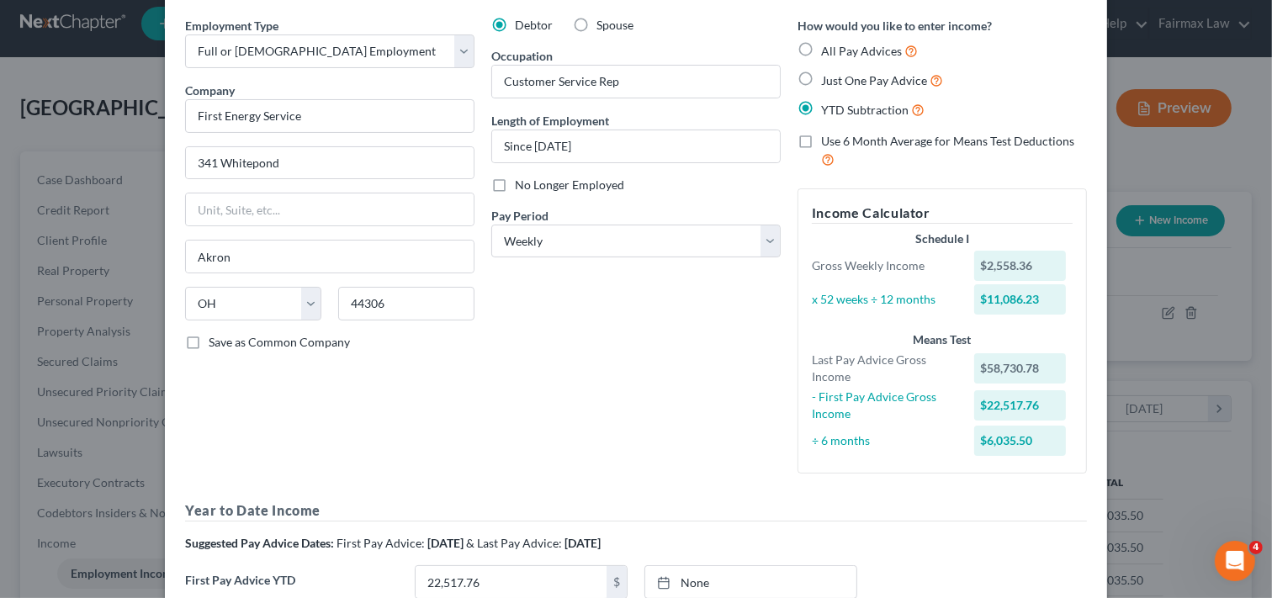
scroll to position [0, 0]
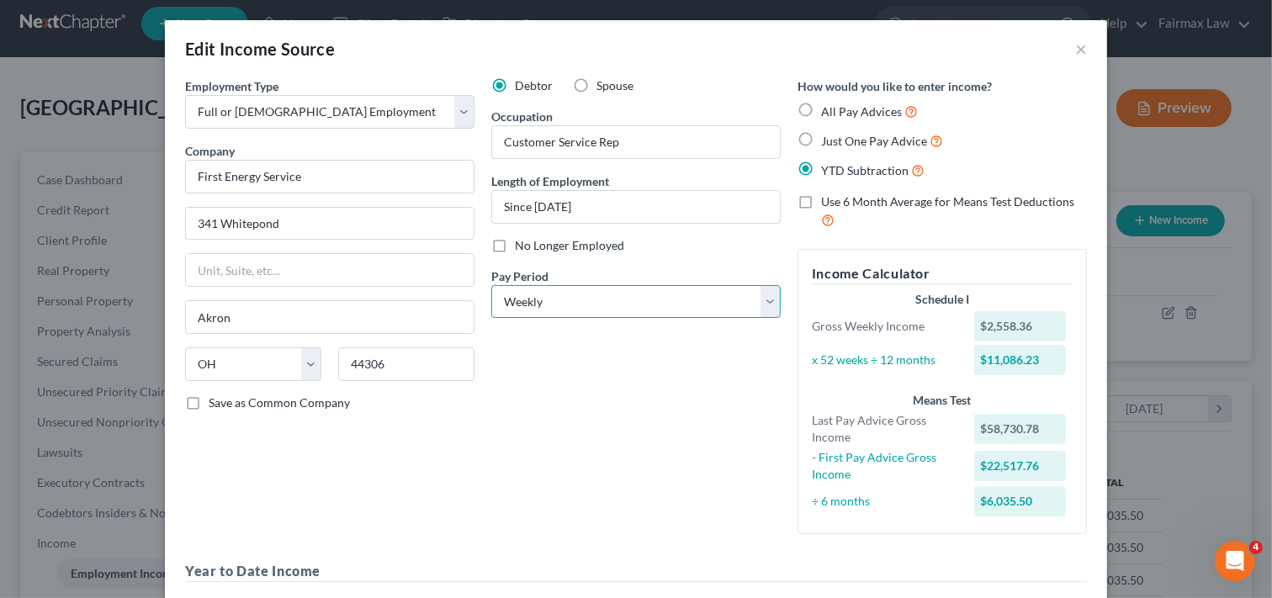
click at [658, 301] on select "Select Monthly Twice Monthly Every Other Week Weekly" at bounding box center [635, 302] width 289 height 34
click at [491, 285] on select "Select Monthly Twice Monthly Every Other Week Weekly" at bounding box center [635, 302] width 289 height 34
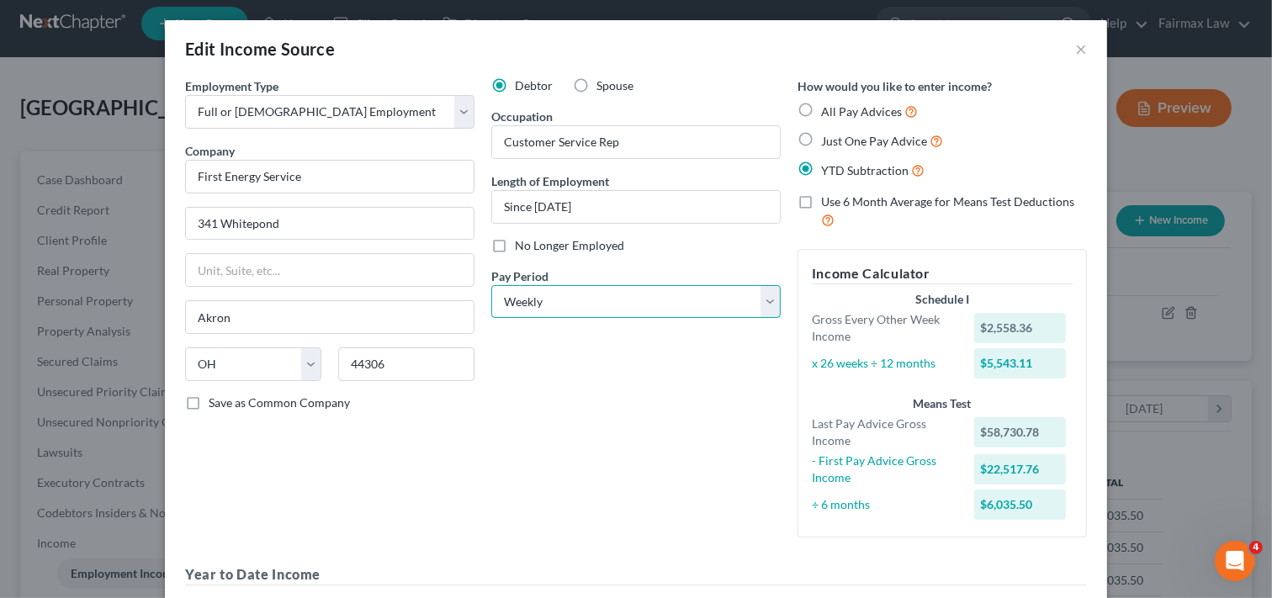
click at [677, 305] on select "Select Monthly Twice Monthly Every Other Week Weekly" at bounding box center [635, 302] width 289 height 34
click at [491, 285] on select "Select Monthly Twice Monthly Every Other Week Weekly" at bounding box center [635, 302] width 289 height 34
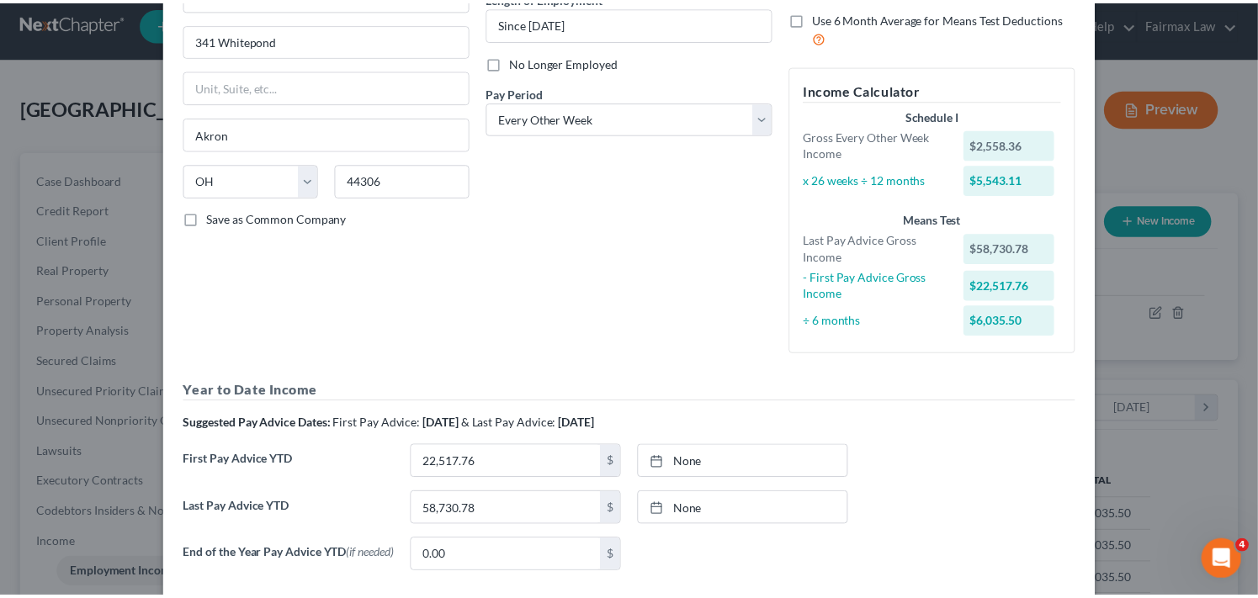
scroll to position [328, 0]
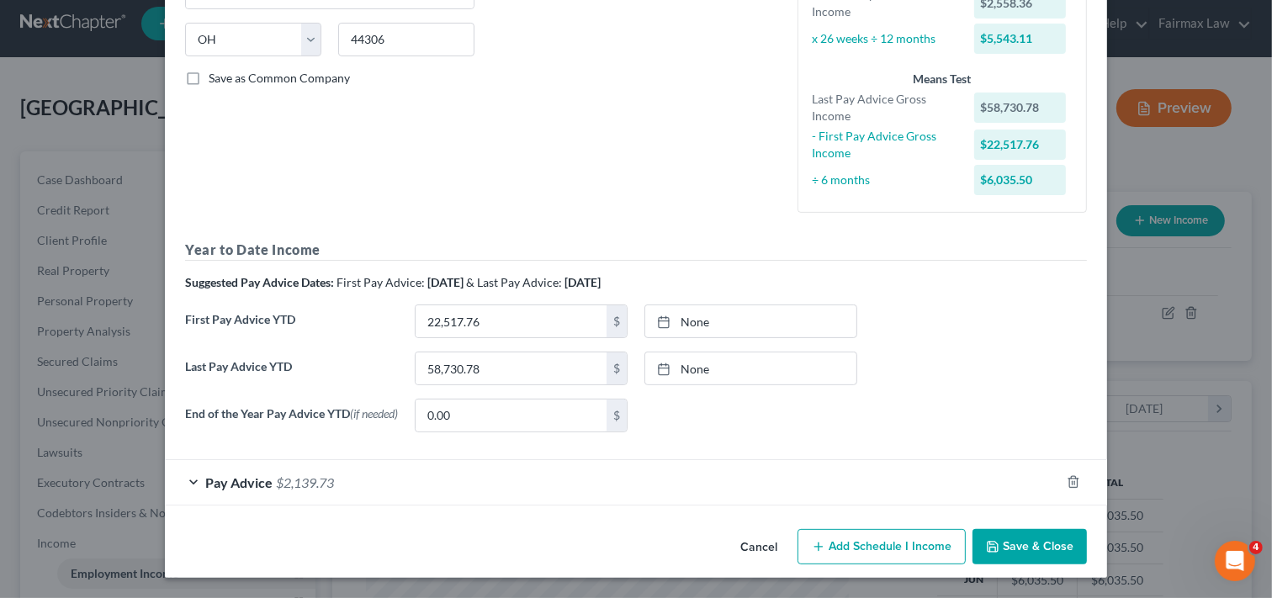
click at [1032, 541] on button "Save & Close" at bounding box center [1029, 546] width 114 height 35
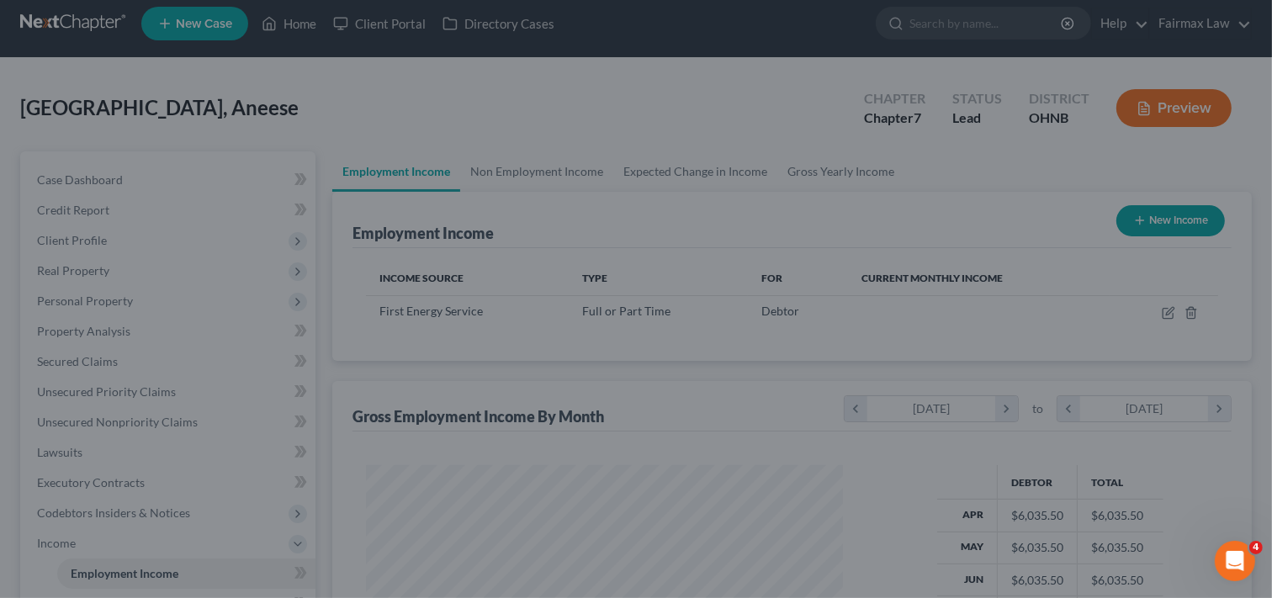
scroll to position [840947, 840739]
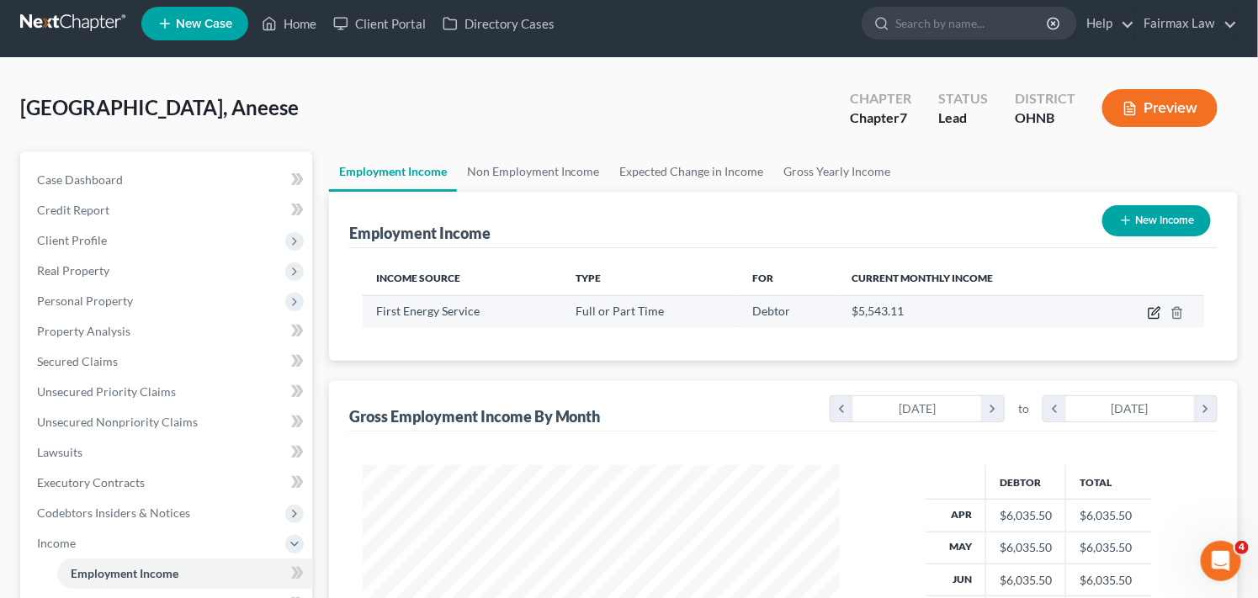
click at [1151, 310] on icon "button" at bounding box center [1153, 312] width 13 height 13
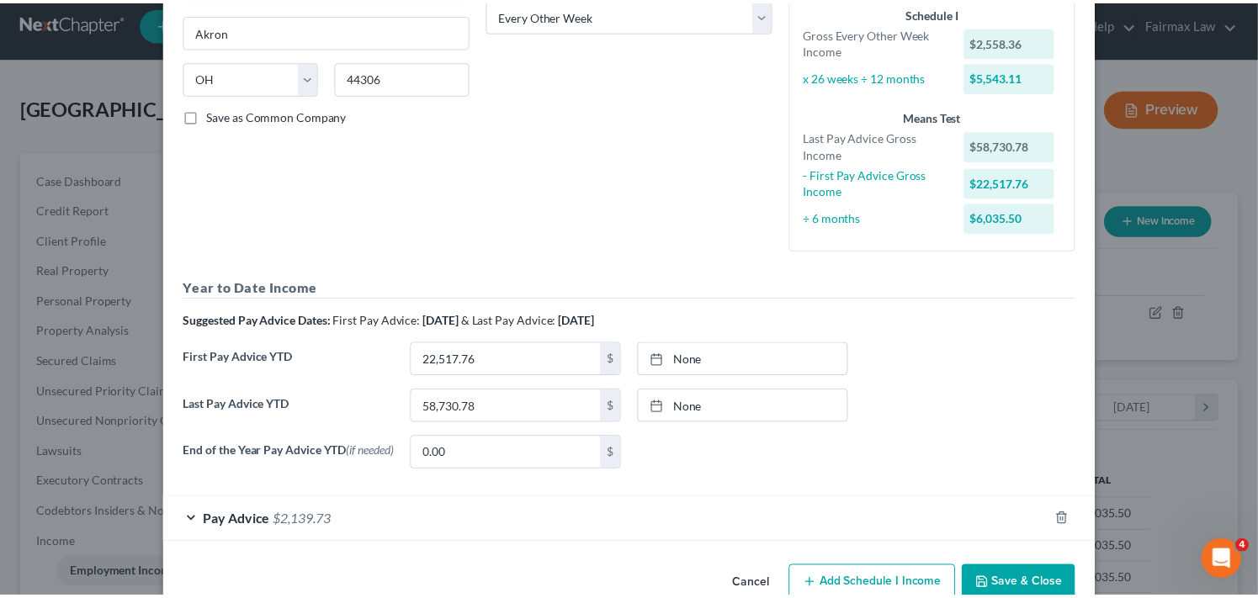
scroll to position [328, 0]
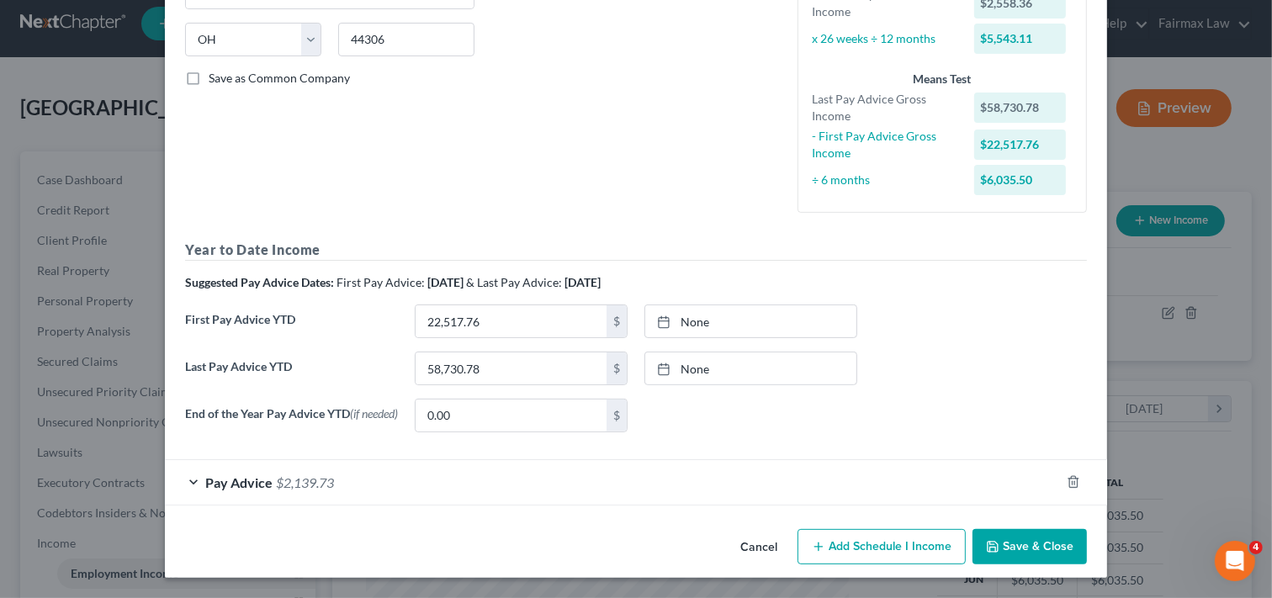
click at [1016, 539] on button "Save & Close" at bounding box center [1029, 546] width 114 height 35
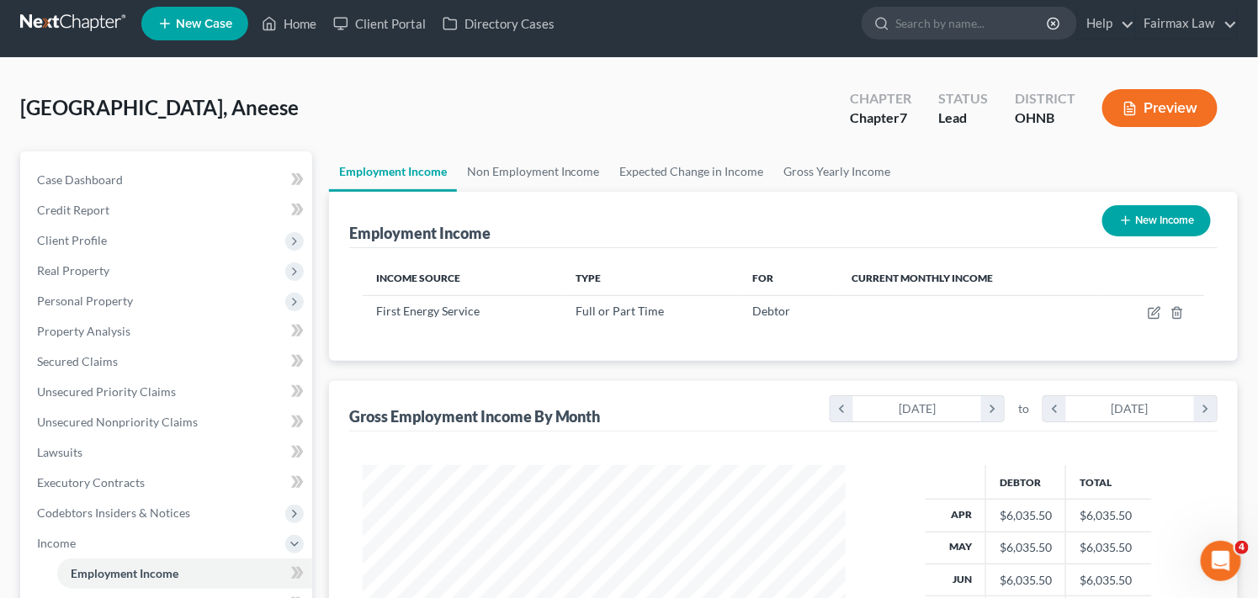
scroll to position [840947, 840739]
click at [294, 20] on link "Home" at bounding box center [289, 23] width 72 height 30
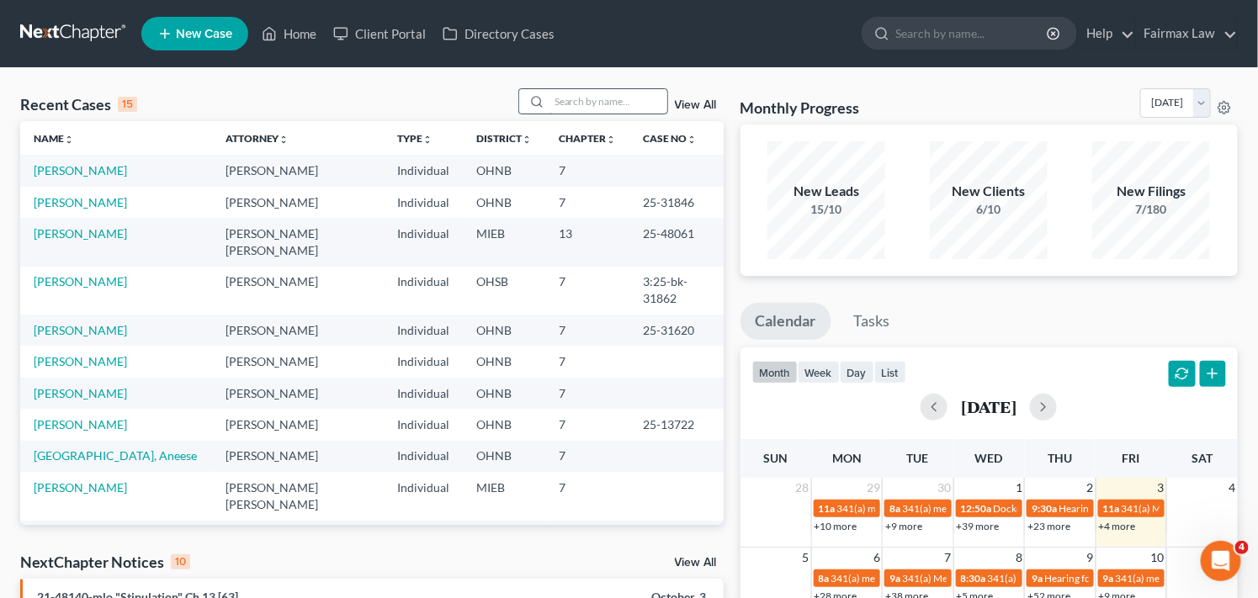
click at [577, 104] on input "search" at bounding box center [608, 101] width 118 height 24
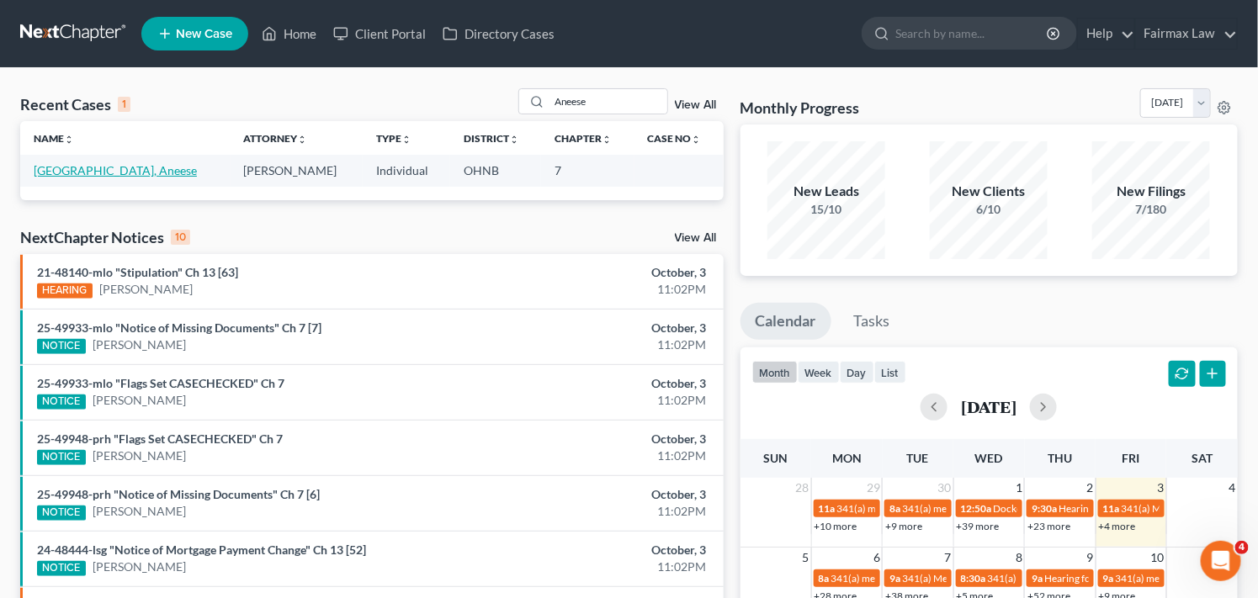
click at [107, 174] on link "[GEOGRAPHIC_DATA], Aneese" at bounding box center [115, 170] width 163 height 14
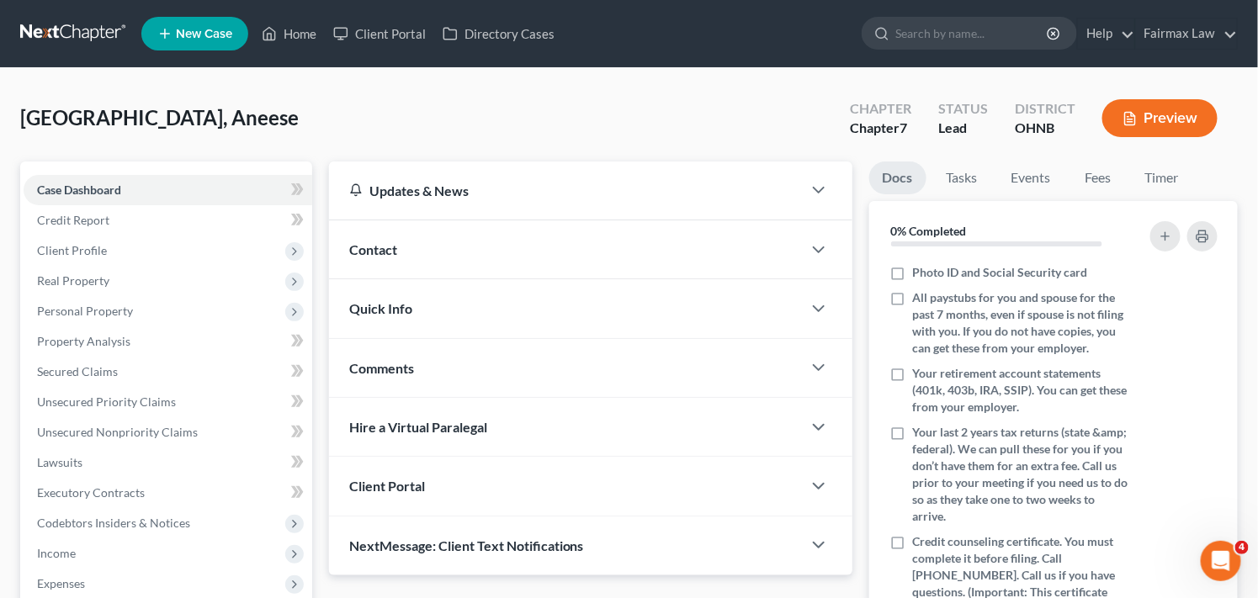
click at [718, 124] on div "[GEOGRAPHIC_DATA], Aneese Upgraded Chapter Chapter 7 Status [GEOGRAPHIC_DATA] […" at bounding box center [628, 124] width 1217 height 73
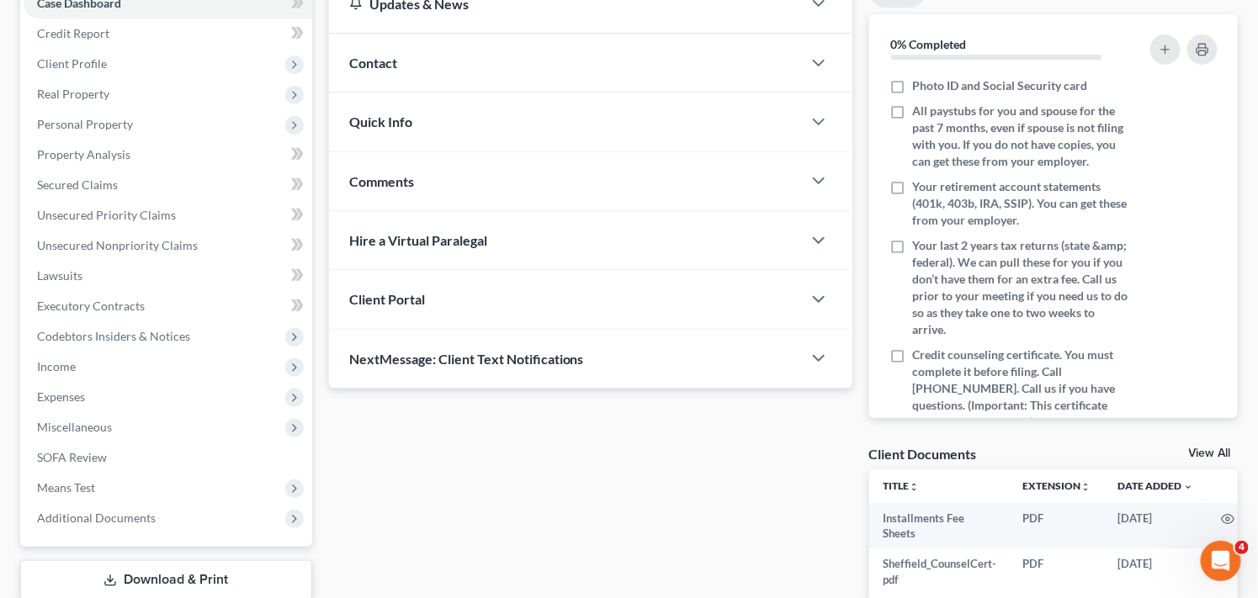
scroll to position [224, 0]
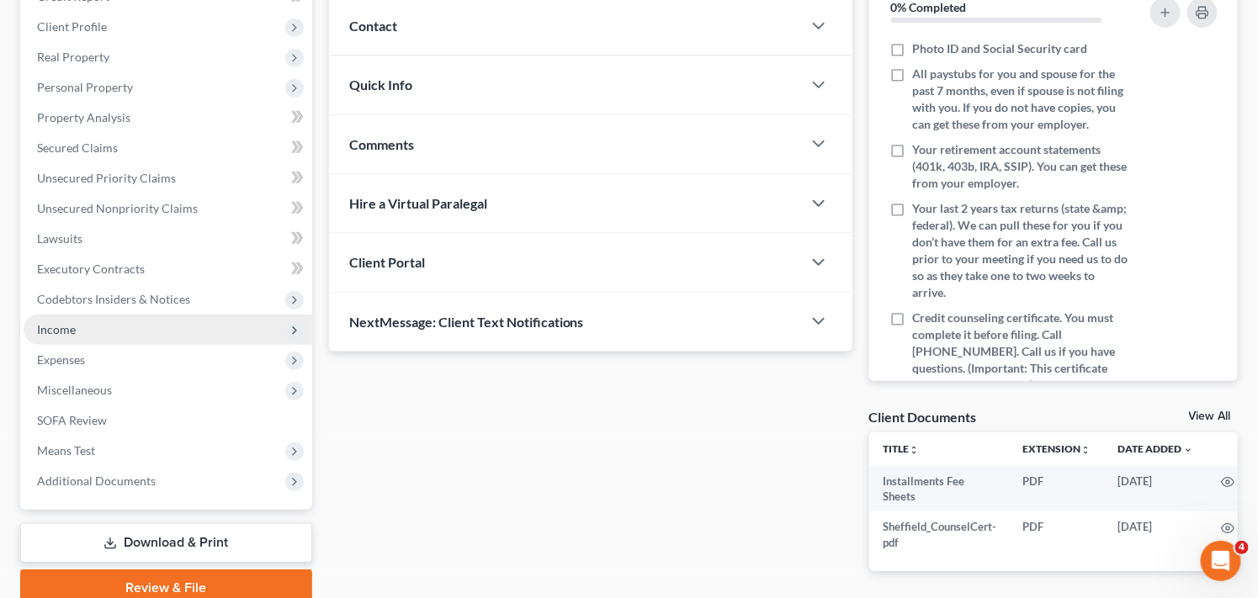
click at [225, 328] on span "Income" at bounding box center [168, 330] width 289 height 30
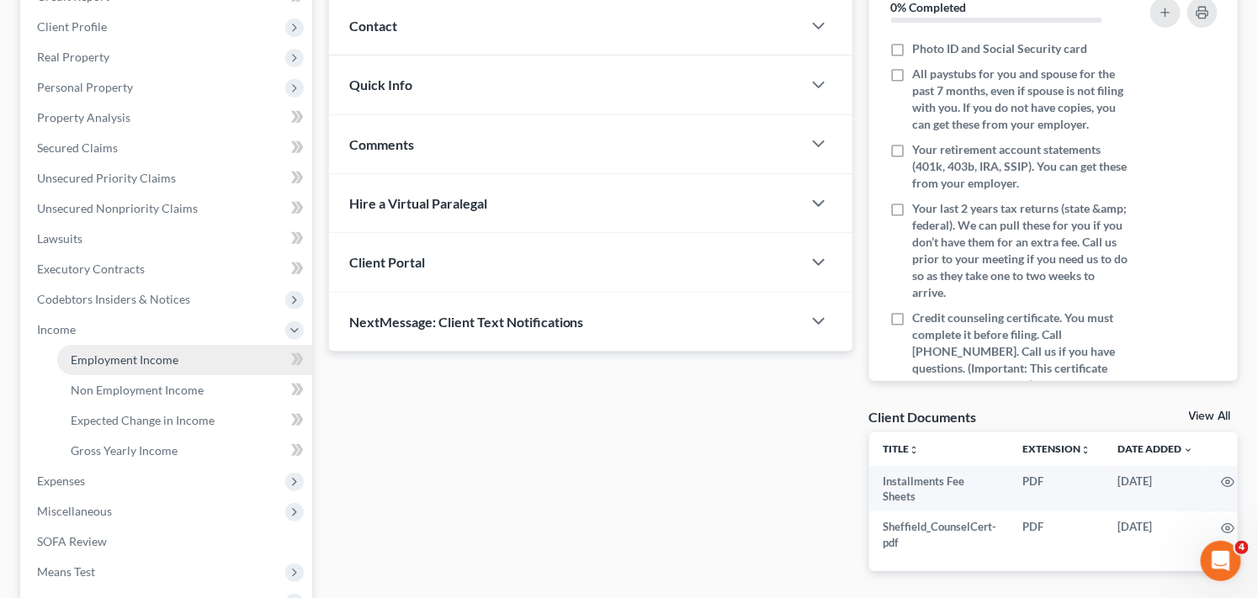
click at [236, 353] on link "Employment Income" at bounding box center [184, 360] width 255 height 30
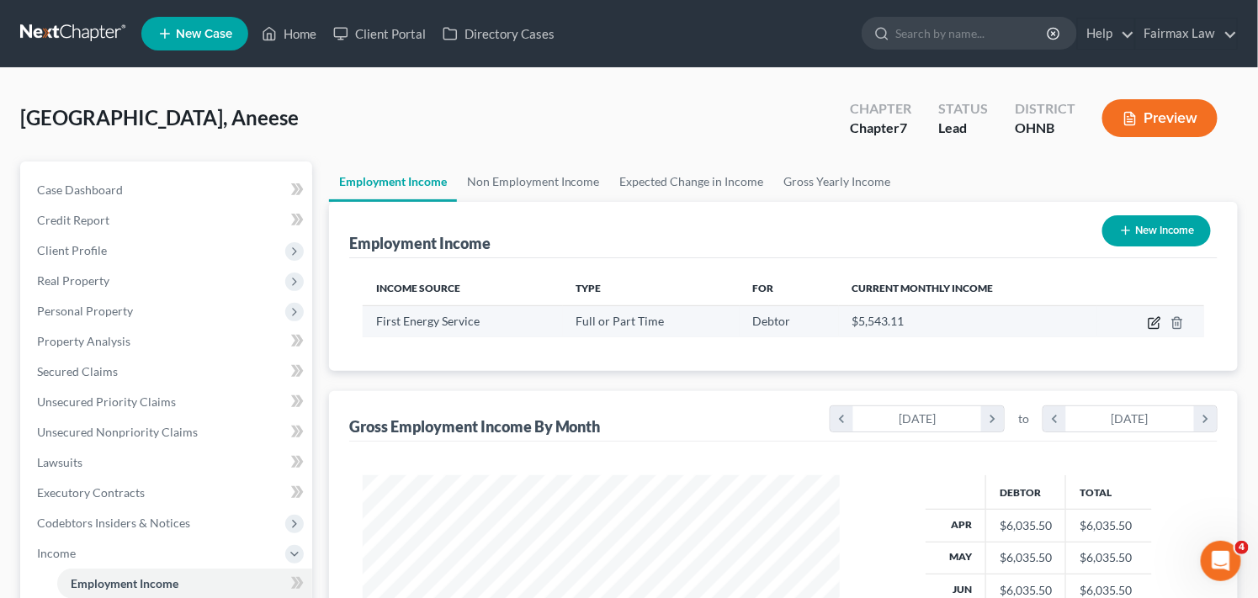
click at [1153, 322] on icon "button" at bounding box center [1156, 321] width 8 height 8
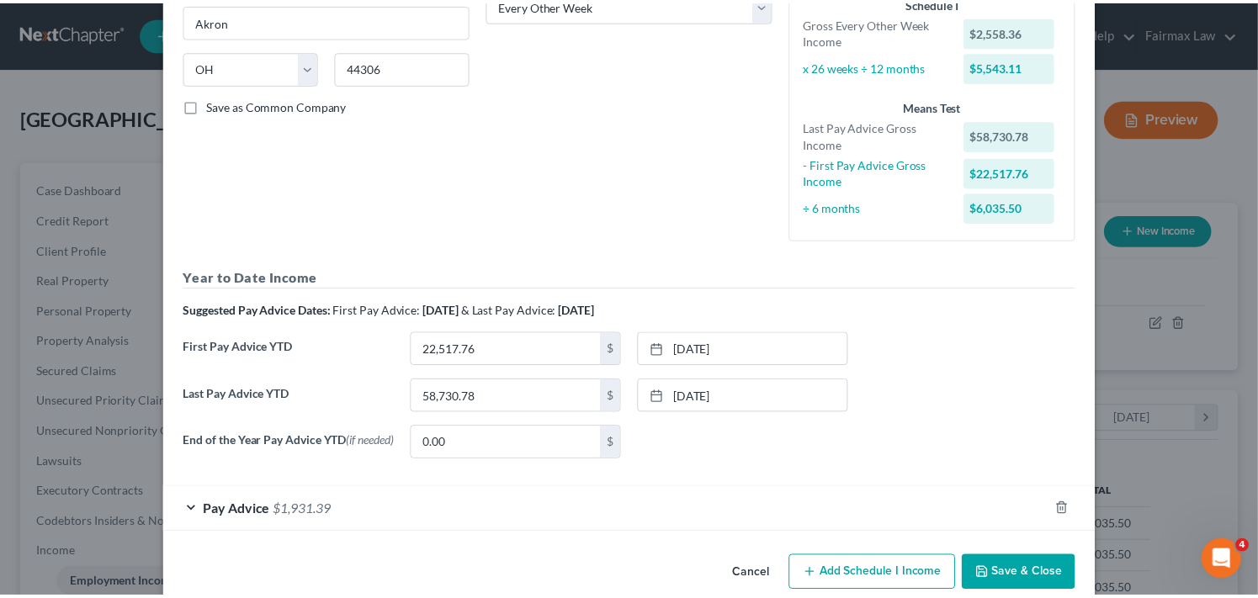
scroll to position [301, 0]
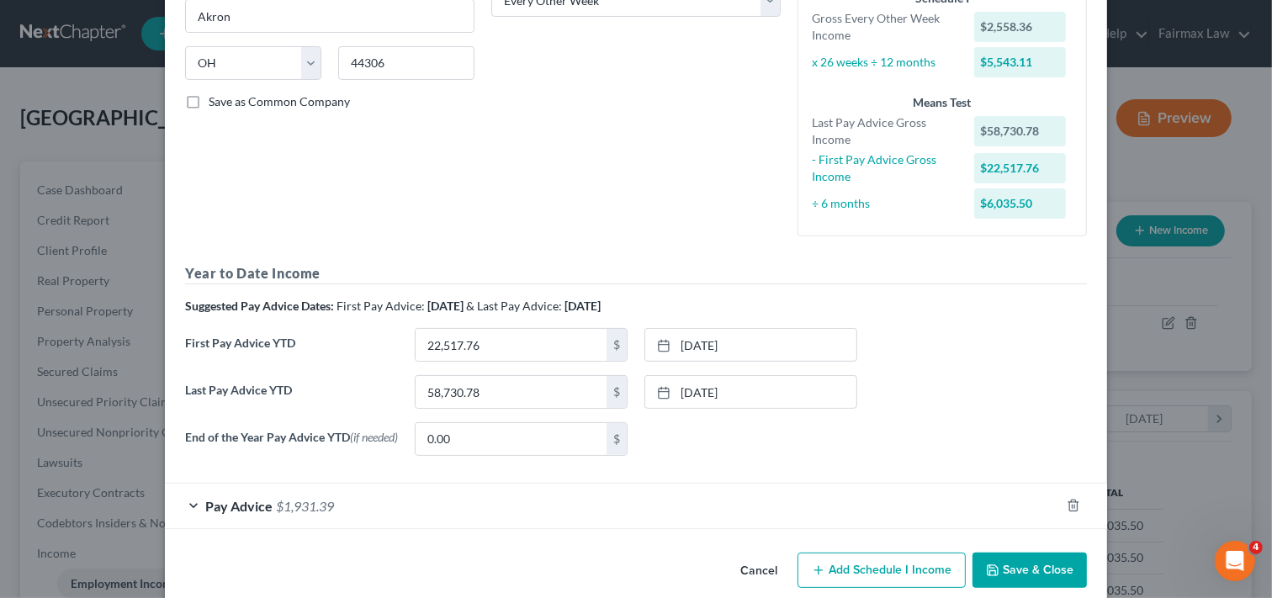
click at [1019, 567] on button "Save & Close" at bounding box center [1029, 570] width 114 height 35
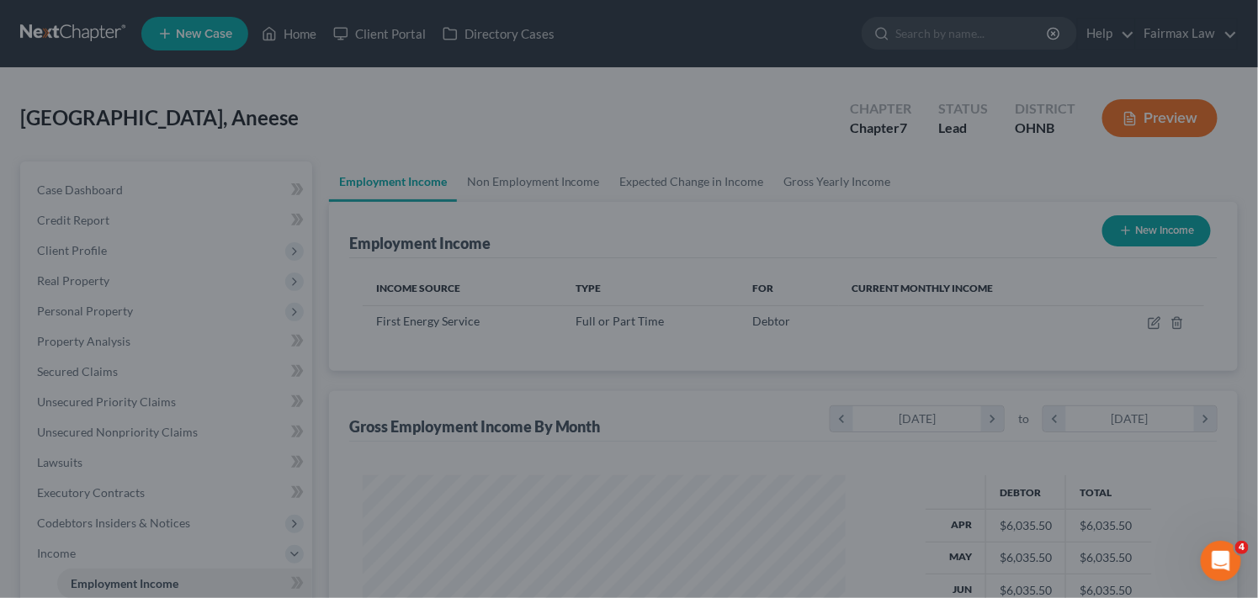
scroll to position [840947, 840739]
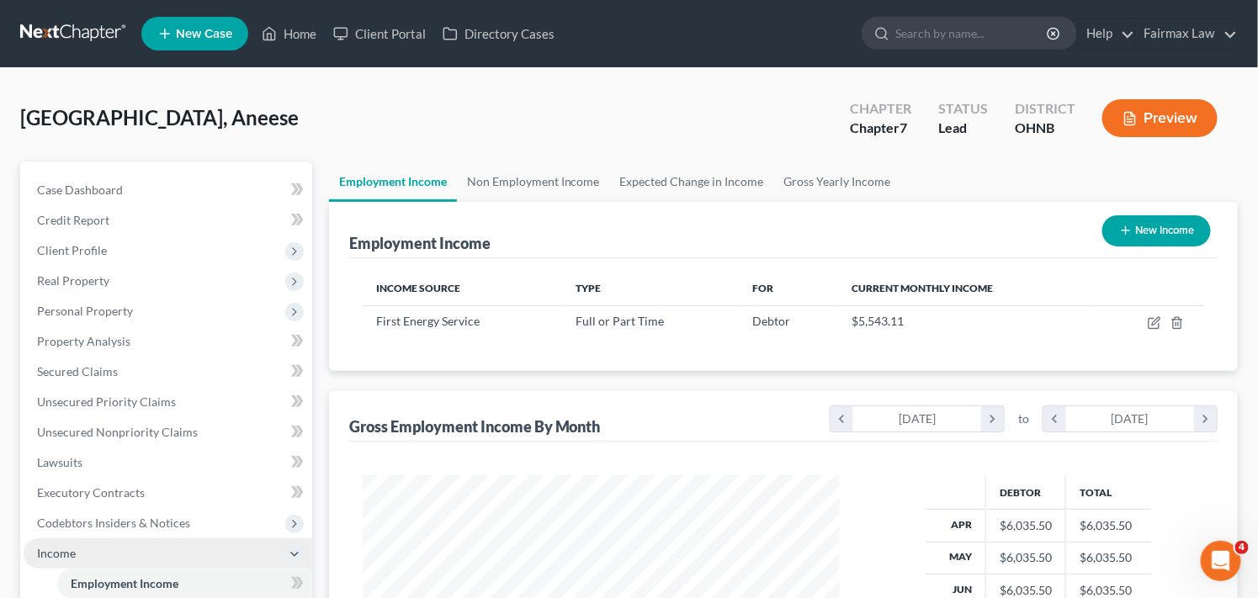
click at [214, 549] on span "Income" at bounding box center [168, 553] width 289 height 30
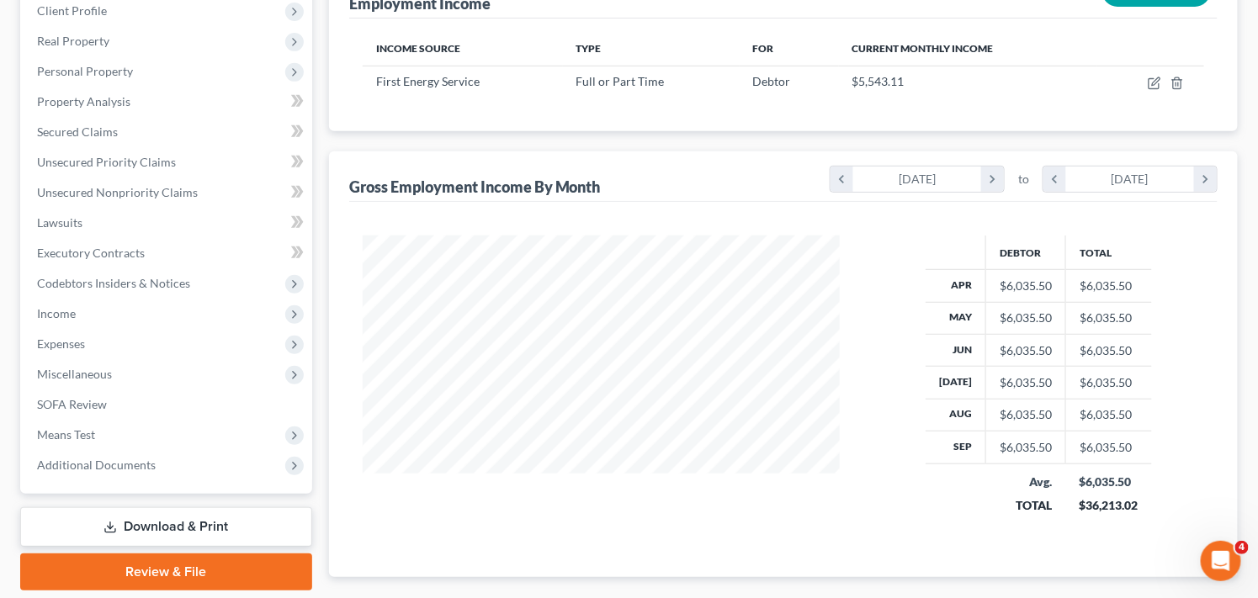
scroll to position [336, 0]
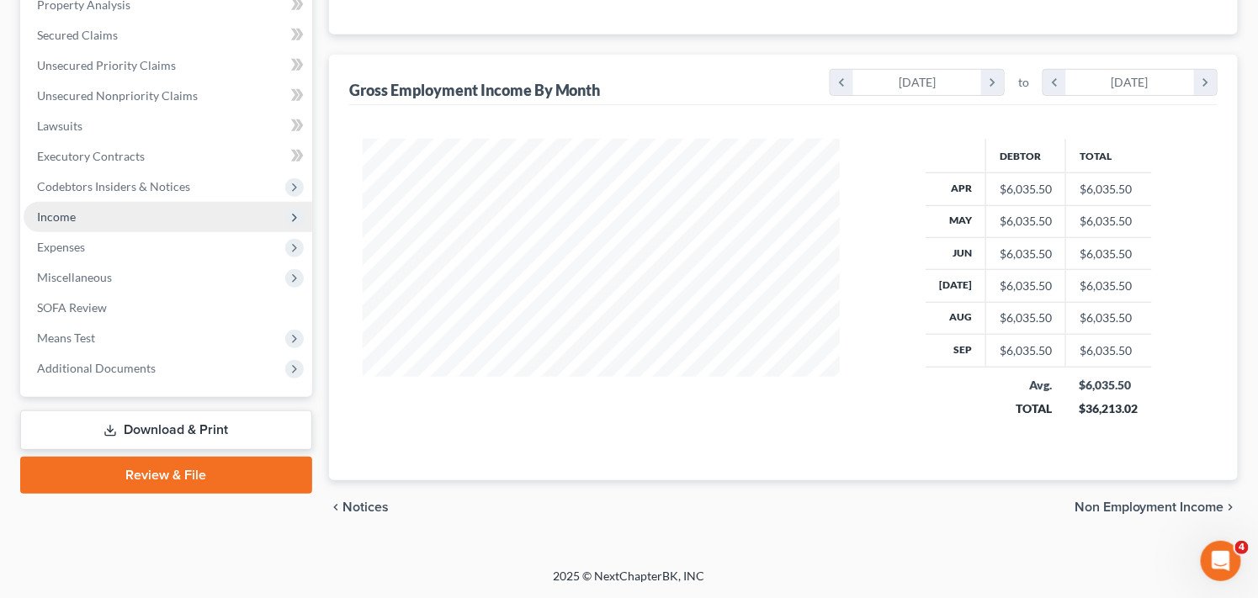
click at [215, 217] on span "Income" at bounding box center [168, 217] width 289 height 30
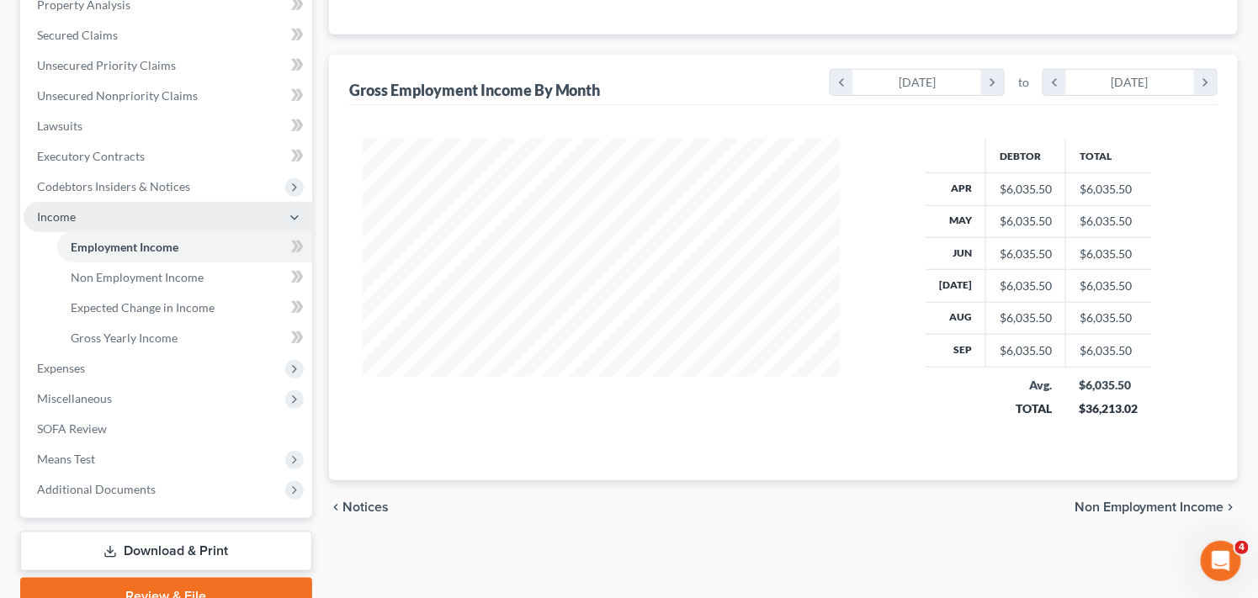
click at [215, 219] on span "Income" at bounding box center [168, 217] width 289 height 30
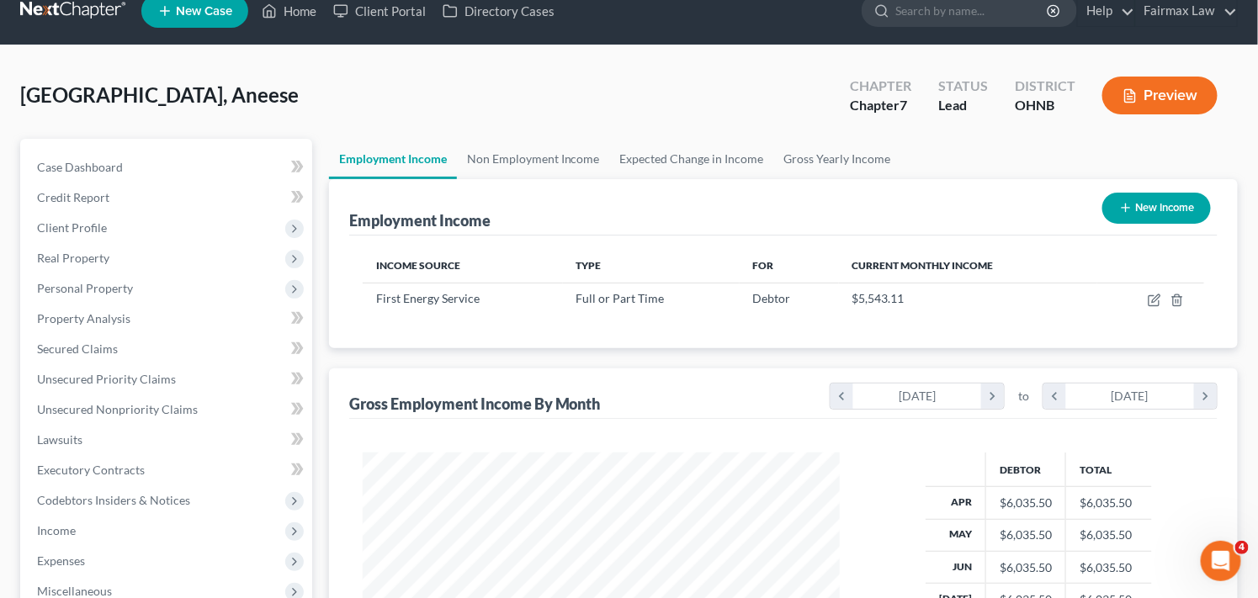
scroll to position [5, 0]
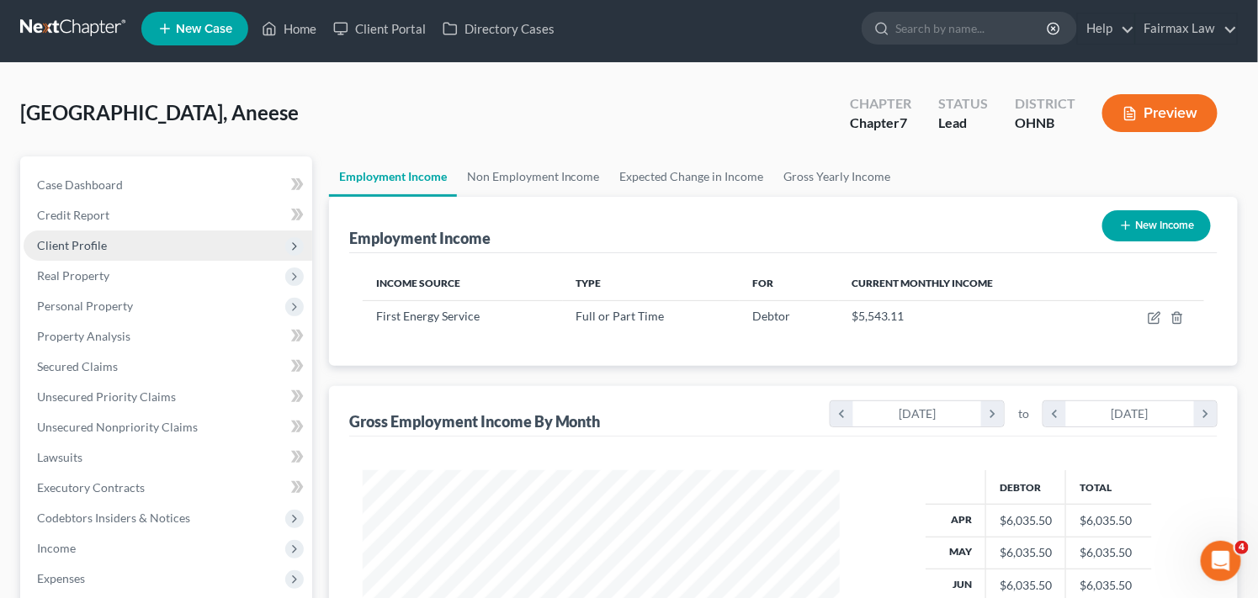
click at [94, 241] on span "Client Profile" at bounding box center [72, 245] width 70 height 14
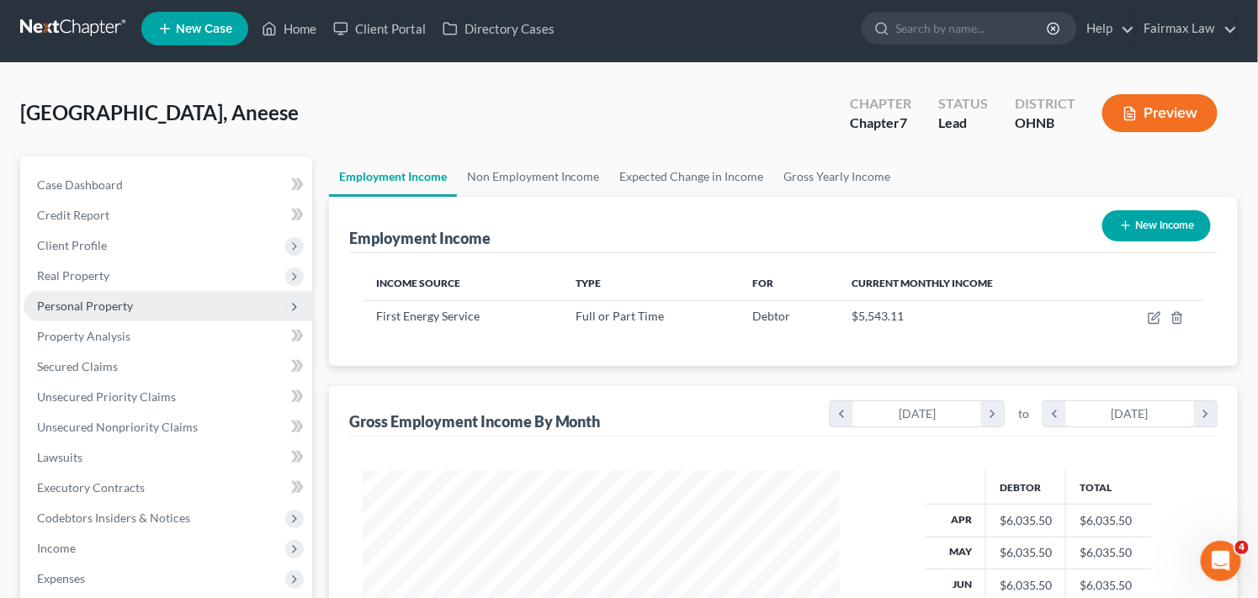
click at [104, 300] on span "Personal Property" at bounding box center [85, 306] width 96 height 14
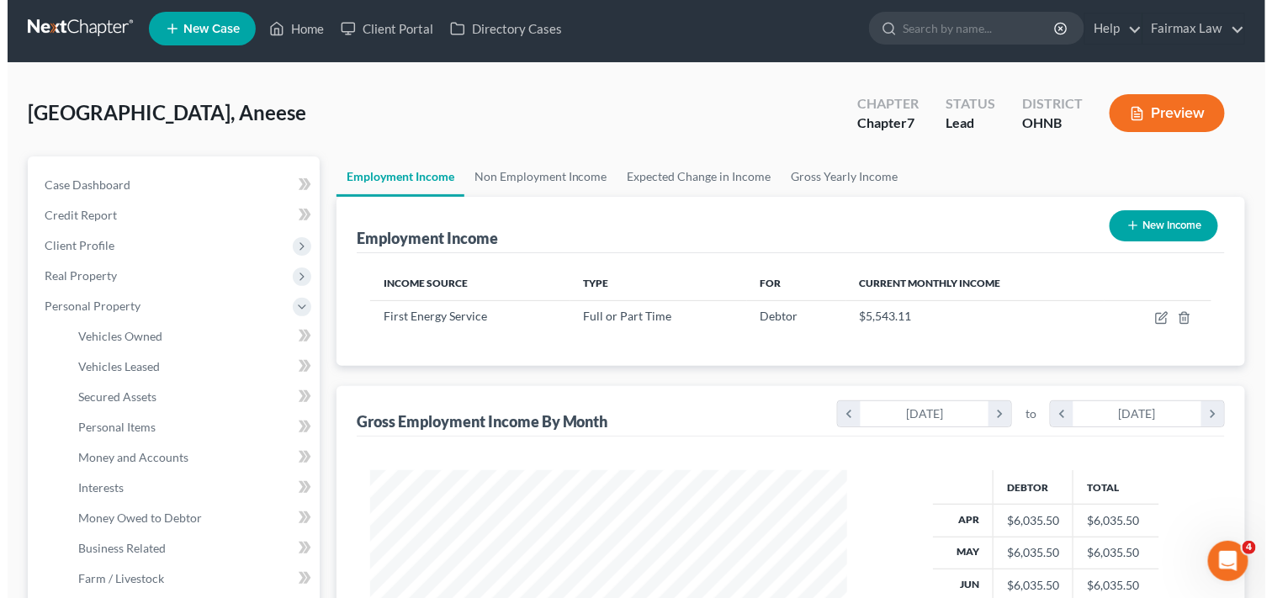
scroll to position [0, 0]
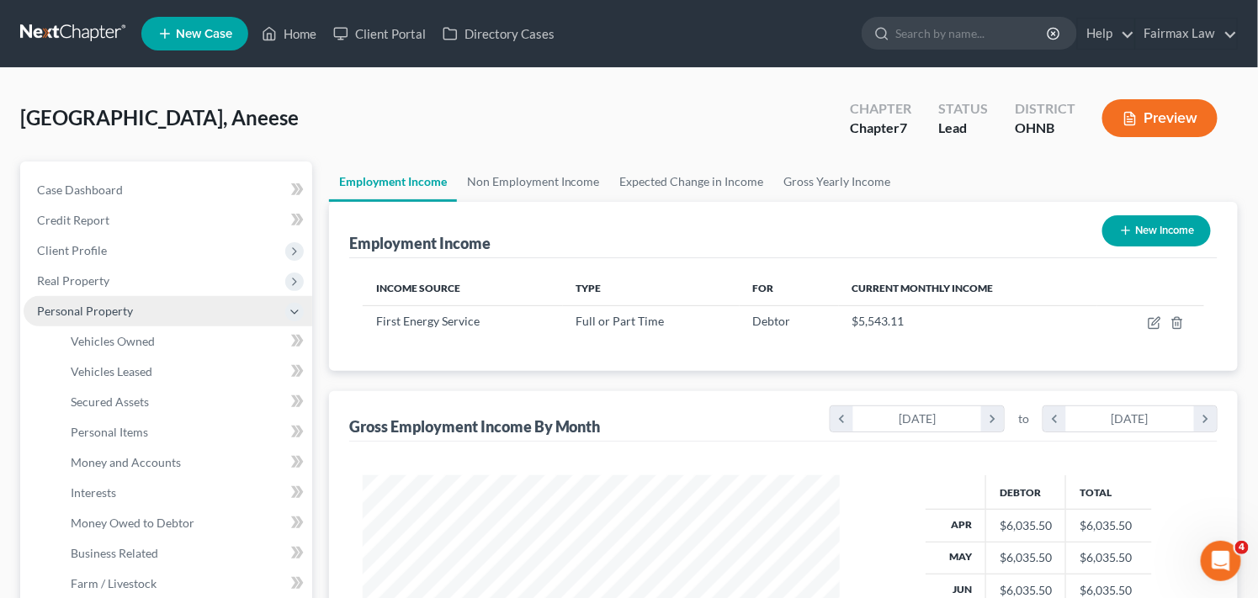
click at [251, 310] on span "Personal Property" at bounding box center [168, 311] width 289 height 30
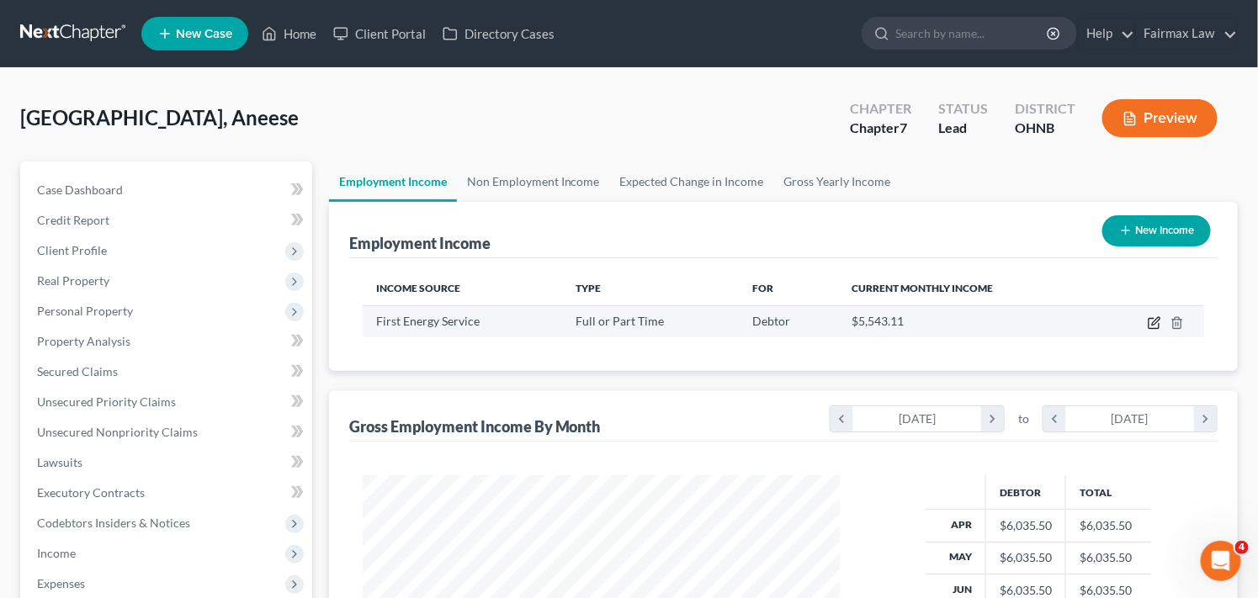
click at [1153, 316] on icon "button" at bounding box center [1153, 322] width 13 height 13
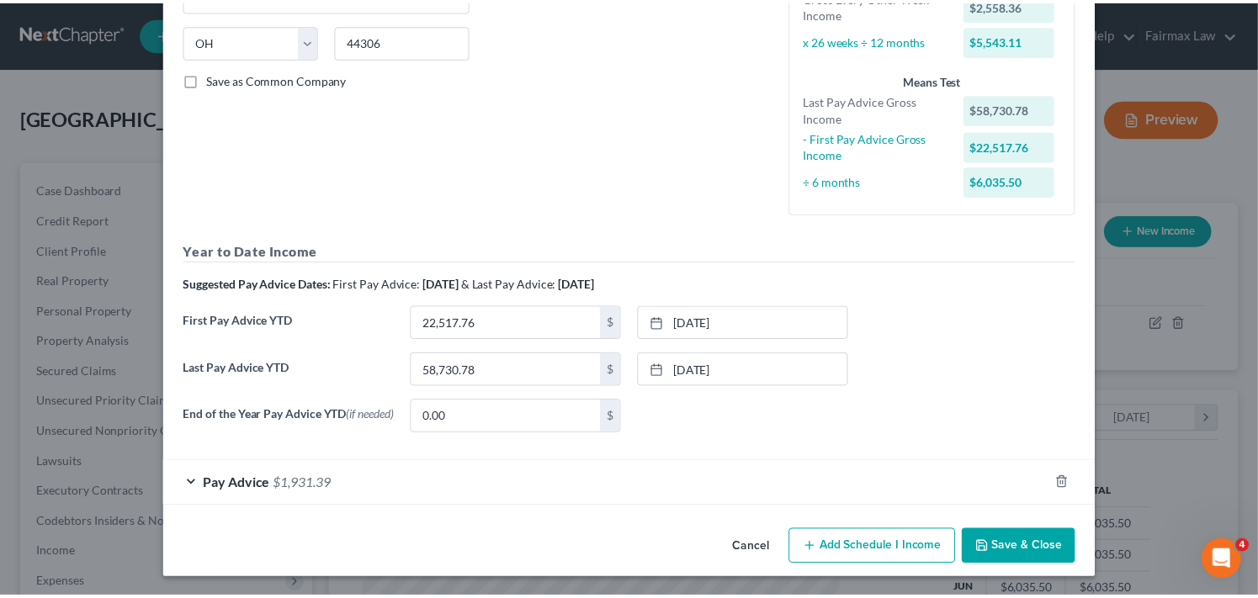
scroll to position [328, 0]
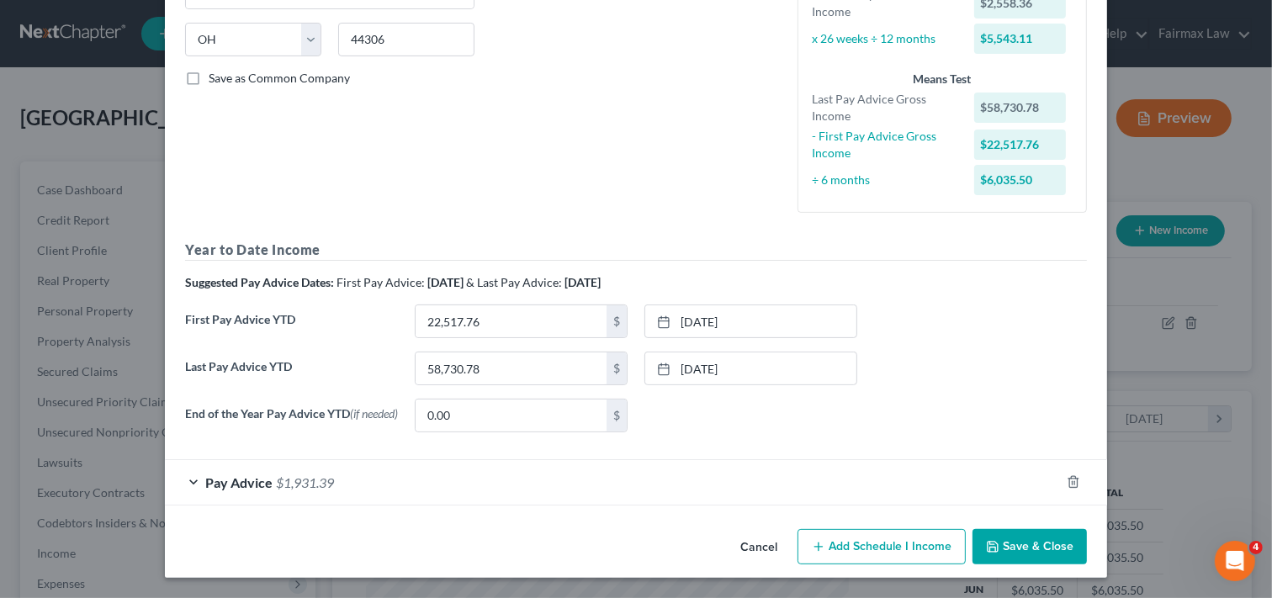
click at [1036, 544] on button "Save & Close" at bounding box center [1029, 546] width 114 height 35
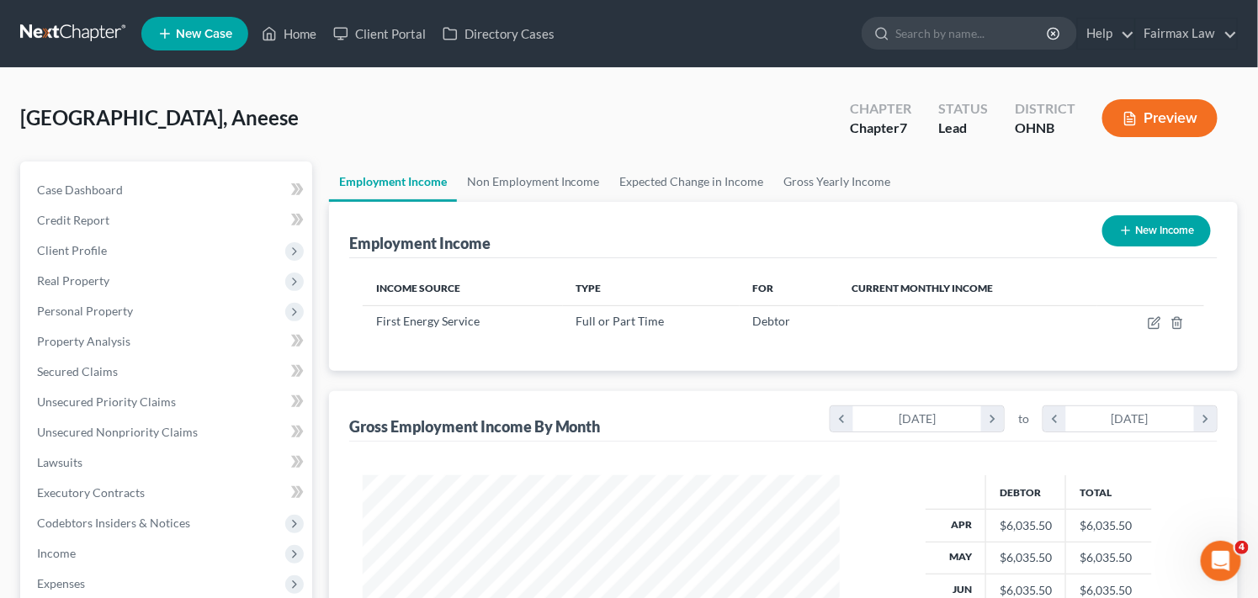
scroll to position [840947, 840739]
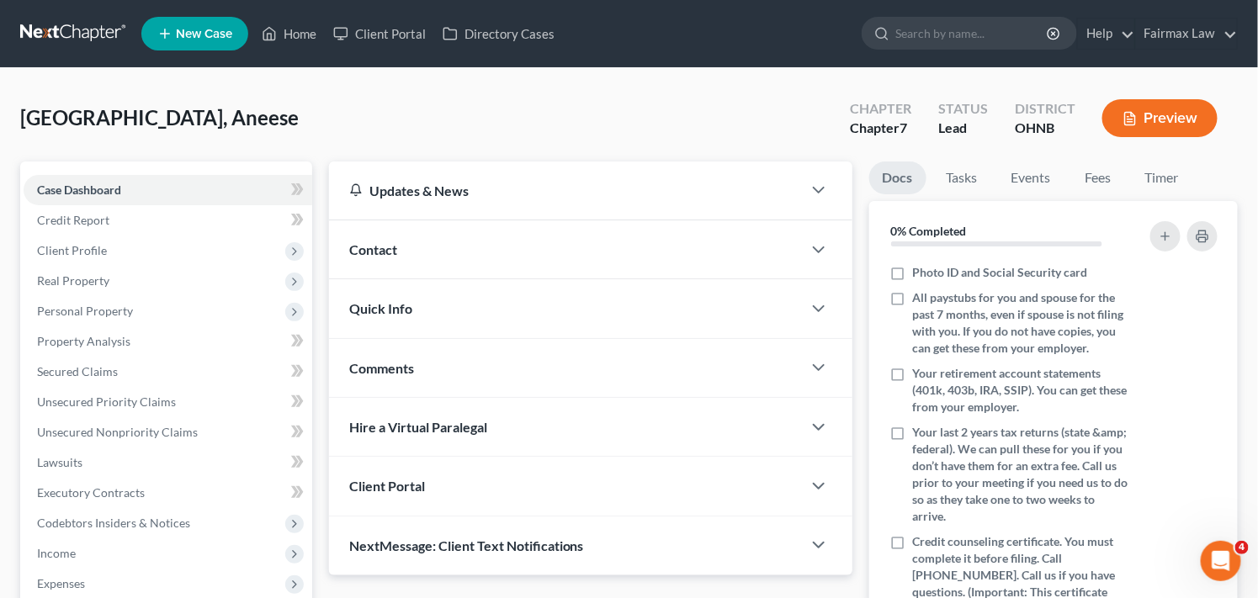
scroll to position [224, 0]
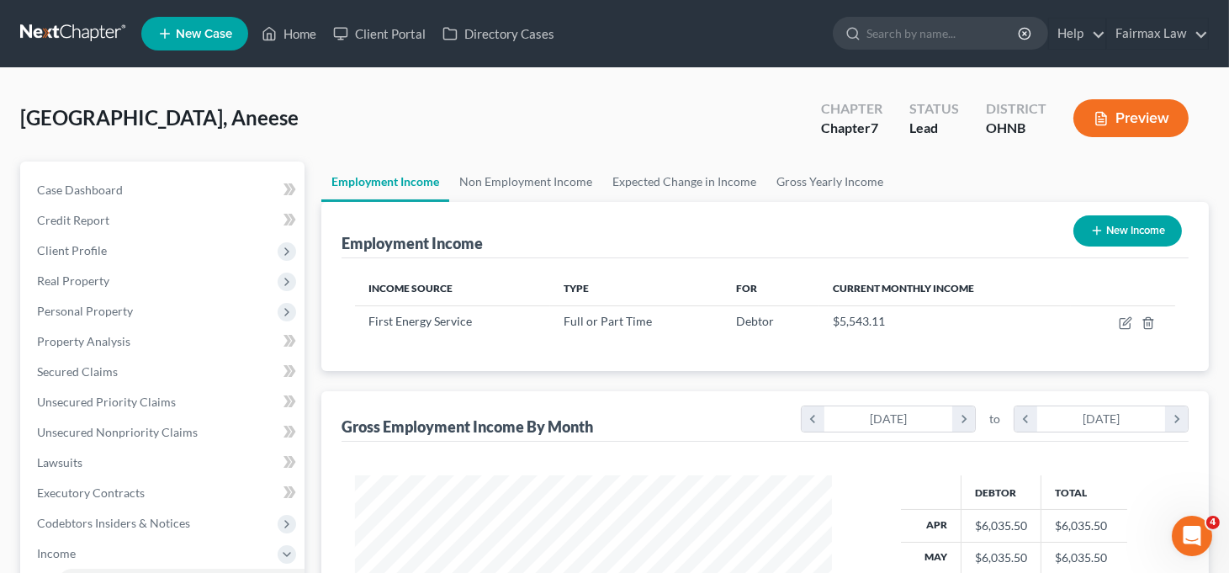
scroll to position [840947, 840750]
